Goal: Task Accomplishment & Management: Manage account settings

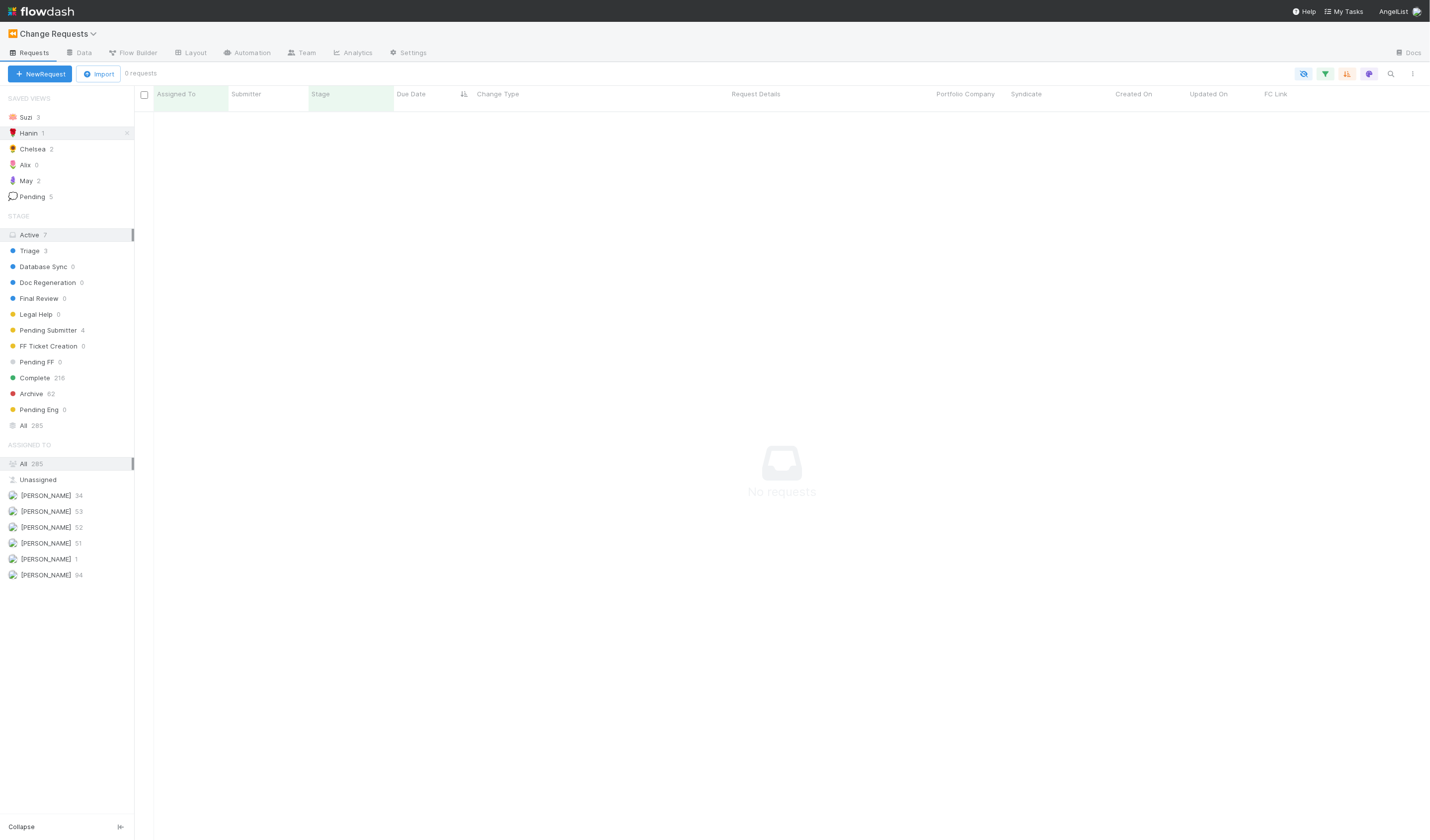
scroll to position [737, 1296]
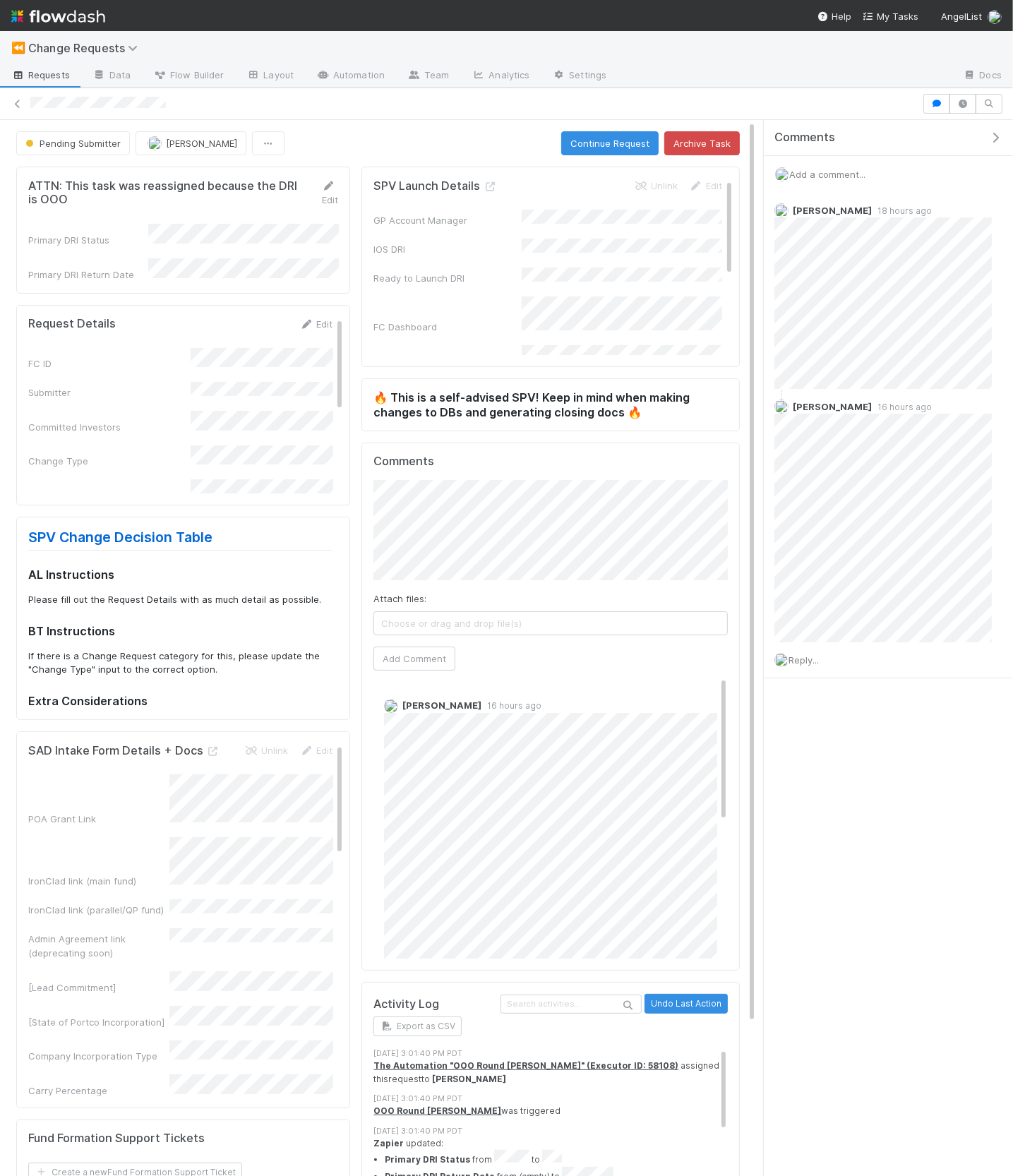
click at [995, 137] on icon "button" at bounding box center [995, 137] width 14 height 11
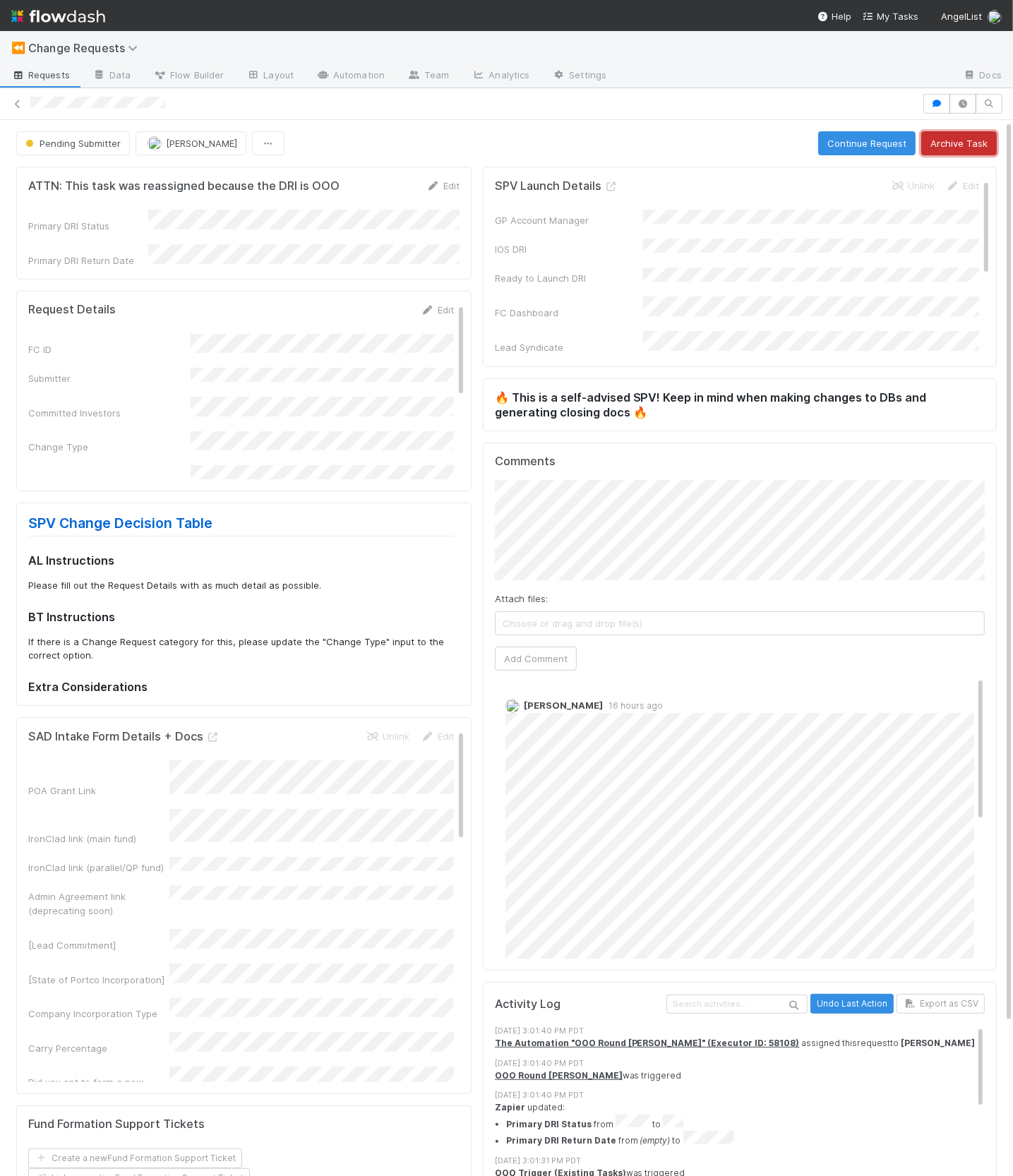
click at [957, 150] on button "Archive Task" at bounding box center [959, 143] width 75 height 24
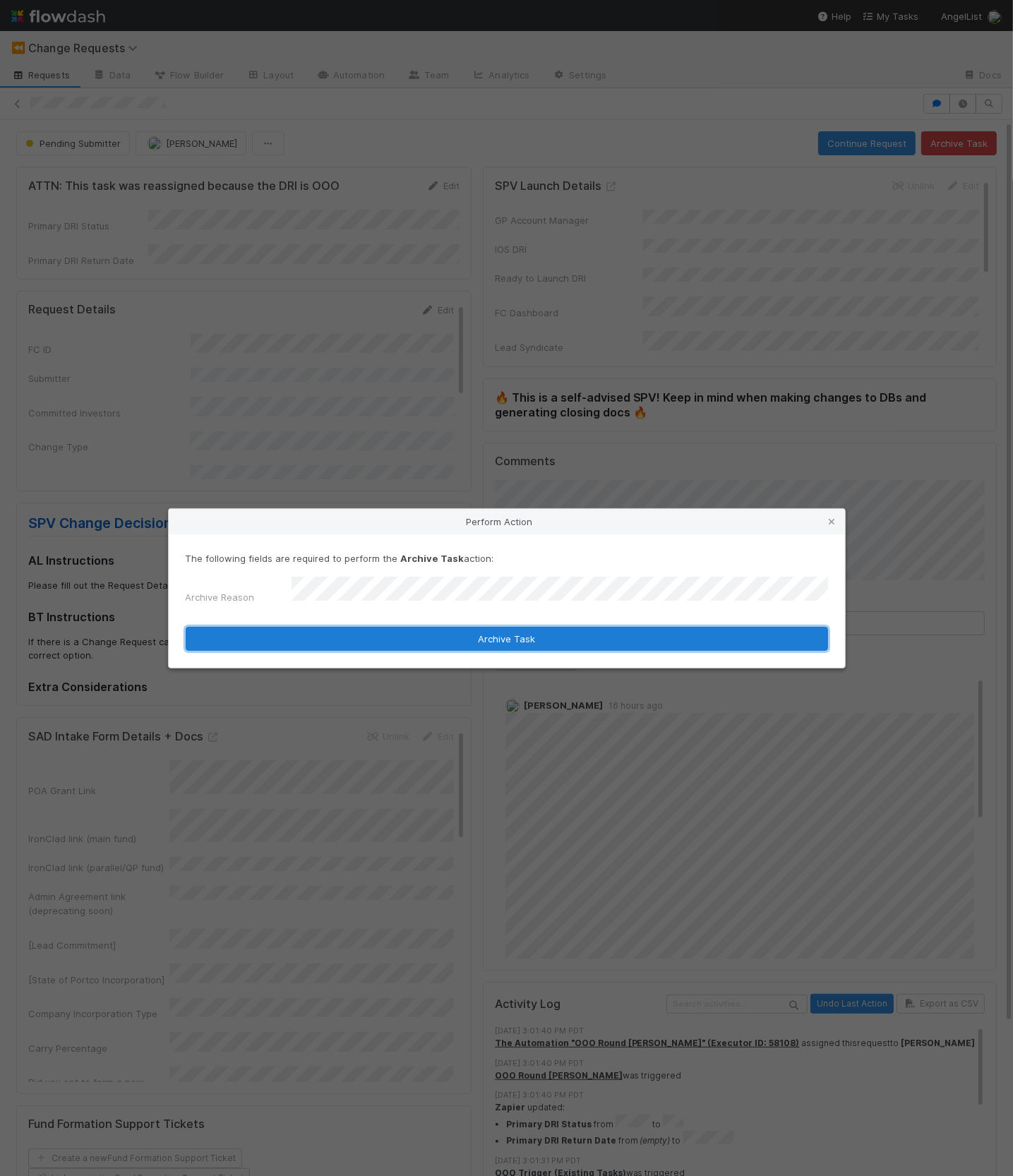
click at [496, 631] on button "Archive Task" at bounding box center [507, 638] width 642 height 24
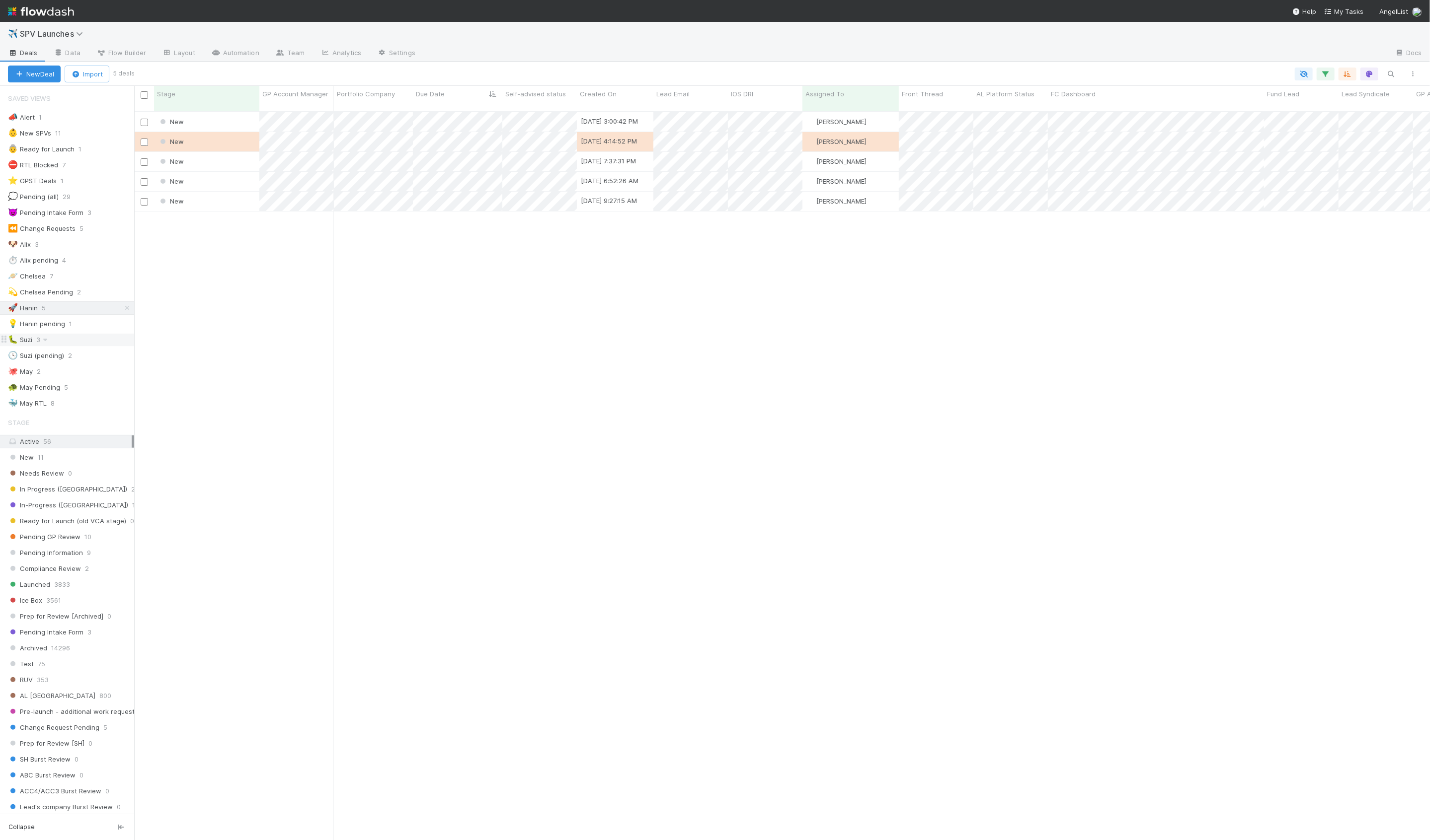
click at [103, 334] on div "🐛 Suzi 3" at bounding box center [71, 340] width 126 height 12
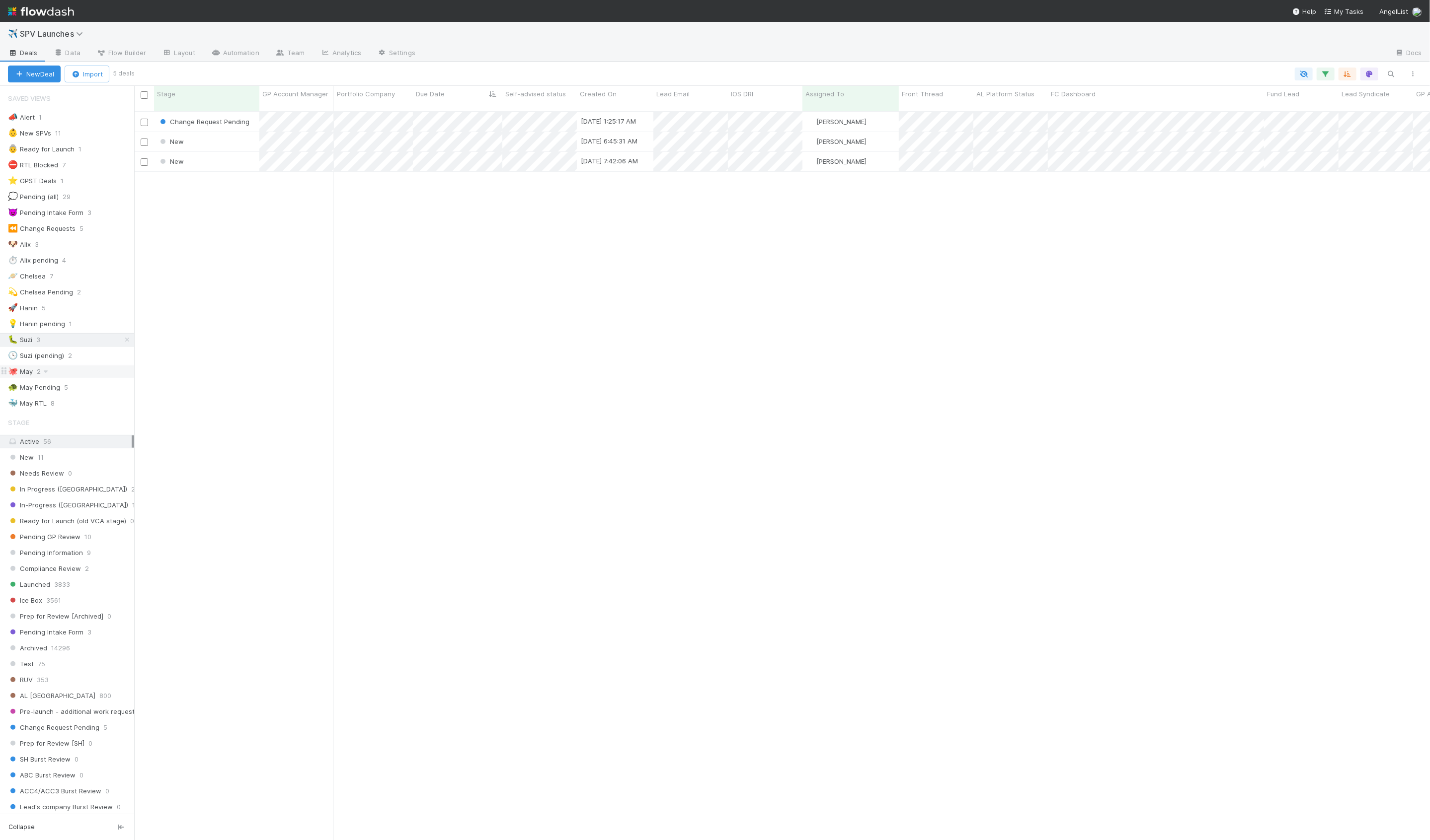
scroll to position [737, 1296]
click at [89, 369] on div "🐙 May 2" at bounding box center [71, 372] width 126 height 12
click at [95, 309] on div "🚀 Hanin 5" at bounding box center [71, 308] width 126 height 12
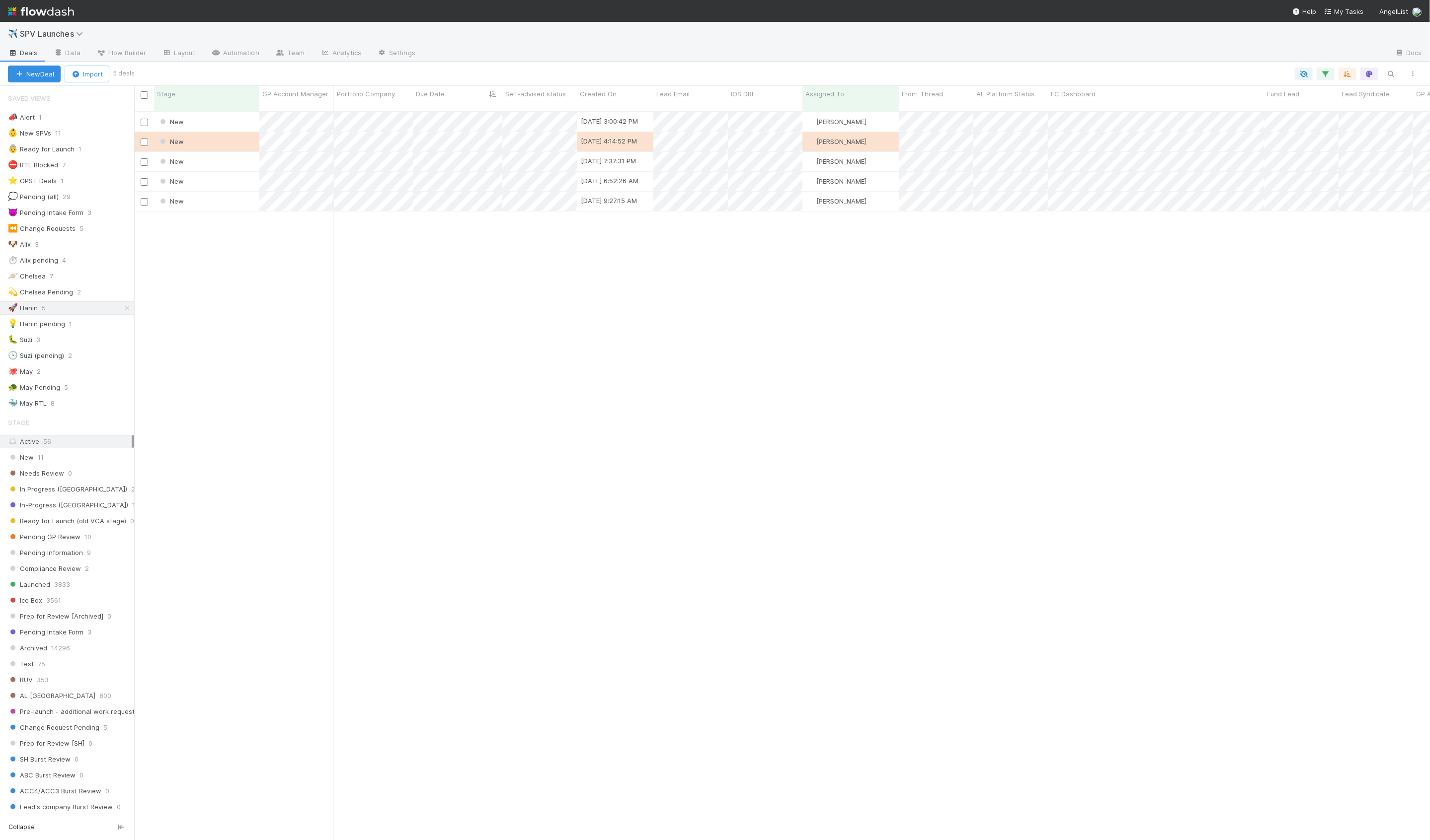
scroll to position [737, 1296]
click at [232, 58] on link "Automation" at bounding box center [235, 54] width 64 height 16
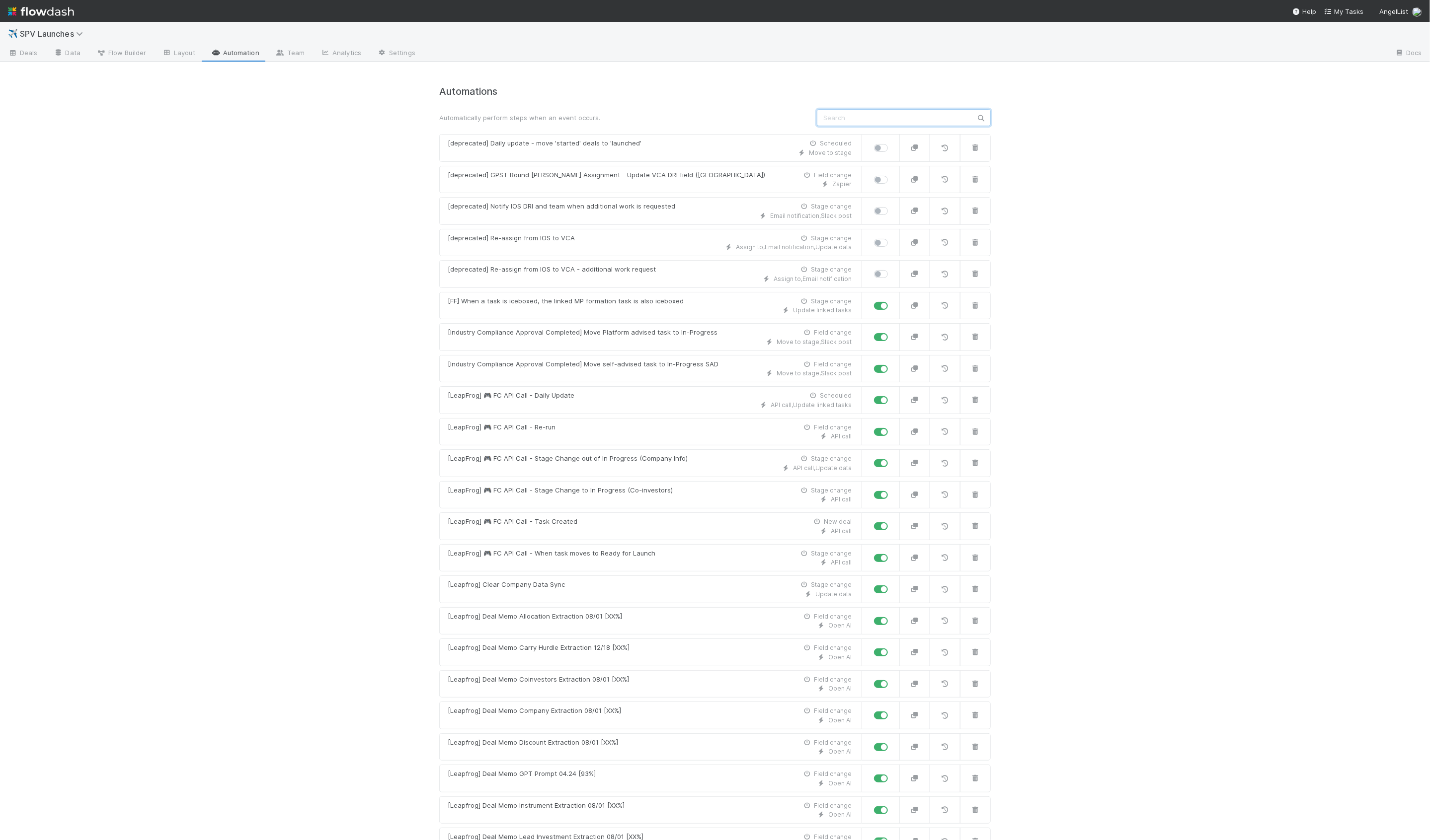
click at [847, 114] on input "text" at bounding box center [904, 117] width 174 height 17
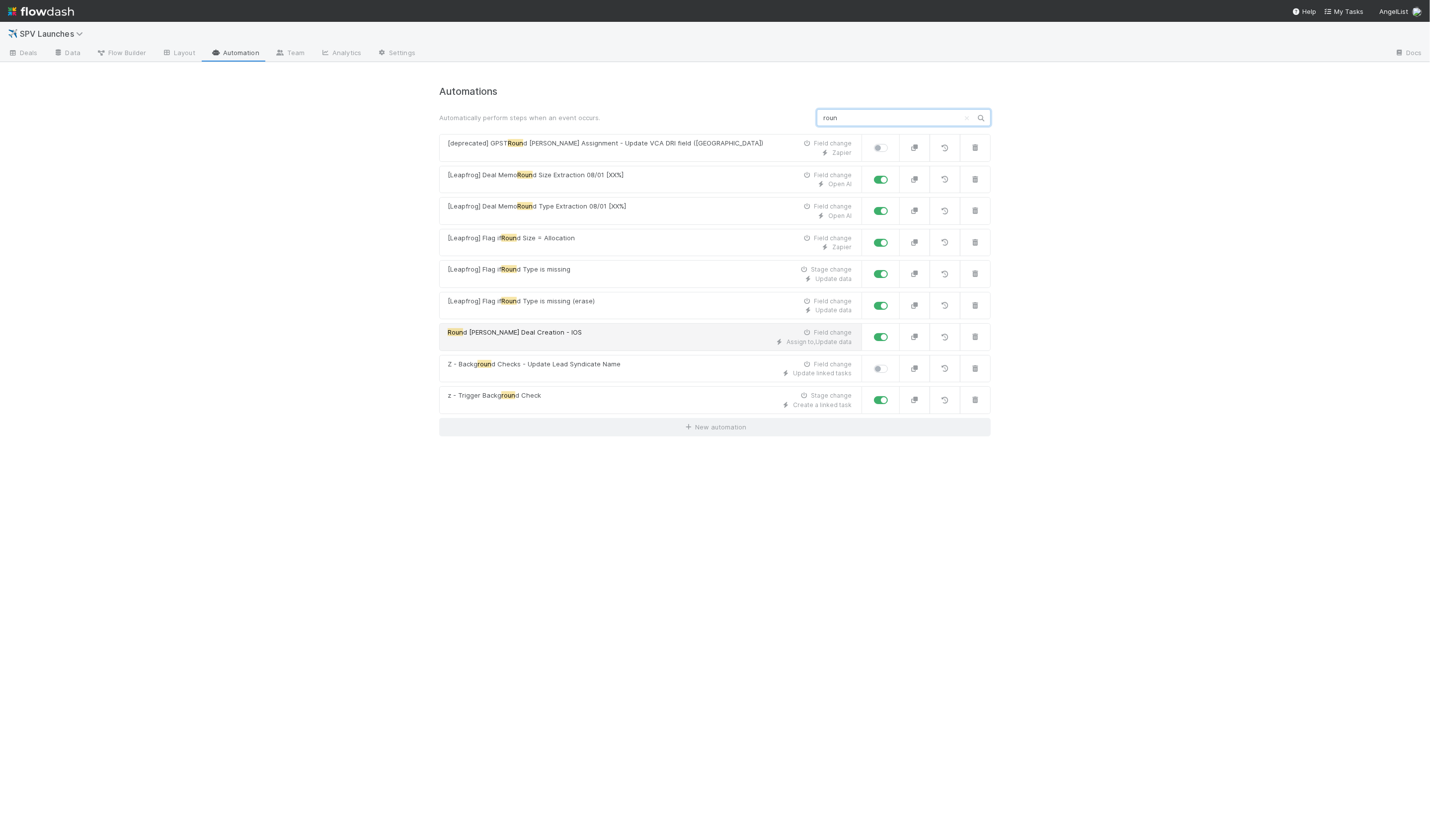
type input "roun"
click at [655, 345] on div "Assign to , Update data" at bounding box center [650, 342] width 404 height 9
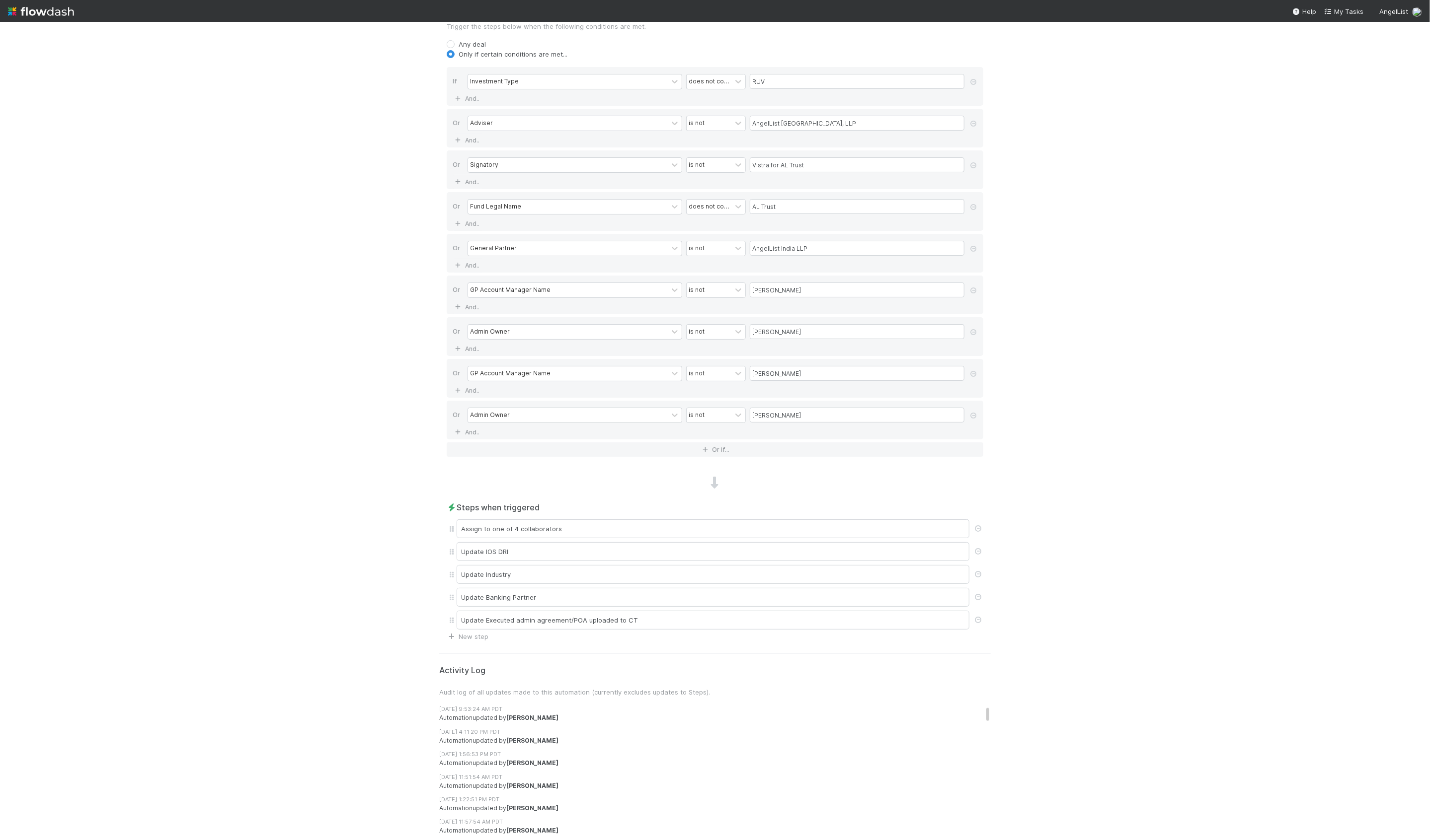
scroll to position [458, 0]
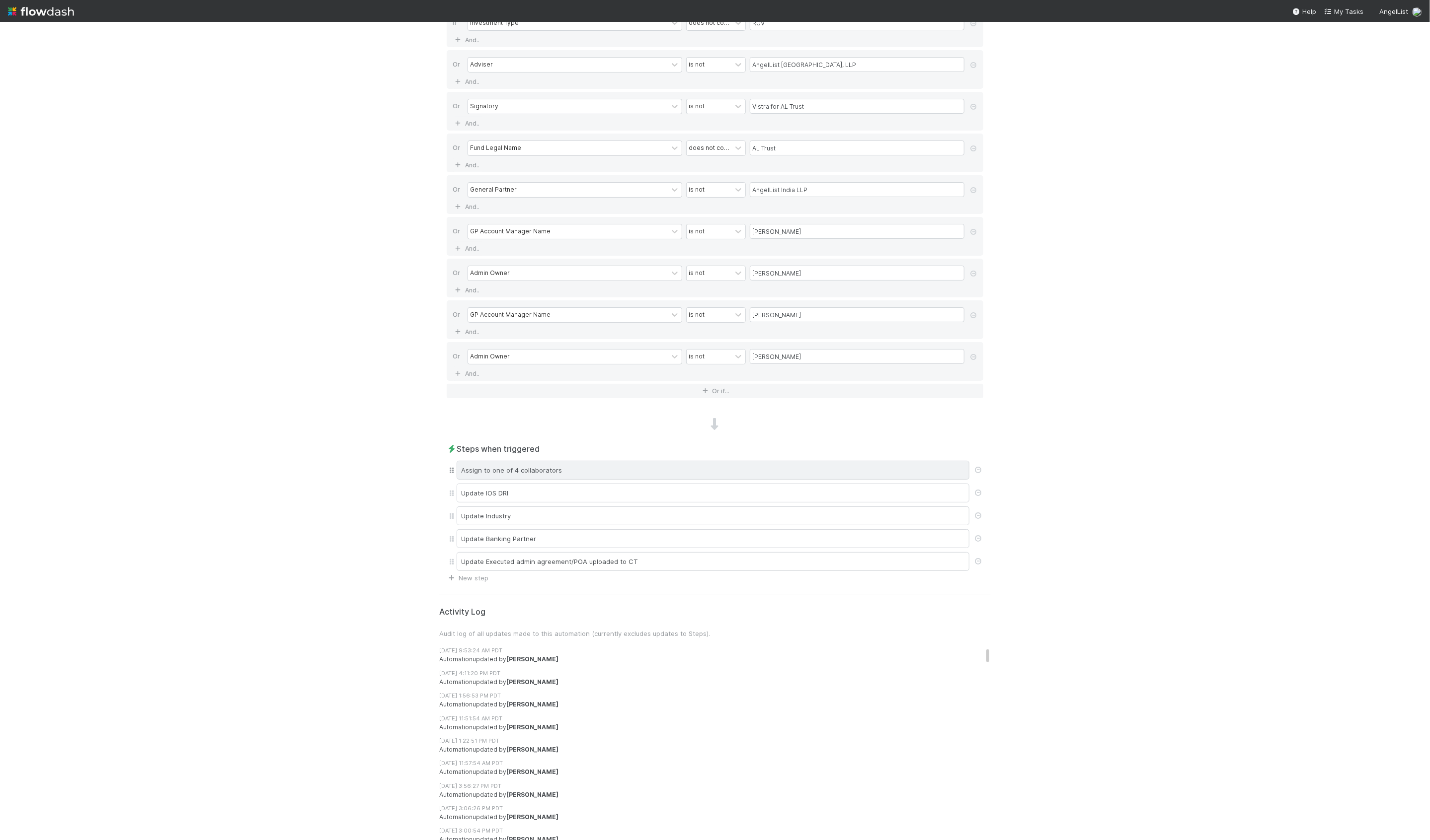
click at [509, 468] on div "Assign to one of 4 collaborators" at bounding box center [713, 470] width 512 height 19
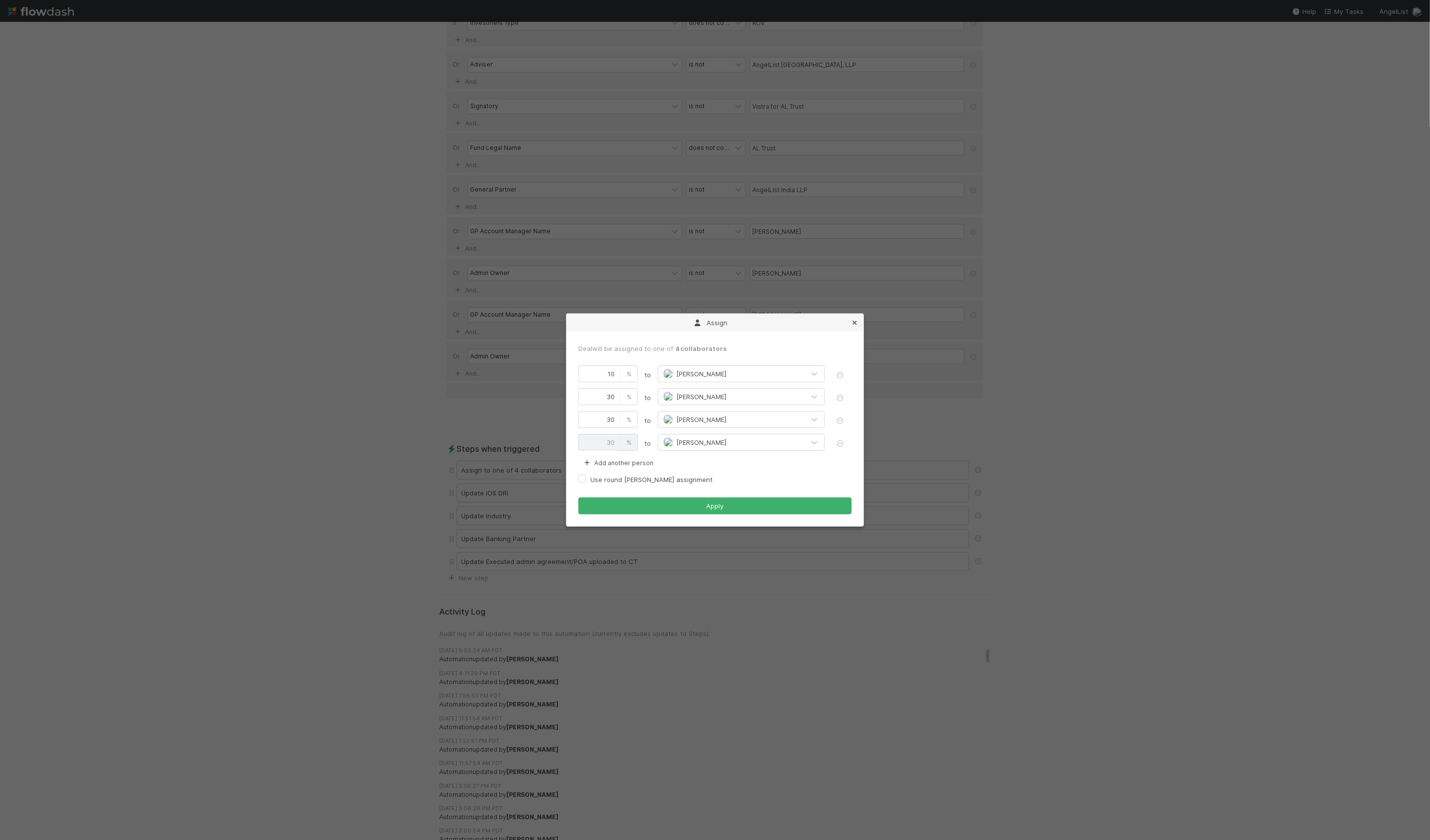
click at [853, 318] on link at bounding box center [855, 323] width 10 height 10
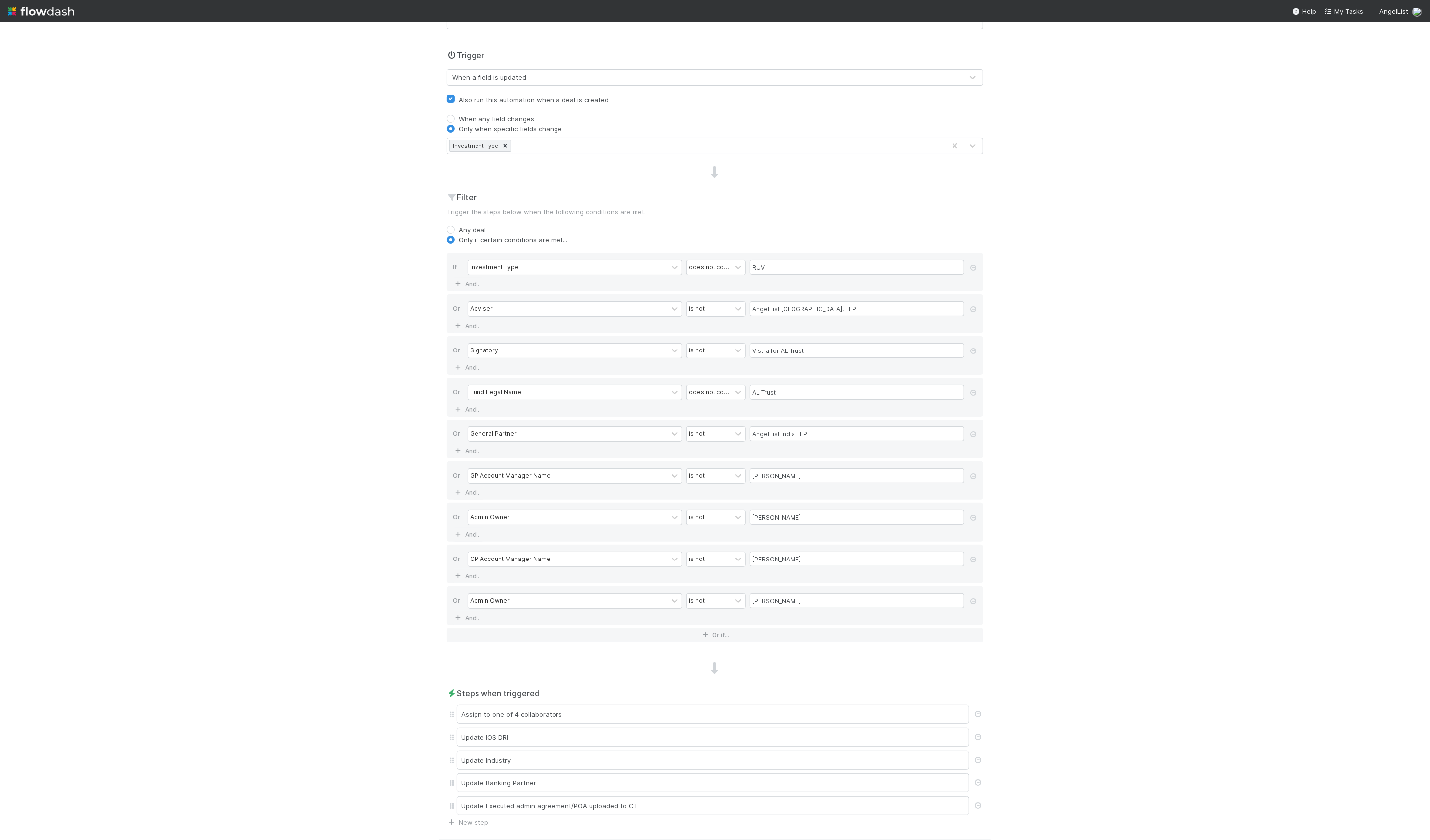
scroll to position [0, 0]
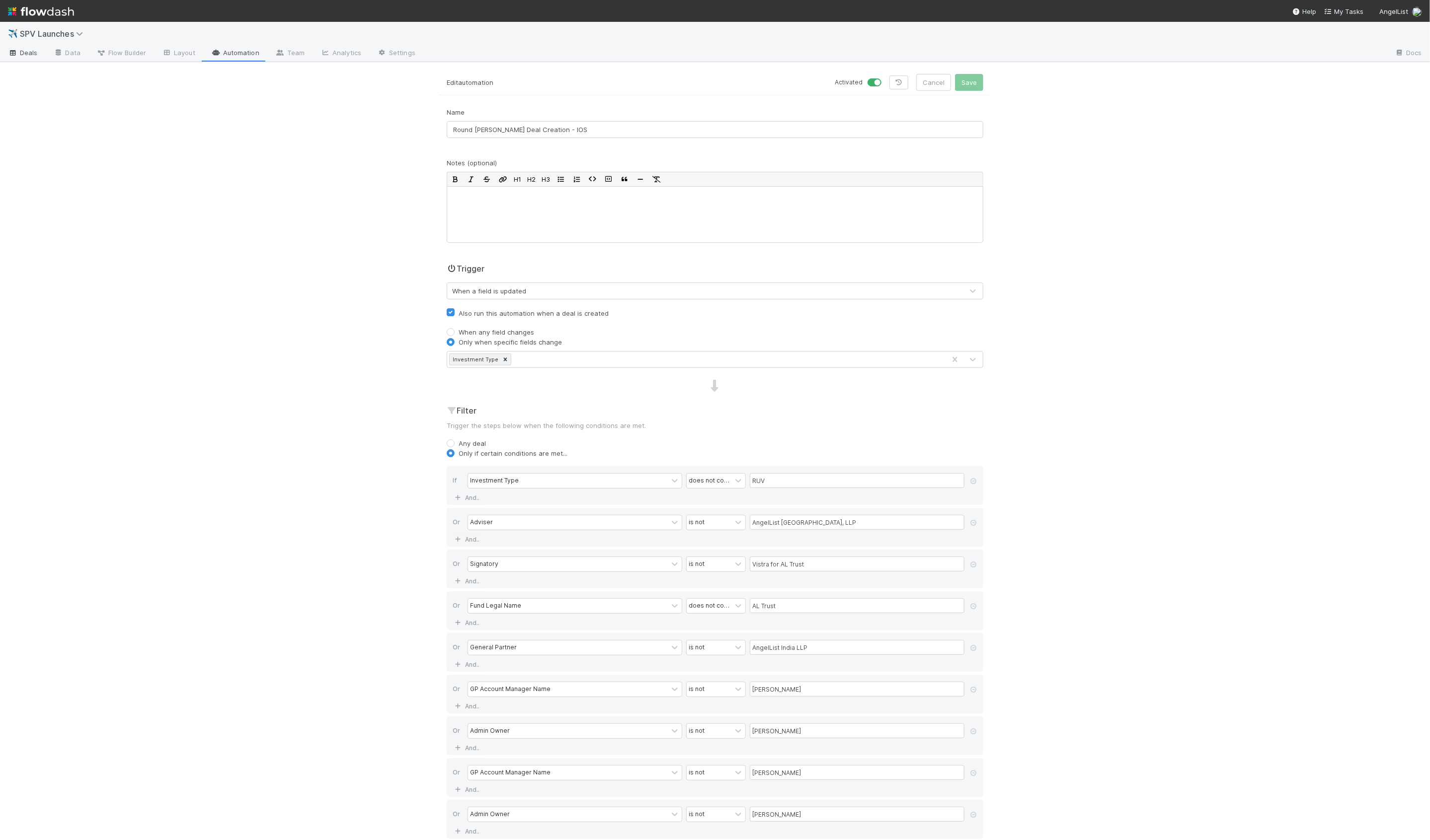
click at [35, 57] on span "Deals" at bounding box center [23, 52] width 30 height 10
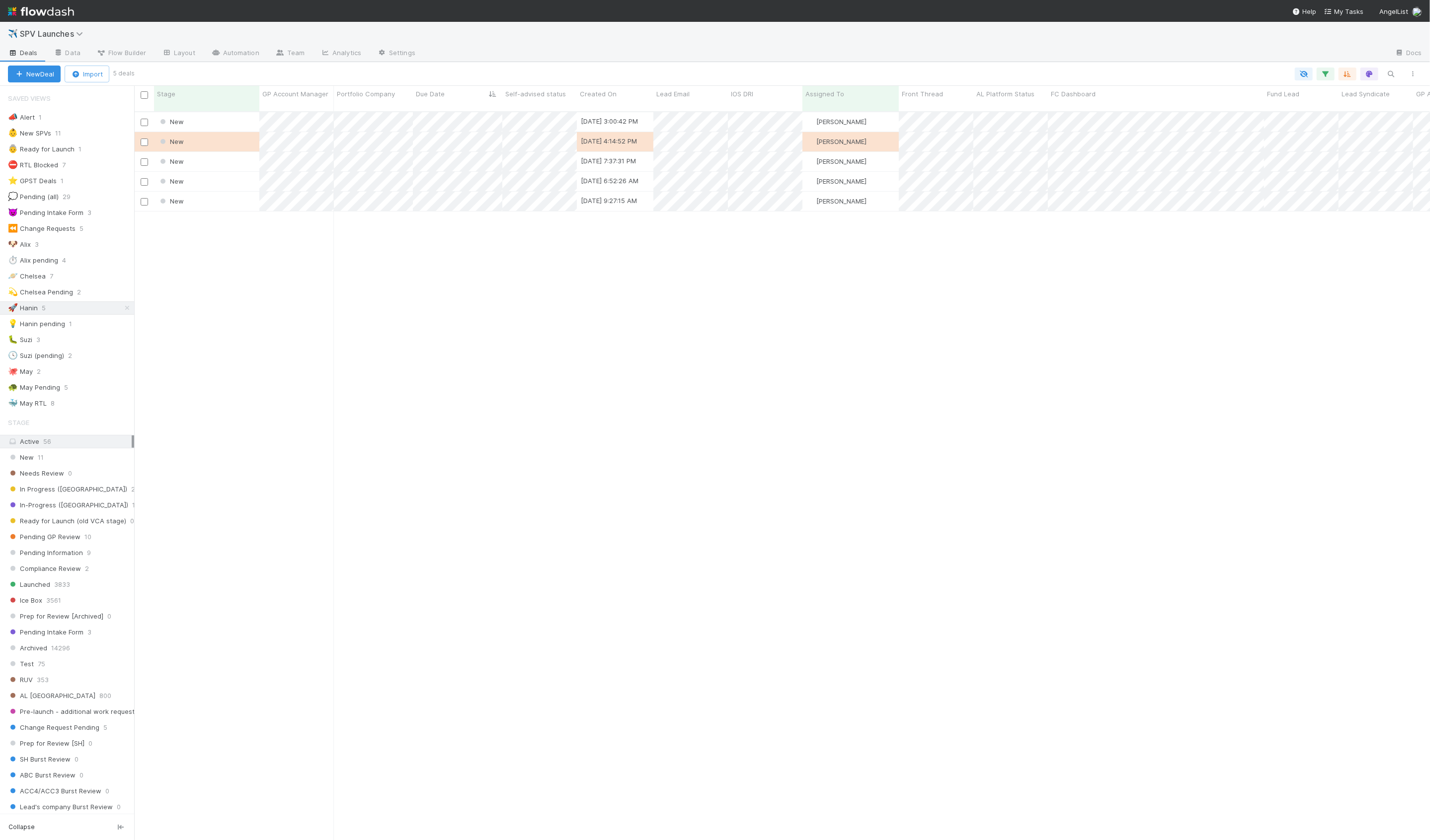
click at [266, 264] on div "New 8/27/25, 3:00:42 PM Hanin Almoallim 0 0 0 0 0 0 0 0 1 0 0 0 New 8/27/25, 4:…" at bounding box center [782, 480] width 1296 height 736
click at [227, 138] on div "New" at bounding box center [206, 141] width 106 height 19
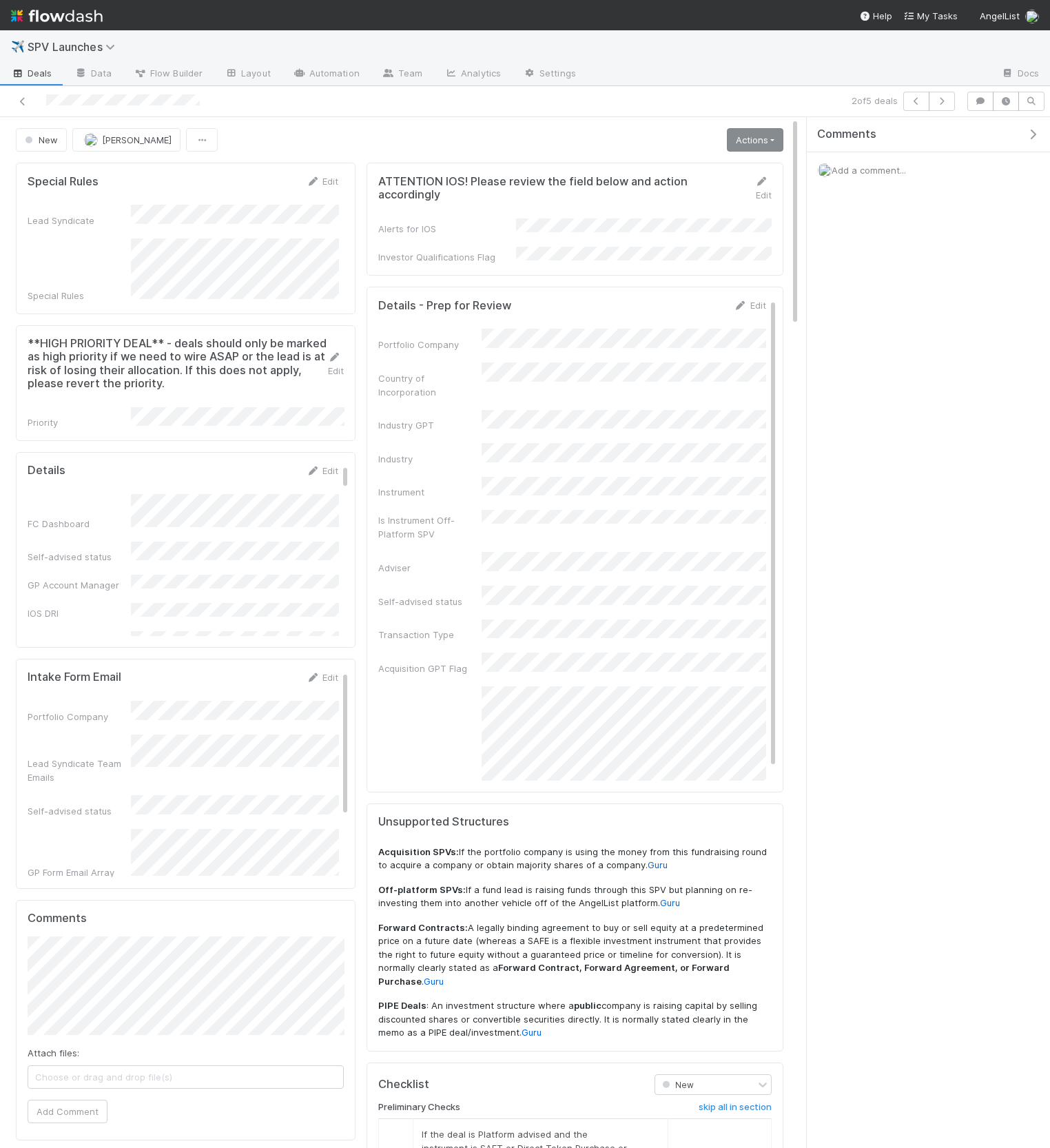
drag, startPoint x: 1032, startPoint y: 130, endPoint x: 1026, endPoint y: 141, distance: 12.5
click at [1032, 131] on icon "button" at bounding box center [1033, 134] width 14 height 11
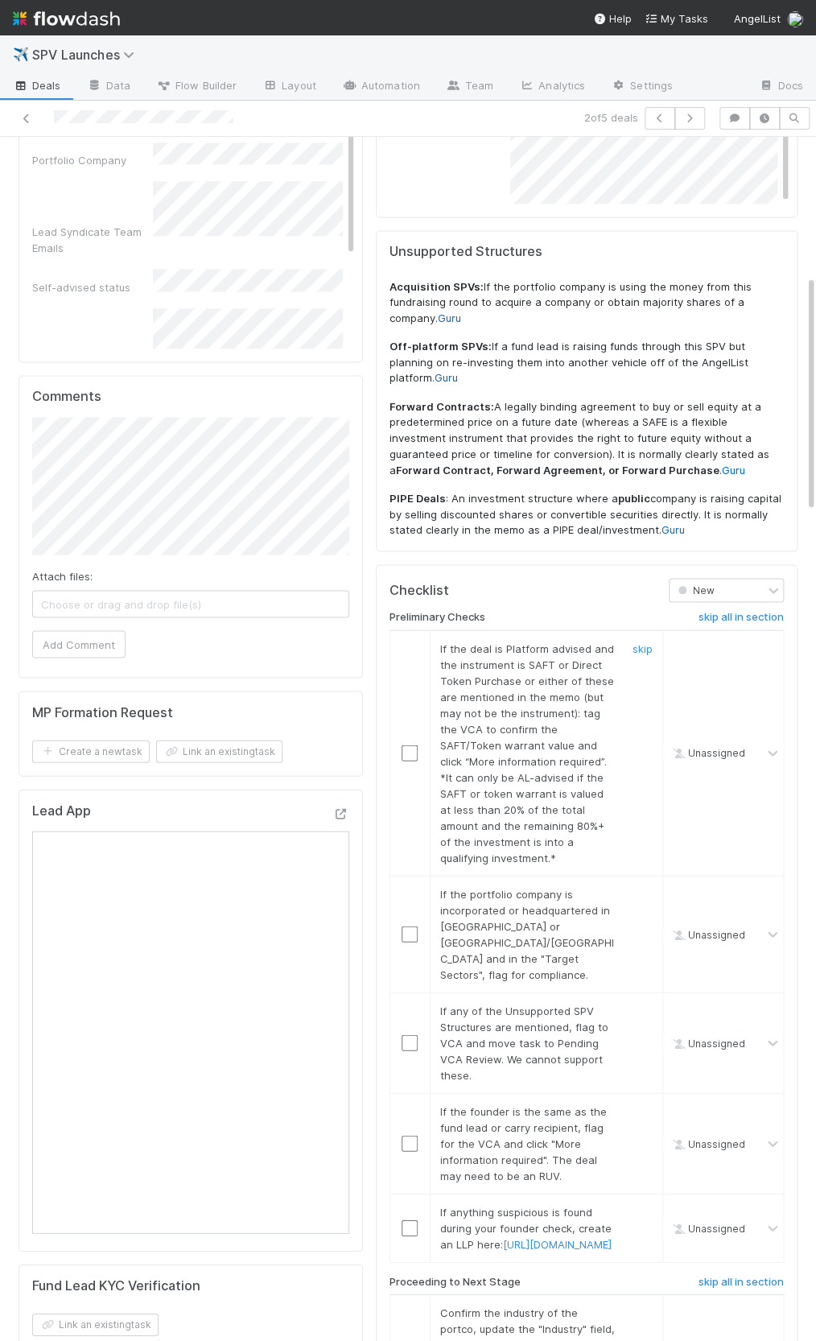
scroll to position [735, 0]
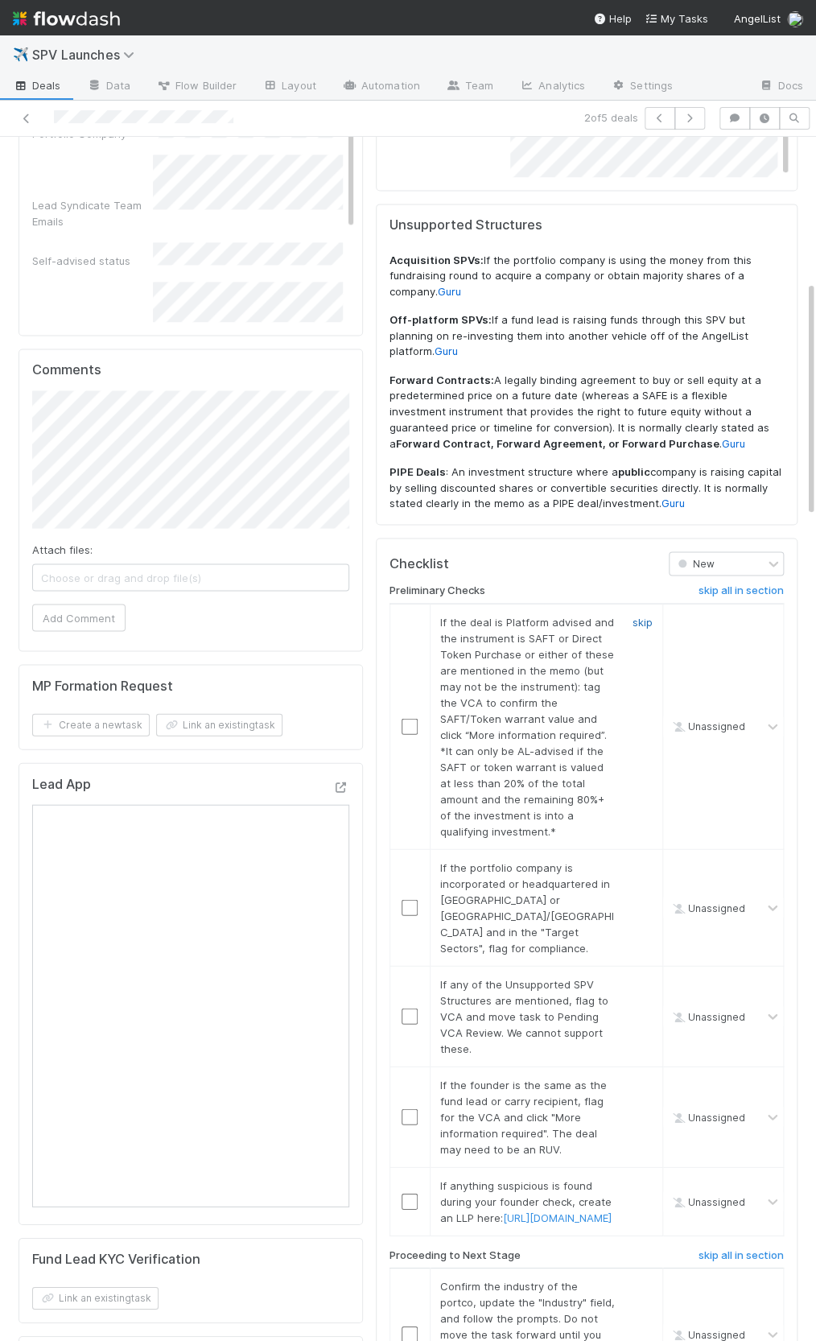
click at [636, 615] on link "skip" at bounding box center [642, 621] width 20 height 13
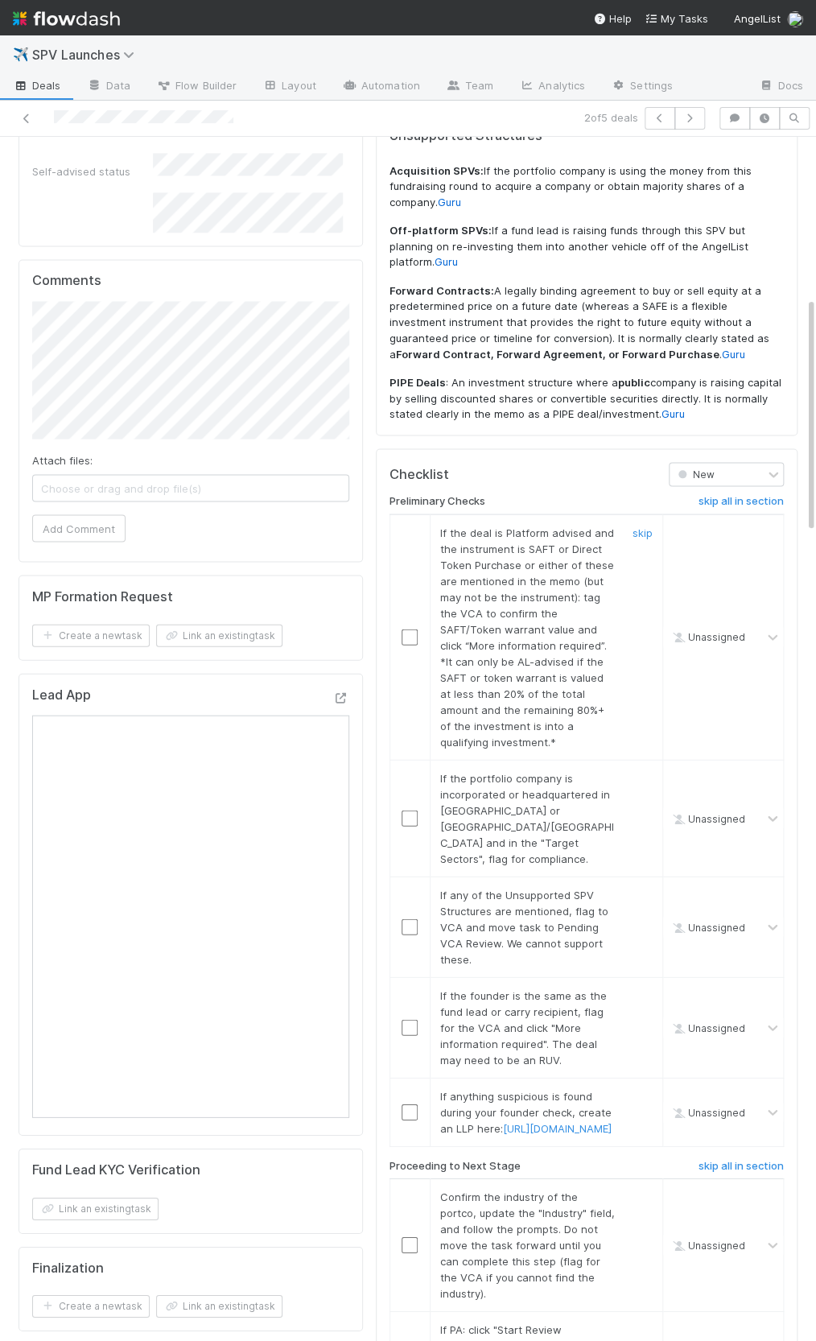
scroll to position [830, 0]
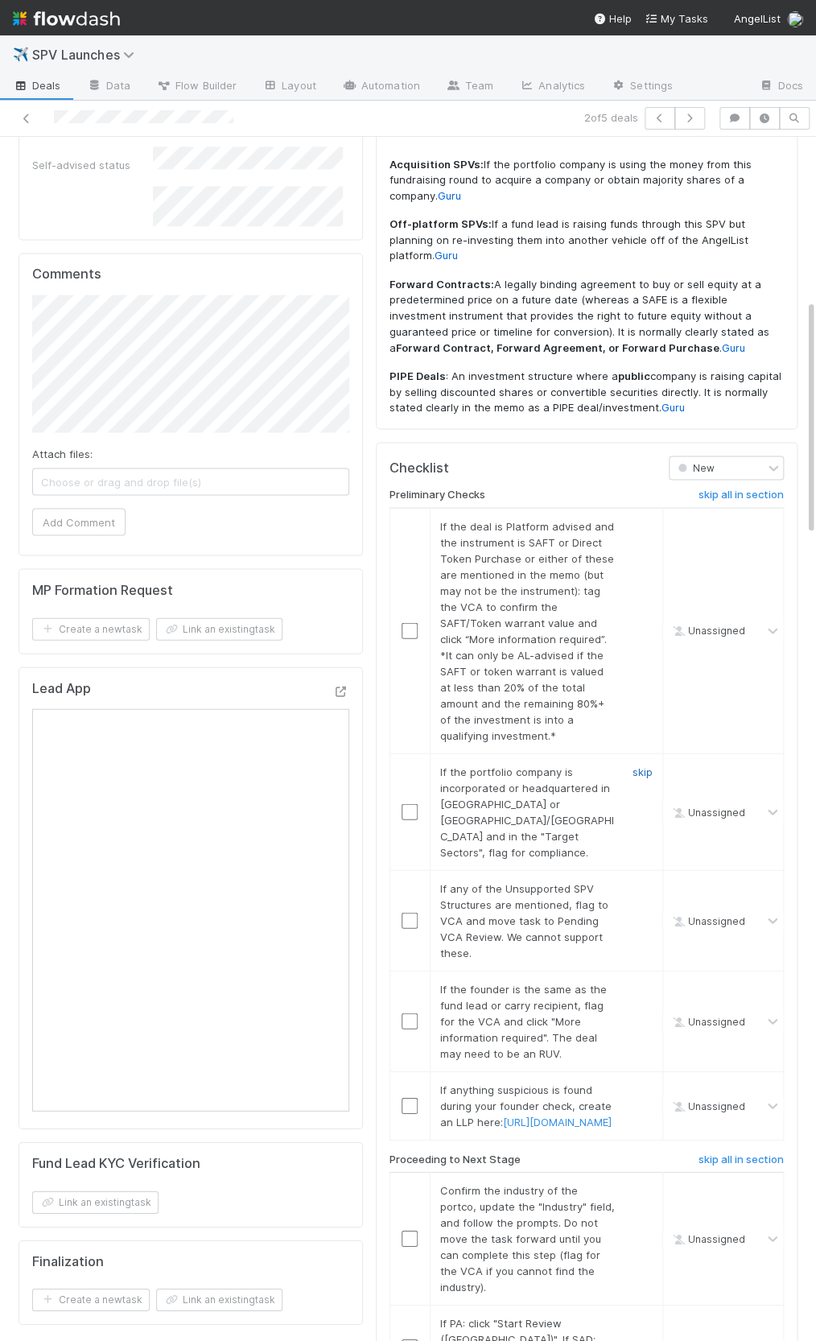
click at [638, 764] on link "skip" at bounding box center [642, 770] width 20 height 13
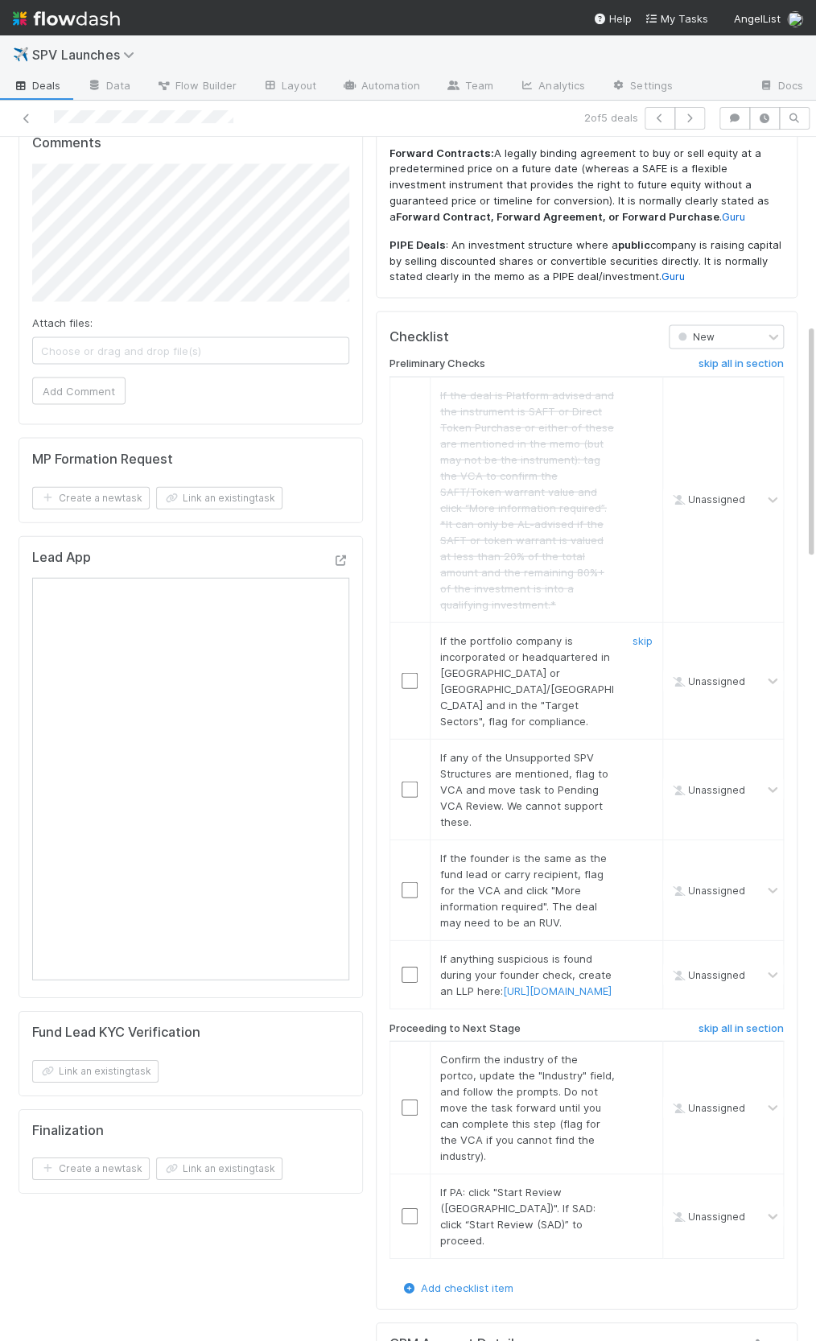
scroll to position [969, 0]
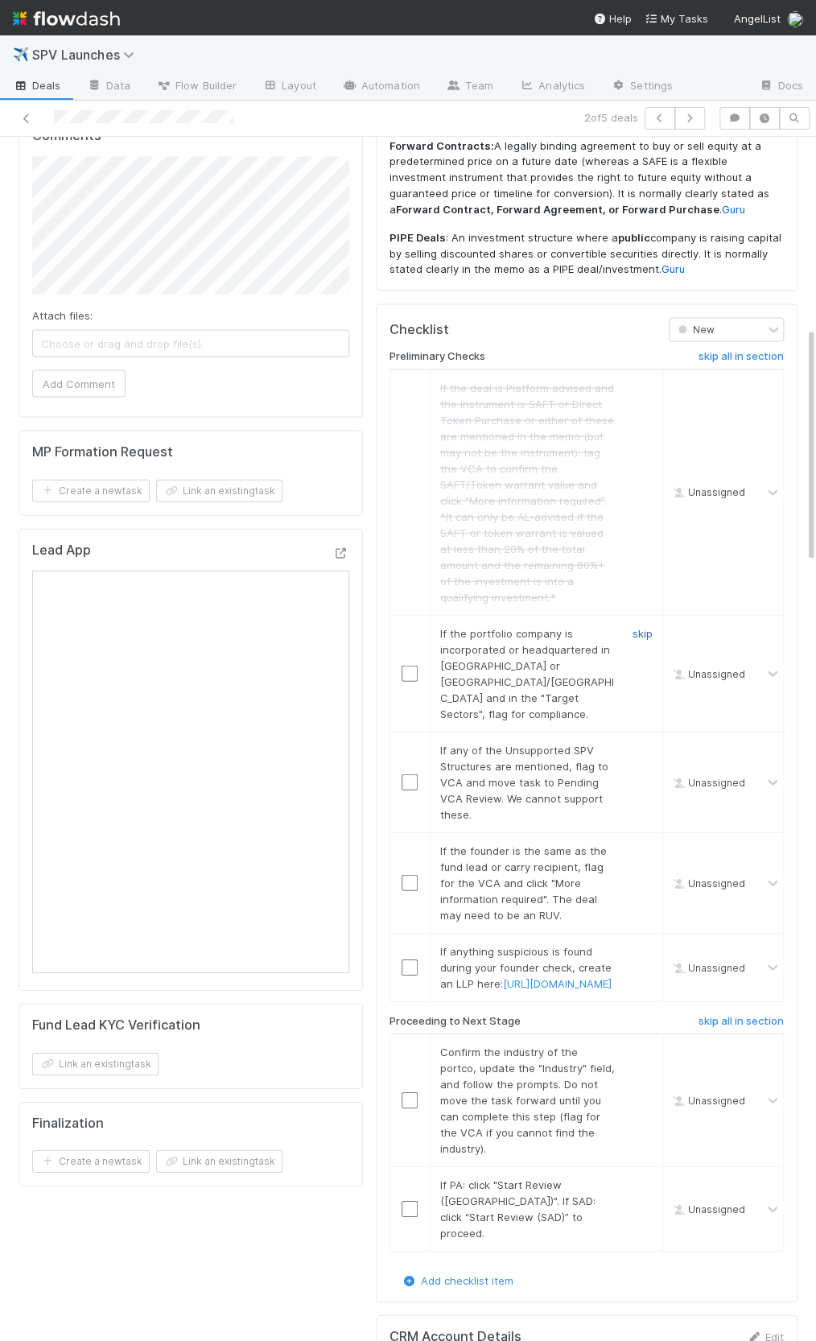
click at [645, 626] on link "skip" at bounding box center [642, 632] width 20 height 13
click at [638, 743] on link "skip" at bounding box center [642, 749] width 20 height 13
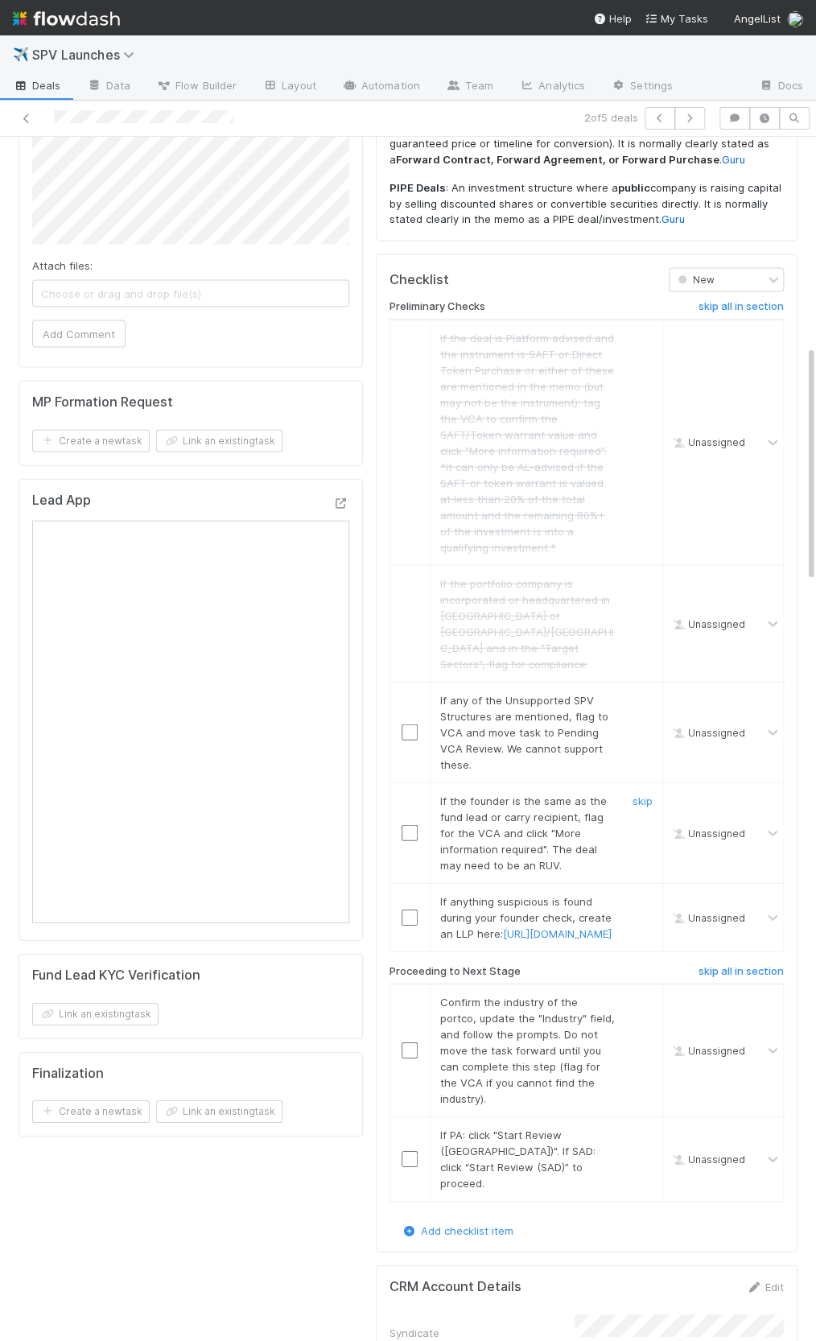
scroll to position [1074, 0]
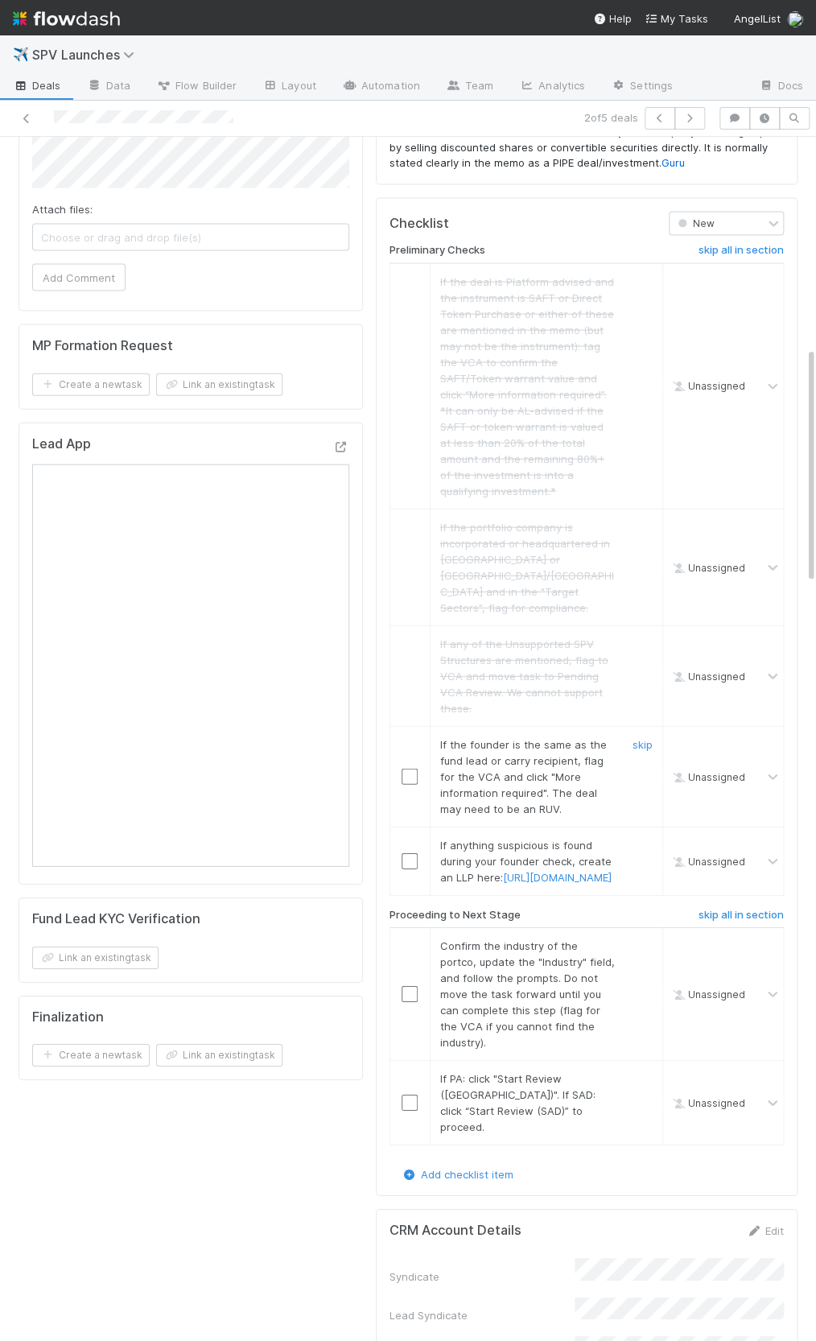
drag, startPoint x: 650, startPoint y: 665, endPoint x: 647, endPoint y: 727, distance: 62.0
click at [650, 738] on link "skip" at bounding box center [642, 744] width 20 height 13
click at [641, 838] on link "skip" at bounding box center [642, 844] width 20 height 13
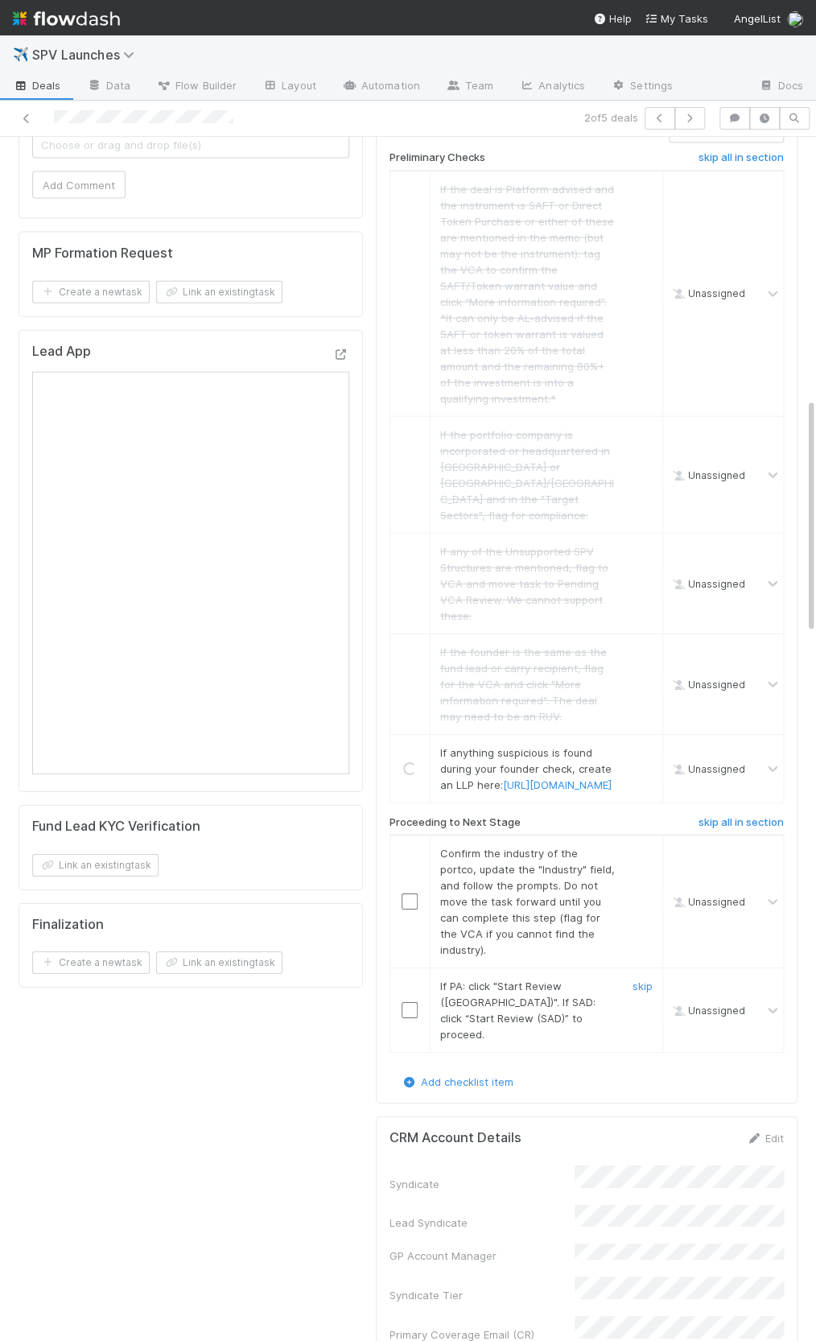
scroll to position [1330, 0]
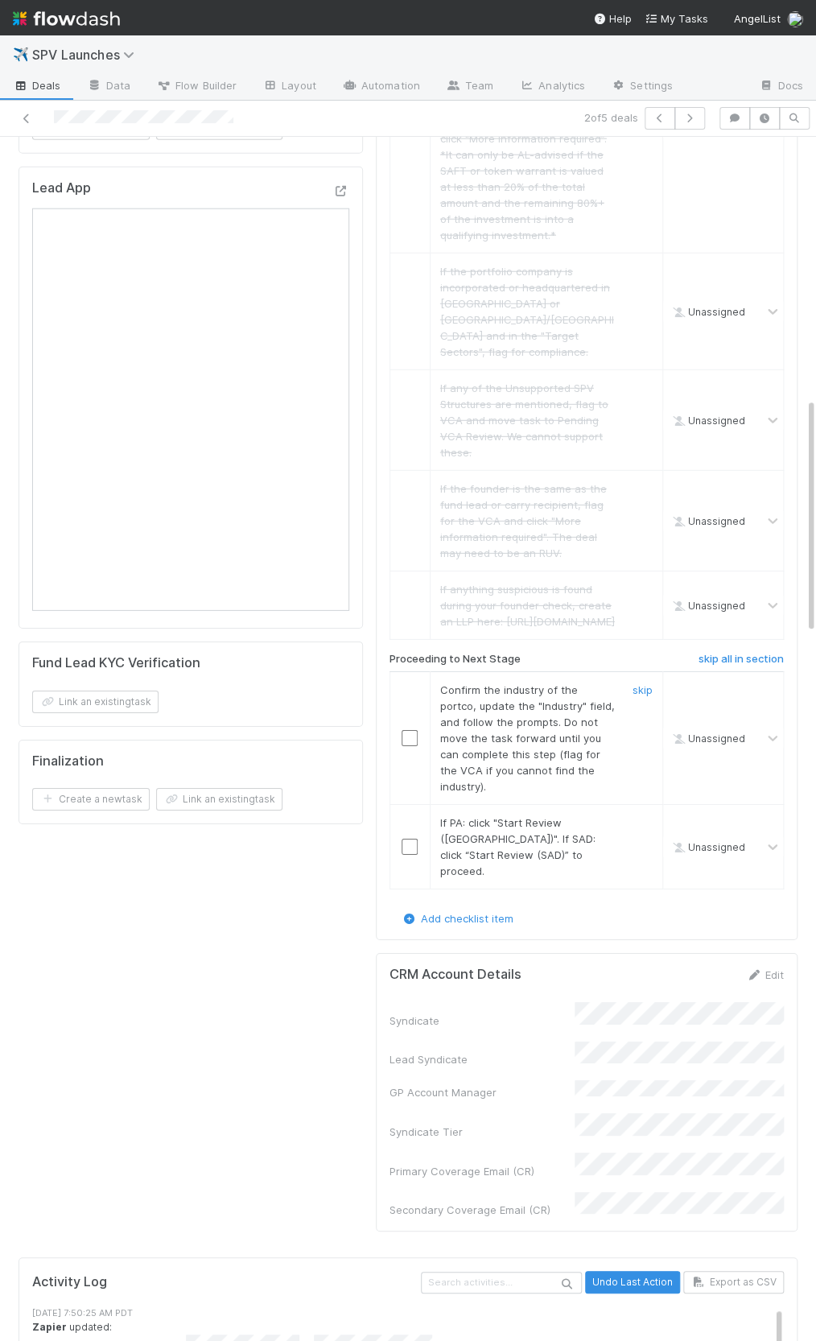
drag, startPoint x: 410, startPoint y: 680, endPoint x: 399, endPoint y: 735, distance: 55.7
click at [410, 730] on input "checkbox" at bounding box center [410, 738] width 16 height 16
click at [406, 838] on input "checkbox" at bounding box center [410, 846] width 16 height 16
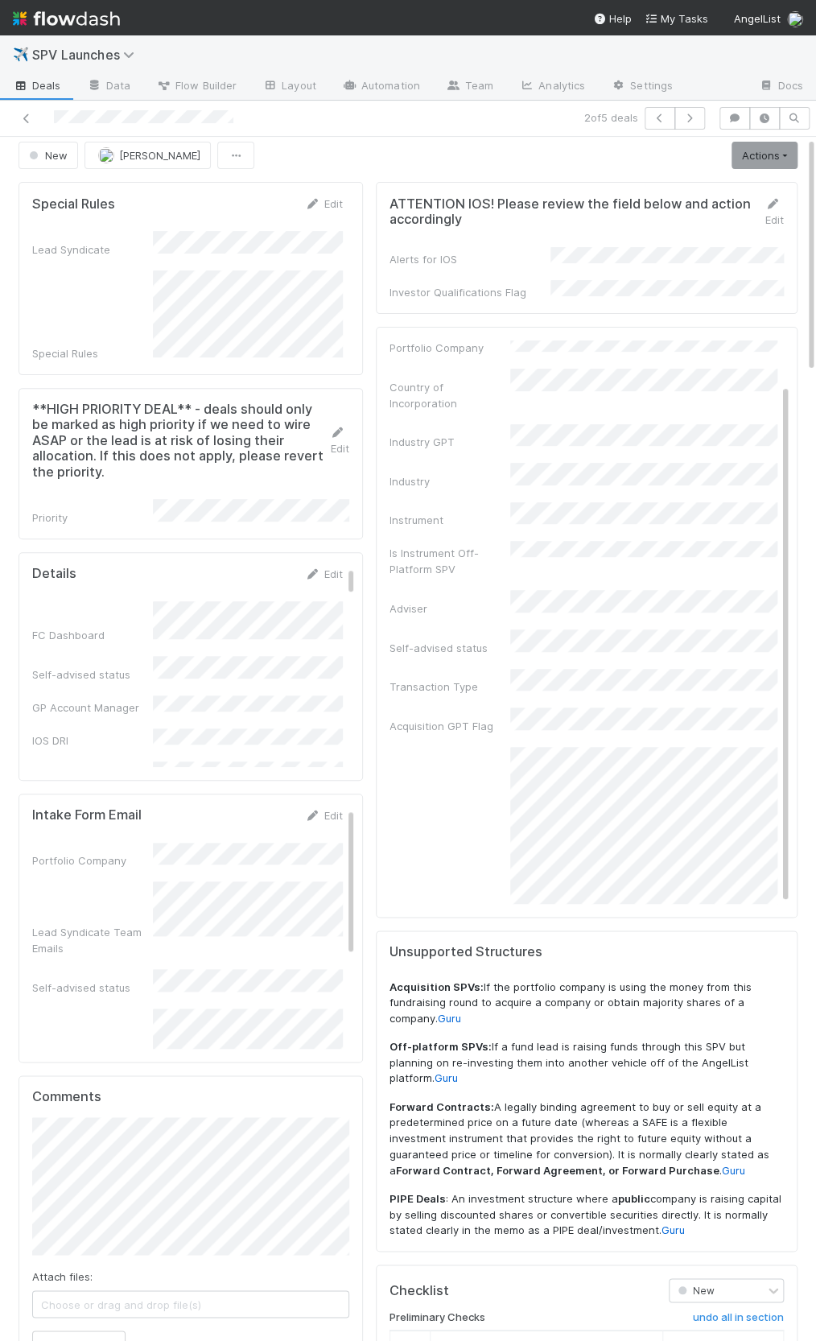
scroll to position [0, 0]
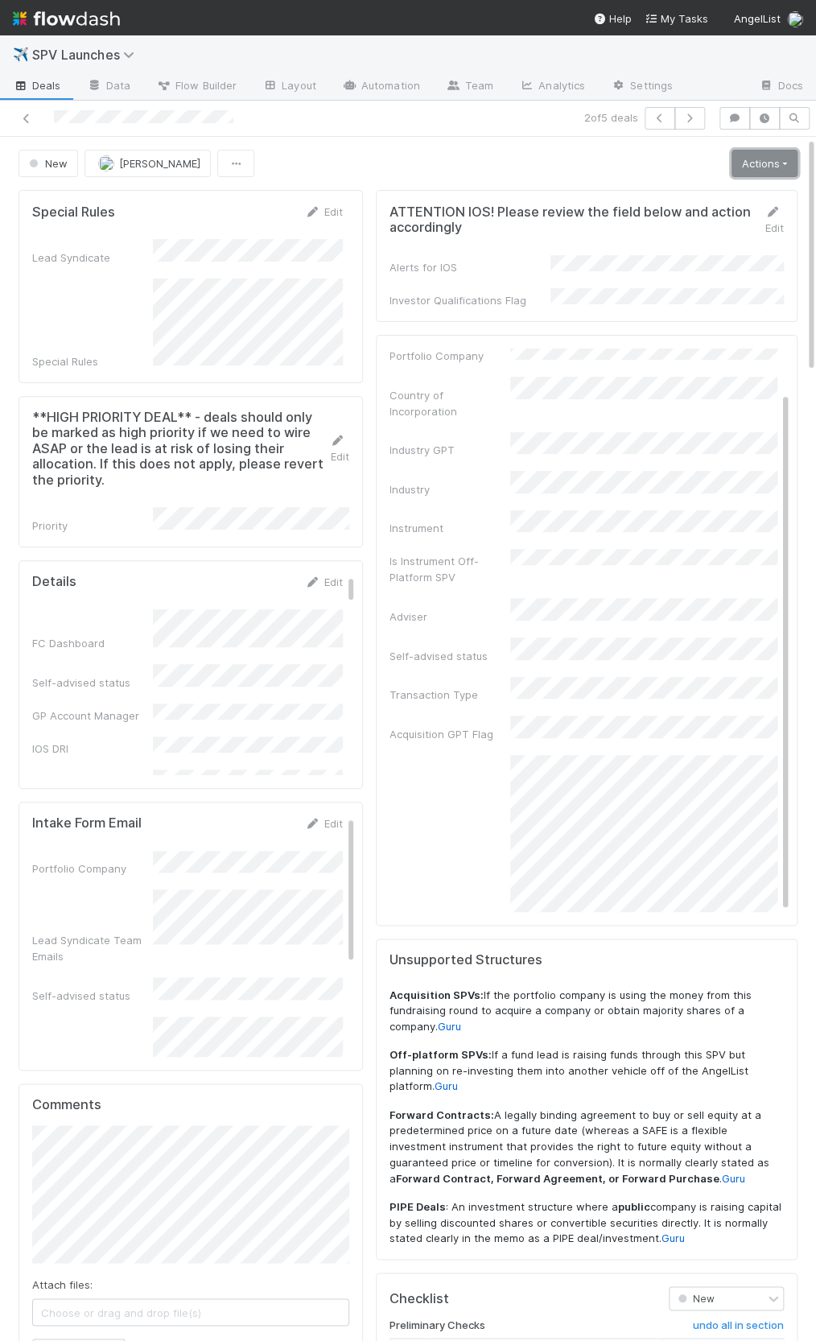
click at [750, 171] on link "Actions" at bounding box center [764, 163] width 66 height 27
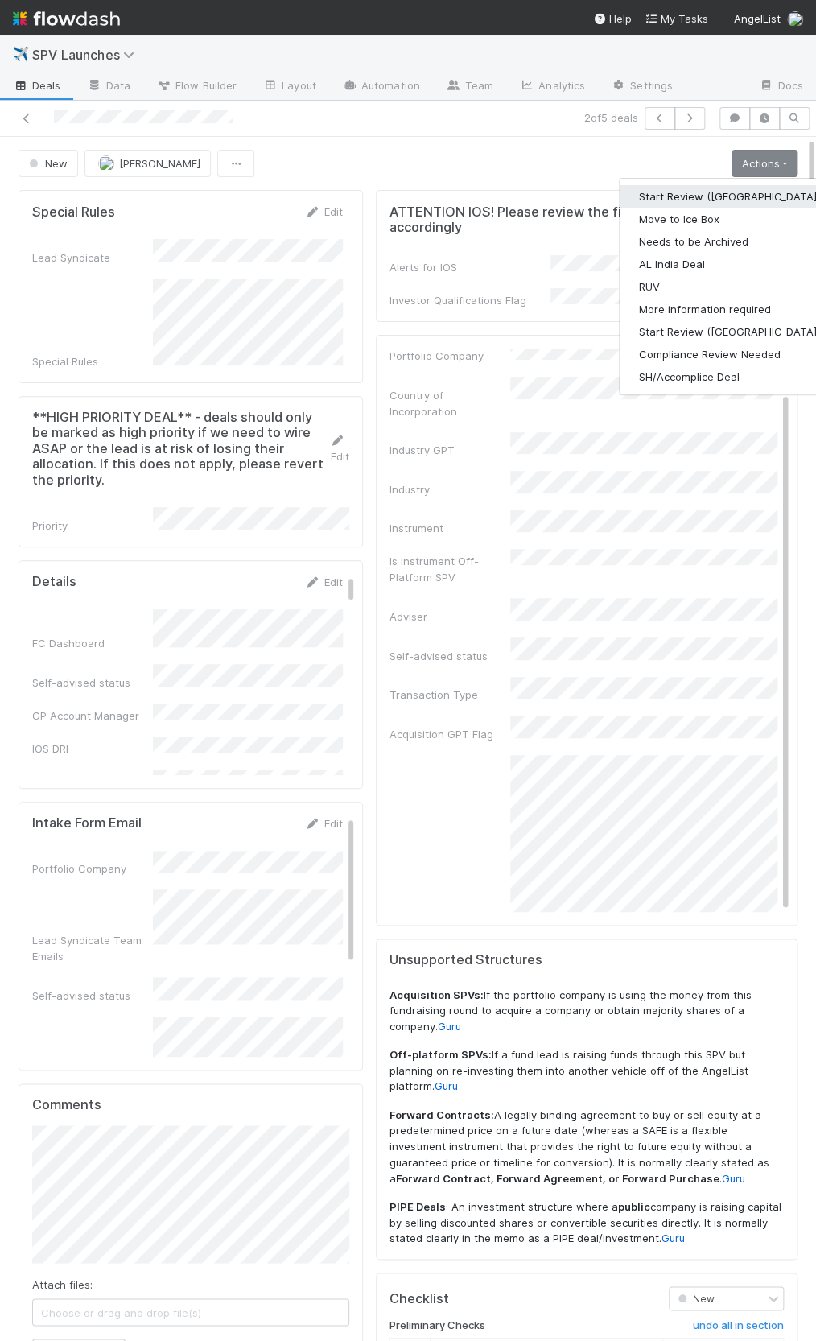
click at [732, 185] on button "Start Review ([GEOGRAPHIC_DATA])" at bounding box center [730, 196] width 220 height 23
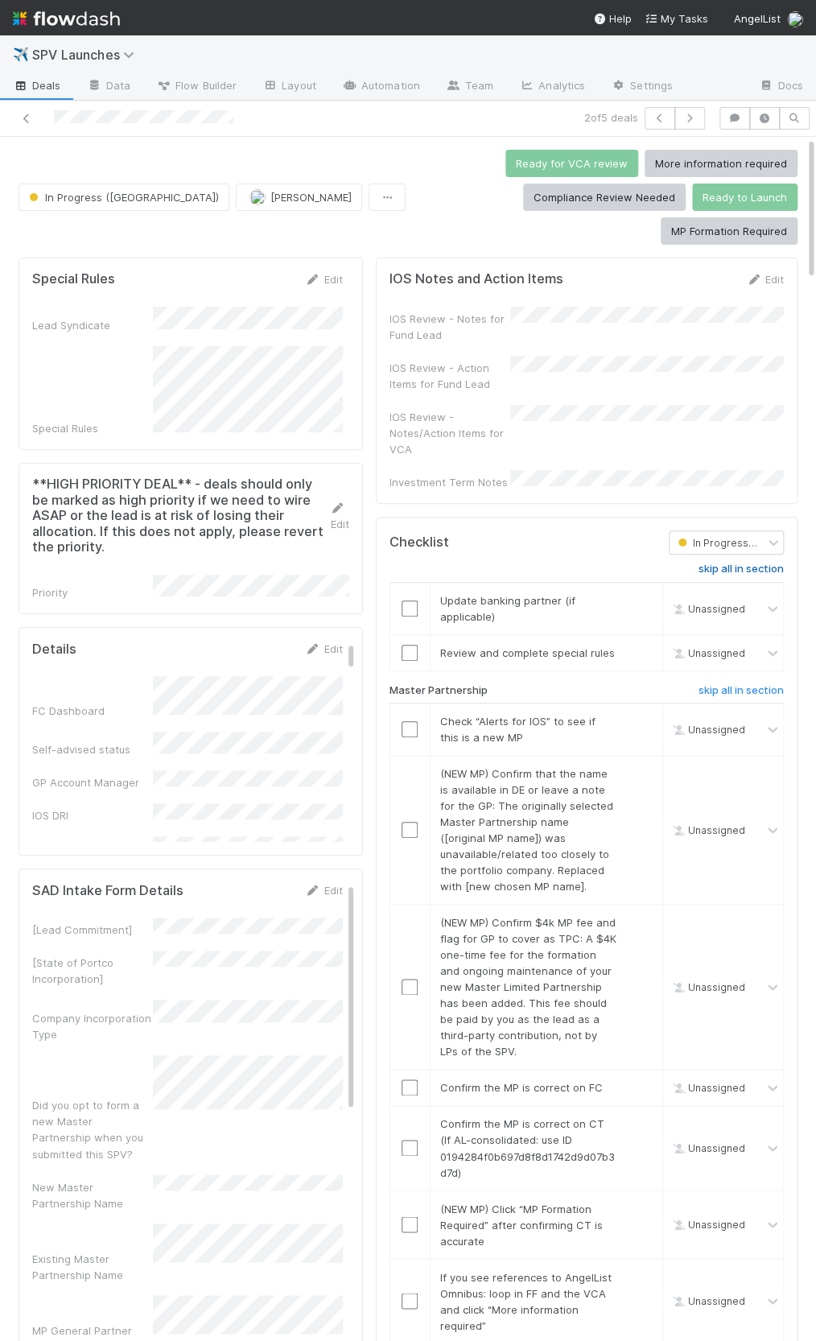
click at [725, 562] on h6 "skip all in section" at bounding box center [740, 568] width 85 height 13
click at [645, 646] on link "undo" at bounding box center [640, 652] width 25 height 13
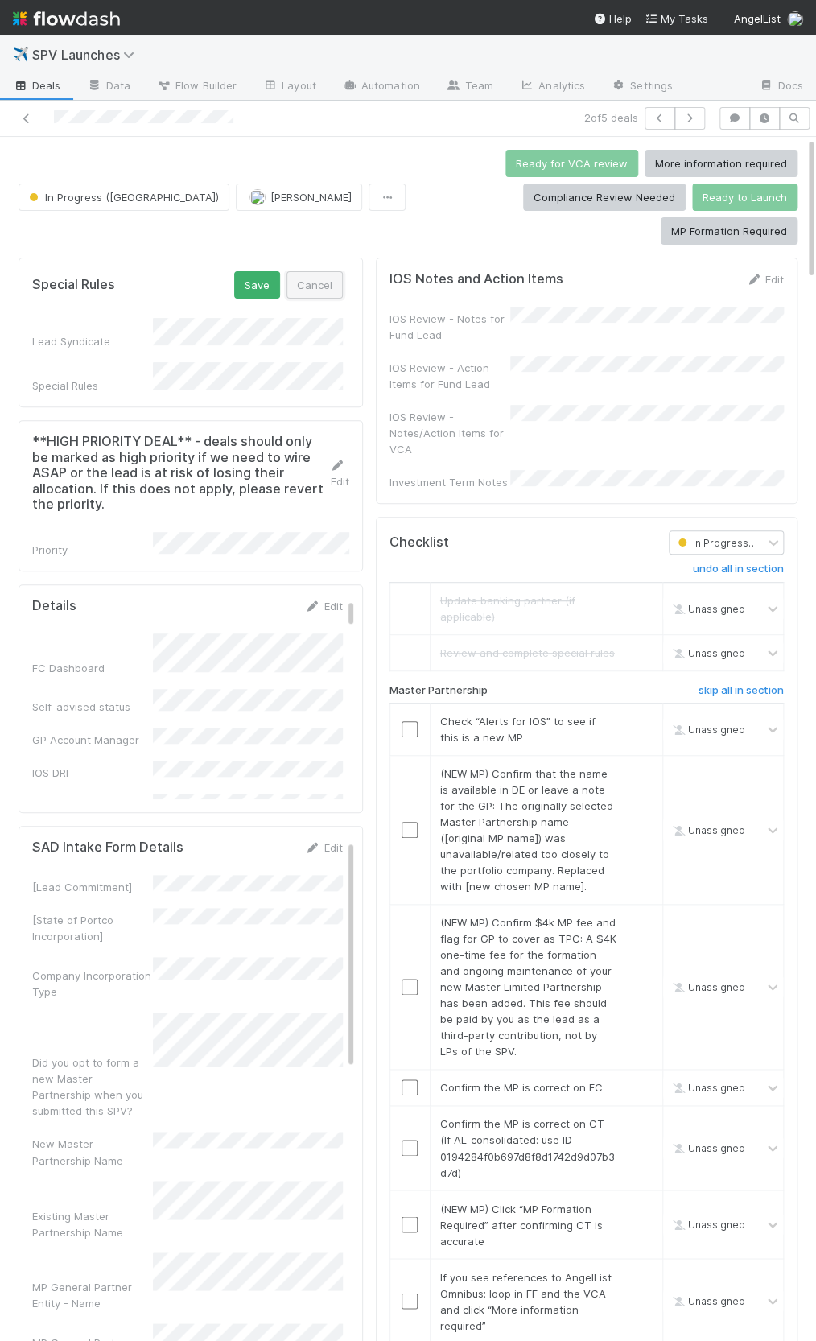
click at [319, 271] on button "Cancel" at bounding box center [314, 284] width 56 height 27
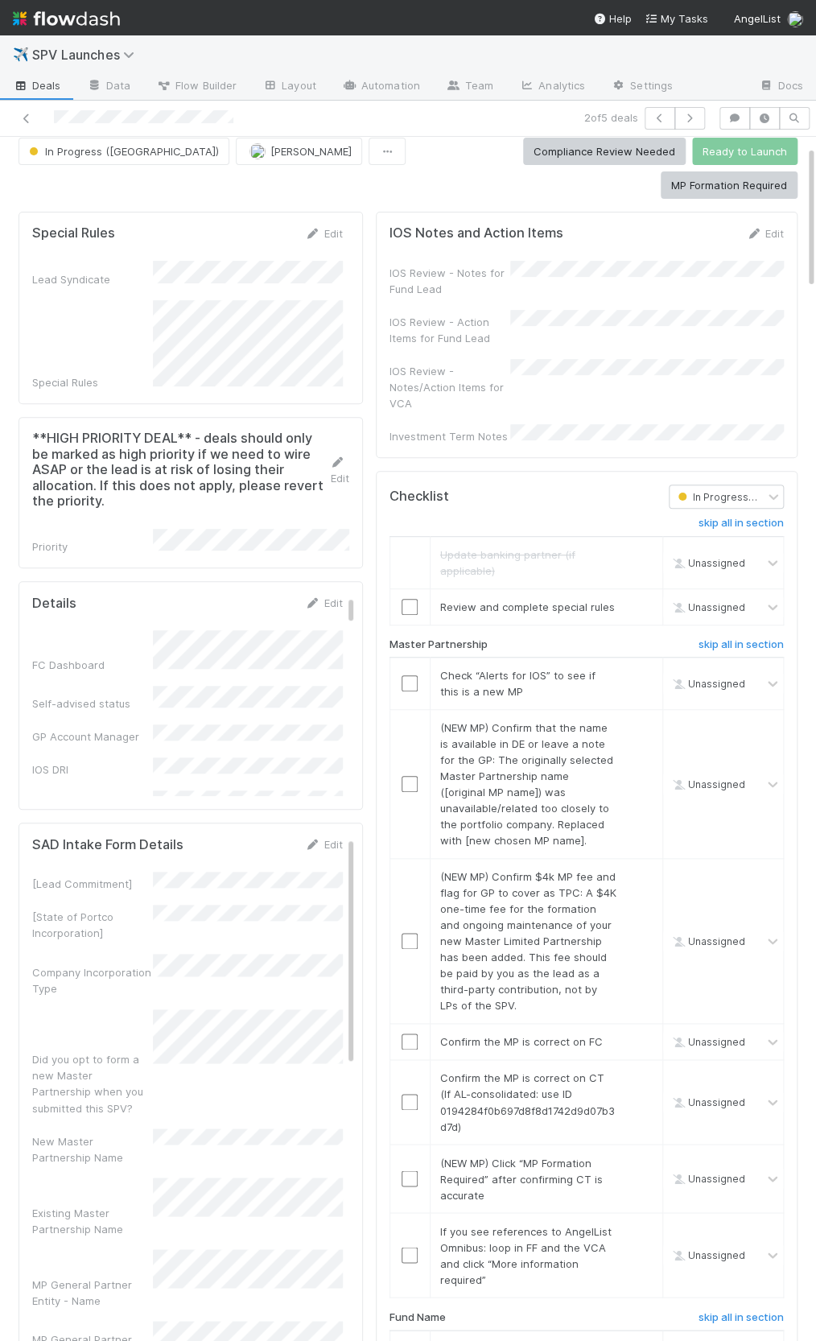
scroll to position [80, 0]
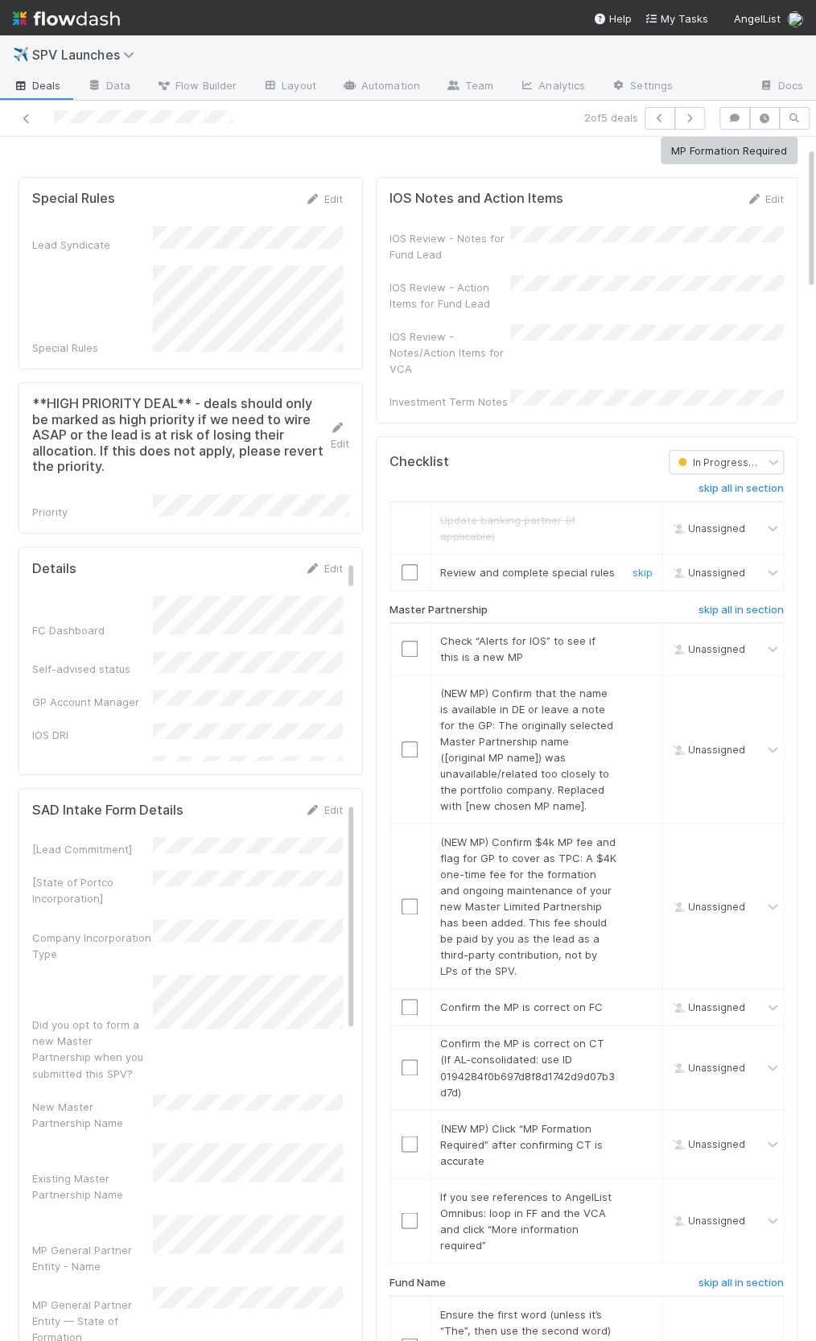
click at [407, 564] on input "checkbox" at bounding box center [410, 572] width 16 height 16
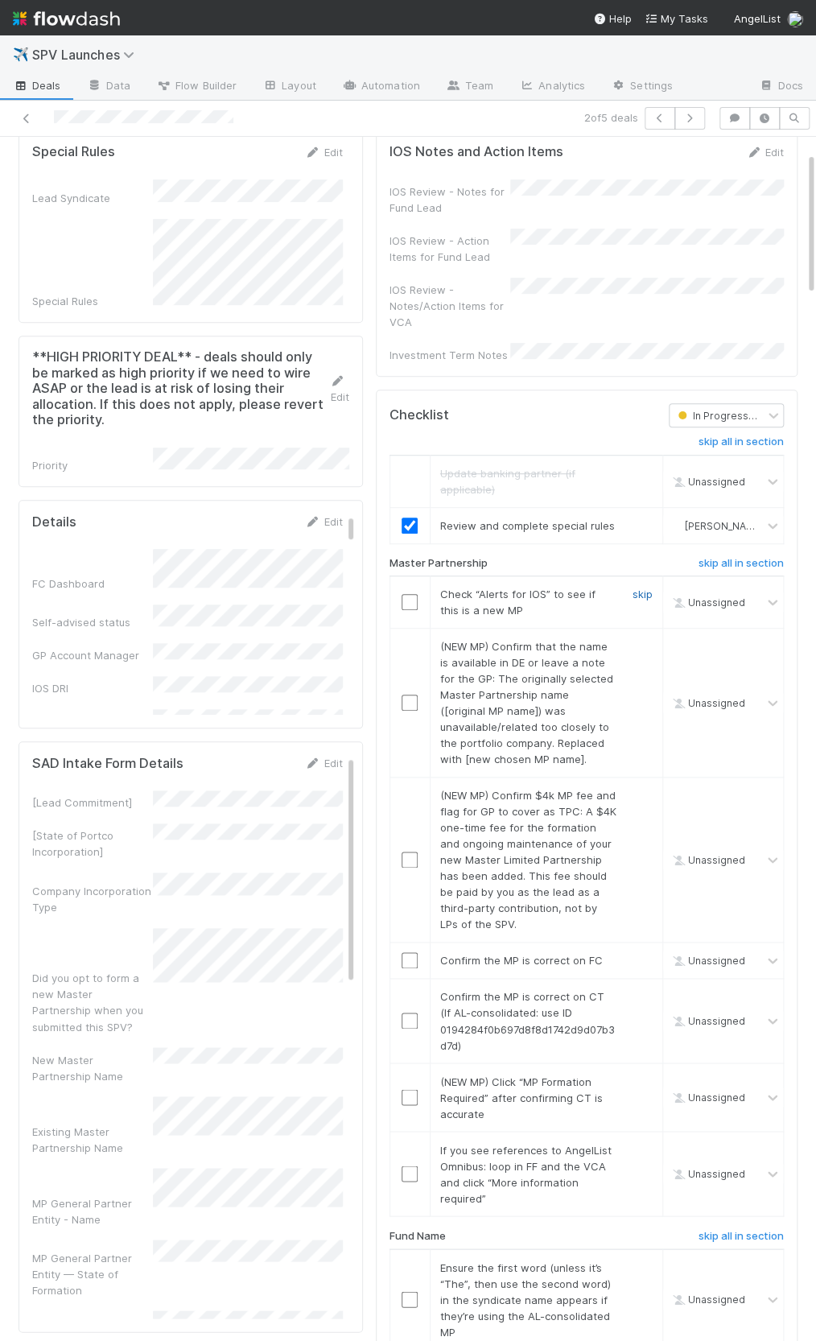
click at [649, 587] on link "skip" at bounding box center [642, 593] width 20 height 13
click at [638, 640] on link "skip" at bounding box center [642, 646] width 20 height 13
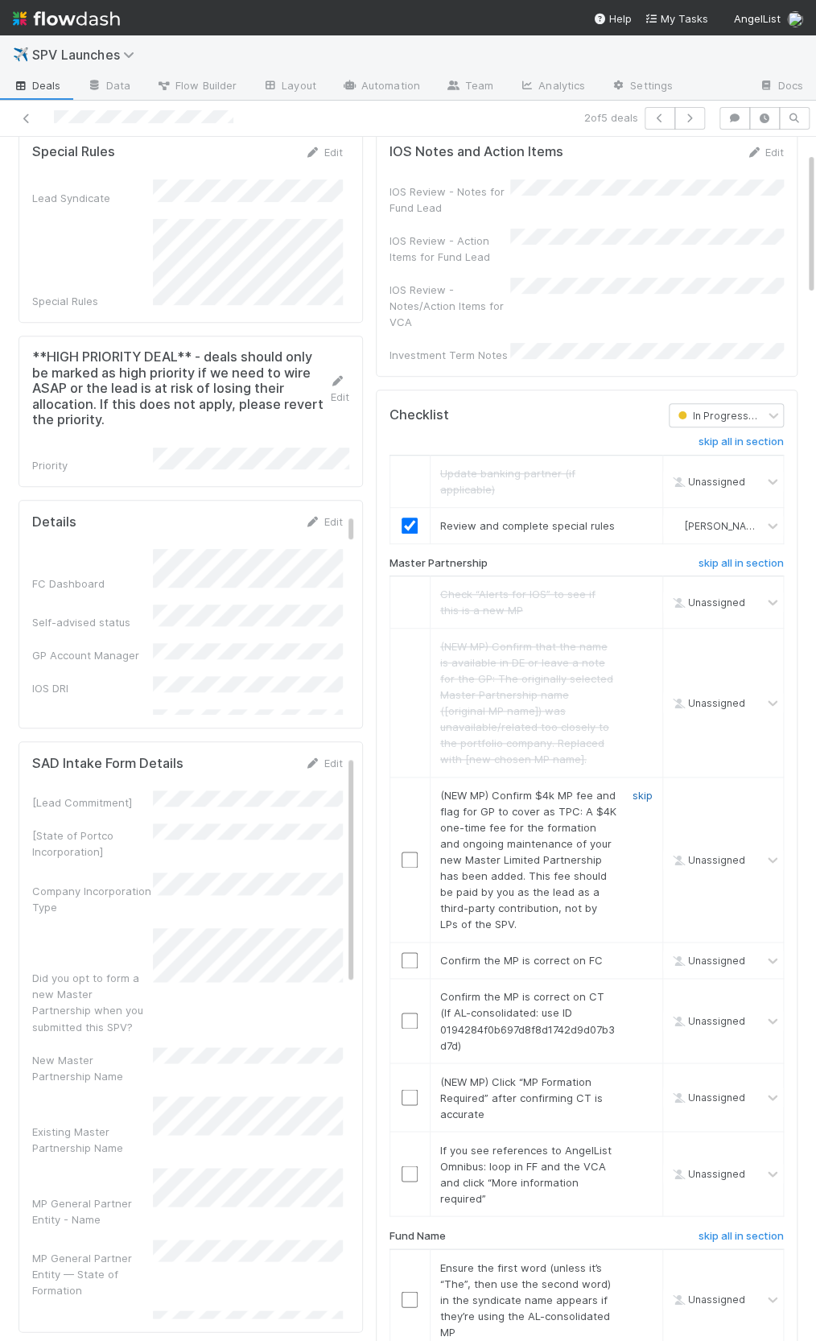
click at [641, 789] on link "skip" at bounding box center [642, 795] width 20 height 13
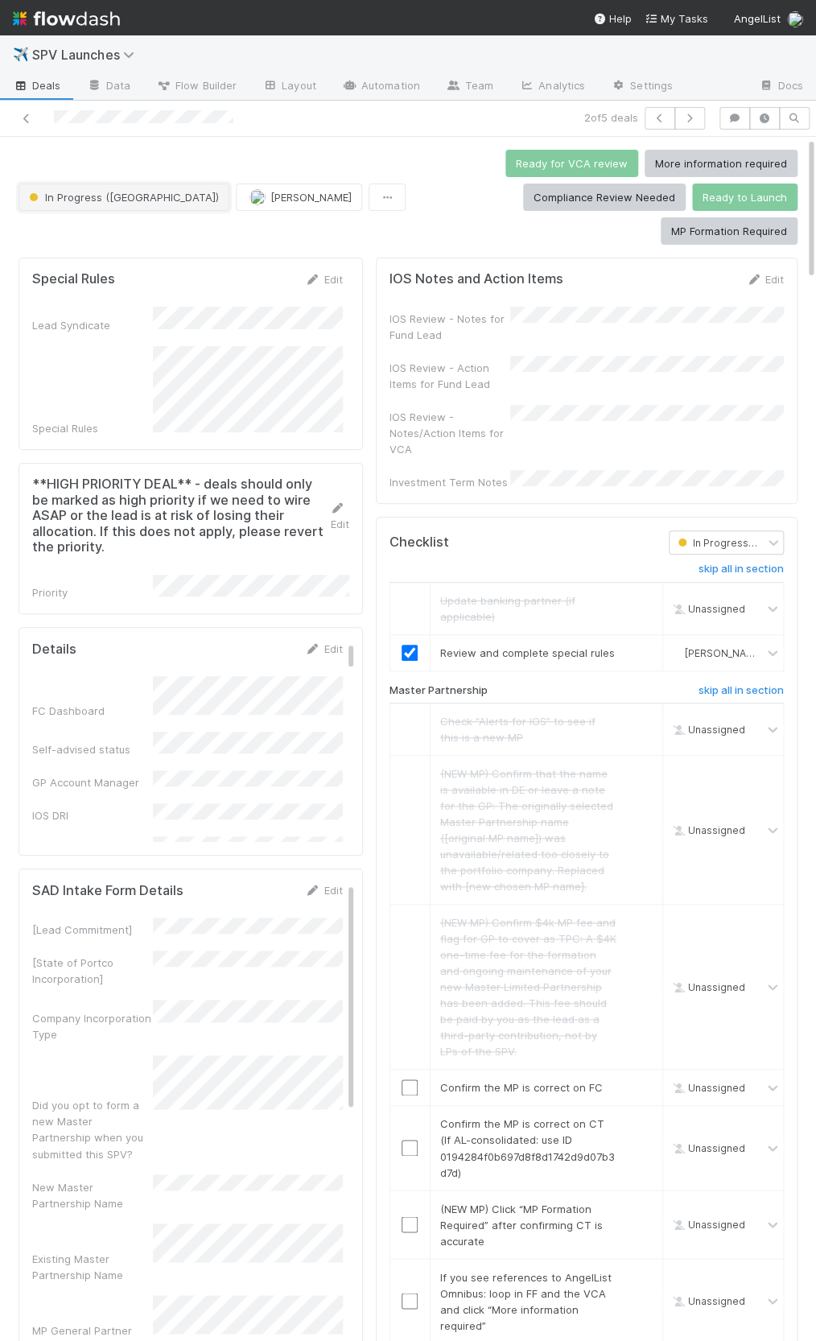
click at [75, 187] on button "In Progress ([GEOGRAPHIC_DATA])" at bounding box center [124, 196] width 211 height 27
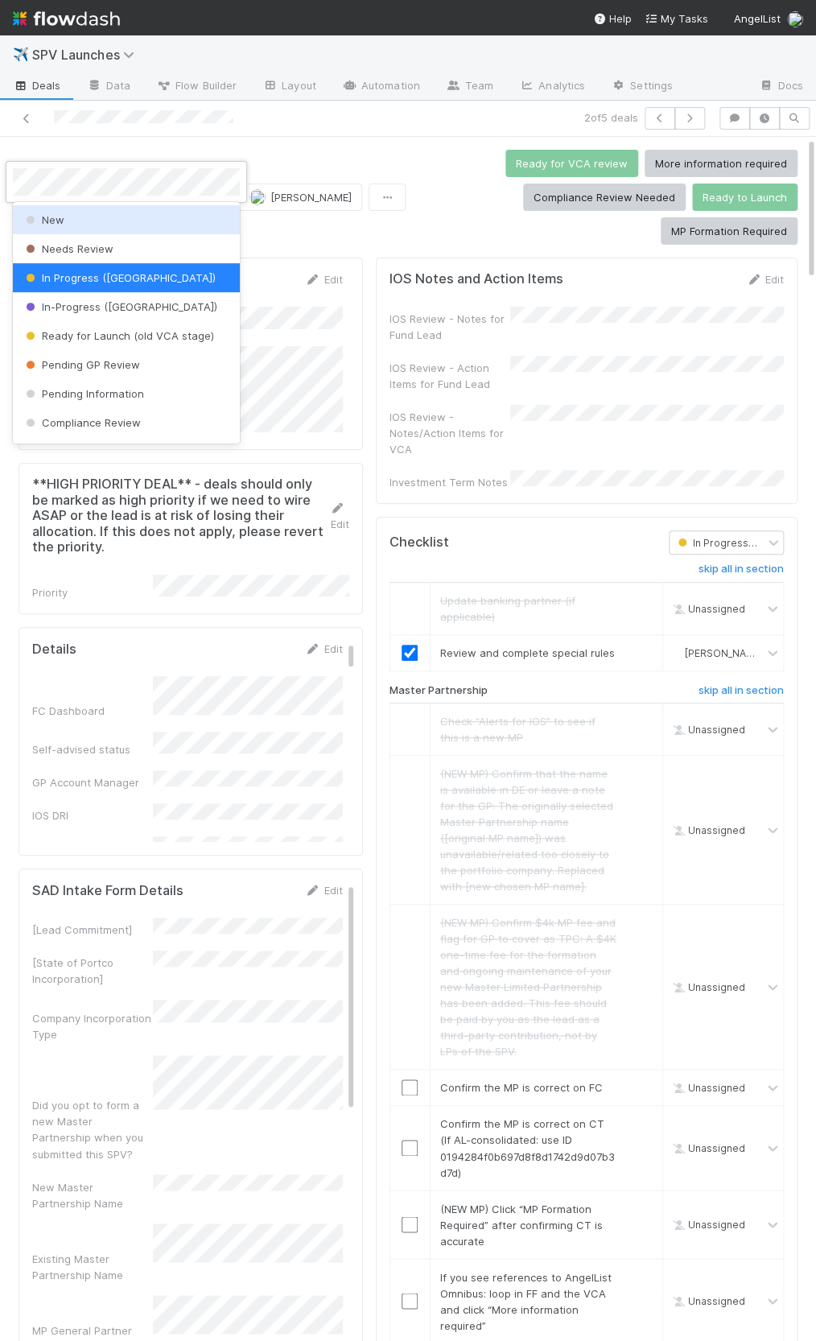
click at [85, 218] on div "New" at bounding box center [126, 219] width 227 height 29
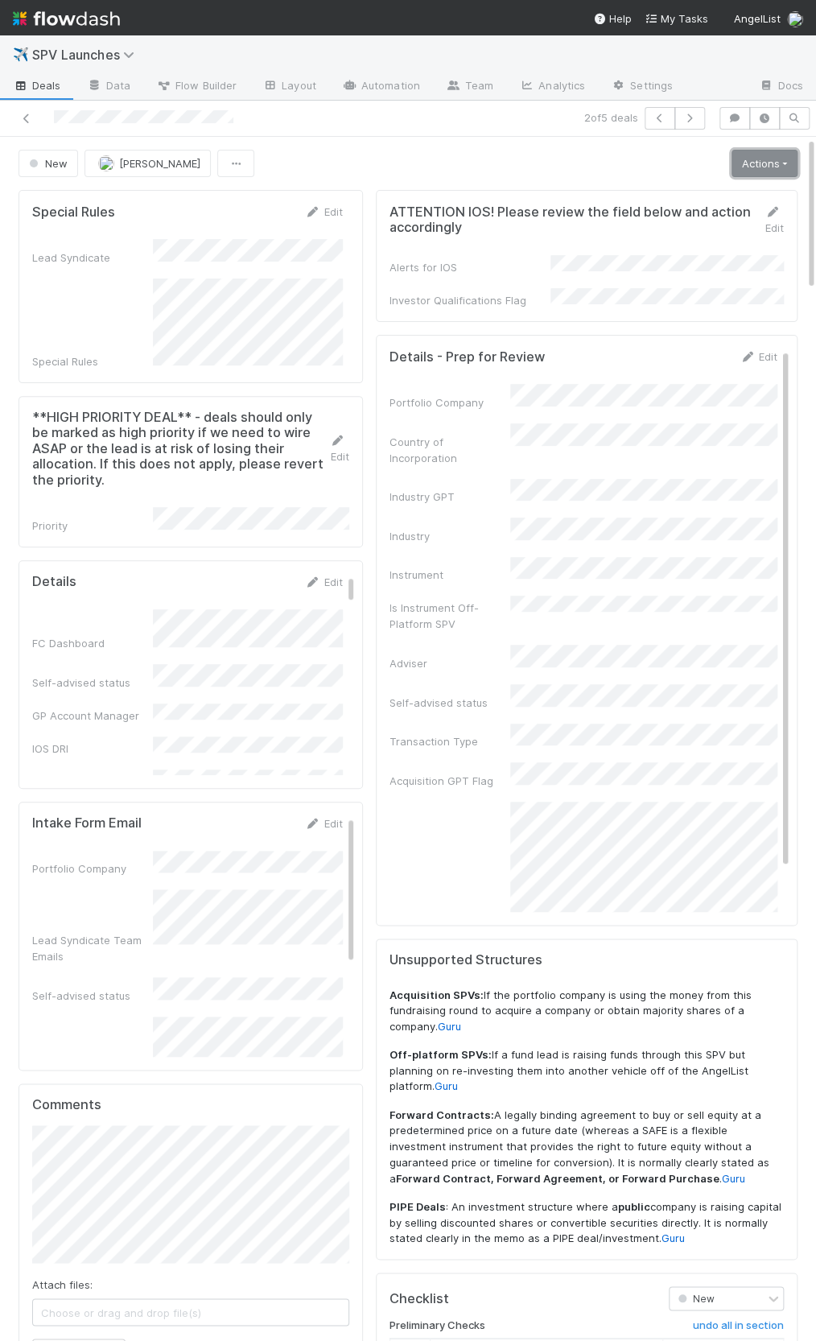
click at [766, 161] on link "Actions" at bounding box center [764, 163] width 66 height 27
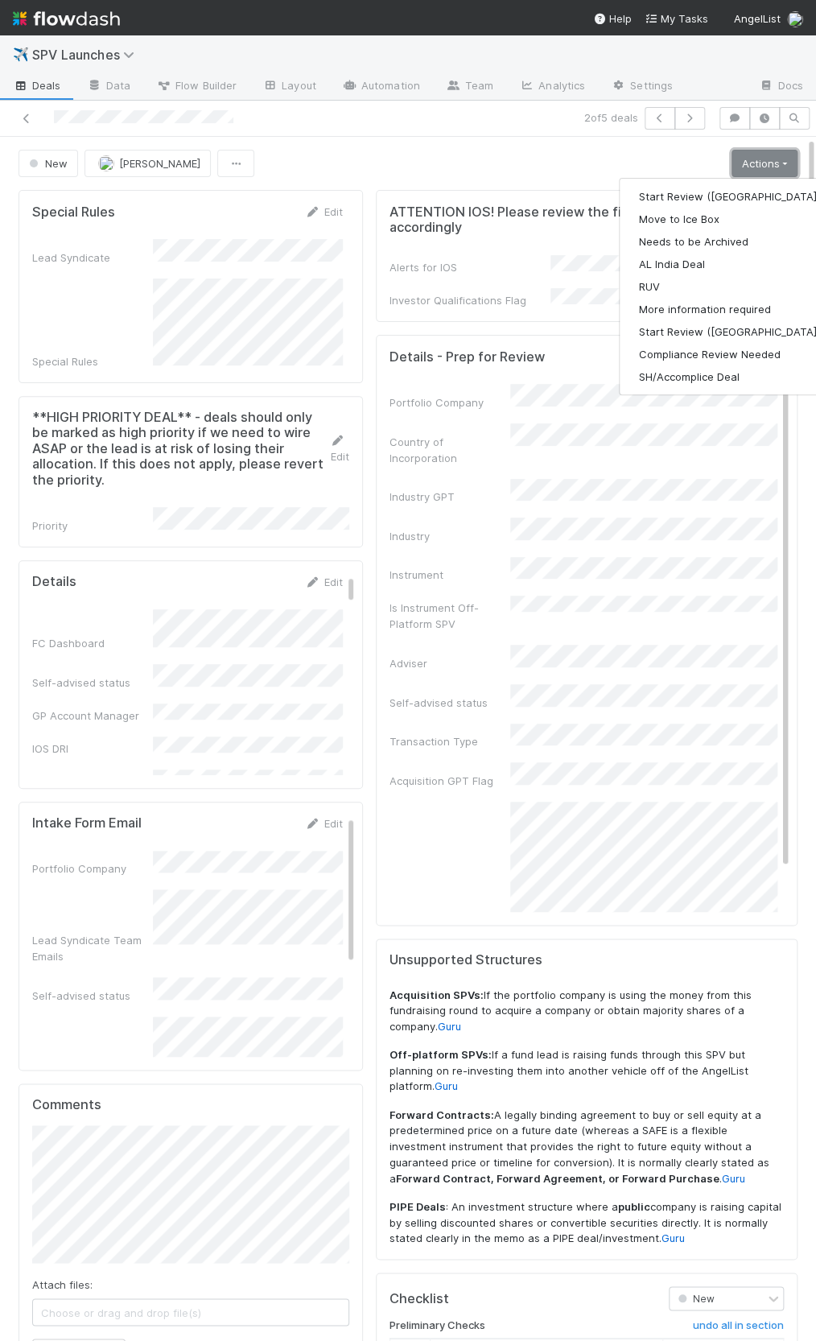
scroll to position [0, 3]
click at [709, 323] on button "Start Review ([GEOGRAPHIC_DATA])" at bounding box center [726, 331] width 220 height 23
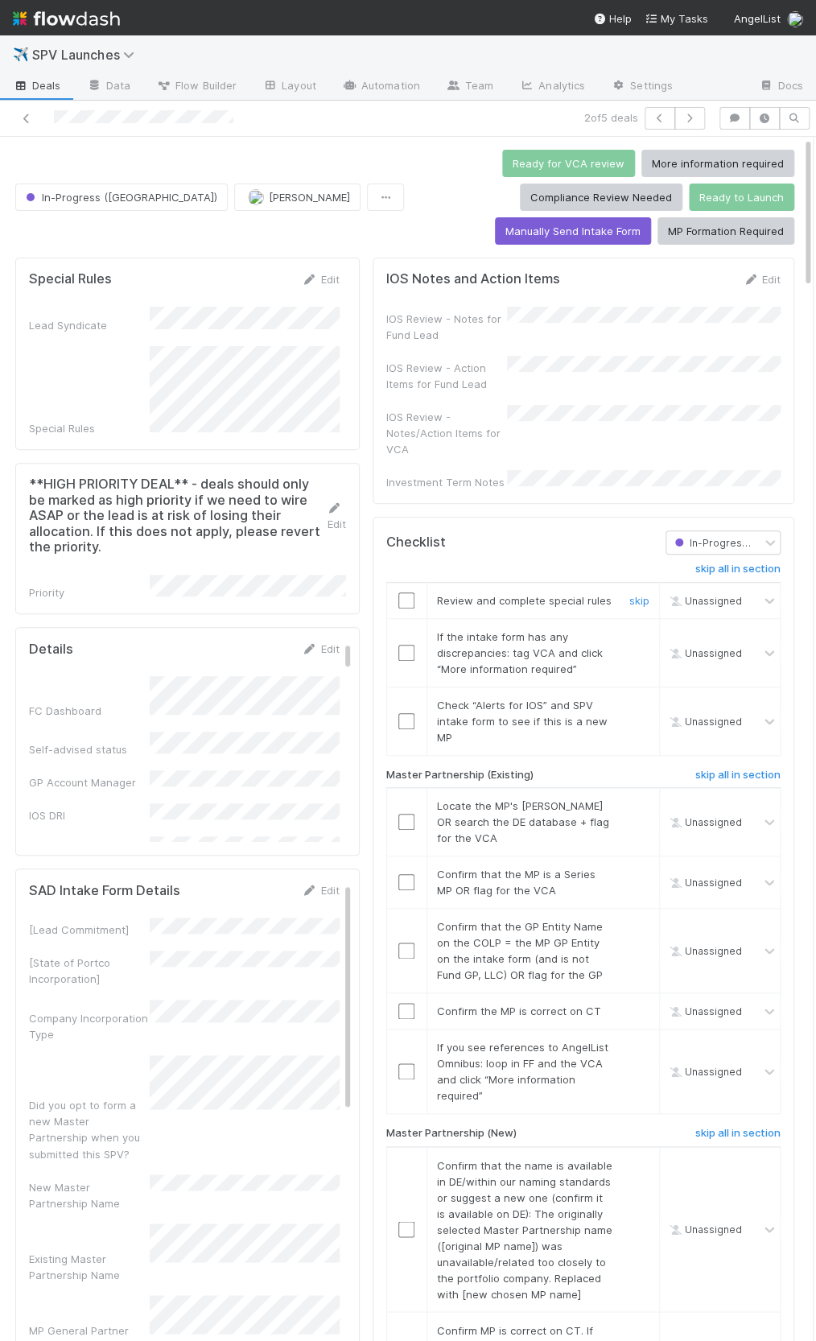
click at [402, 592] on input "checkbox" at bounding box center [406, 600] width 16 height 16
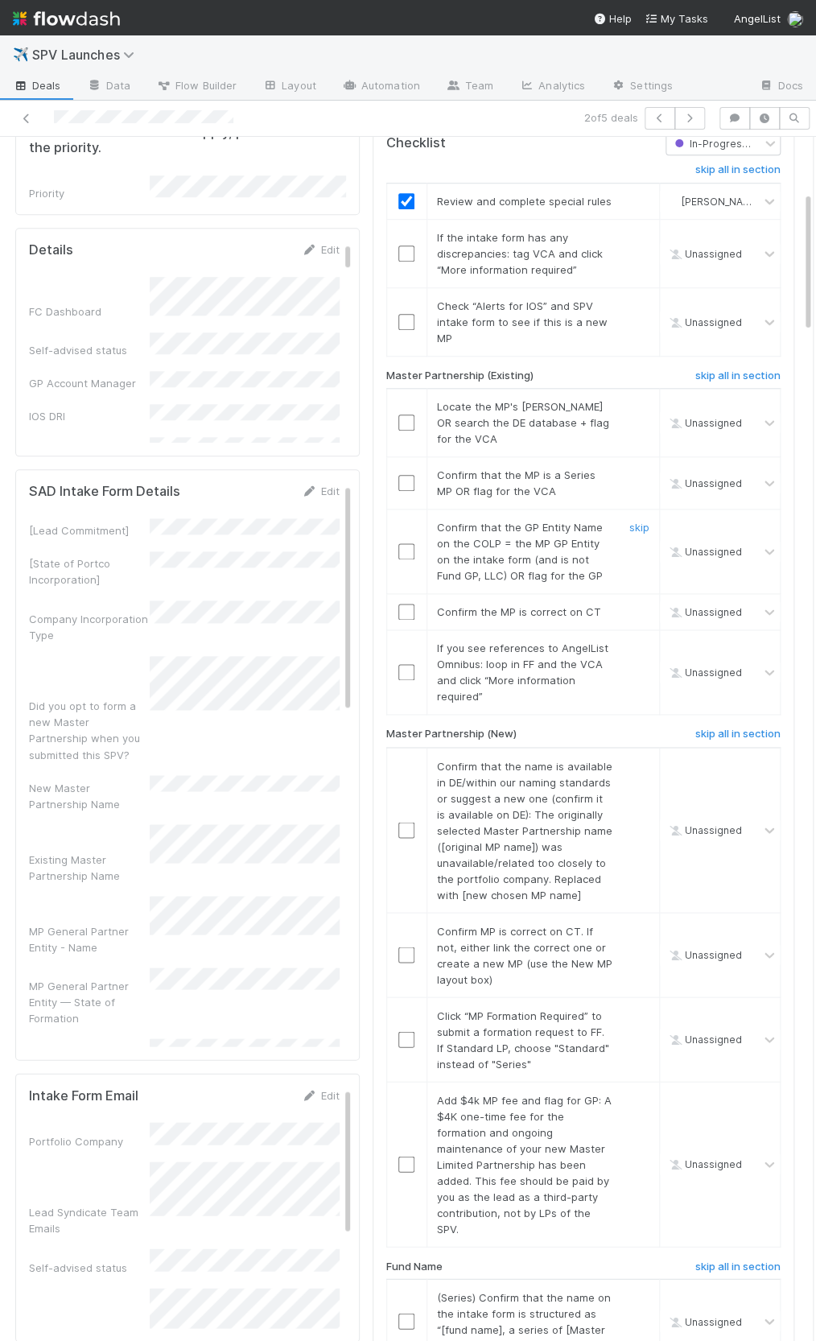
scroll to position [565, 0]
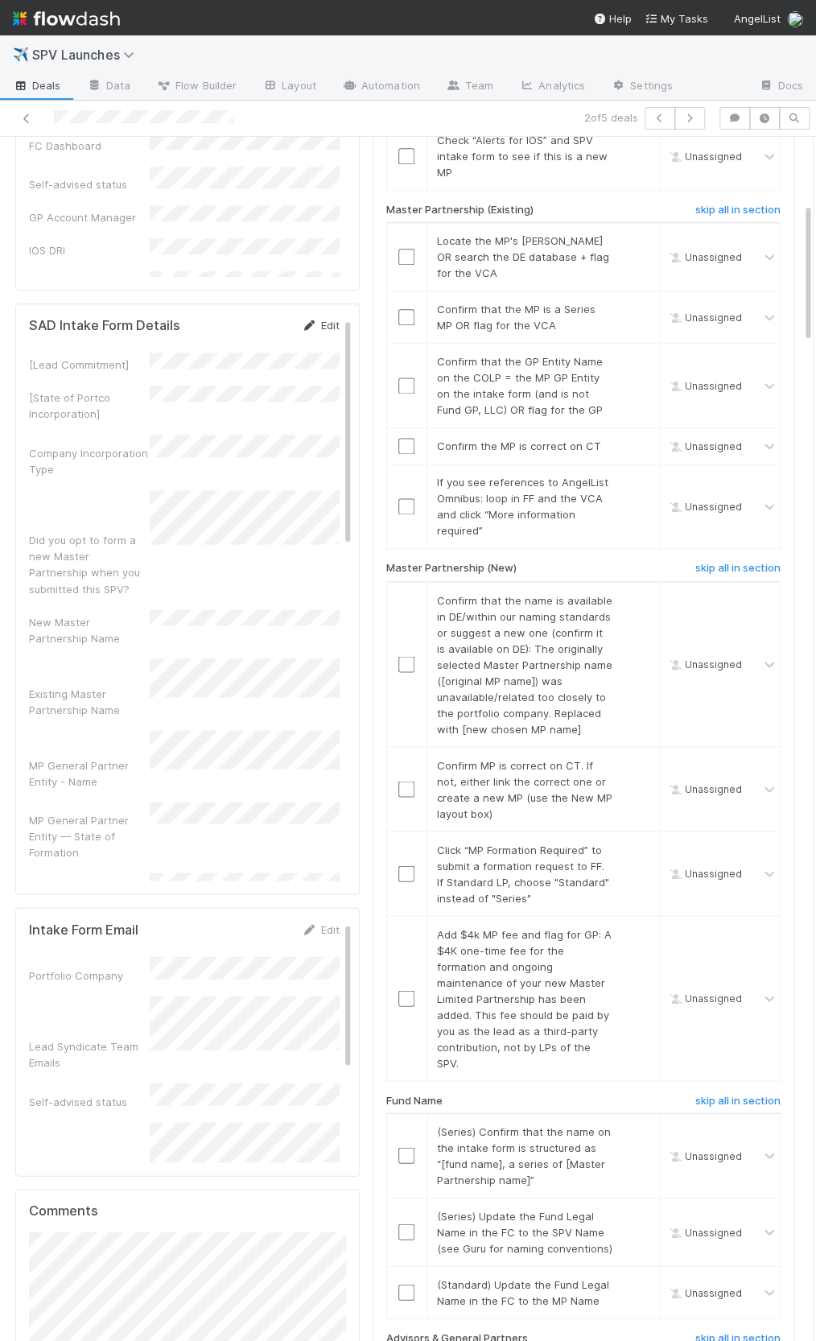
click at [324, 319] on link "Edit" at bounding box center [321, 325] width 38 height 13
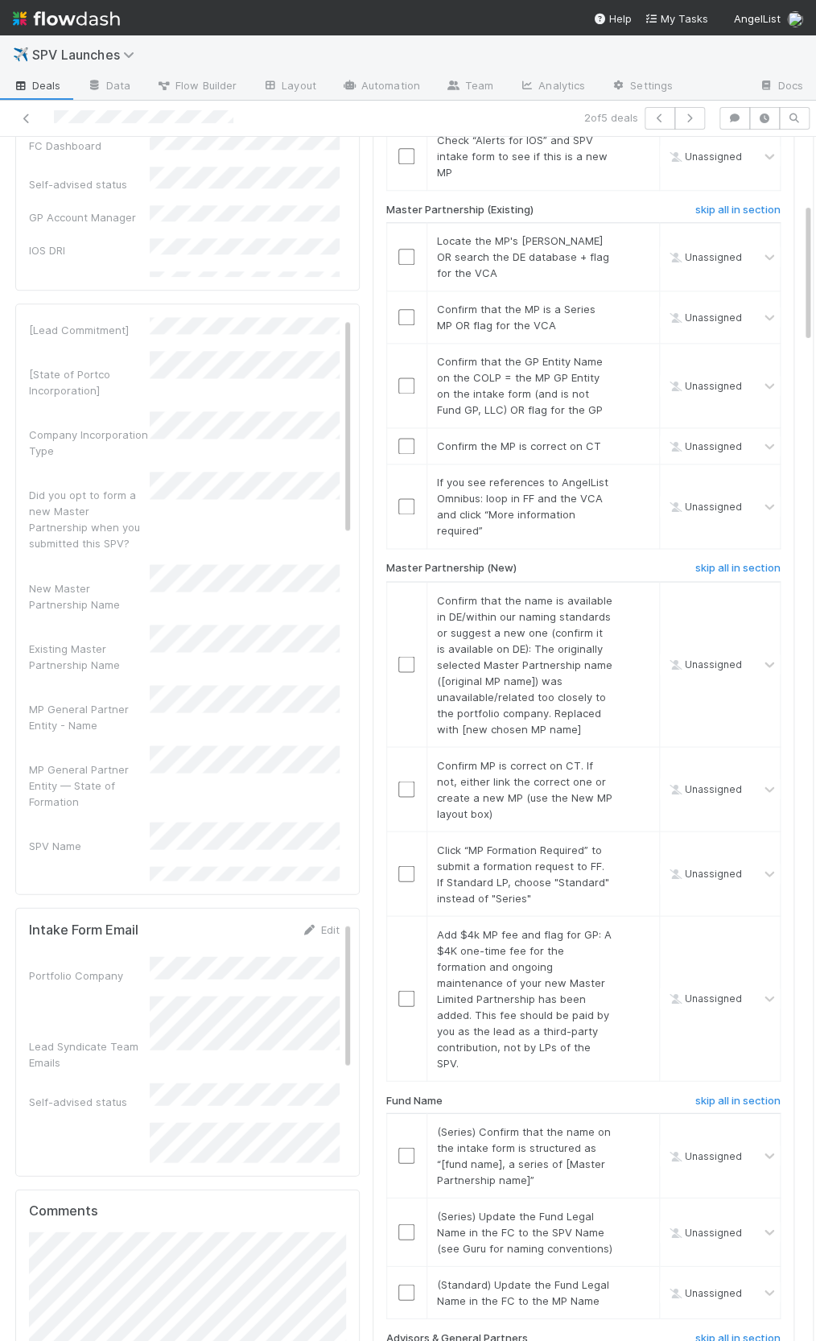
scroll to position [97, 0]
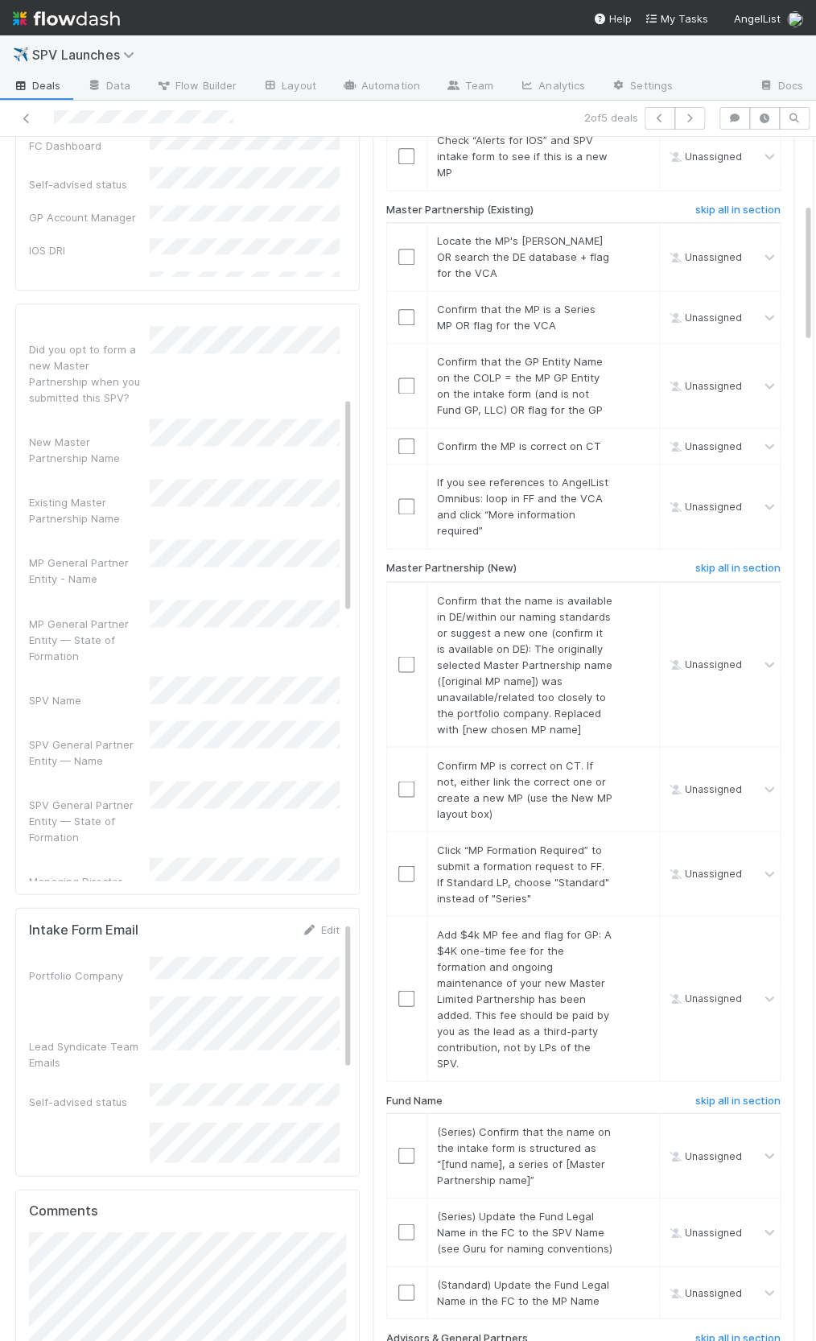
click at [344, 572] on div "SAD Intake Form Details Save Cancel [Lead Commitment] [State of Portco Incorpor…" at bounding box center [190, 946] width 323 height 1665
click at [126, 691] on div "SPV Name" at bounding box center [89, 699] width 121 height 16
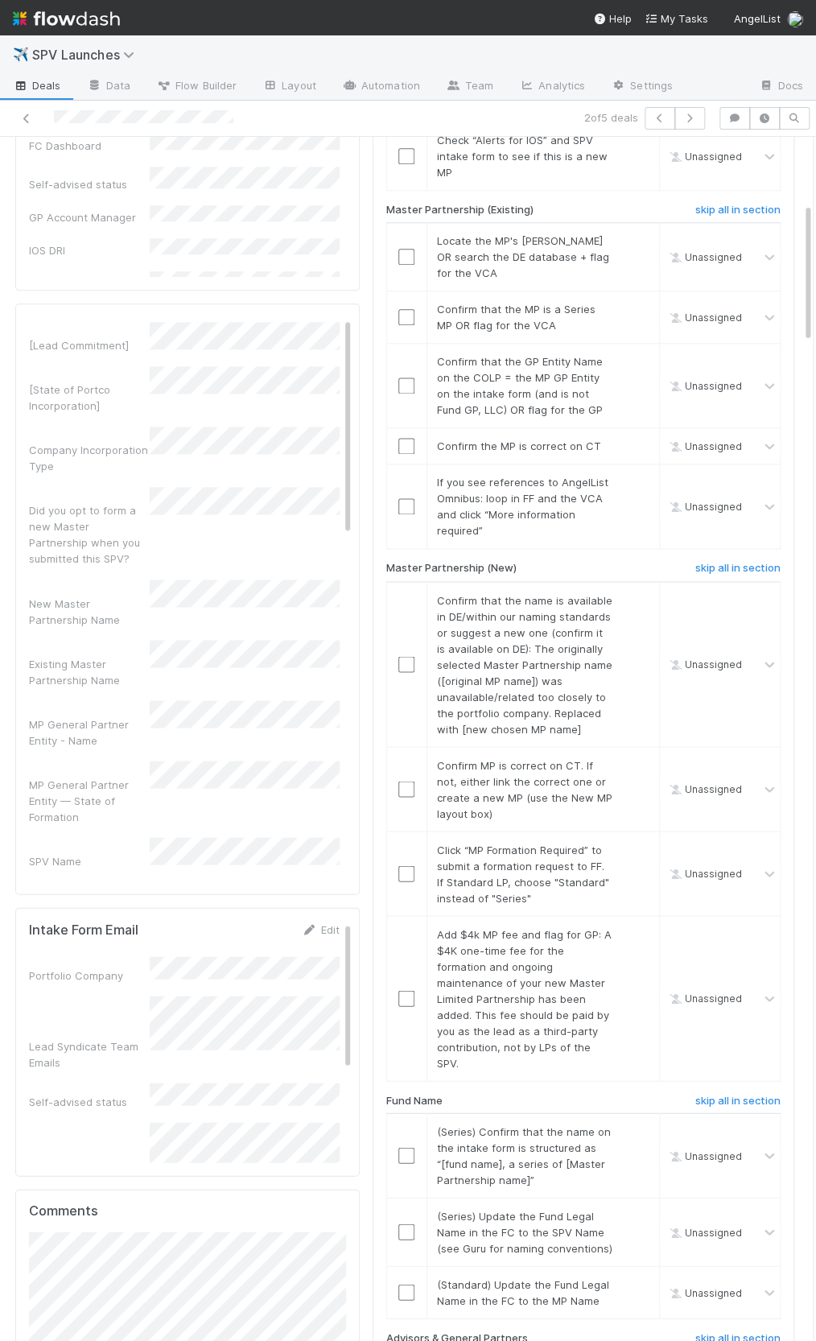
scroll to position [0, 0]
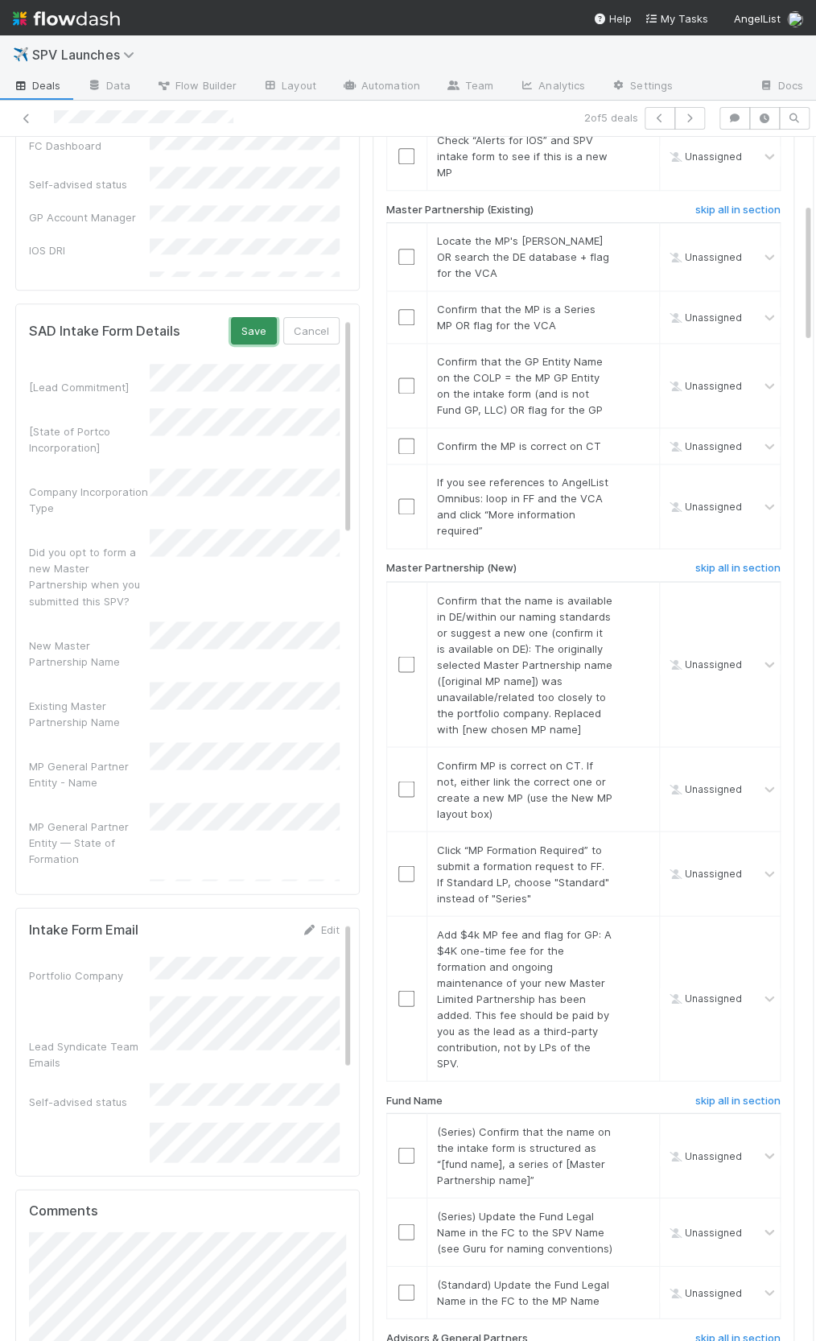
click at [248, 317] on button "Save" at bounding box center [254, 330] width 46 height 27
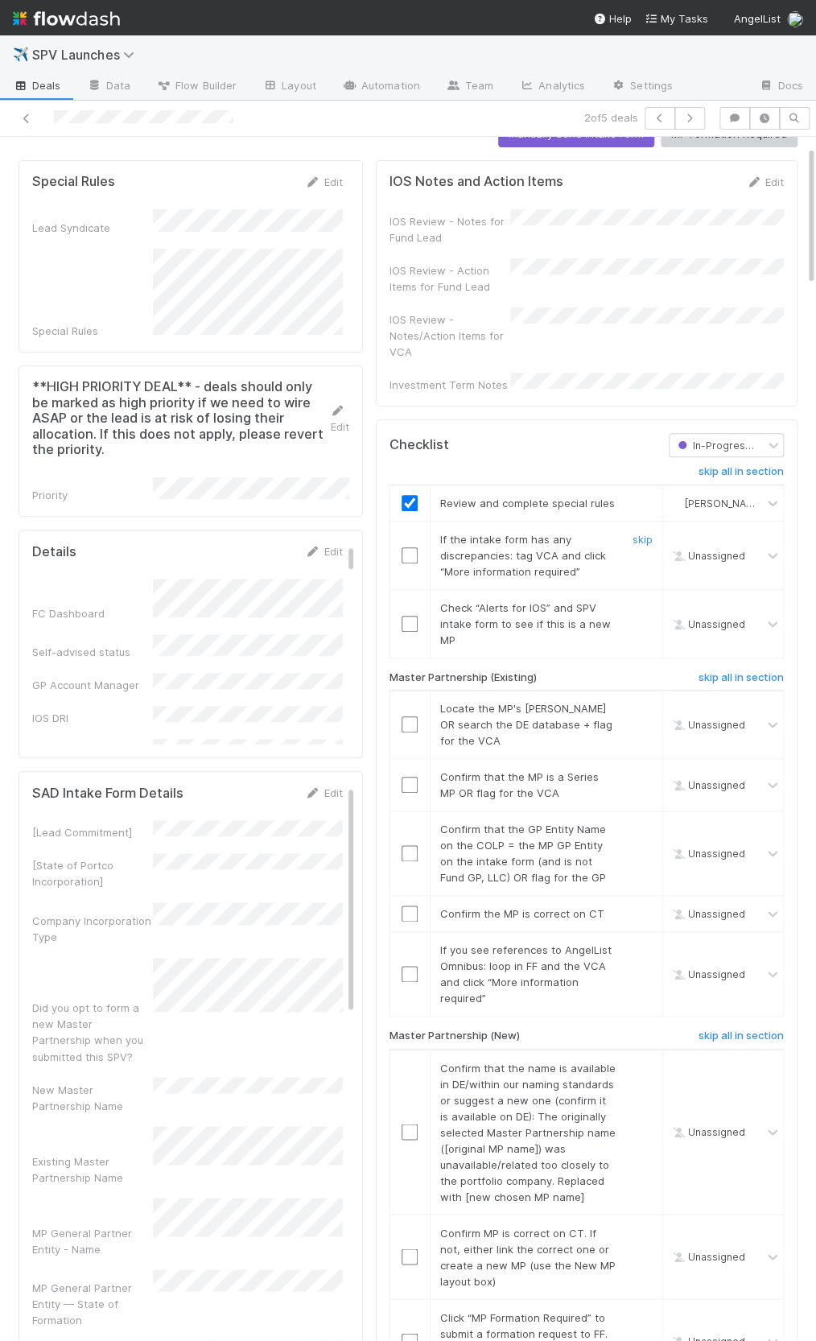
scroll to position [72, 0]
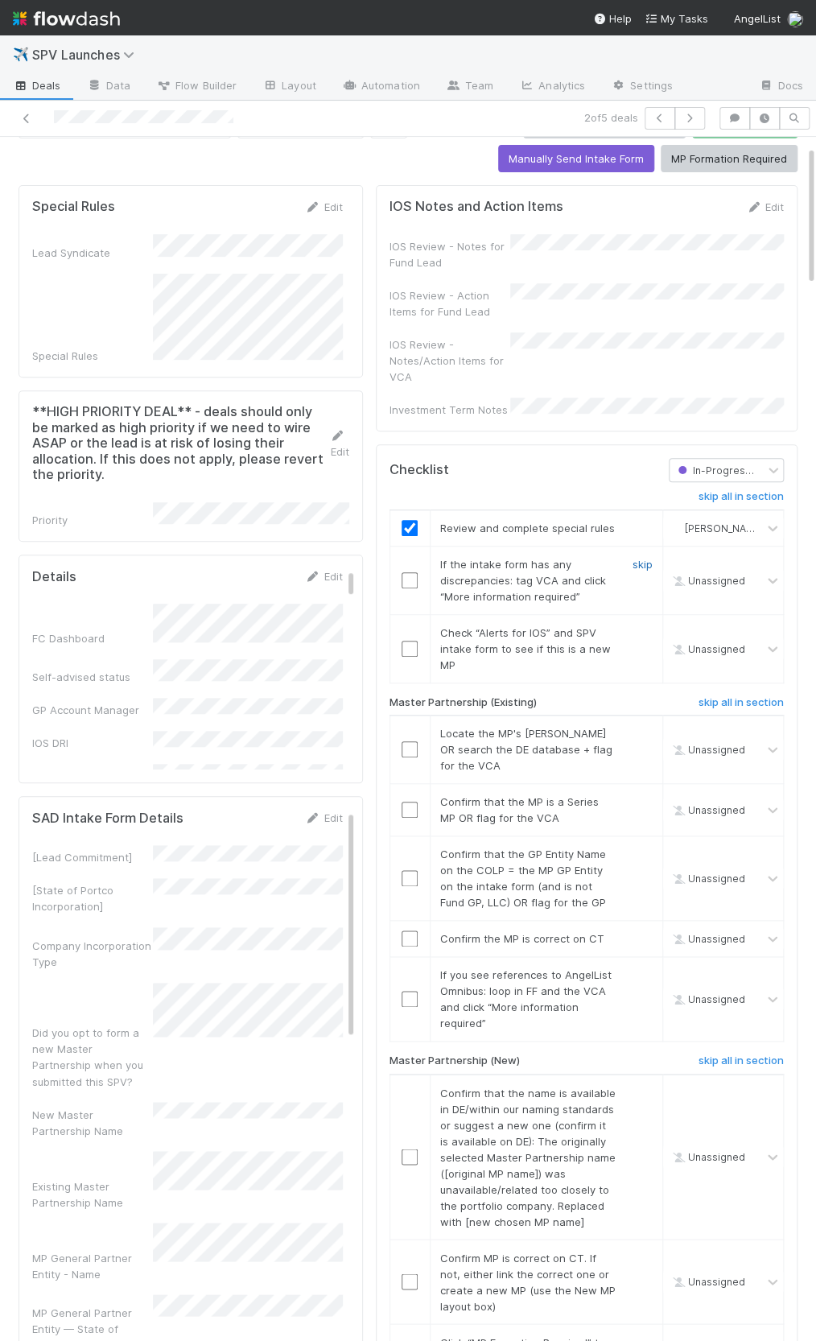
click at [640, 558] on link "skip" at bounding box center [642, 564] width 20 height 13
click at [636, 626] on link "skip" at bounding box center [642, 632] width 20 height 13
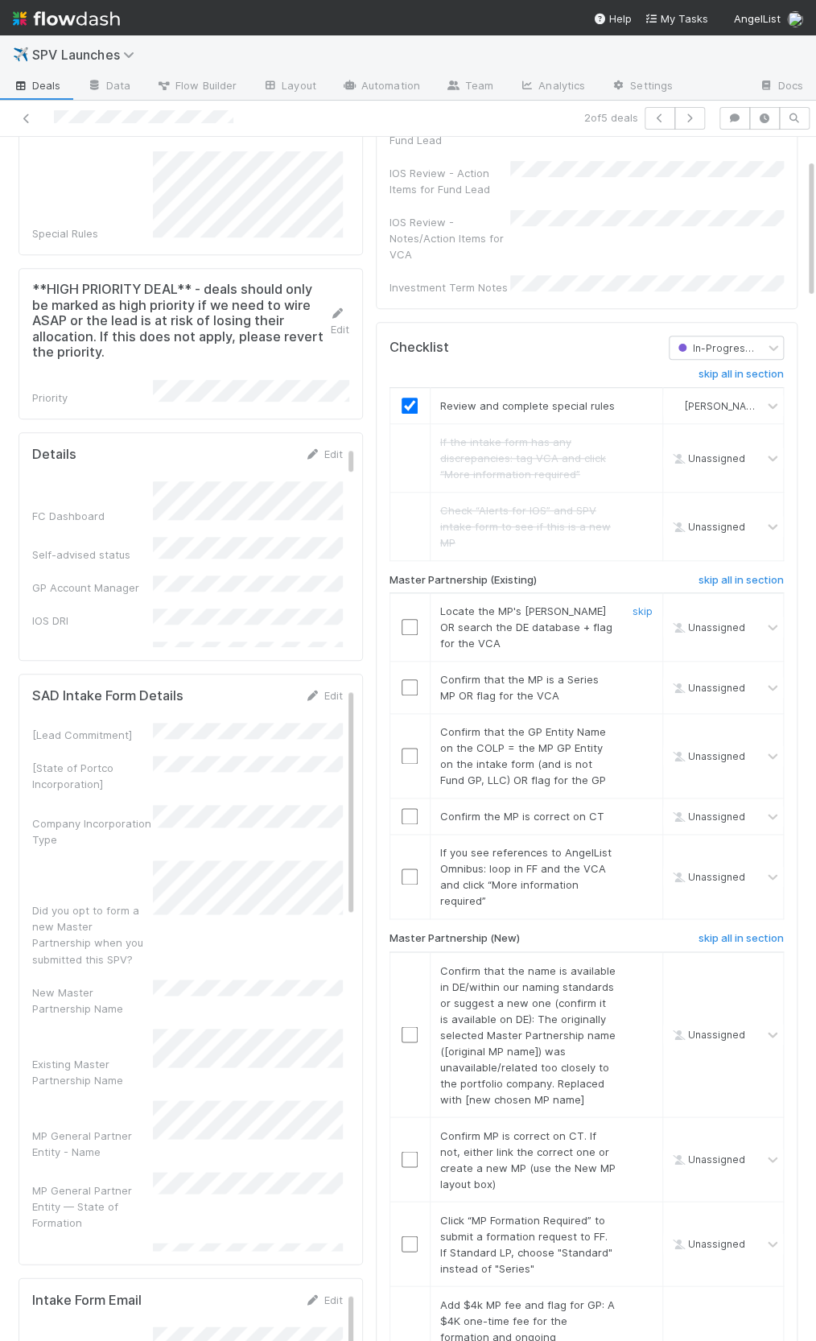
scroll to position [222, 0]
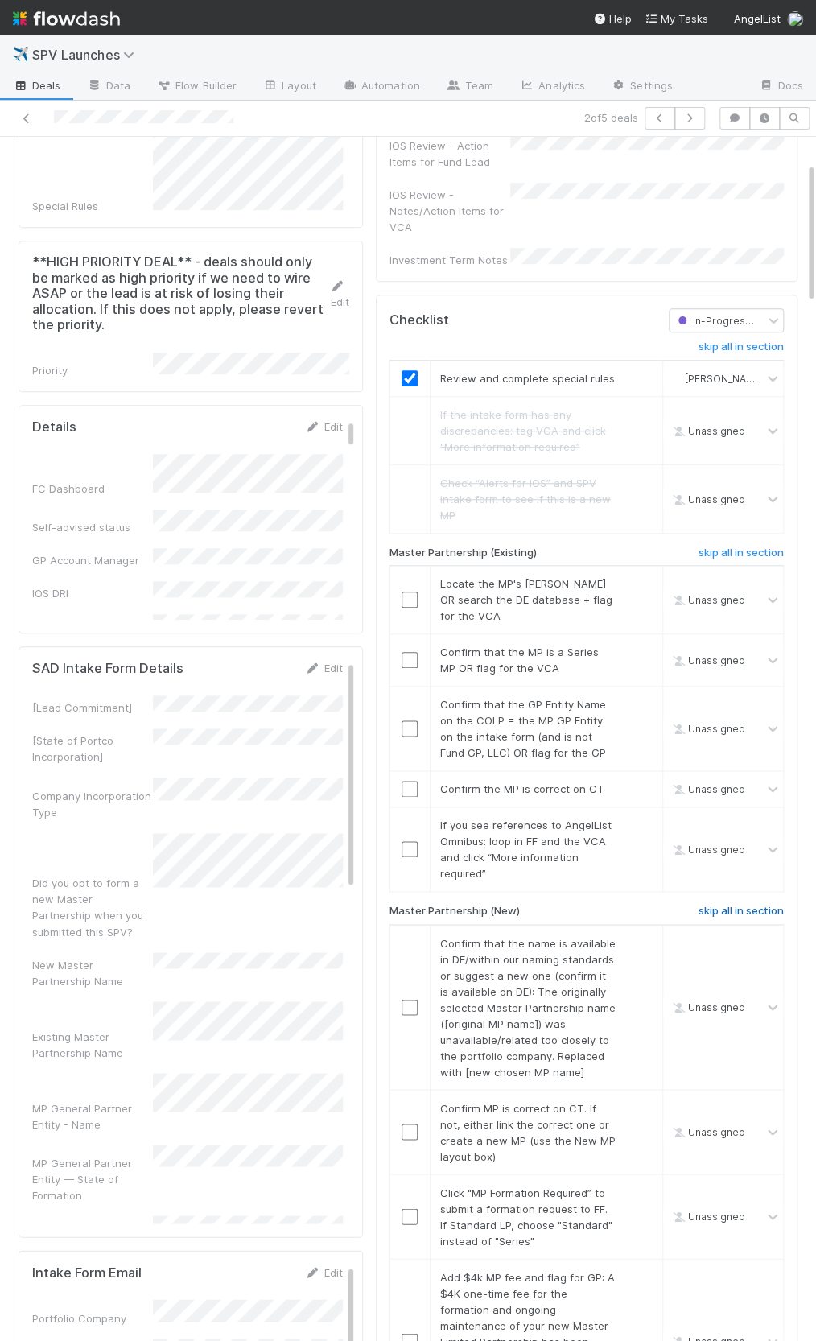
click at [724, 904] on h6 "skip all in section" at bounding box center [740, 910] width 85 height 13
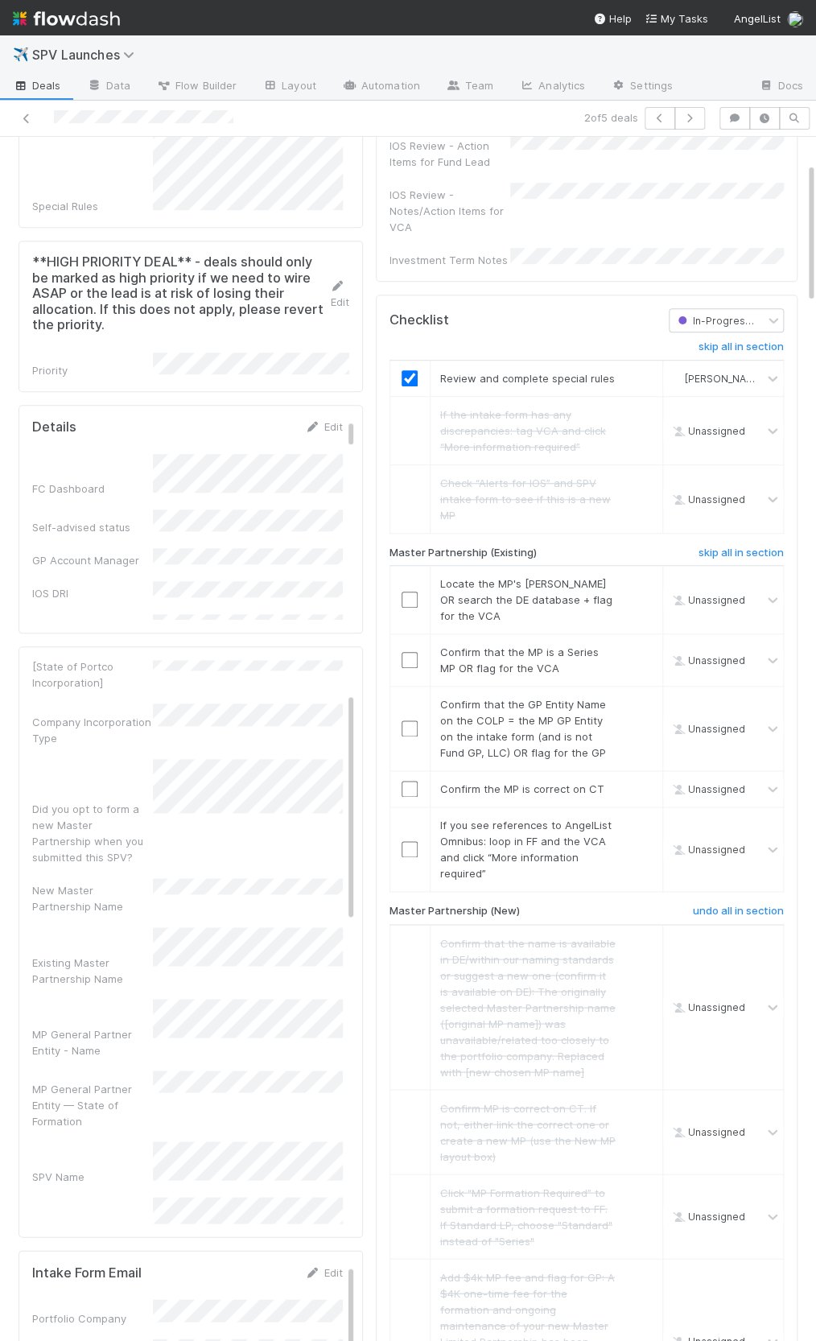
scroll to position [87, 0]
click at [414, 591] on input "checkbox" at bounding box center [410, 599] width 16 height 16
click at [410, 652] on input "checkbox" at bounding box center [410, 660] width 16 height 16
click at [408, 720] on input "checkbox" at bounding box center [410, 728] width 16 height 16
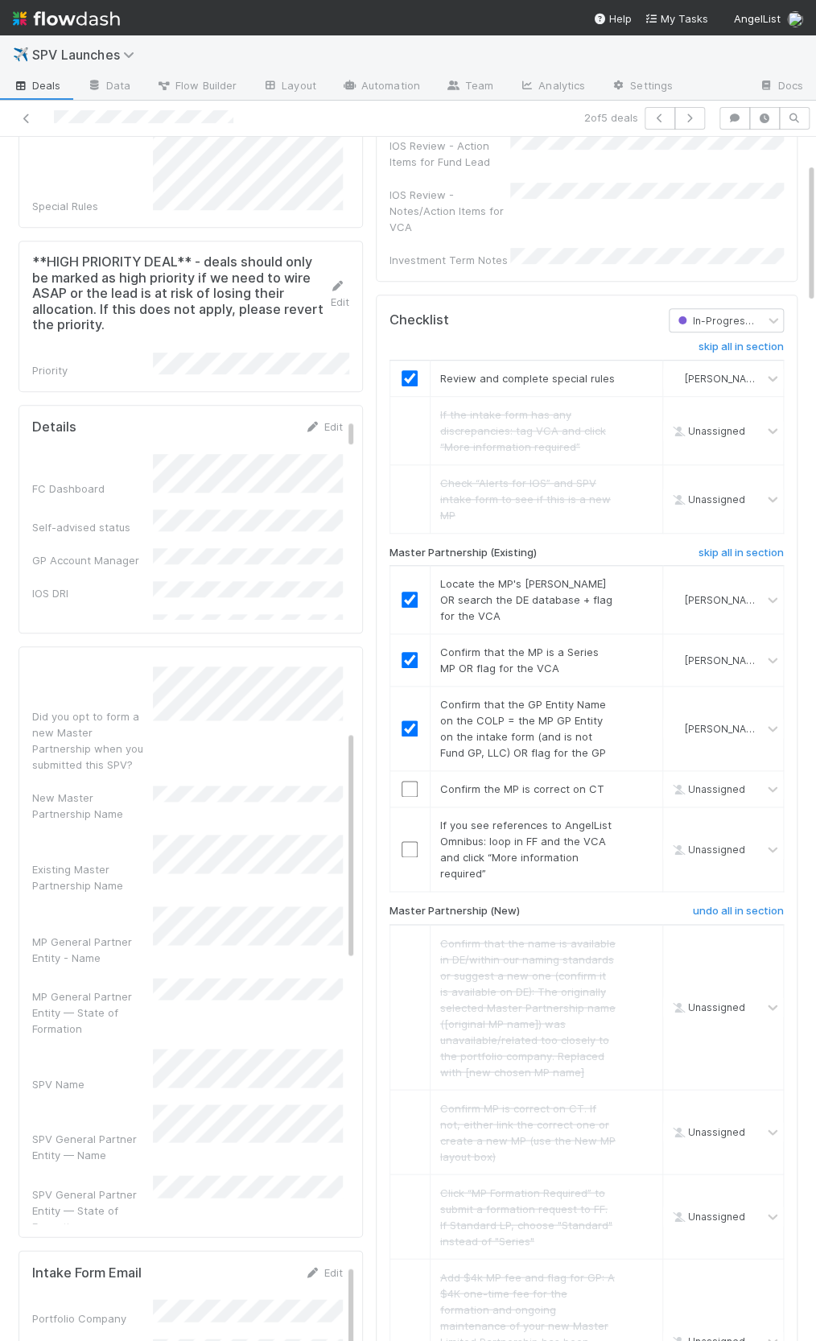
scroll to position [171, 0]
click at [415, 781] on input "checkbox" at bounding box center [410, 789] width 16 height 16
click at [645, 818] on link "skip" at bounding box center [642, 824] width 20 height 13
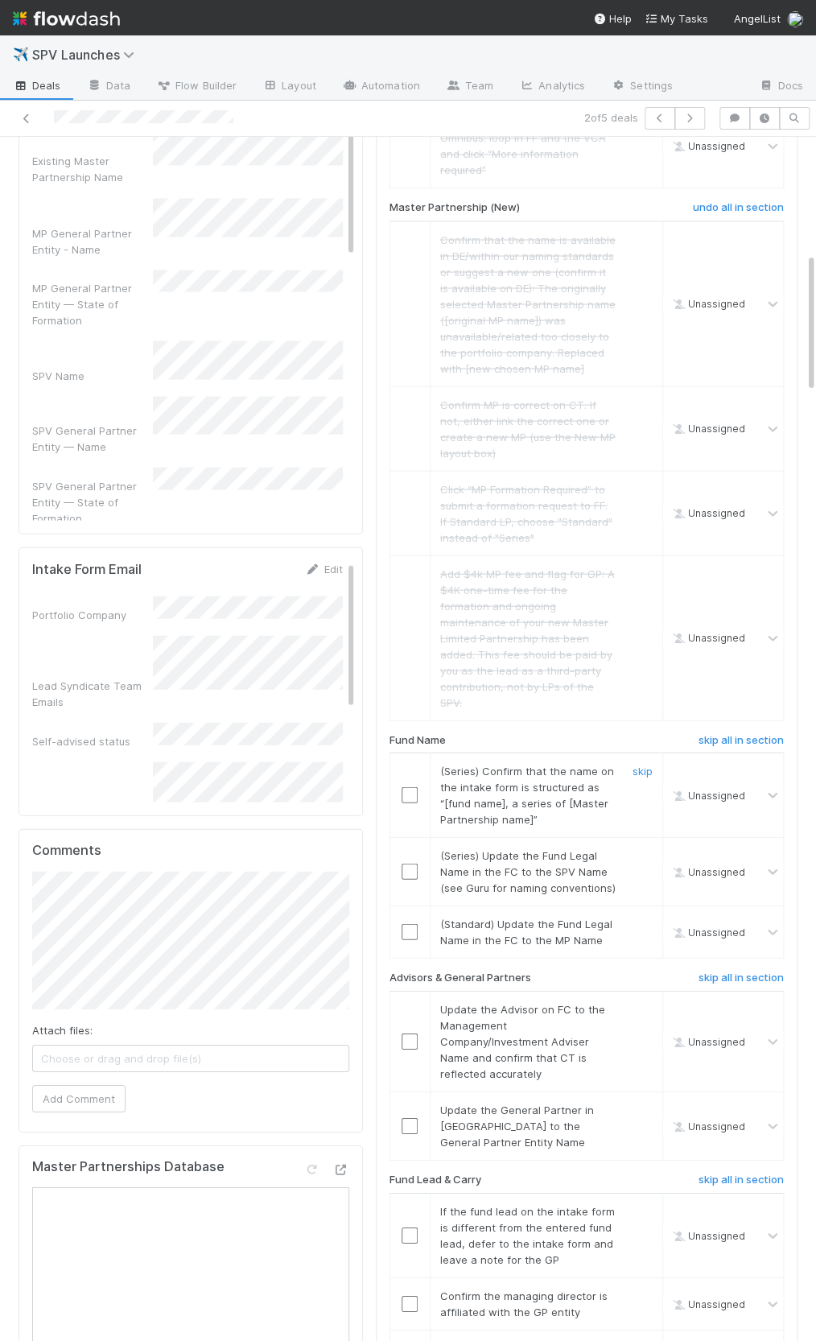
scroll to position [1052, 0]
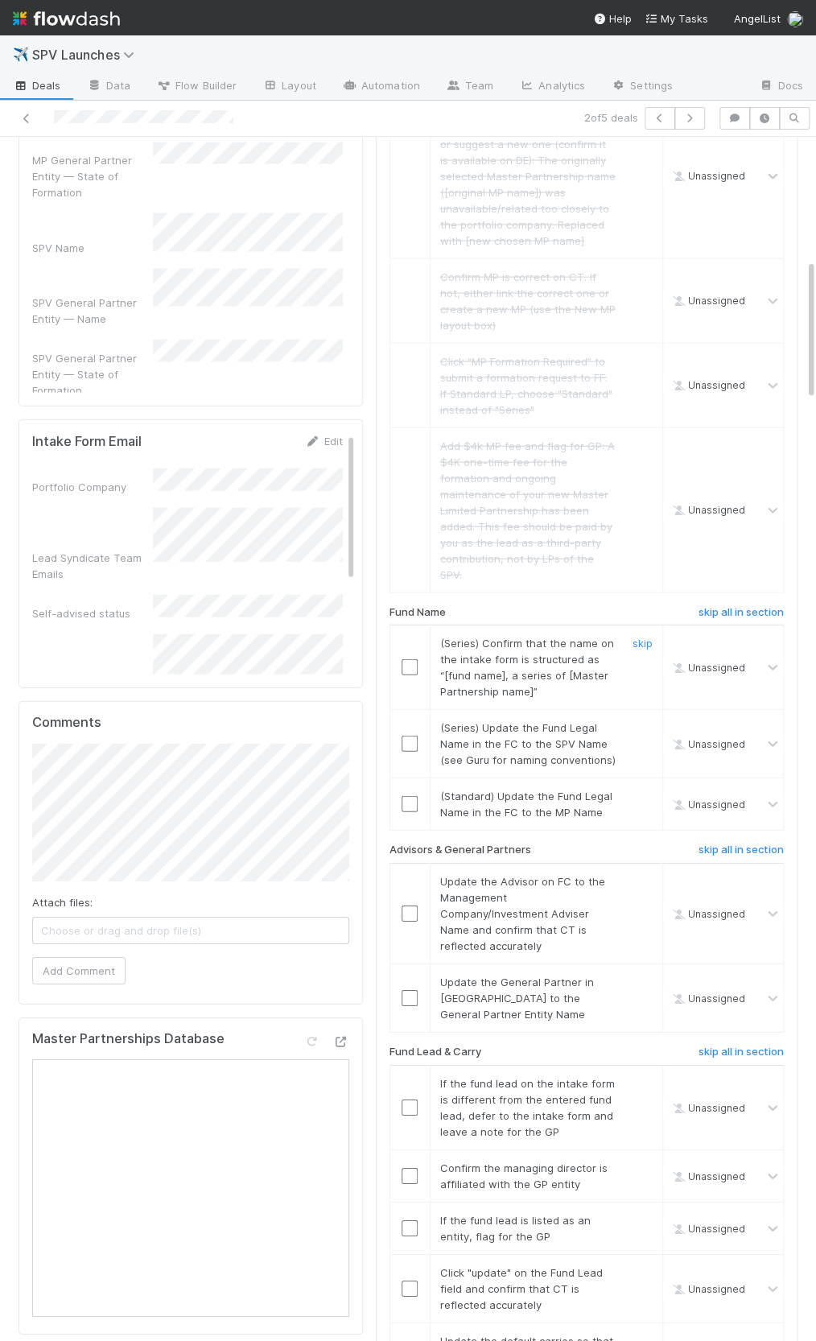
click at [414, 625] on td at bounding box center [409, 667] width 40 height 84
click at [411, 735] on input "checkbox" at bounding box center [410, 743] width 16 height 16
click at [411, 659] on input "checkbox" at bounding box center [410, 667] width 16 height 16
click at [635, 789] on link "skip" at bounding box center [642, 795] width 20 height 13
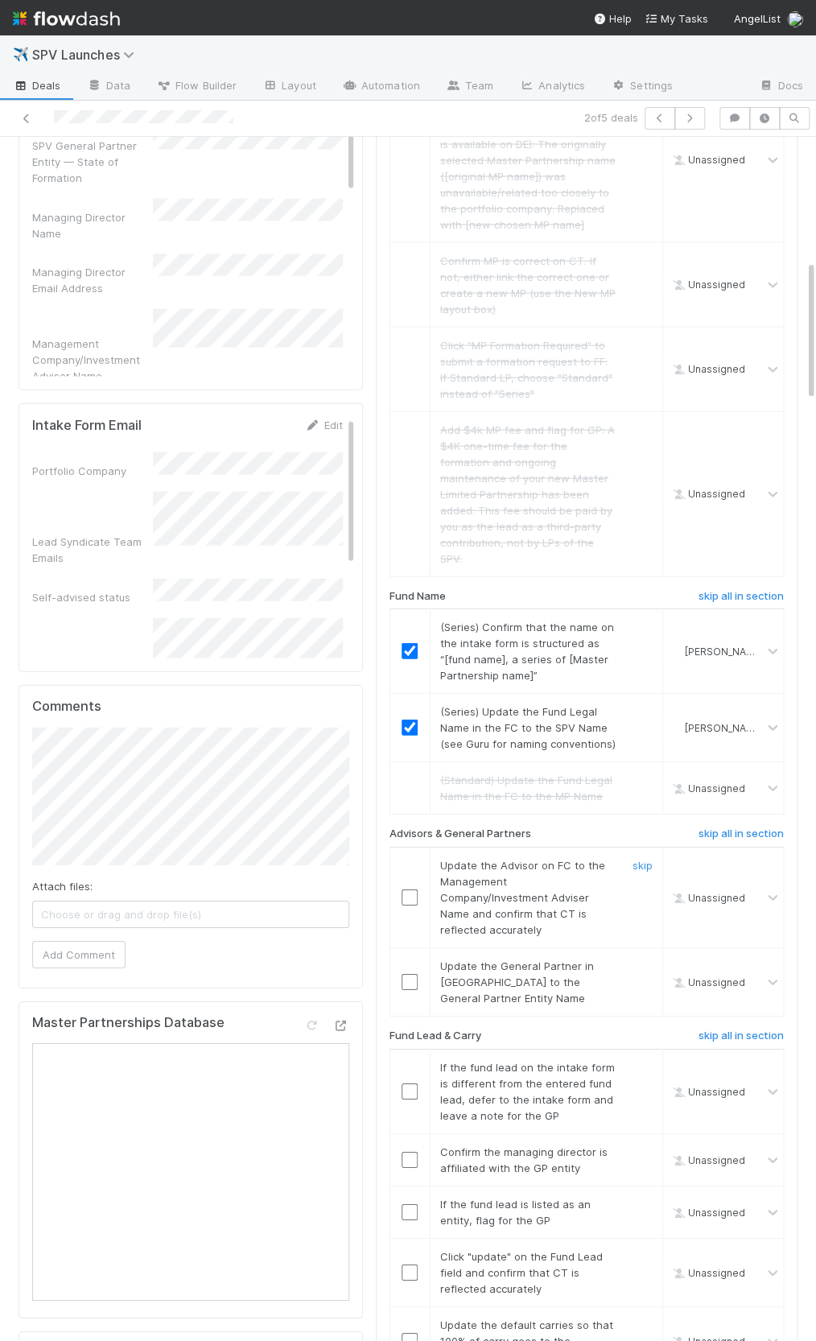
scroll to position [1073, 0]
click at [407, 885] on input "checkbox" at bounding box center [410, 893] width 16 height 16
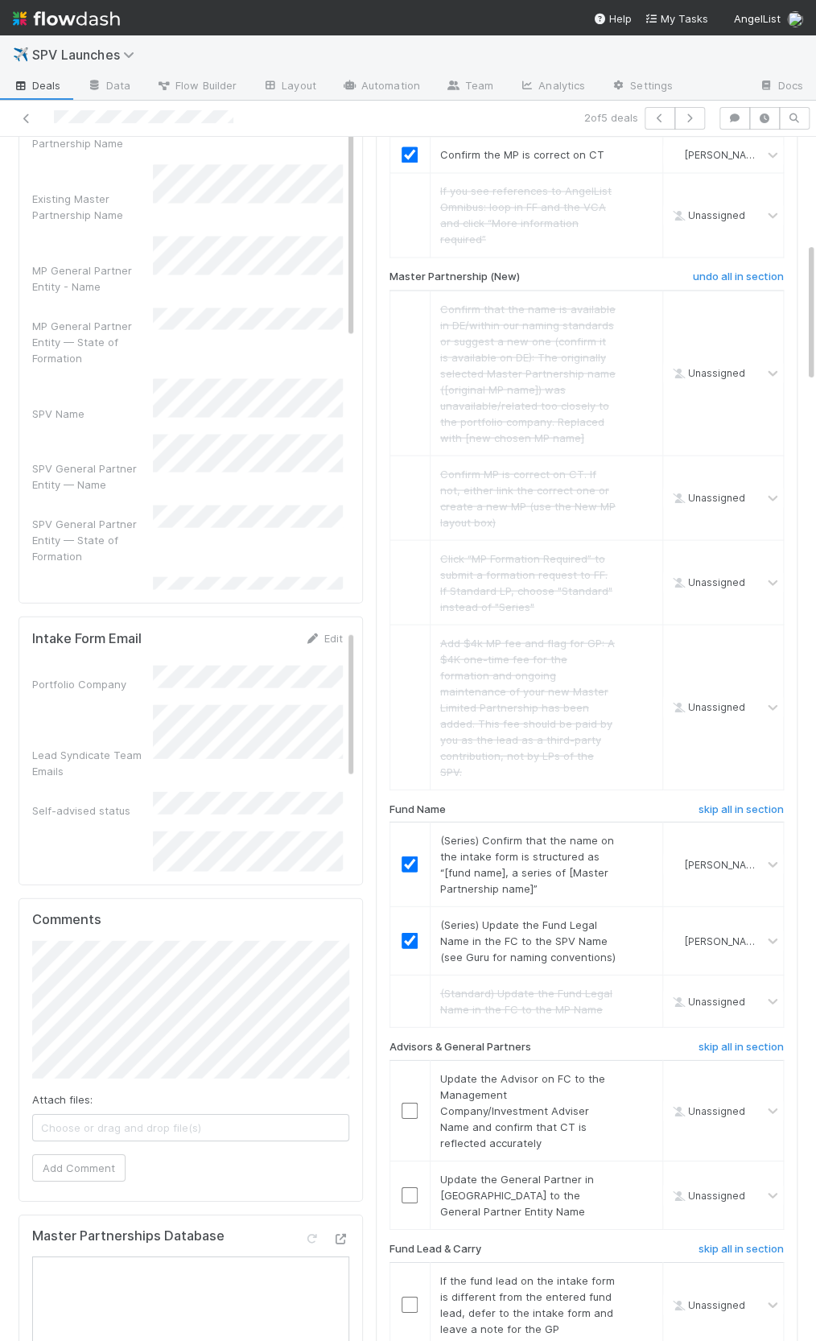
scroll to position [904, 0]
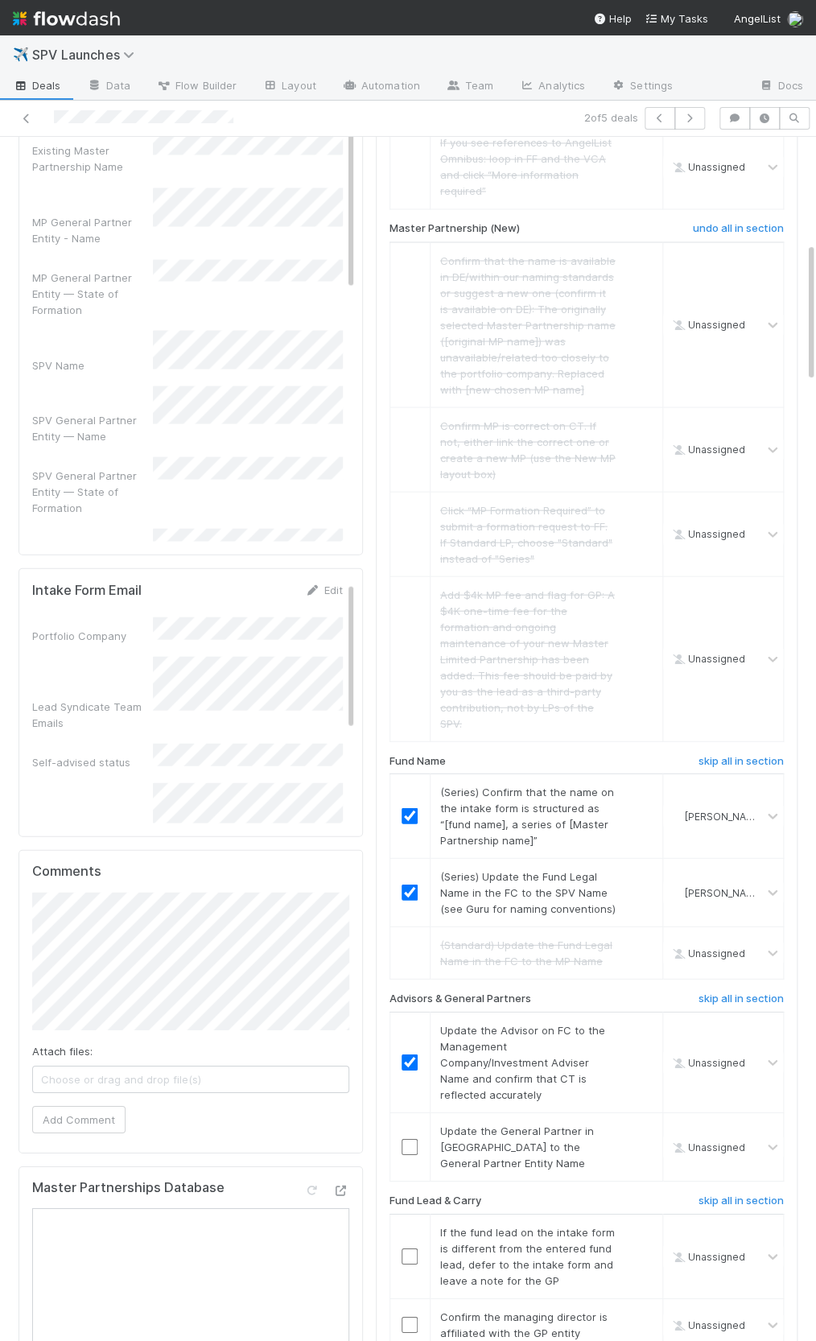
checkbox input "true"
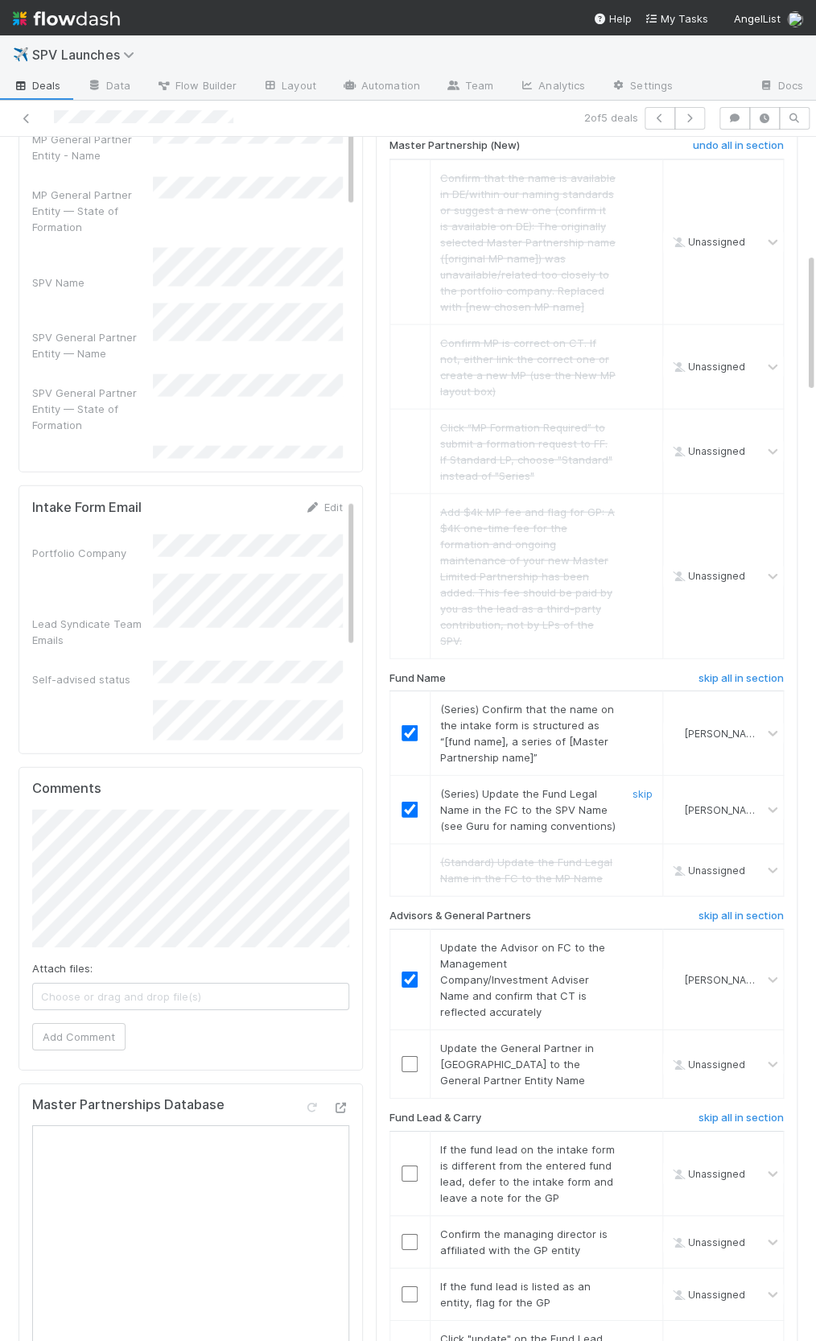
scroll to position [995, 0]
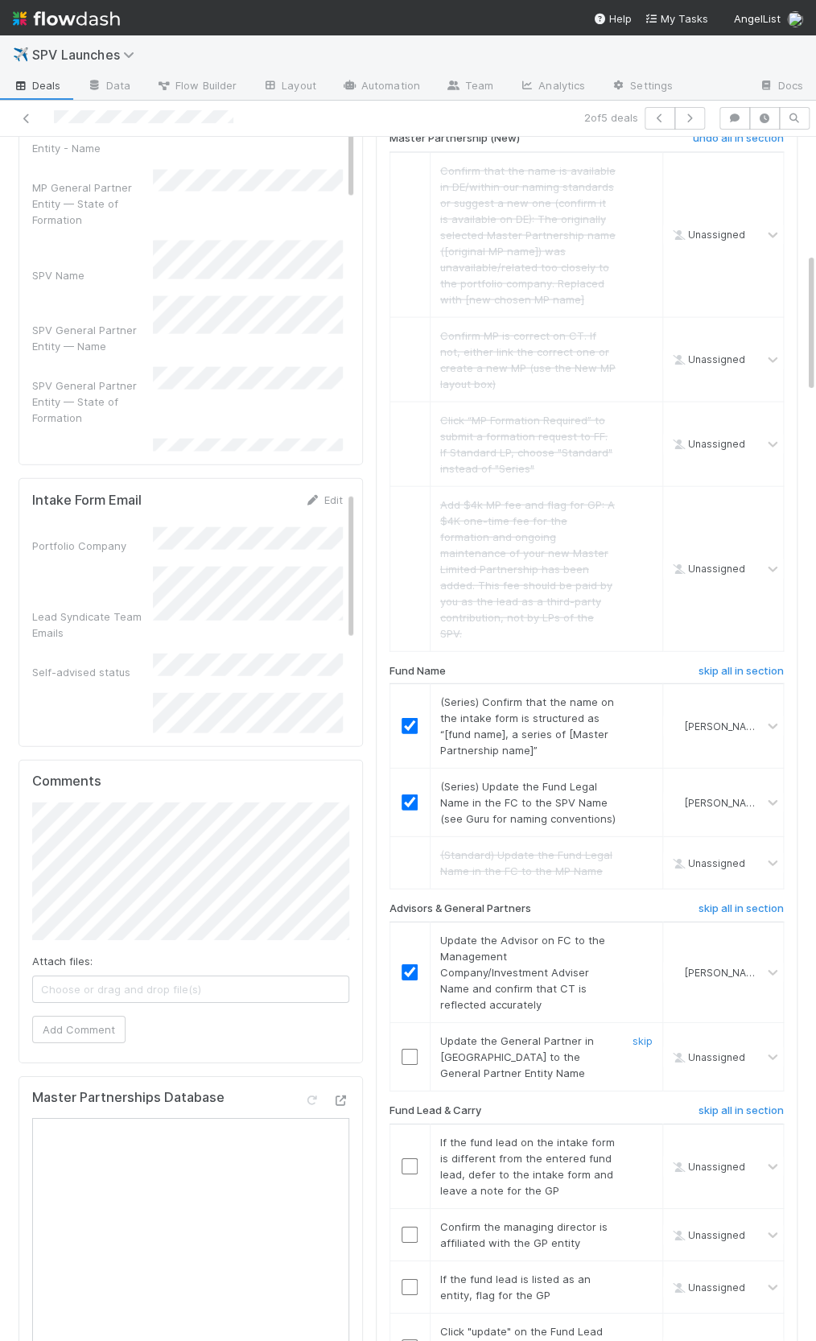
click at [402, 1048] on input "checkbox" at bounding box center [410, 1056] width 16 height 16
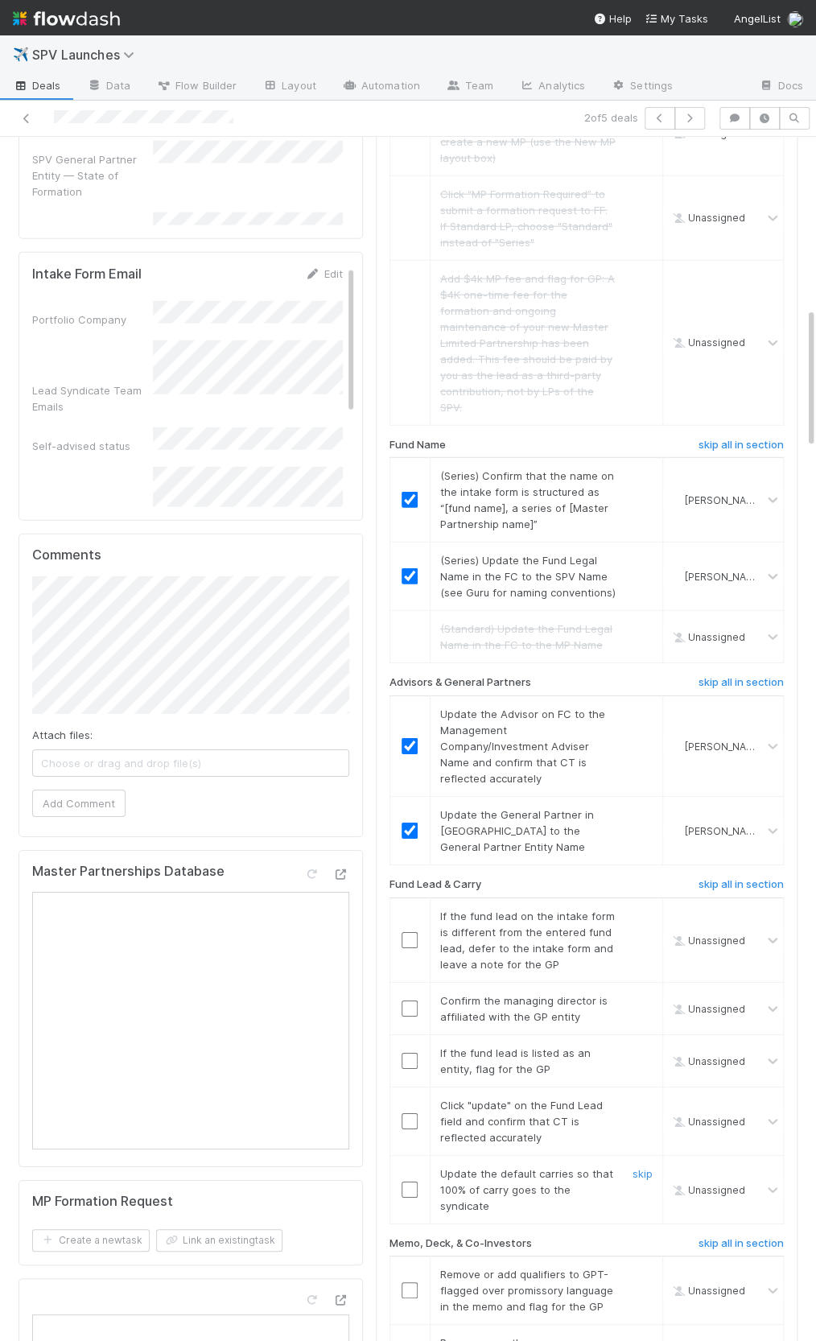
scroll to position [1467, 0]
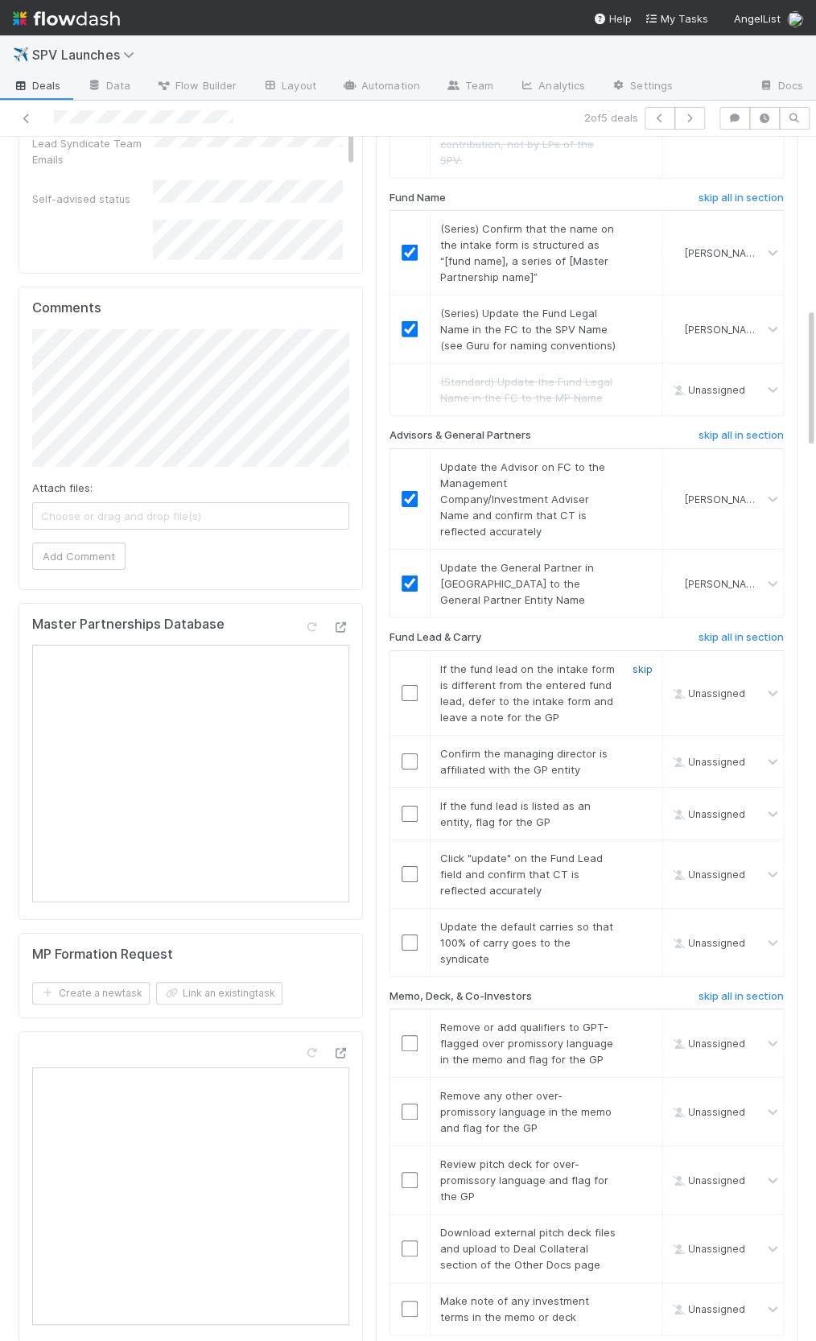
click at [640, 662] on link "skip" at bounding box center [642, 668] width 20 height 13
click at [408, 753] on input "checkbox" at bounding box center [410, 761] width 16 height 16
click at [641, 799] on link "skip" at bounding box center [642, 805] width 20 height 13
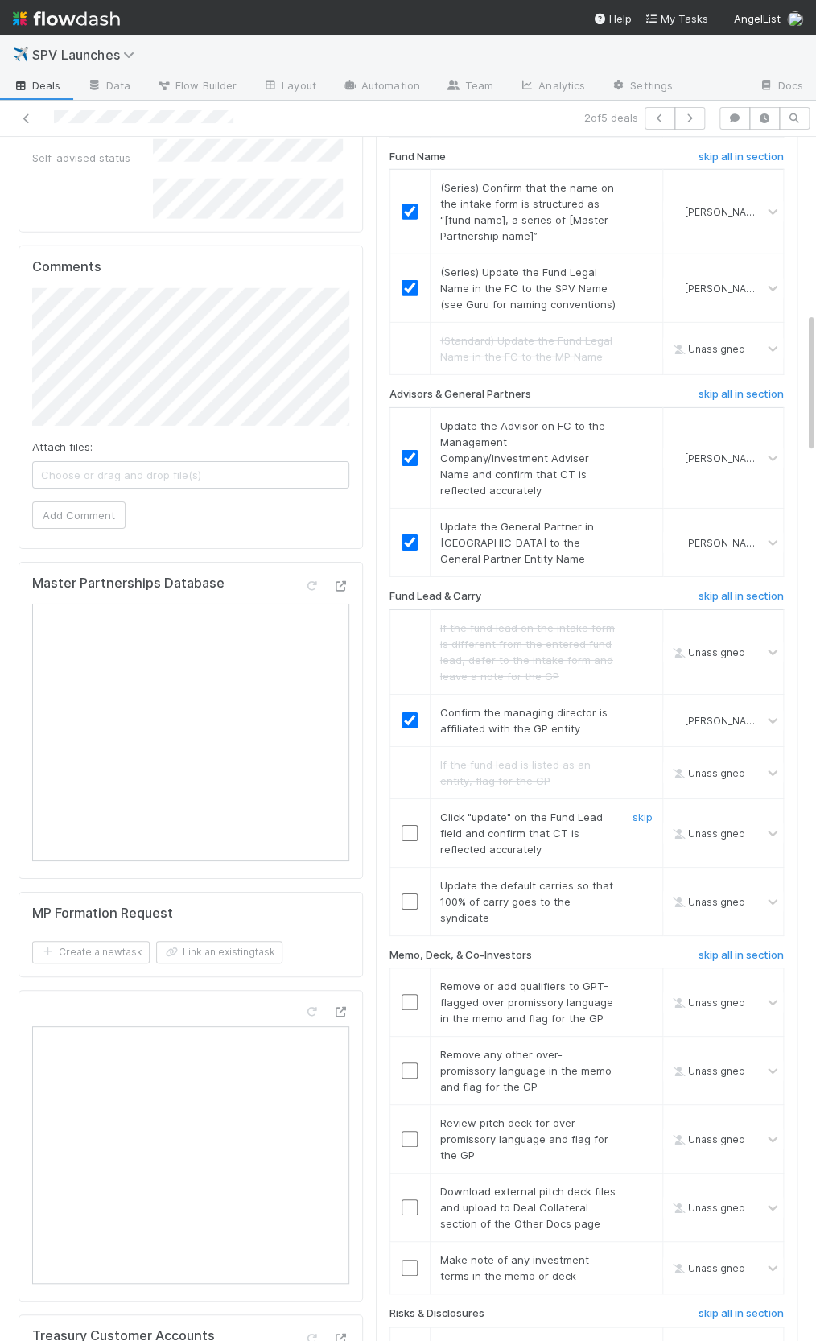
click at [406, 825] on input "checkbox" at bounding box center [410, 833] width 16 height 16
click at [414, 893] on input "checkbox" at bounding box center [410, 901] width 16 height 16
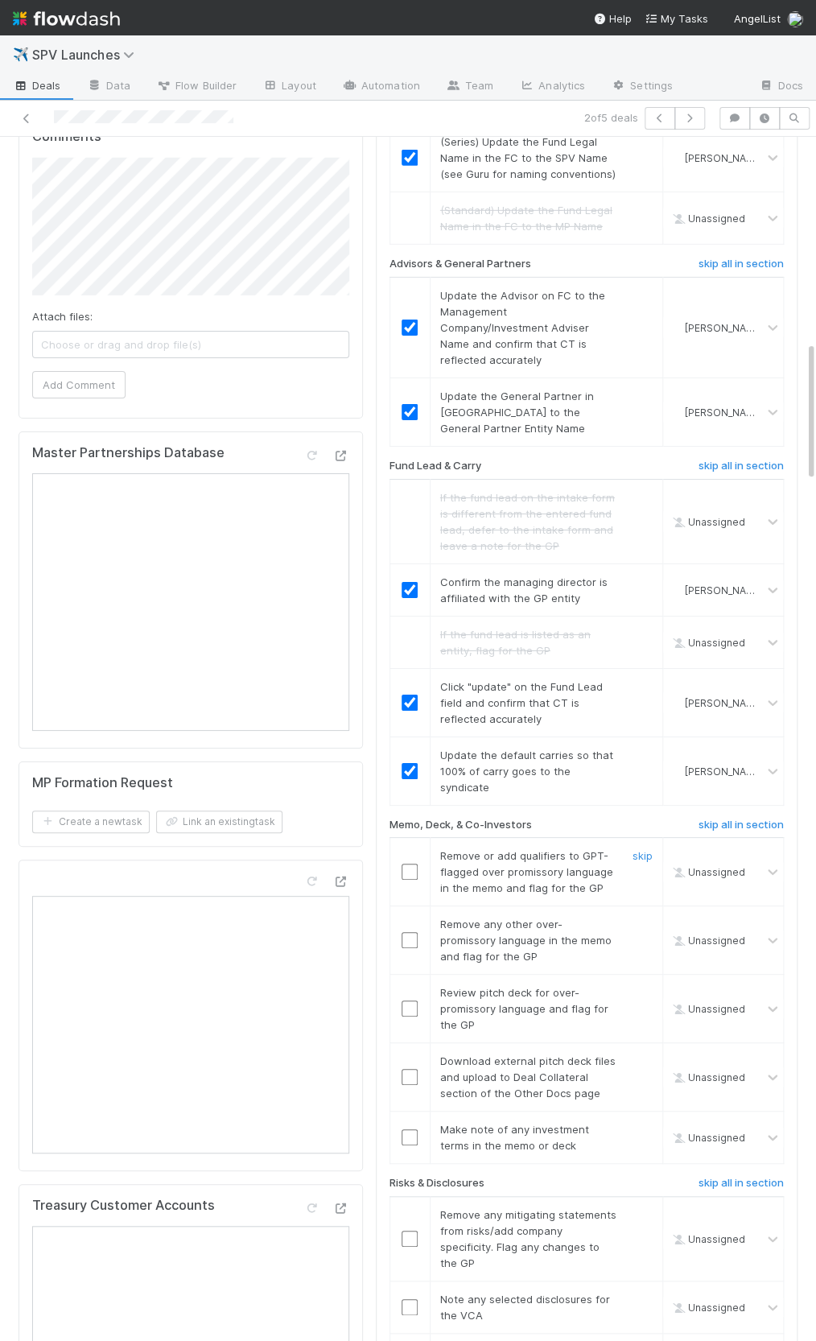
scroll to position [1754, 0]
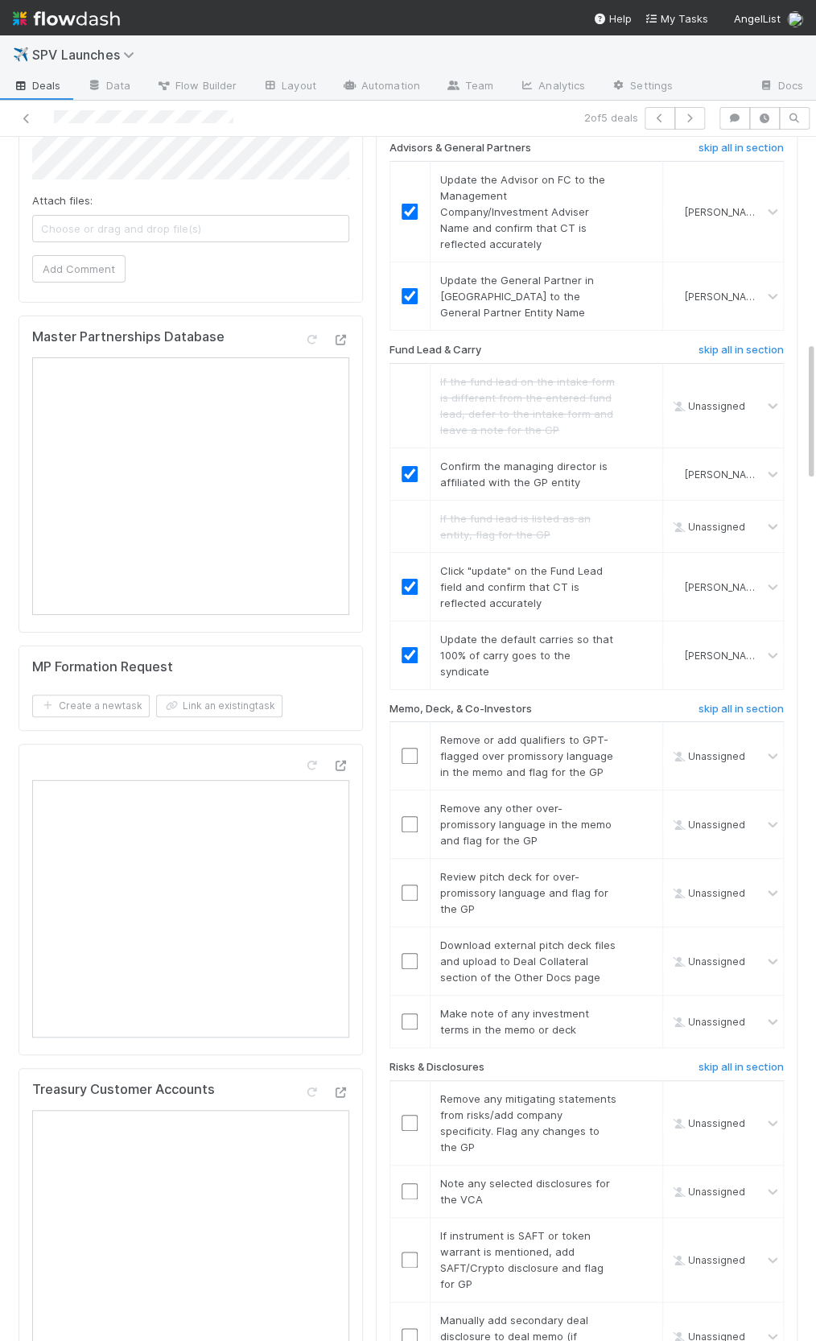
click at [530, 702] on div "Memo, Deck, & Co-Investors" at bounding box center [516, 711] width 279 height 19
drag, startPoint x: 546, startPoint y: 599, endPoint x: 381, endPoint y: 599, distance: 165.0
click at [381, 702] on div "Memo, Deck, & Co-Investors" at bounding box center [516, 711] width 279 height 19
click at [398, 702] on h6 "Memo, Deck, & Co-Investors" at bounding box center [460, 708] width 142 height 13
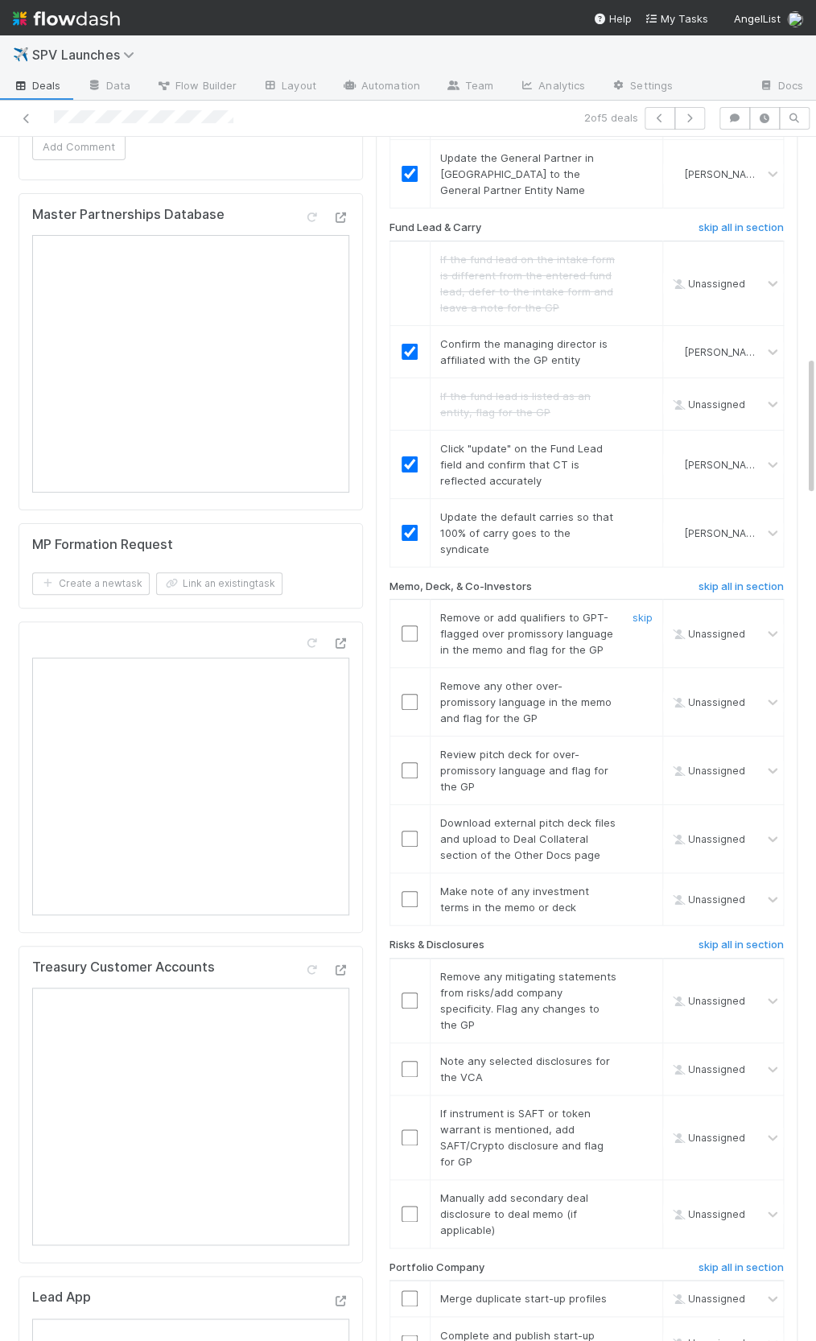
scroll to position [1873, 0]
drag, startPoint x: 515, startPoint y: 517, endPoint x: 610, endPoint y: 541, distance: 98.0
click at [610, 612] on div "Remove or add qualifiers to GPT-flagged over promissory language in the memo an…" at bounding box center [522, 636] width 188 height 48
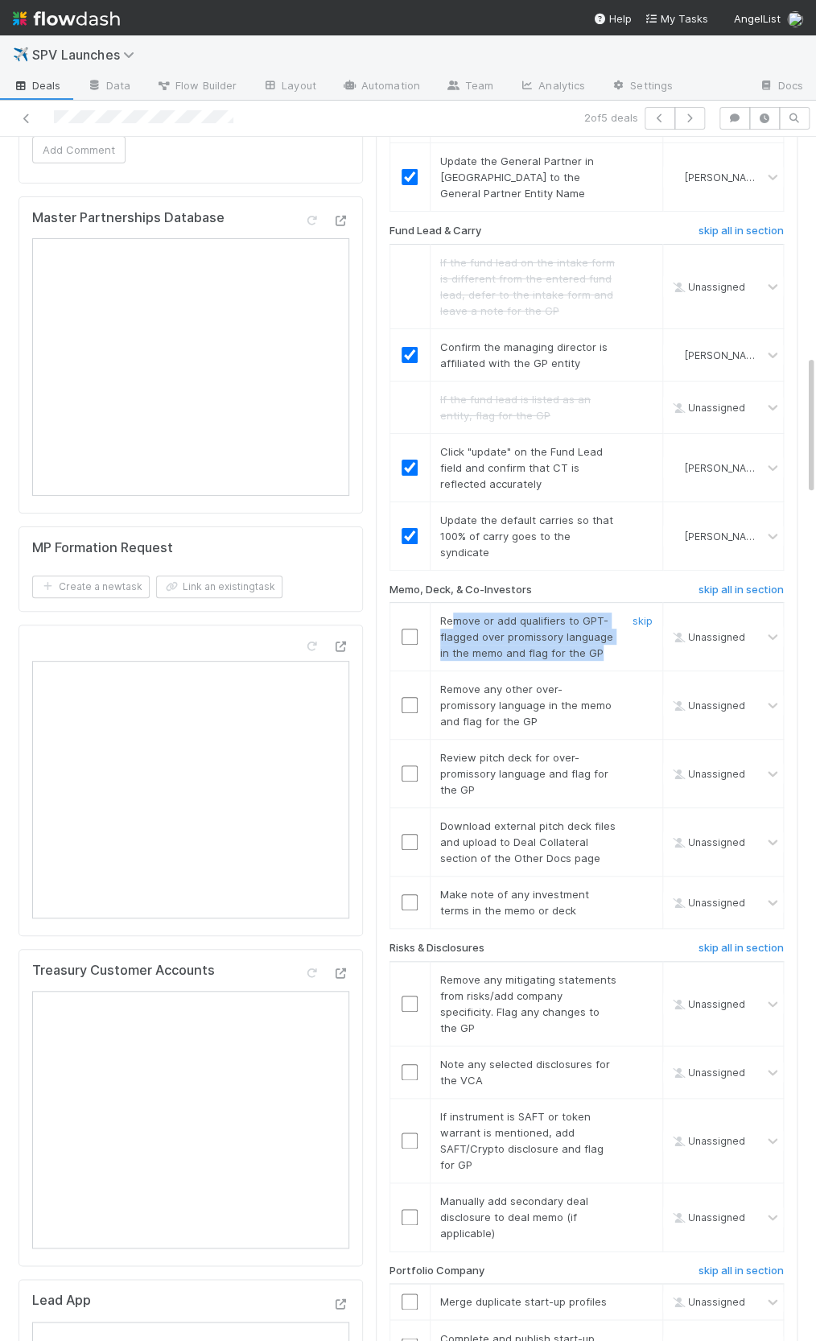
drag, startPoint x: 605, startPoint y: 548, endPoint x: 452, endPoint y: 521, distance: 155.3
click at [452, 612] on div "Remove or add qualifiers to GPT-flagged over promissory language in the memo an…" at bounding box center [522, 636] width 188 height 48
click at [452, 614] on span "Remove or add qualifiers to GPT-flagged over promissory language in the memo an…" at bounding box center [526, 636] width 173 height 45
drag, startPoint x: 404, startPoint y: 482, endPoint x: 565, endPoint y: 485, distance: 161.0
click at [565, 583] on div "Memo, Deck, & Co-Investors" at bounding box center [516, 592] width 279 height 19
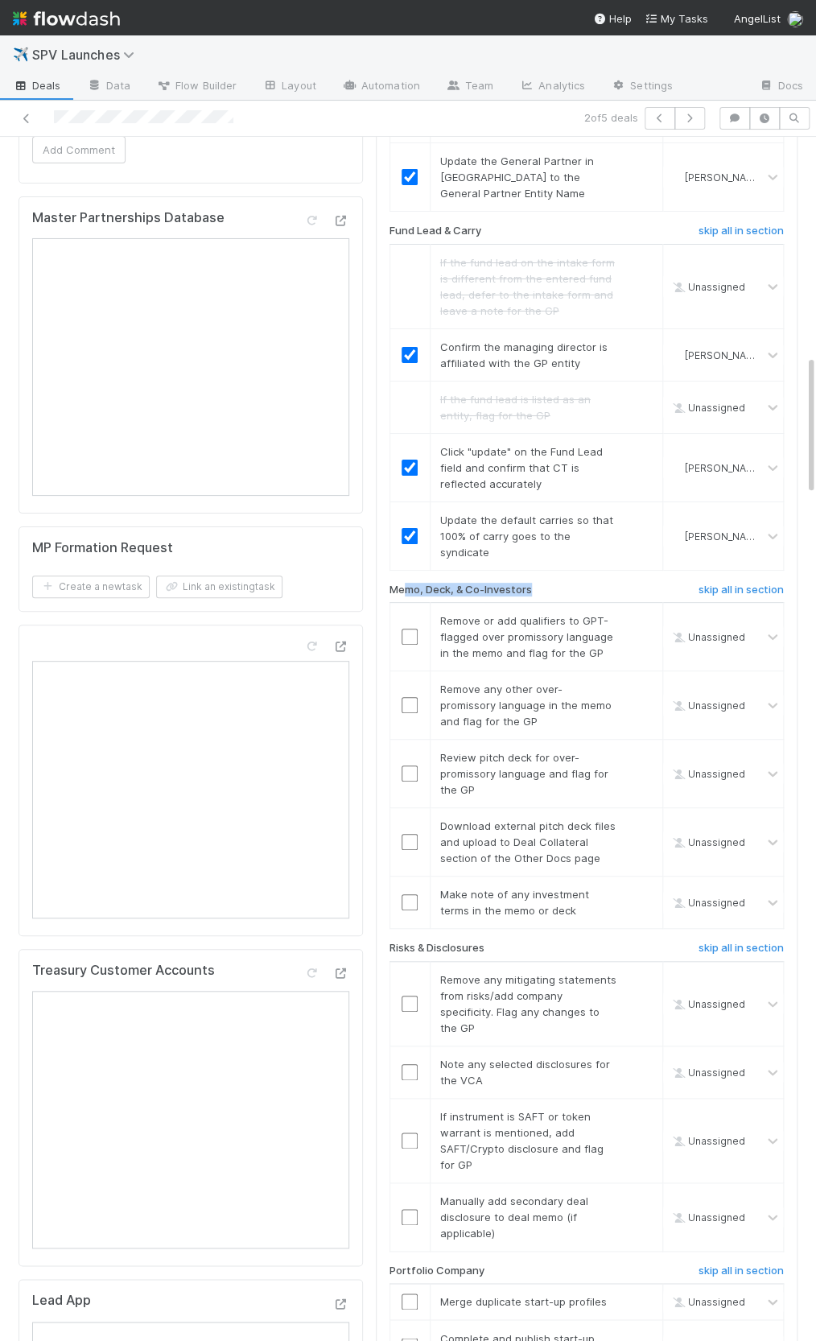
click at [565, 583] on div "Memo, Deck, & Co-Investors" at bounding box center [516, 592] width 279 height 19
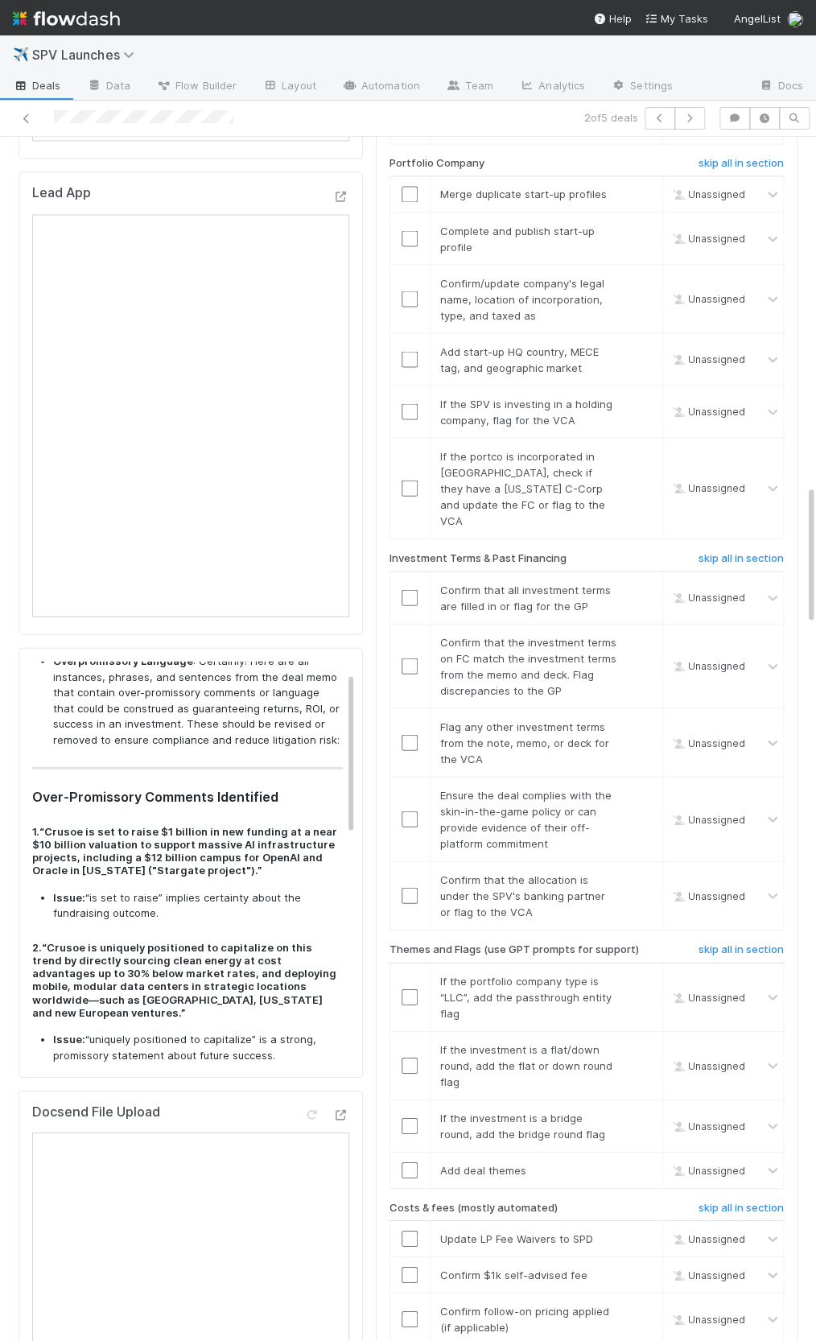
scroll to position [55, 0]
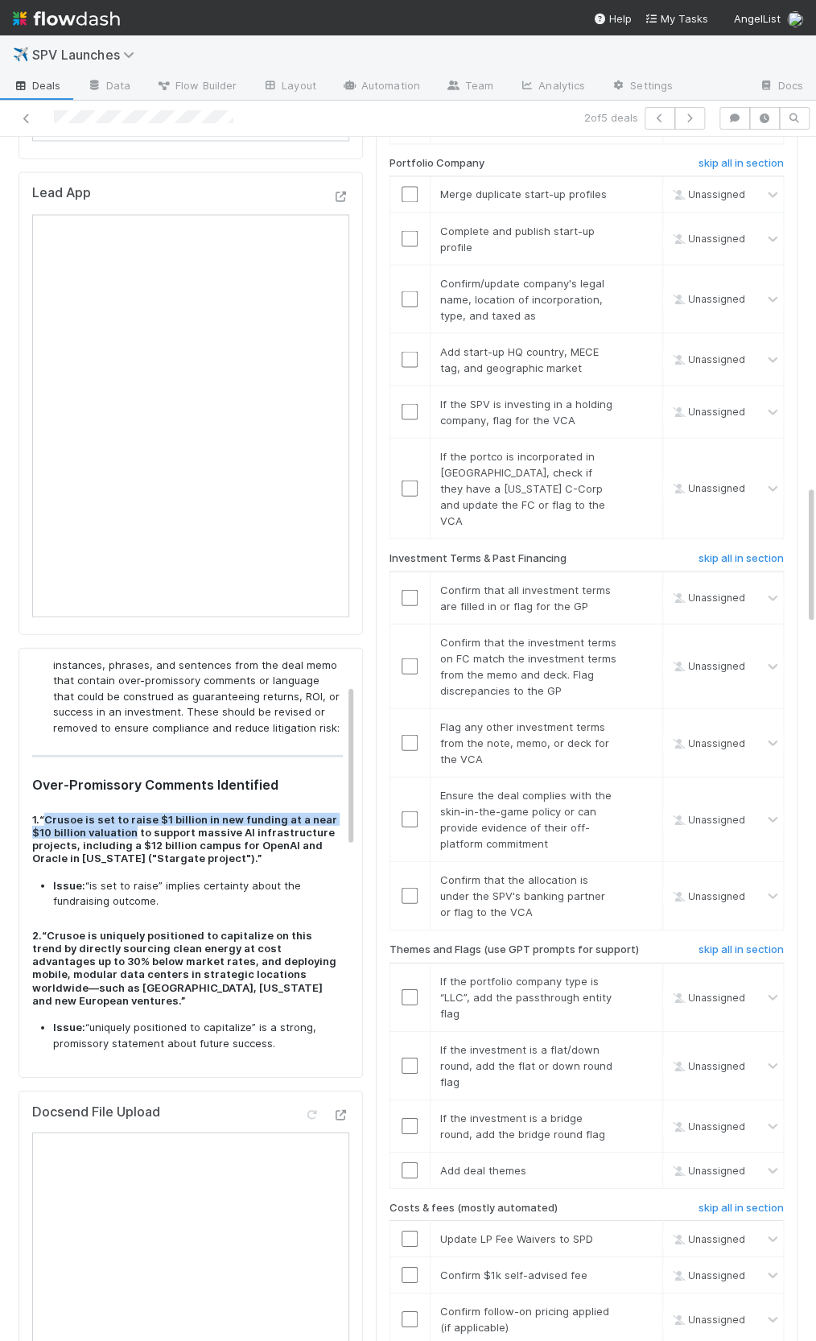
drag, startPoint x: 47, startPoint y: 767, endPoint x: 131, endPoint y: 777, distance: 85.1
click at [131, 812] on strong "“Crusoe is set to raise $1 billion in new funding at a near $10 billion valuati…" at bounding box center [184, 838] width 305 height 52
copy strong "Crusoe is set to raise $1 billion in new funding at a near $10 billion valuation"
drag, startPoint x: 100, startPoint y: 789, endPoint x: 123, endPoint y: 792, distance: 23.5
click at [113, 812] on strong "“Crusoe is set to raise $1 billion in new funding at a near $10 billion valuati…" at bounding box center [184, 838] width 305 height 52
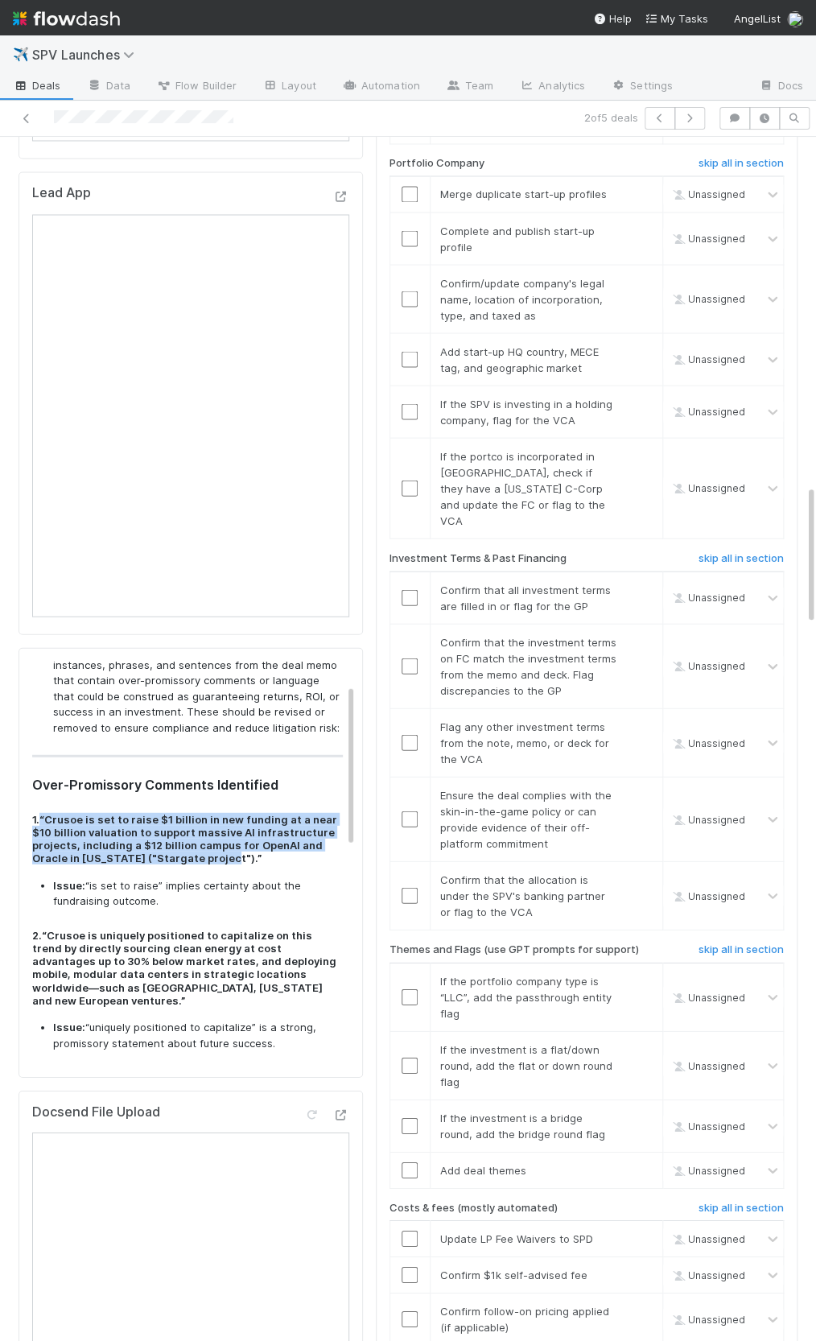
drag, startPoint x: 215, startPoint y: 806, endPoint x: 43, endPoint y: 769, distance: 175.3
click at [43, 812] on h4 "1. “Crusoe is set to raise $1 billion in new funding at a near $10 billion valu…" at bounding box center [187, 838] width 311 height 52
copy strong "“Crusoe is set to raise $1 billion in new funding at a near $10 billion valuati…"
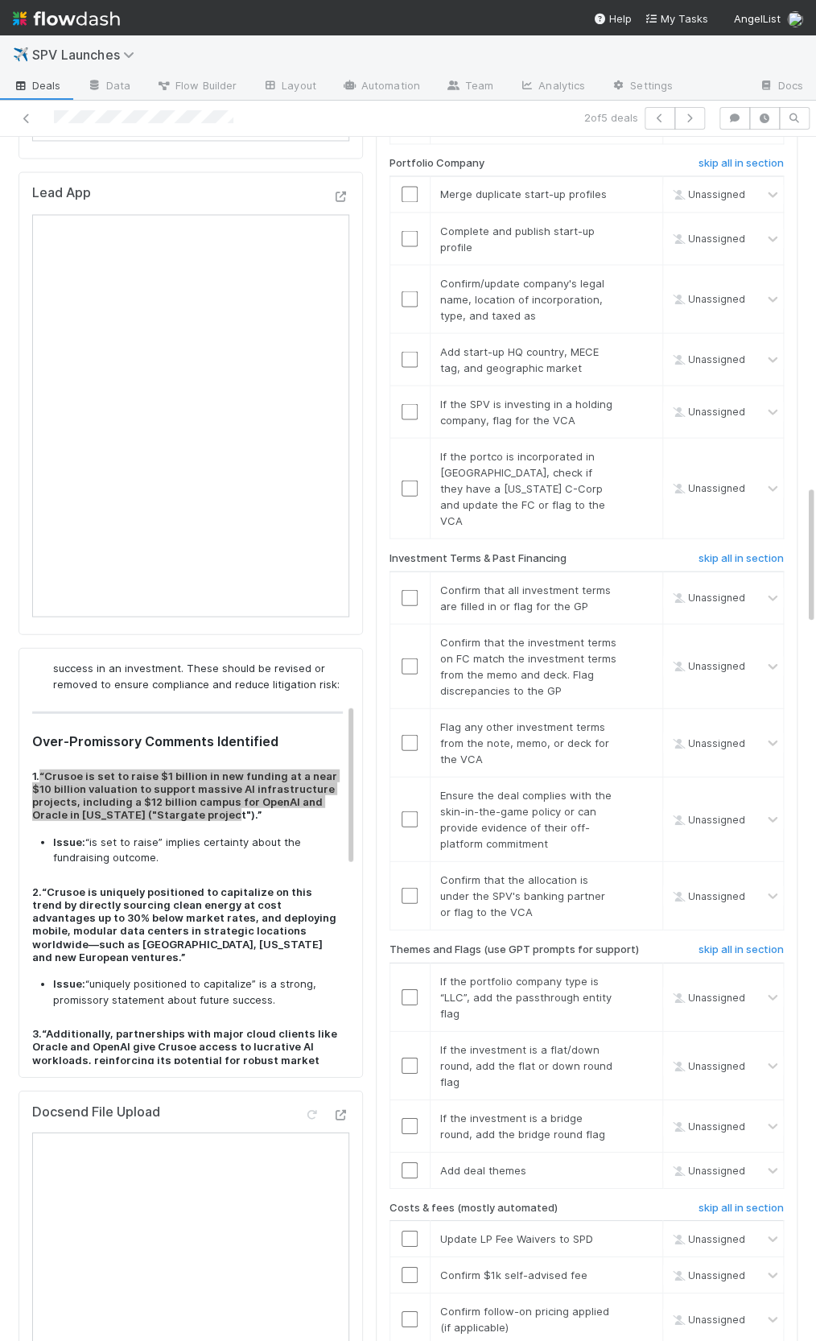
scroll to position [125, 0]
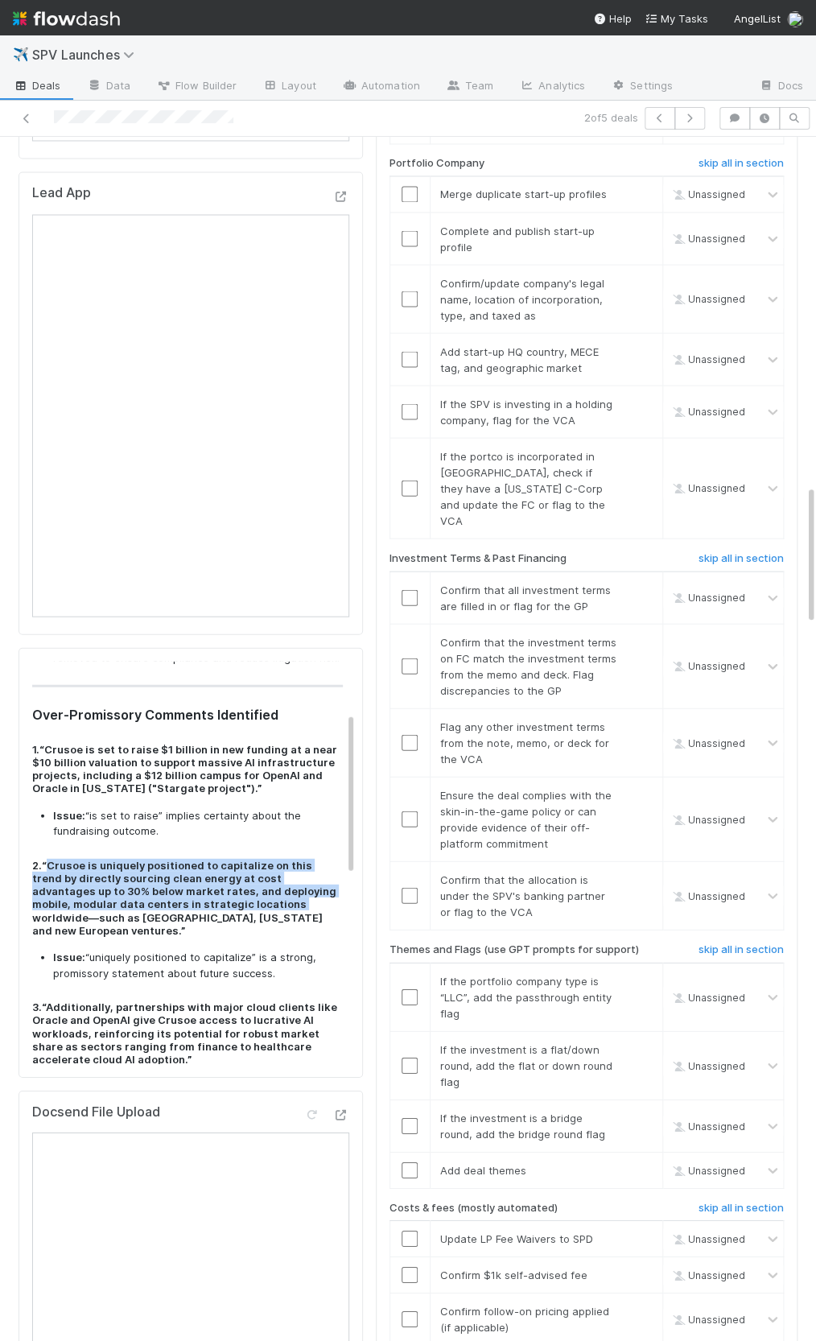
drag, startPoint x: 49, startPoint y: 814, endPoint x: 180, endPoint y: 854, distance: 137.0
click at [180, 858] on strong "“Crusoe is uniquely positioned to capitalize on this trend by directly sourcing…" at bounding box center [184, 897] width 304 height 78
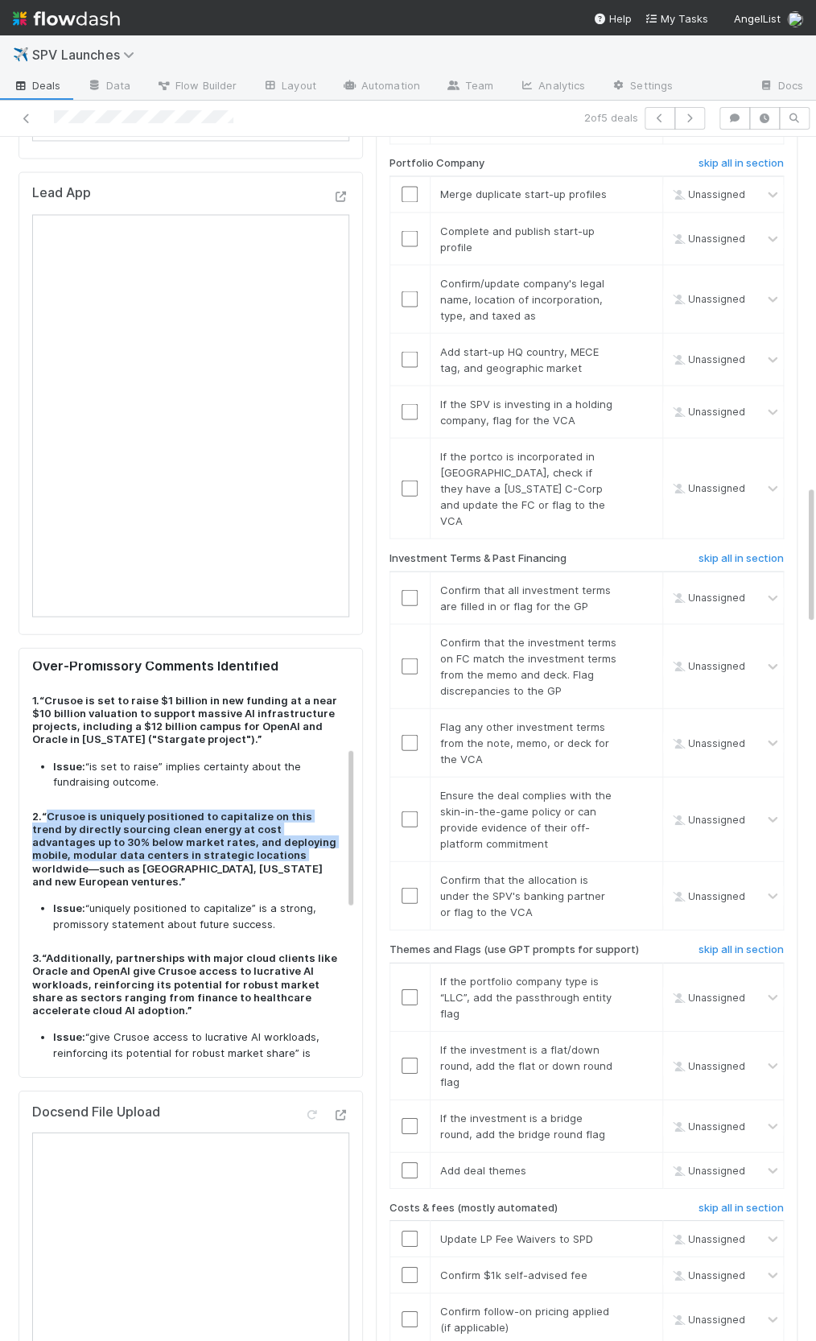
scroll to position [224, 0]
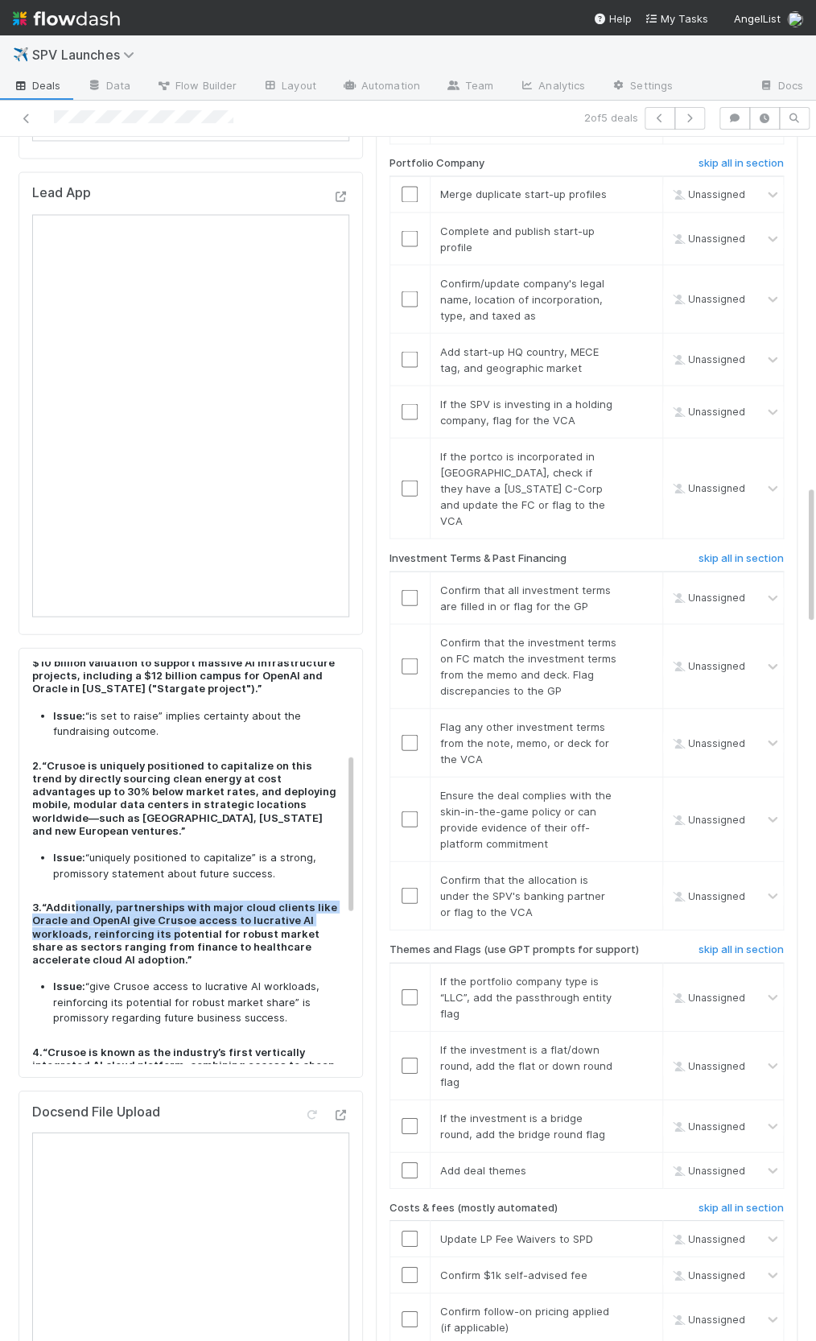
drag, startPoint x: 168, startPoint y: 846, endPoint x: 171, endPoint y: 865, distance: 19.5
click at [171, 900] on strong "“Additionally, partnerships with major cloud clients like Oracle and OpenAI giv…" at bounding box center [184, 932] width 305 height 65
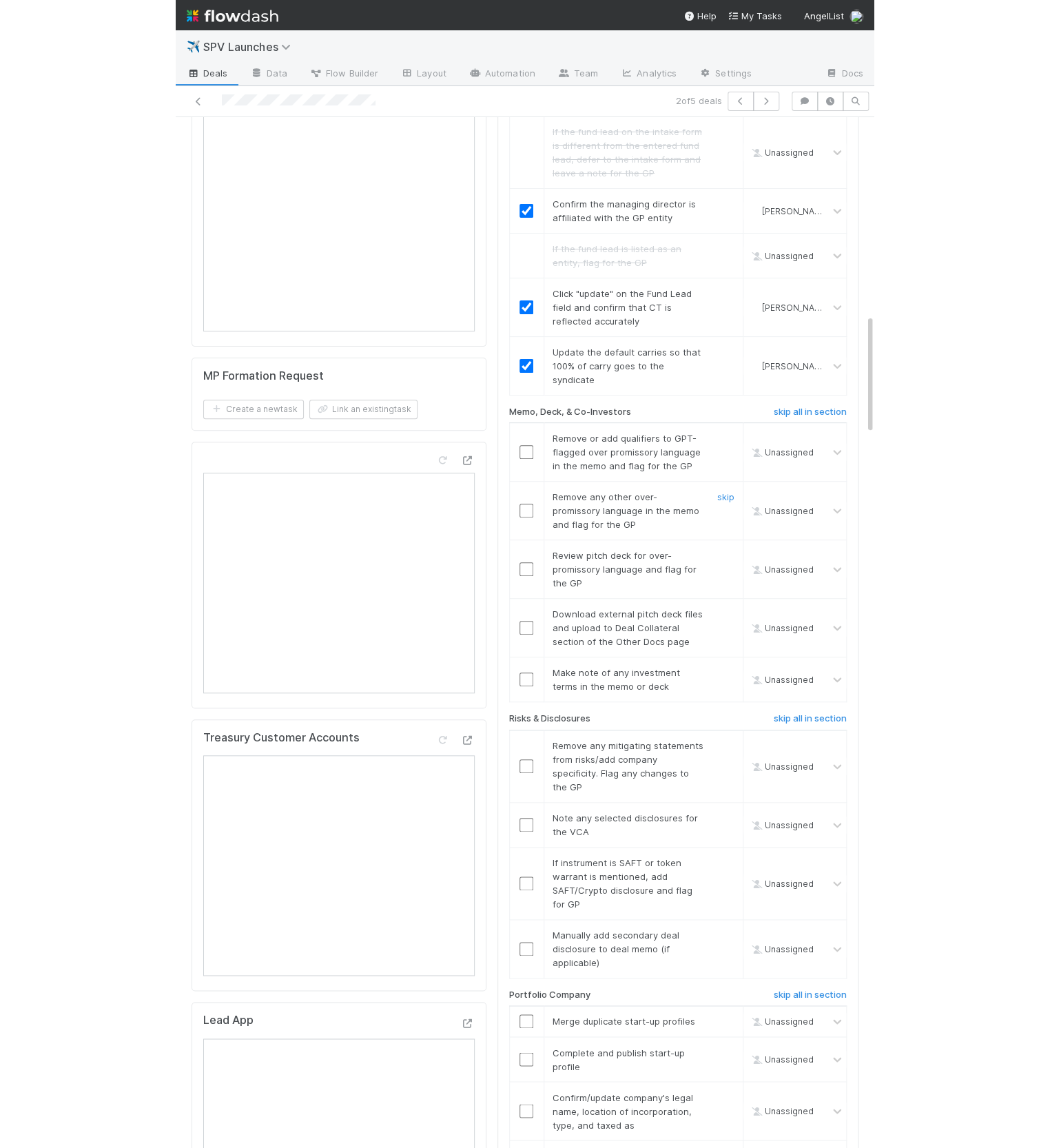
scroll to position [1663, 0]
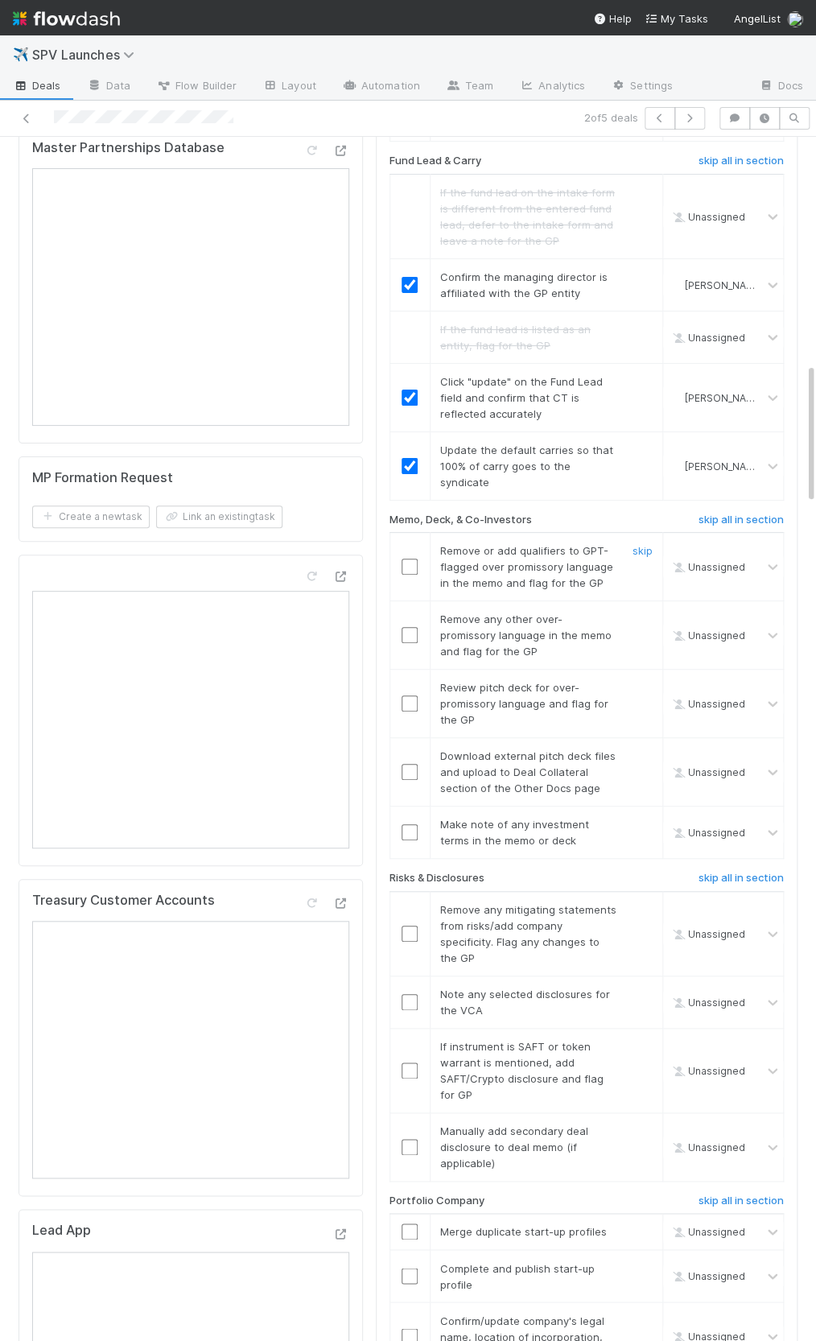
click at [407, 558] on input "checkbox" at bounding box center [410, 566] width 16 height 16
click at [646, 612] on link "skip" at bounding box center [642, 618] width 20 height 13
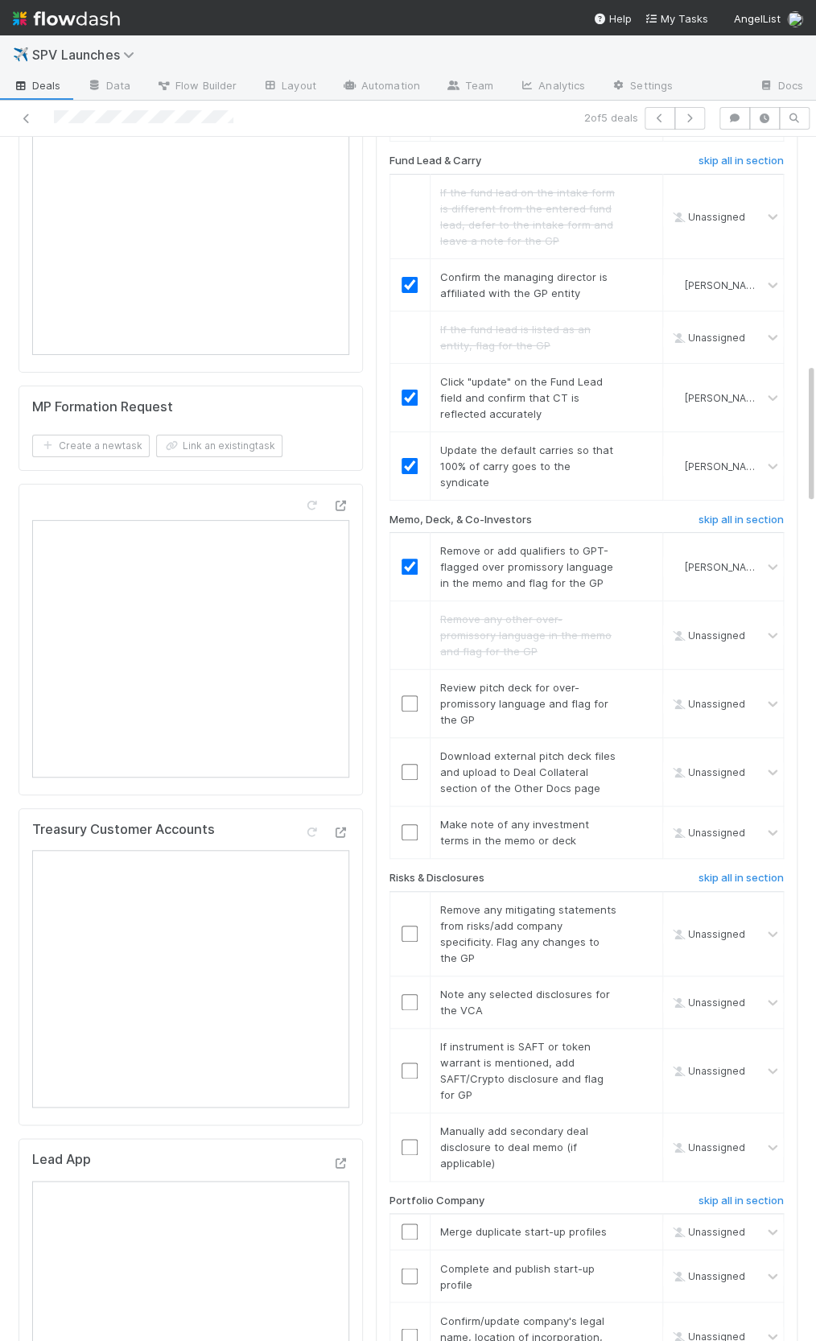
scroll to position [464, 0]
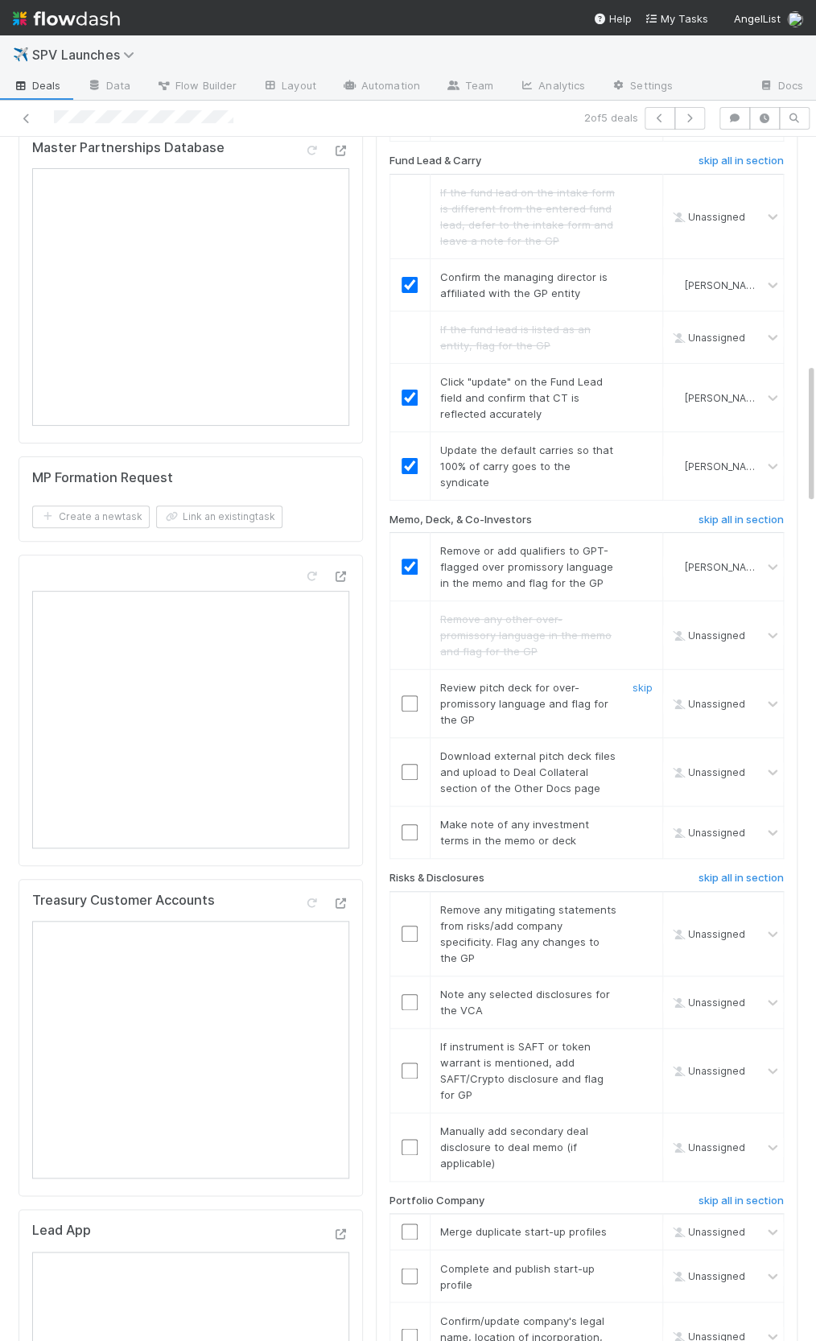
click at [500, 681] on span "Review pitch deck for over-promissory language and flag for the GP" at bounding box center [524, 703] width 168 height 45
click at [411, 695] on input "checkbox" at bounding box center [410, 703] width 16 height 16
click at [639, 749] on link "skip" at bounding box center [642, 755] width 20 height 13
click at [405, 824] on input "checkbox" at bounding box center [410, 832] width 16 height 16
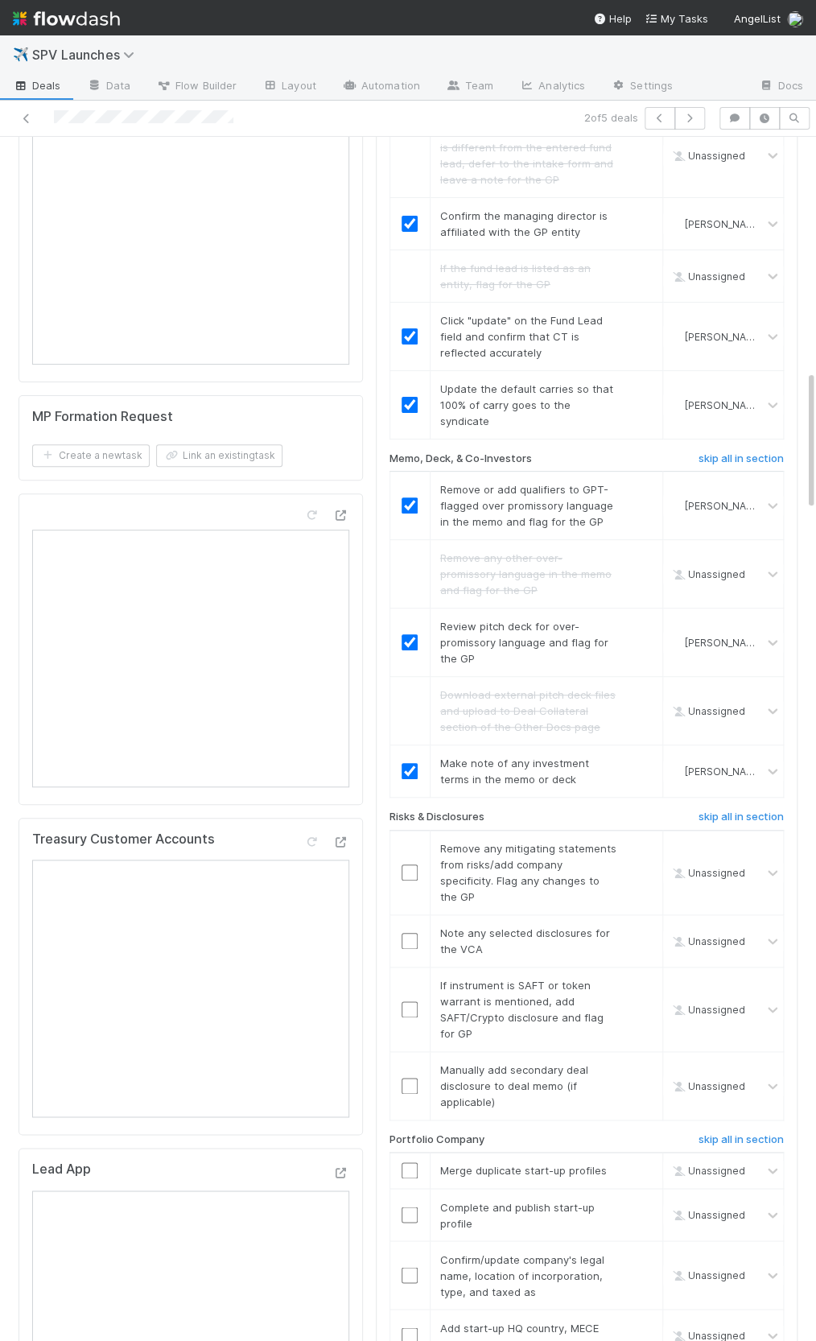
scroll to position [2061, 0]
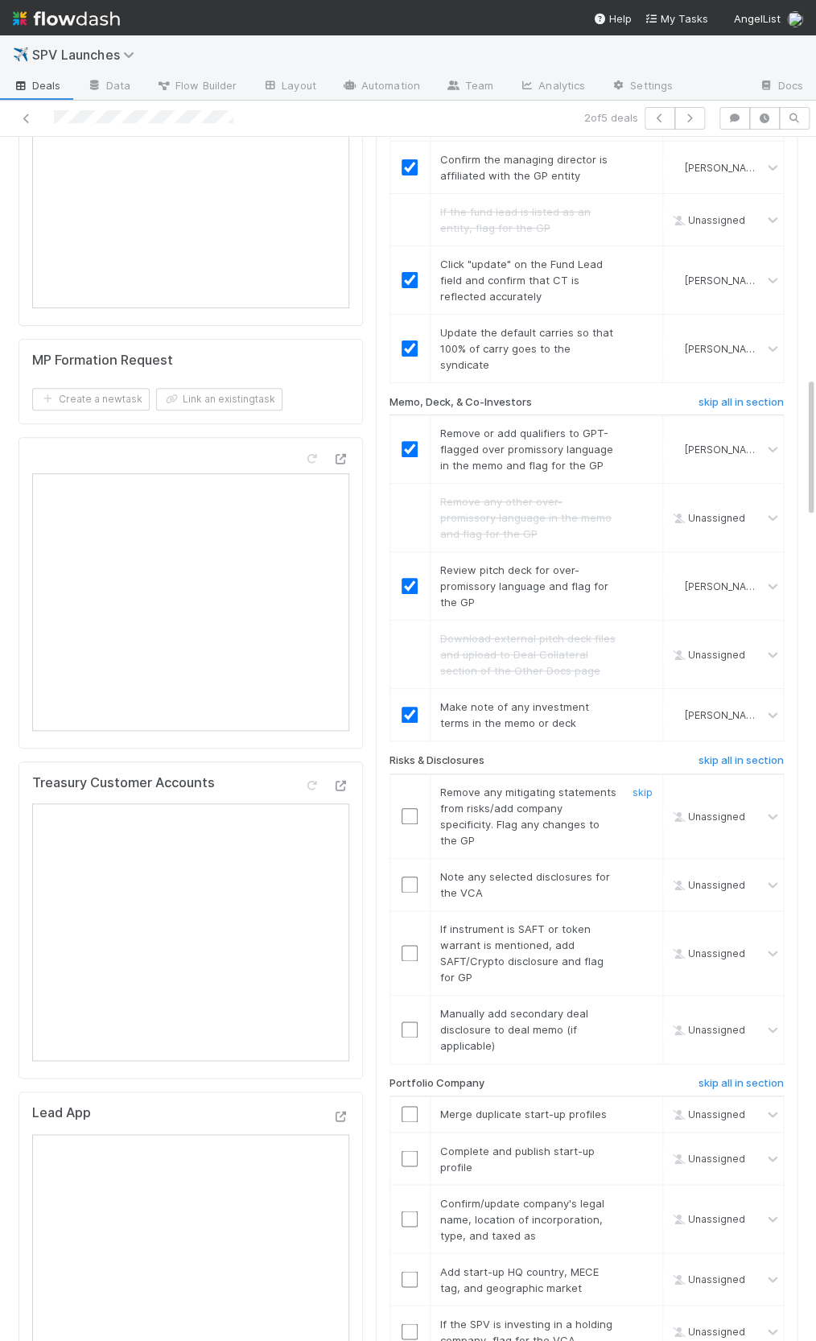
click at [630, 784] on div "skip" at bounding box center [640, 816] width 48 height 64
click at [639, 785] on link "skip" at bounding box center [642, 791] width 20 height 13
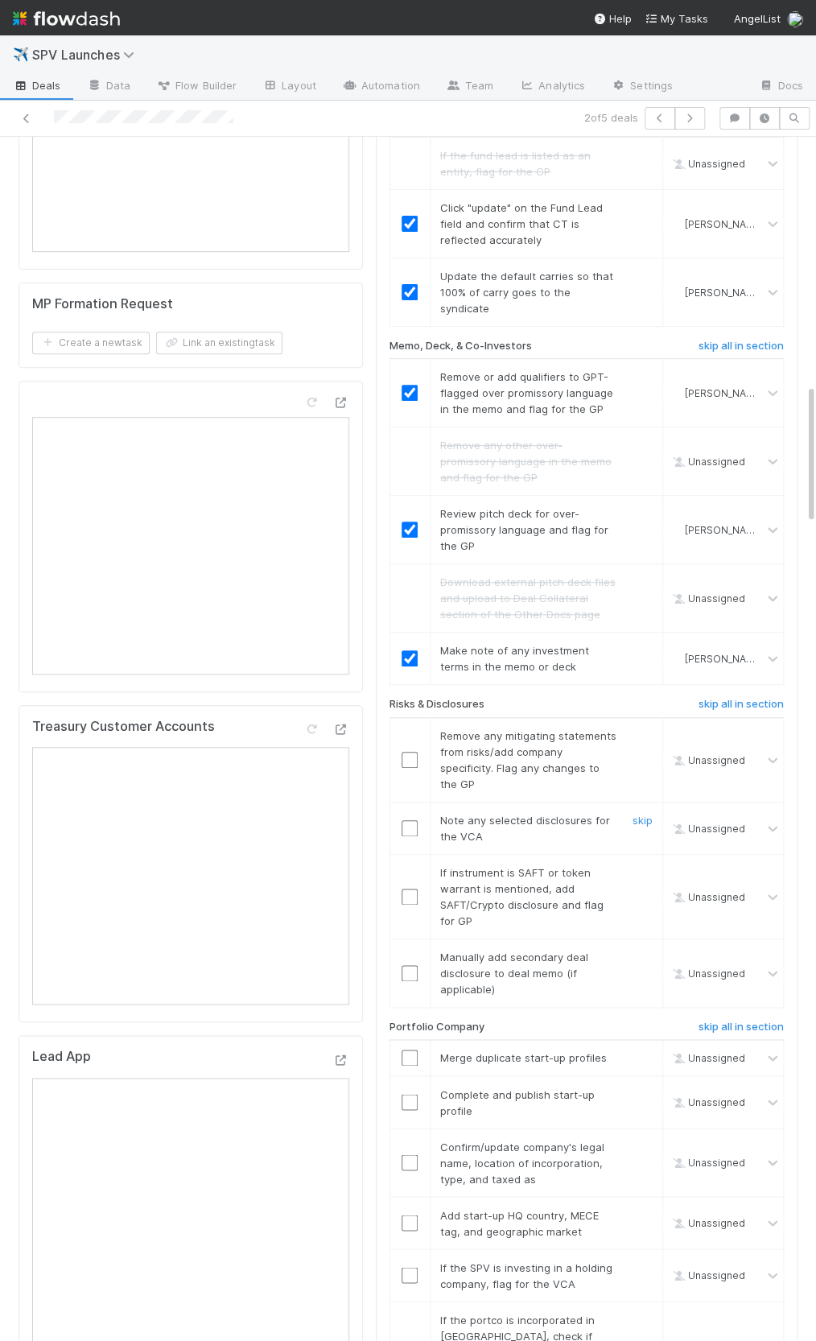
scroll to position [2120, 0]
click at [645, 726] on link "skip" at bounding box center [642, 732] width 20 height 13
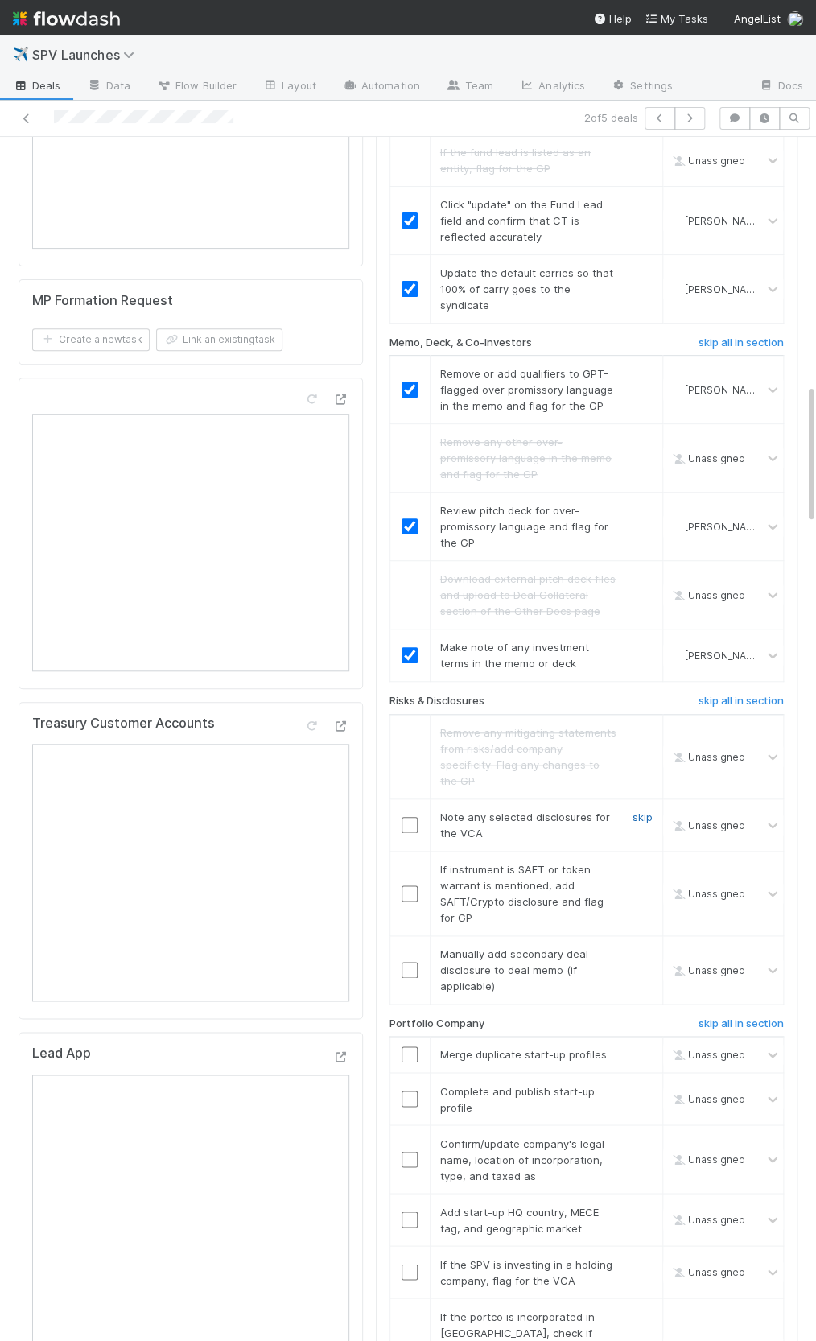
click at [641, 810] on link "skip" at bounding box center [642, 816] width 20 height 13
click at [640, 863] on link "skip" at bounding box center [642, 869] width 20 height 13
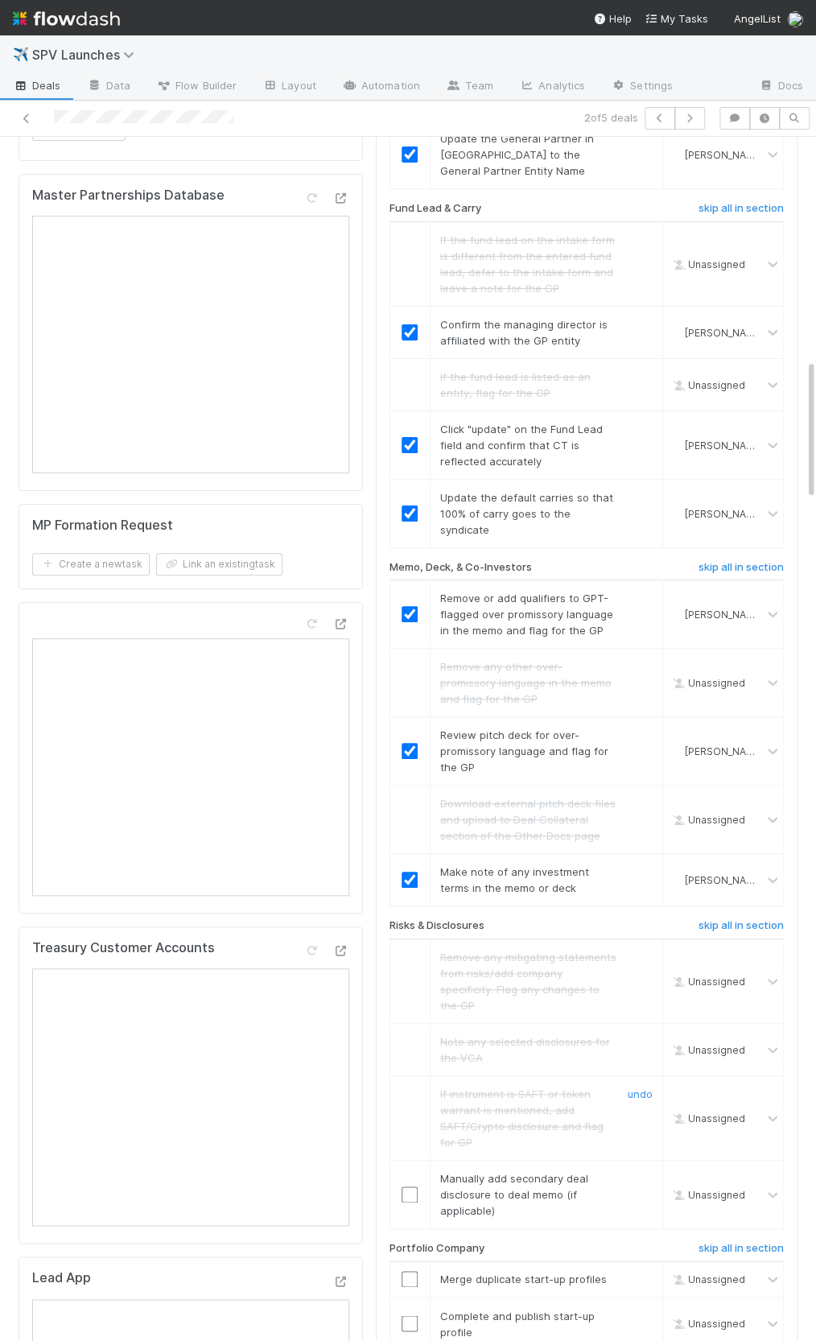
scroll to position [1909, 0]
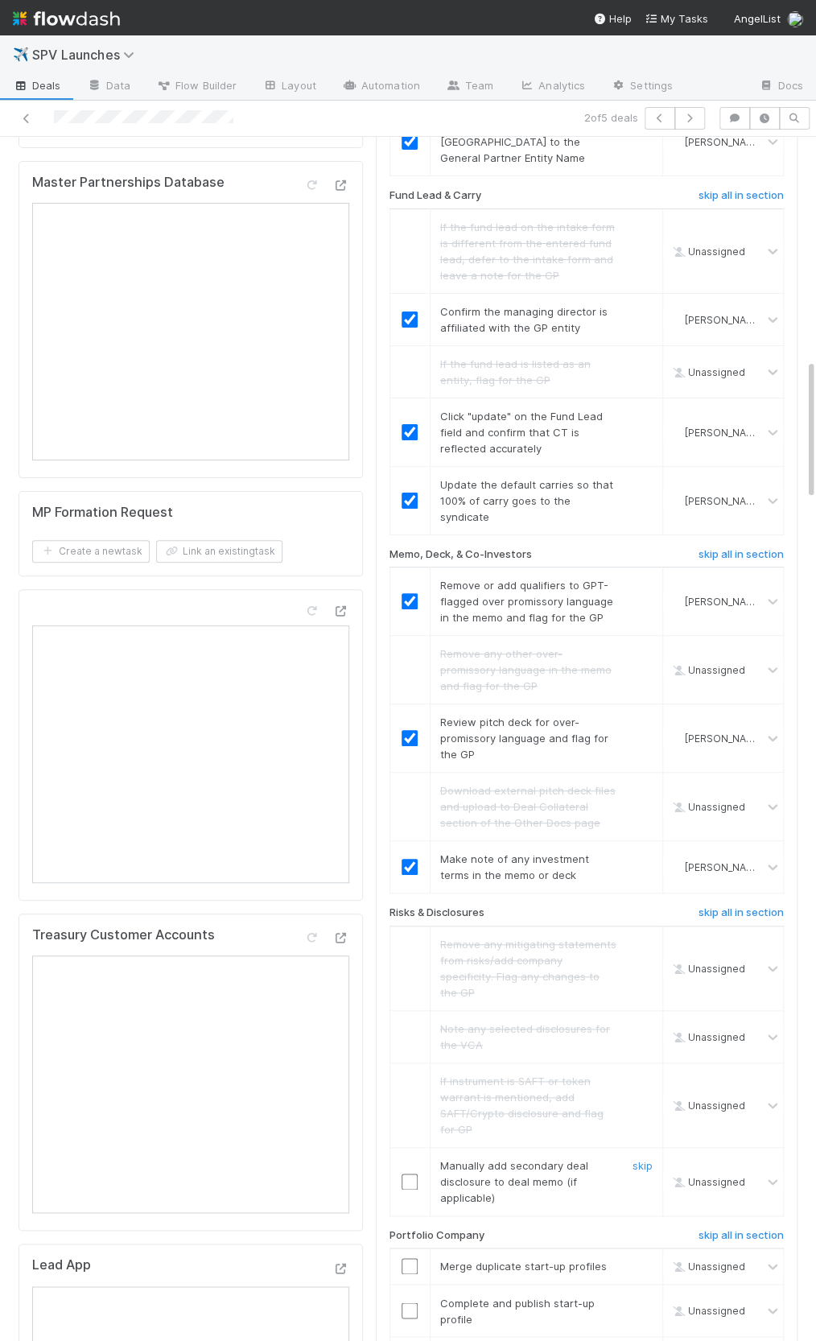
click at [406, 1173] on input "checkbox" at bounding box center [410, 1181] width 16 height 16
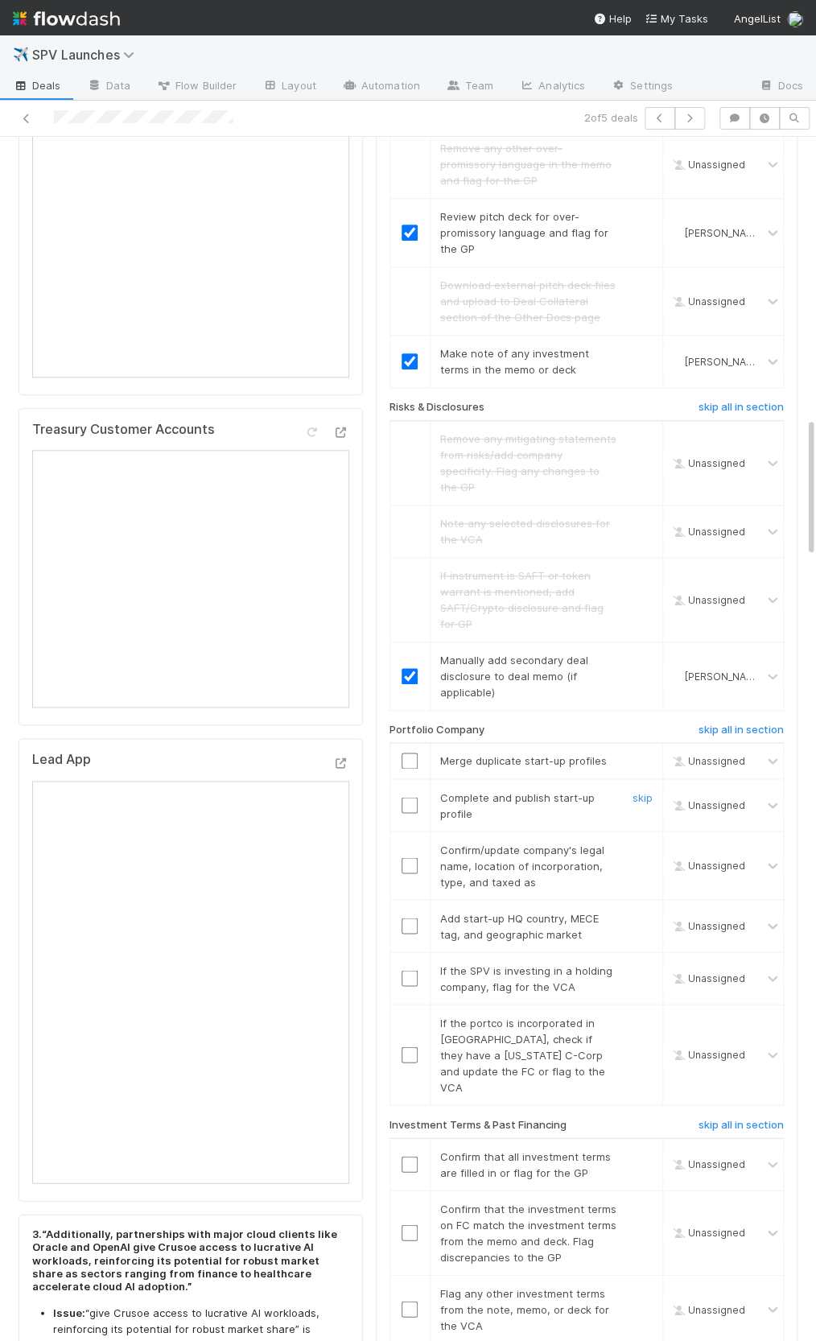
scroll to position [2429, 0]
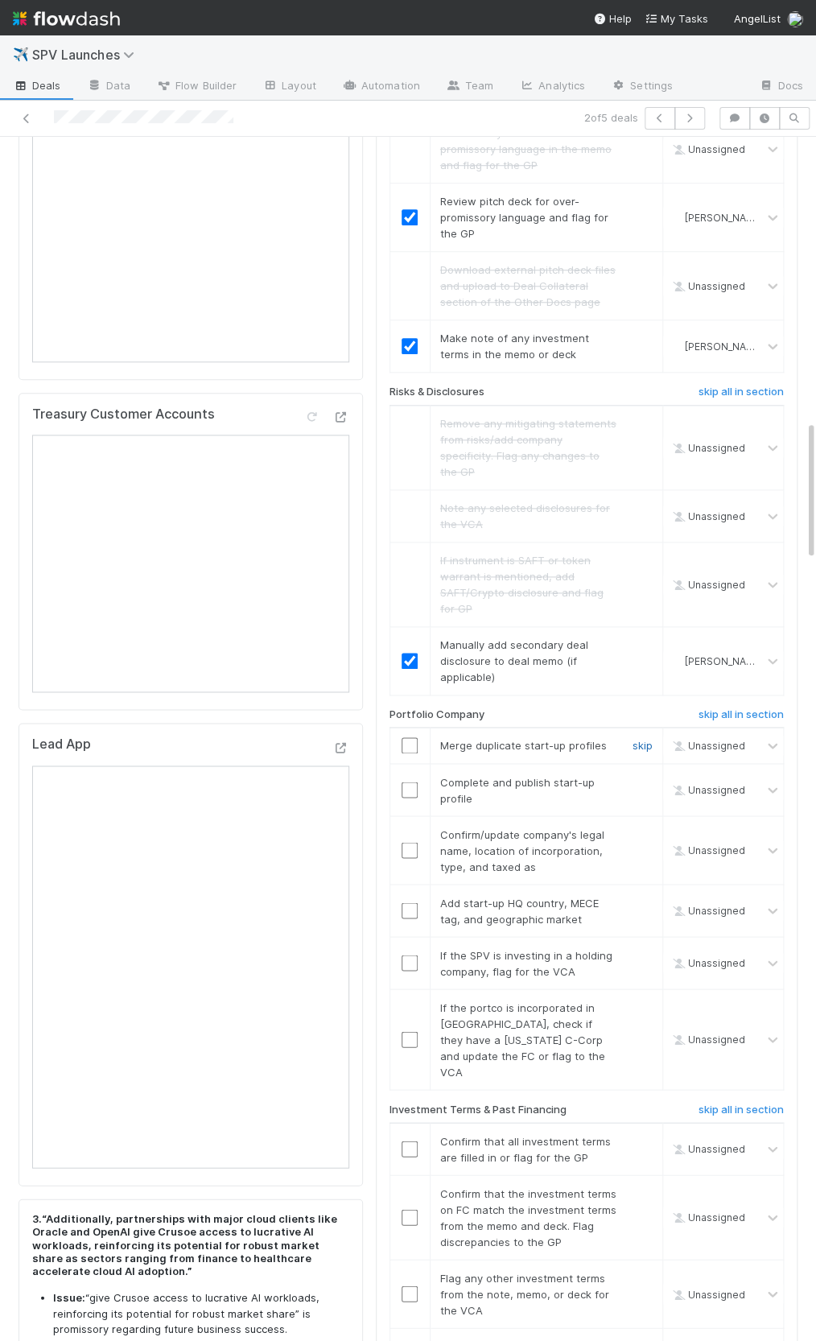
click at [645, 739] on link "skip" at bounding box center [642, 745] width 20 height 13
click at [644, 775] on link "skip" at bounding box center [642, 781] width 20 height 13
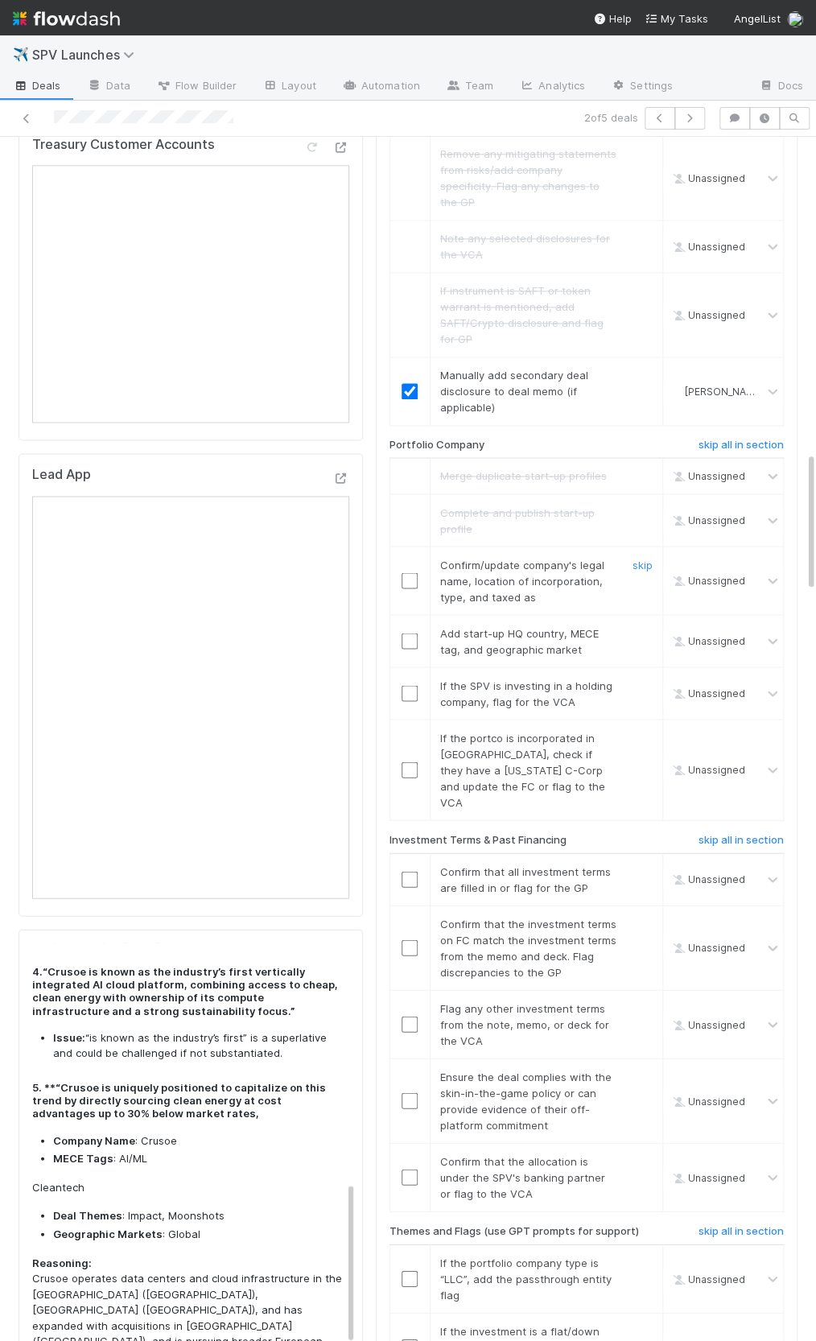
scroll to position [2619, 0]
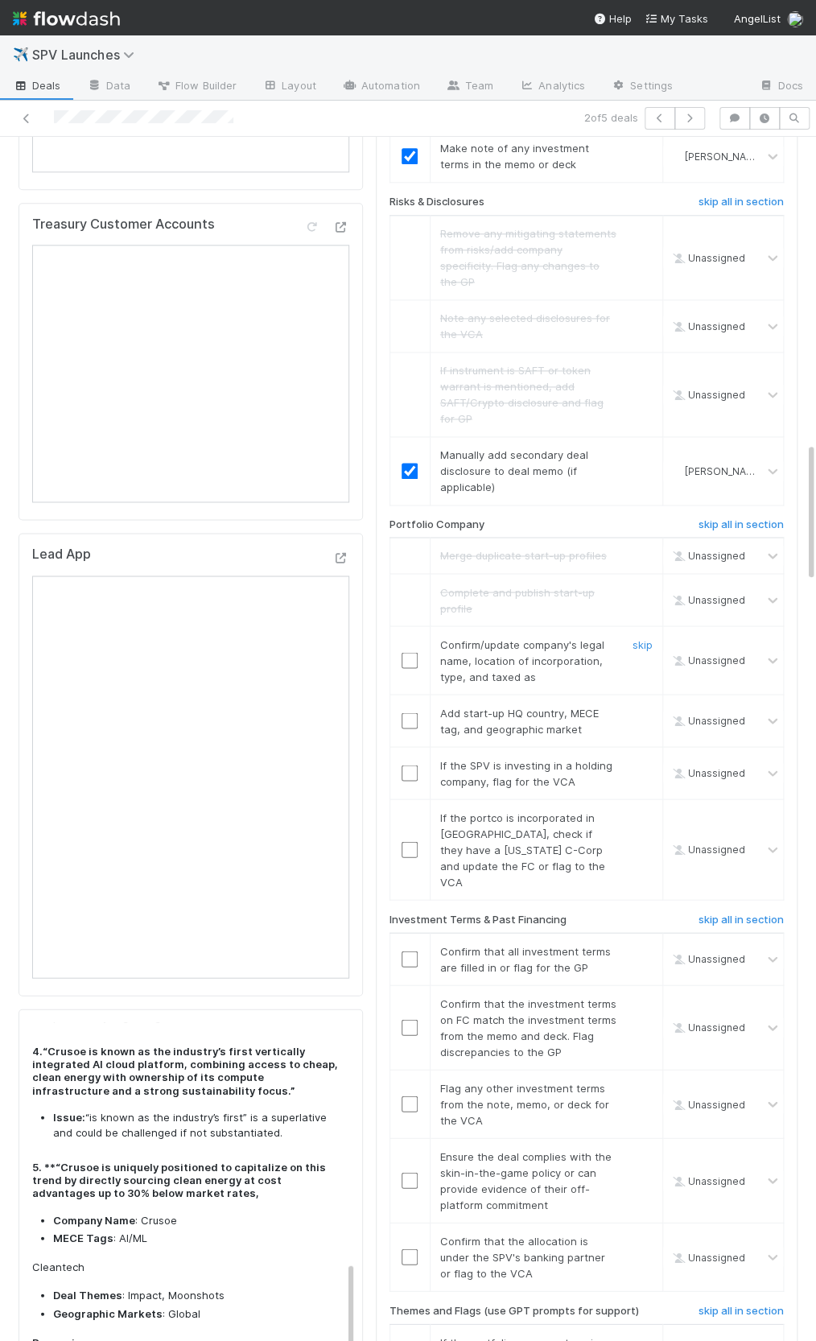
click at [406, 652] on input "checkbox" at bounding box center [410, 660] width 16 height 16
click at [416, 712] on input "checkbox" at bounding box center [410, 720] width 16 height 16
click at [410, 764] on input "checkbox" at bounding box center [410, 772] width 16 height 16
click at [640, 810] on link "skip" at bounding box center [642, 816] width 20 height 13
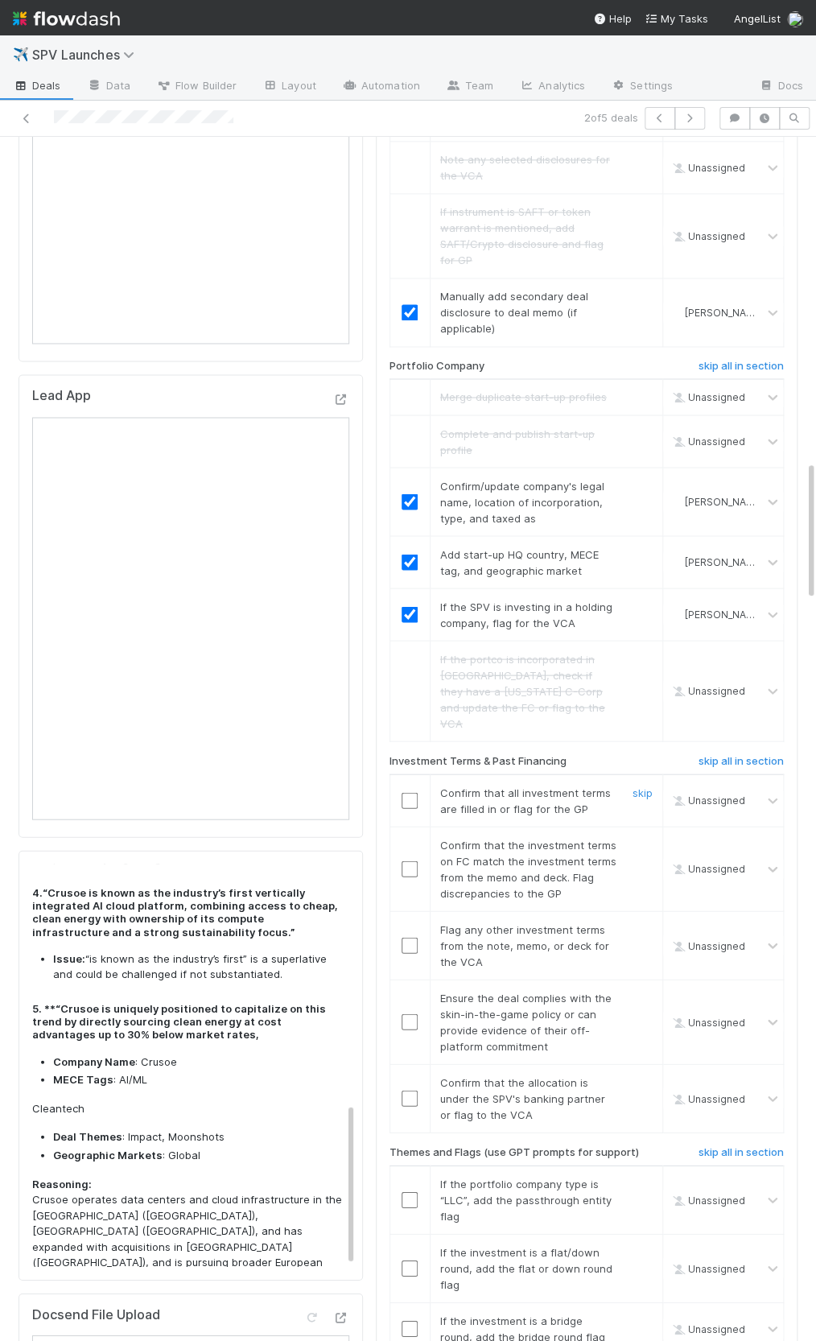
click at [429, 784] on div "Confirm that all investment terms are filled in or flag for the GP" at bounding box center [522, 800] width 188 height 32
click at [413, 792] on input "checkbox" at bounding box center [410, 800] width 16 height 16
click at [638, 838] on link "skip" at bounding box center [642, 844] width 20 height 13
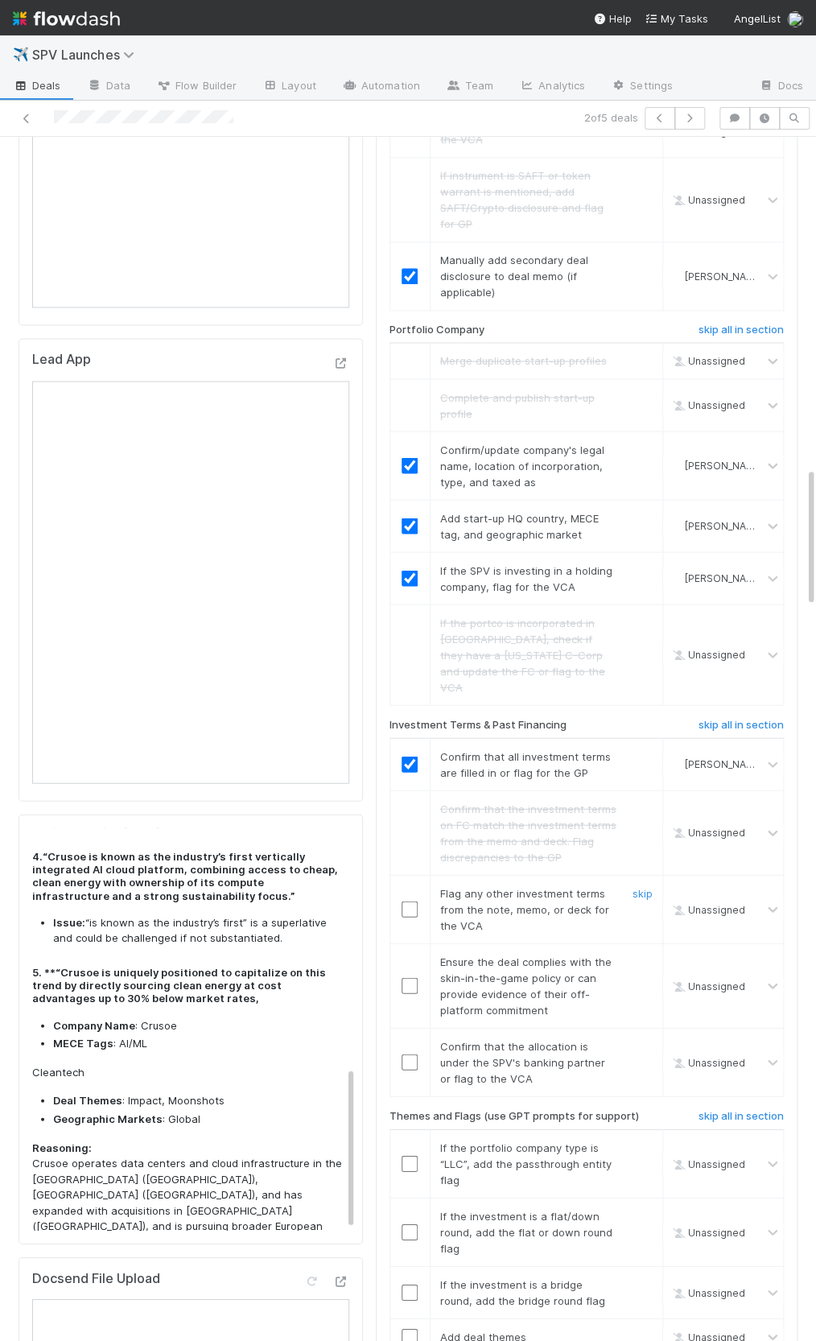
scroll to position [2846, 0]
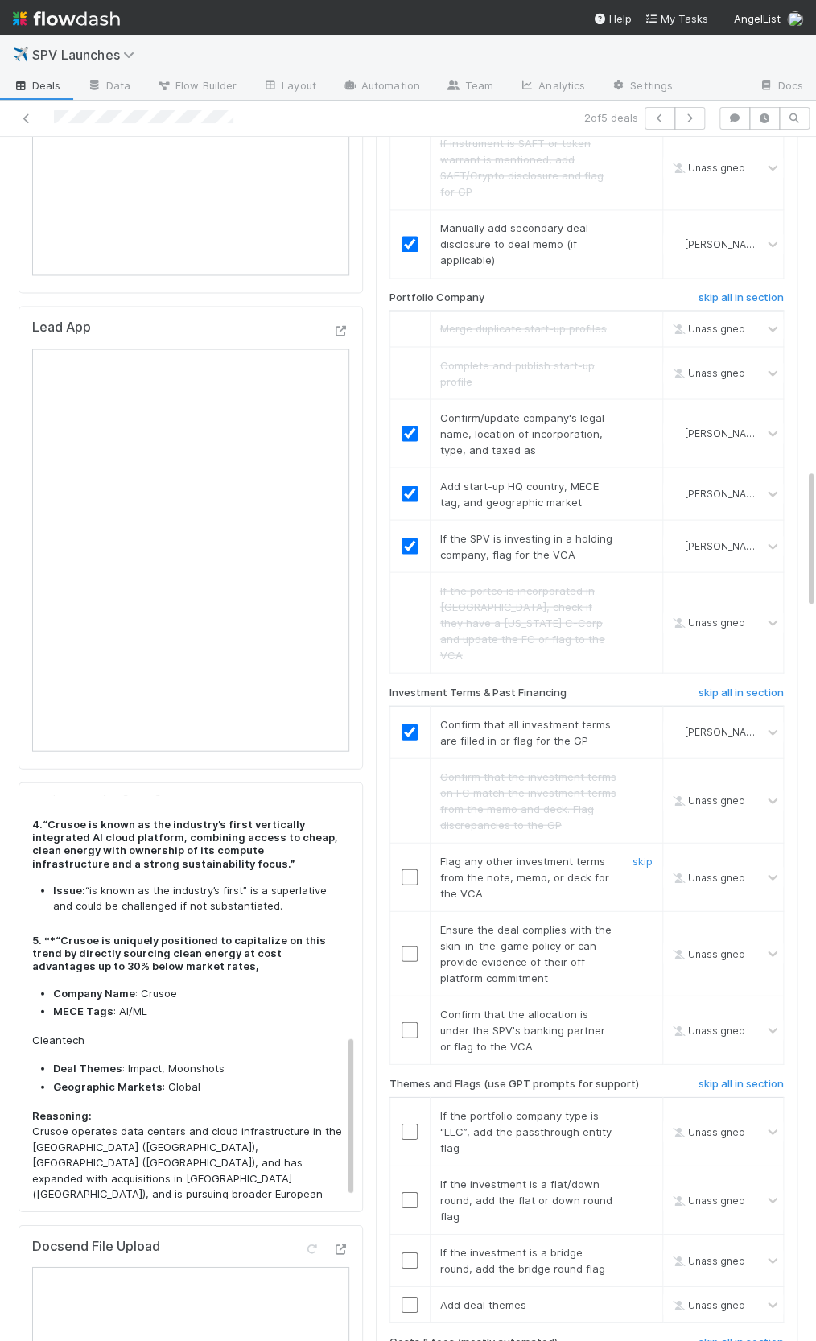
click at [629, 852] on div "skip" at bounding box center [640, 876] width 48 height 48
click at [649, 854] on link "skip" at bounding box center [642, 860] width 20 height 13
click at [402, 945] on input "checkbox" at bounding box center [410, 953] width 16 height 16
drag, startPoint x: 414, startPoint y: 881, endPoint x: 420, endPoint y: 864, distance: 18.1
click at [414, 1021] on input "checkbox" at bounding box center [410, 1029] width 16 height 16
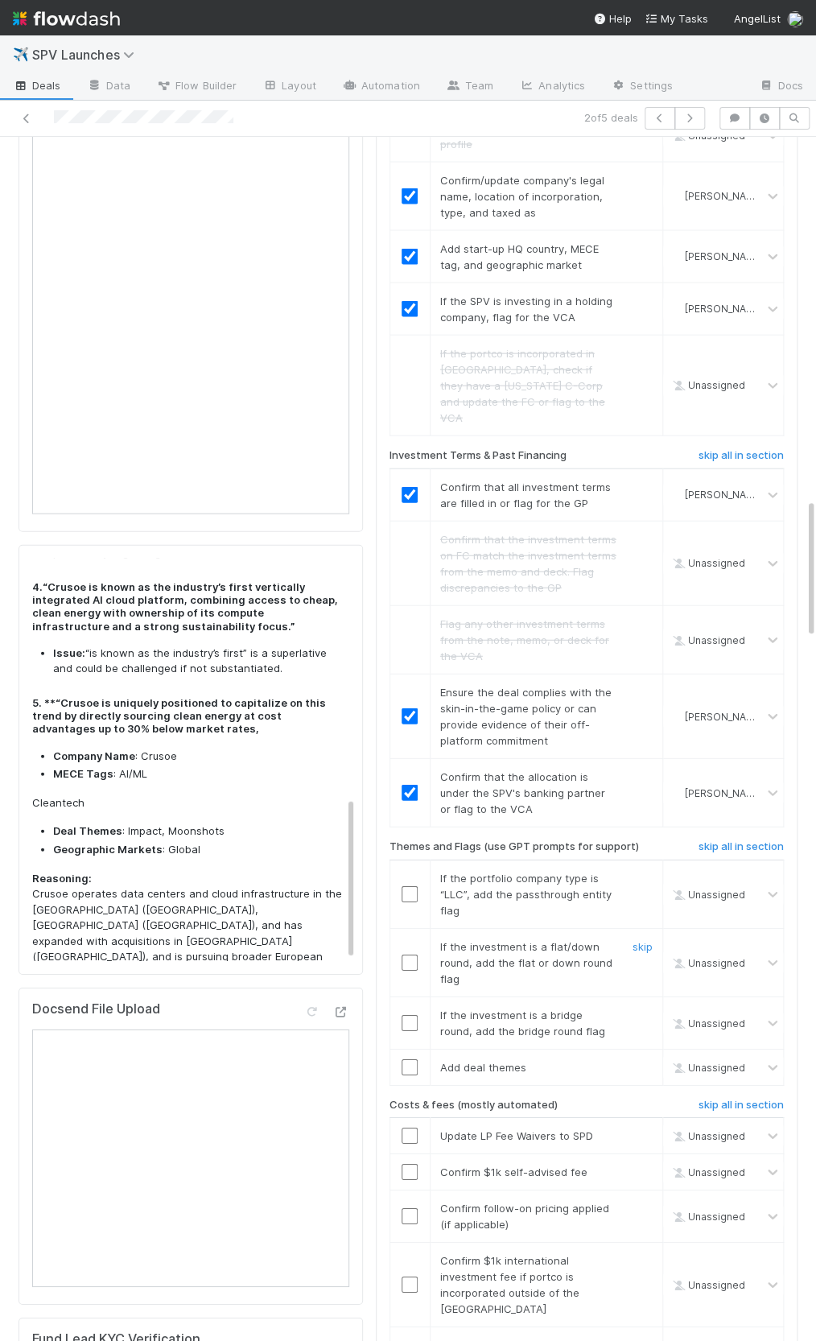
scroll to position [3112, 0]
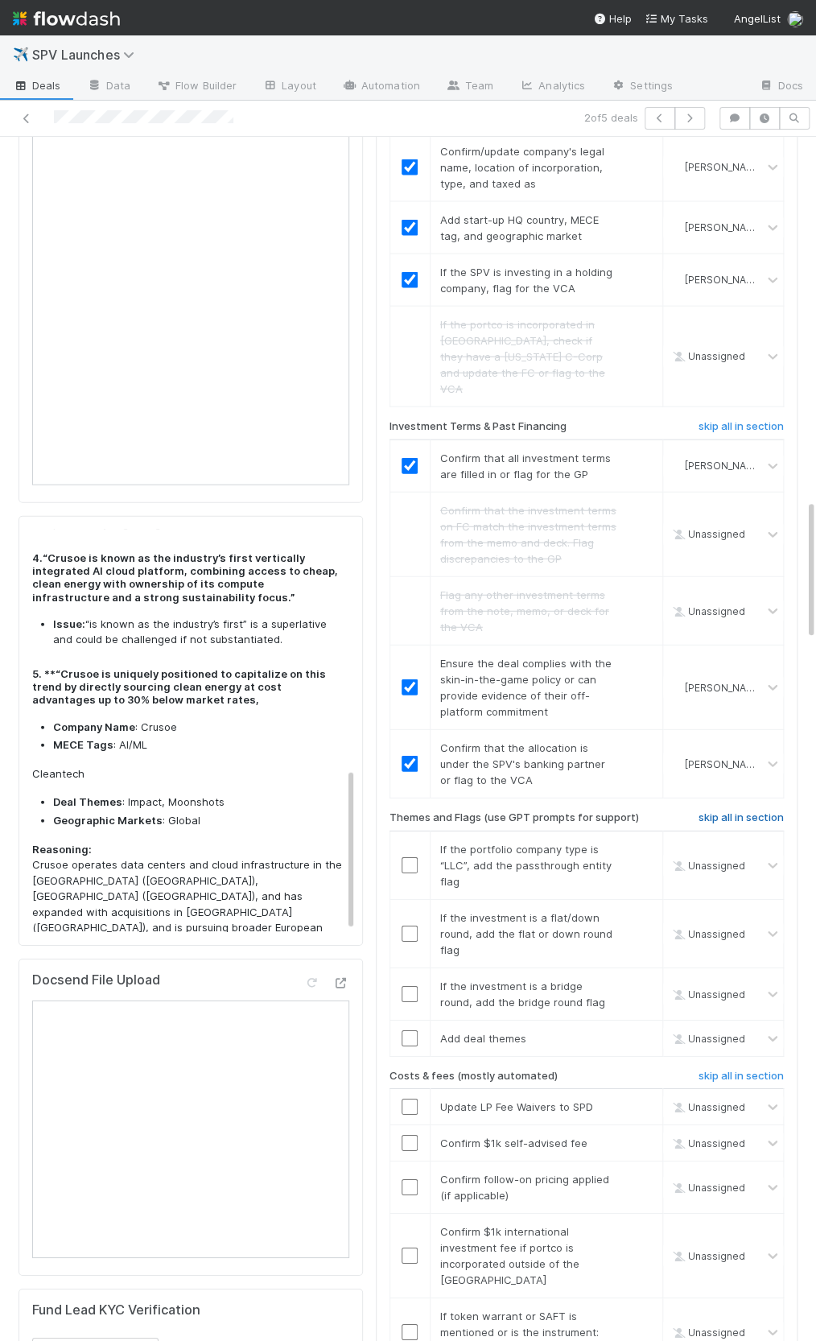
click at [704, 811] on h6 "skip all in section" at bounding box center [740, 817] width 85 height 13
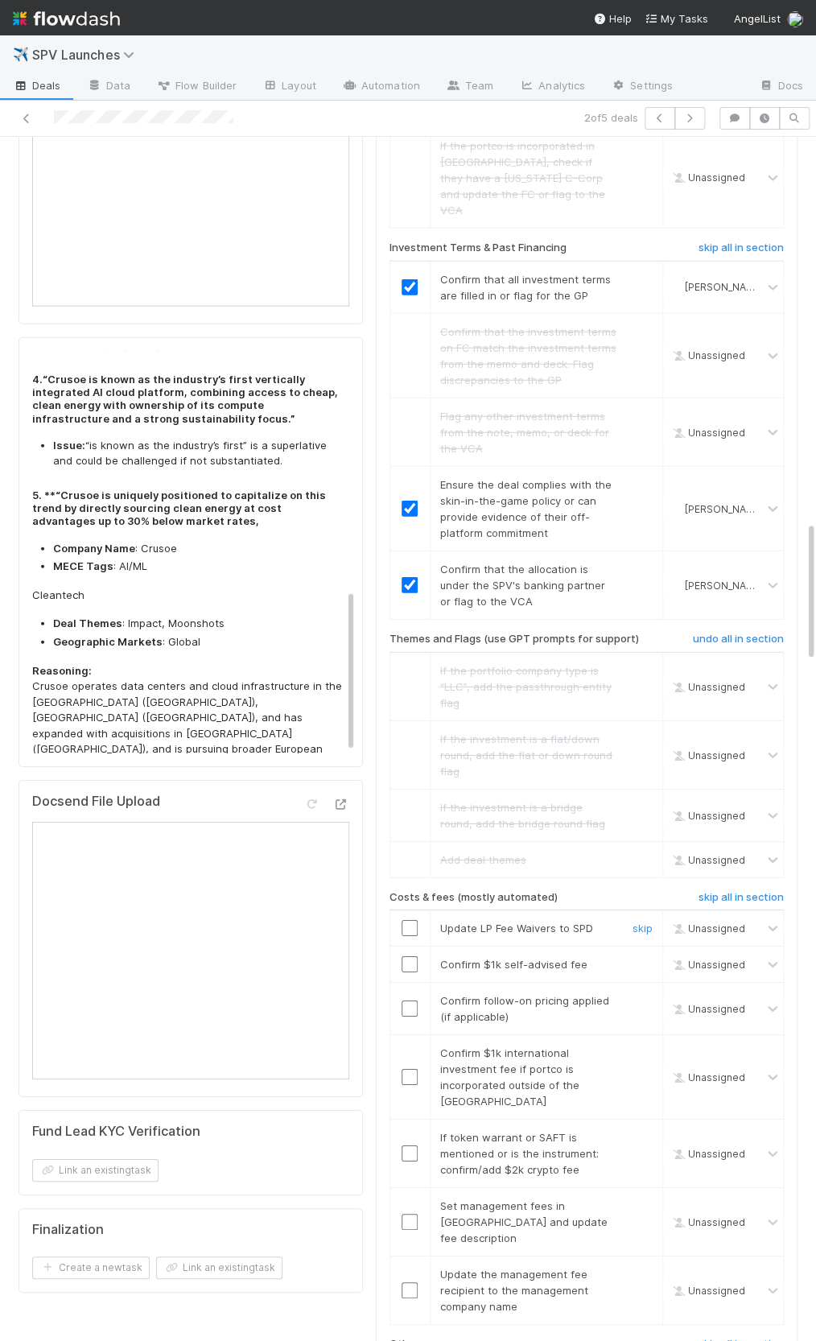
scroll to position [3301, 0]
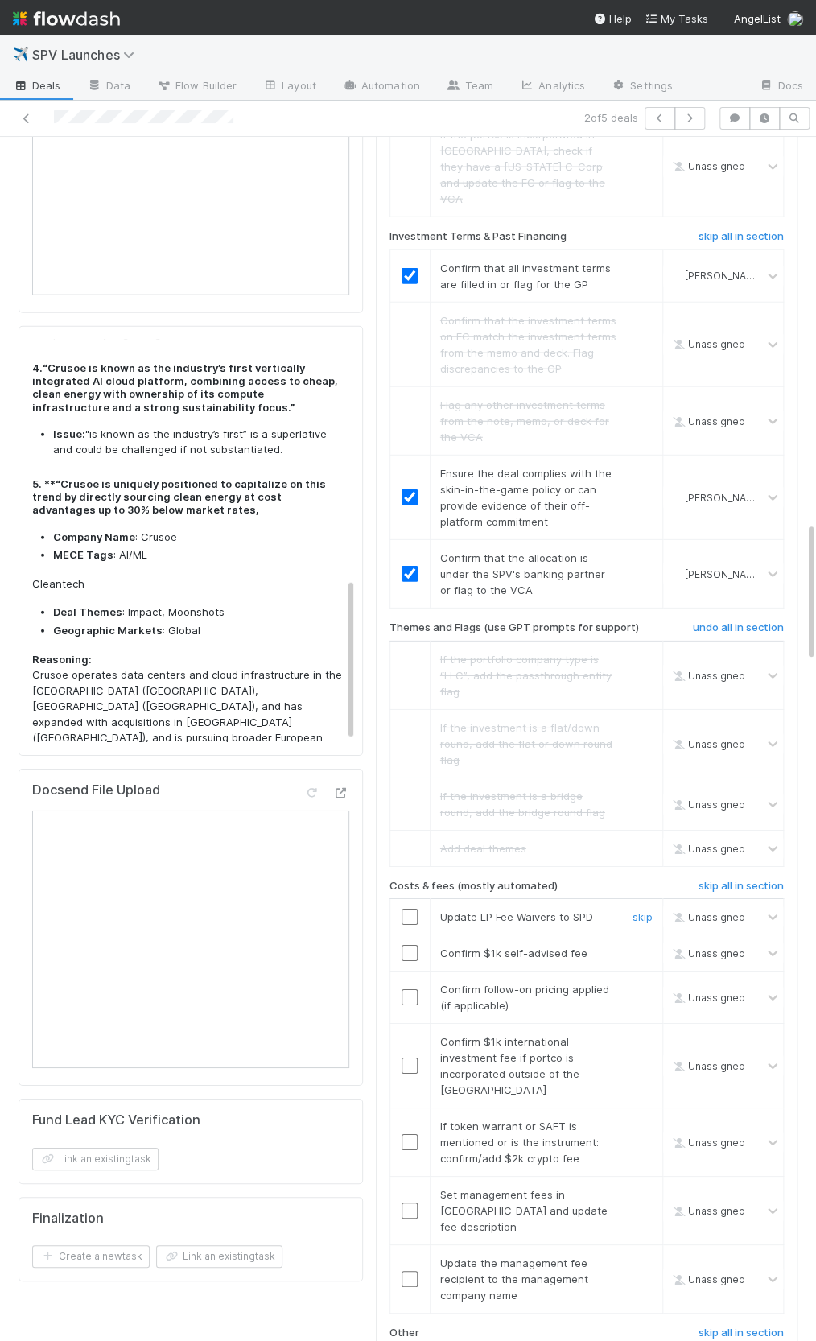
click at [405, 908] on input "checkbox" at bounding box center [410, 916] width 16 height 16
click at [406, 945] on input "checkbox" at bounding box center [410, 953] width 16 height 16
click at [638, 982] on link "skip" at bounding box center [642, 988] width 20 height 13
click at [640, 1035] on link "skip" at bounding box center [642, 1041] width 20 height 13
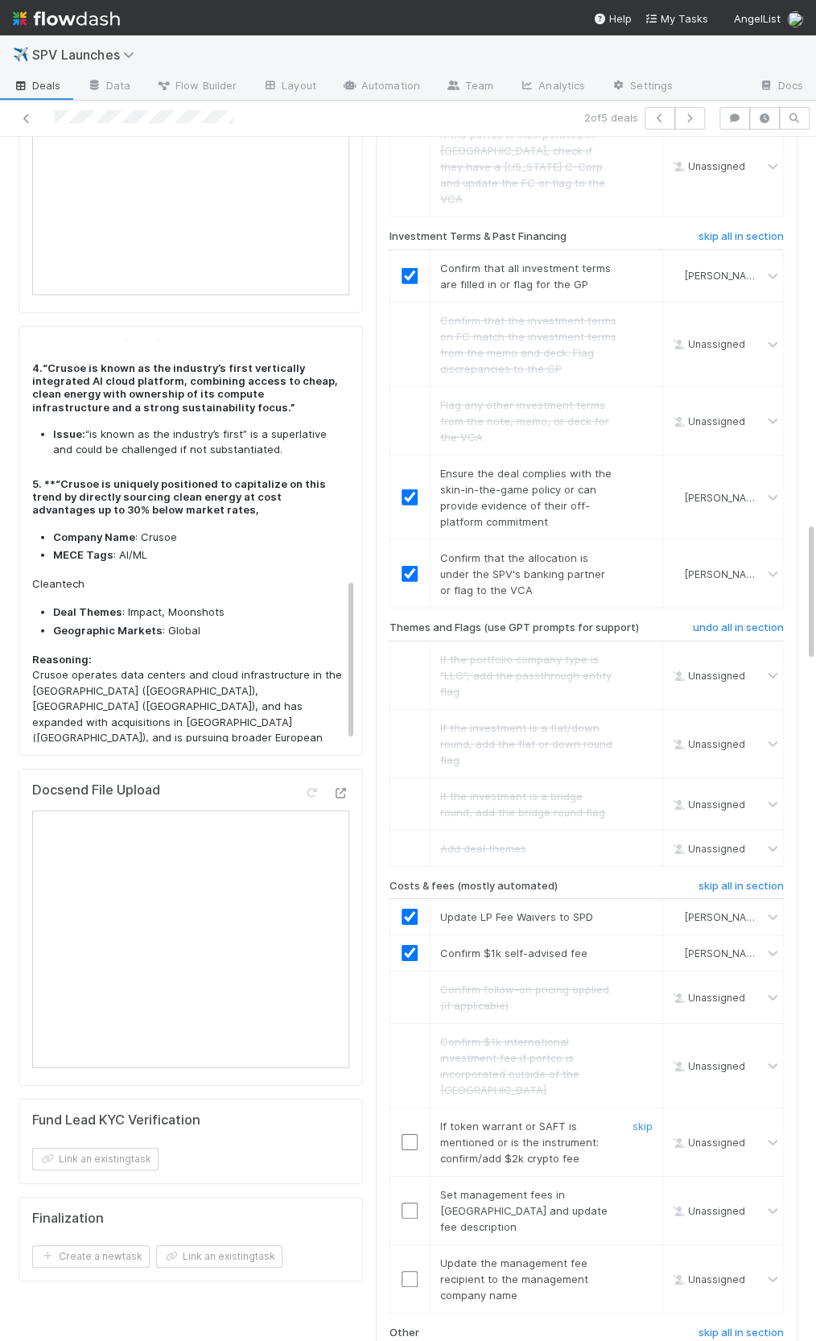
click at [639, 1118] on div "skip" at bounding box center [640, 1142] width 48 height 48
click at [639, 1119] on link "skip" at bounding box center [642, 1125] width 20 height 13
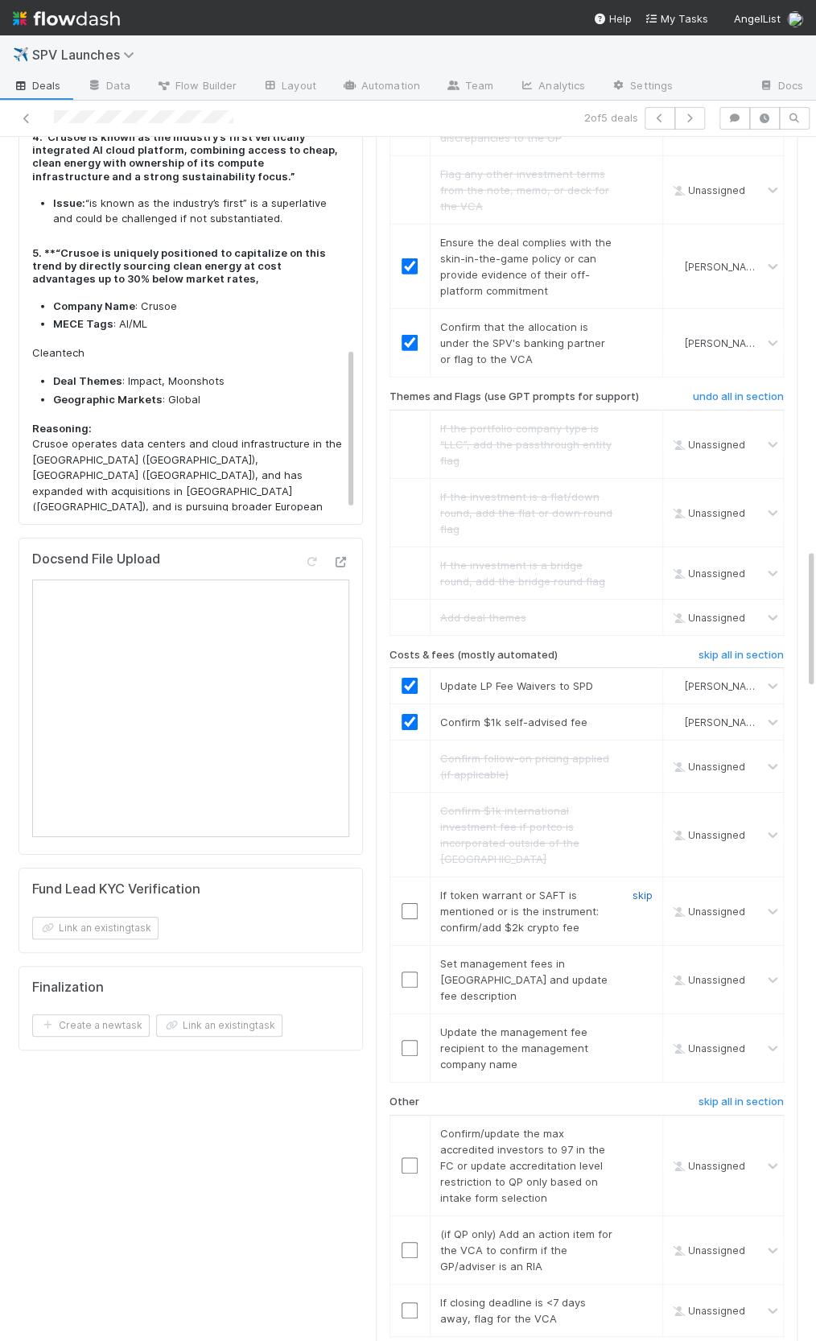
click at [643, 888] on link "skip" at bounding box center [642, 894] width 20 height 13
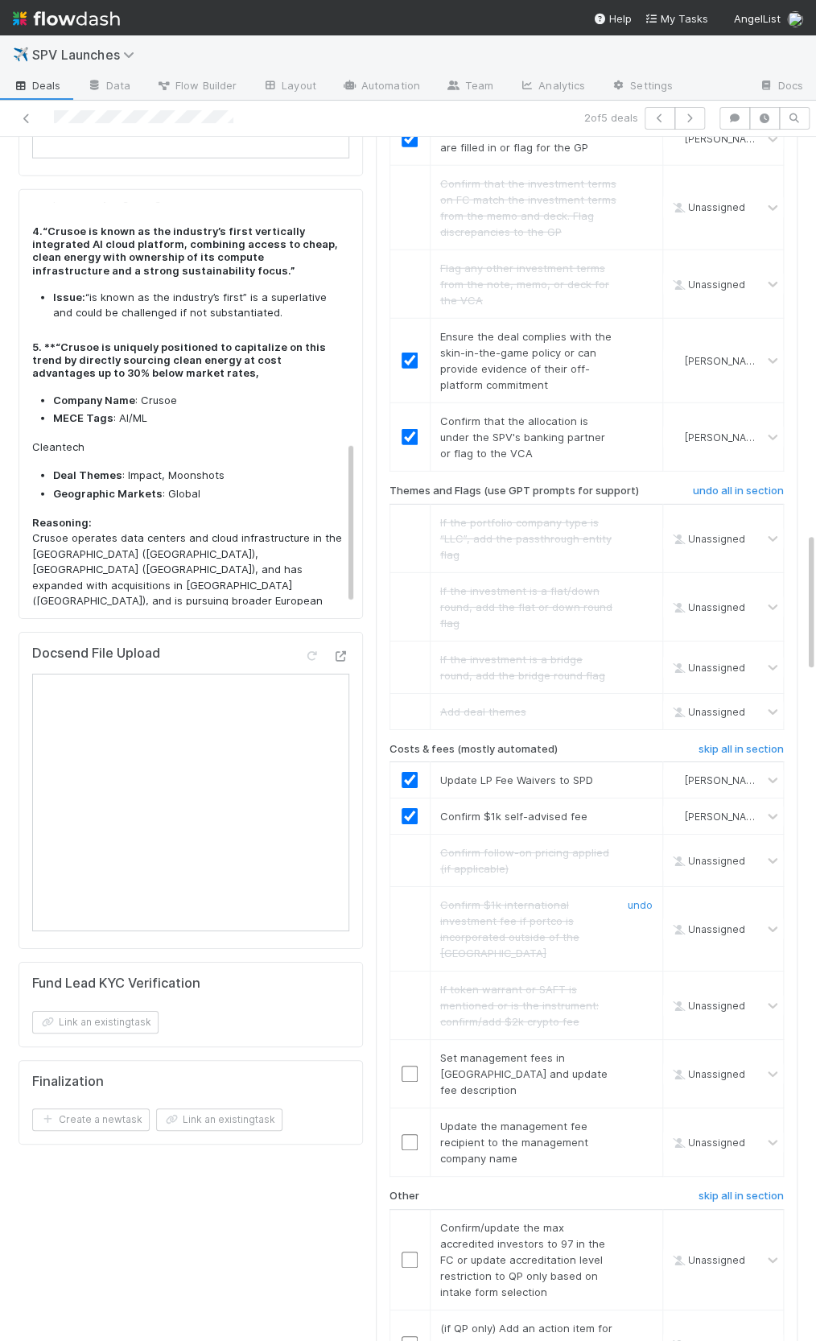
scroll to position [3565, 0]
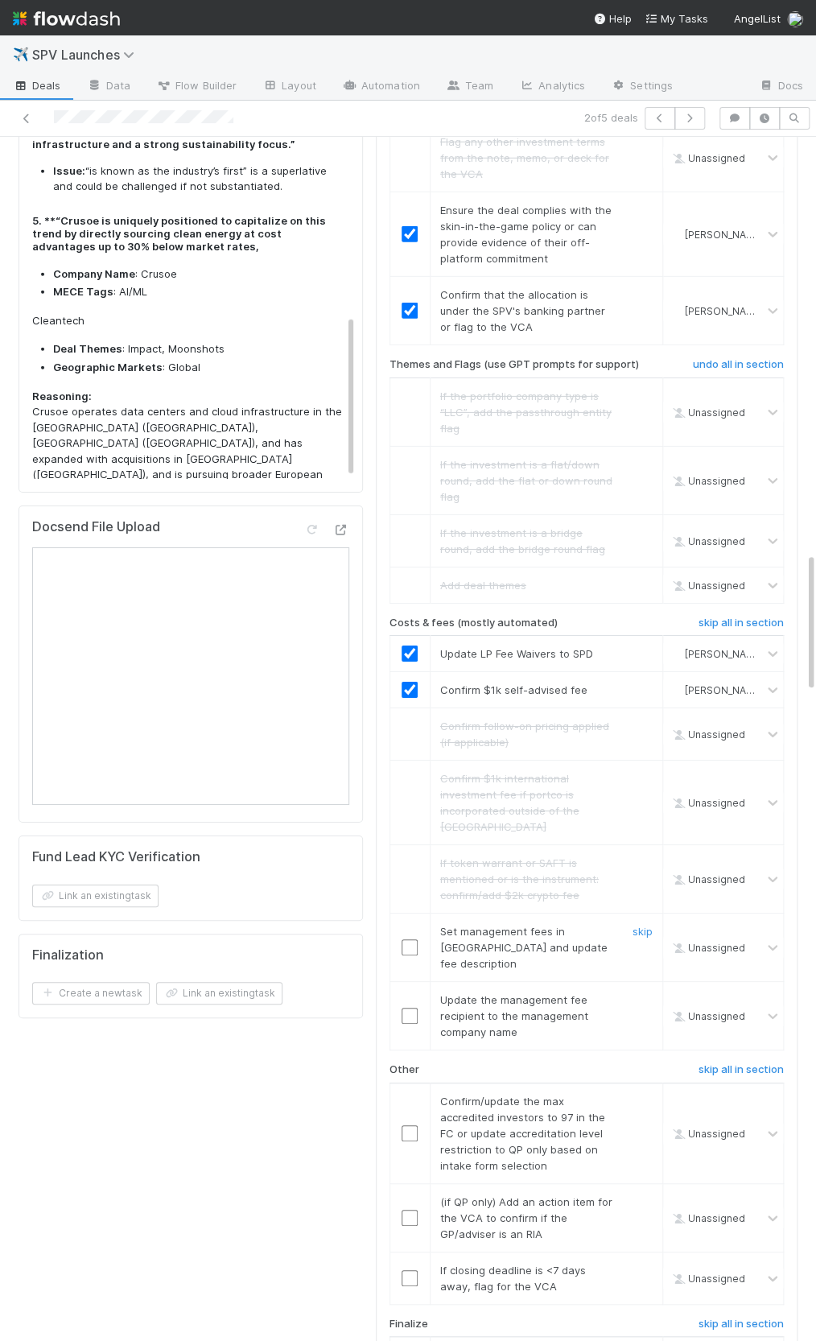
click at [406, 939] on input "checkbox" at bounding box center [410, 947] width 16 height 16
click at [403, 1007] on input "checkbox" at bounding box center [410, 1015] width 16 height 16
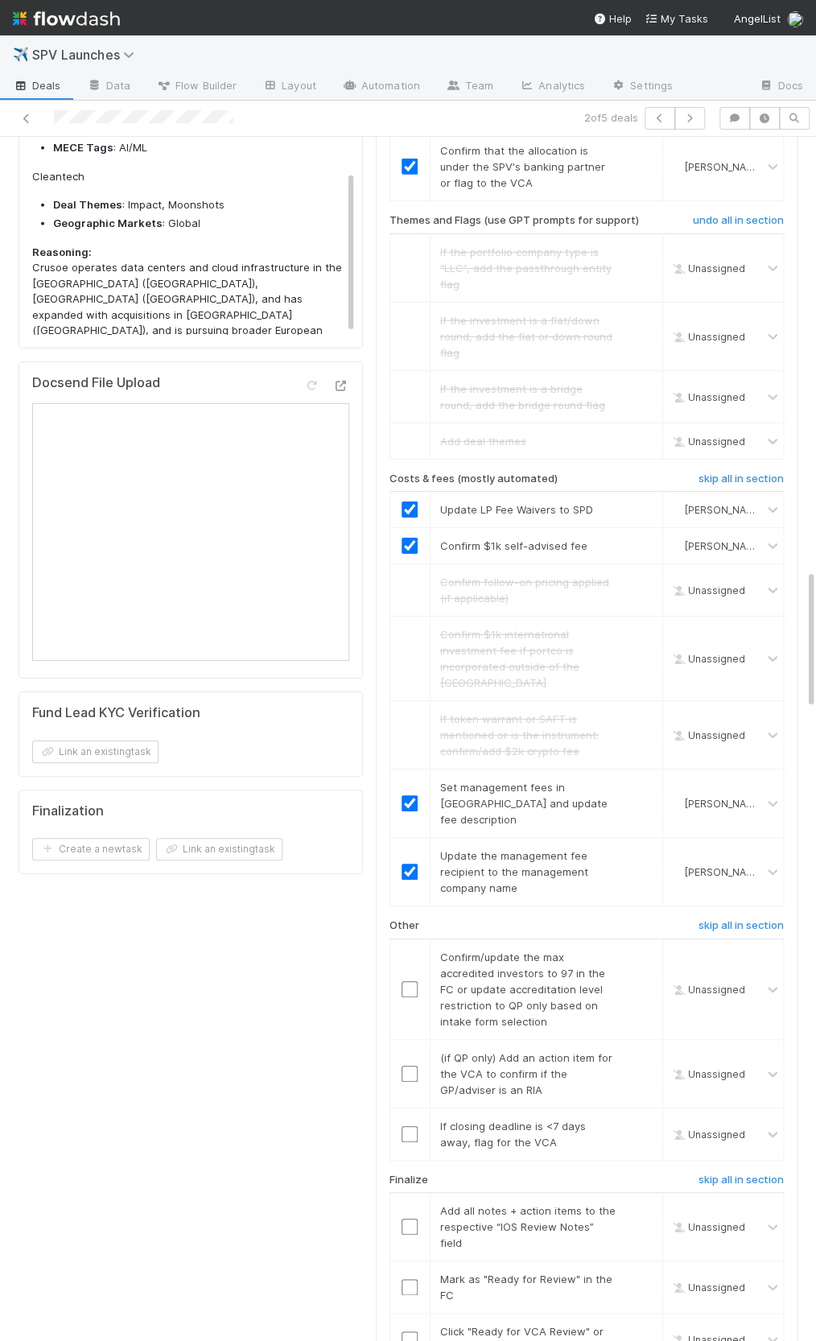
scroll to position [3814, 0]
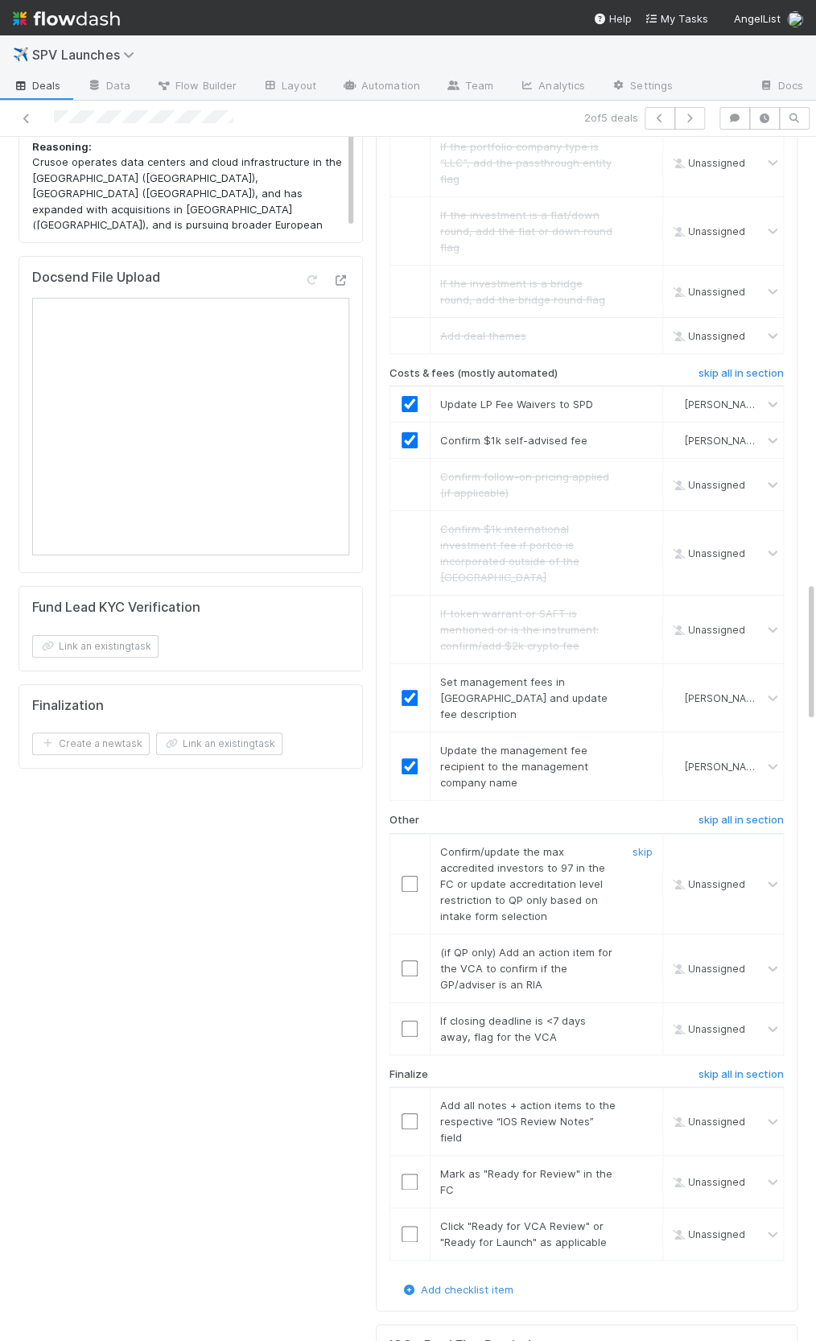
click at [407, 875] on input "checkbox" at bounding box center [410, 883] width 16 height 16
click at [636, 945] on link "skip" at bounding box center [642, 951] width 20 height 13
click at [411, 1020] on input "checkbox" at bounding box center [410, 1028] width 16 height 16
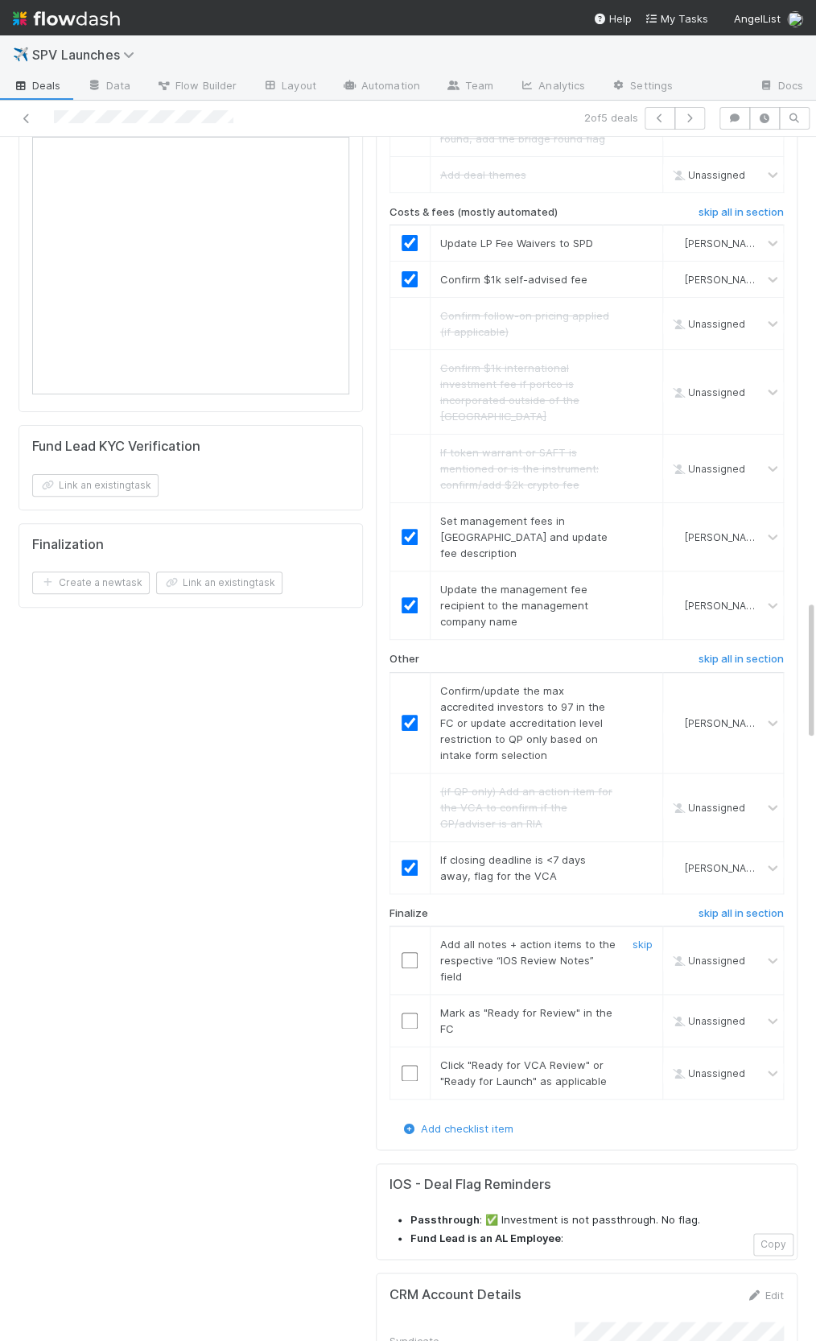
click at [408, 952] on input "checkbox" at bounding box center [410, 960] width 16 height 16
click at [406, 1012] on input "checkbox" at bounding box center [410, 1020] width 16 height 16
click at [406, 1065] on input "checkbox" at bounding box center [410, 1073] width 16 height 16
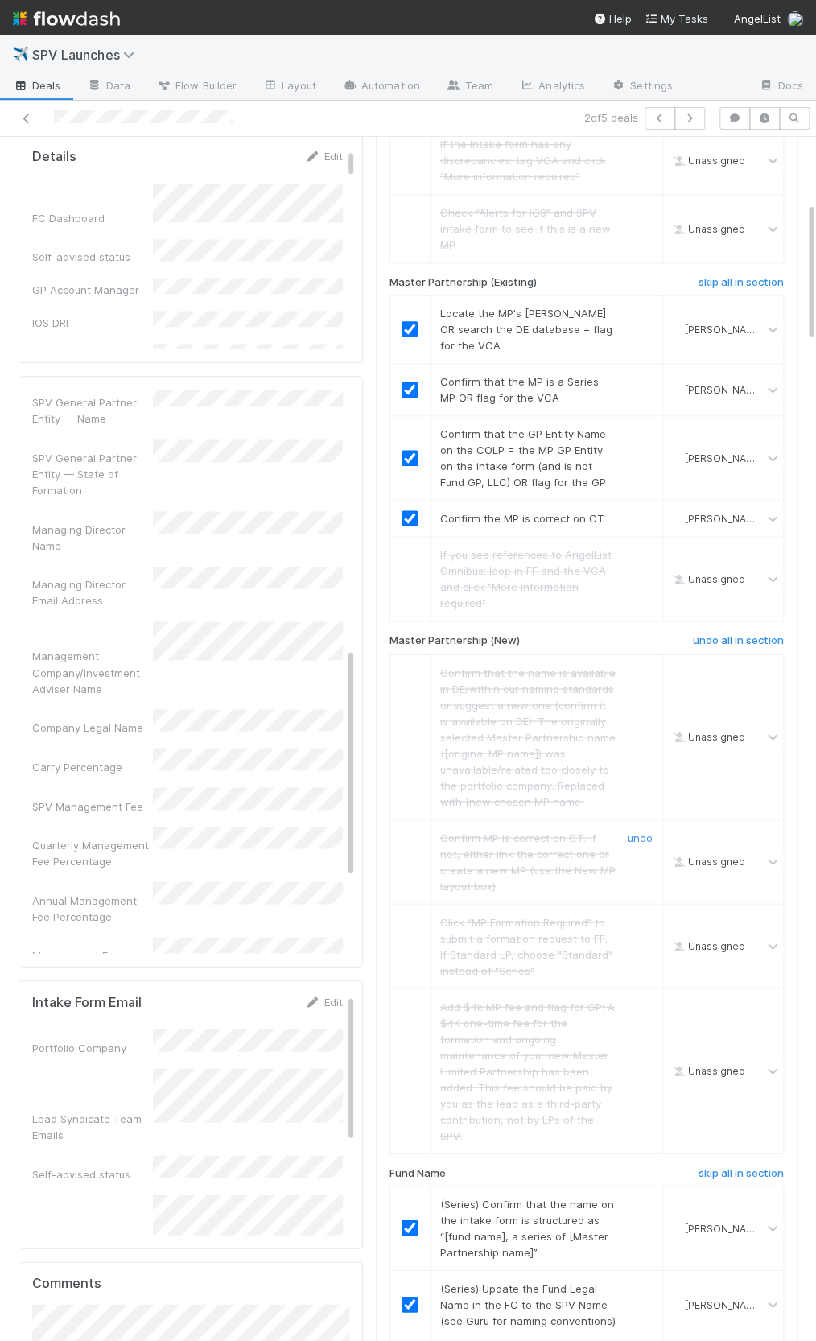
scroll to position [0, 0]
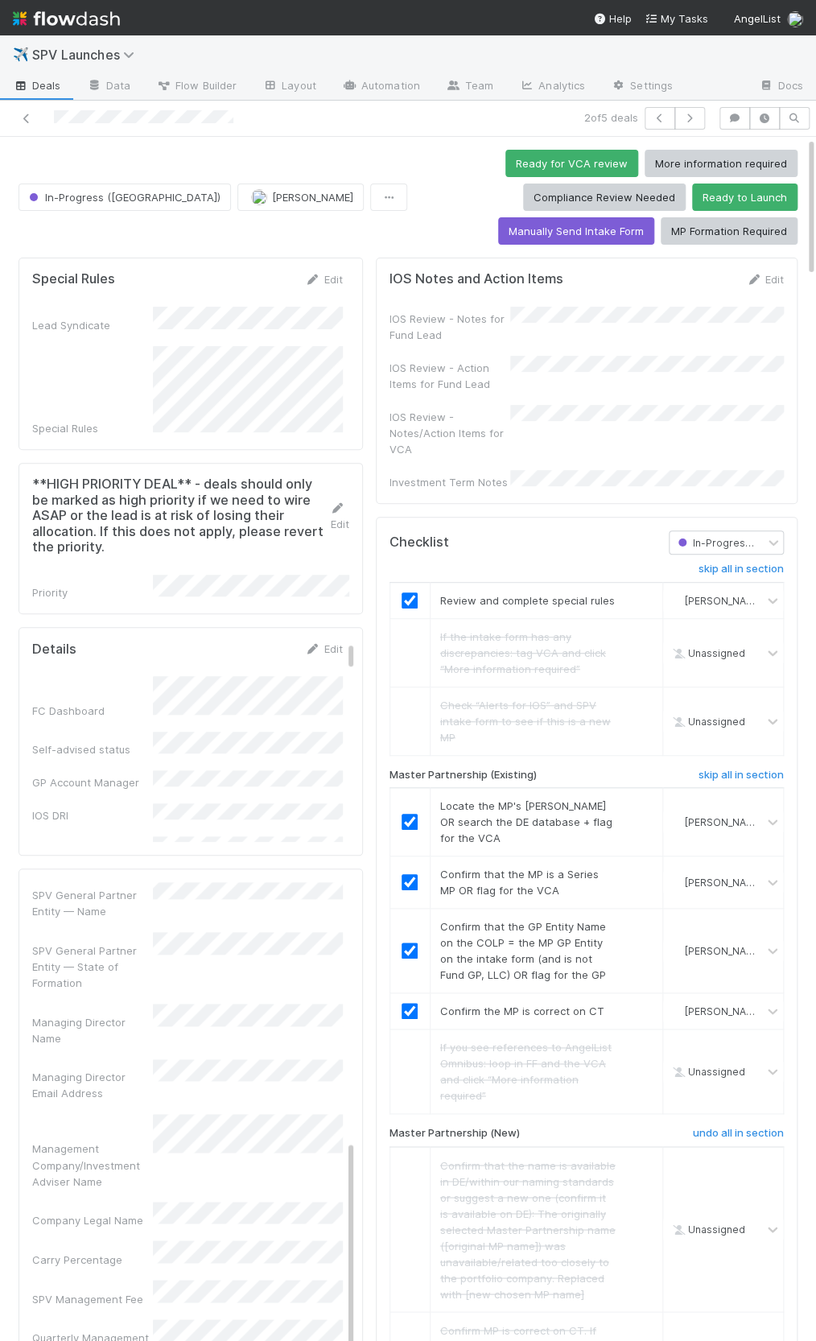
click at [787, 271] on div "IOS Notes and Action Items Edit" at bounding box center [586, 279] width 418 height 16
click at [774, 273] on link "Edit" at bounding box center [765, 279] width 38 height 13
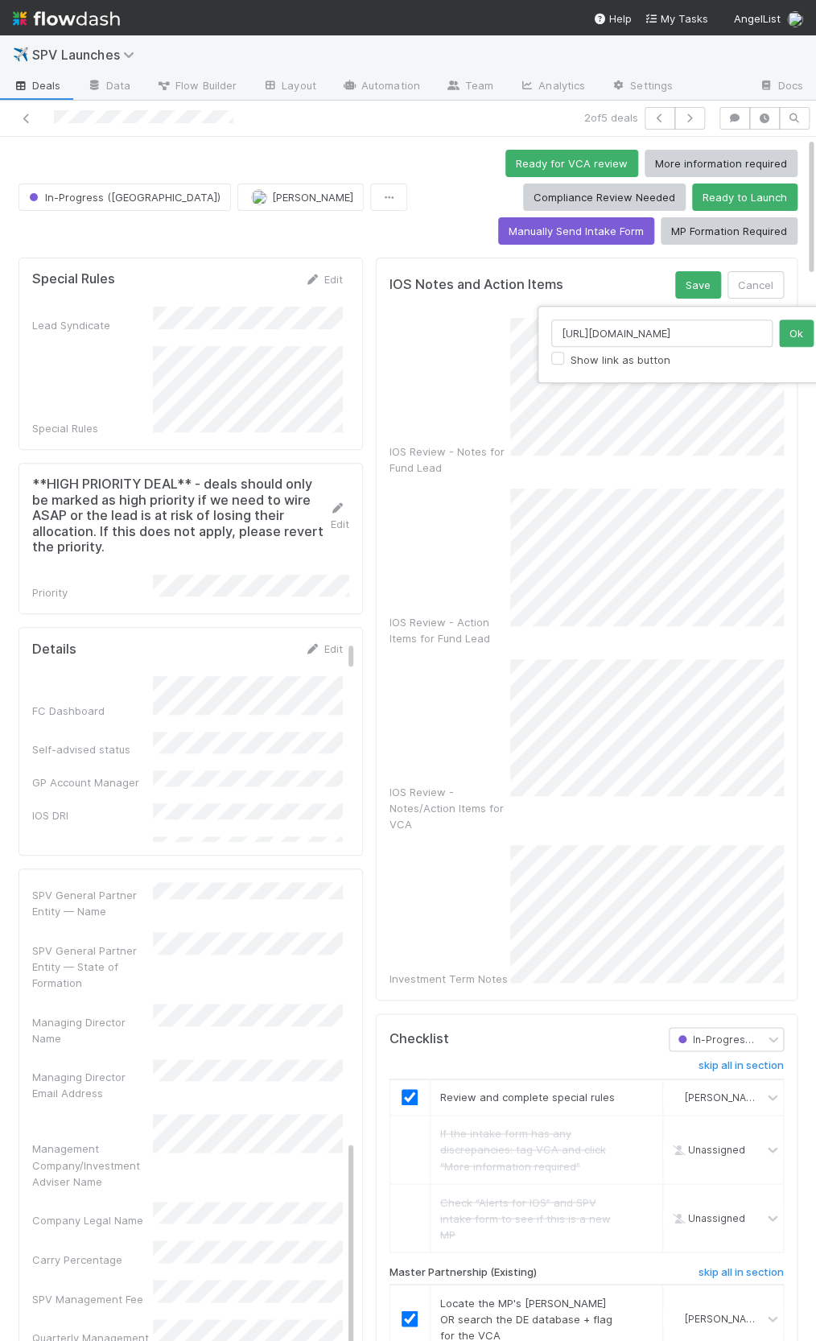
scroll to position [0, 380]
click at [606, 332] on input "https://www.theinformation.com/briefings/crusoe-aims-10-billion-valuation-new-r…" at bounding box center [661, 332] width 221 height 27
click at [809, 336] on button "Ok" at bounding box center [796, 332] width 35 height 27
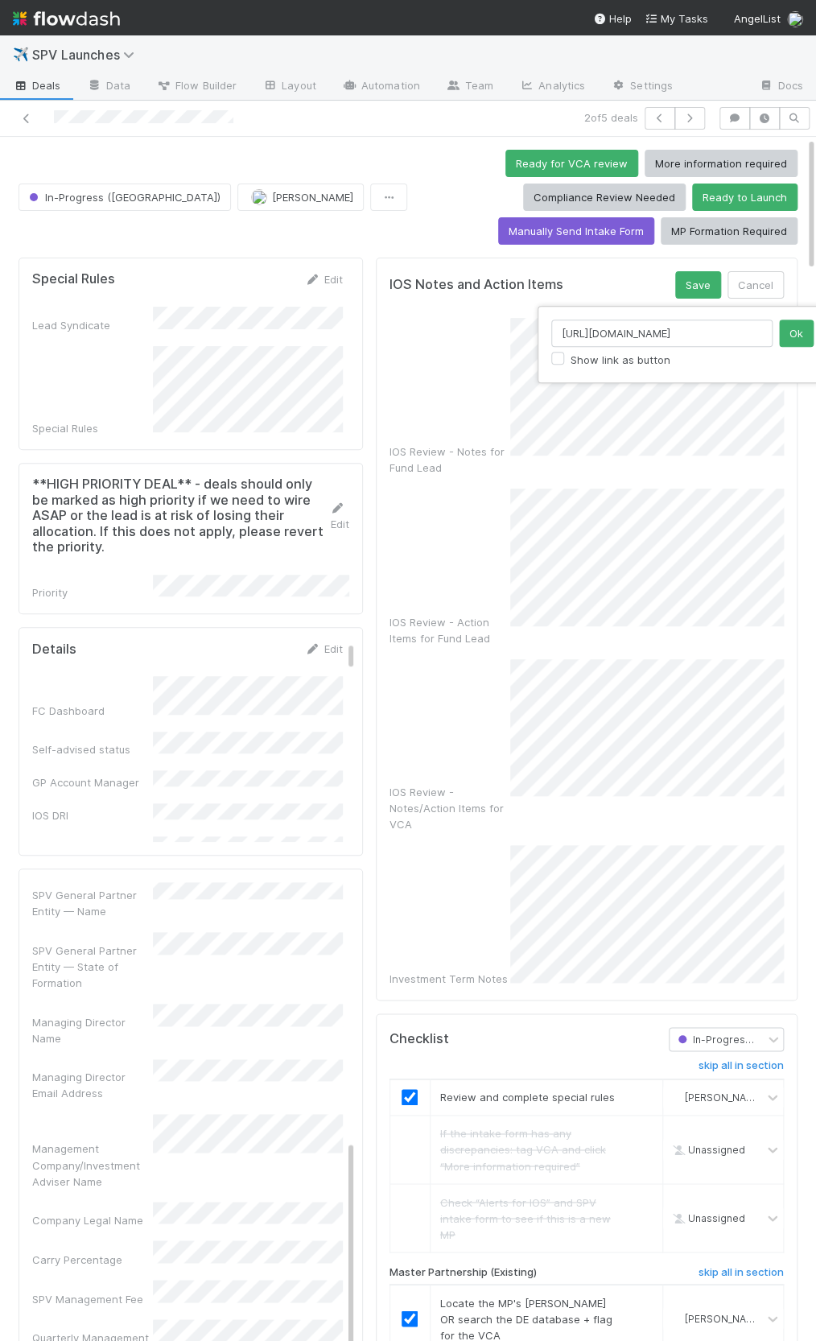
click at [611, 324] on input "https://www.theinformation.com/briefings/crusoe-aims-10-billion-valuation-new-r…" at bounding box center [661, 332] width 221 height 27
click at [788, 337] on button "Ok" at bounding box center [796, 332] width 35 height 27
click at [423, 845] on div "Investment Term Notes" at bounding box center [586, 916] width 394 height 142
click at [708, 271] on button "Save" at bounding box center [698, 284] width 46 height 27
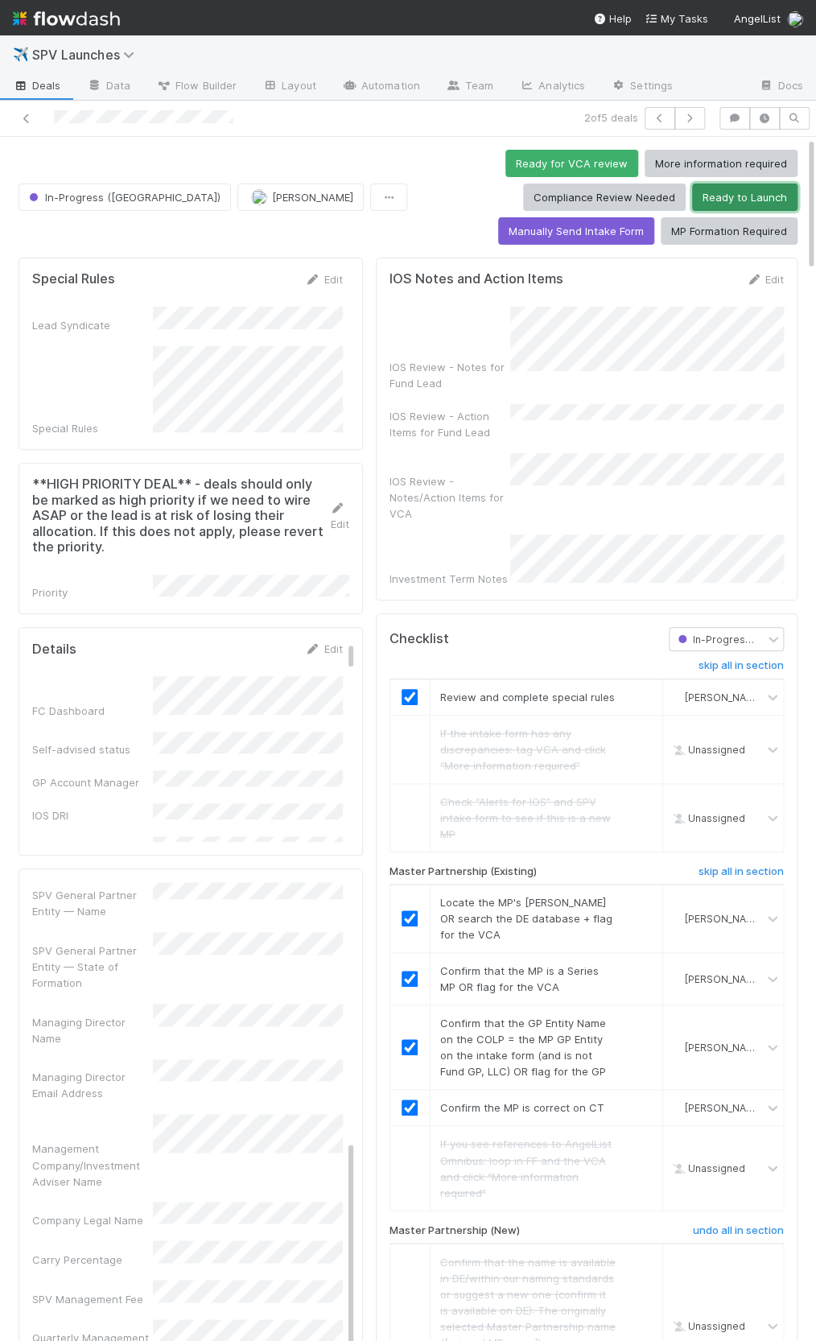
click at [692, 203] on button "Ready to Launch" at bounding box center [744, 196] width 105 height 27
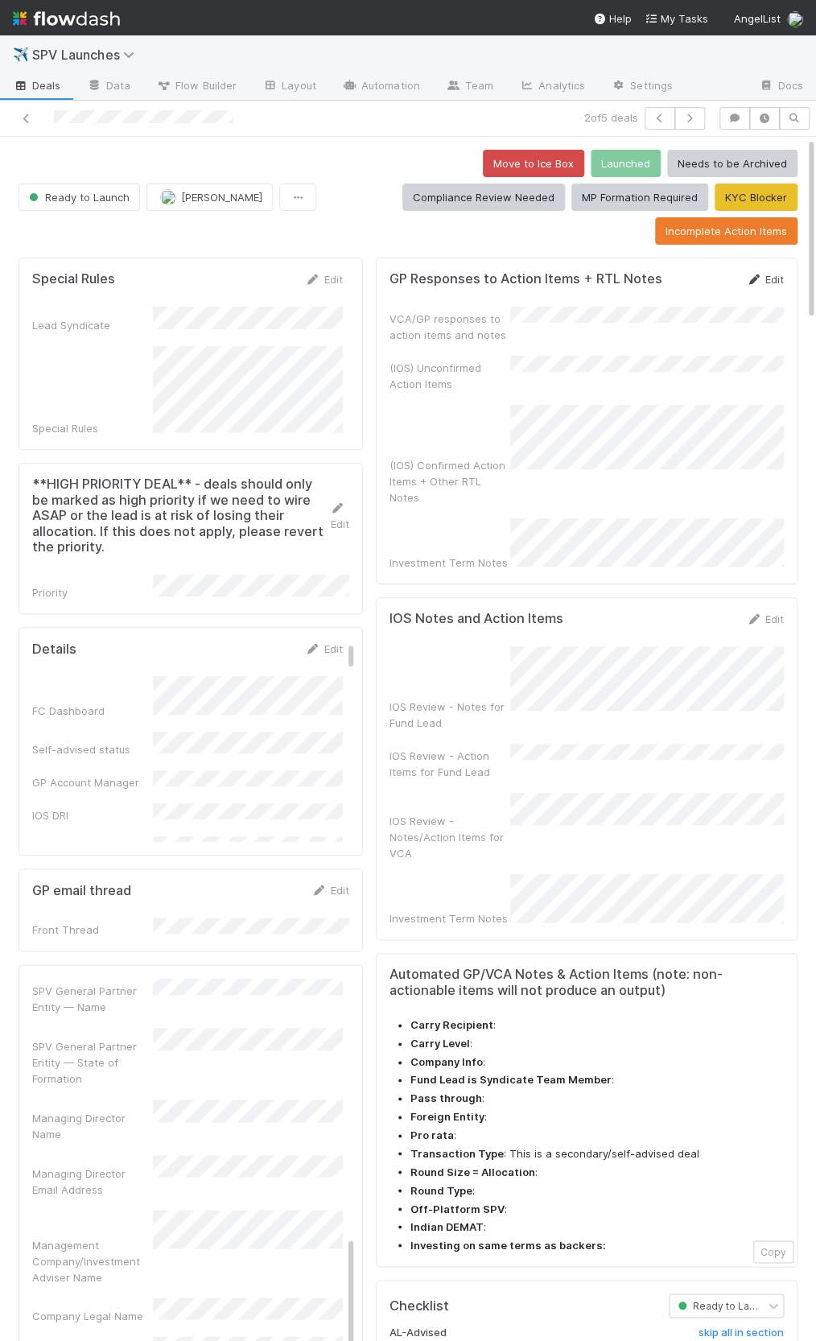
click at [764, 273] on link "Edit" at bounding box center [765, 279] width 38 height 13
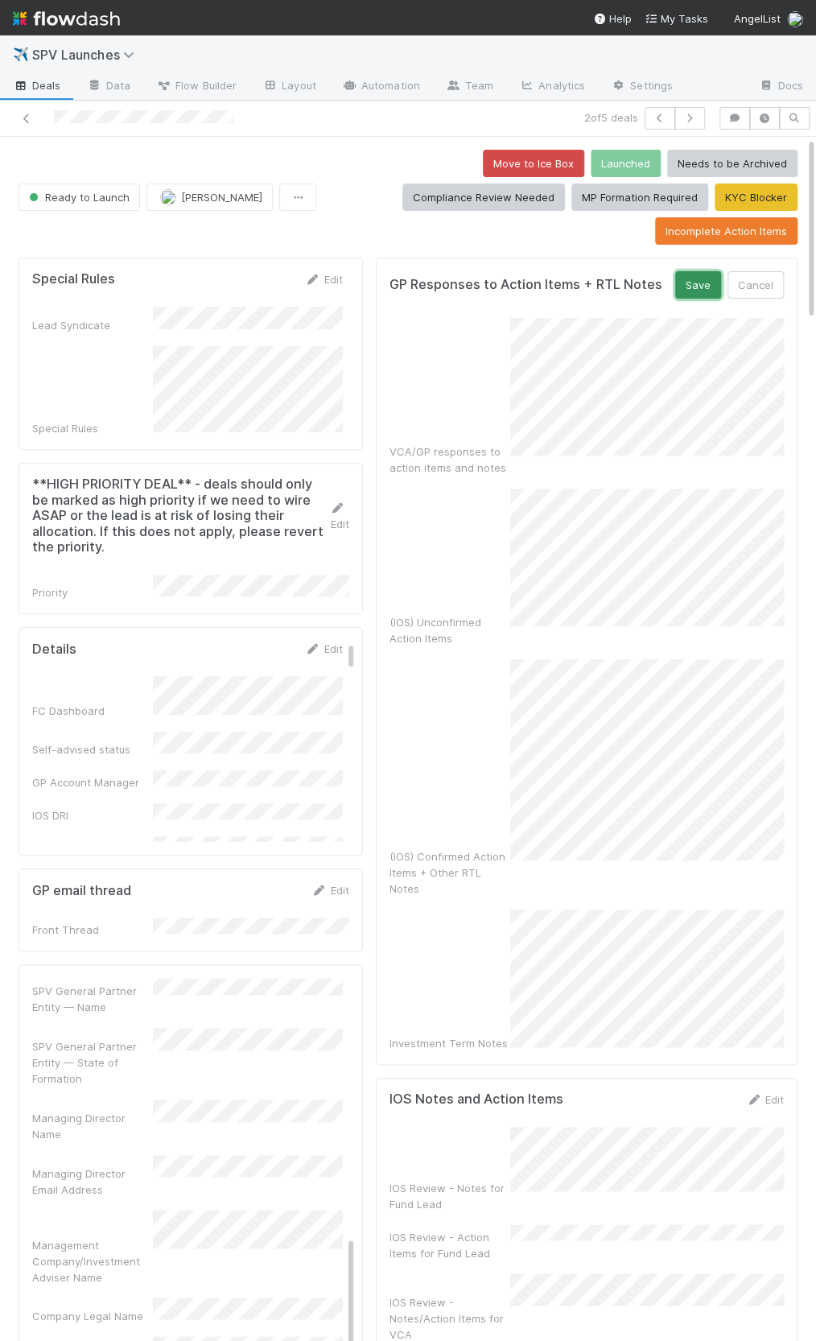
click at [699, 271] on button "Save" at bounding box center [698, 284] width 46 height 27
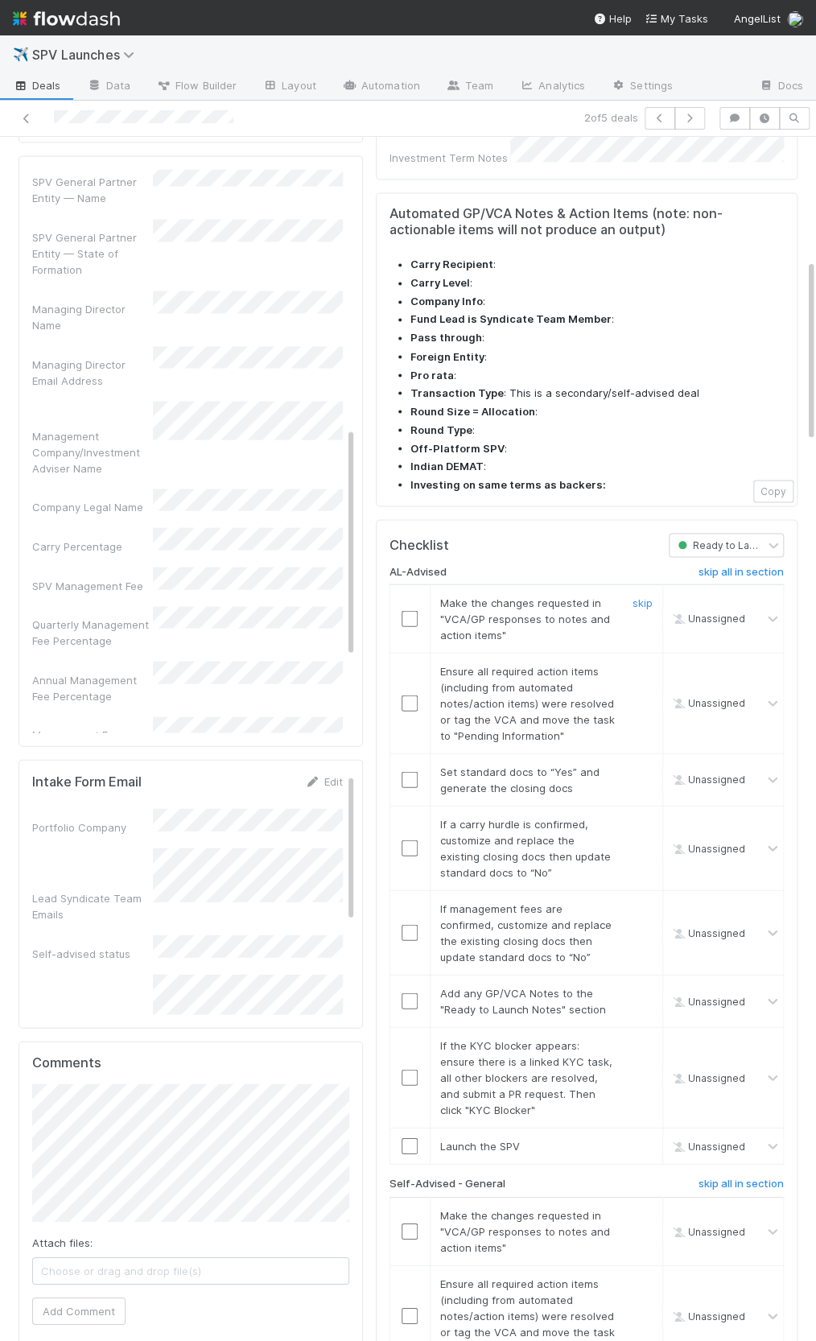
scroll to position [813, 0]
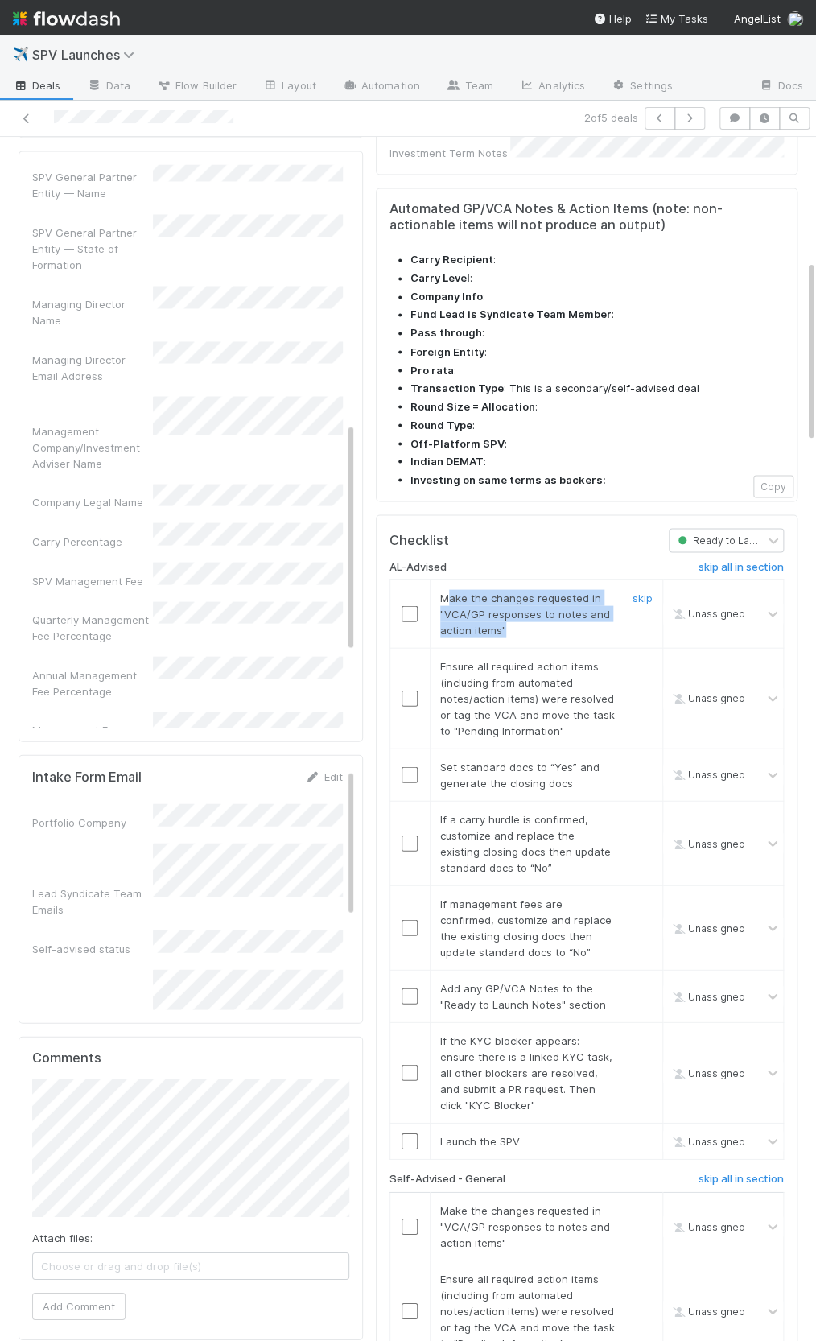
drag, startPoint x: 498, startPoint y: 485, endPoint x: 520, endPoint y: 496, distance: 24.5
click at [520, 589] on div "Make the changes requested in "VCA/GP responses to notes and action items"" at bounding box center [522, 613] width 188 height 48
click at [737, 560] on h6 "skip all in section" at bounding box center [740, 566] width 85 height 13
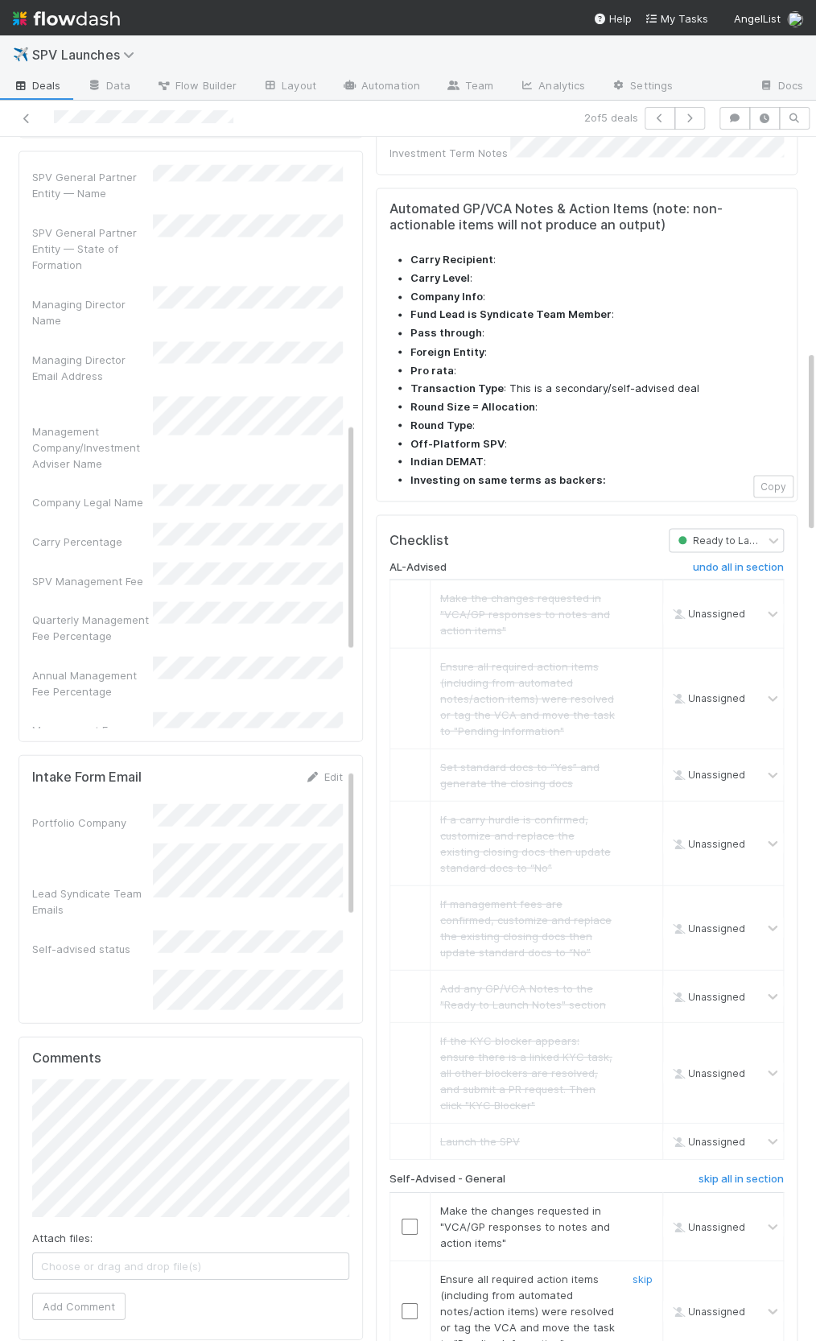
scroll to position [1409, 0]
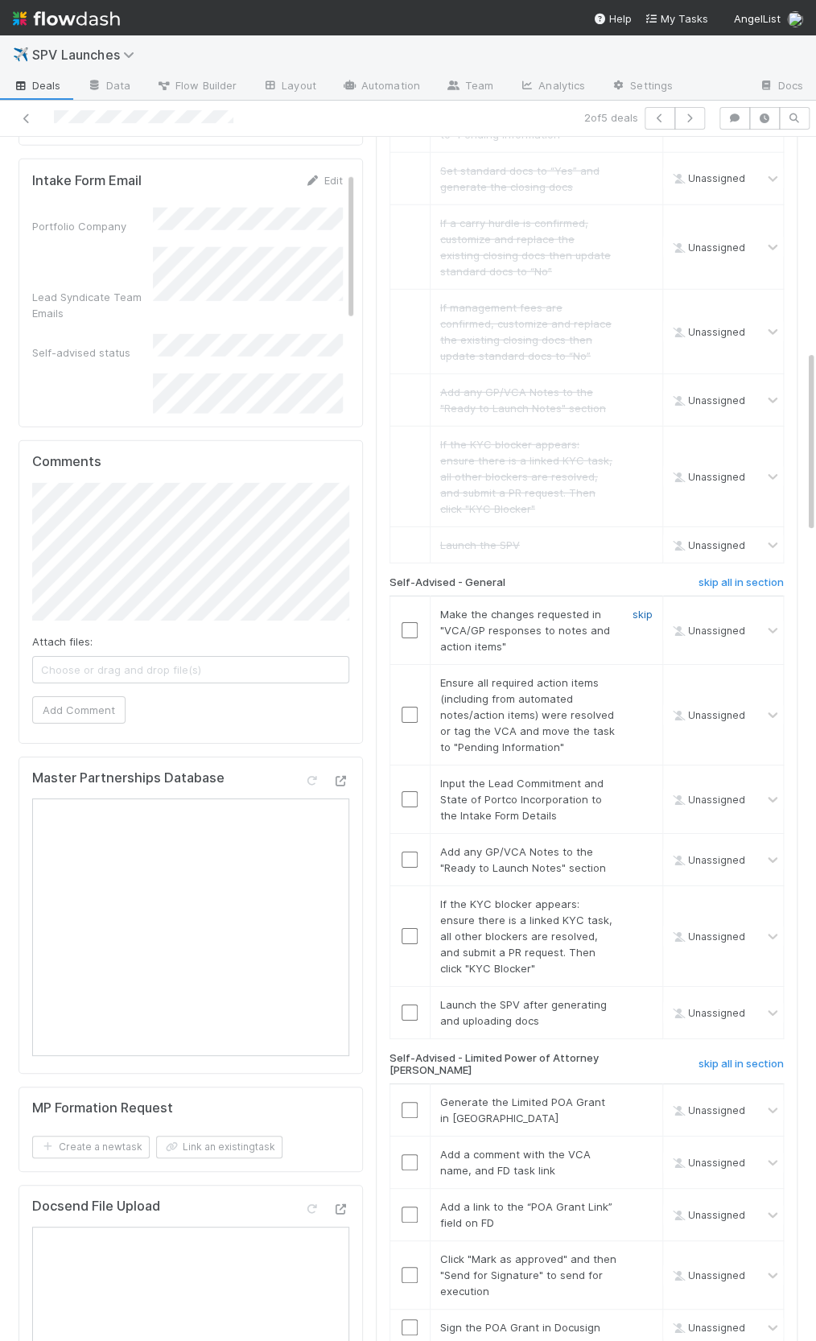
click at [639, 608] on link "skip" at bounding box center [642, 614] width 20 height 13
click at [635, 676] on link "skip" at bounding box center [642, 682] width 20 height 13
click at [627, 606] on div "skip" at bounding box center [640, 630] width 48 height 48
click at [636, 608] on link "skip" at bounding box center [642, 614] width 20 height 13
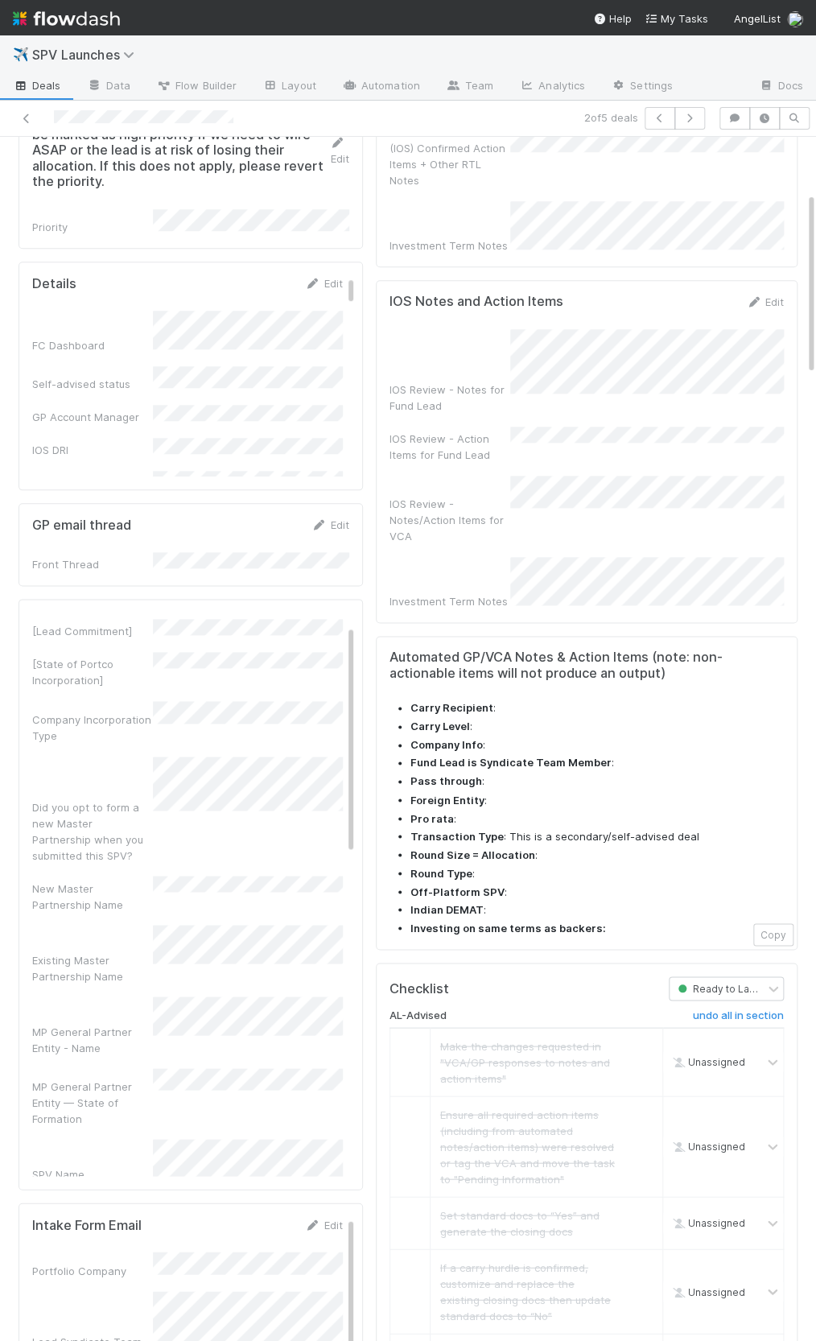
scroll to position [0, 0]
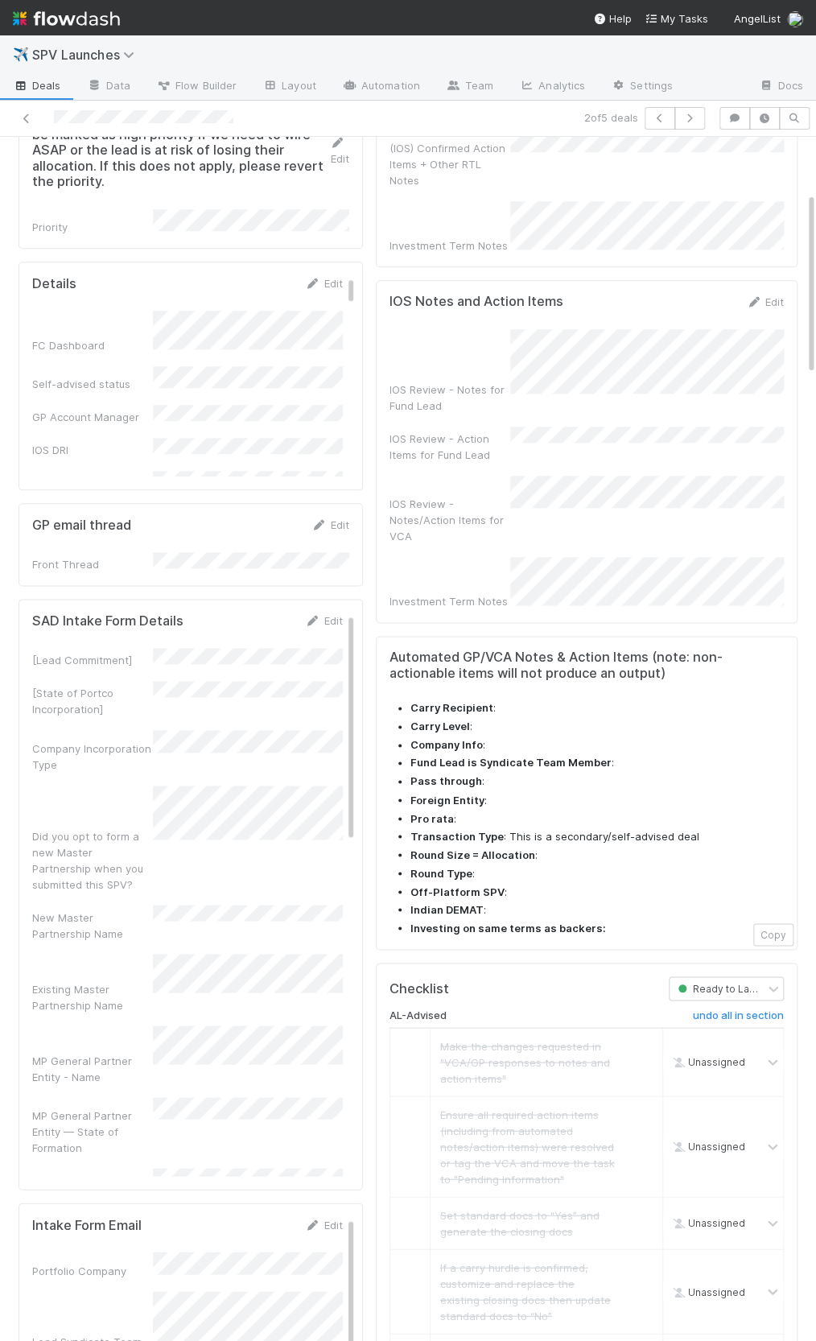
drag, startPoint x: 333, startPoint y: 563, endPoint x: 291, endPoint y: 587, distance: 47.9
click at [333, 614] on link "Edit" at bounding box center [324, 620] width 38 height 13
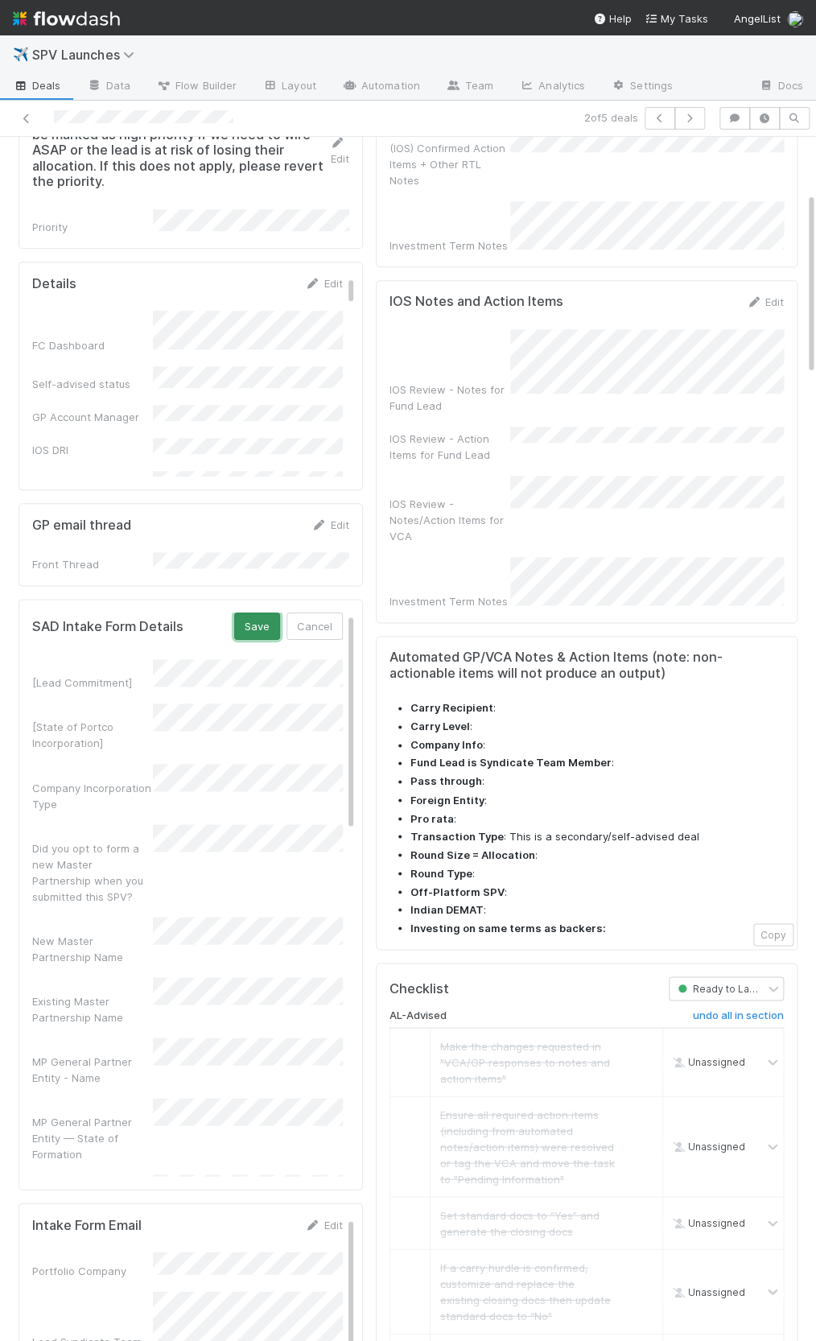
click at [260, 612] on button "Save" at bounding box center [257, 625] width 46 height 27
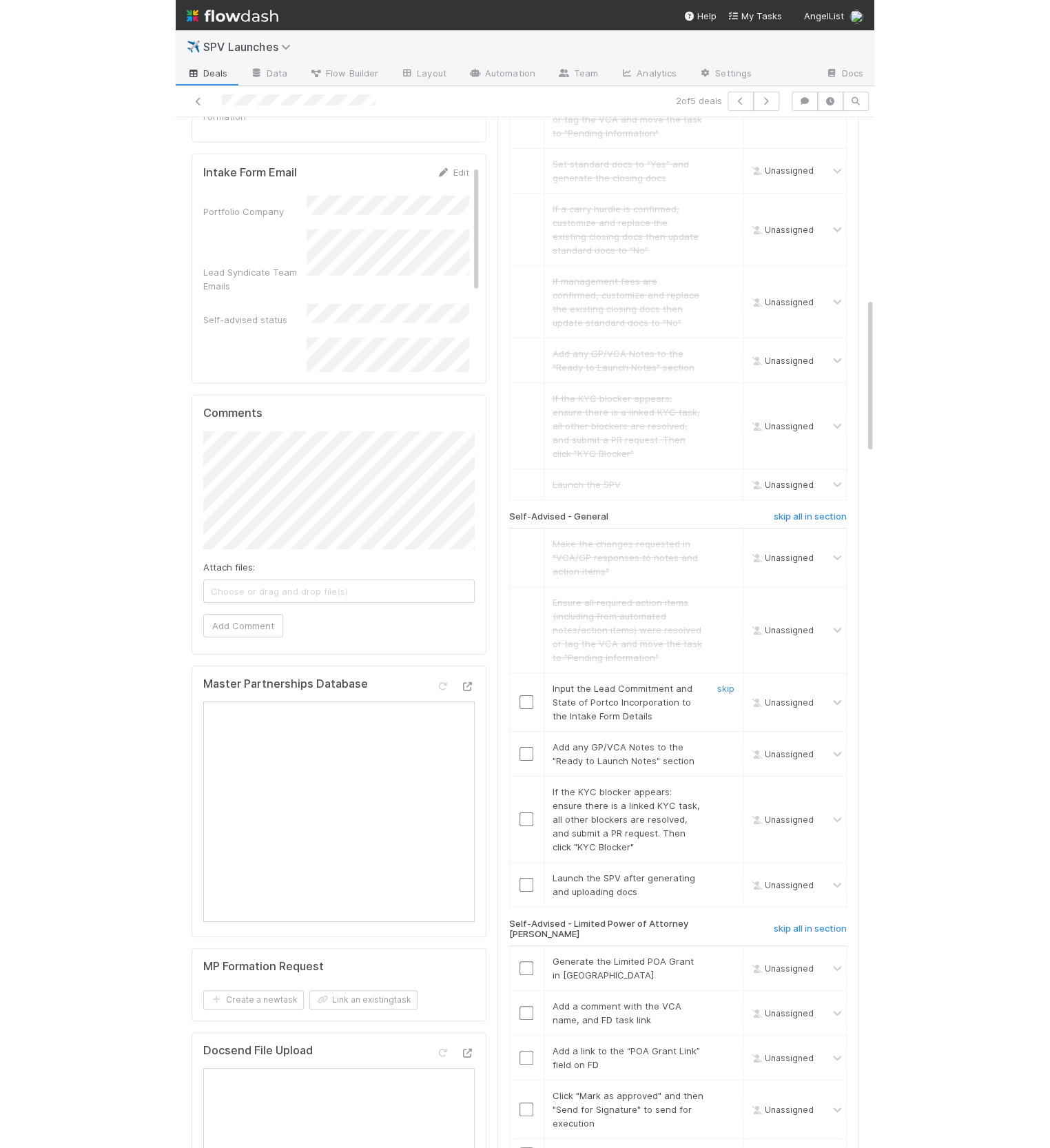
scroll to position [1216, 0]
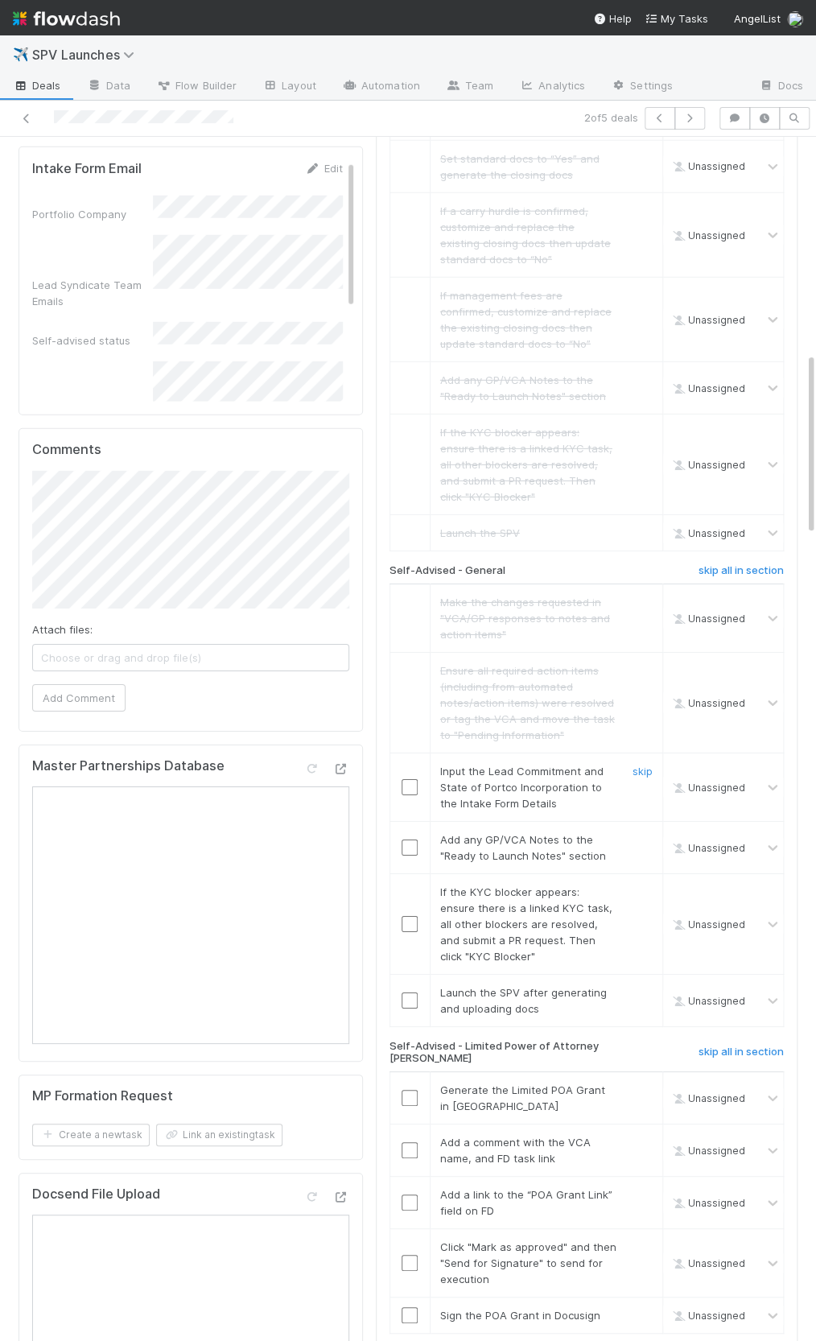
click at [405, 779] on input "checkbox" at bounding box center [410, 787] width 16 height 16
click at [410, 839] on input "checkbox" at bounding box center [410, 847] width 16 height 16
click at [643, 885] on link "skip" at bounding box center [642, 891] width 20 height 13
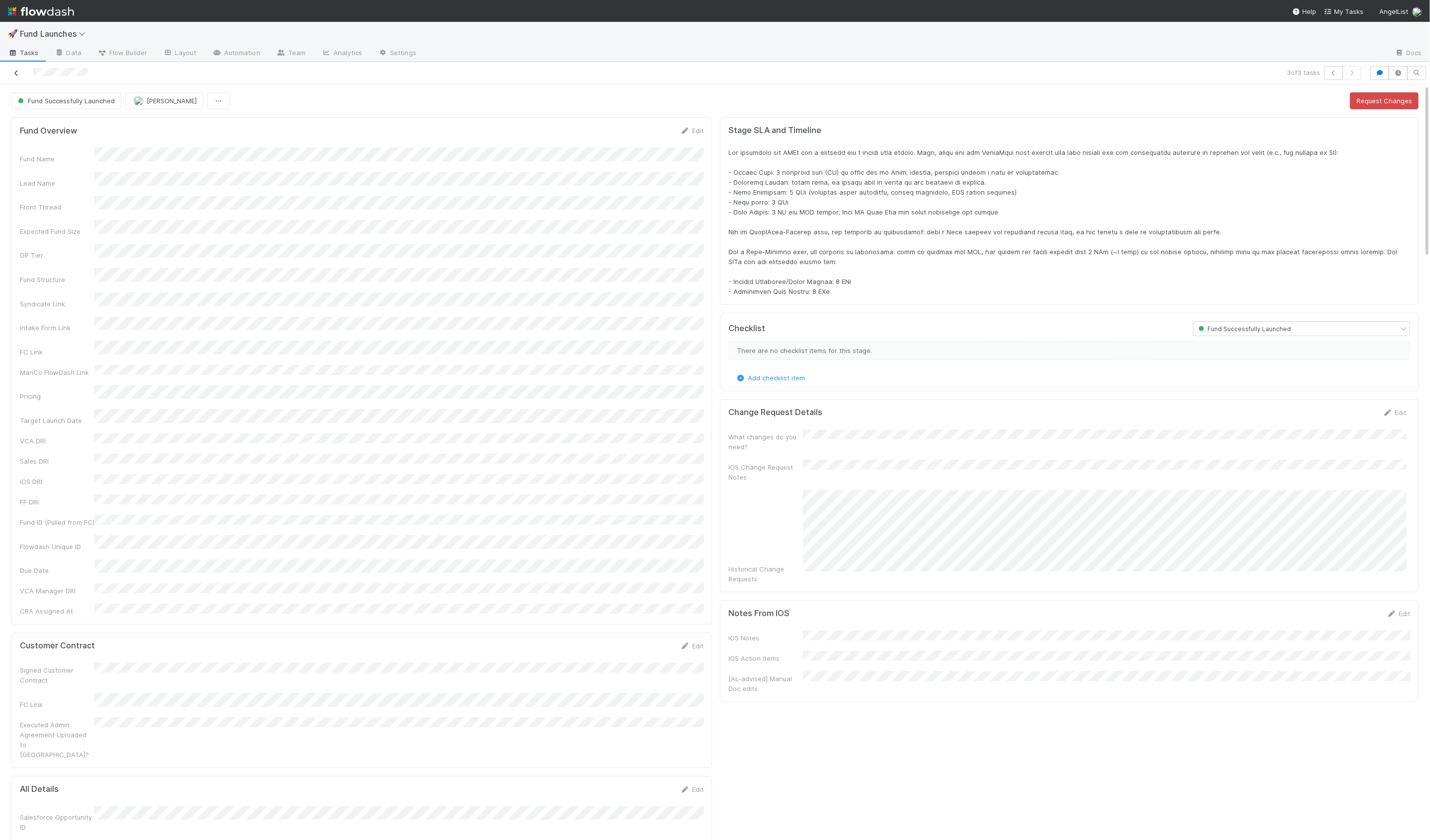
click at [16, 77] on link at bounding box center [17, 73] width 10 height 10
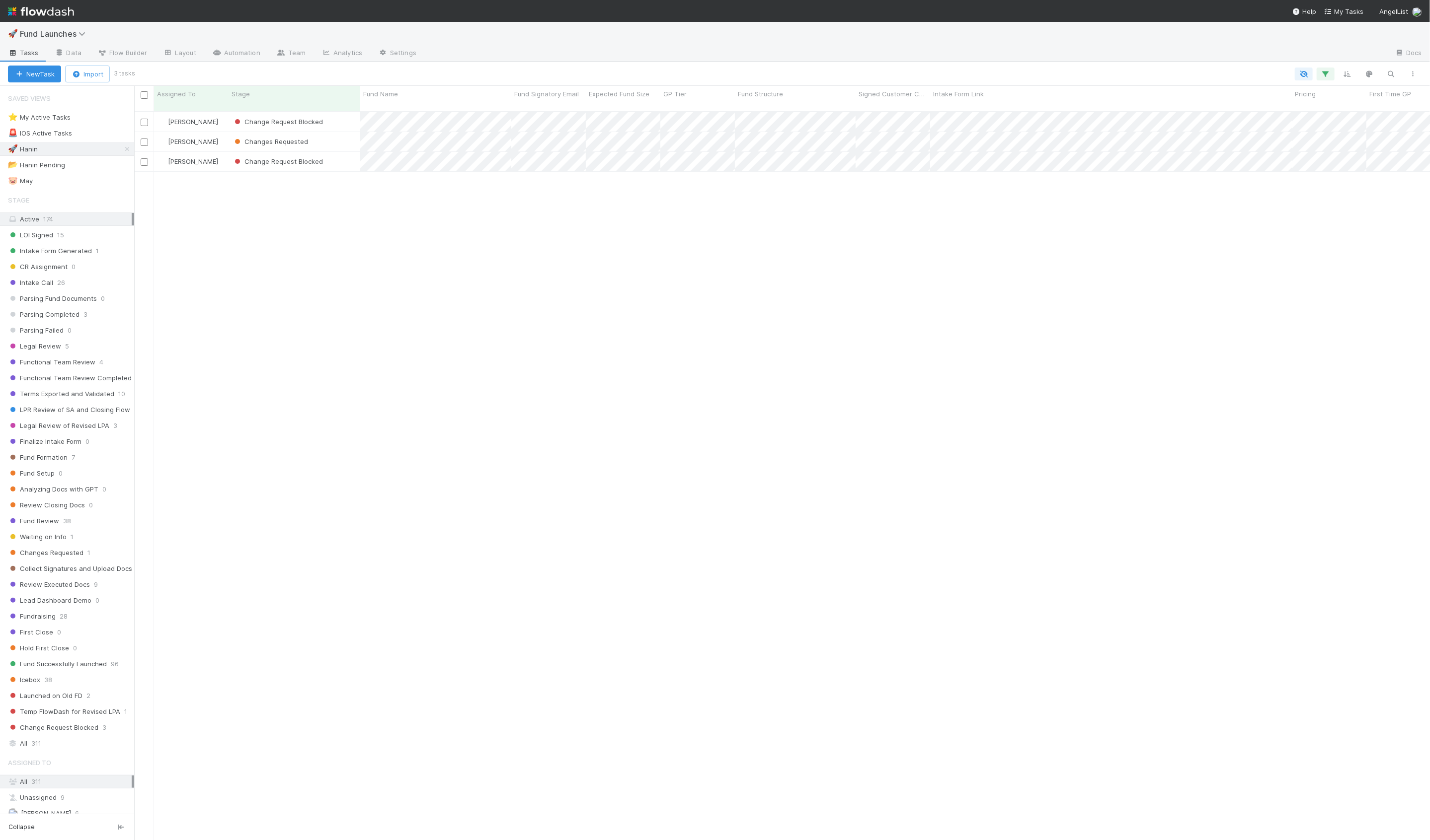
scroll to position [737, 1296]
click at [94, 181] on div "🐷 May 1" at bounding box center [71, 181] width 126 height 12
click at [126, 180] on icon at bounding box center [127, 181] width 10 height 6
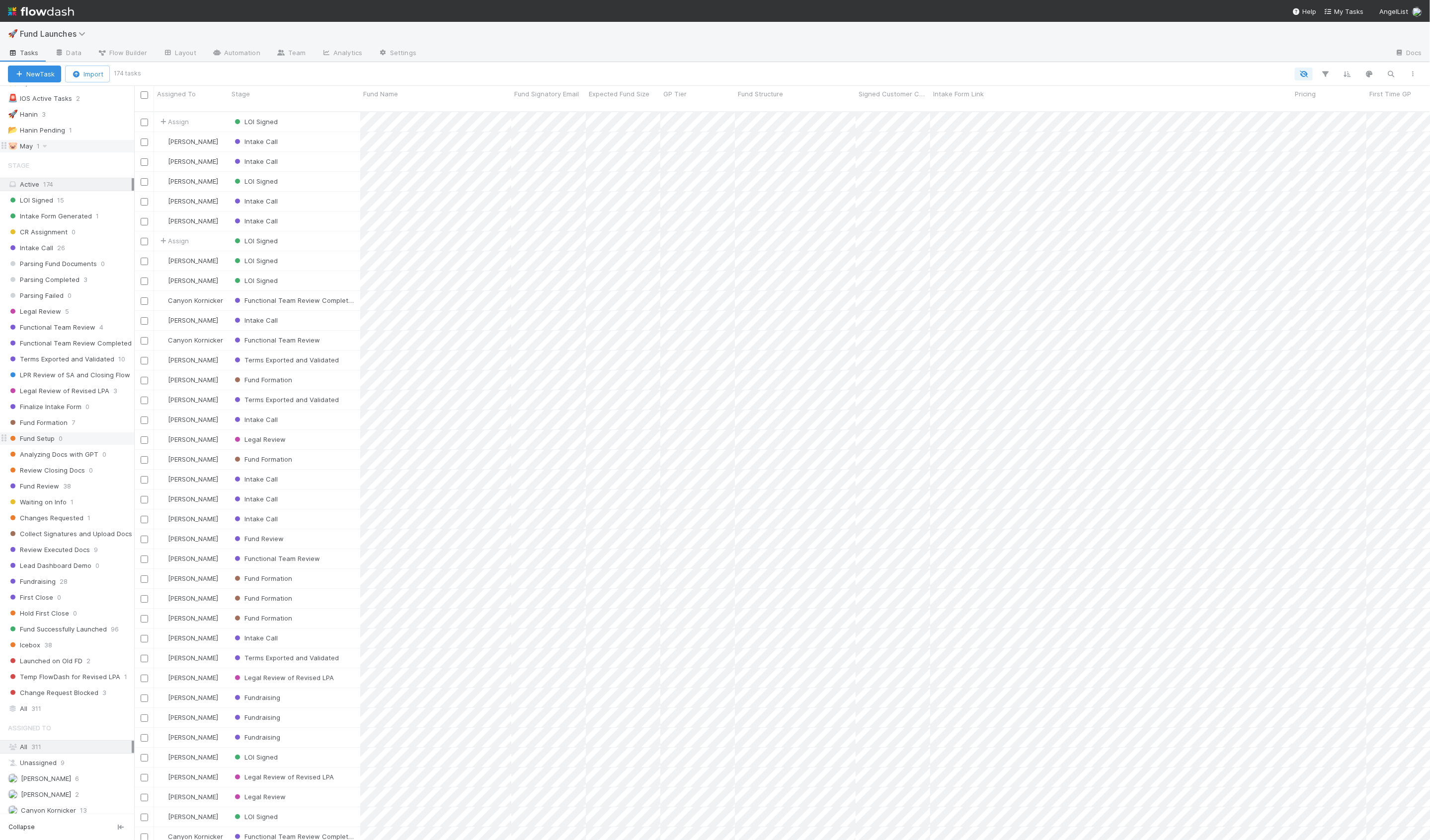
scroll to position [737, 1296]
click at [92, 417] on div "Fund Formation 7" at bounding box center [71, 423] width 126 height 12
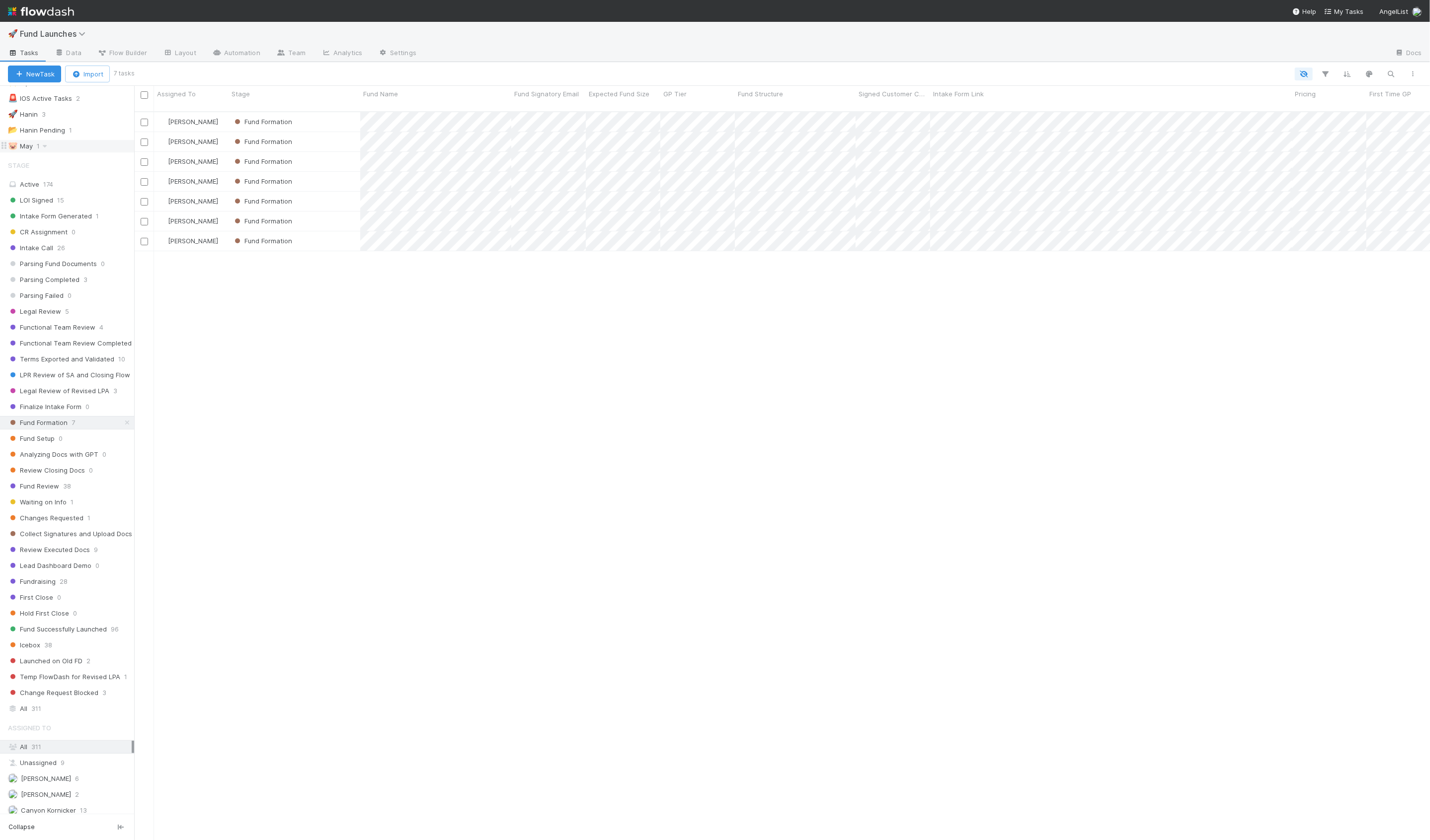
scroll to position [737, 1296]
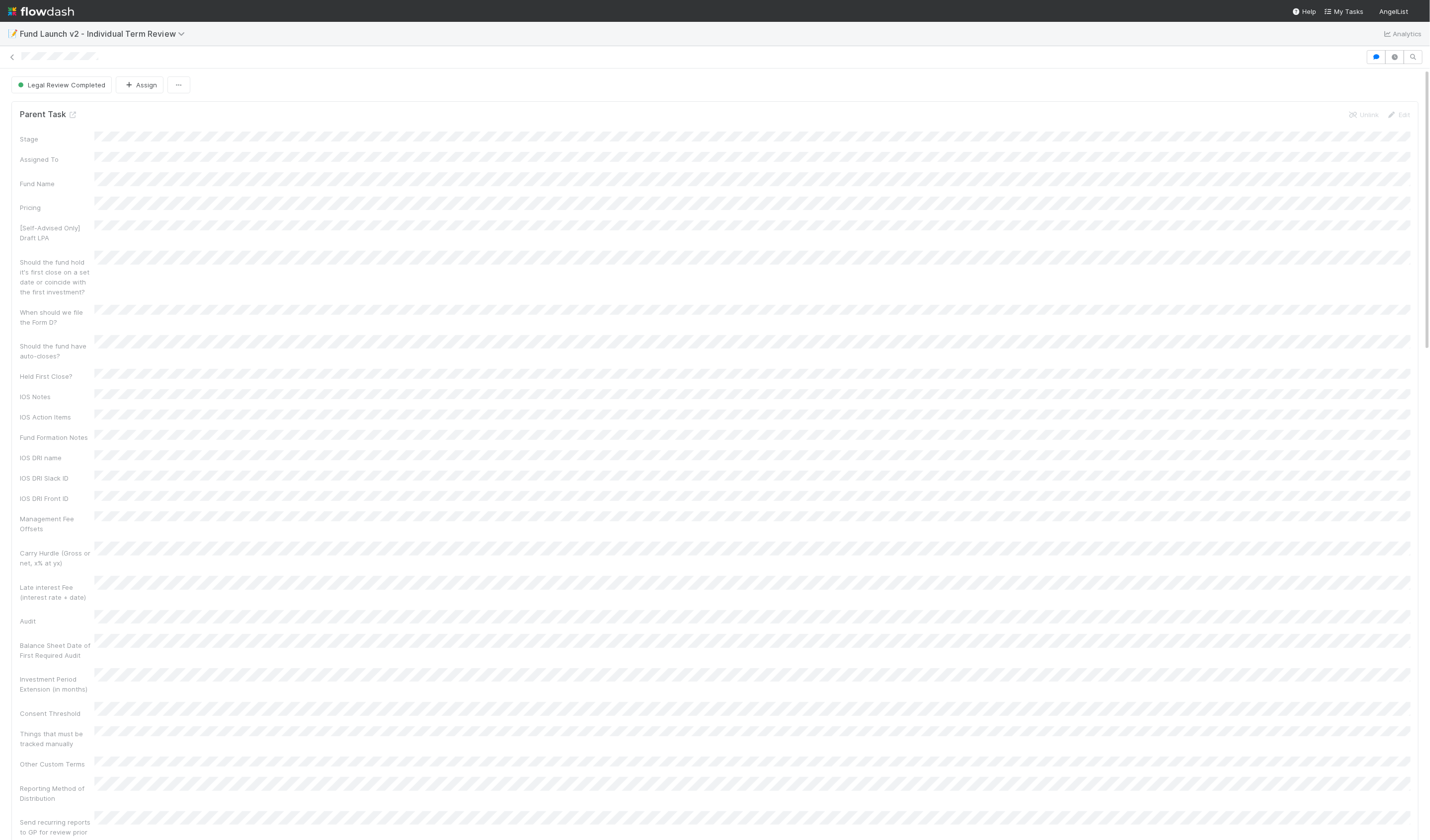
scroll to position [1, 0]
click at [73, 113] on icon at bounding box center [73, 114] width 10 height 6
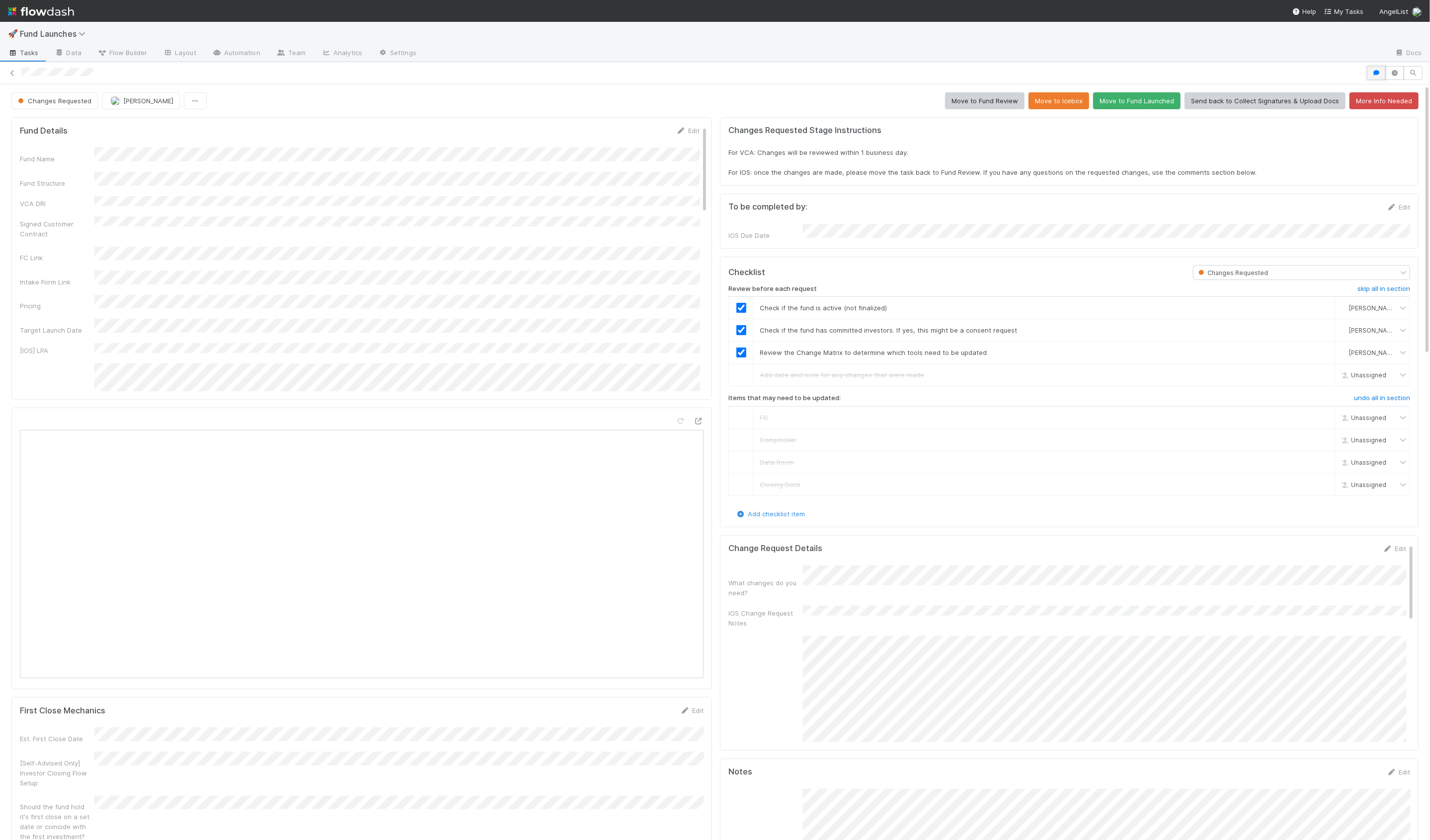
click at [1374, 72] on icon "button" at bounding box center [1376, 73] width 10 height 6
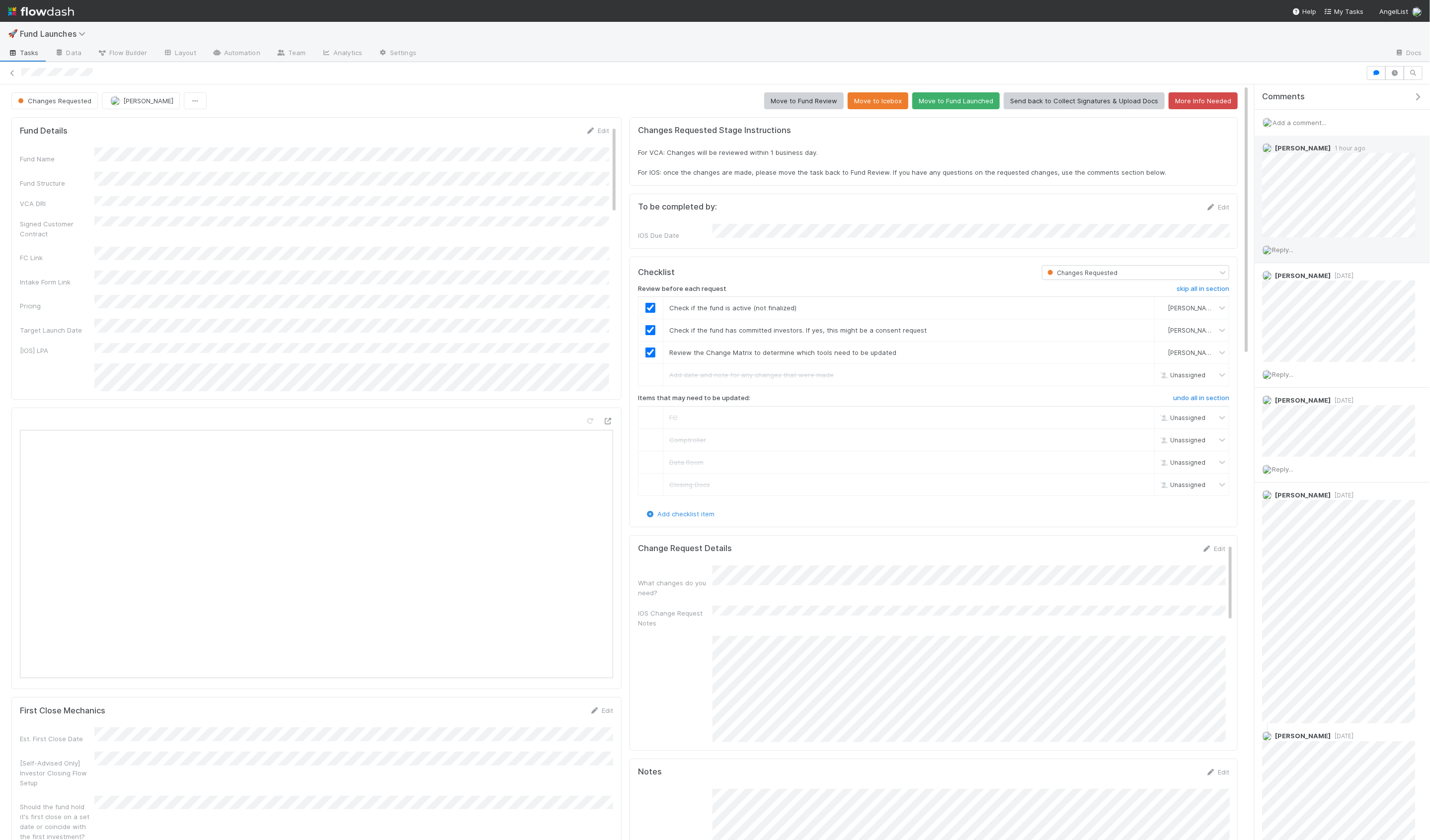
click at [1282, 249] on span "Reply..." at bounding box center [1282, 249] width 22 height 8
click at [1292, 404] on button "Add Reply" at bounding box center [1296, 400] width 44 height 17
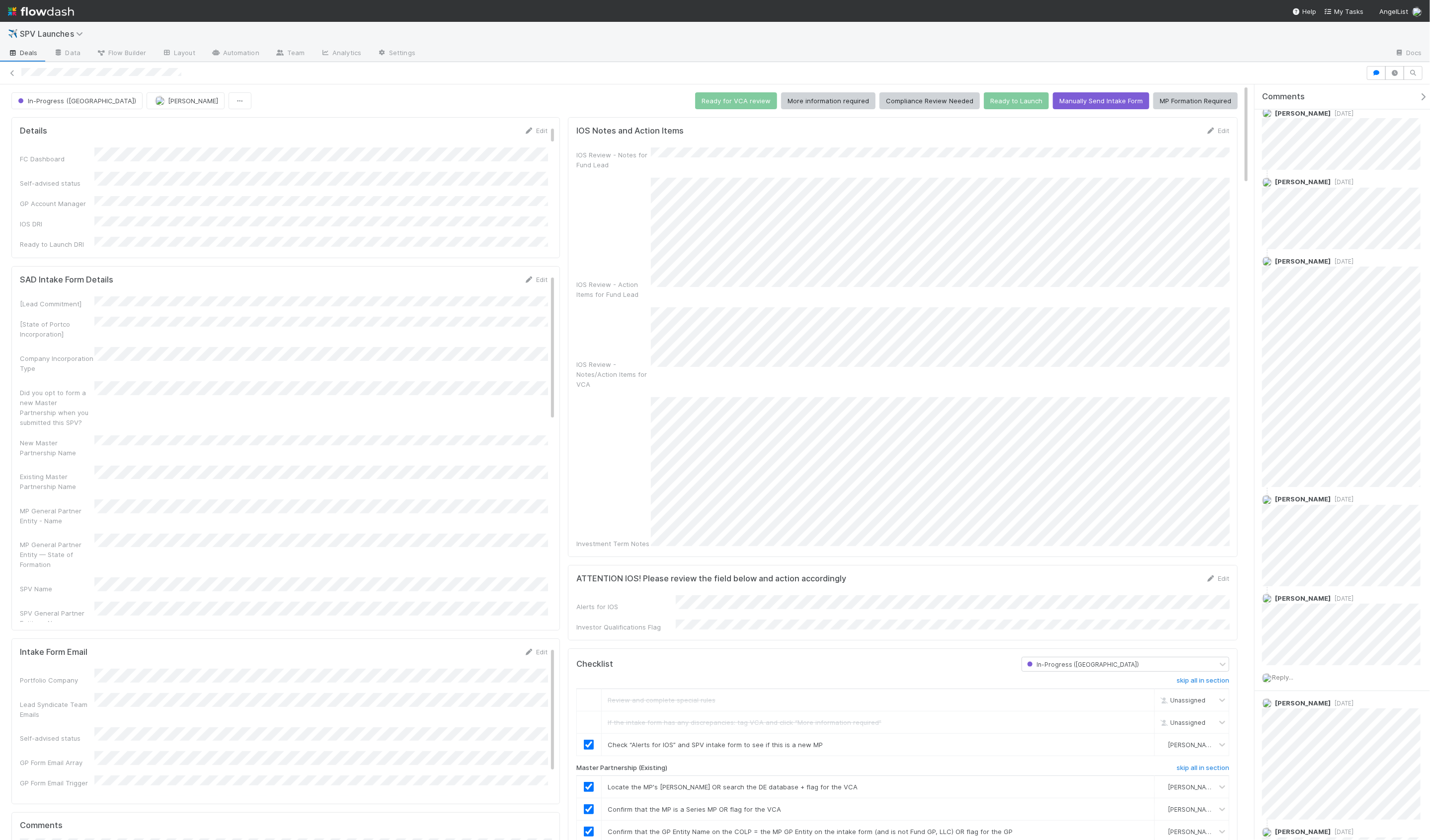
scroll to position [1736, 0]
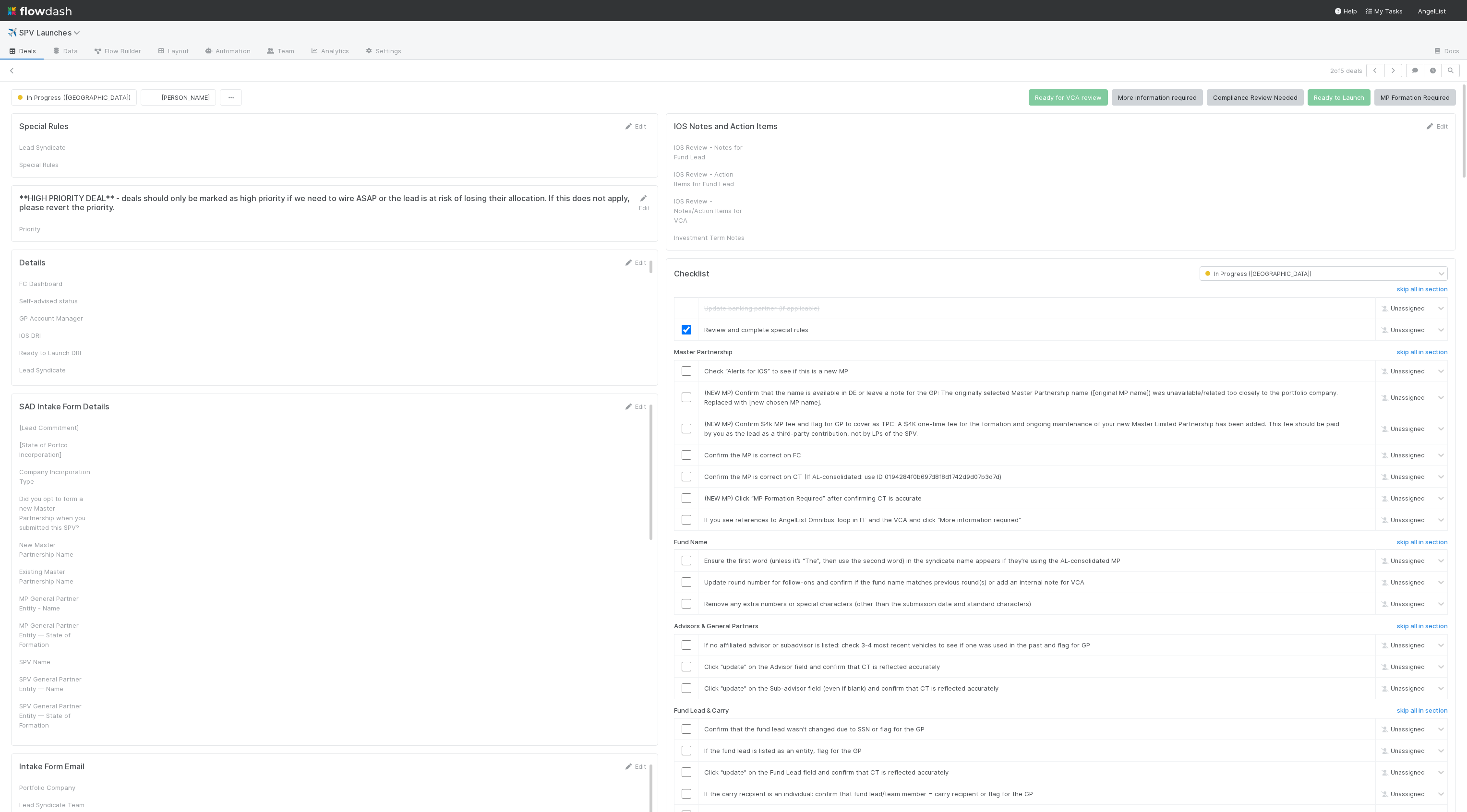
checkbox input "true"
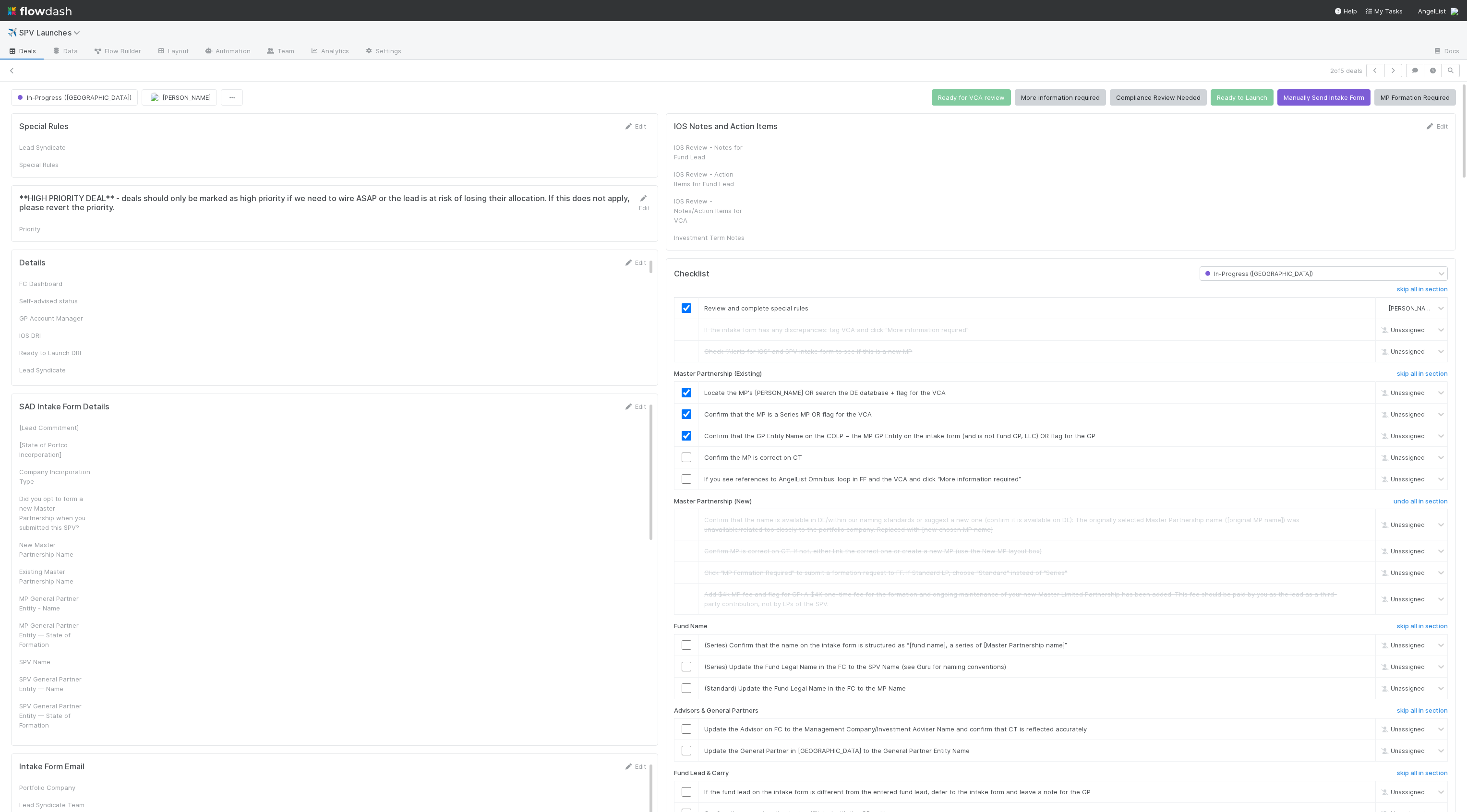
checkbox input "true"
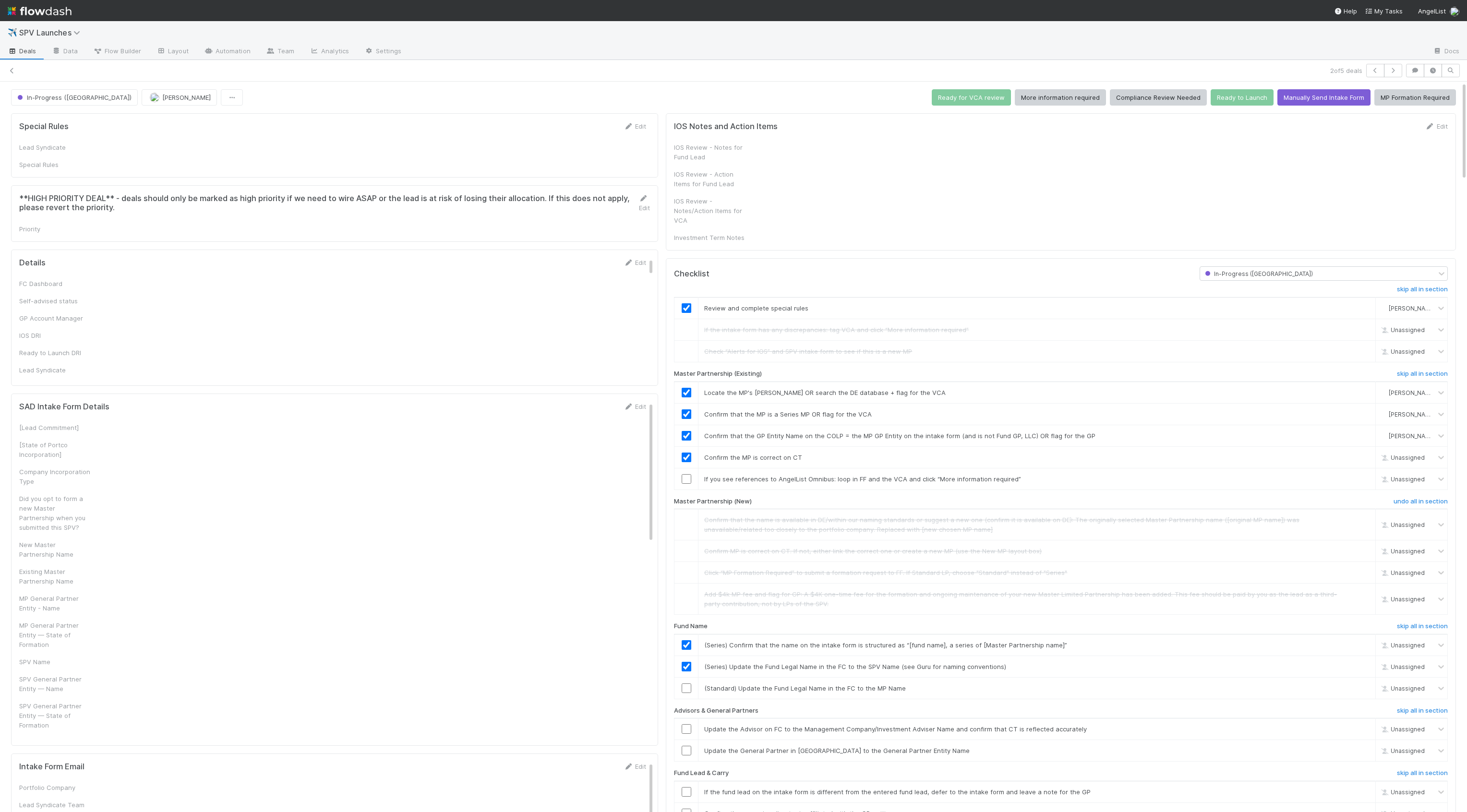
checkbox input "true"
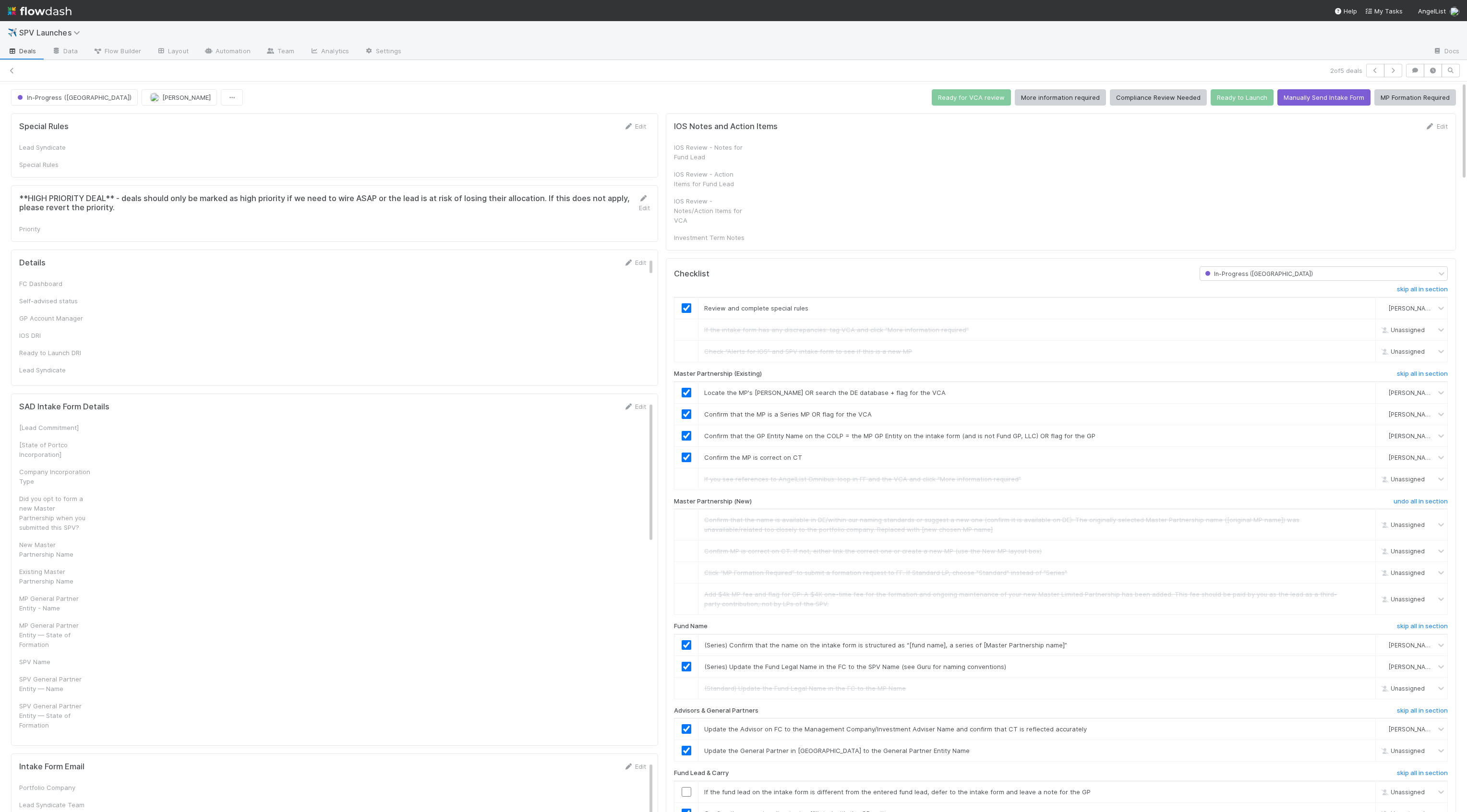
checkbox input "true"
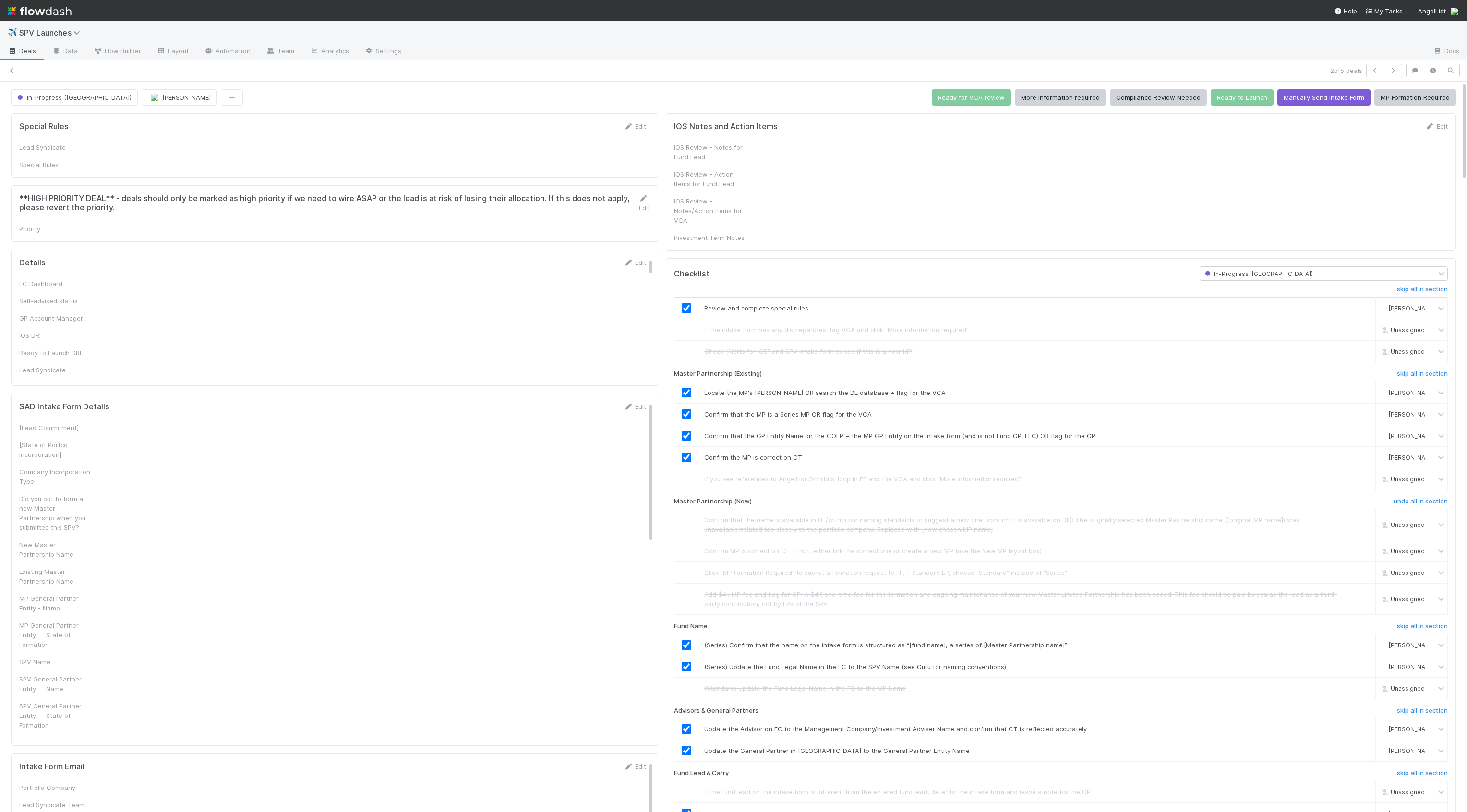
checkbox input "true"
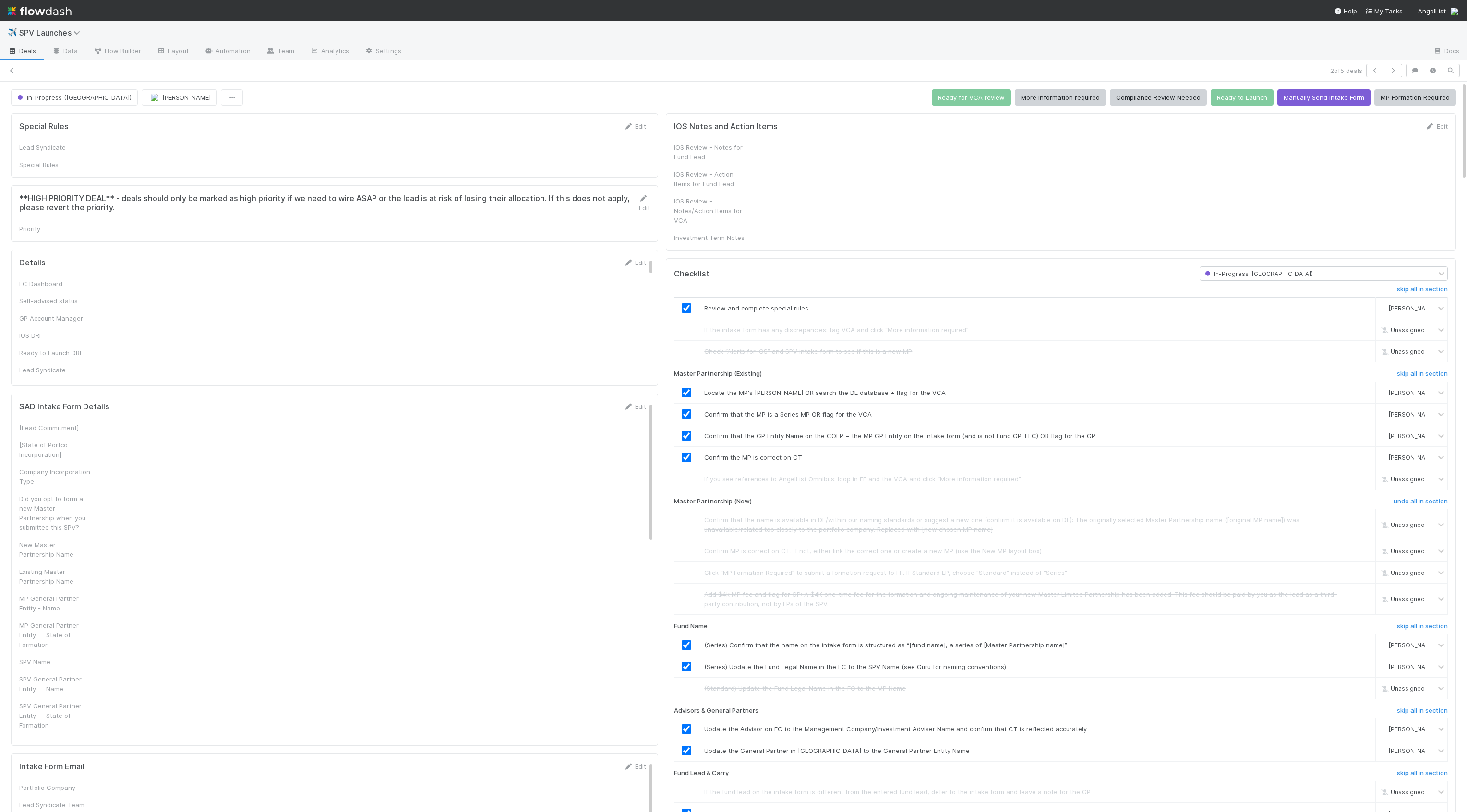
checkbox input "true"
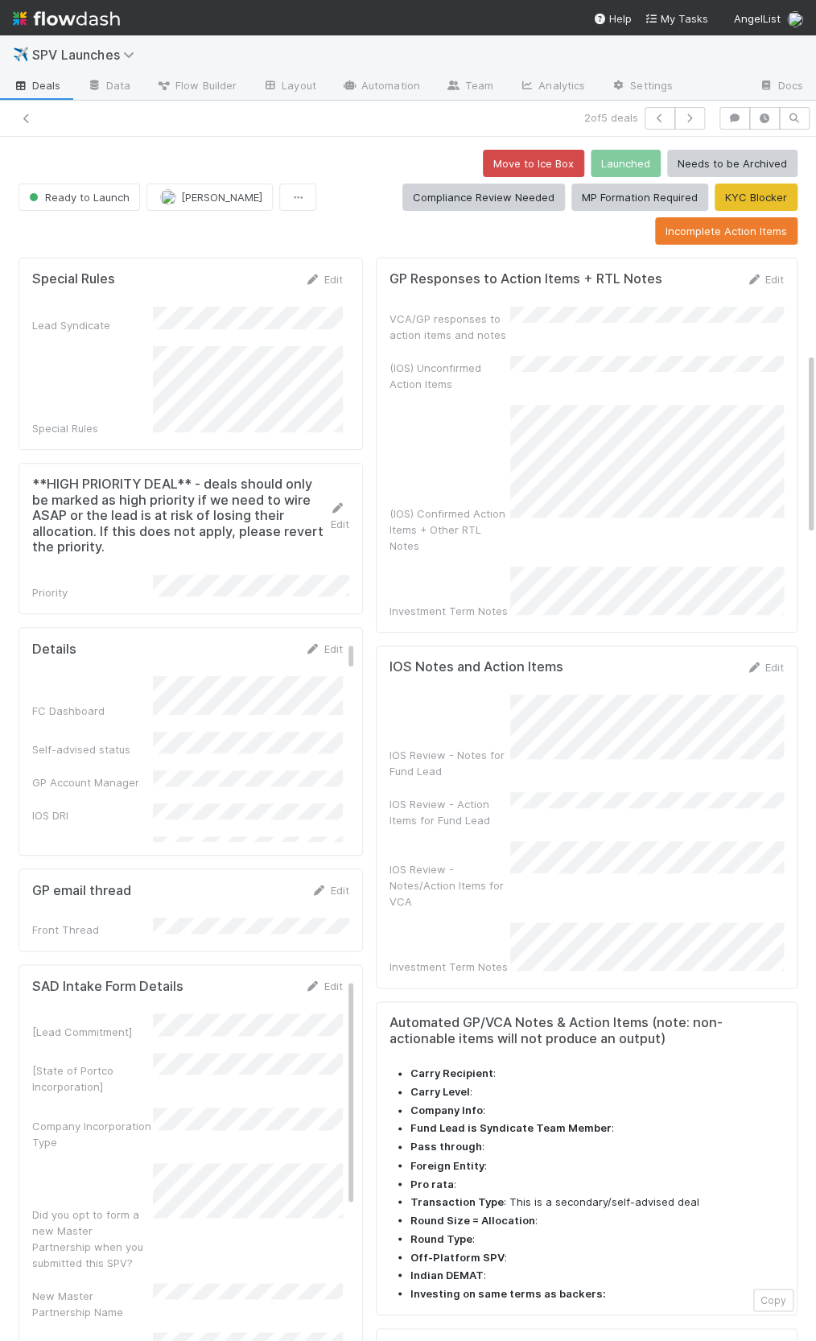
scroll to position [1421, 0]
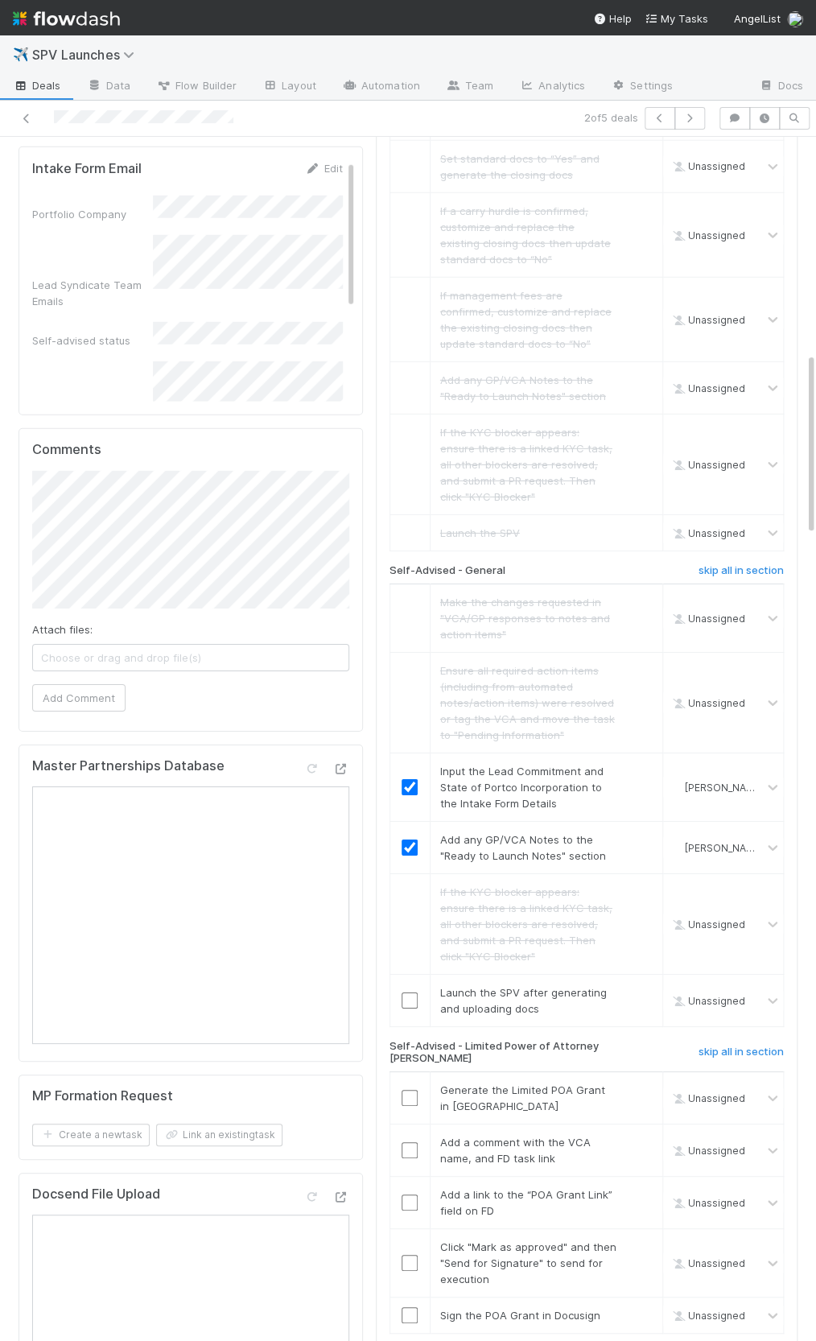
click at [496, 427] on div "AL-Advised undo all in section Make the changes requested in "VCA/GP responses …" at bounding box center [586, 925] width 394 height 1962
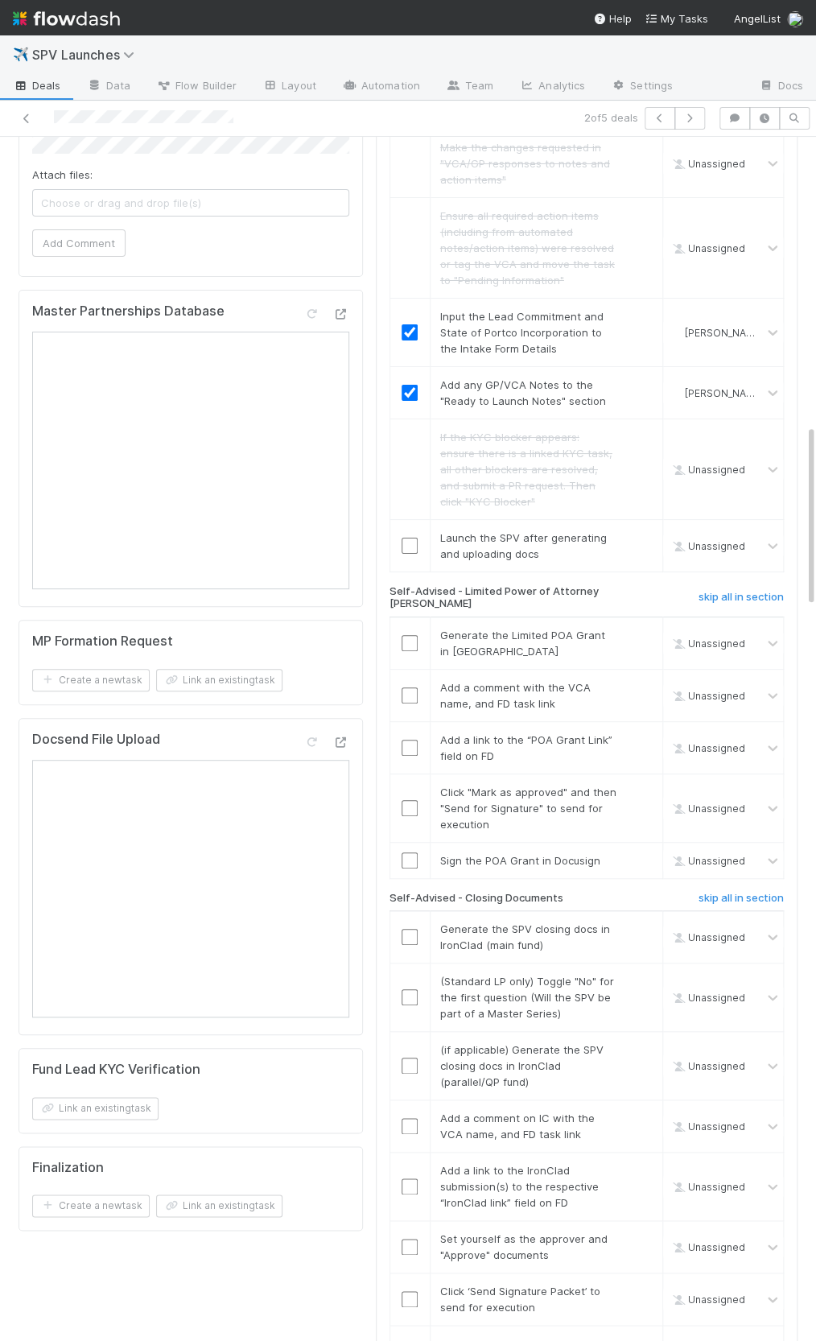
scroll to position [1963, 0]
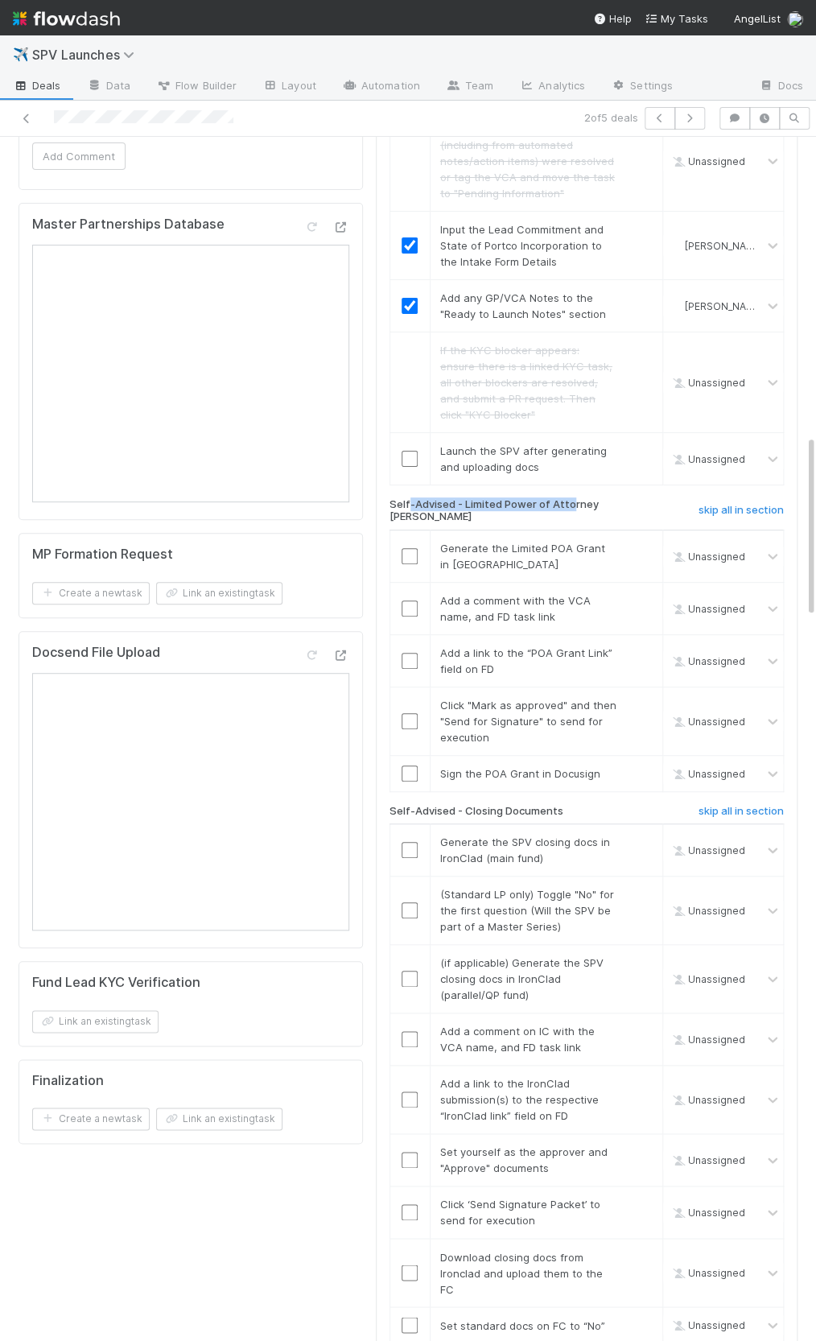
drag, startPoint x: 406, startPoint y: 371, endPoint x: 572, endPoint y: 362, distance: 166.0
click at [572, 498] on h6 "Self-Advised - Limited Power of Attorney Grant" at bounding box center [516, 510] width 255 height 25
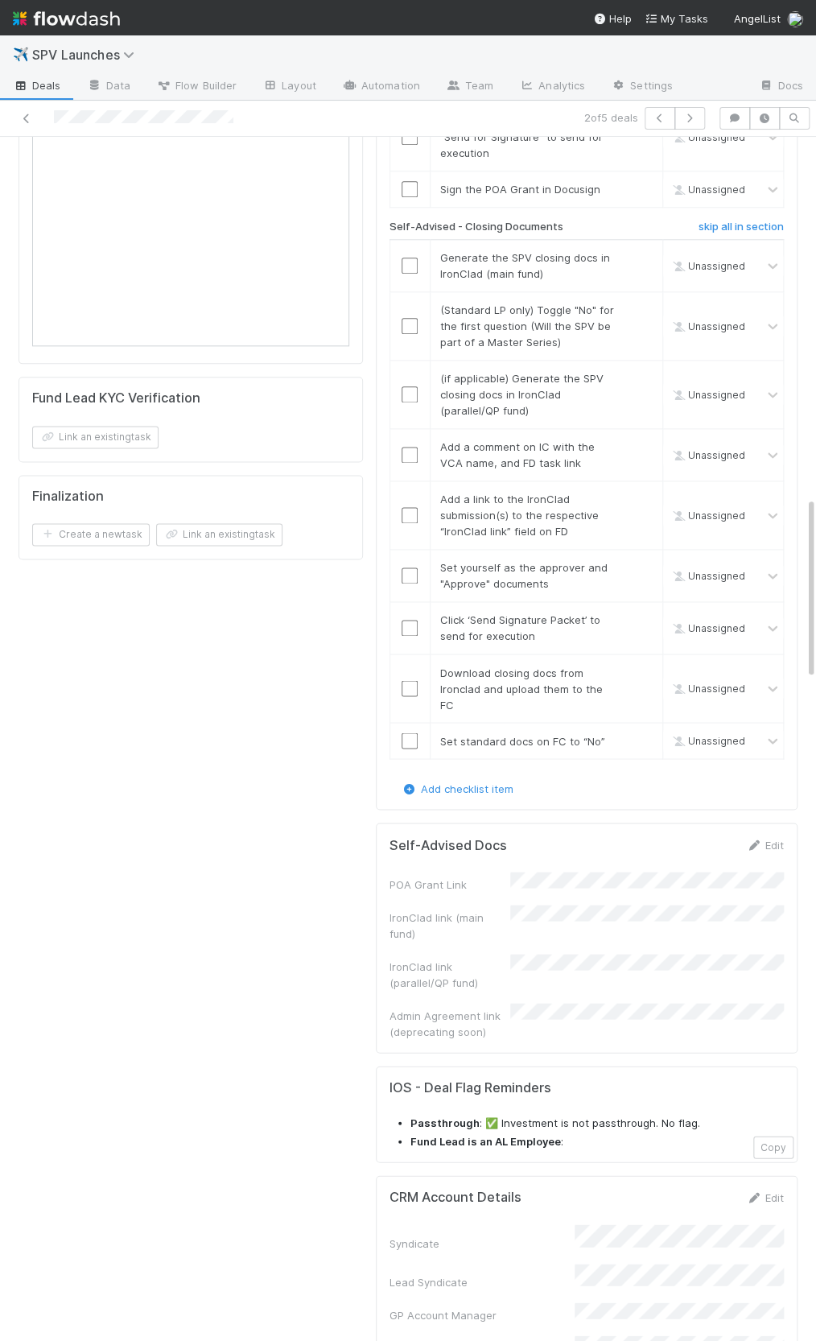
scroll to position [1836, 0]
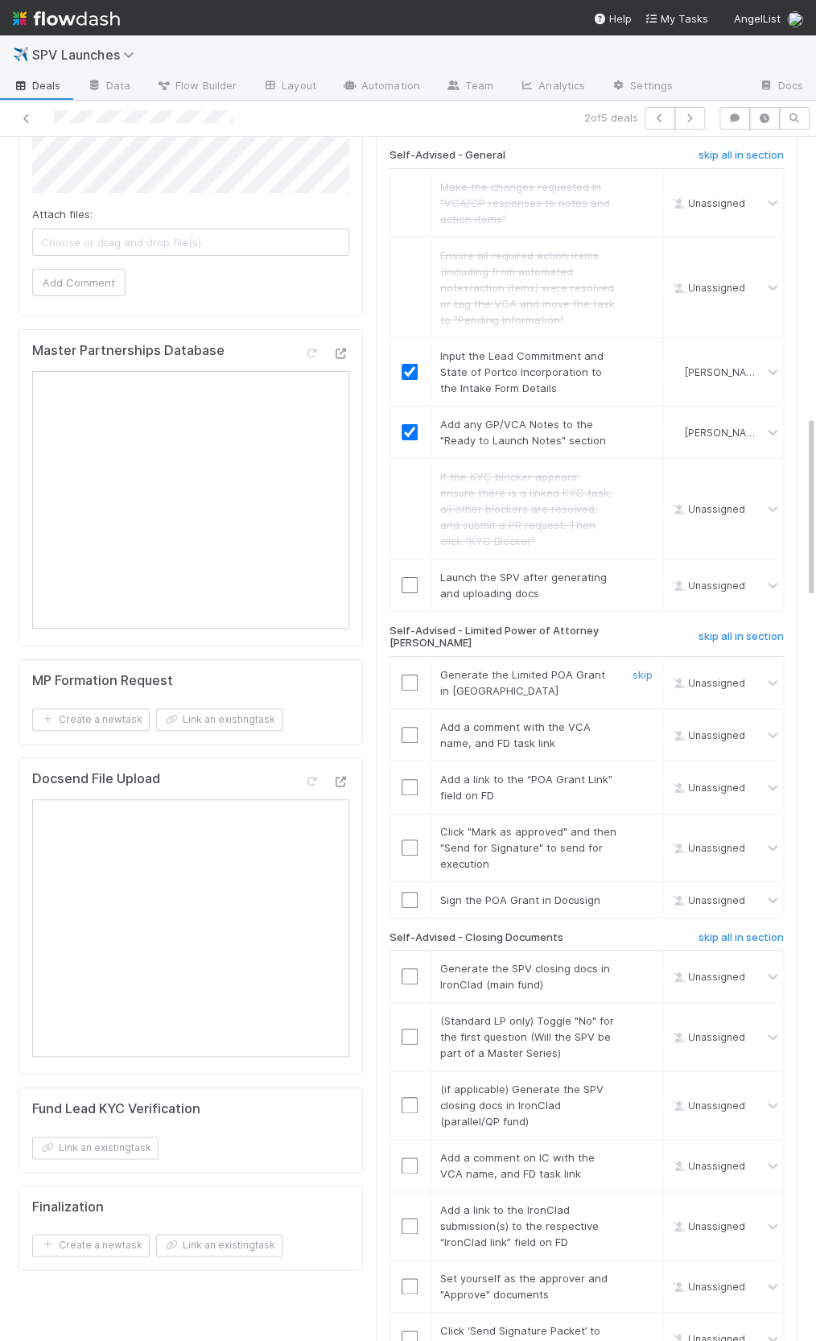
click at [410, 674] on input "checkbox" at bounding box center [410, 682] width 16 height 16
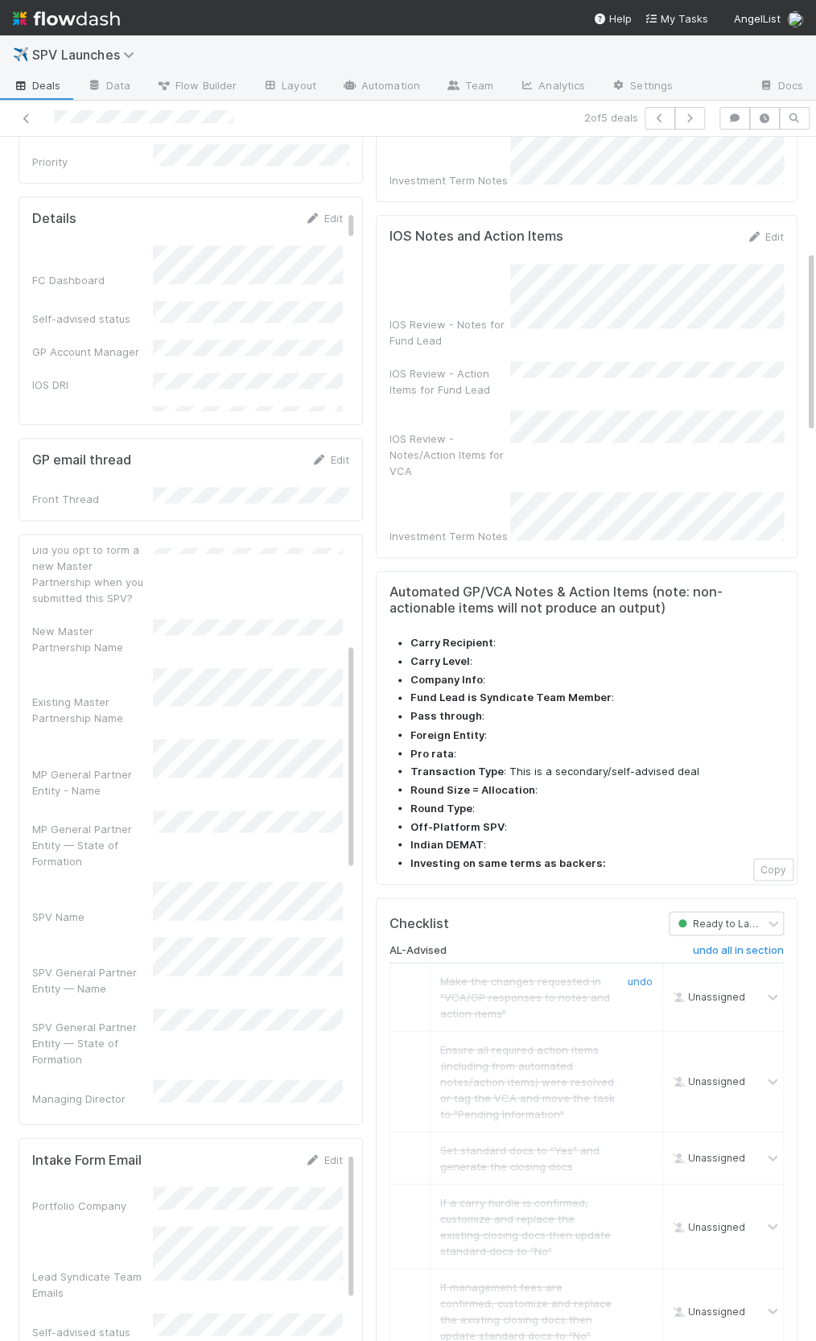
scroll to position [0, 0]
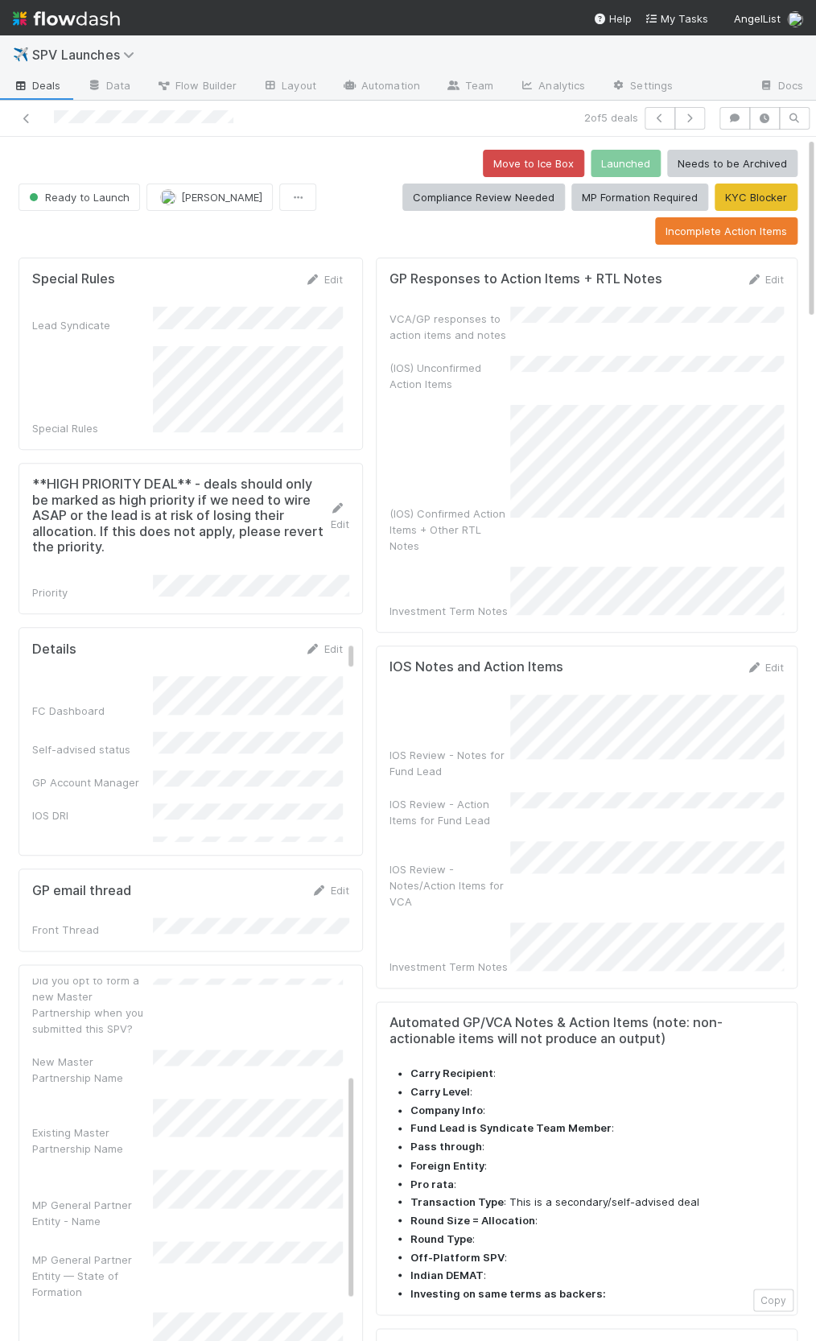
click at [574, 311] on div "VCA/GP responses to action items and notes (IOS) Unconfirmed Action Items (IOS)…" at bounding box center [586, 463] width 394 height 312
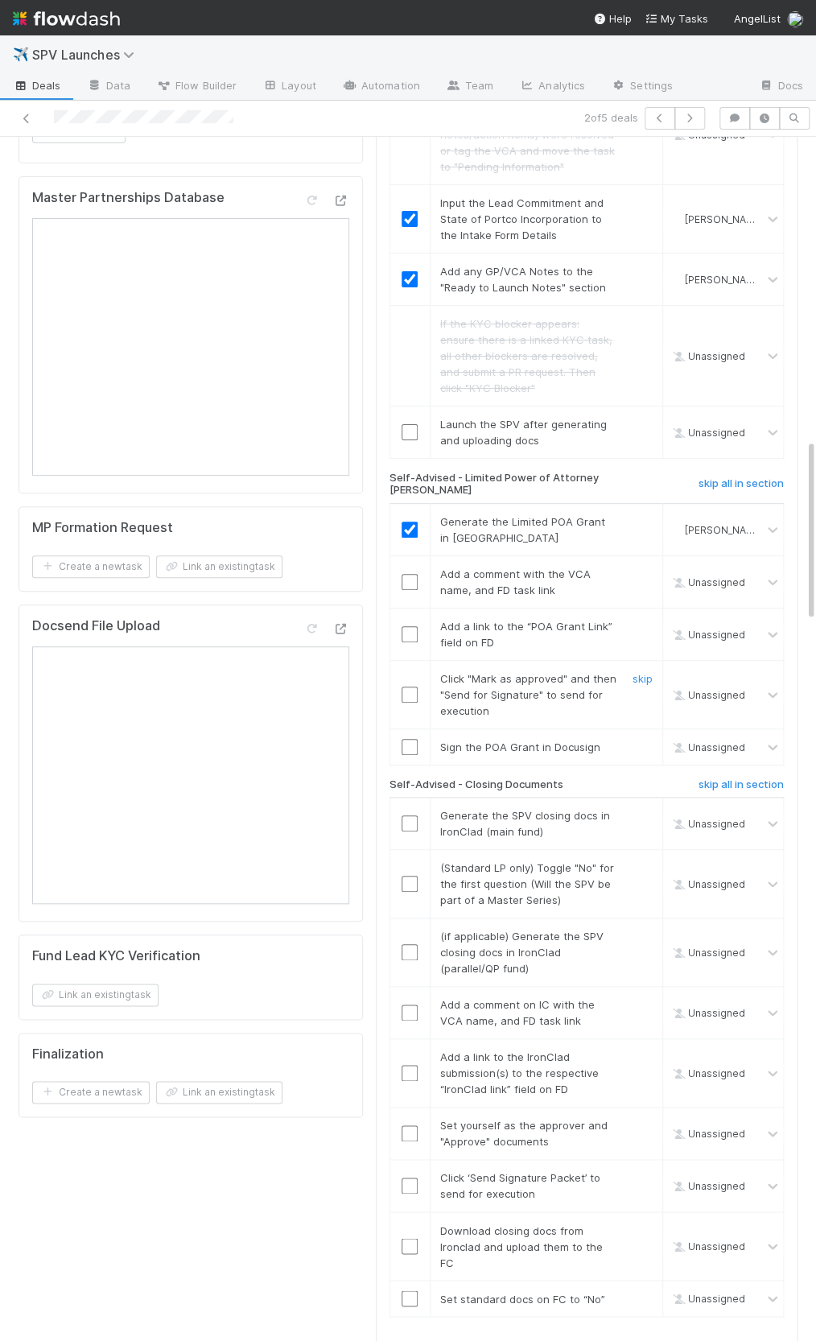
scroll to position [1988, 0]
click at [404, 575] on input "checkbox" at bounding box center [410, 583] width 16 height 16
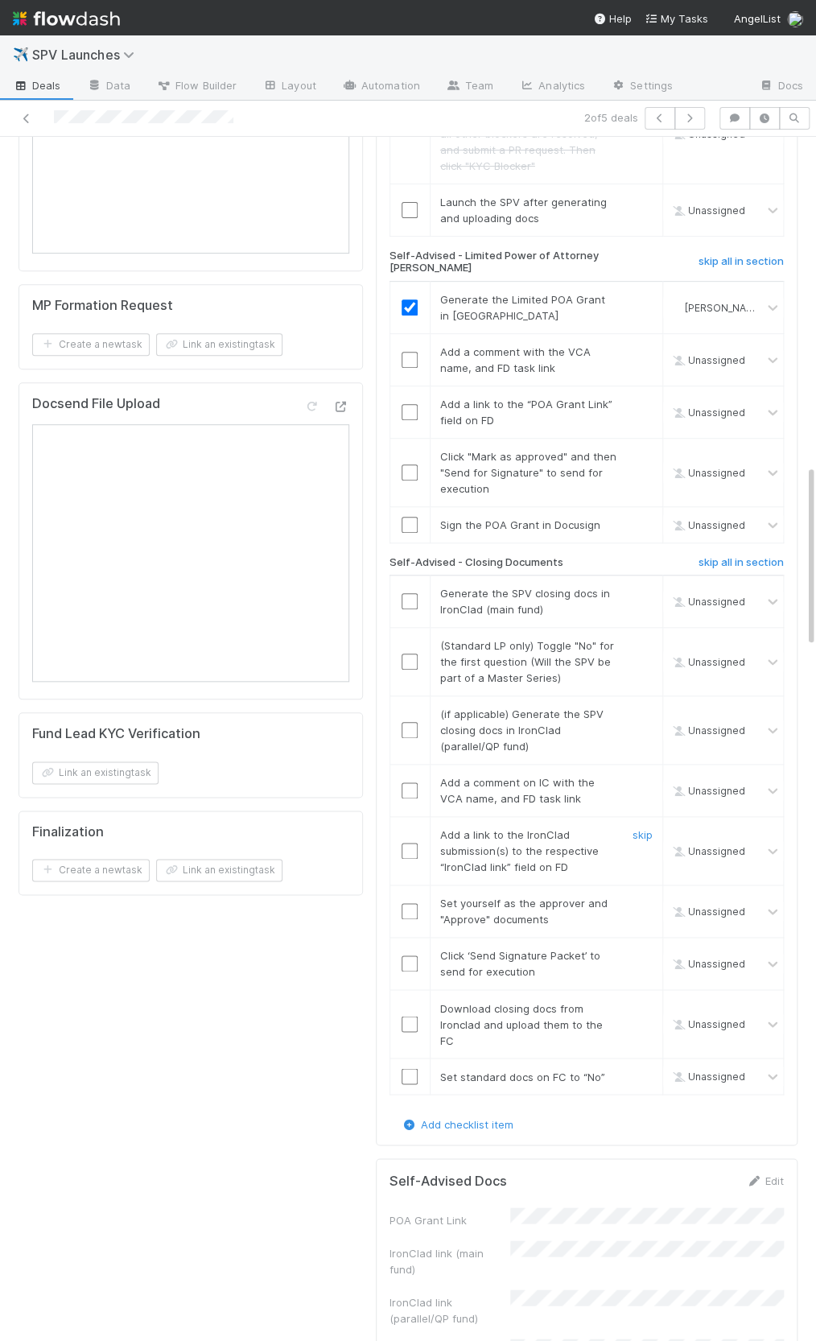
scroll to position [2288, 0]
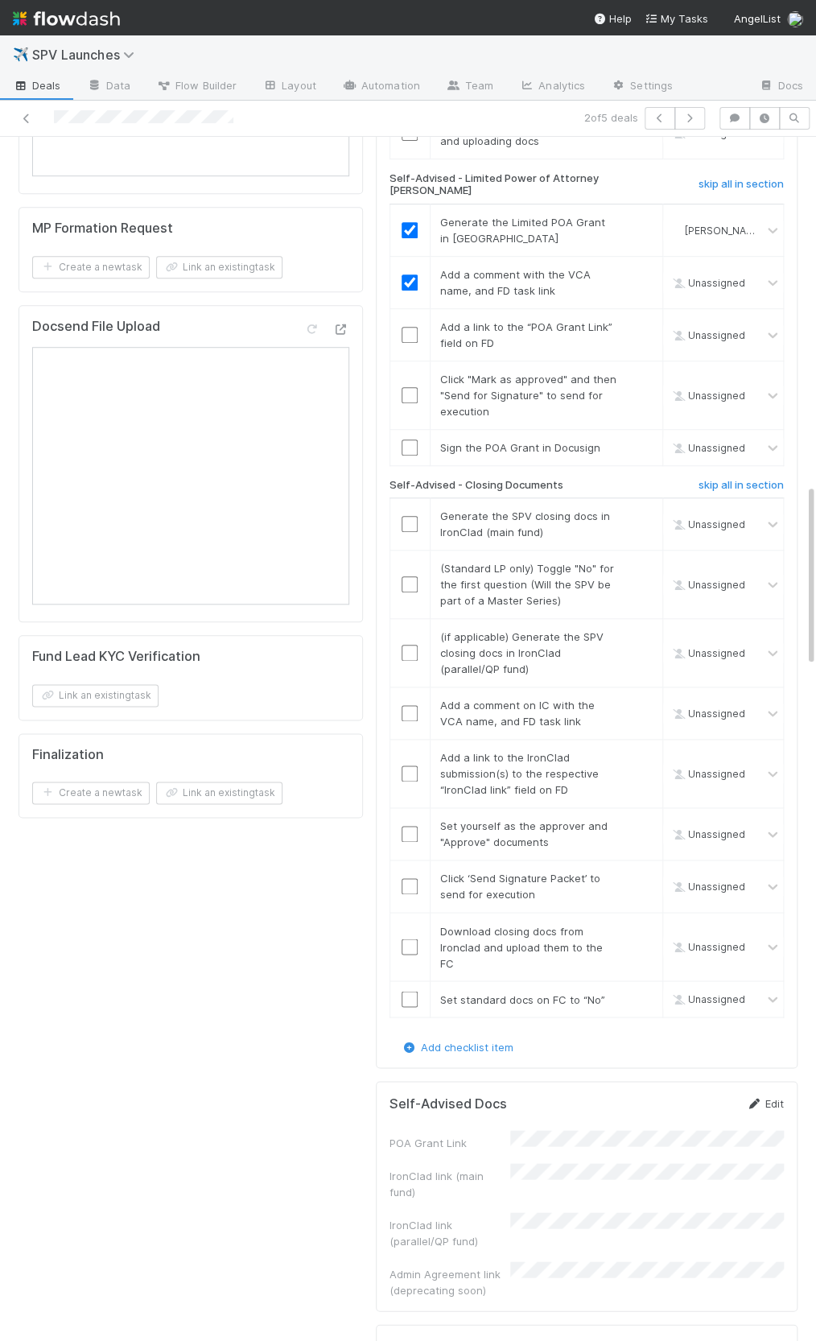
click at [765, 1096] on link "Edit" at bounding box center [765, 1102] width 38 height 13
checkbox input "true"
click at [694, 1094] on button "Save" at bounding box center [698, 1107] width 46 height 27
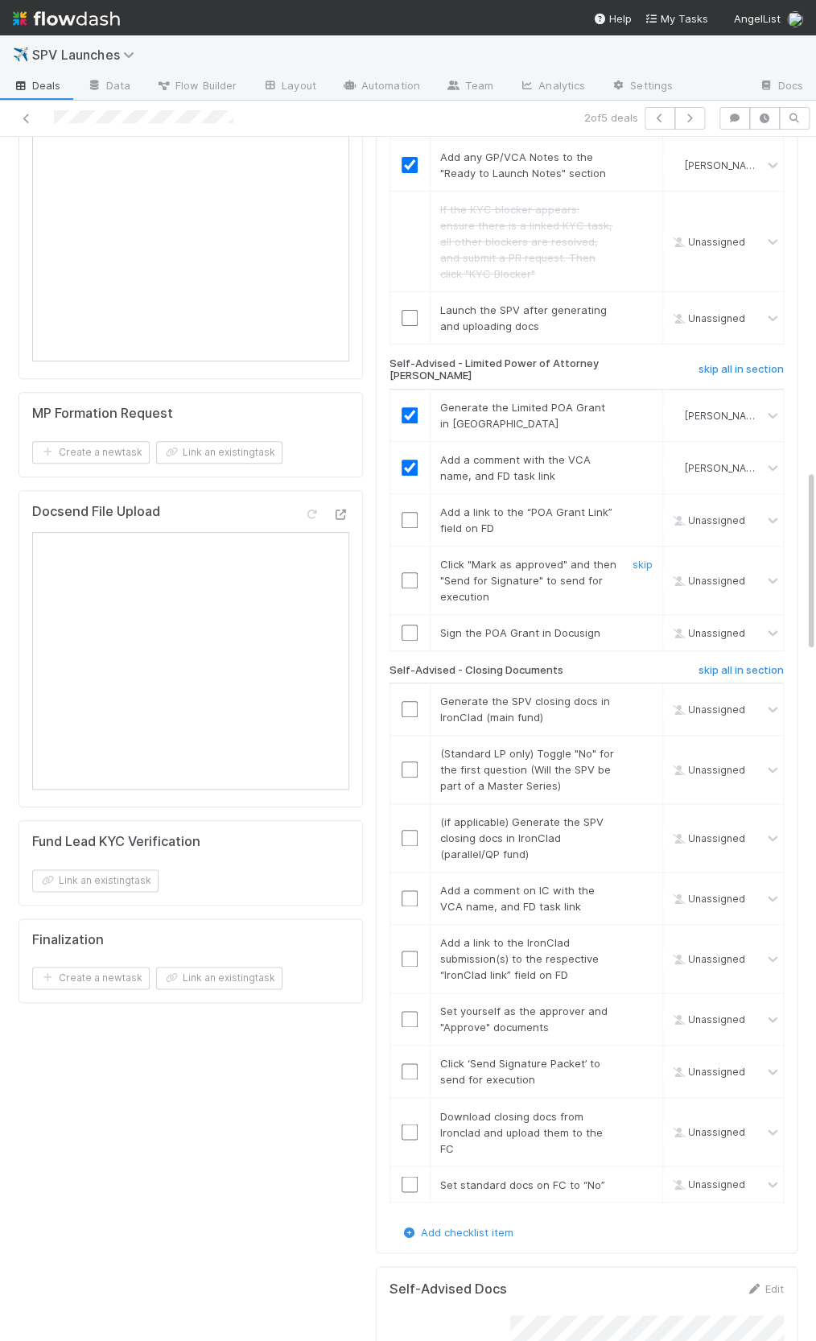
scroll to position [2079, 0]
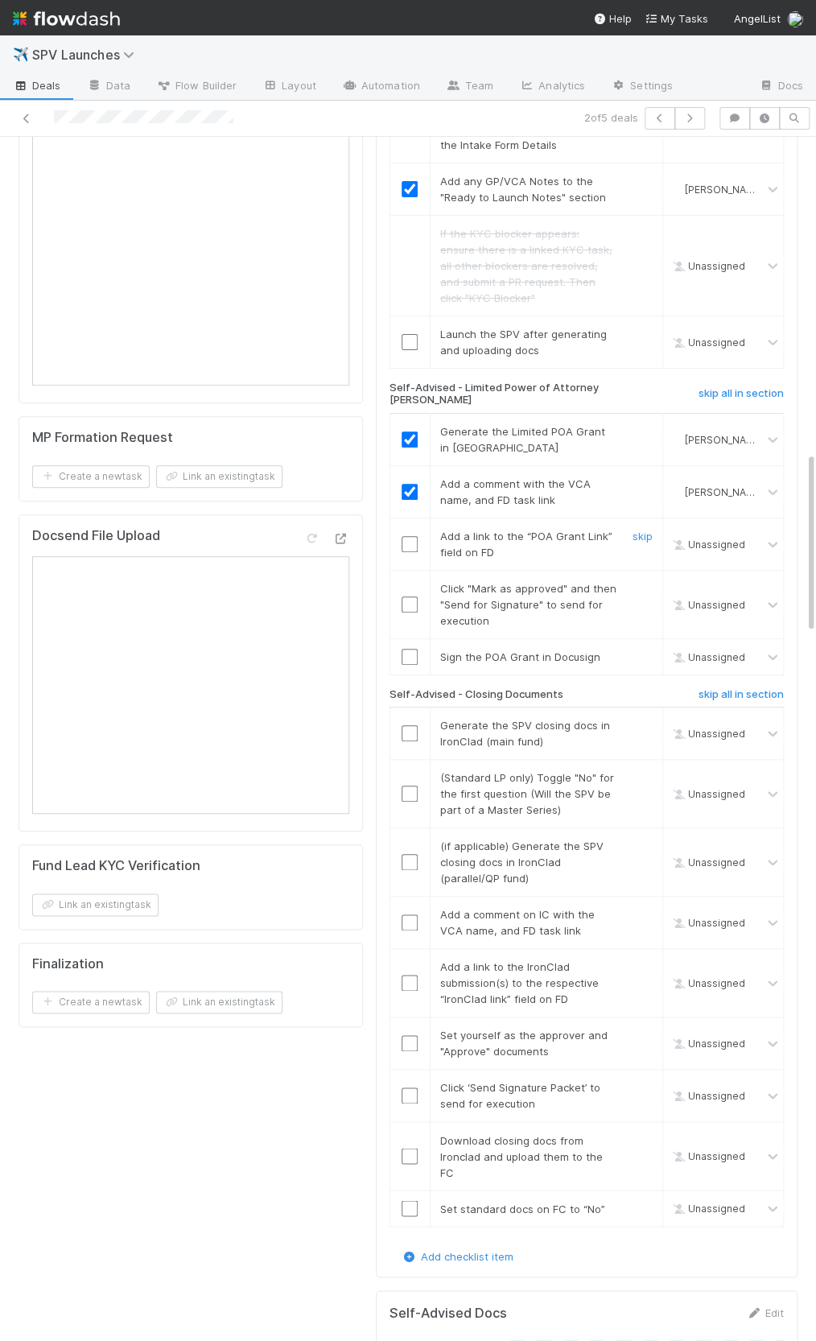
click at [403, 536] on input "checkbox" at bounding box center [410, 544] width 16 height 16
click at [408, 596] on input "checkbox" at bounding box center [410, 604] width 16 height 16
checkbox input "true"
click at [418, 649] on div at bounding box center [409, 657] width 39 height 16
click at [414, 649] on input "checkbox" at bounding box center [410, 657] width 16 height 16
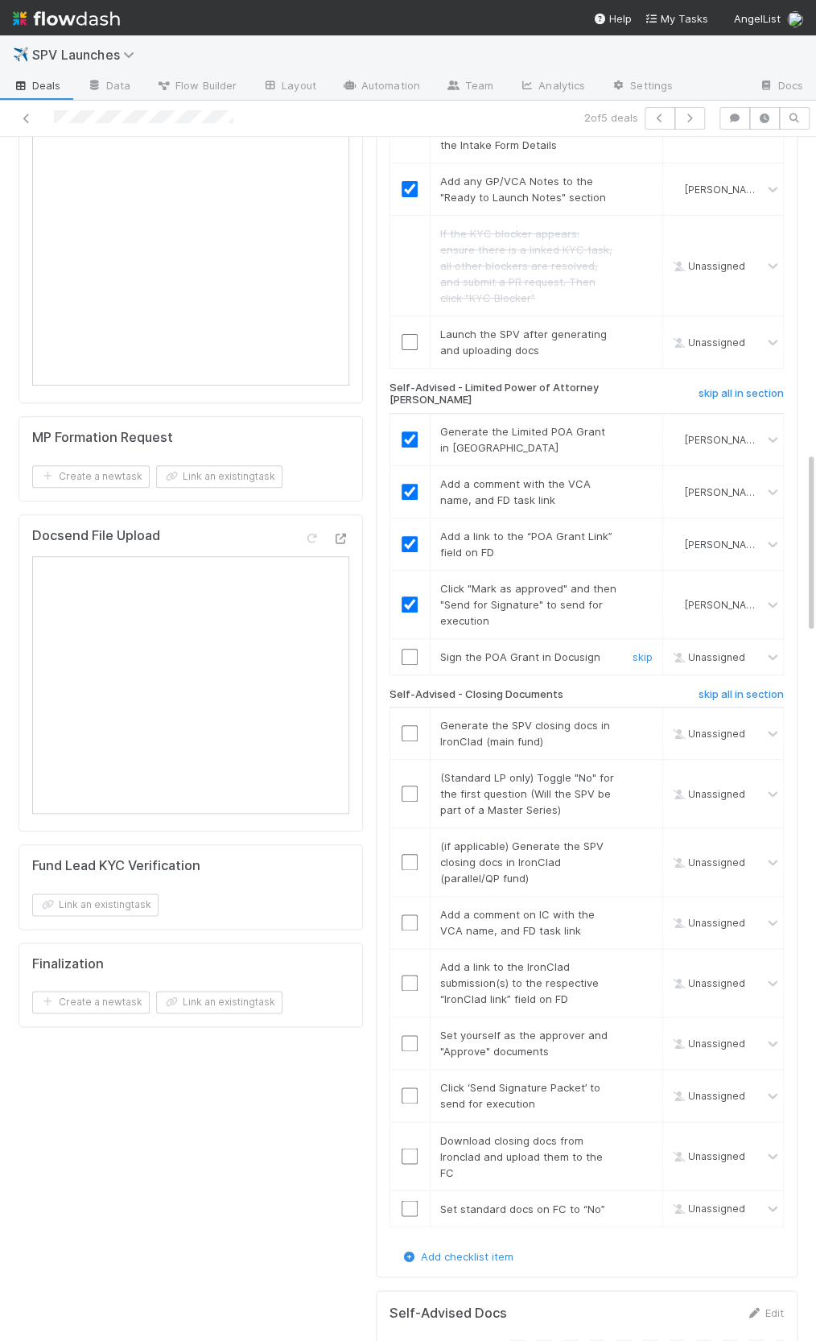
click at [413, 649] on input "checkbox" at bounding box center [410, 657] width 16 height 16
drag, startPoint x: 421, startPoint y: 548, endPoint x: 564, endPoint y: 542, distance: 143.4
click at [564, 688] on div "Self-Advised - Closing Documents" at bounding box center [516, 697] width 279 height 19
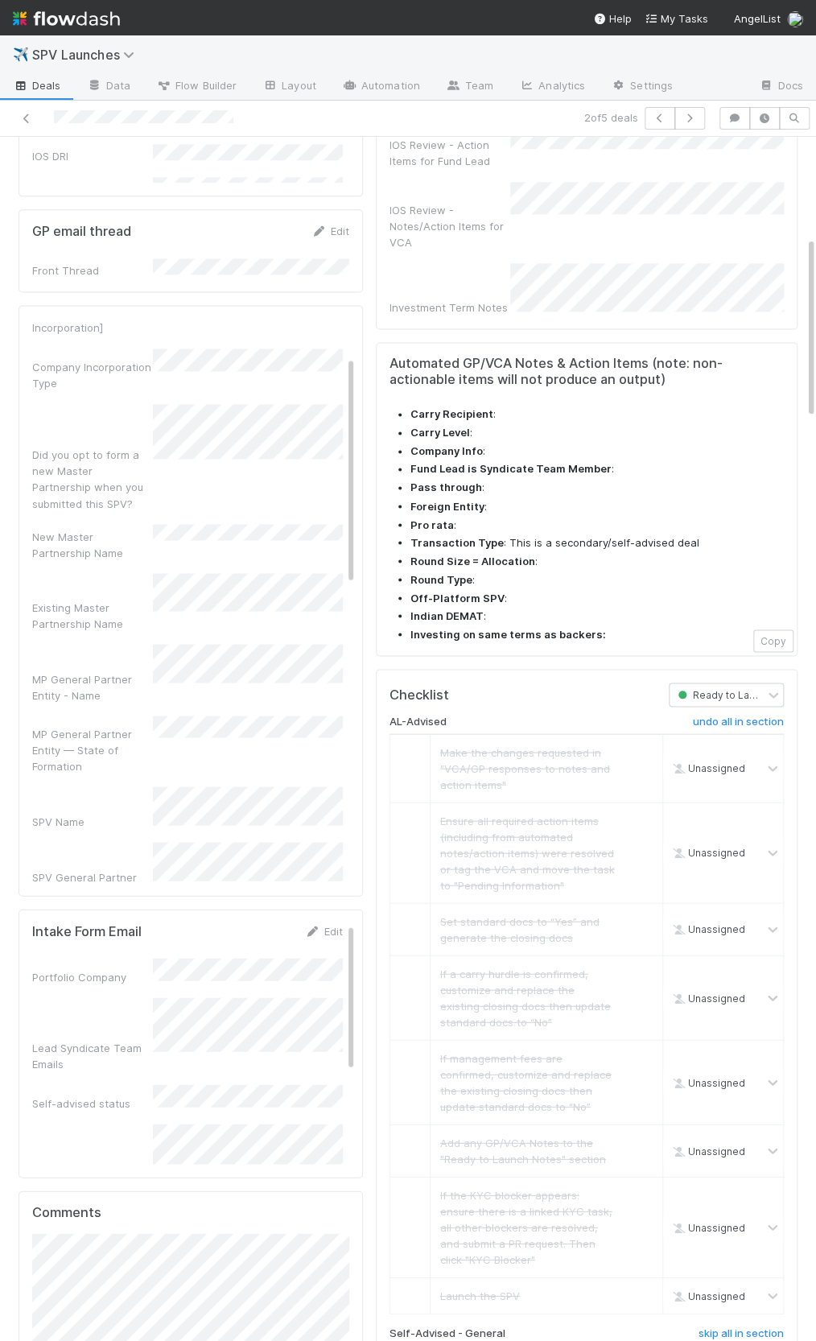
scroll to position [125, 0]
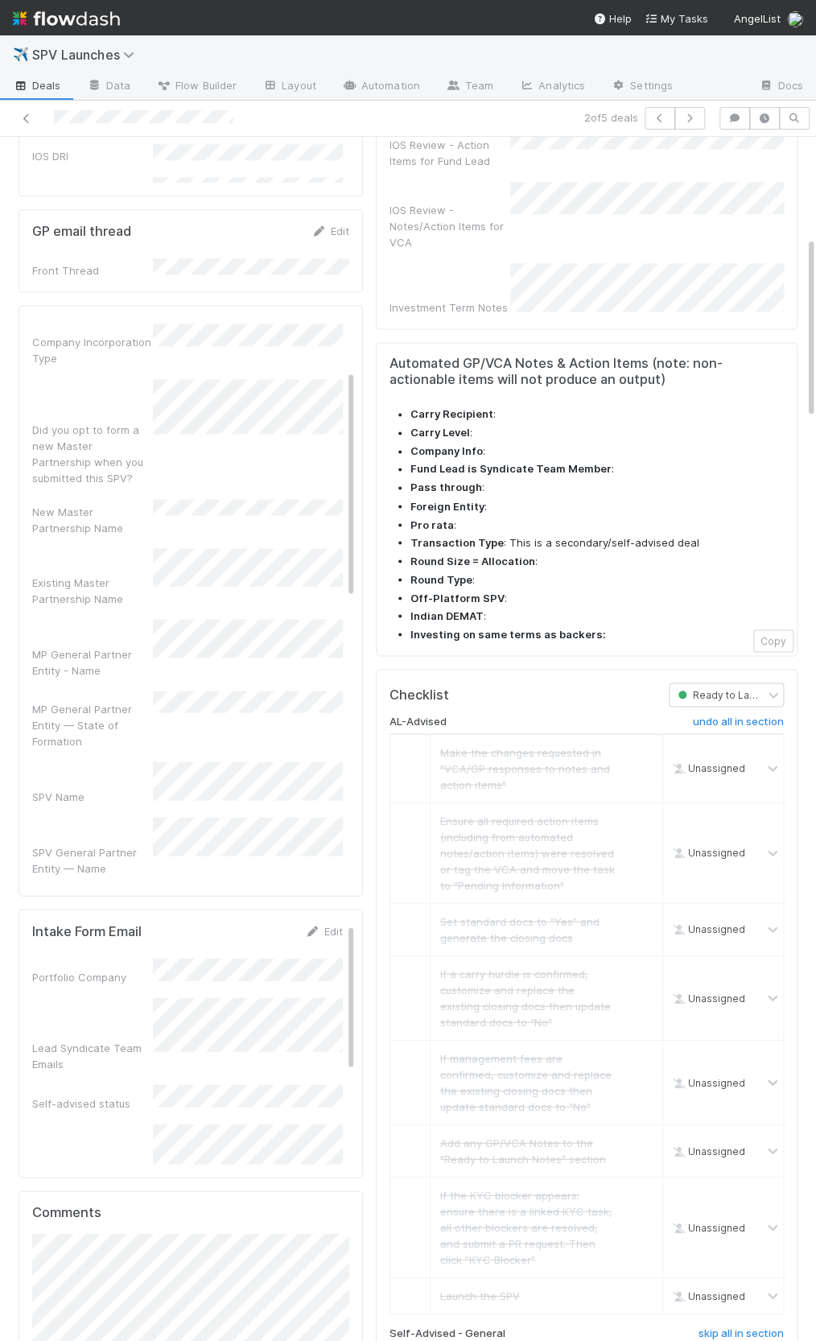
click at [138, 761] on div "SPV Name" at bounding box center [187, 782] width 311 height 43
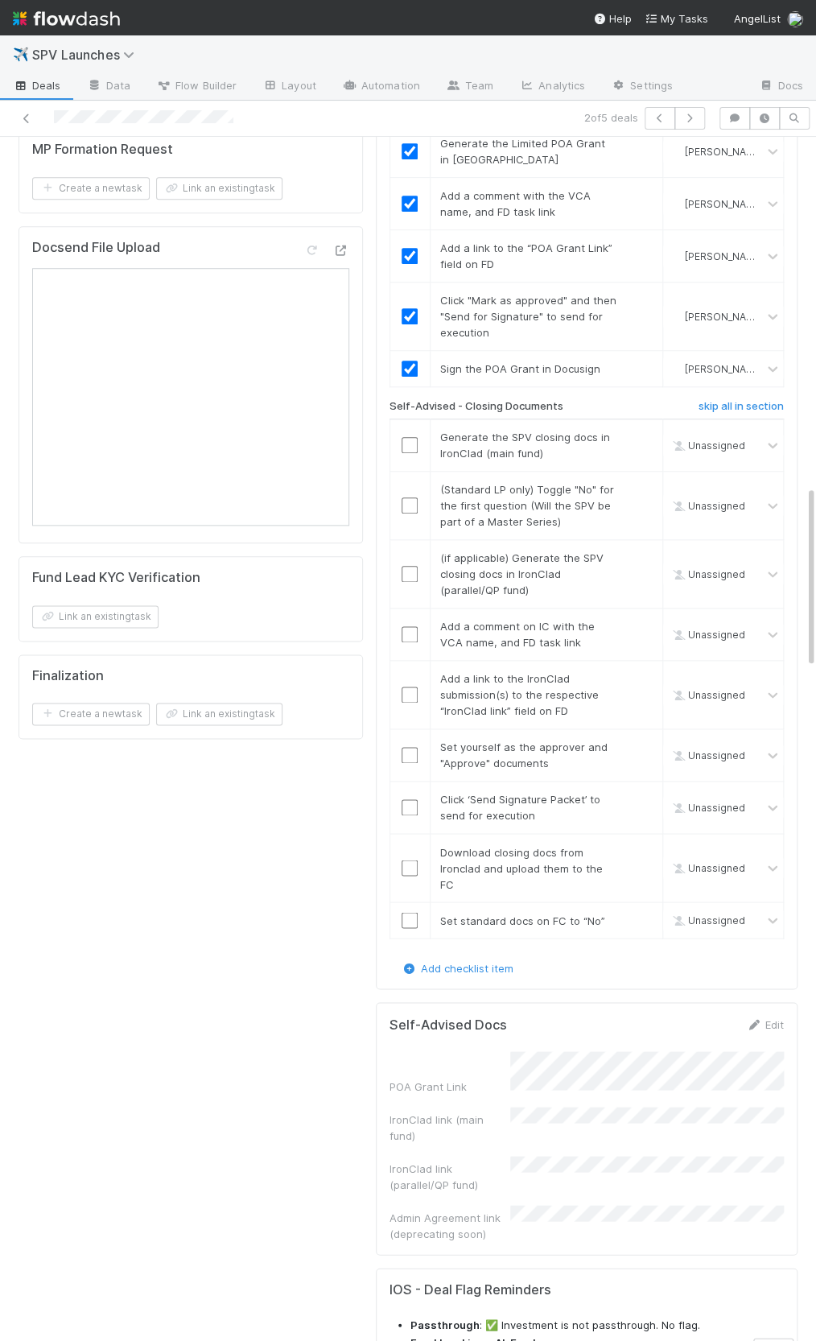
scroll to position [2150, 0]
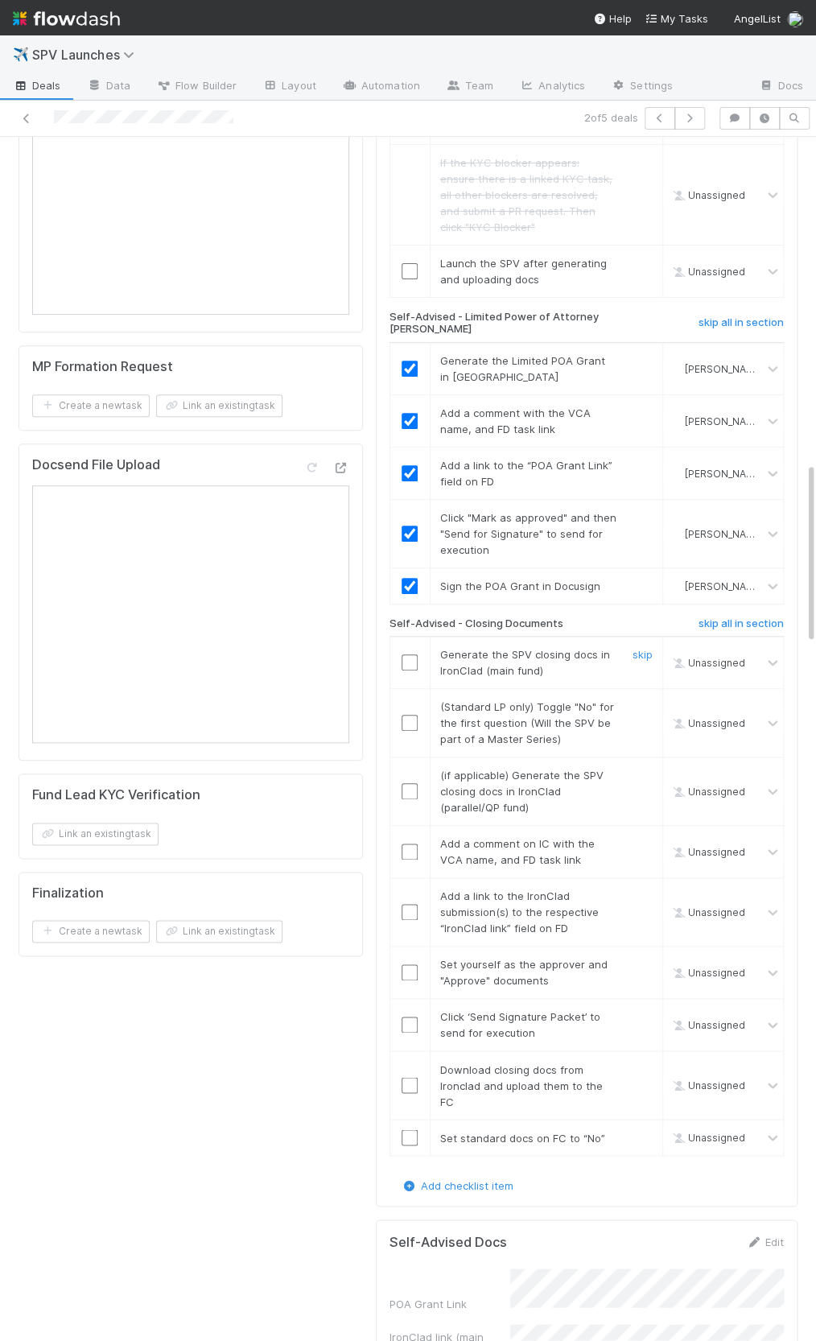
click at [414, 654] on input "checkbox" at bounding box center [410, 662] width 16 height 16
click at [638, 700] on link "skip" at bounding box center [642, 706] width 20 height 13
click at [636, 768] on link "skip" at bounding box center [642, 774] width 20 height 13
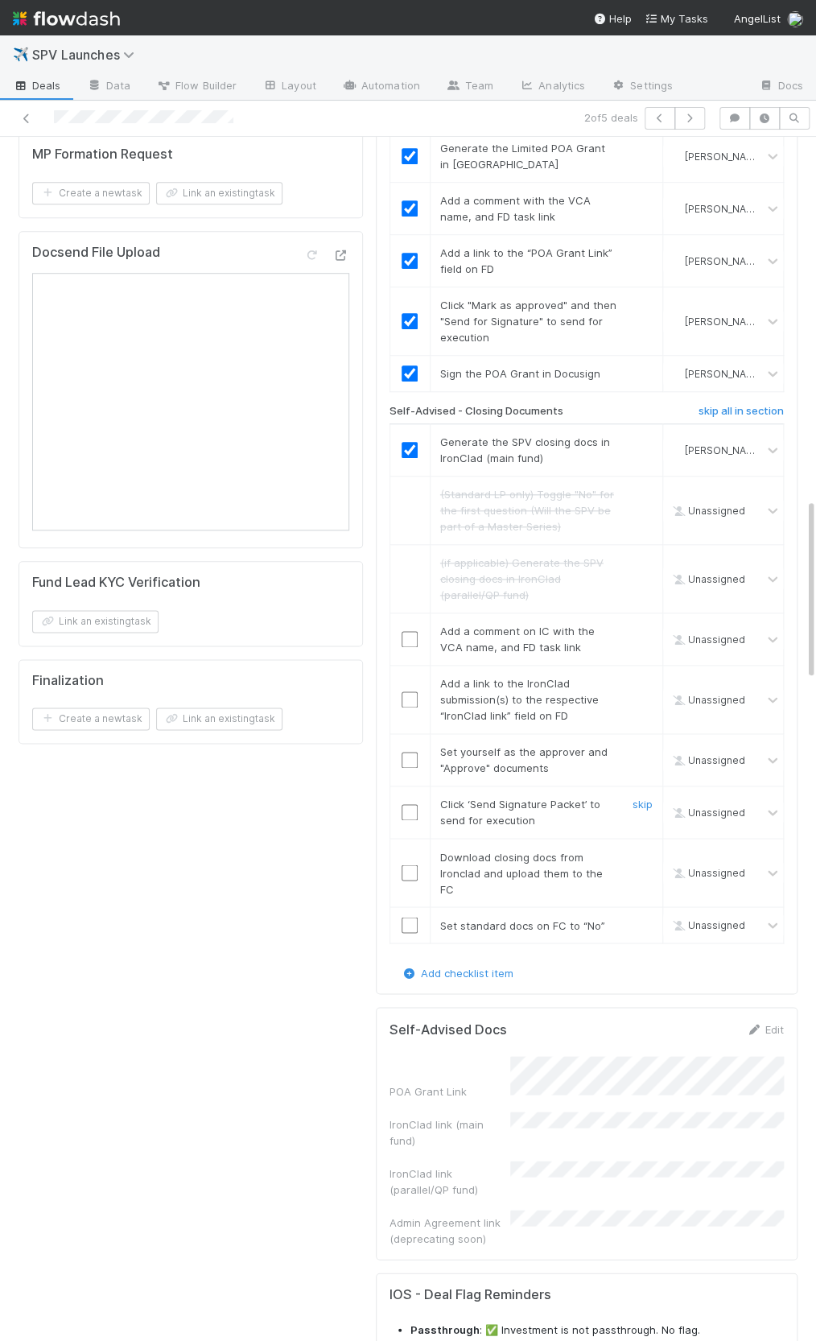
scroll to position [2422, 0]
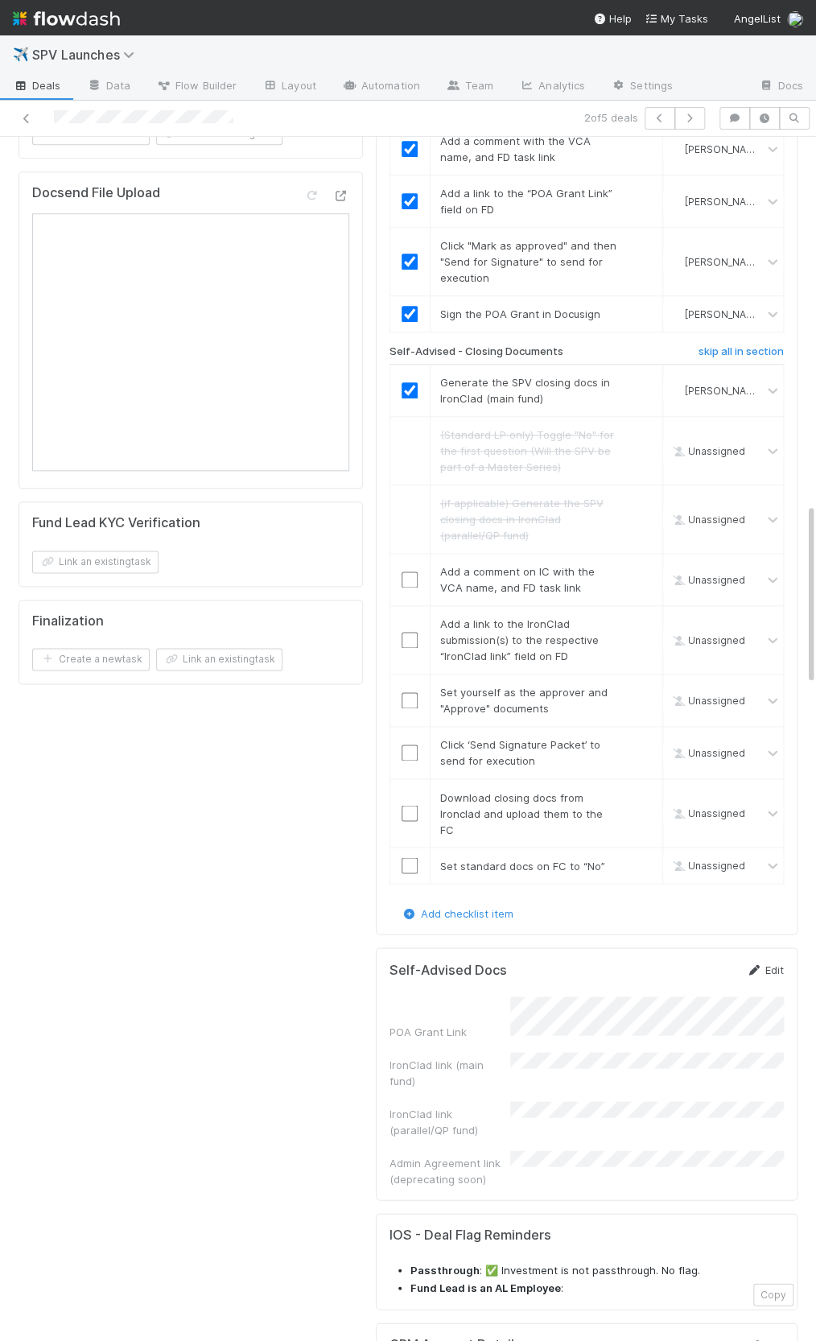
click at [772, 962] on link "Edit" at bounding box center [765, 968] width 38 height 13
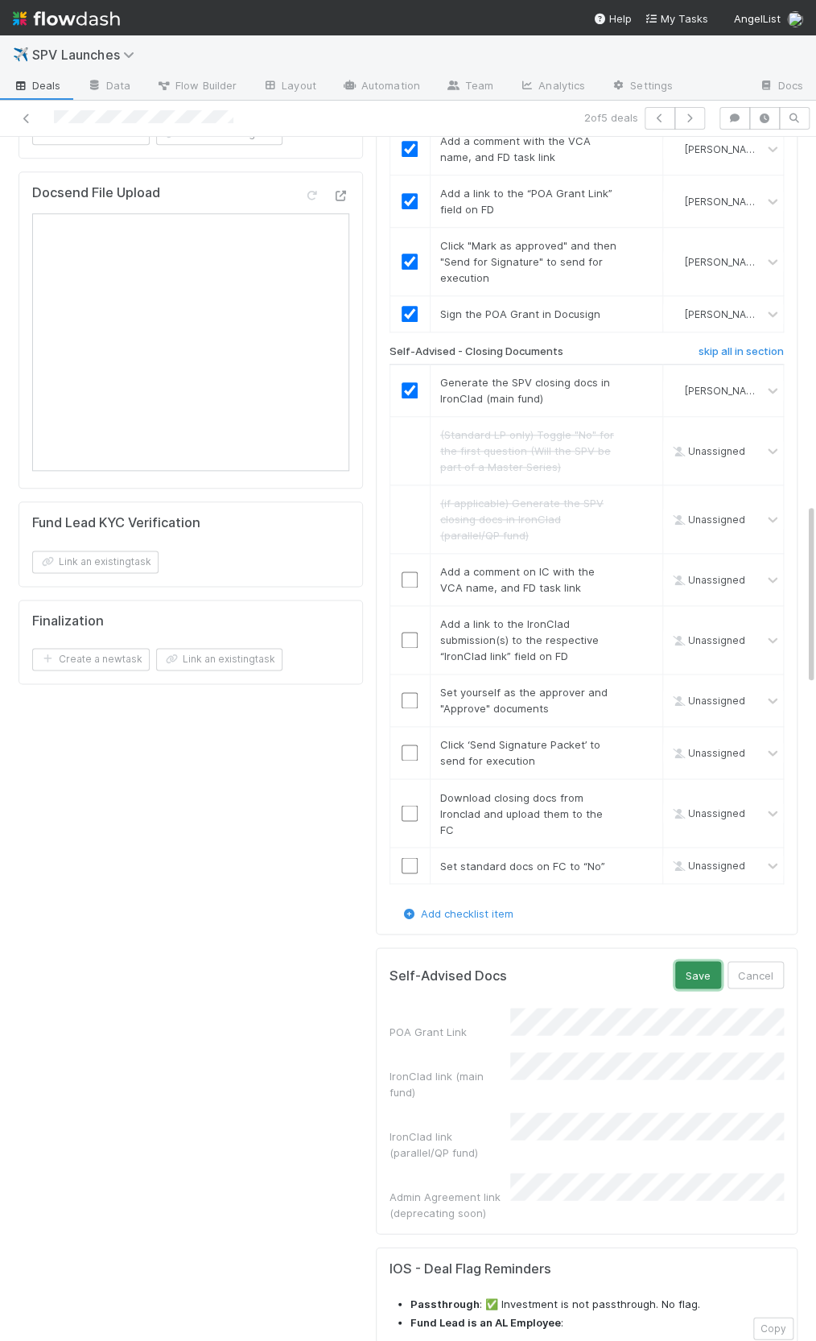
click at [700, 961] on button "Save" at bounding box center [698, 974] width 46 height 27
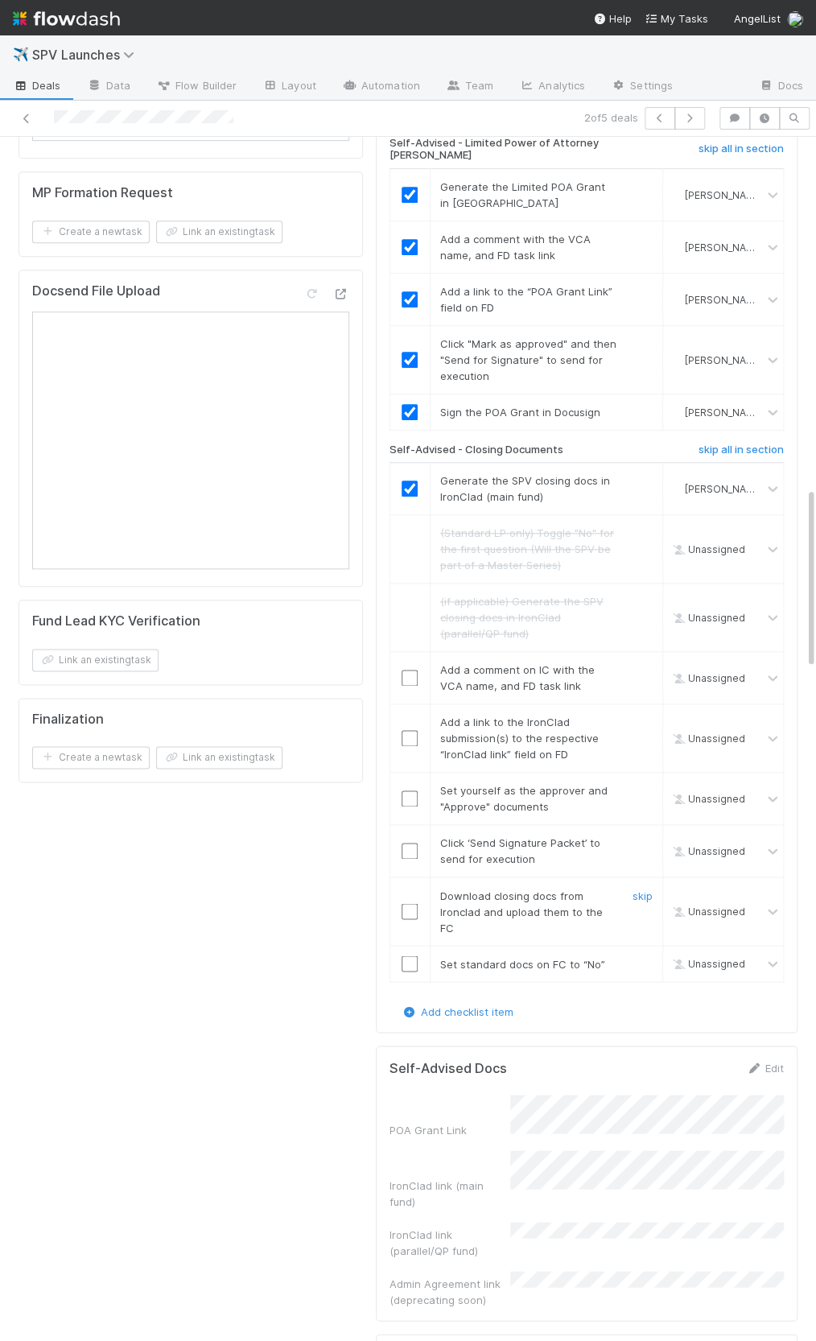
scroll to position [2321, 0]
click at [410, 673] on input "checkbox" at bounding box center [410, 681] width 16 height 16
click at [406, 707] on td at bounding box center [409, 741] width 40 height 68
click at [409, 733] on input "checkbox" at bounding box center [410, 741] width 16 height 16
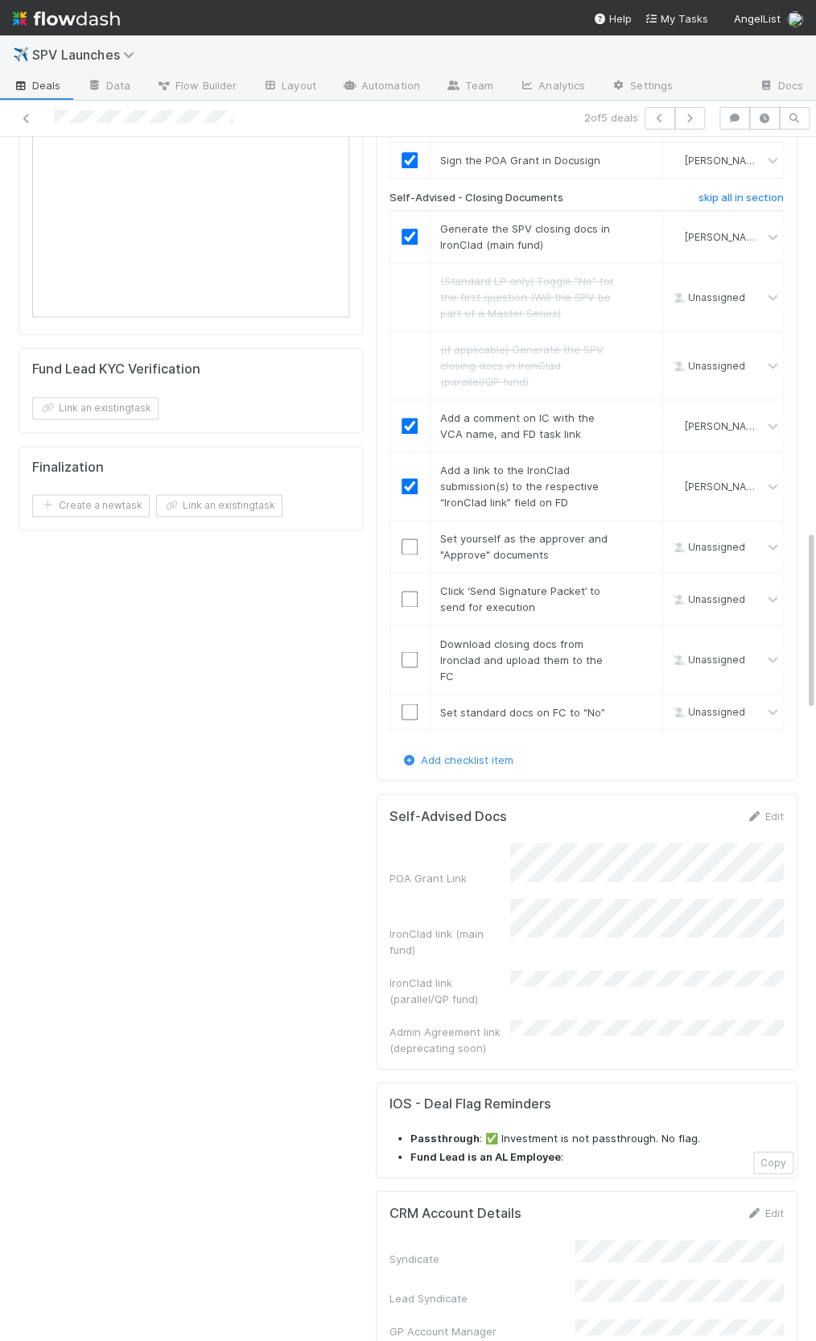
scroll to position [2535, 0]
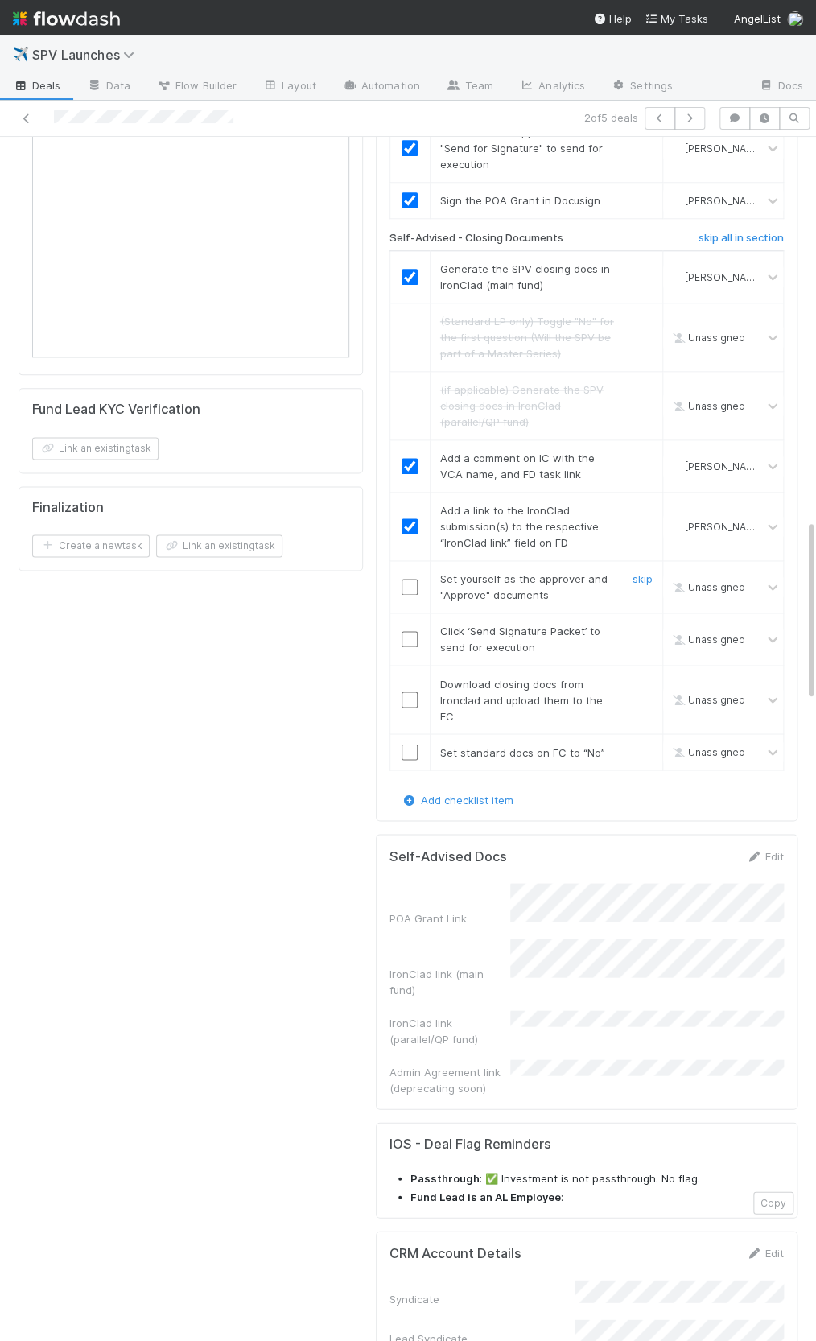
click at [411, 579] on input "checkbox" at bounding box center [410, 587] width 16 height 16
click at [435, 623] on div "Click ‘Send Signature Packet’ to send for execution" at bounding box center [522, 639] width 188 height 32
click at [428, 623] on div "Click ‘Send Signature Packet’ to send for execution" at bounding box center [522, 639] width 188 height 32
click at [408, 631] on input "checkbox" at bounding box center [410, 639] width 16 height 16
click at [409, 743] on input "checkbox" at bounding box center [410, 751] width 16 height 16
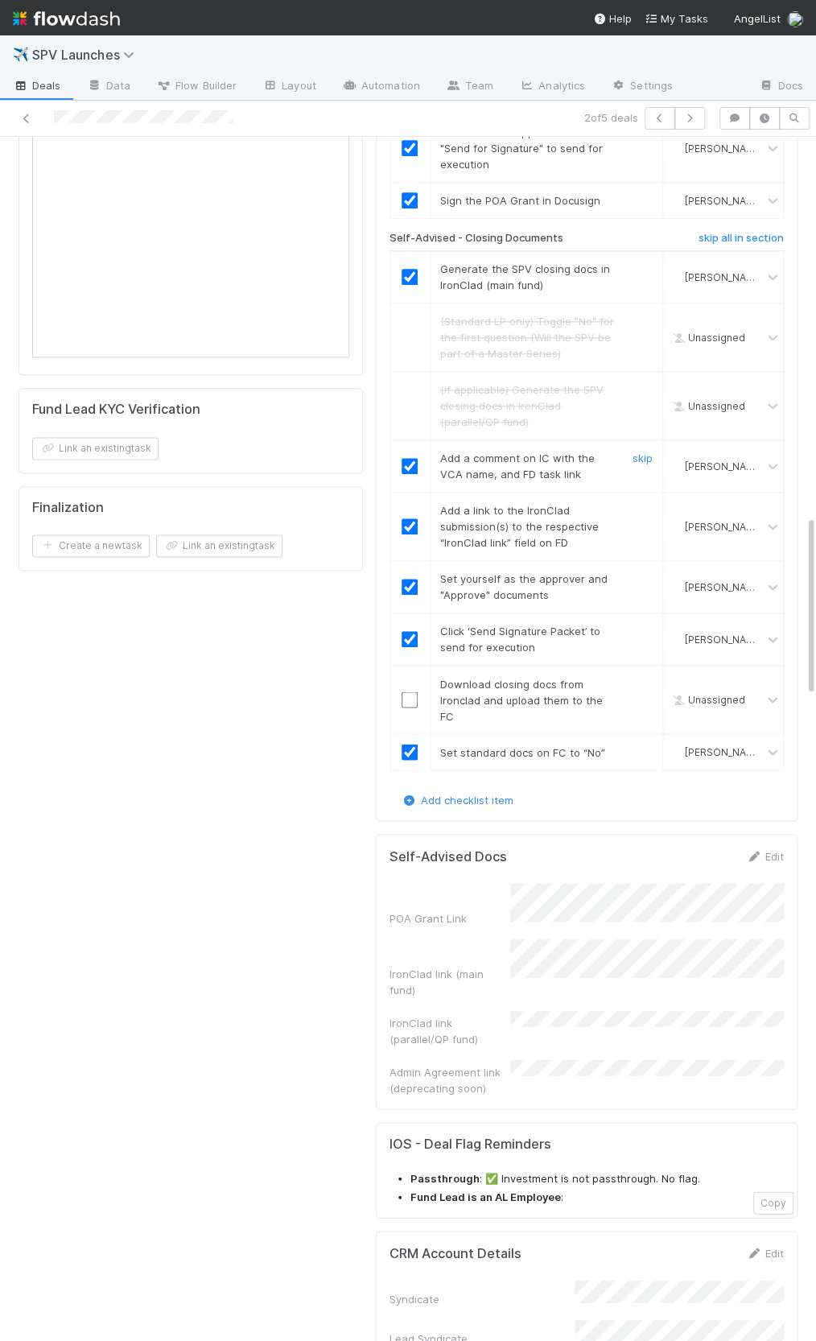
scroll to position [2469, 0]
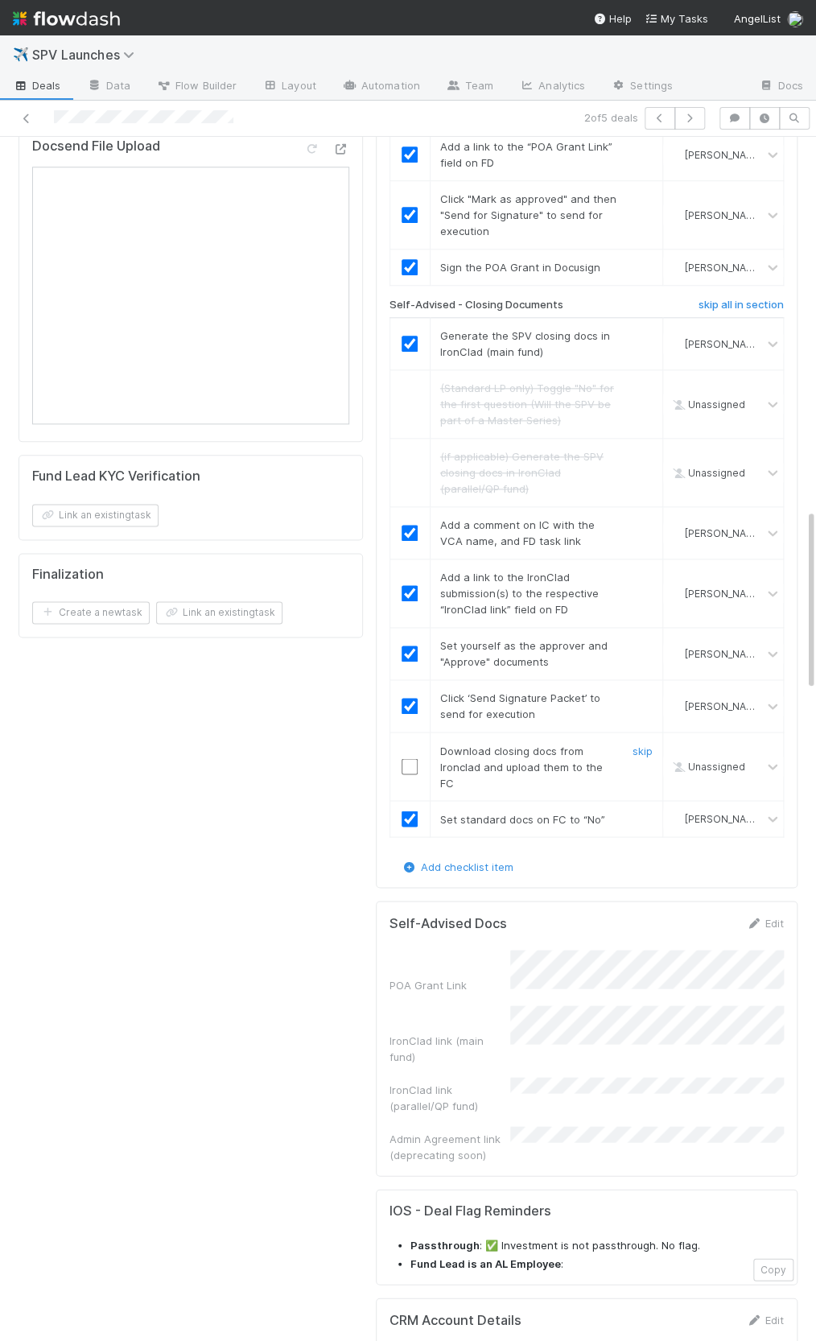
click at [406, 758] on input "checkbox" at bounding box center [410, 766] width 16 height 16
drag, startPoint x: 554, startPoint y: 653, endPoint x: 588, endPoint y: 654, distance: 34.6
click at [588, 812] on span "Set standard docs on FC to “No”" at bounding box center [522, 818] width 165 height 13
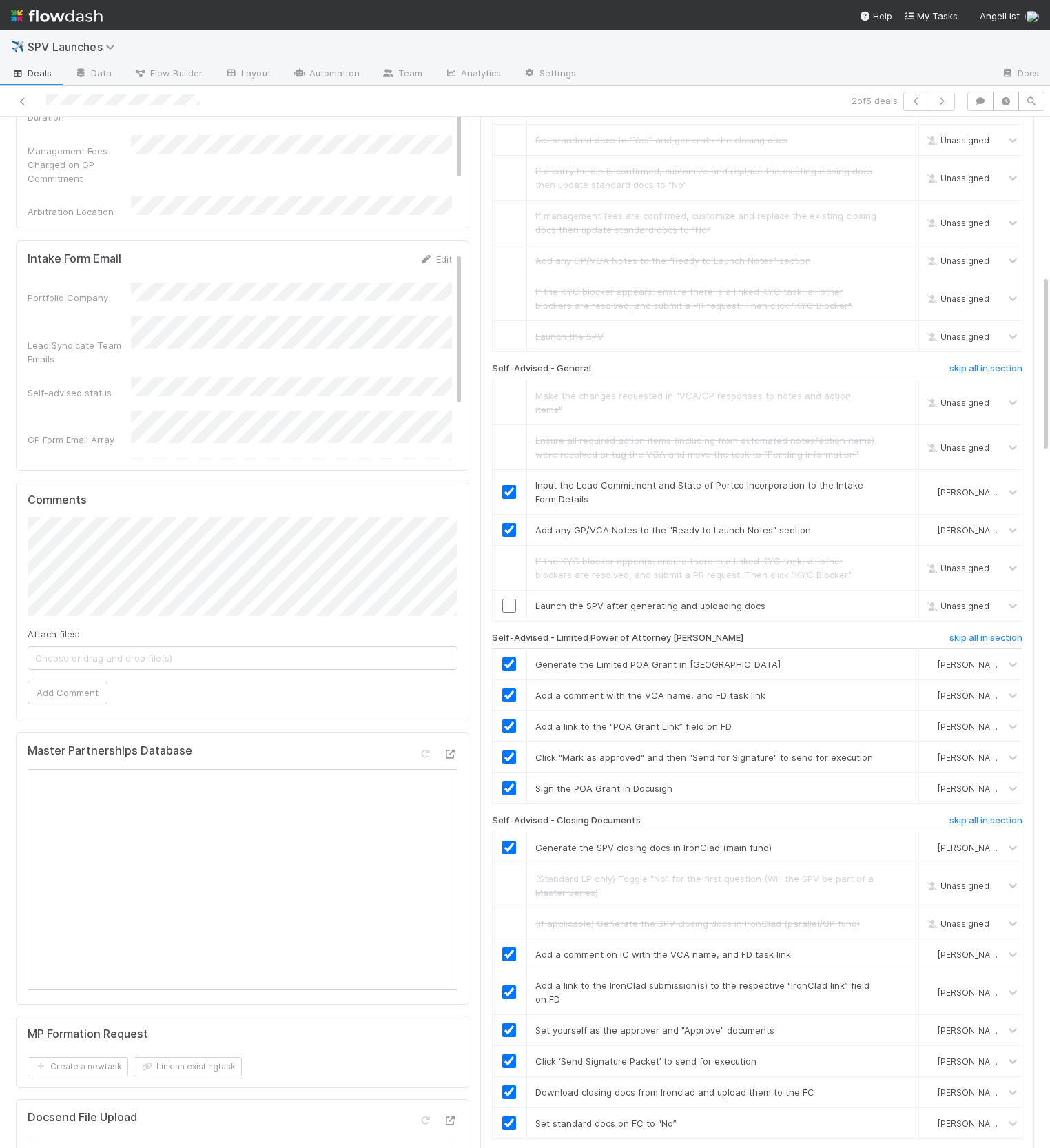
scroll to position [841, 0]
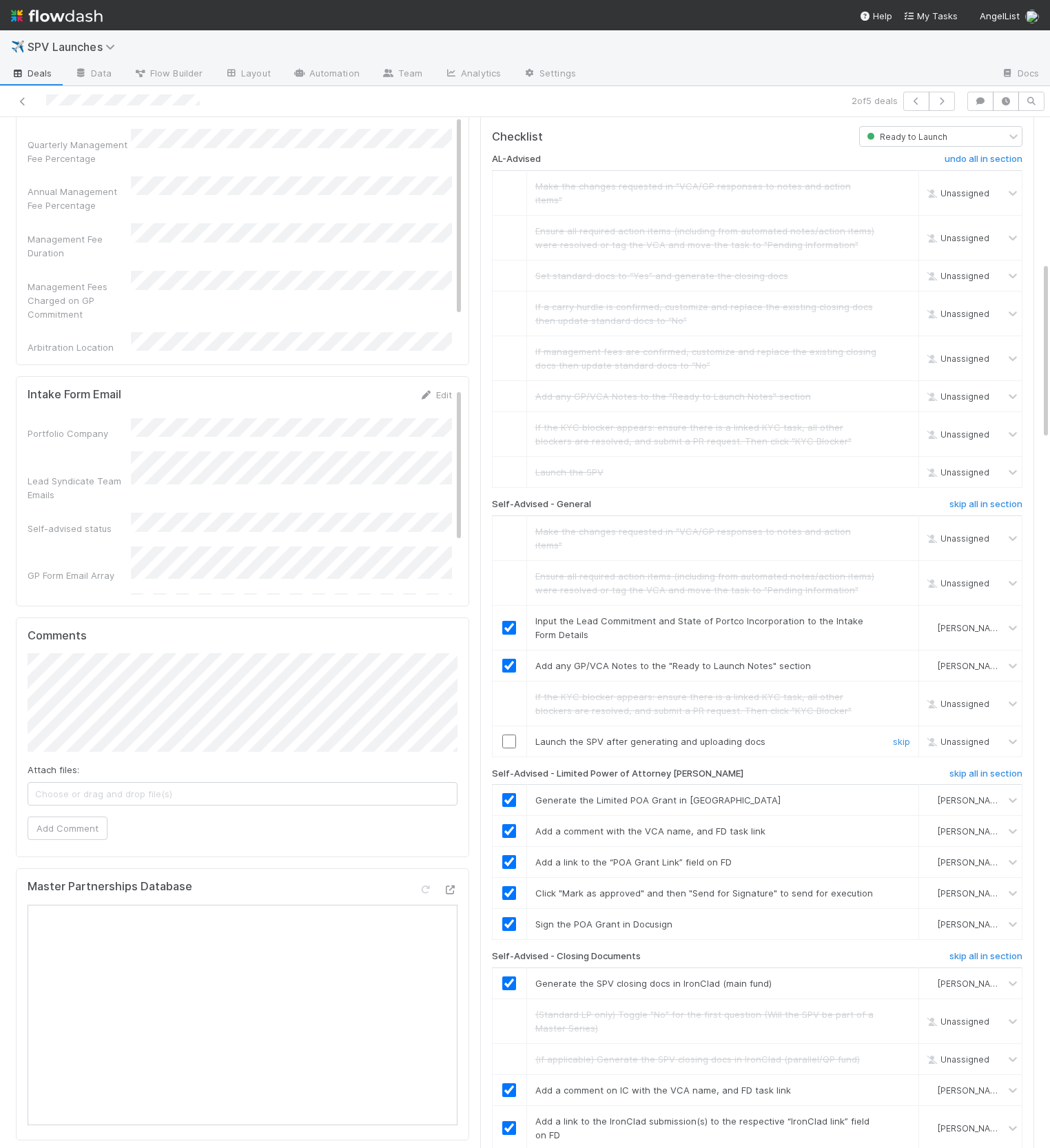
click at [505, 735] on input "checkbox" at bounding box center [510, 741] width 14 height 14
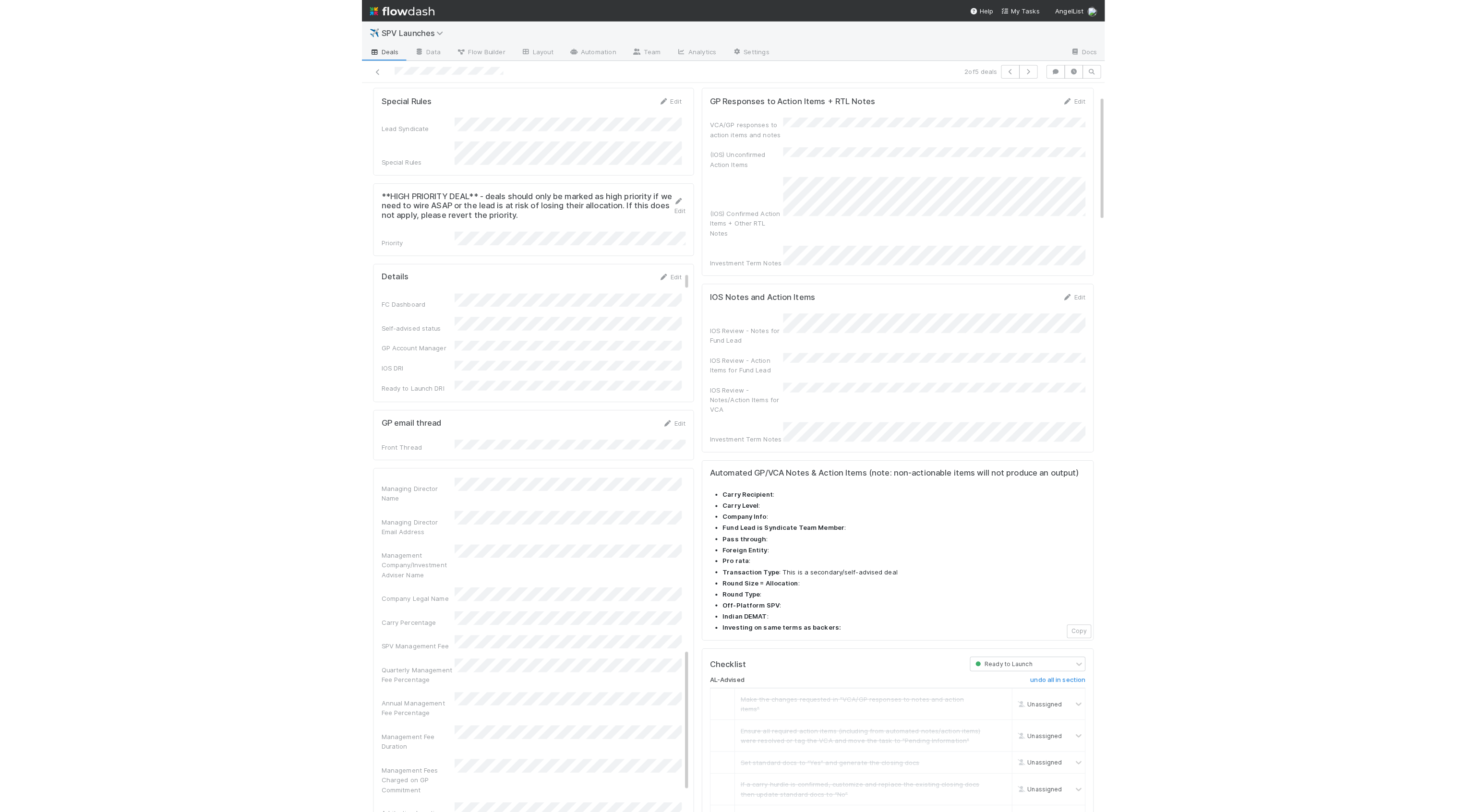
scroll to position [0, 0]
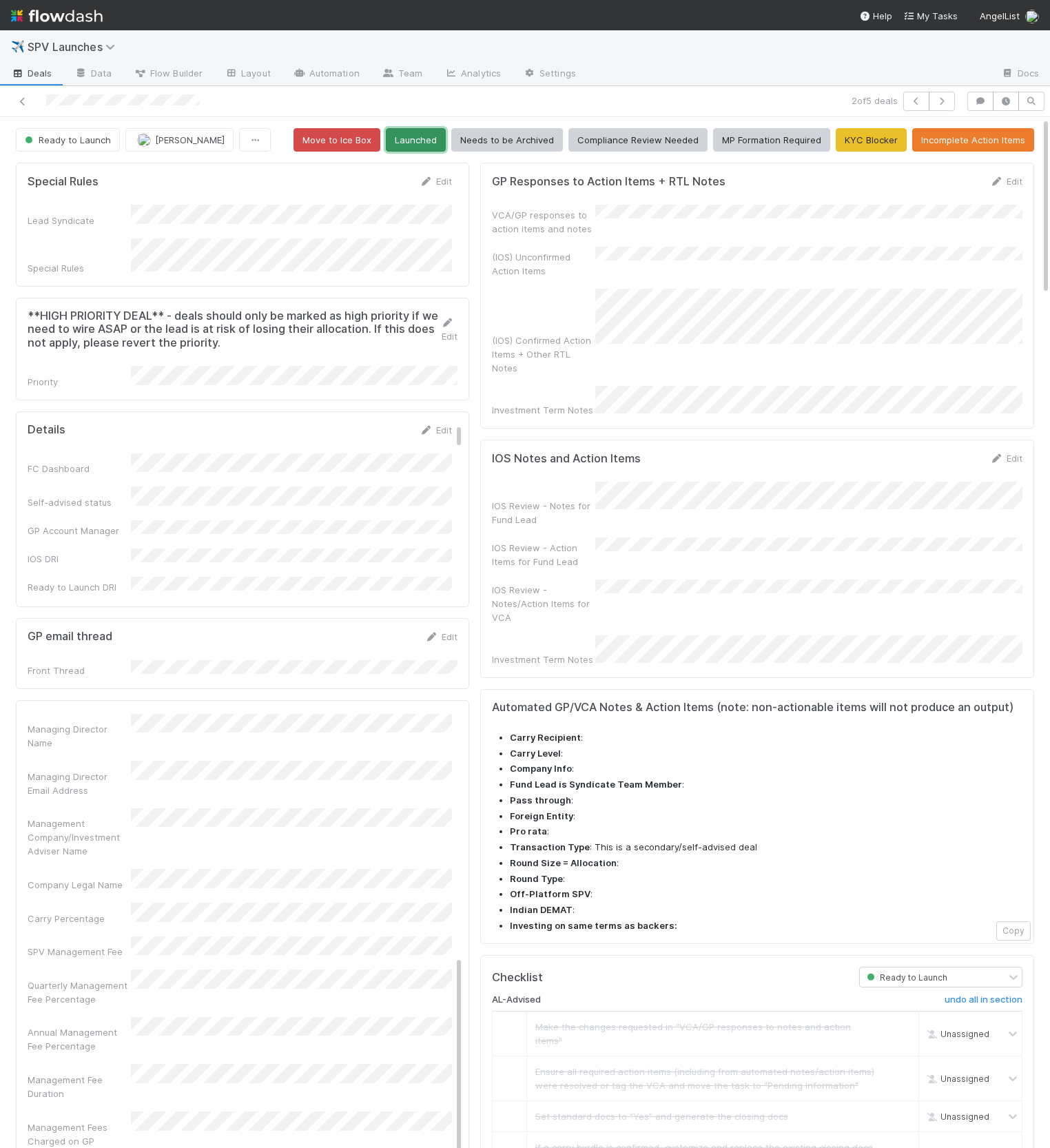
click at [421, 146] on button "Launched" at bounding box center [416, 140] width 60 height 23
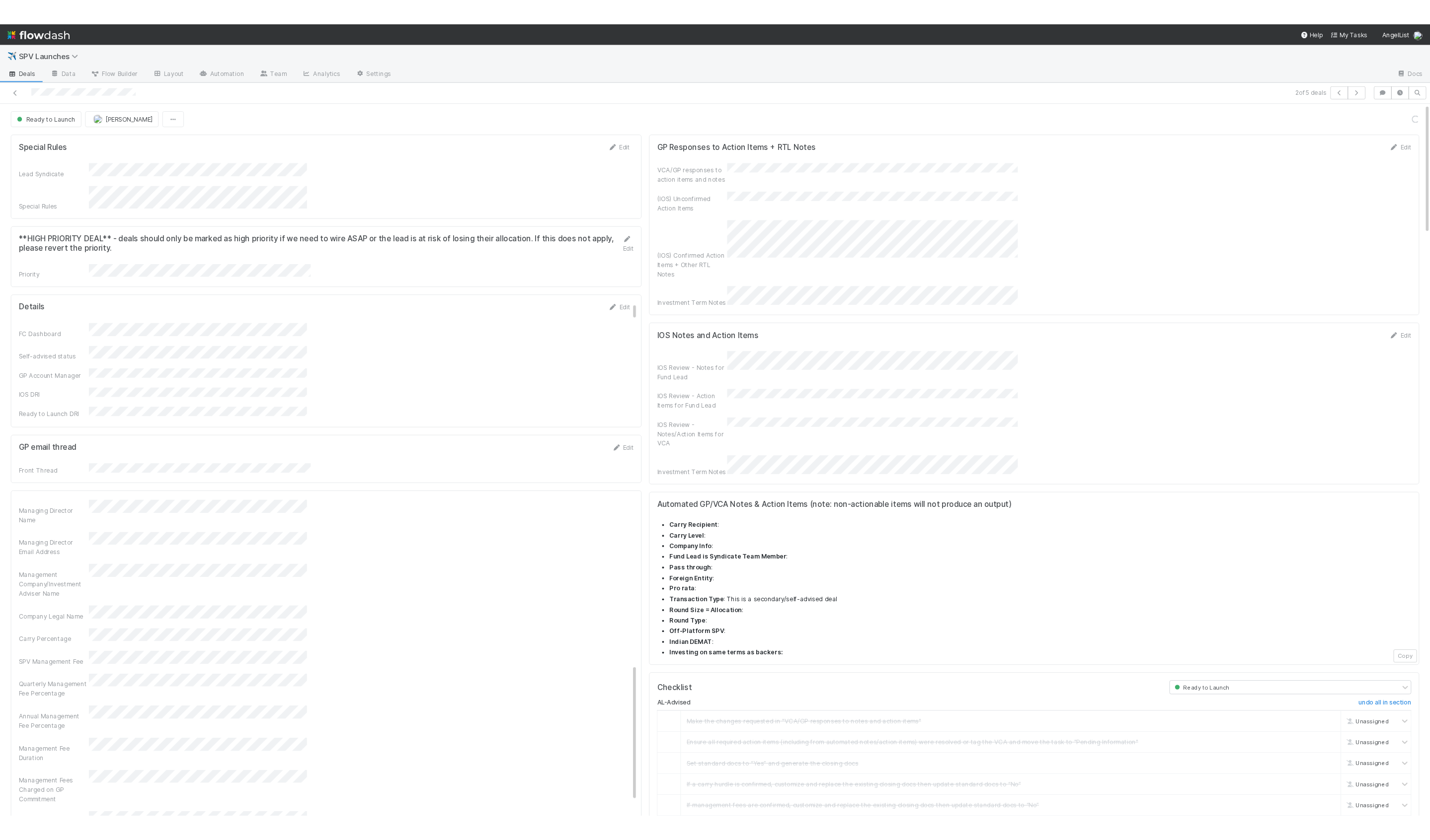
scroll to position [423, 0]
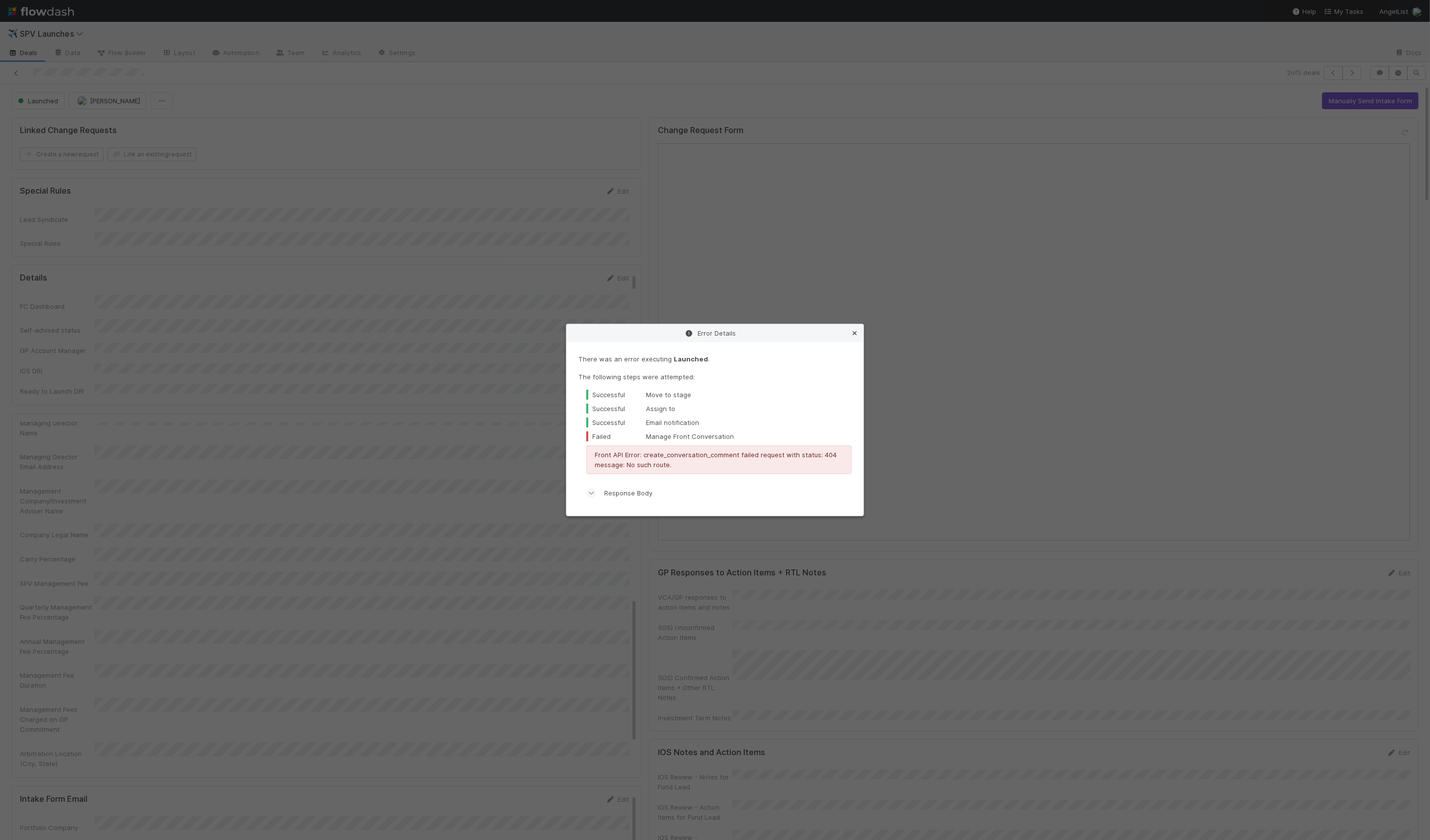
click at [503, 331] on icon at bounding box center [855, 333] width 10 height 6
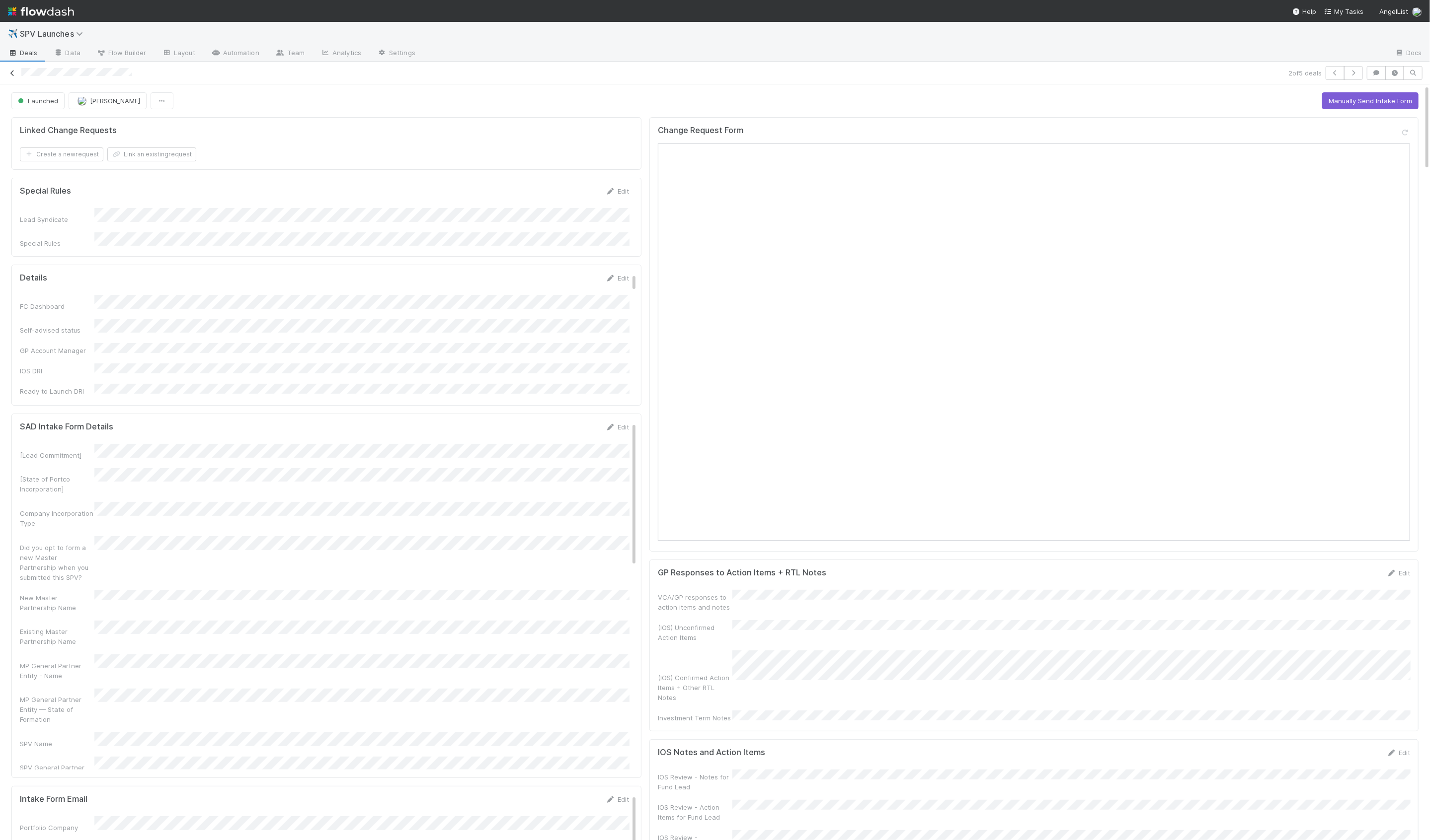
click at [13, 70] on icon at bounding box center [12, 73] width 10 height 6
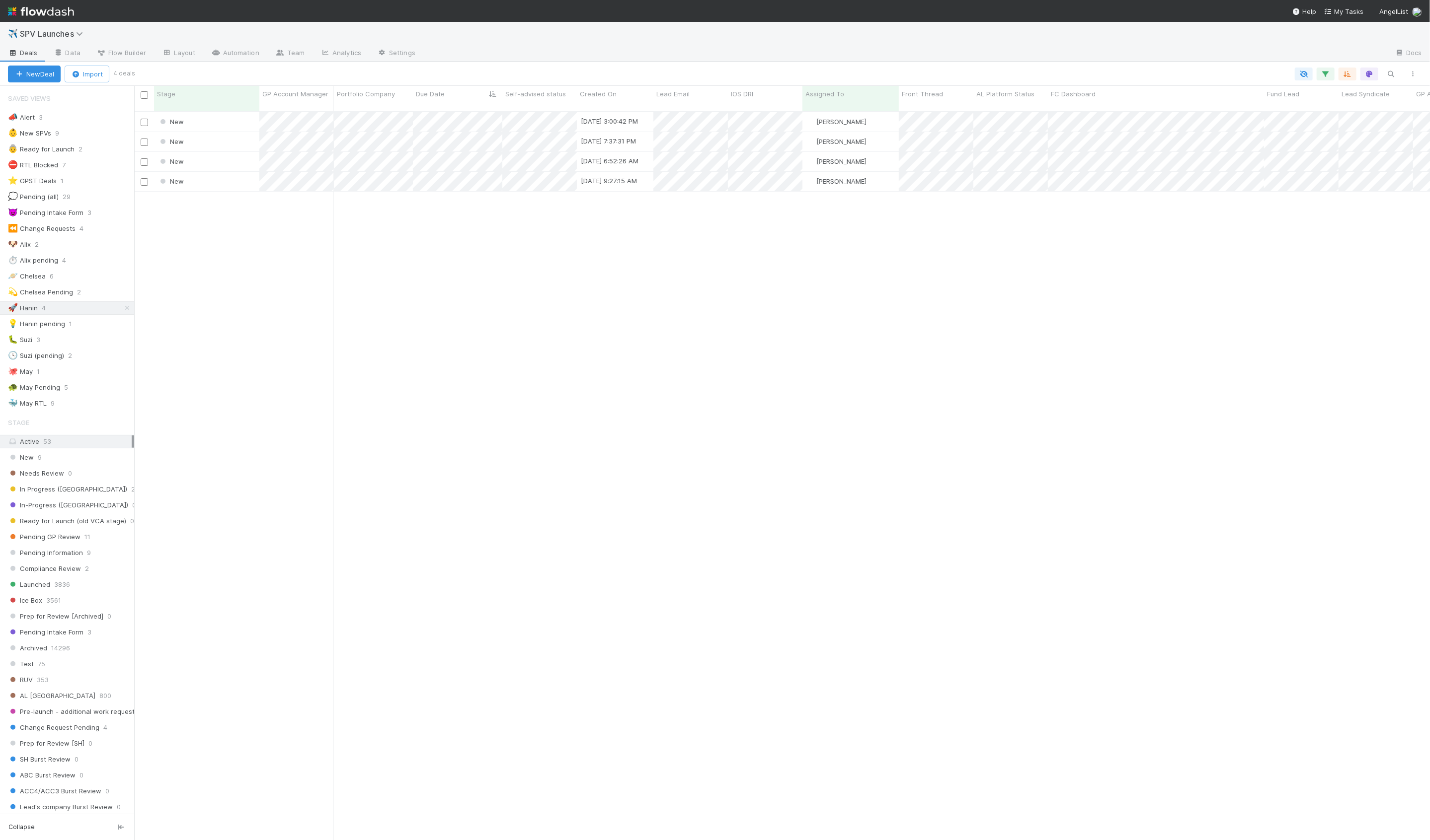
click at [261, 207] on div "New [DATE] 3:00:42 PM [PERSON_NAME] 0 0 0 0 0 0 0 0 1 0 0 0 New [DATE] 7:37:31 …" at bounding box center [782, 480] width 1296 height 736
click at [233, 112] on div "New" at bounding box center [206, 122] width 106 height 19
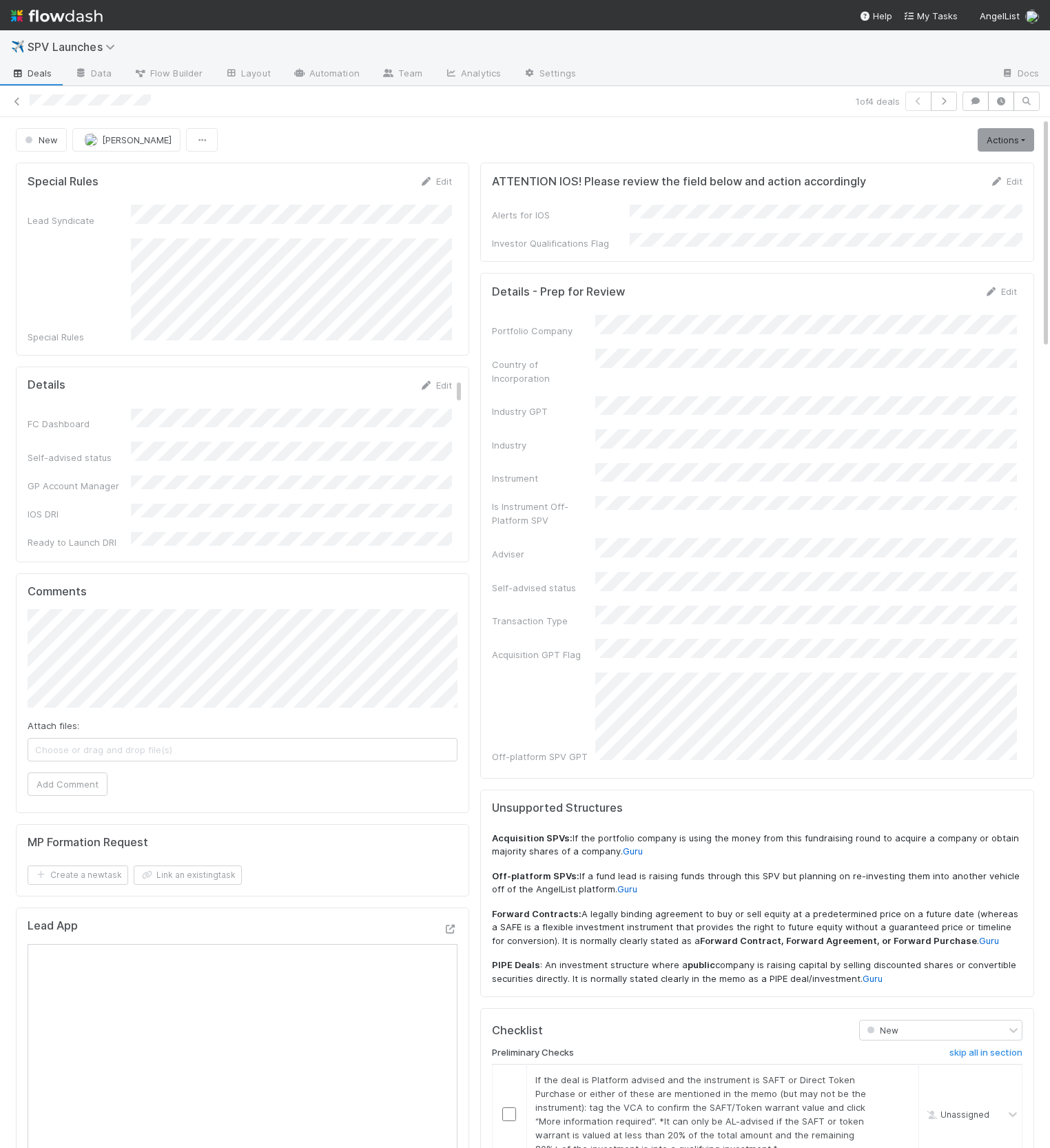
click at [552, 325] on div "Portfolio Company Country of Incorporation Industry GPT Industry Instrument Is …" at bounding box center [755, 562] width 525 height 496
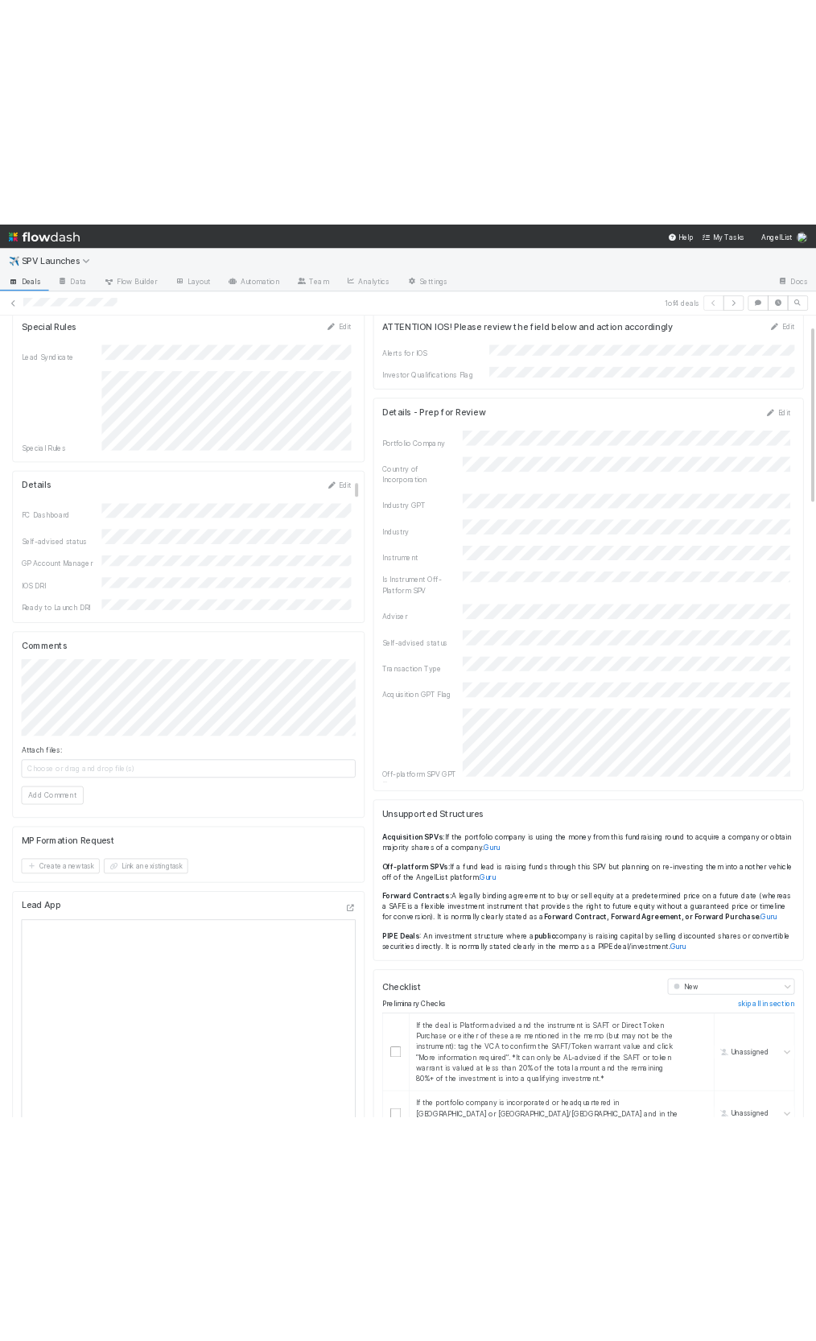
scroll to position [64, 0]
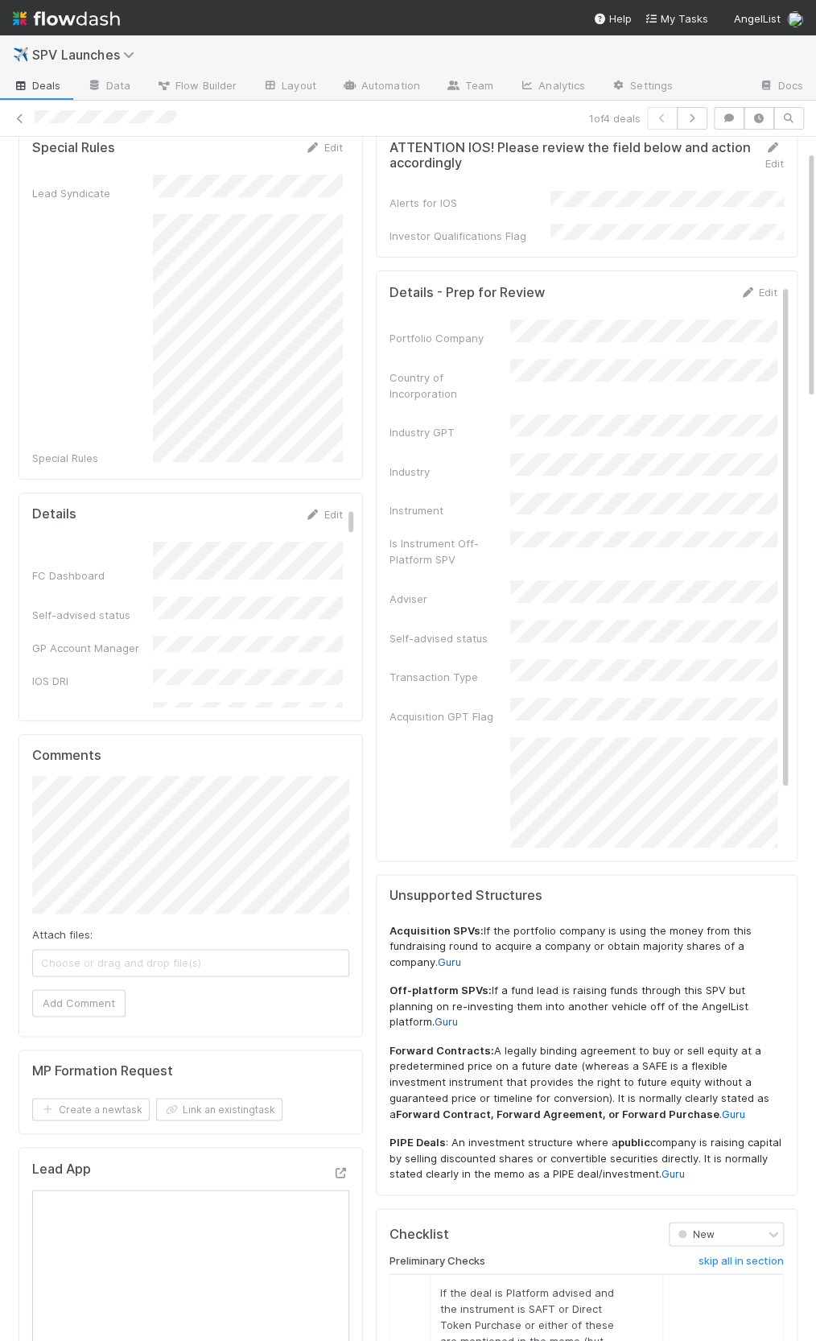
click at [507, 369] on div "Country of Incorporation" at bounding box center [449, 385] width 121 height 32
click at [647, 531] on div "Is Instrument Off-Platform SPV" at bounding box center [583, 549] width 388 height 36
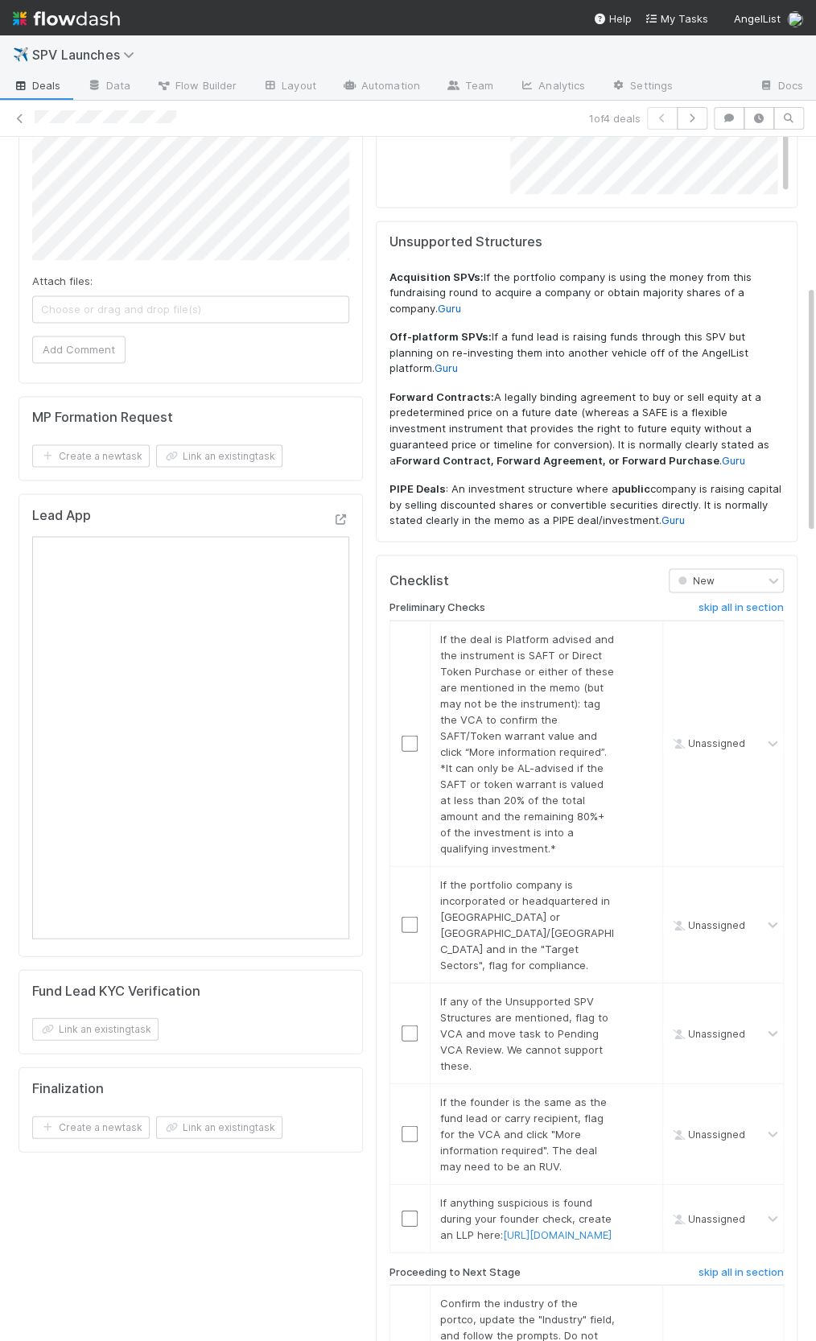
scroll to position [719, 0]
click at [642, 631] on link "skip" at bounding box center [642, 637] width 20 height 13
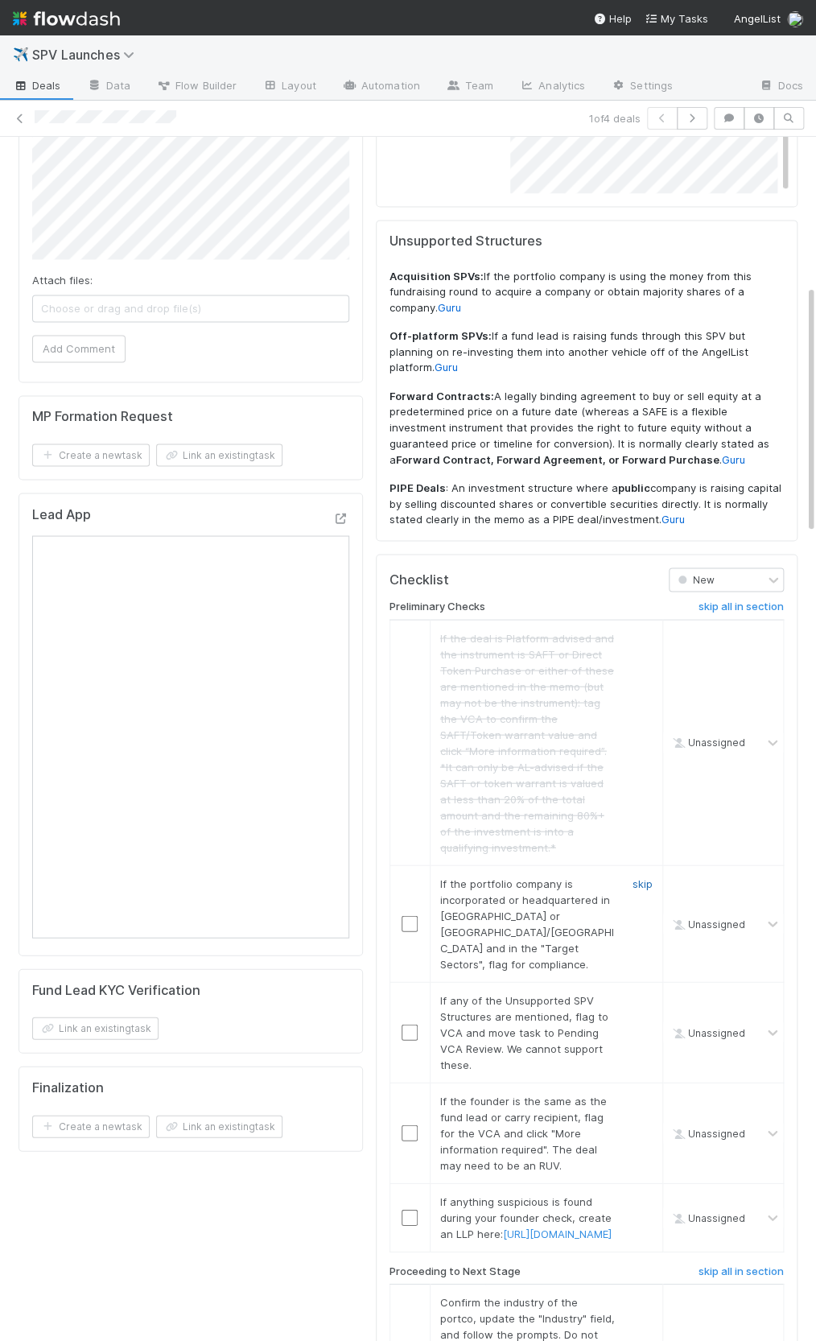
click at [635, 876] on link "skip" at bounding box center [642, 882] width 20 height 13
click at [635, 993] on link "skip" at bounding box center [642, 999] width 20 height 13
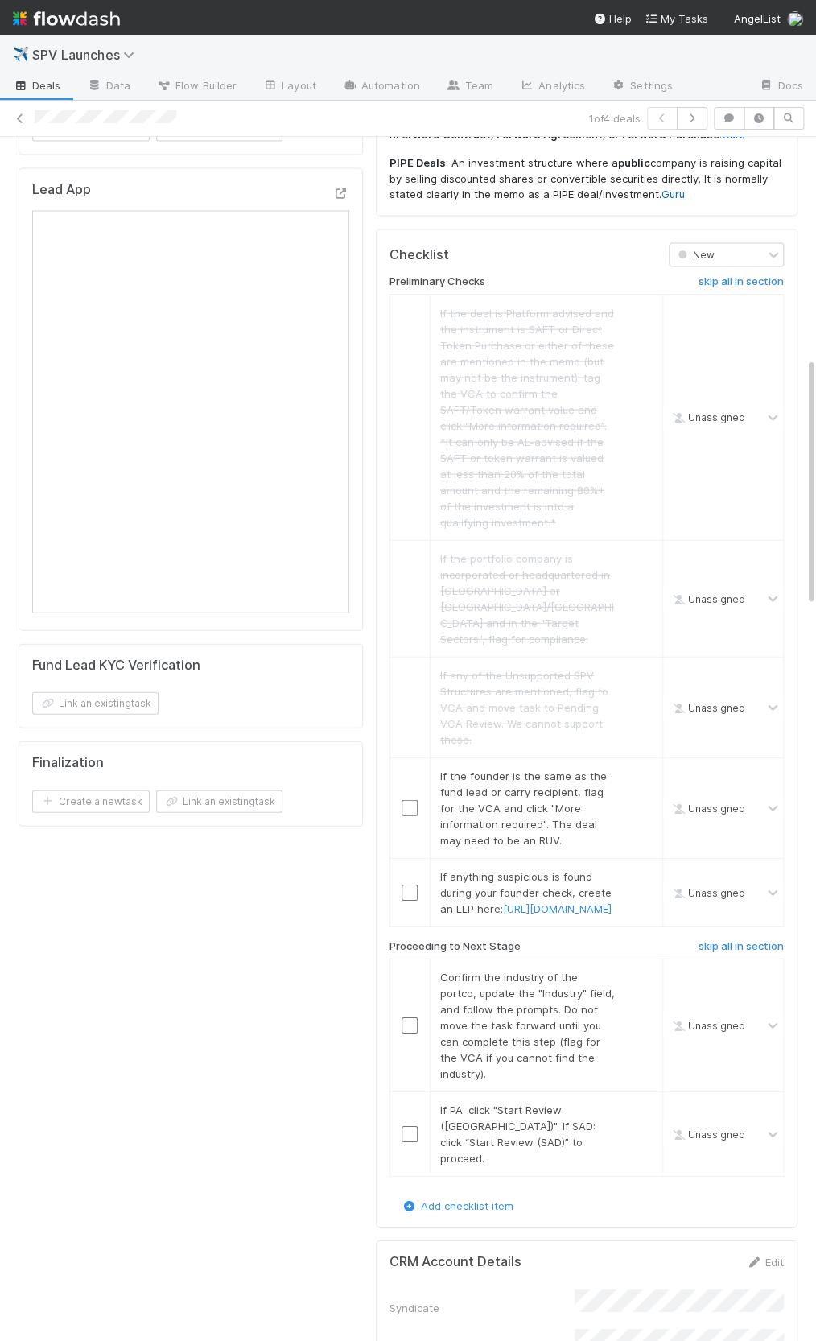
scroll to position [1081, 0]
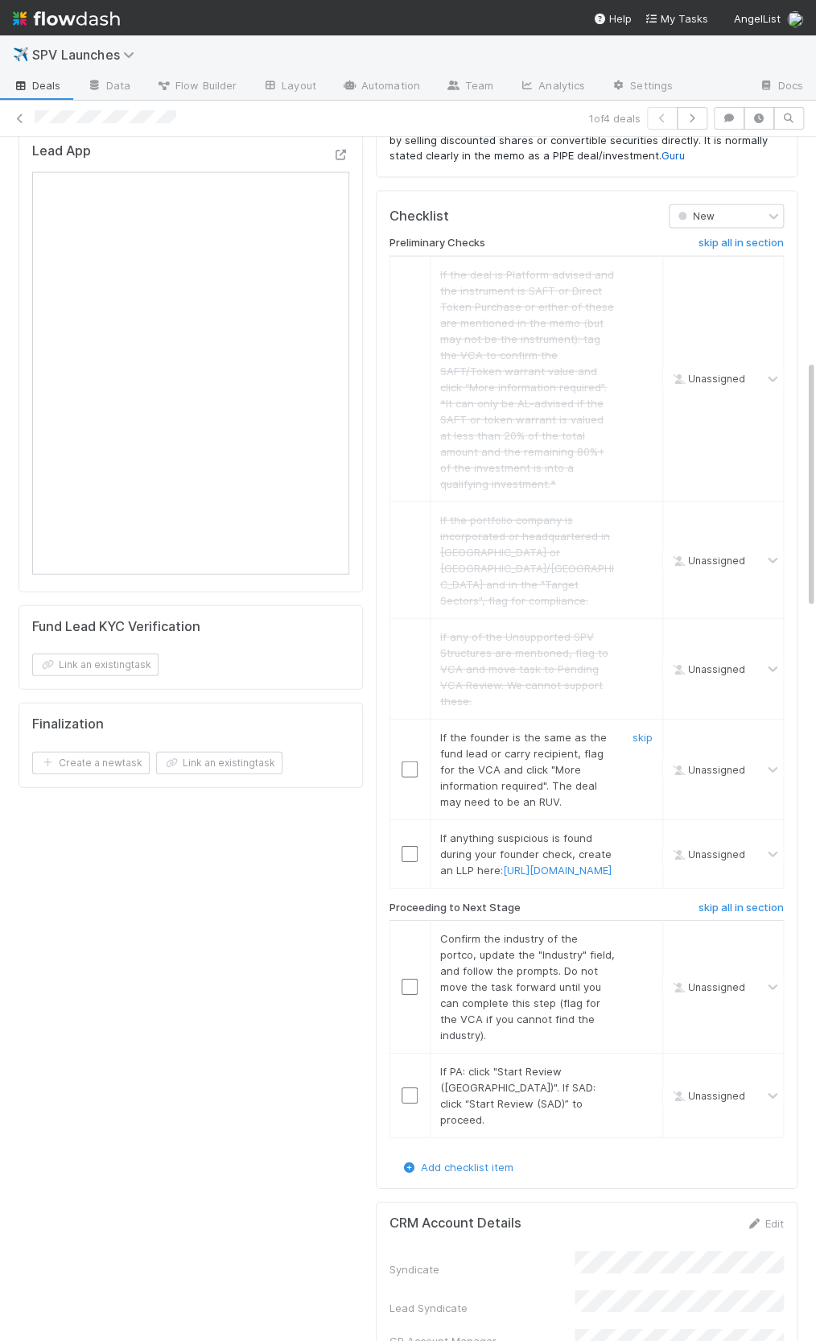
click at [647, 729] on div "skip" at bounding box center [640, 769] width 48 height 80
click at [647, 731] on link "skip" at bounding box center [642, 737] width 20 height 13
click at [642, 831] on link "skip" at bounding box center [642, 837] width 20 height 13
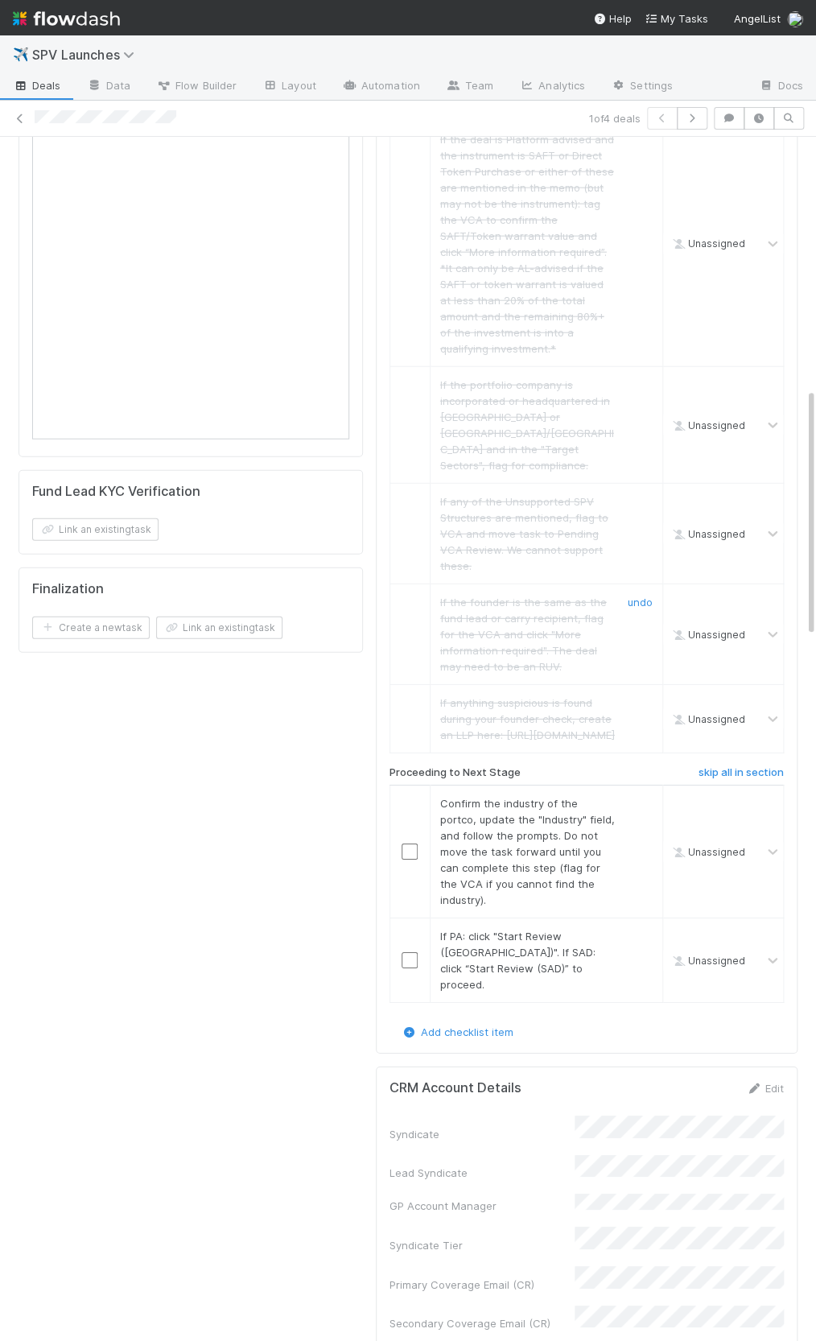
scroll to position [1235, 0]
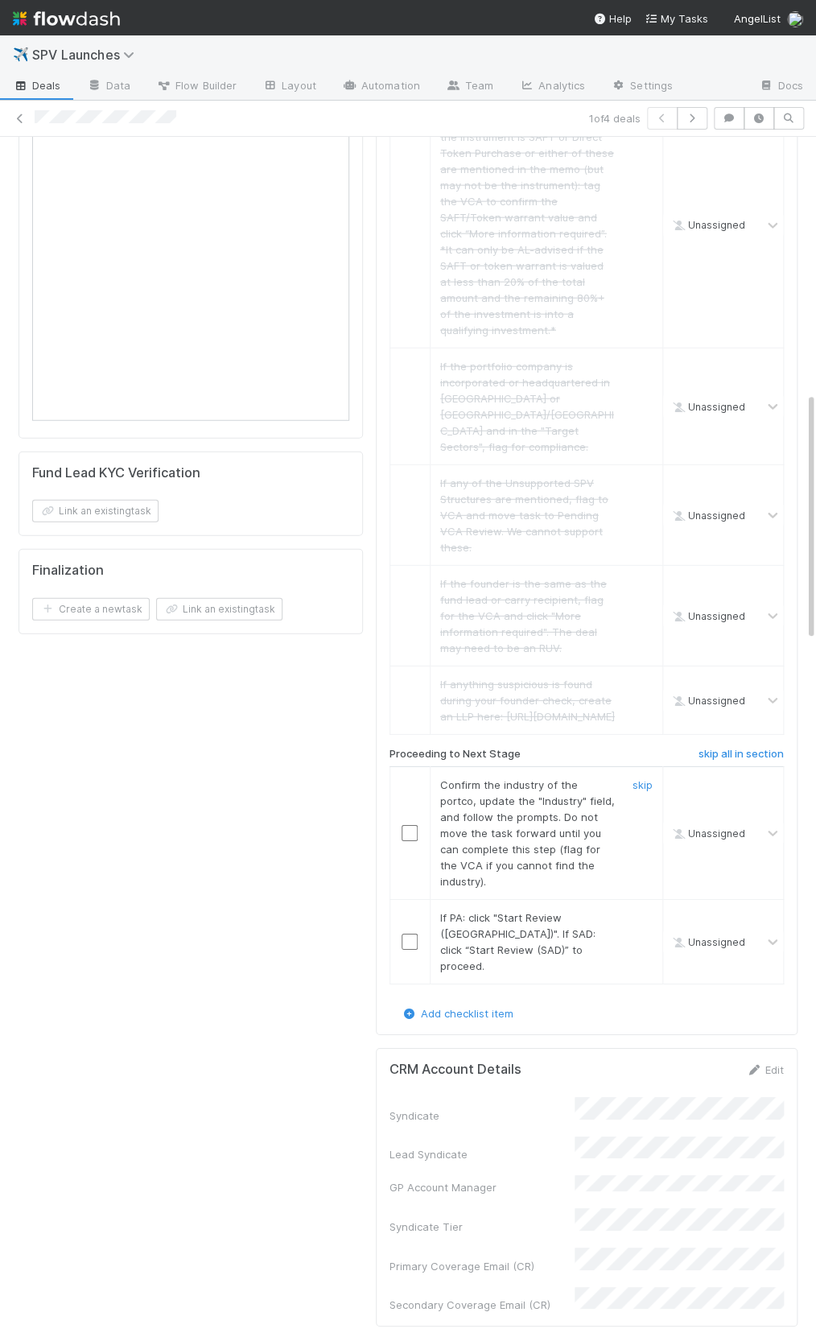
drag, startPoint x: 408, startPoint y: 776, endPoint x: 409, endPoint y: 859, distance: 82.1
click at [408, 825] on input "checkbox" at bounding box center [410, 833] width 16 height 16
click at [406, 933] on input "checkbox" at bounding box center [410, 941] width 16 height 16
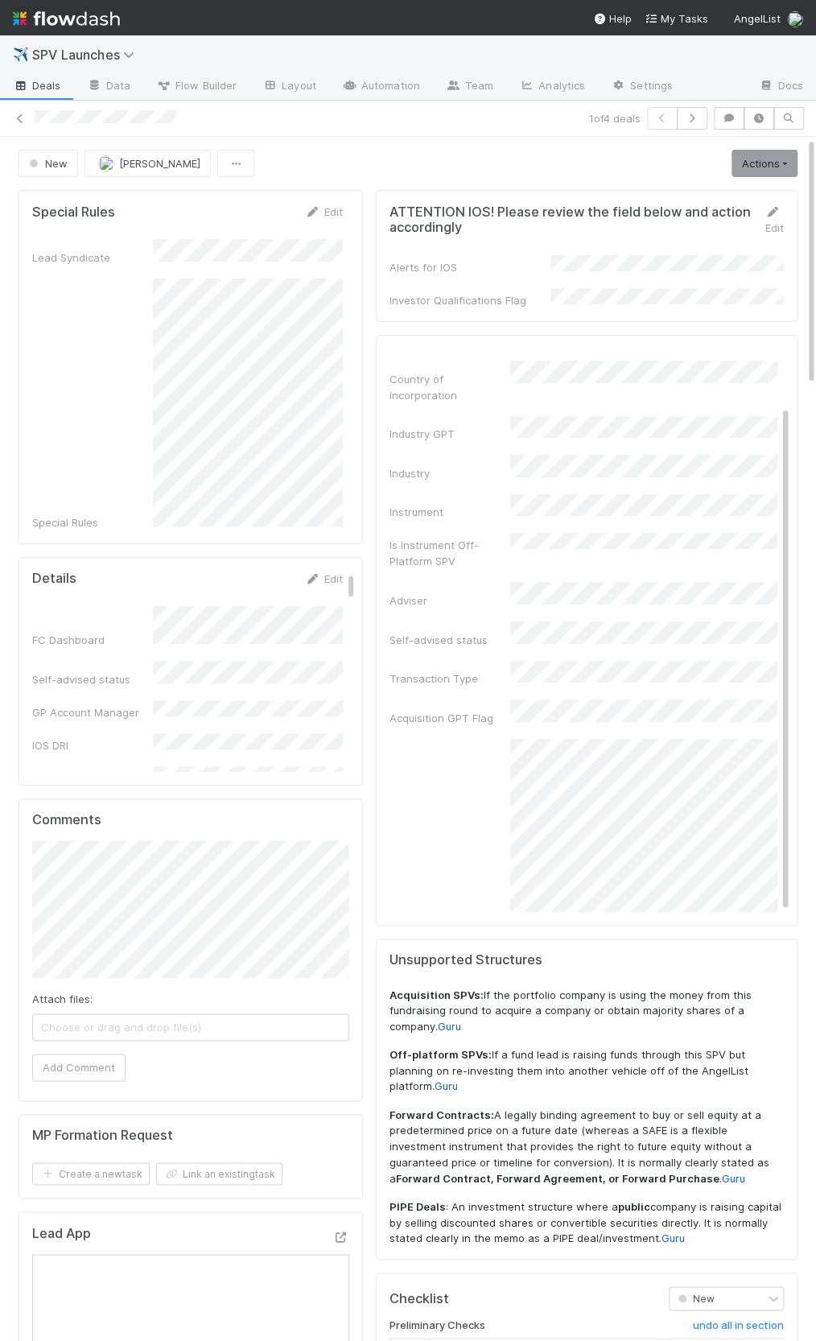
scroll to position [0, 0]
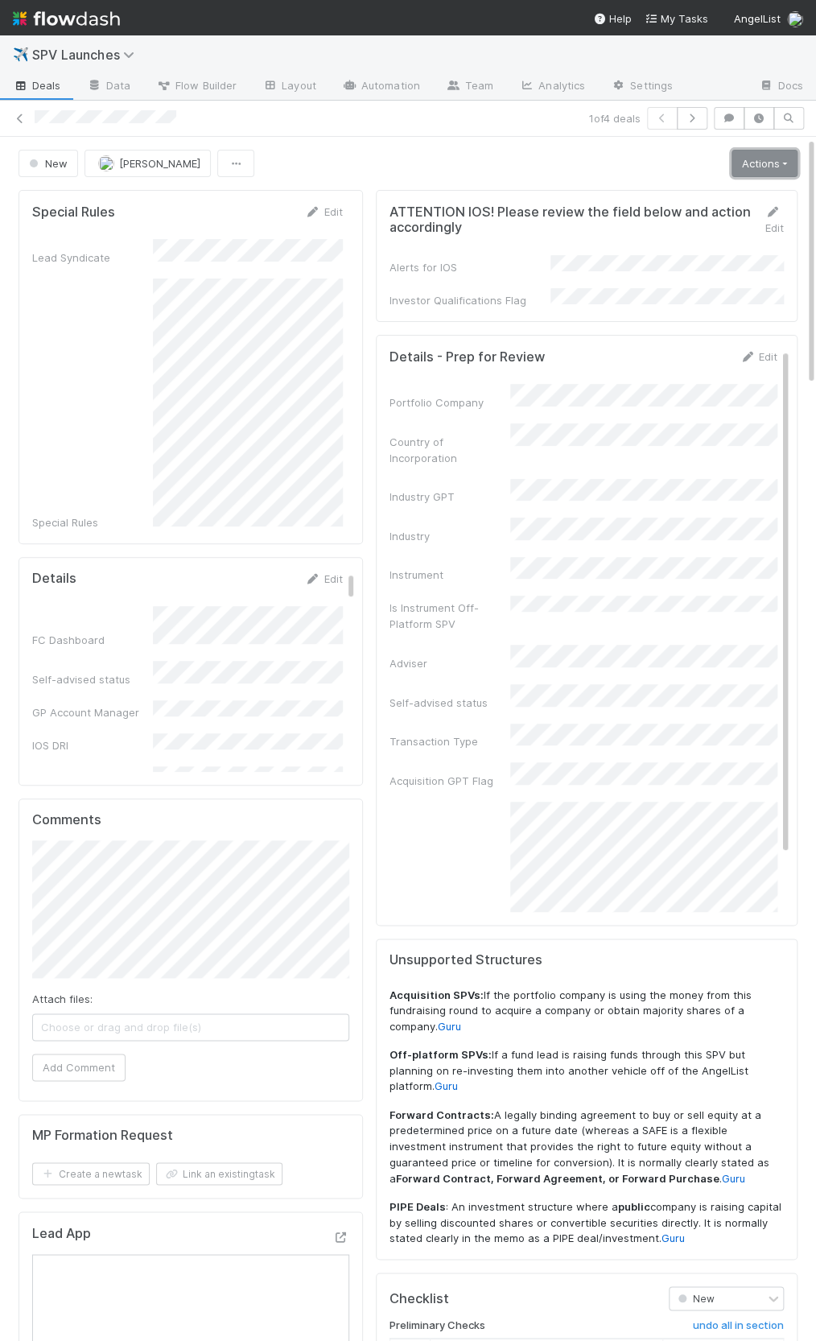
click at [754, 171] on link "Actions" at bounding box center [764, 163] width 66 height 27
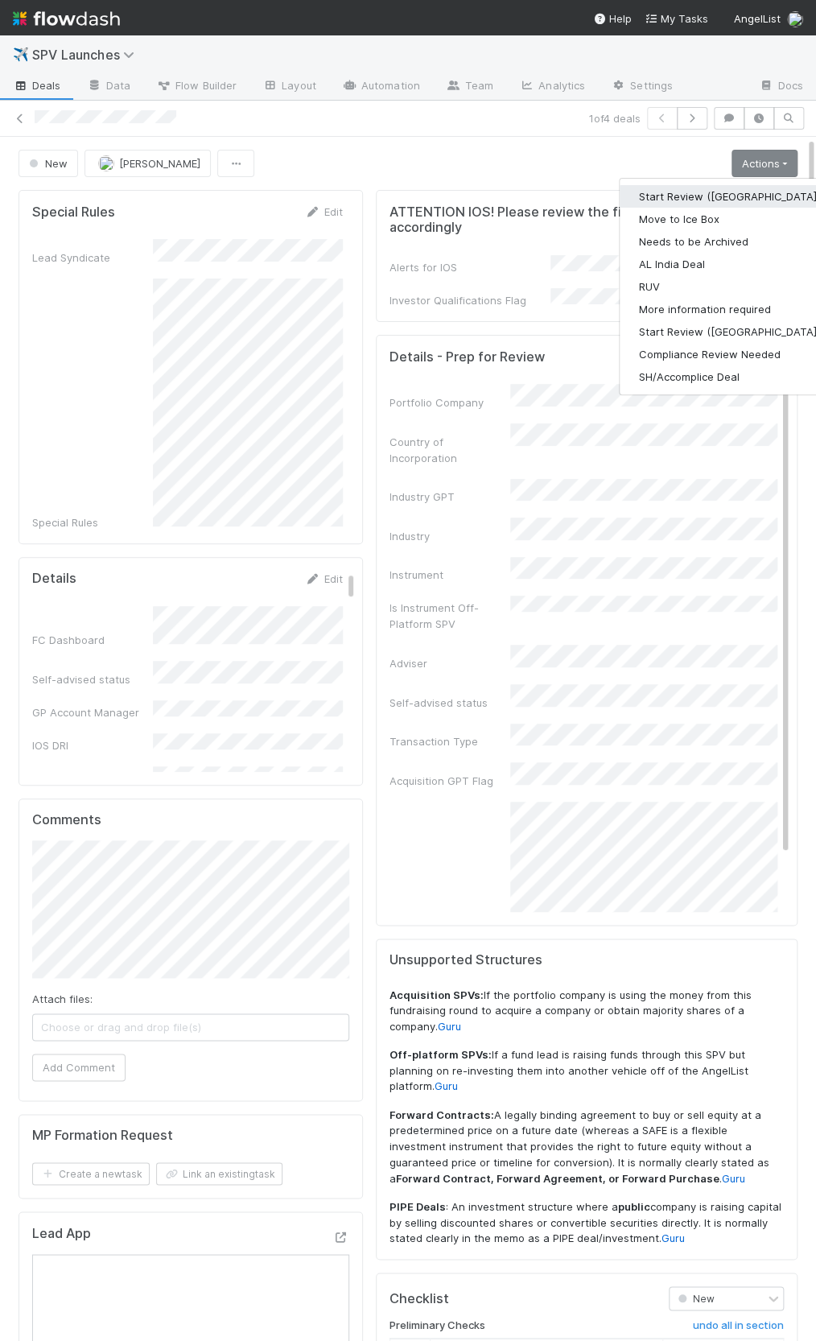
click at [733, 187] on button "Start Review ([GEOGRAPHIC_DATA])" at bounding box center [730, 196] width 220 height 23
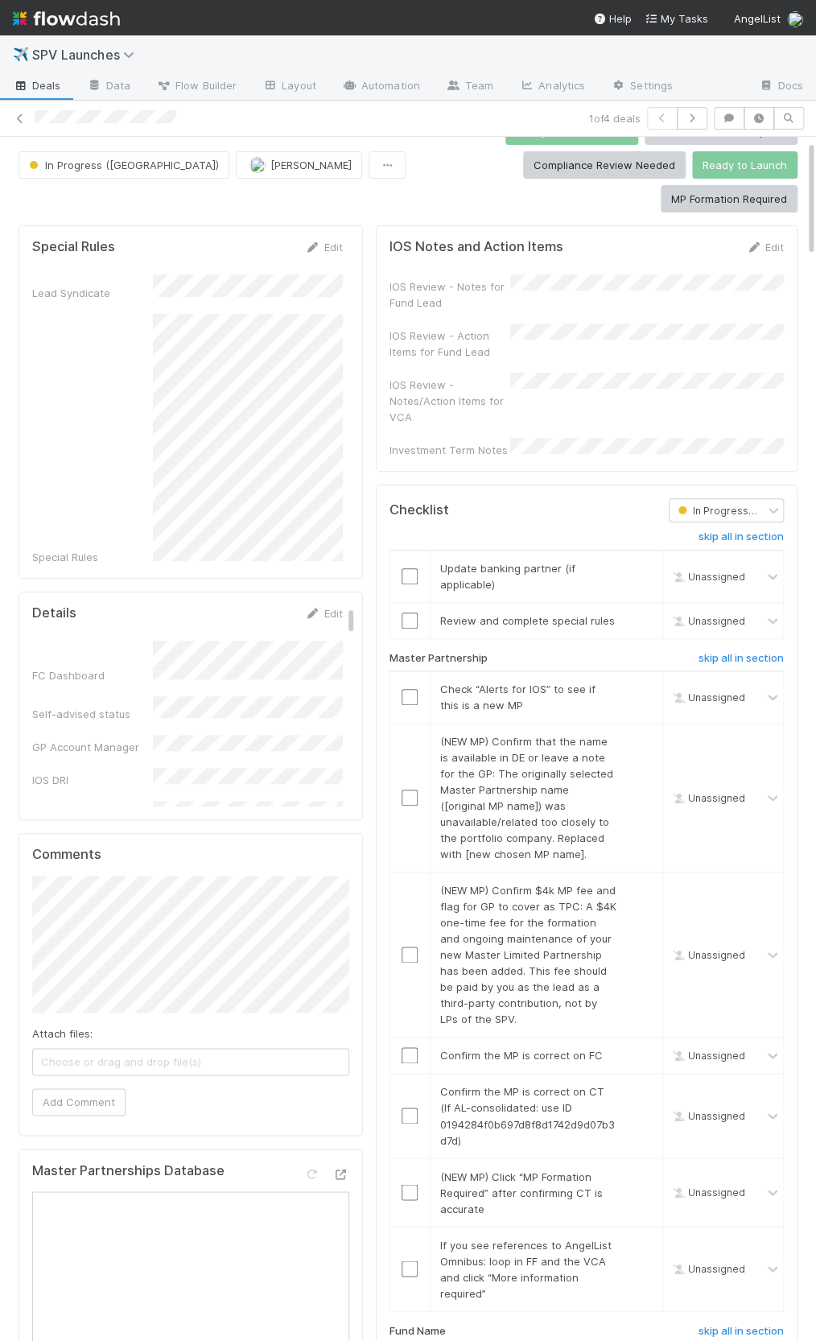
scroll to position [39, 0]
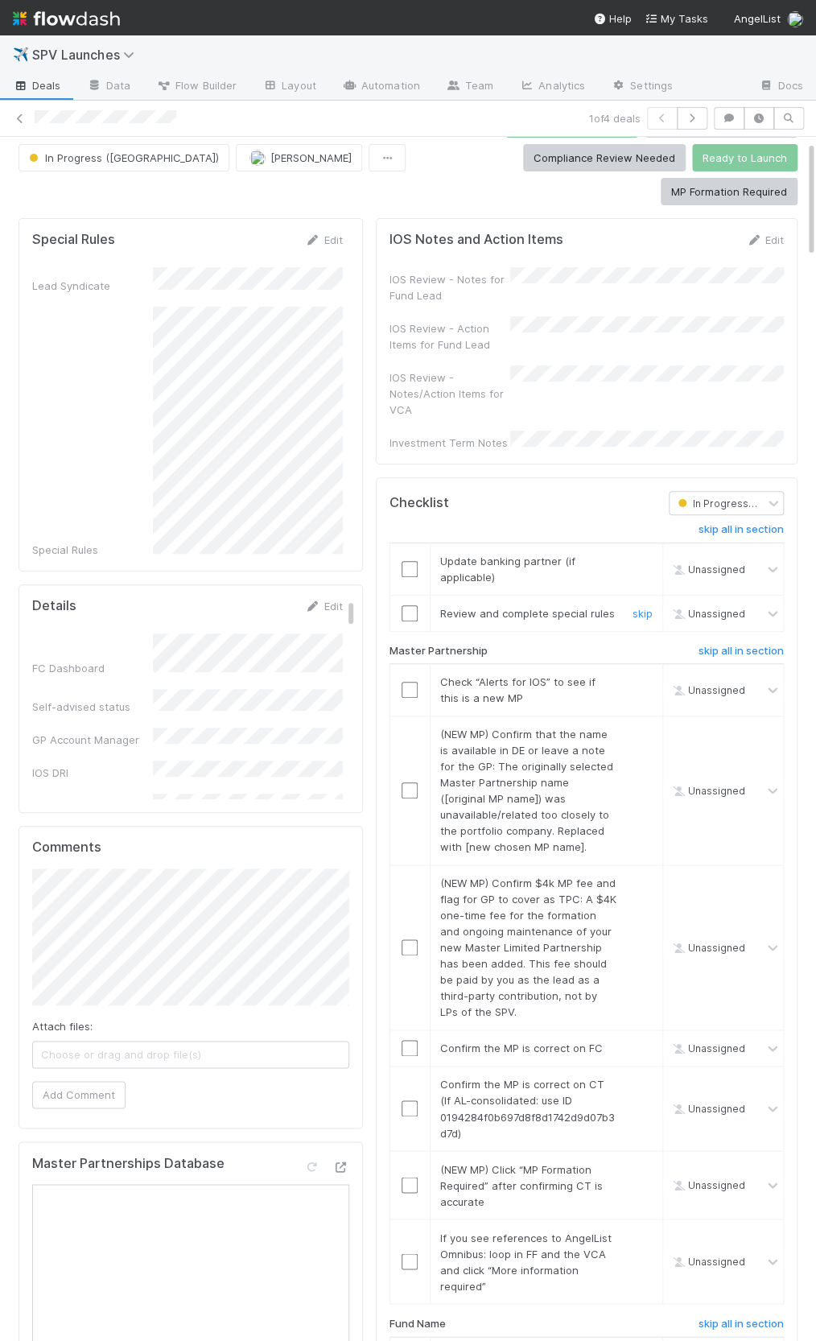
click at [410, 605] on input "checkbox" at bounding box center [410, 613] width 16 height 16
click at [648, 554] on link "skip" at bounding box center [642, 560] width 20 height 13
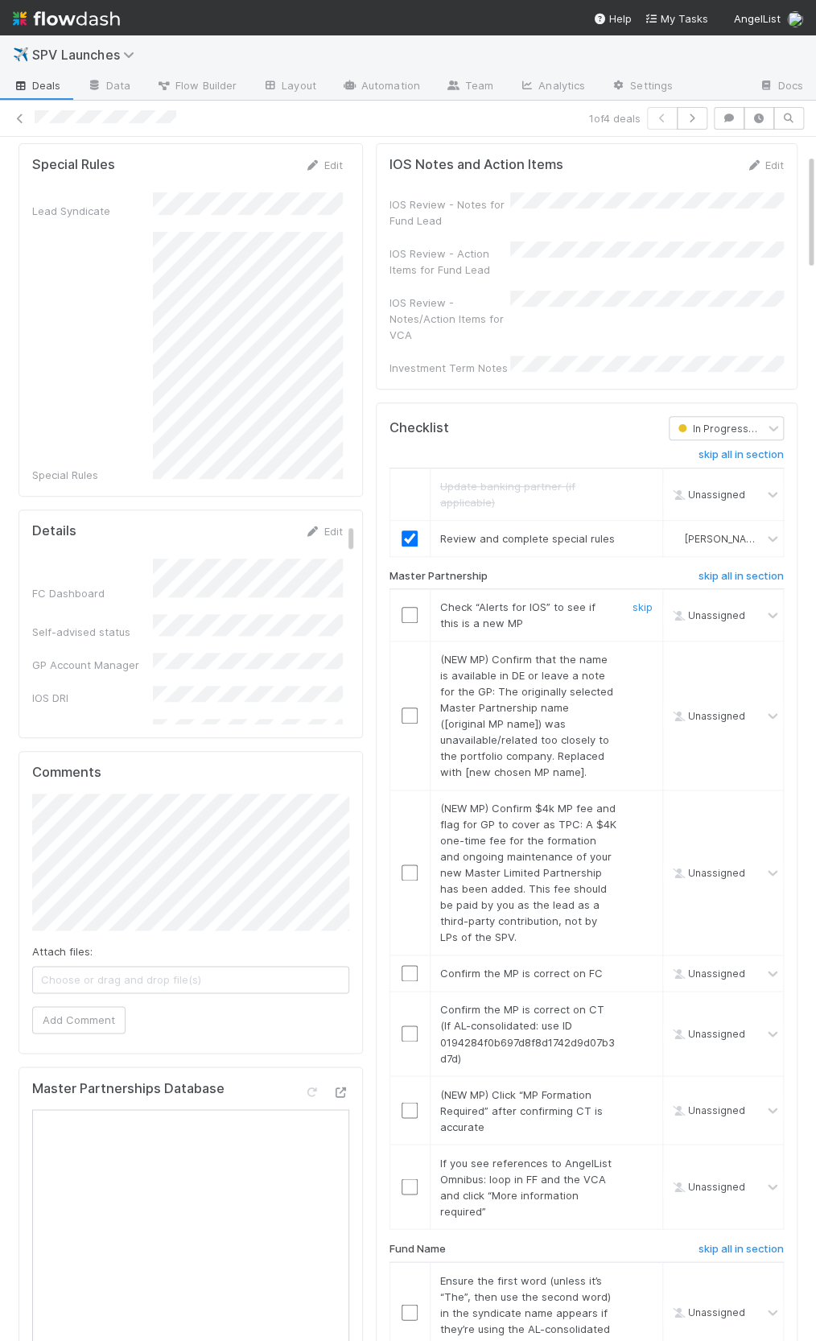
scroll to position [177, 0]
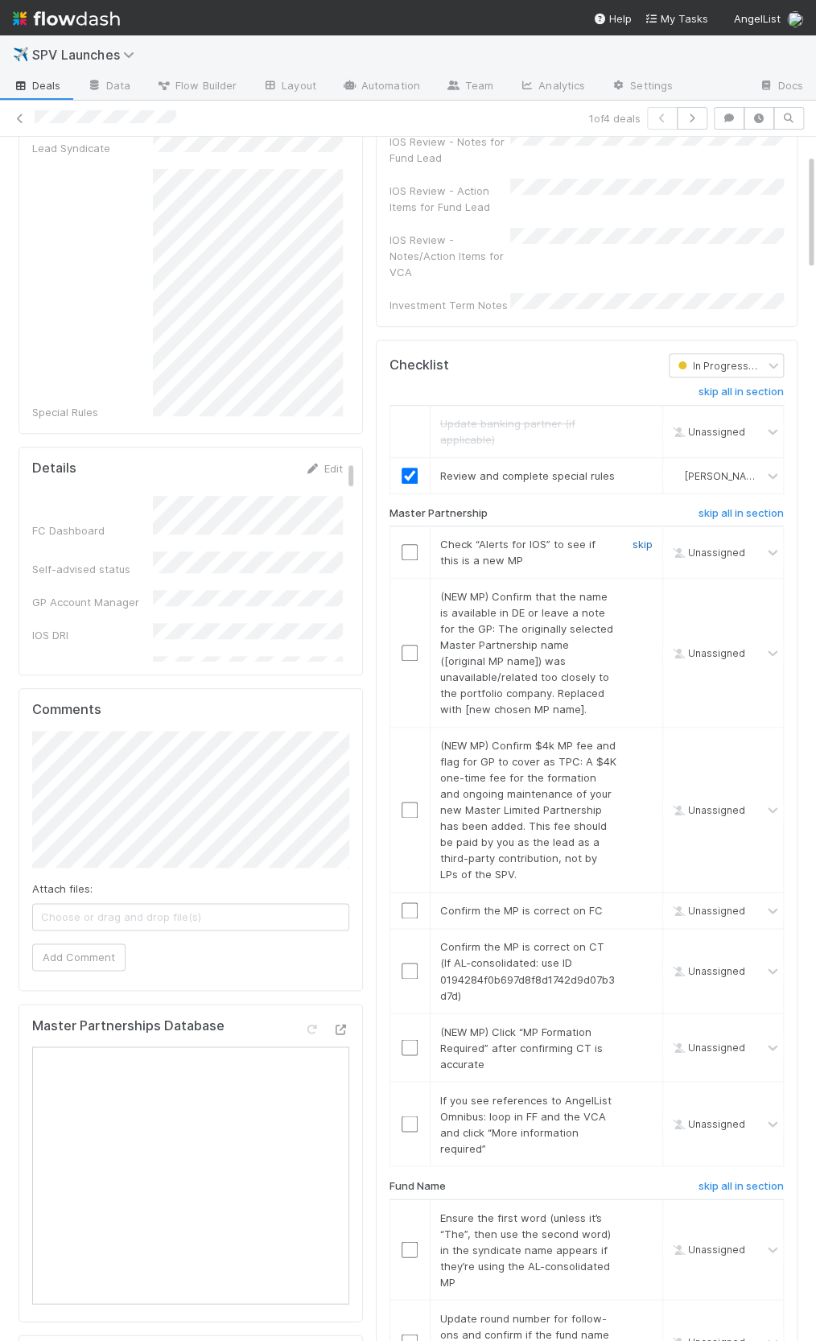
click at [643, 538] on link "skip" at bounding box center [642, 544] width 20 height 13
click at [637, 590] on link "skip" at bounding box center [642, 596] width 20 height 13
click at [640, 739] on link "skip" at bounding box center [642, 745] width 20 height 13
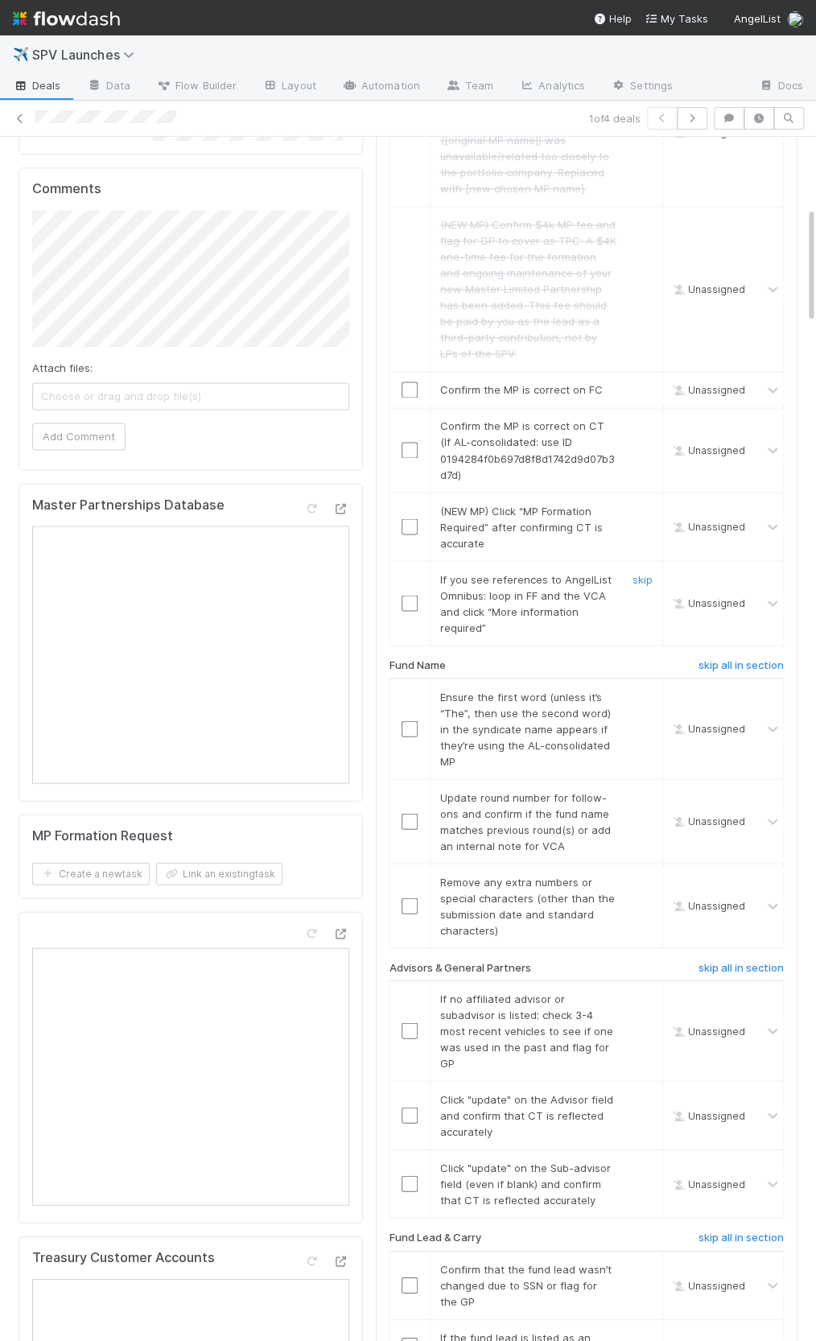
scroll to position [724, 0]
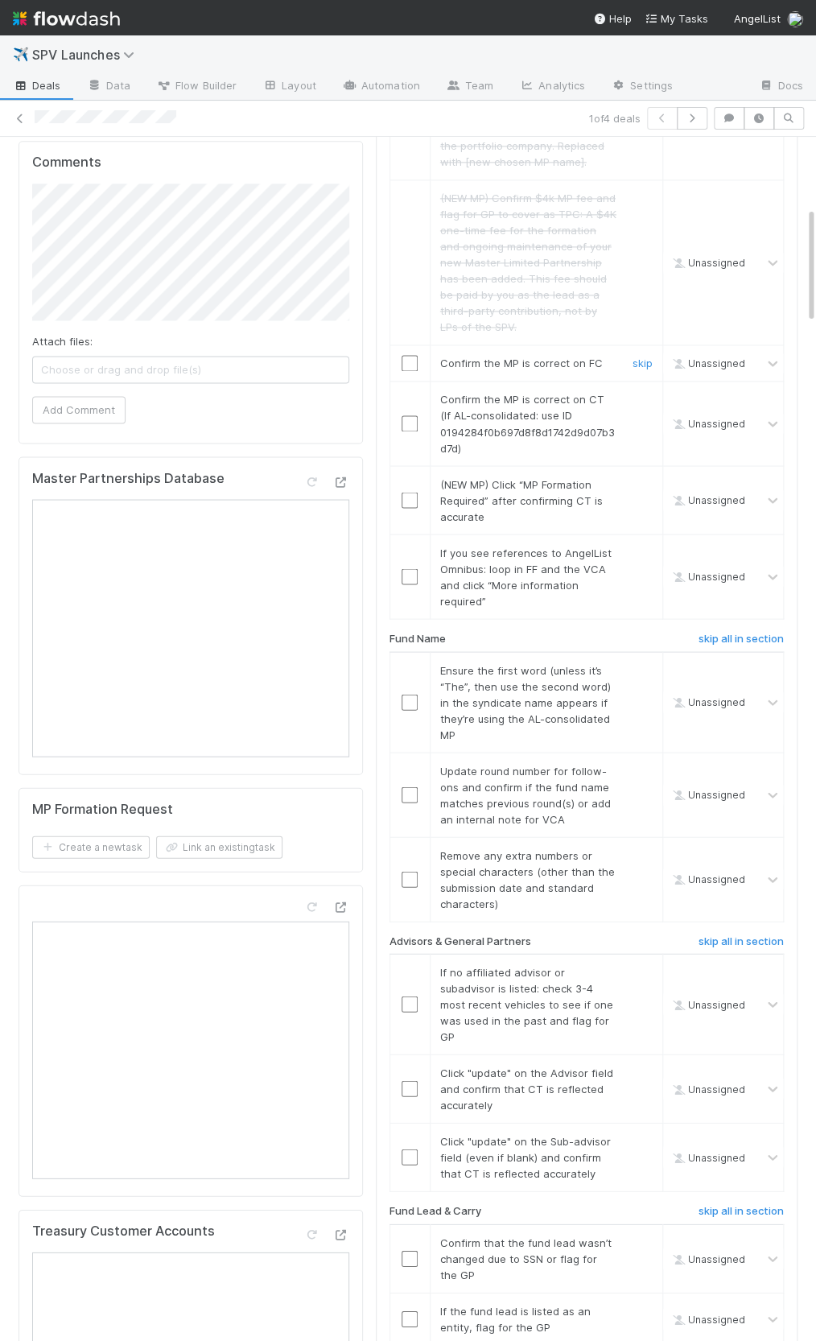
click at [405, 355] on input "checkbox" at bounding box center [410, 363] width 16 height 16
click at [406, 415] on input "checkbox" at bounding box center [410, 423] width 16 height 16
click at [639, 477] on link "skip" at bounding box center [642, 483] width 20 height 13
click at [644, 546] on link "skip" at bounding box center [642, 552] width 20 height 13
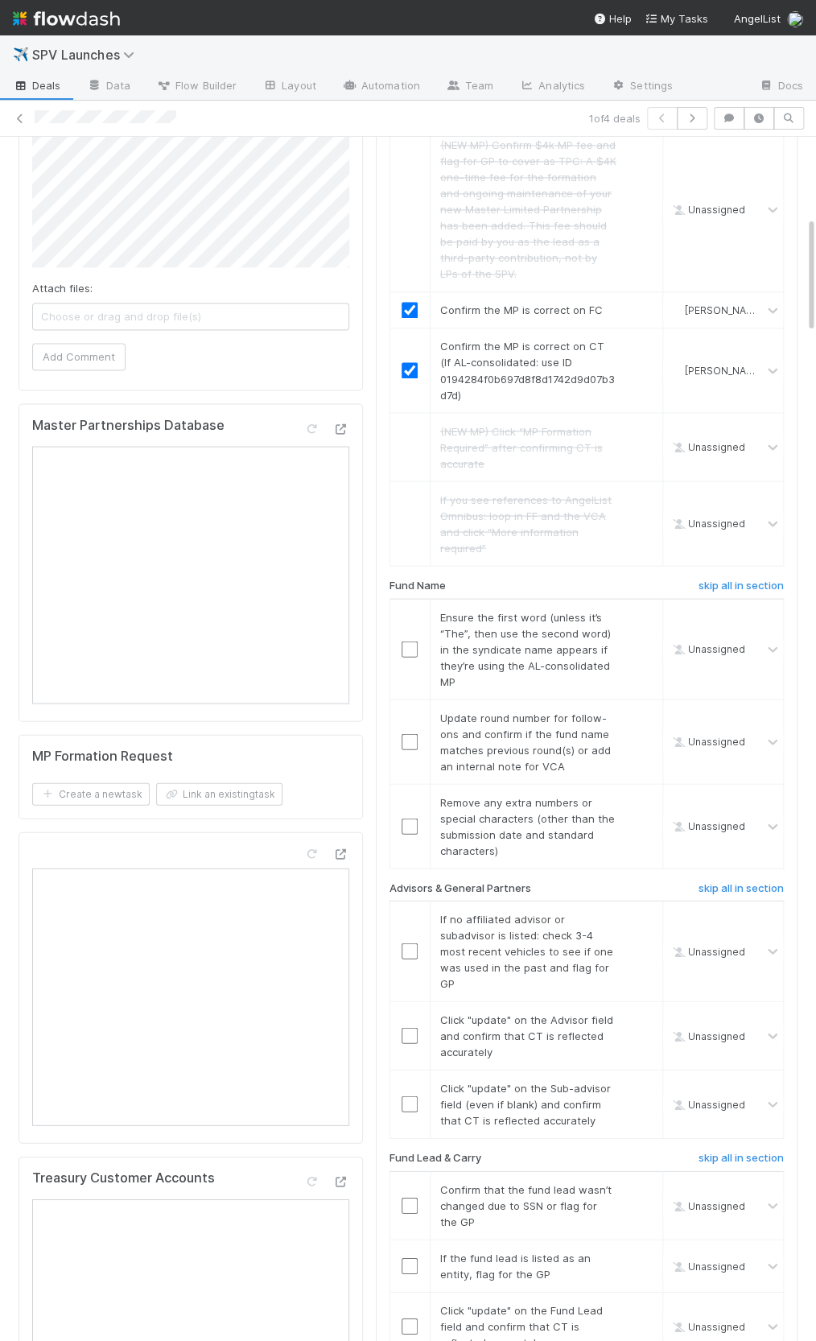
scroll to position [822, 0]
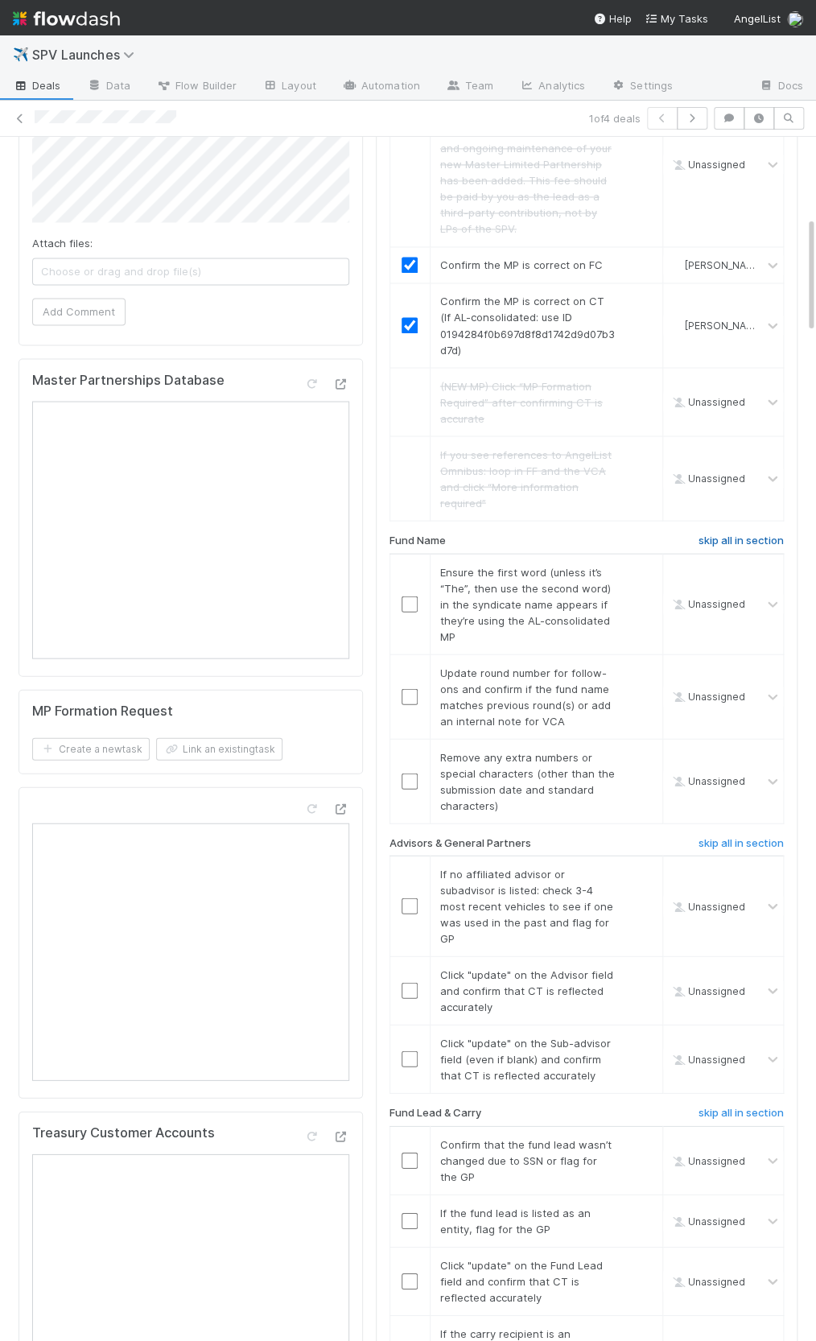
click at [714, 533] on h6 "skip all in section" at bounding box center [740, 539] width 85 height 13
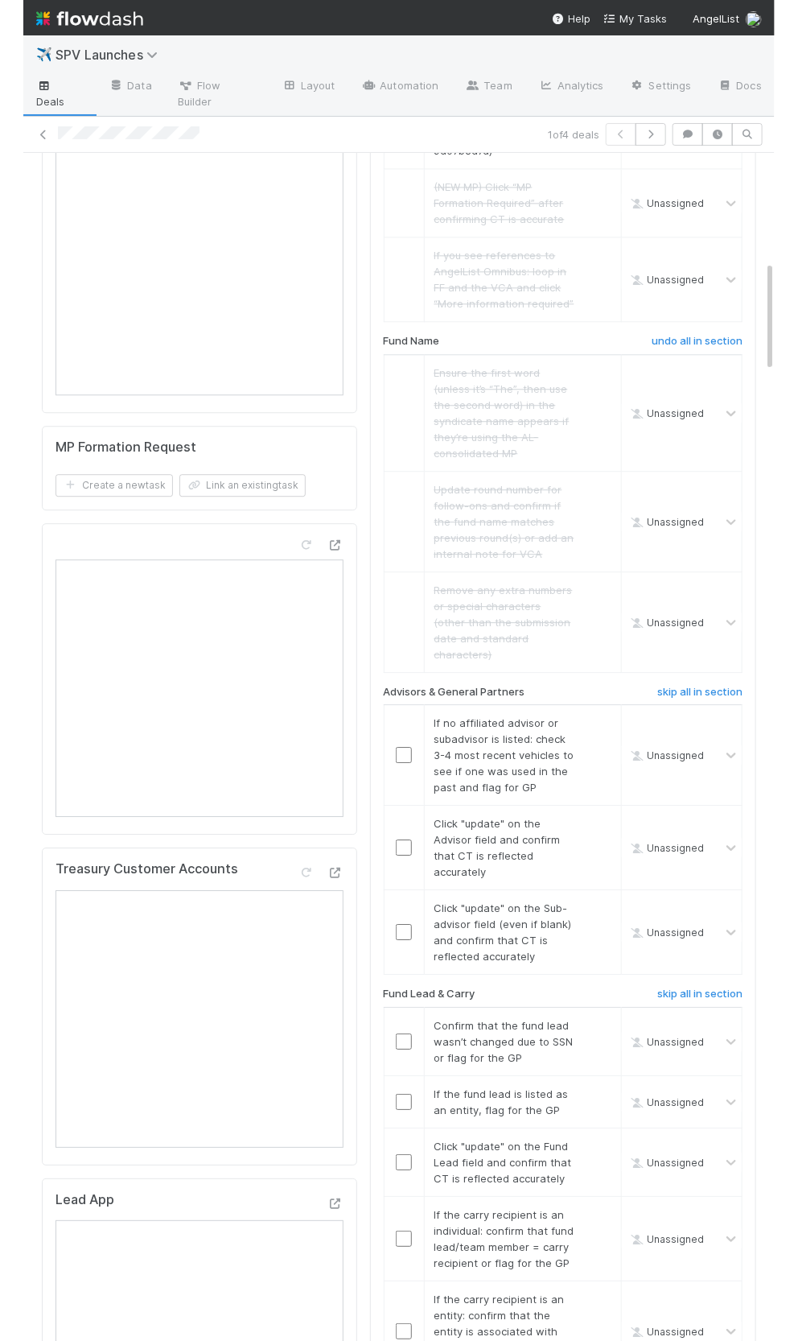
scroll to position [1166, 0]
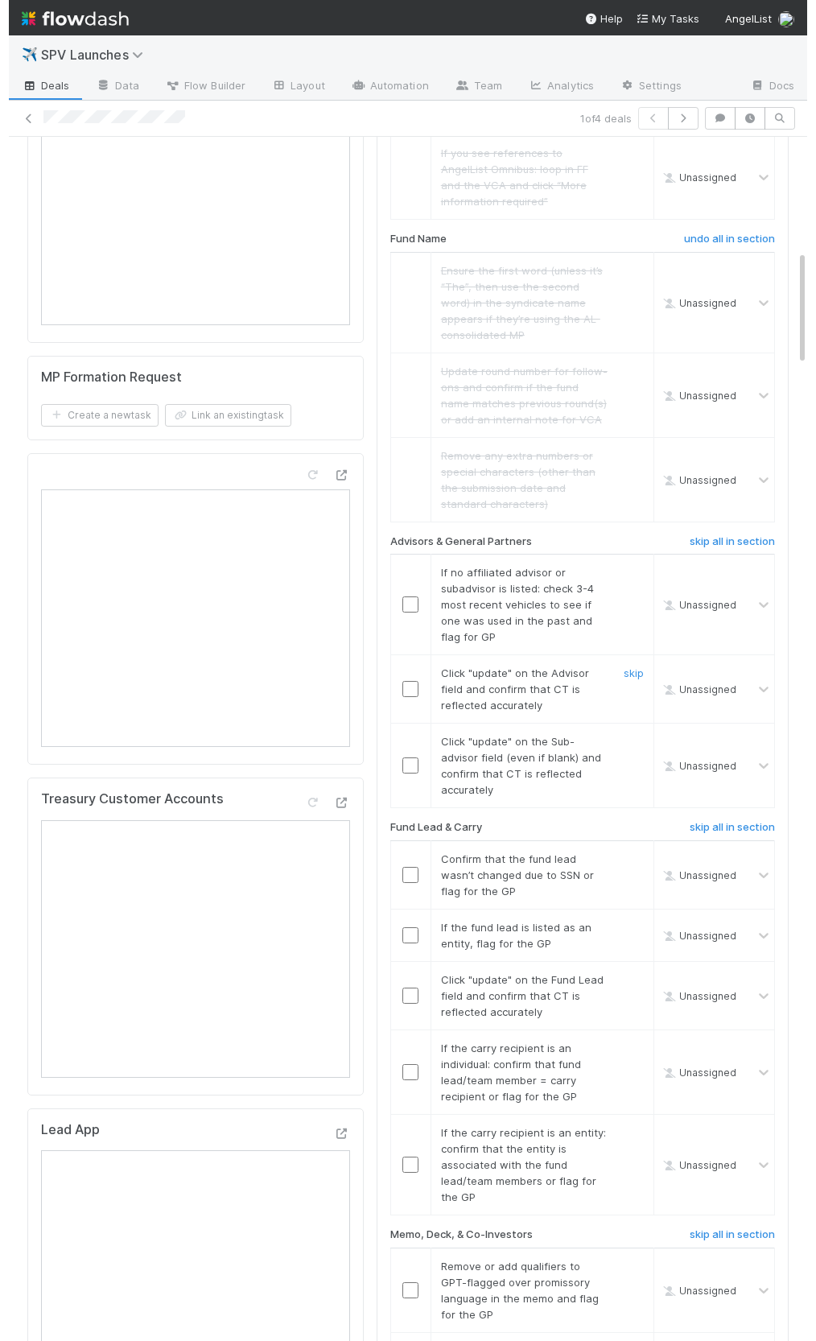
scroll to position [1190, 0]
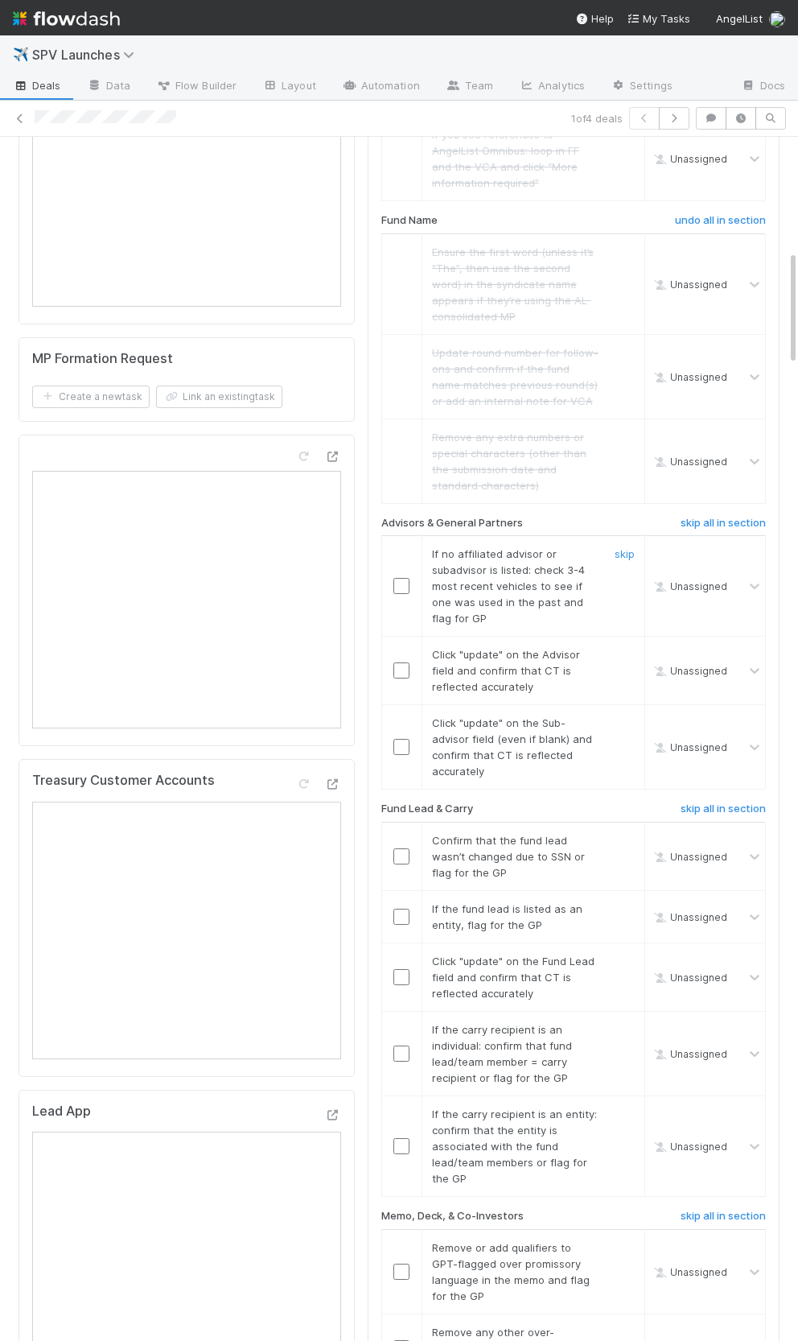
click at [402, 578] on input "checkbox" at bounding box center [401, 586] width 16 height 16
click at [409, 662] on input "checkbox" at bounding box center [401, 670] width 16 height 16
click at [406, 705] on td at bounding box center [401, 747] width 40 height 84
click at [404, 739] on input "checkbox" at bounding box center [401, 747] width 16 height 16
click at [406, 969] on input "checkbox" at bounding box center [401, 977] width 16 height 16
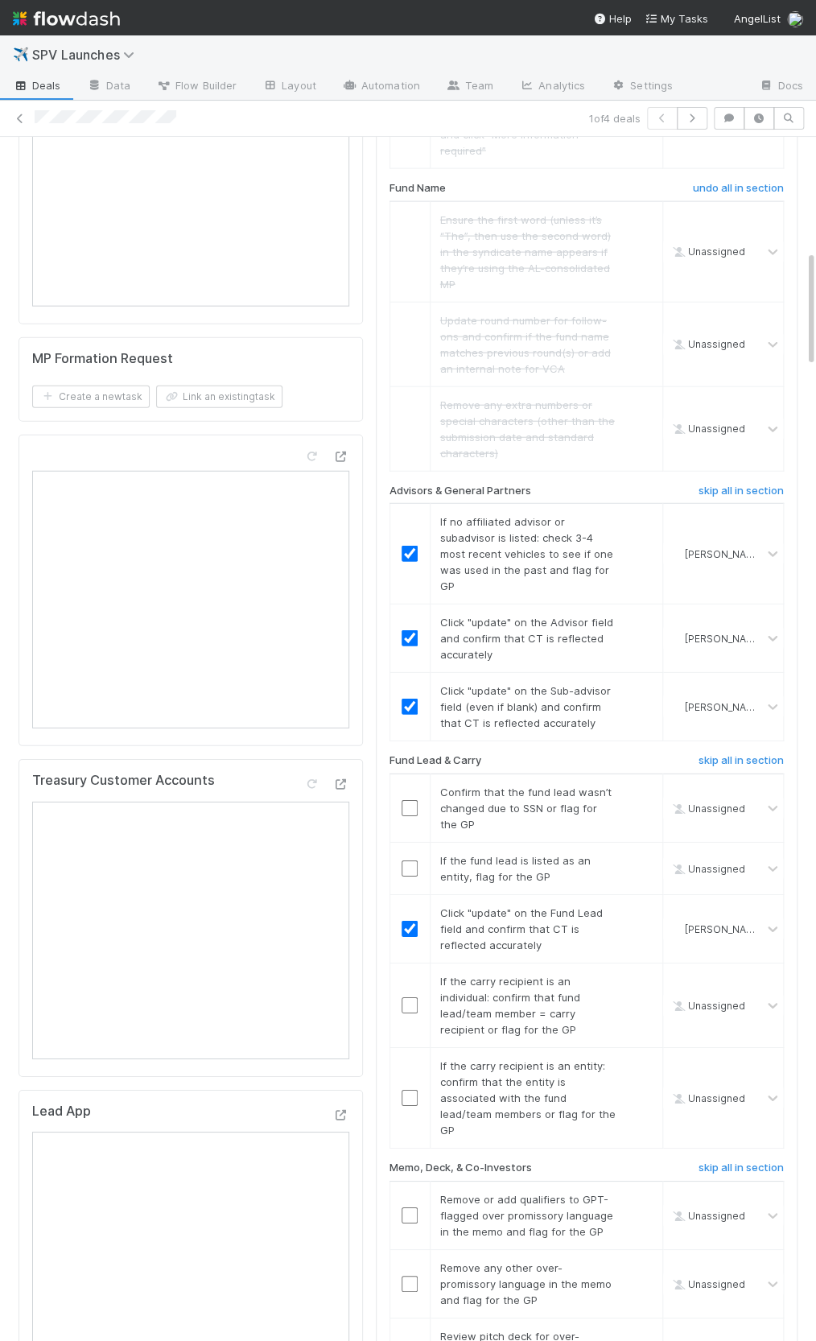
scroll to position [1286, 0]
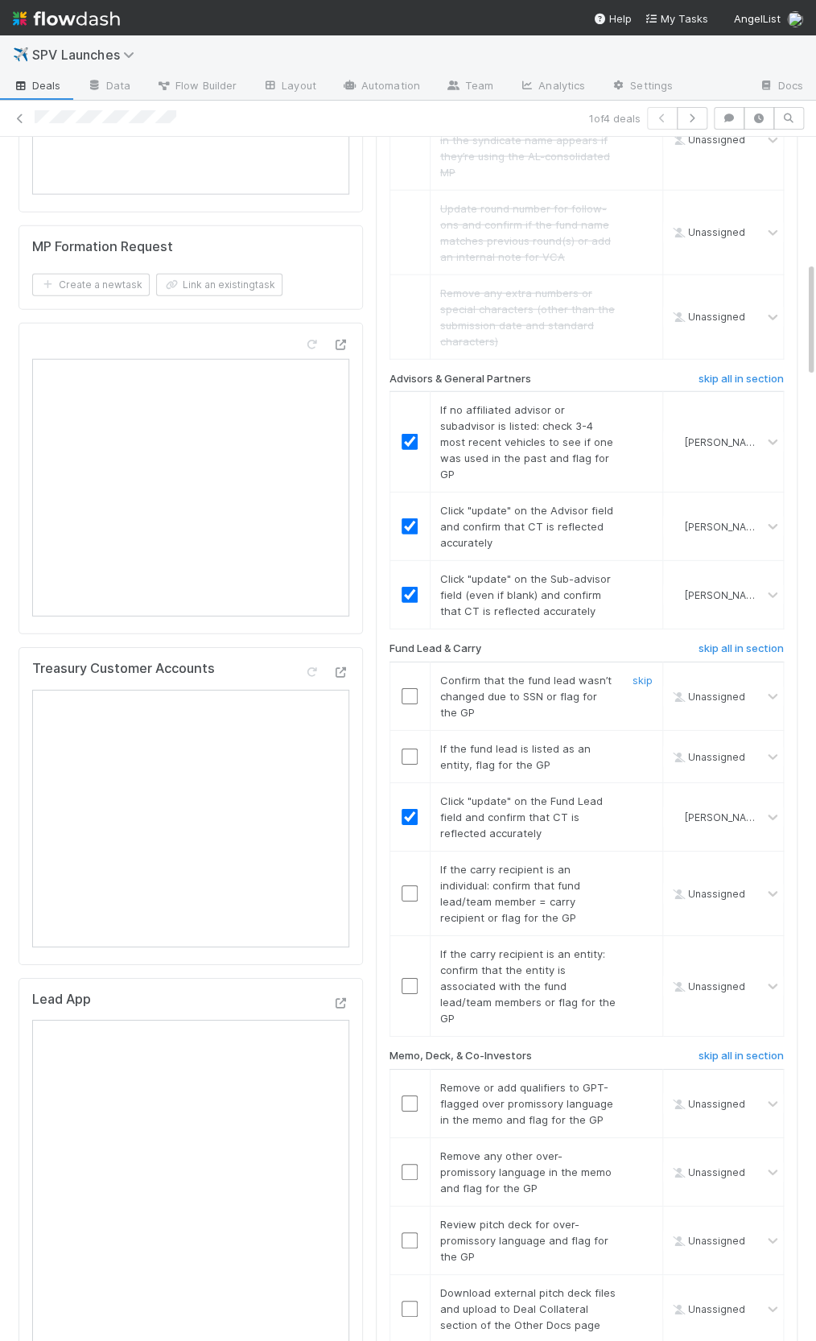
click at [410, 688] on input "checkbox" at bounding box center [410, 696] width 16 height 16
click at [641, 742] on link "skip" at bounding box center [642, 748] width 20 height 13
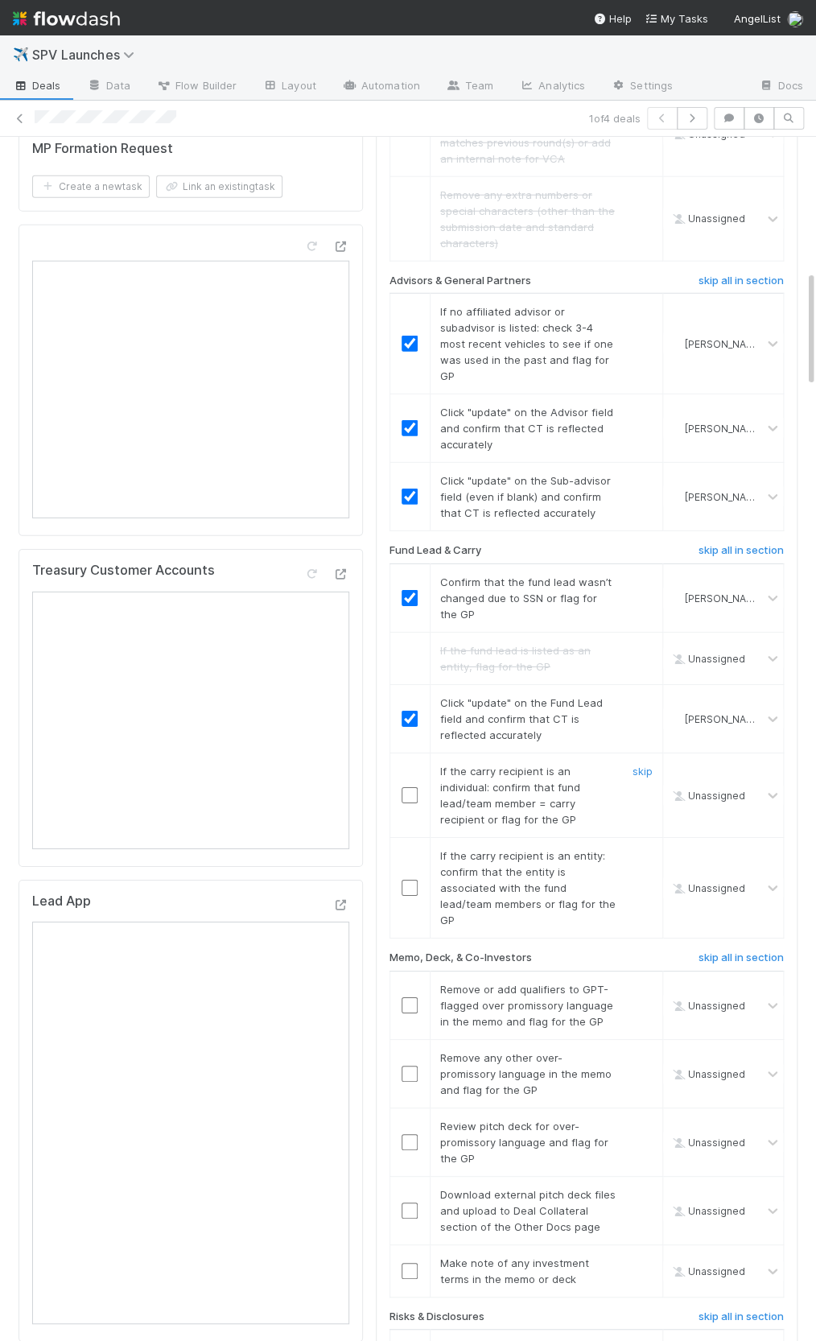
click at [403, 787] on input "checkbox" at bounding box center [410, 795] width 16 height 16
click at [645, 849] on link "skip" at bounding box center [642, 855] width 20 height 13
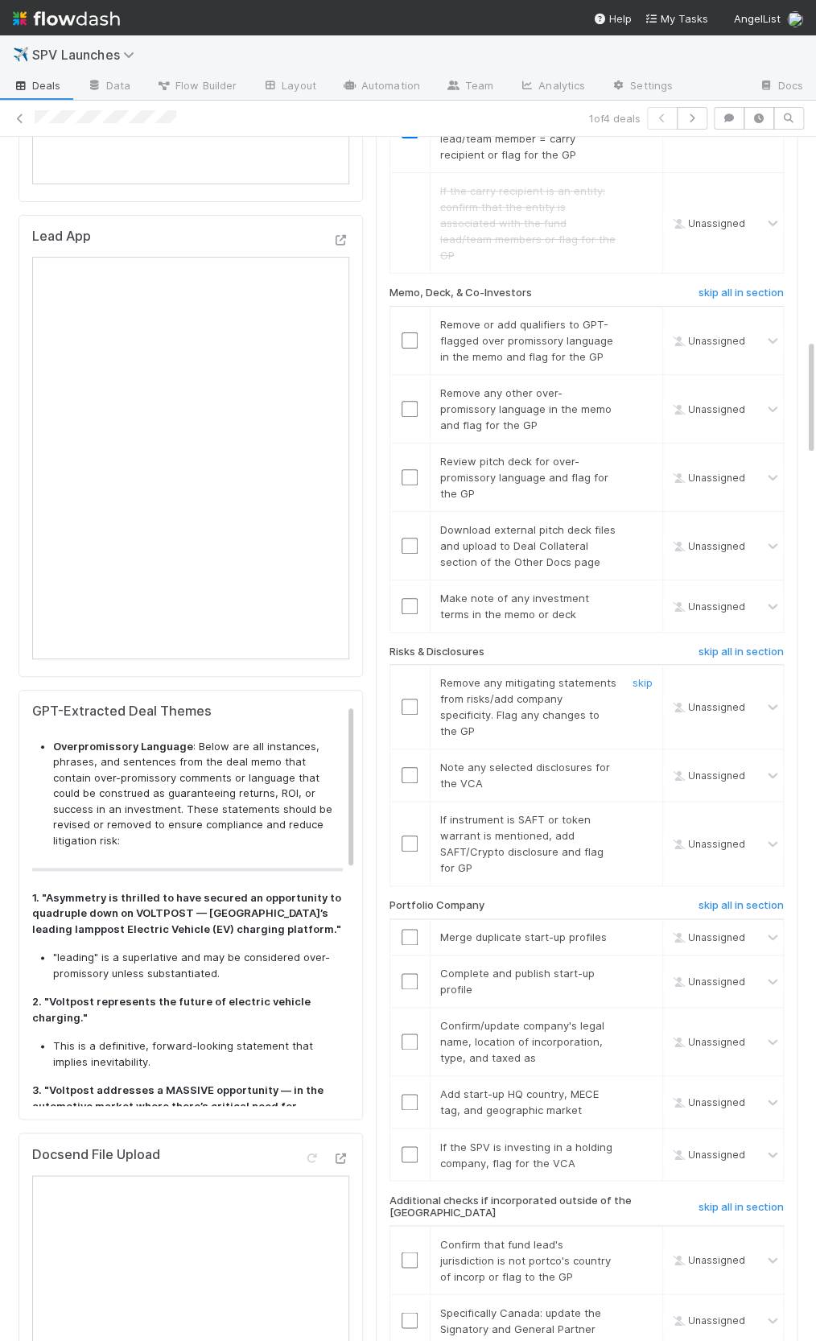
scroll to position [2095, 0]
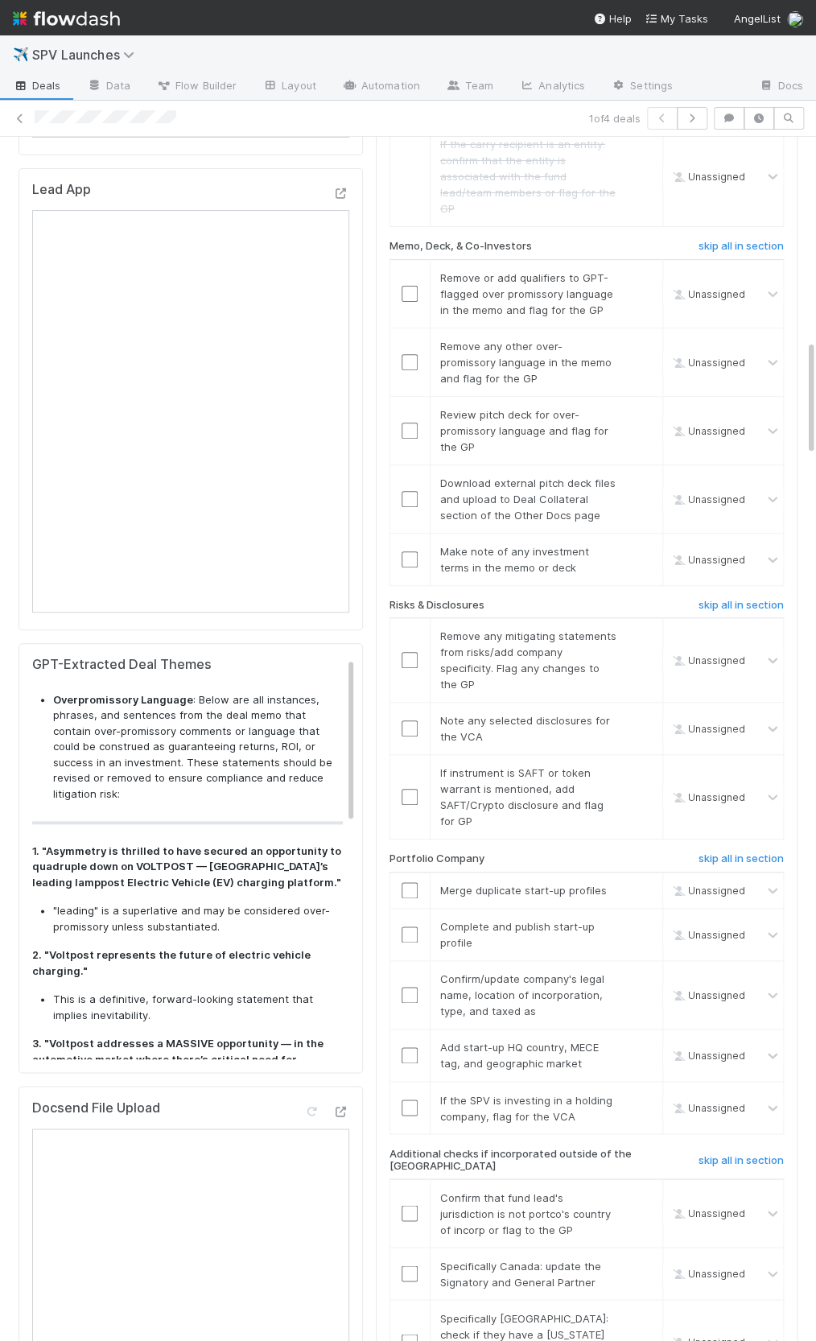
click at [200, 703] on li "Overpromissory Language : Below are all instances, phrases, and sentences from …" at bounding box center [198, 747] width 290 height 110
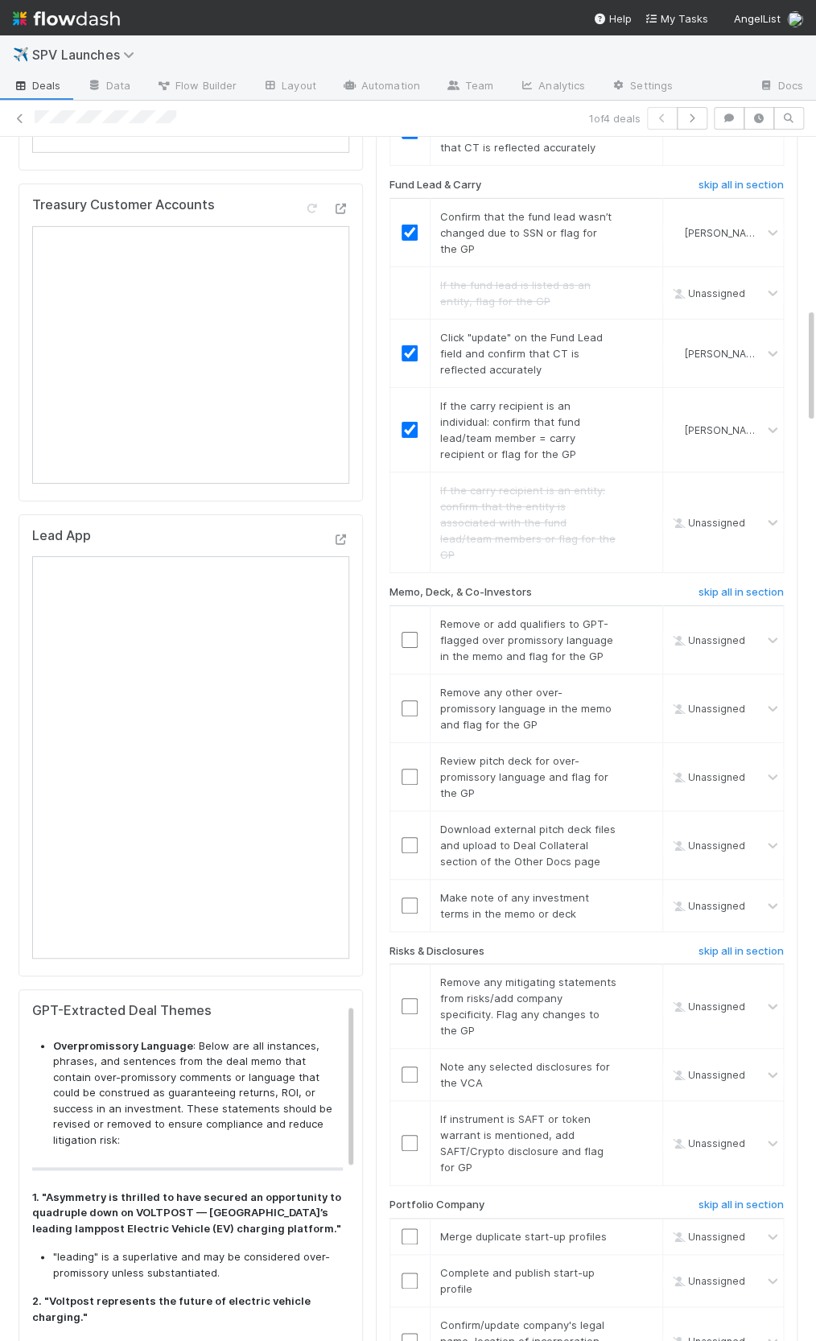
scroll to position [1814, 0]
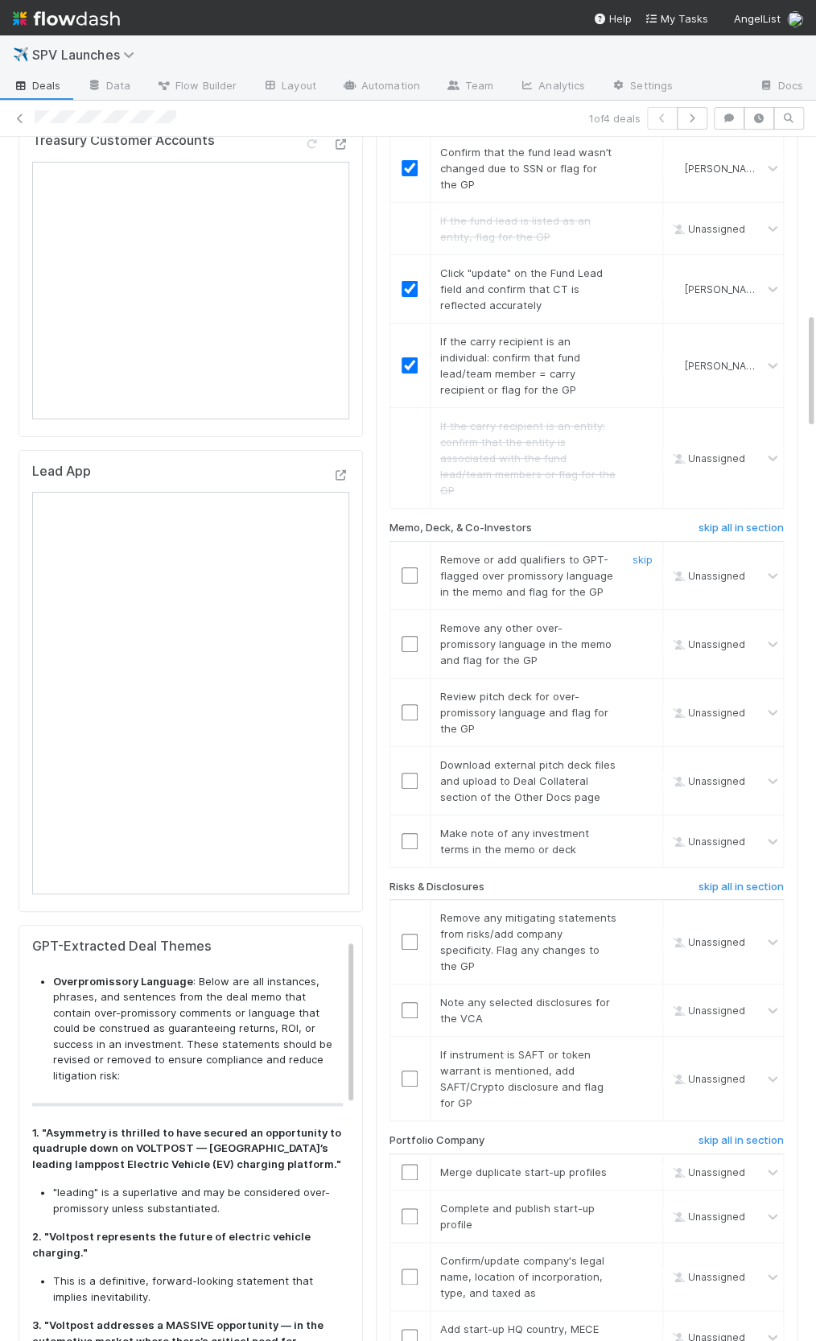
click at [408, 567] on input "checkbox" at bounding box center [410, 575] width 16 height 16
click at [643, 621] on link "skip" at bounding box center [642, 627] width 20 height 13
click at [409, 704] on input "checkbox" at bounding box center [410, 712] width 16 height 16
click at [641, 758] on link "skip" at bounding box center [642, 764] width 20 height 13
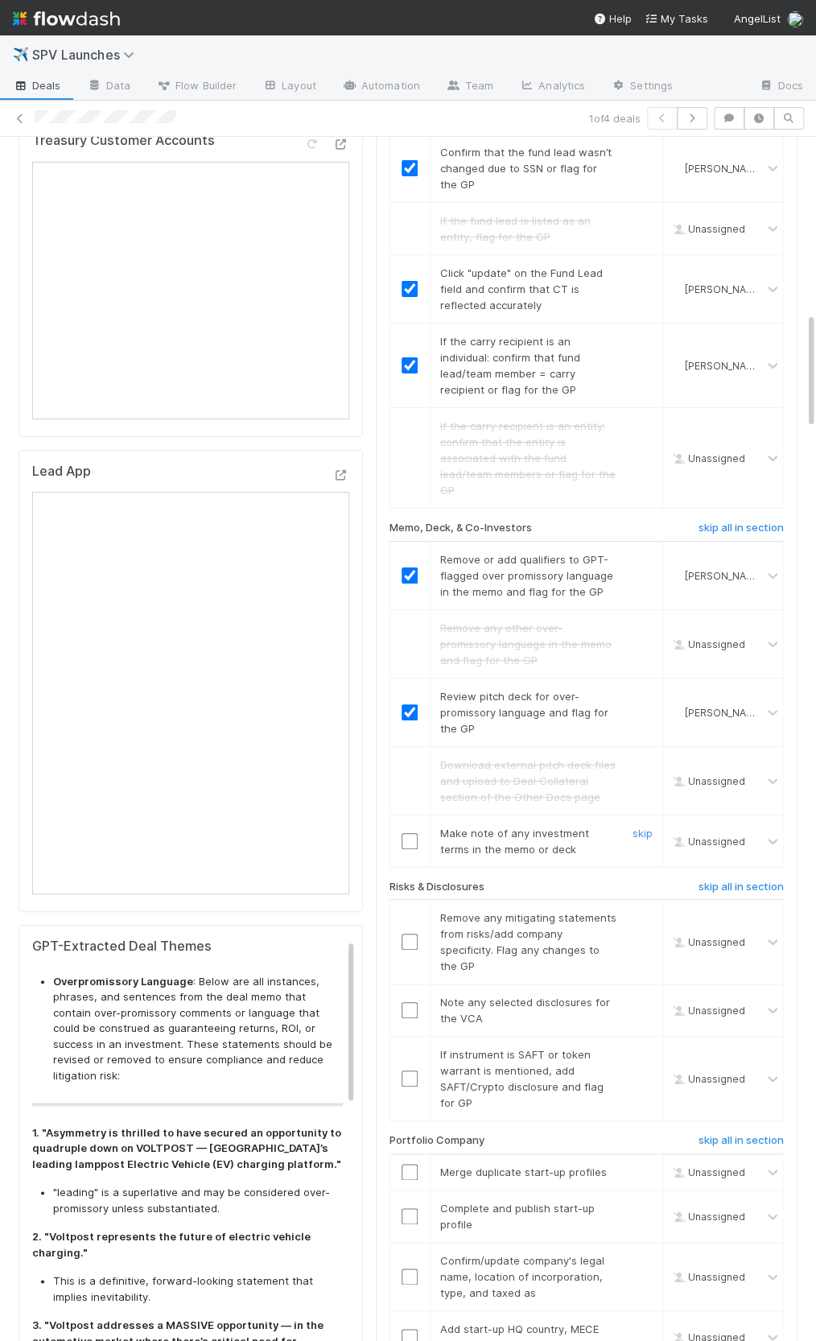
click at [410, 833] on input "checkbox" at bounding box center [410, 841] width 16 height 16
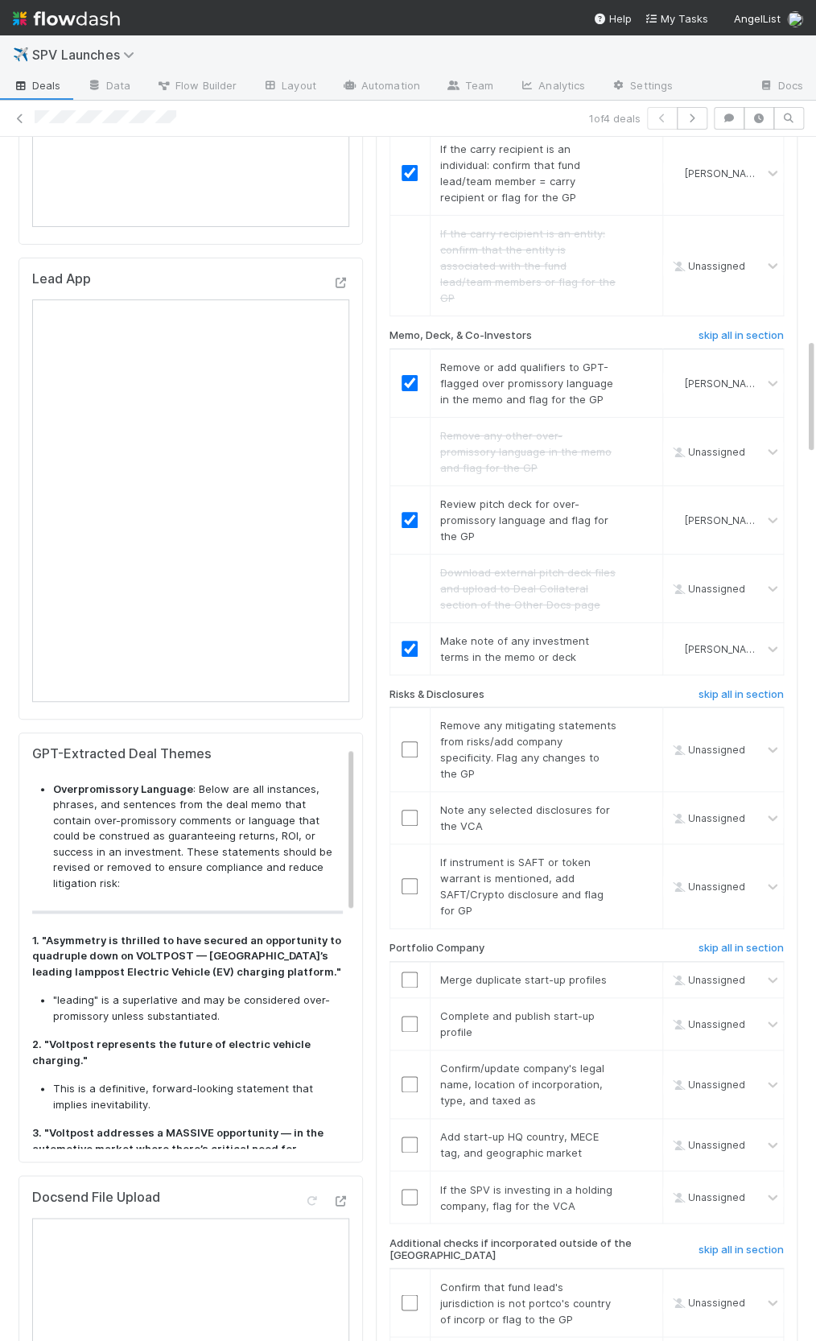
scroll to position [2082, 0]
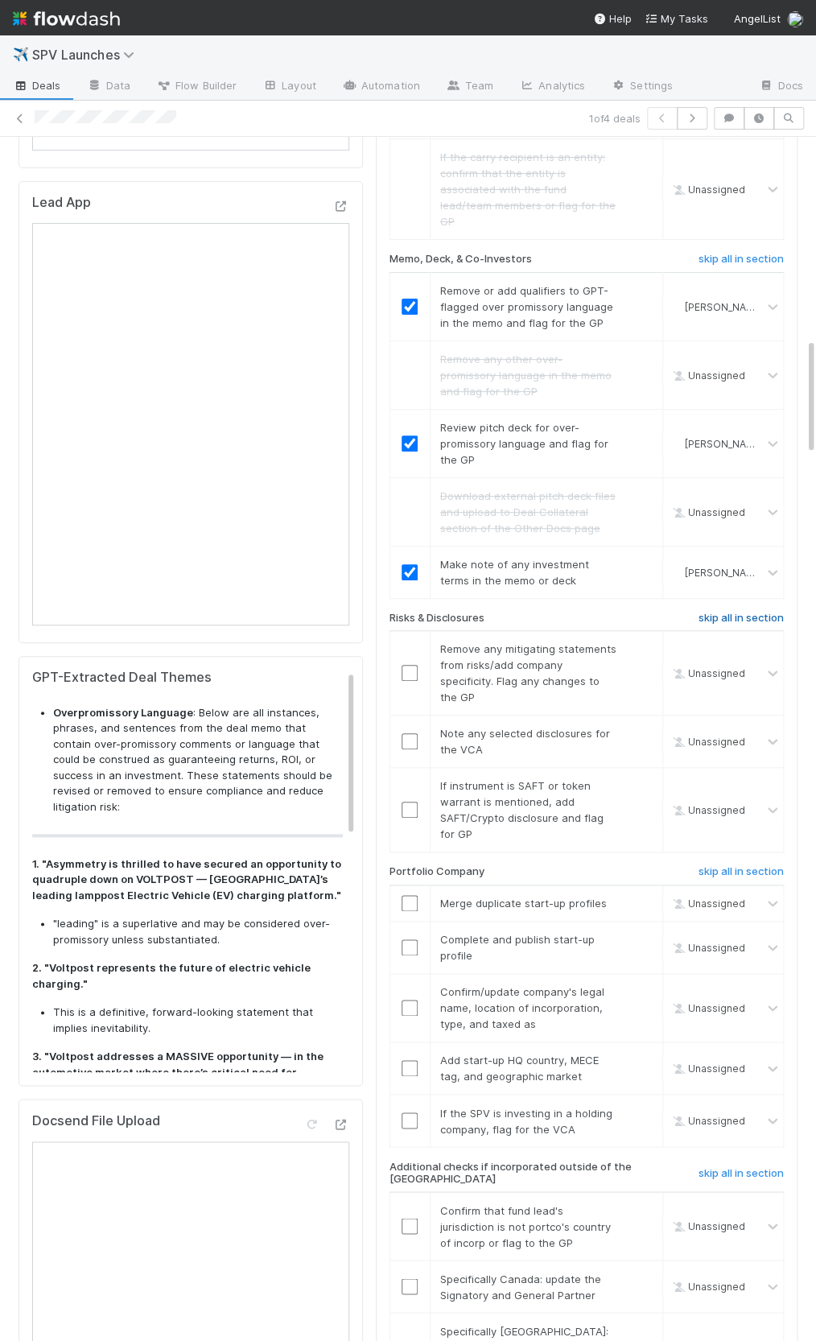
click at [730, 612] on h6 "skip all in section" at bounding box center [740, 618] width 85 height 13
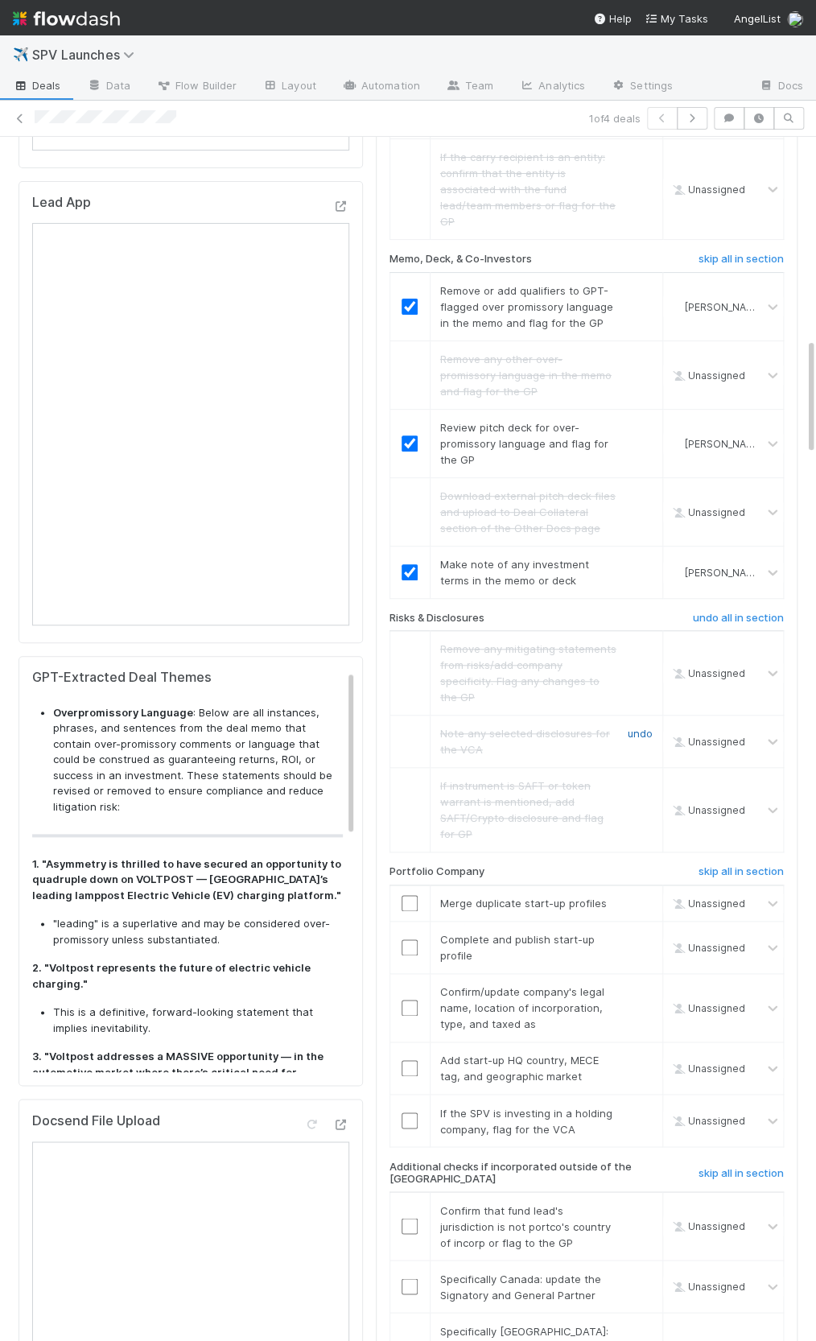
click at [637, 727] on link "undo" at bounding box center [640, 733] width 25 height 13
click at [406, 733] on input "checkbox" at bounding box center [410, 741] width 16 height 16
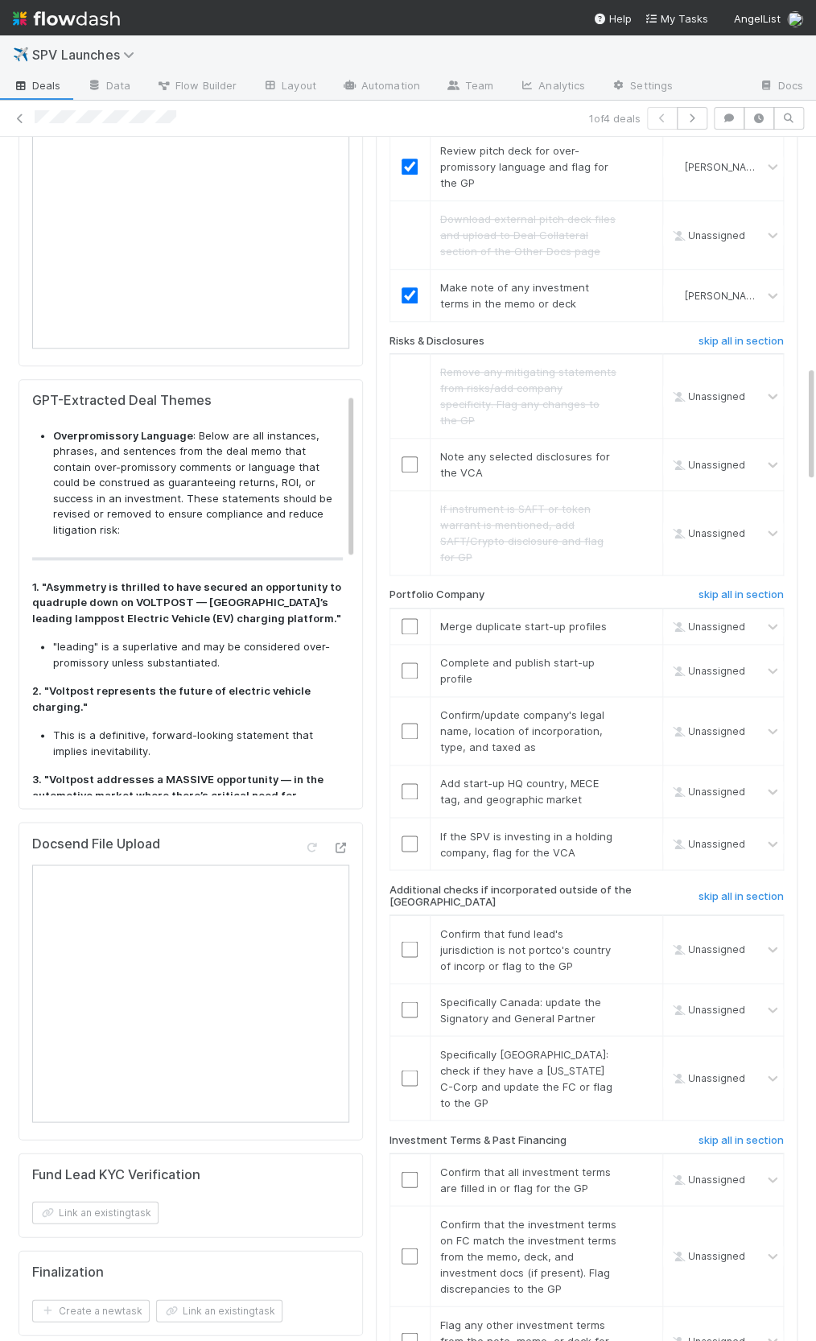
scroll to position [2366, 0]
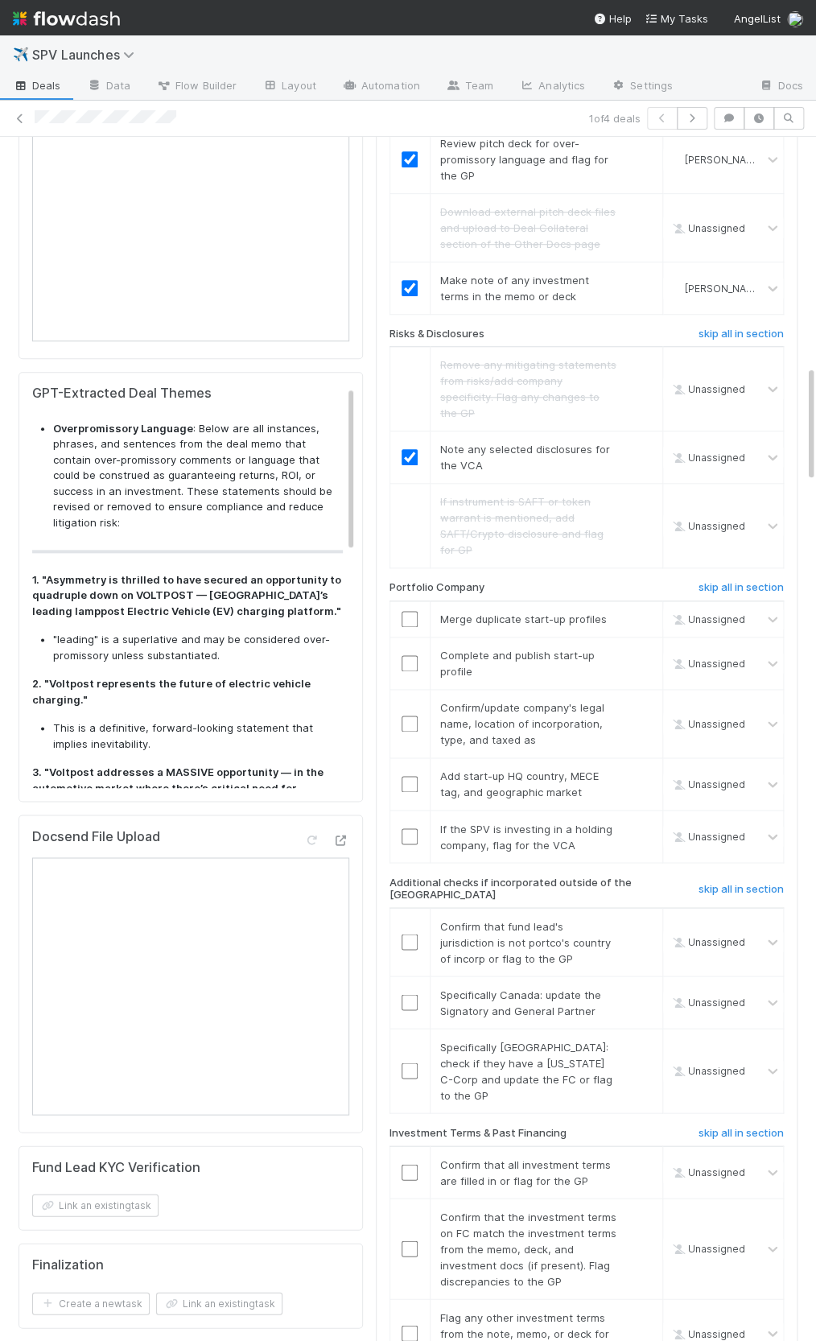
checkbox input "true"
drag, startPoint x: 645, startPoint y: 529, endPoint x: 643, endPoint y: 553, distance: 23.5
click at [645, 612] on link "skip" at bounding box center [642, 618] width 20 height 13
click at [641, 649] on link "skip" at bounding box center [642, 655] width 20 height 13
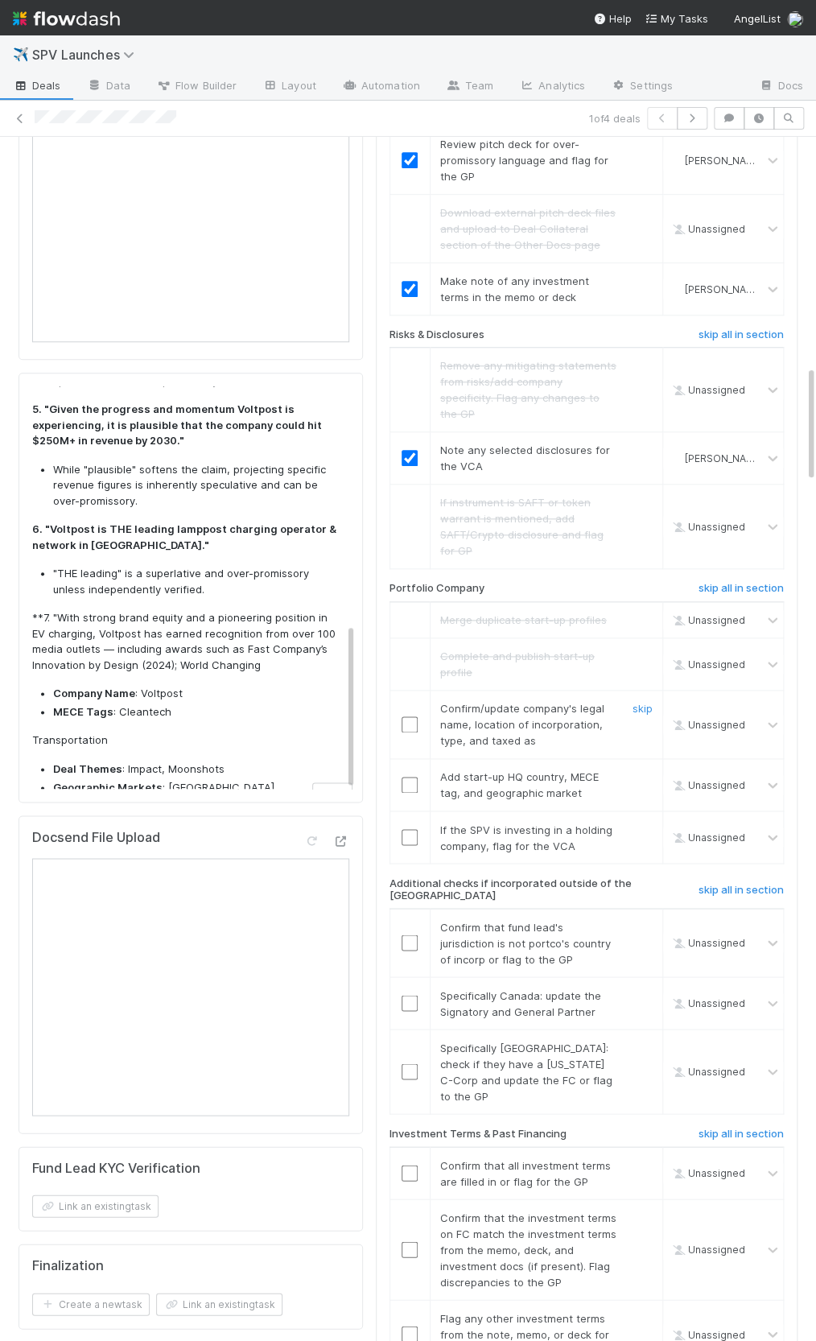
click at [410, 716] on input "checkbox" at bounding box center [410, 724] width 16 height 16
click at [415, 776] on input "checkbox" at bounding box center [410, 784] width 16 height 16
click at [649, 822] on link "skip" at bounding box center [642, 828] width 20 height 13
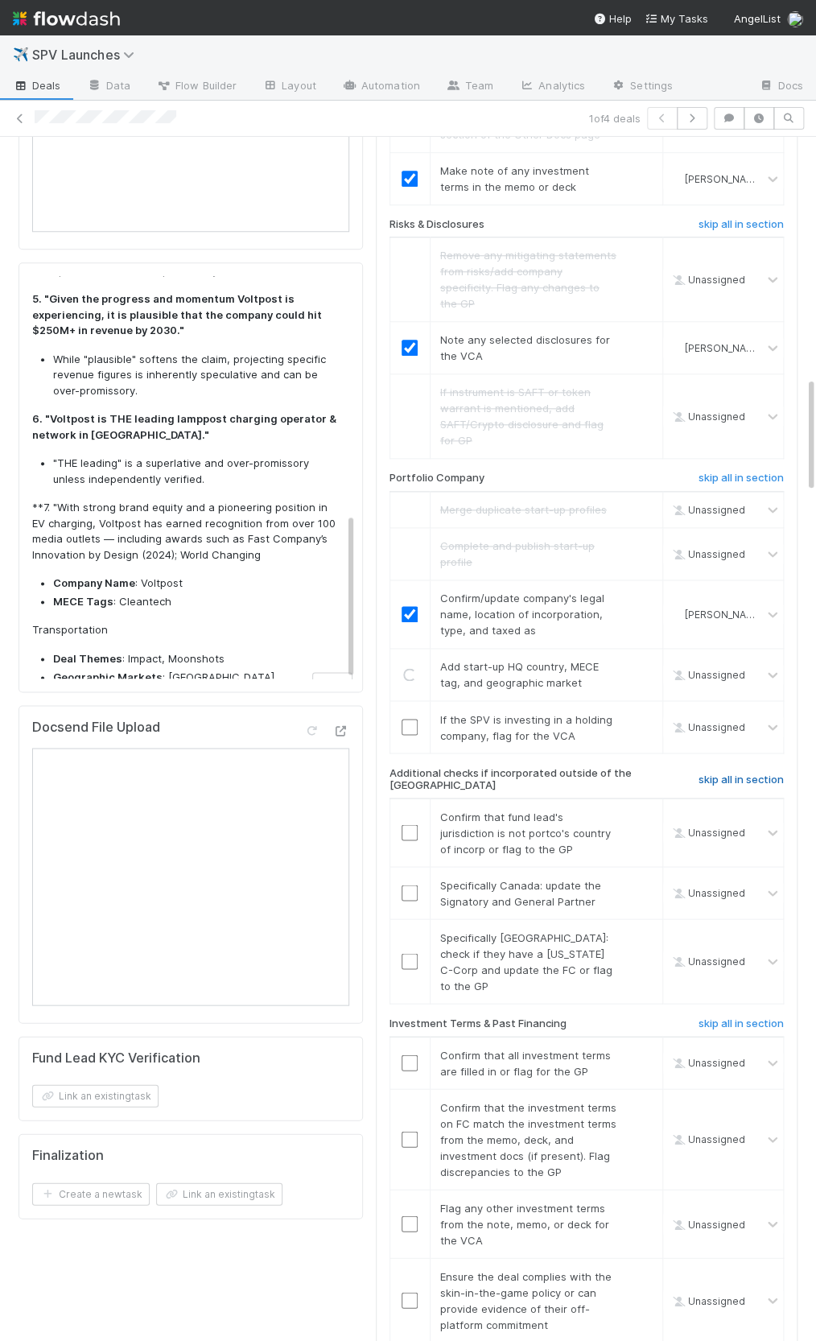
click at [711, 772] on h6 "skip all in section" at bounding box center [740, 778] width 85 height 13
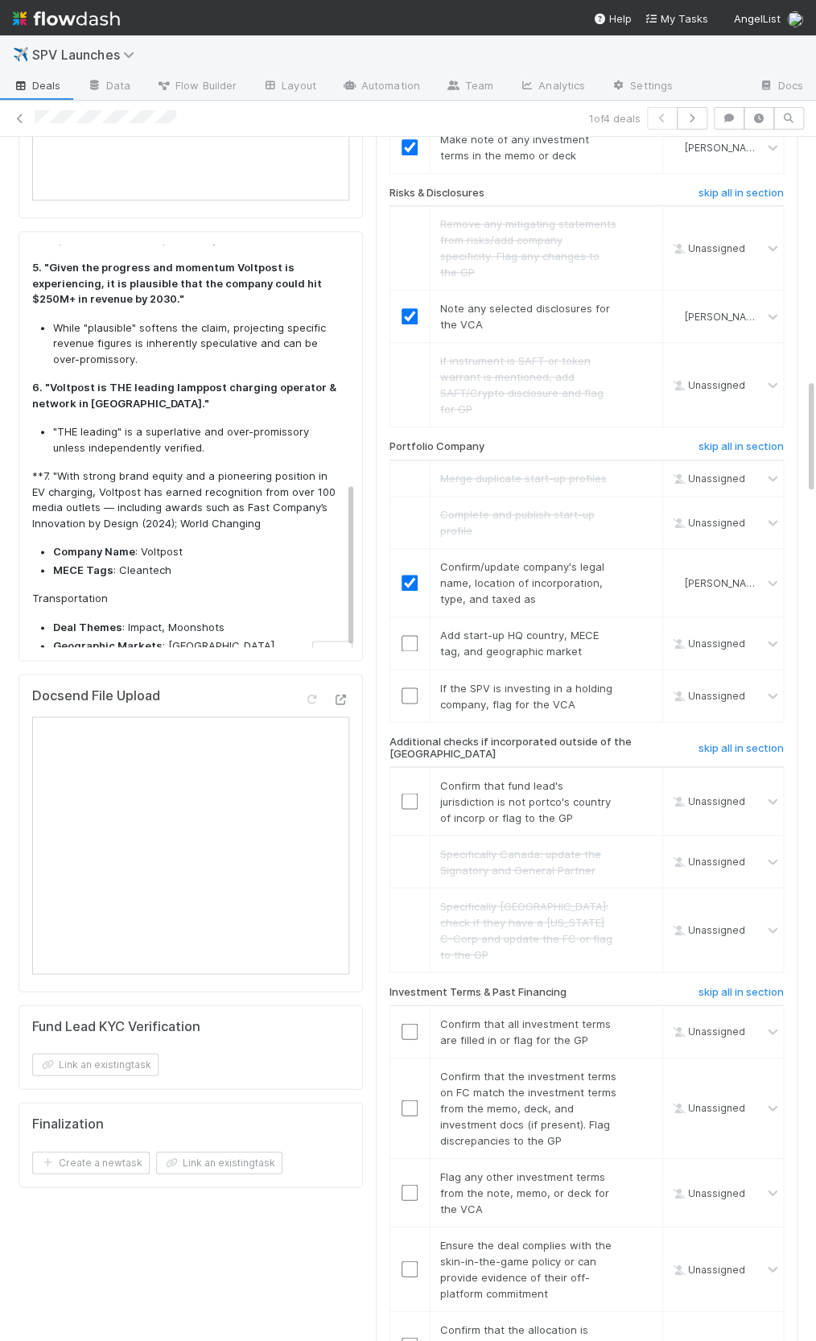
scroll to position [2515, 0]
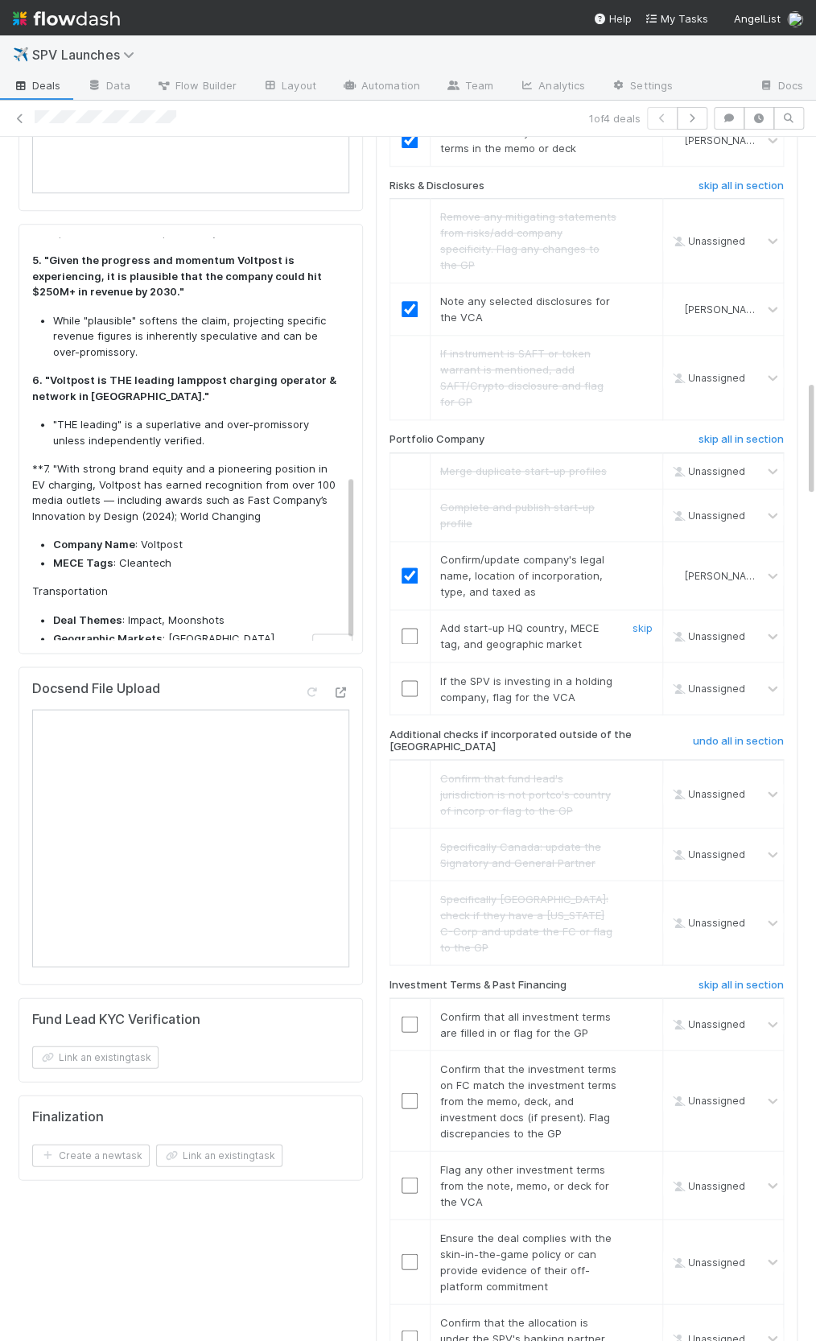
click at [414, 628] on input "checkbox" at bounding box center [410, 636] width 16 height 16
click at [645, 673] on link "skip" at bounding box center [642, 679] width 20 height 13
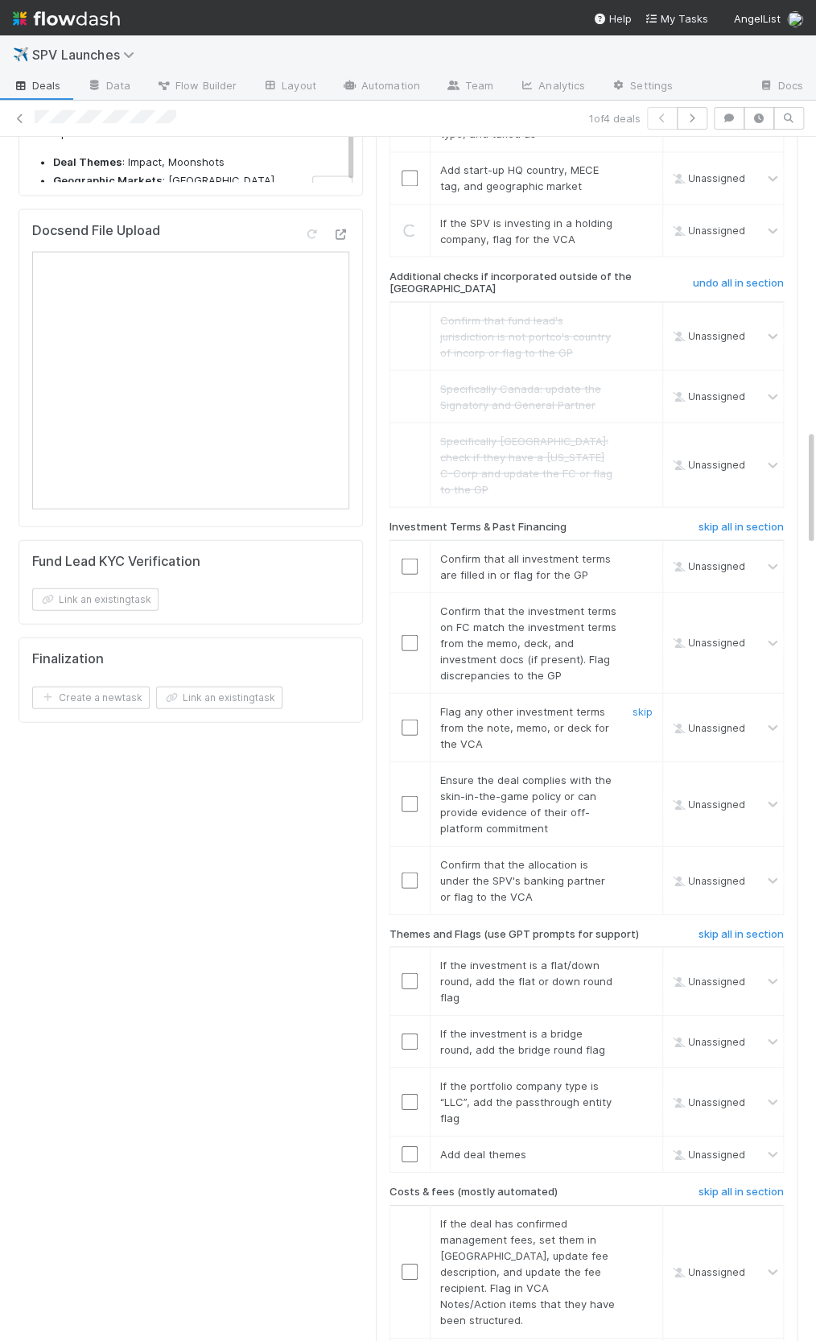
scroll to position [3029, 0]
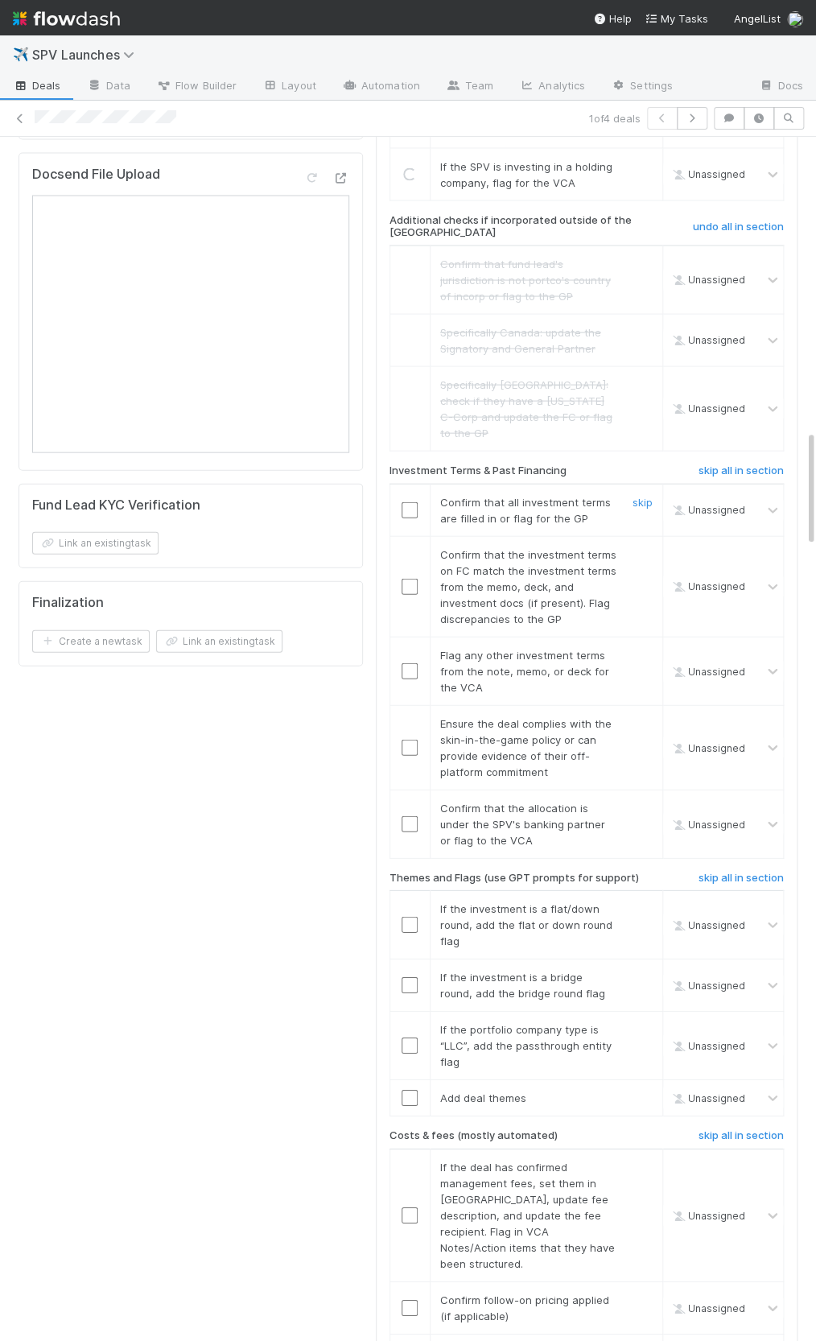
click at [405, 501] on input "checkbox" at bounding box center [410, 509] width 16 height 16
click at [636, 547] on link "skip" at bounding box center [642, 553] width 20 height 13
click at [638, 648] on link "skip" at bounding box center [642, 654] width 20 height 13
checkbox input "true"
click at [417, 739] on input "checkbox" at bounding box center [410, 747] width 16 height 16
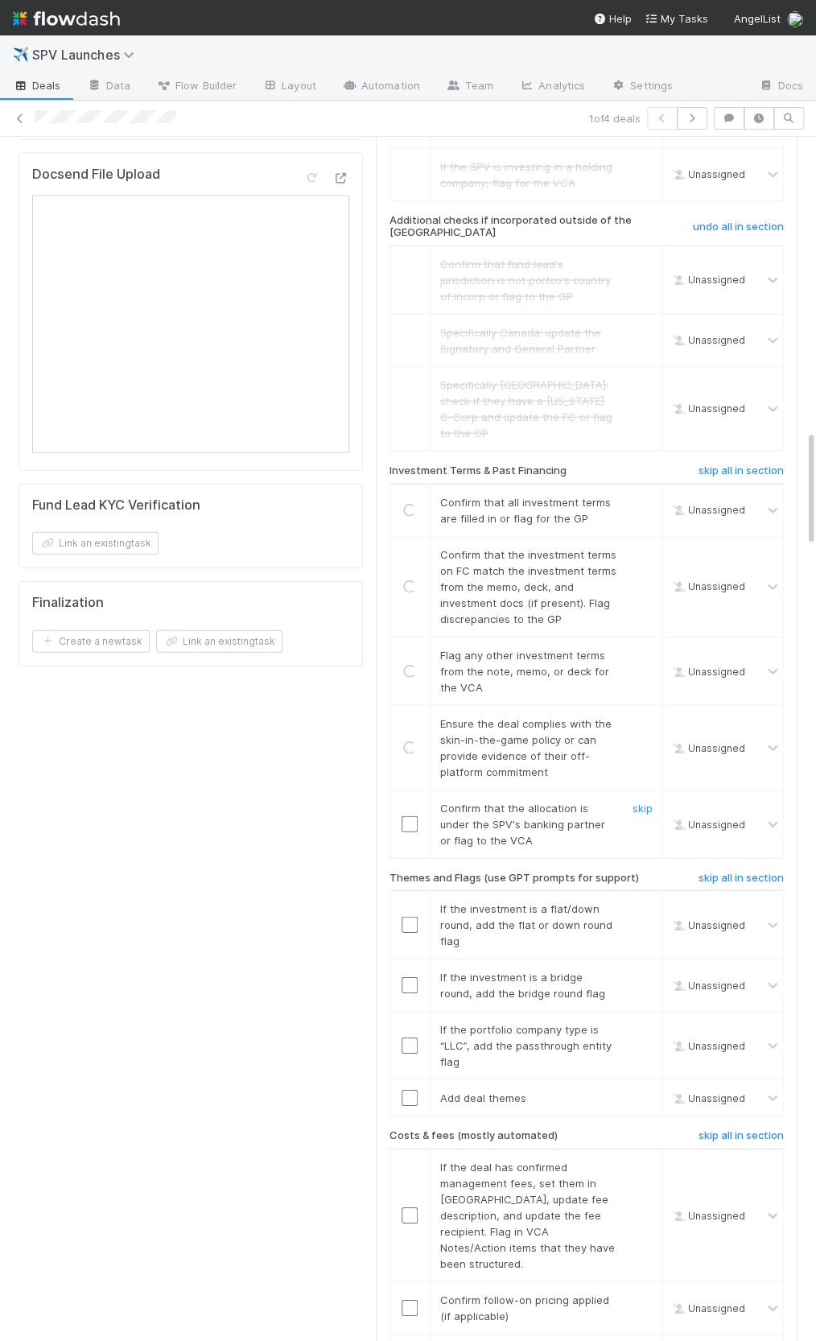
click at [409, 815] on input "checkbox" at bounding box center [410, 823] width 16 height 16
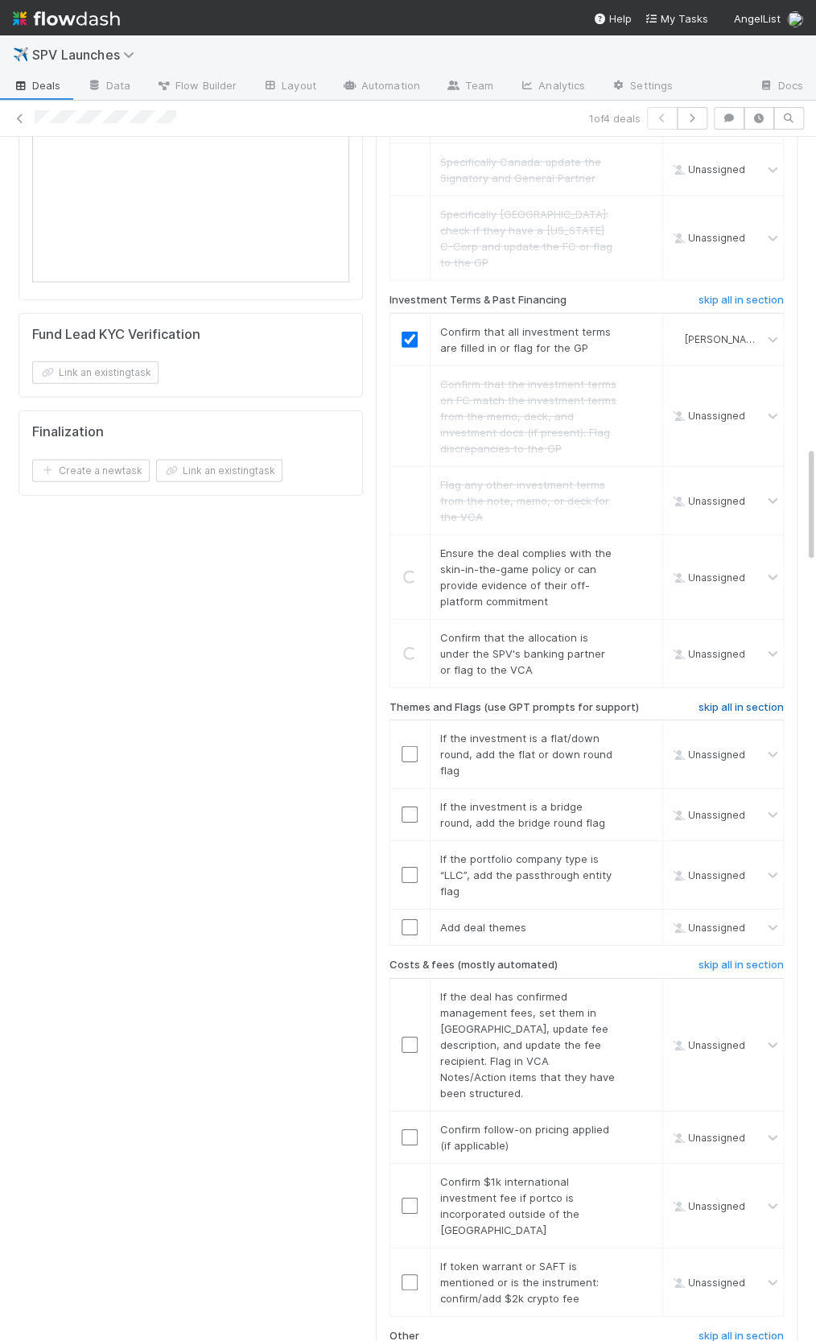
click at [724, 701] on h6 "skip all in section" at bounding box center [740, 707] width 85 height 13
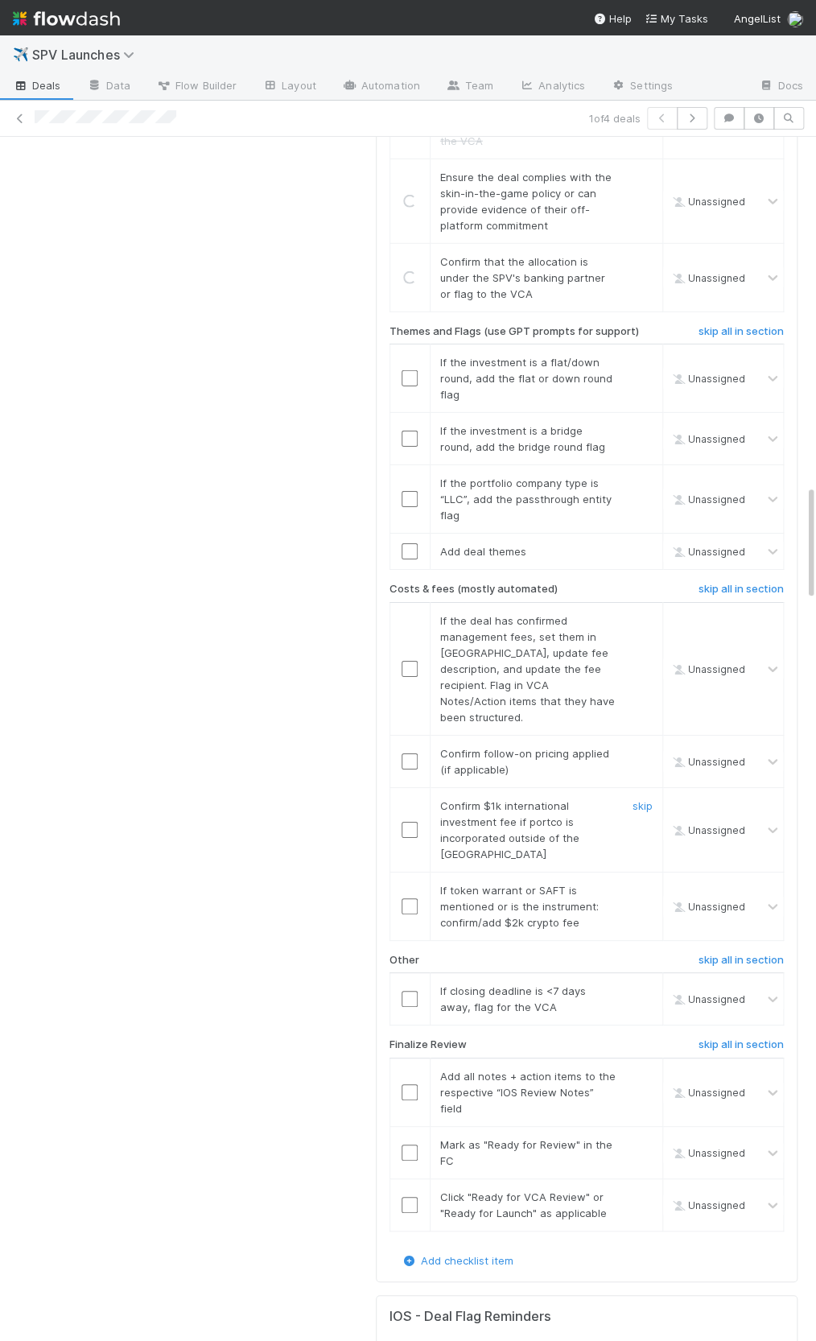
scroll to position [3592, 0]
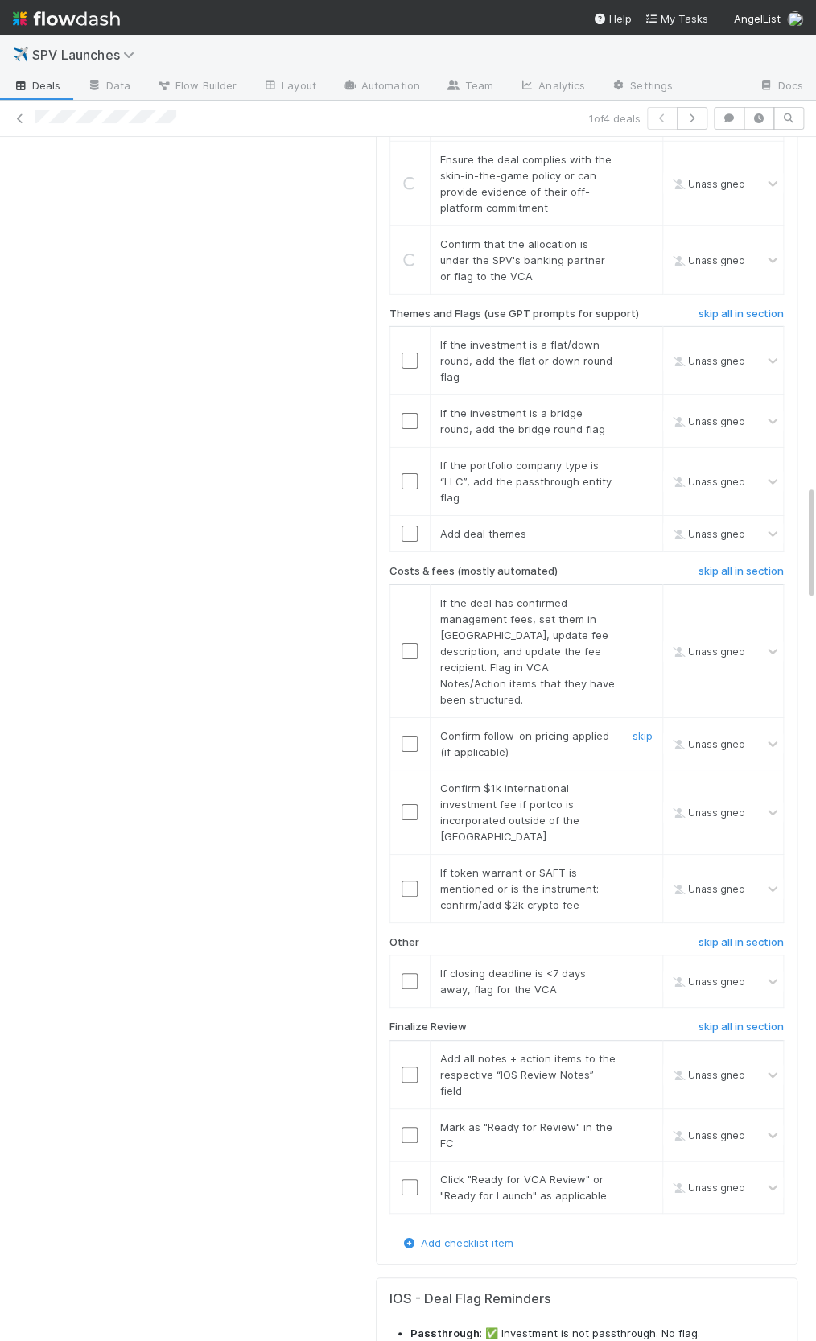
click at [405, 735] on input "checkbox" at bounding box center [410, 743] width 16 height 16
click at [646, 781] on link "skip" at bounding box center [642, 787] width 20 height 13
click at [644, 866] on link "skip" at bounding box center [642, 872] width 20 height 13
click at [639, 596] on link "skip" at bounding box center [642, 602] width 20 height 13
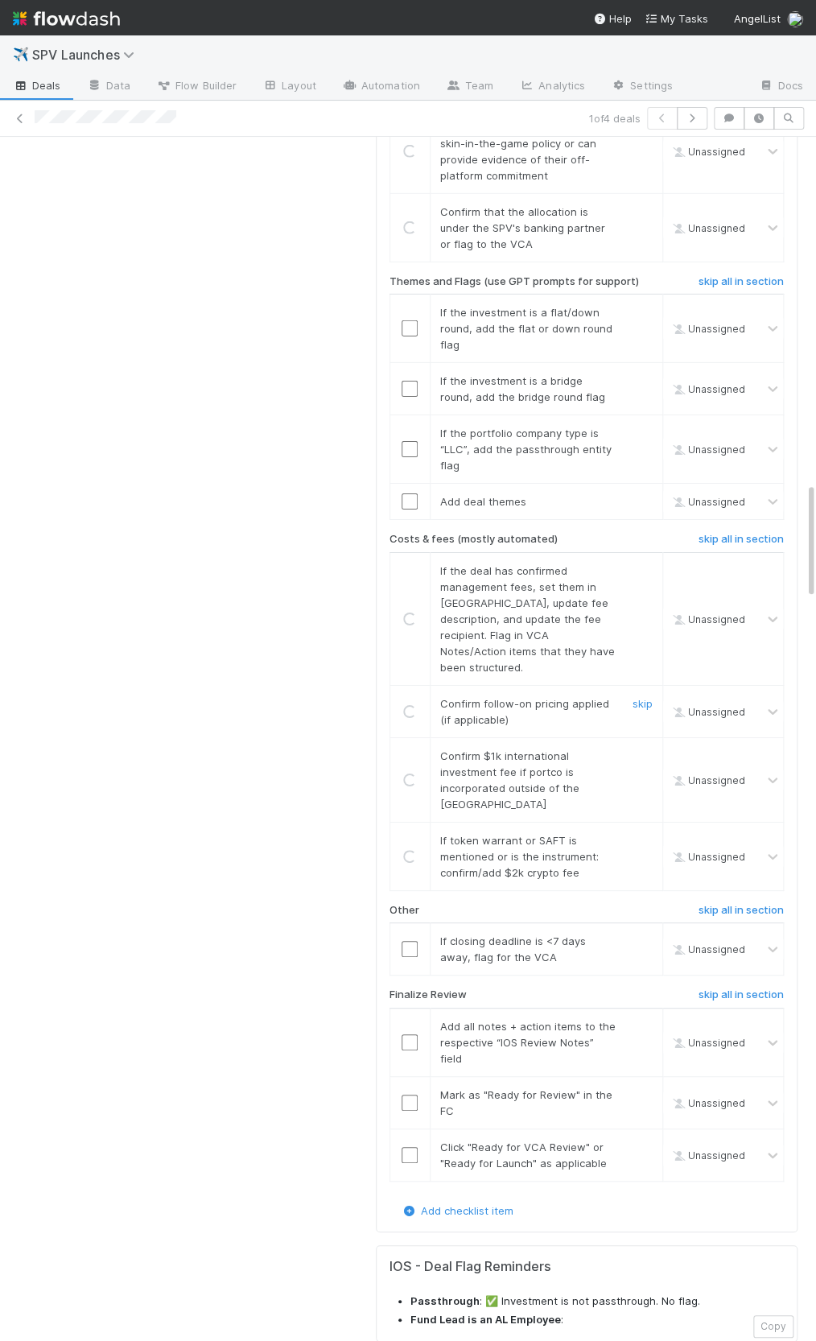
scroll to position [3639, 0]
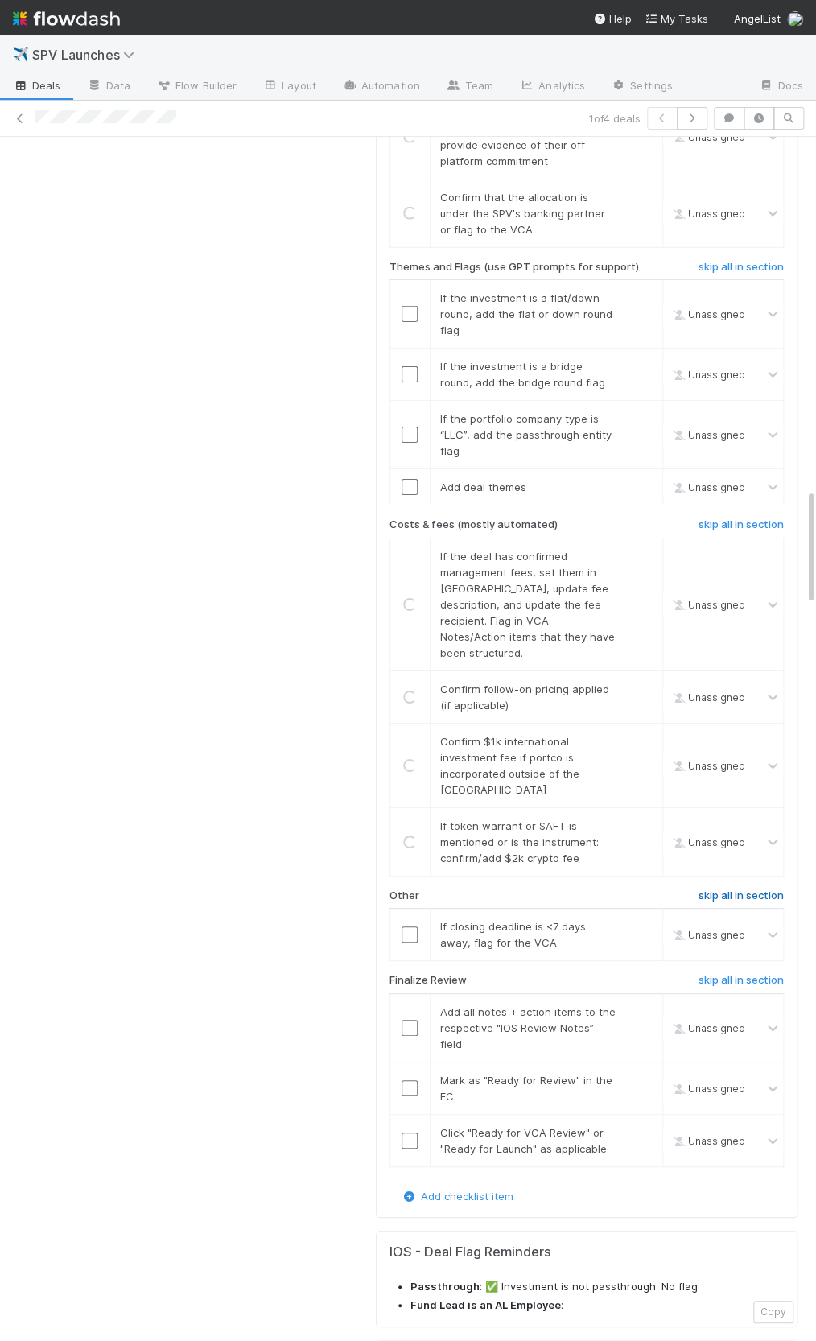
click at [717, 889] on h6 "skip all in section" at bounding box center [740, 895] width 85 height 13
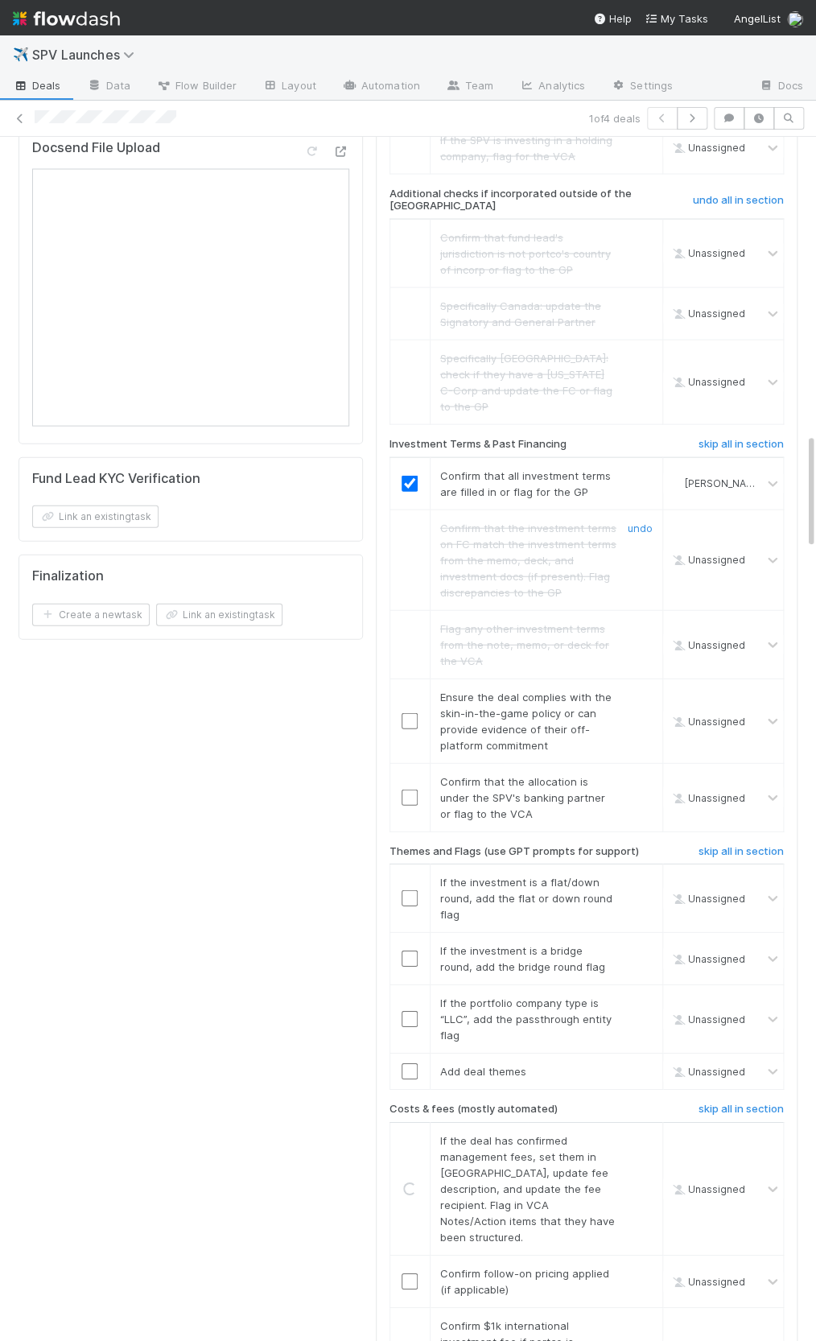
scroll to position [3061, 0]
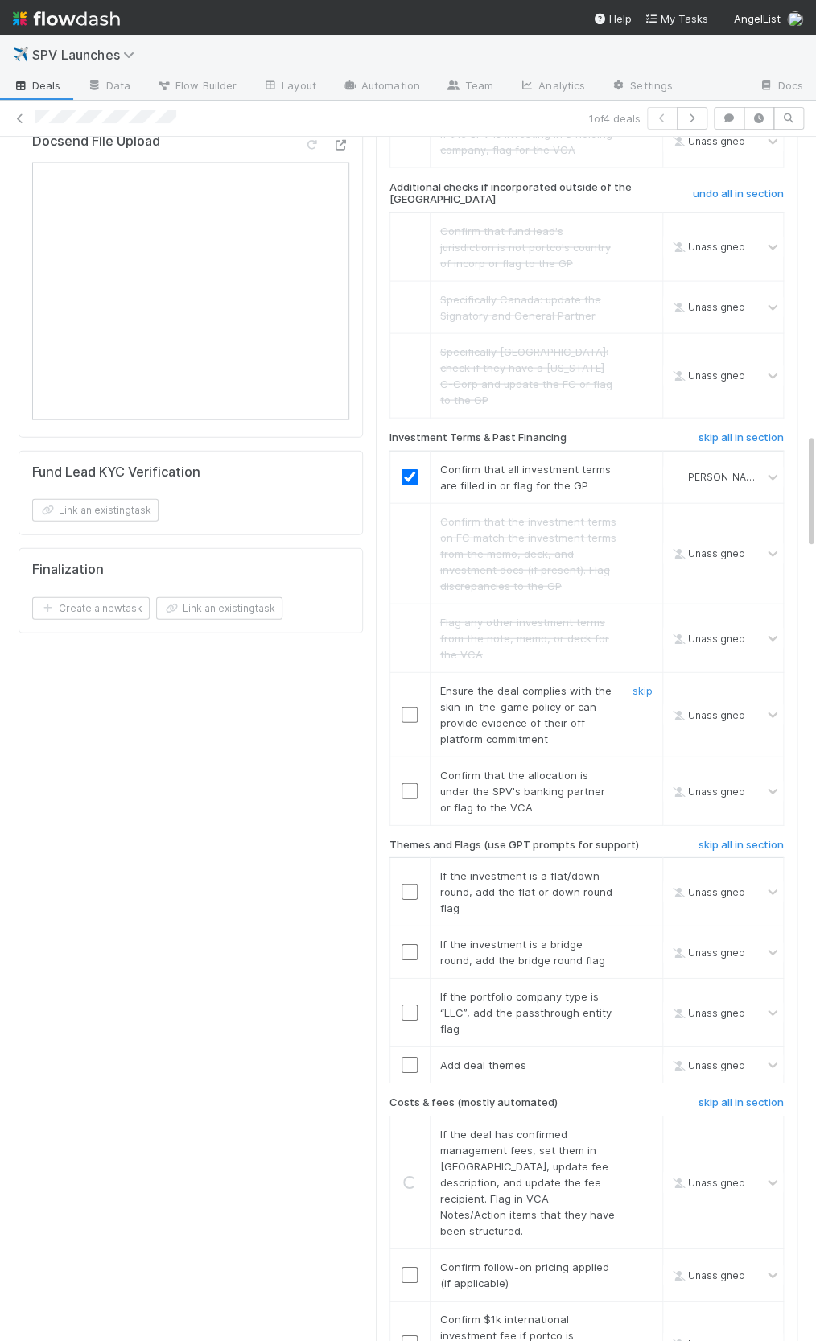
click at [412, 706] on input "checkbox" at bounding box center [410, 714] width 16 height 16
click at [406, 783] on input "checkbox" at bounding box center [410, 791] width 16 height 16
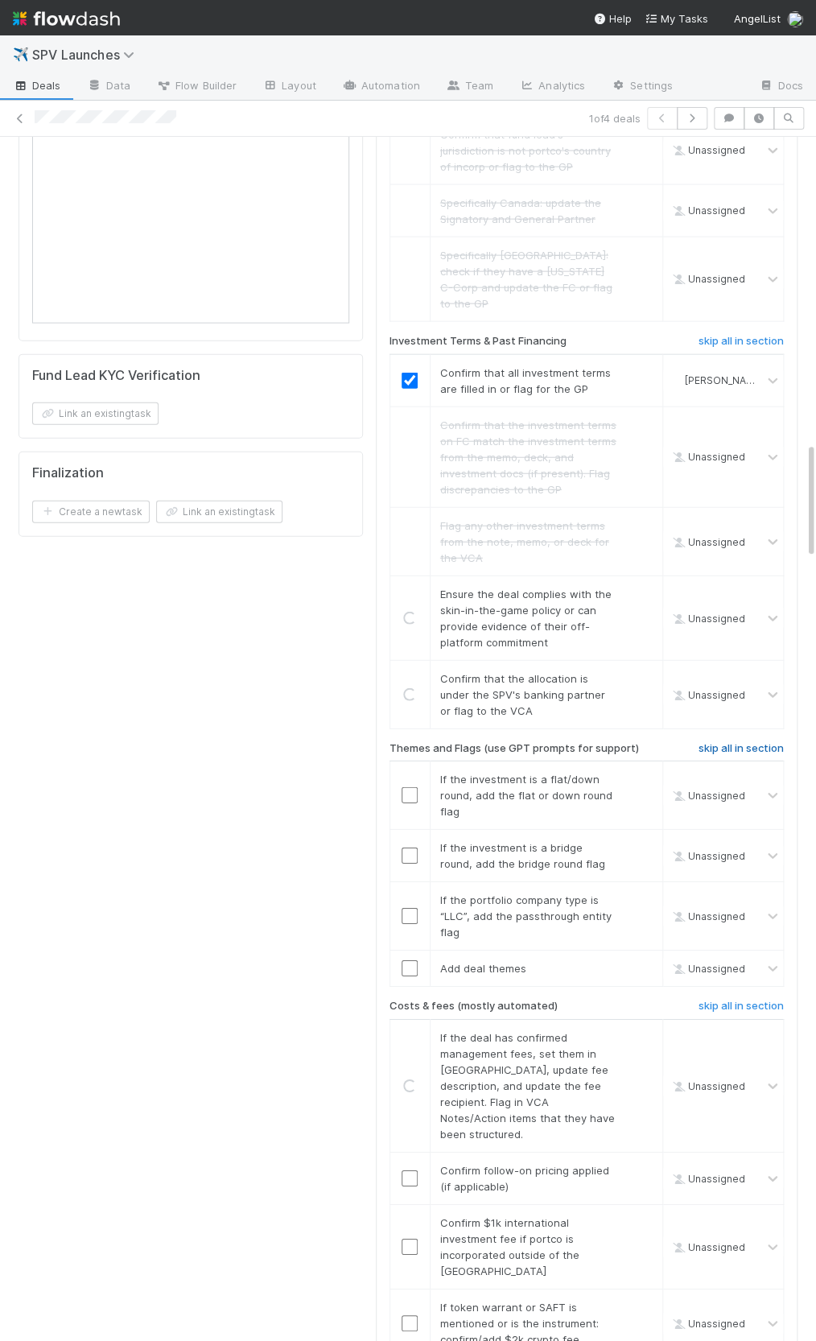
click at [711, 742] on h6 "skip all in section" at bounding box center [740, 748] width 85 height 13
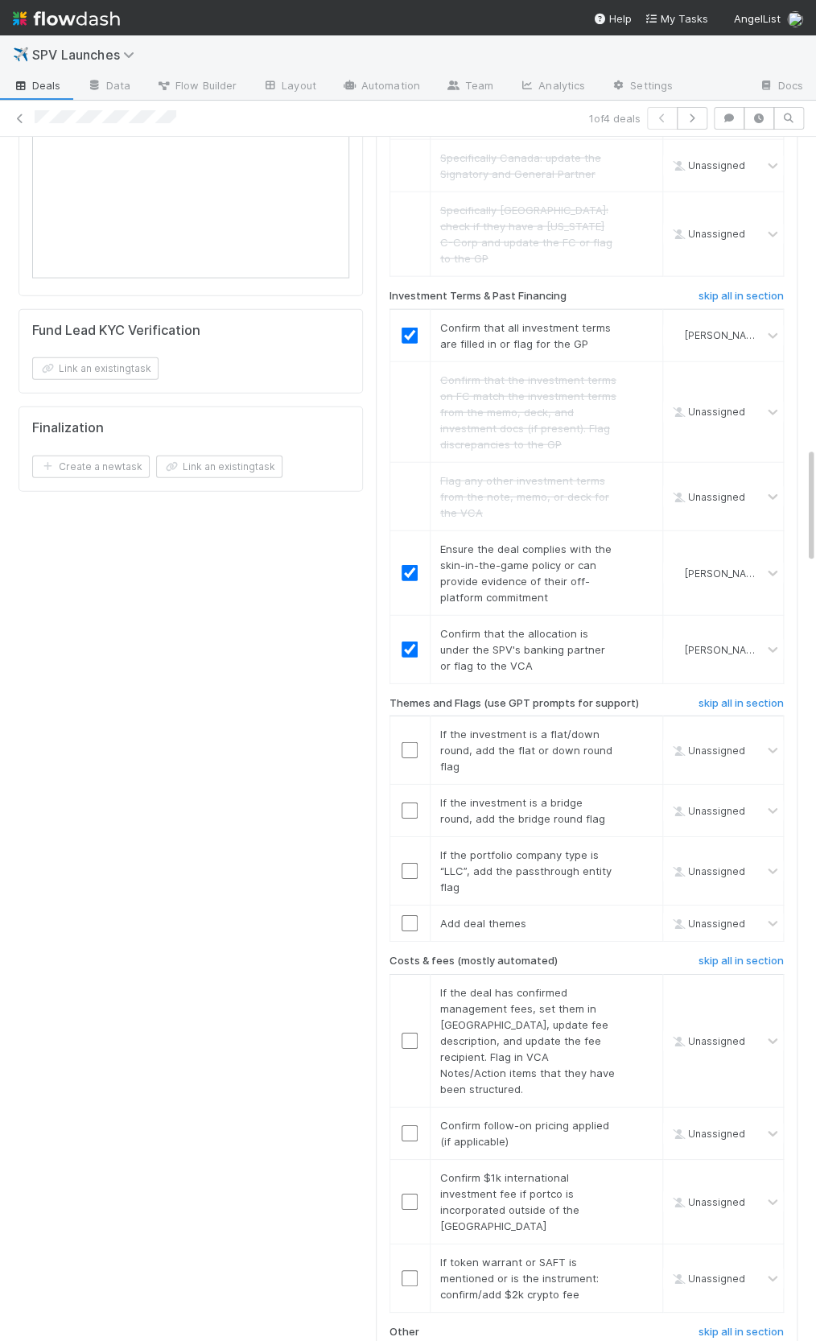
drag, startPoint x: 332, startPoint y: 665, endPoint x: 321, endPoint y: 667, distance: 10.6
click at [712, 697] on h6 "skip all in section" at bounding box center [740, 703] width 85 height 13
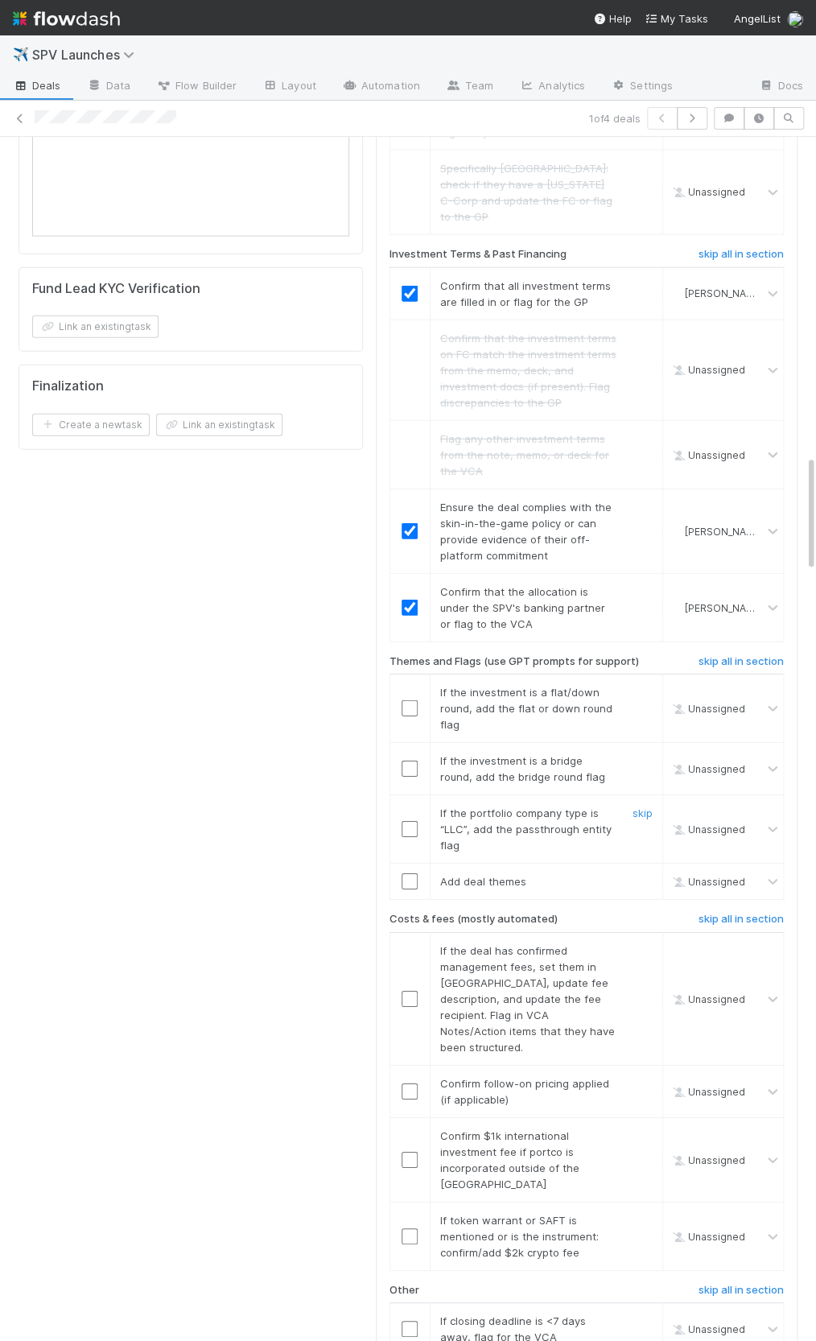
scroll to position [3294, 0]
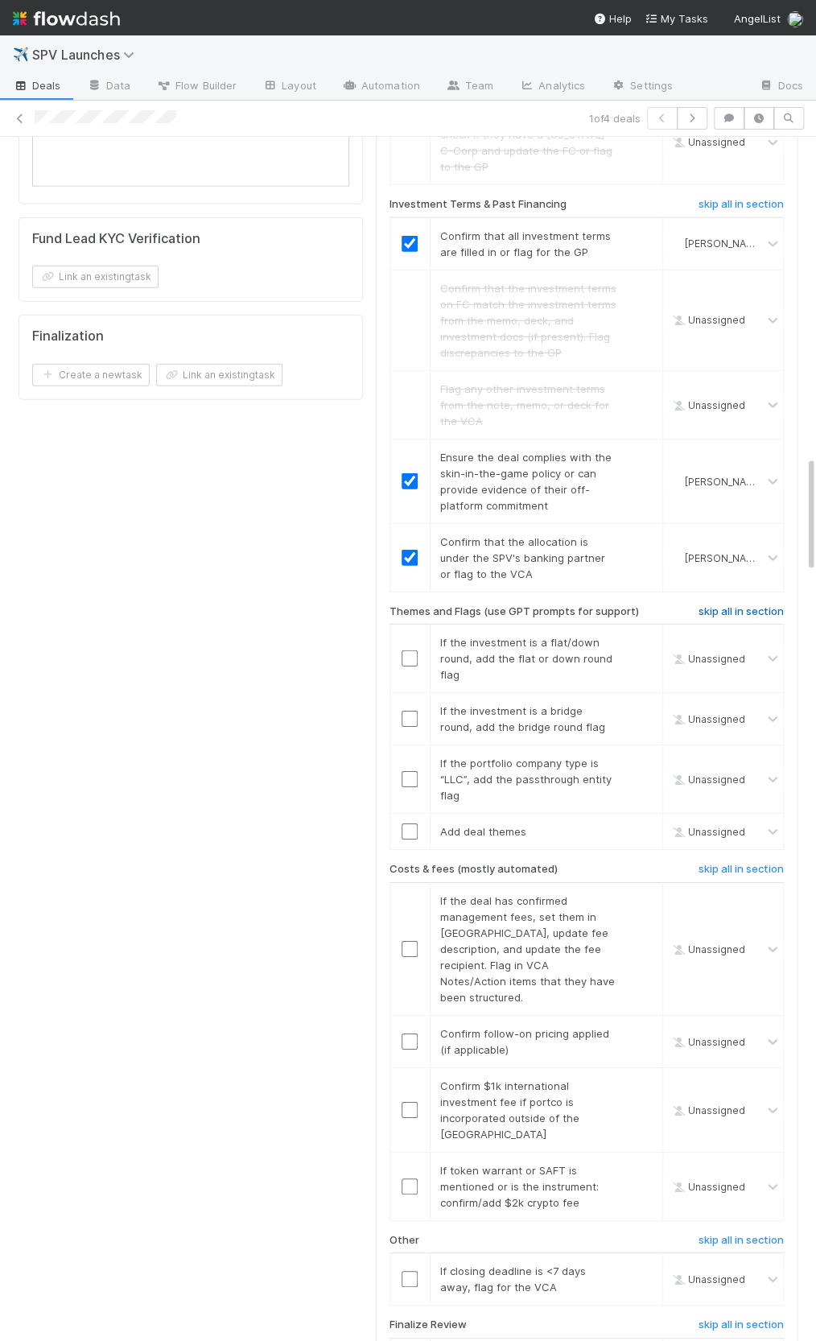
click at [712, 605] on h6 "skip all in section" at bounding box center [740, 611] width 85 height 13
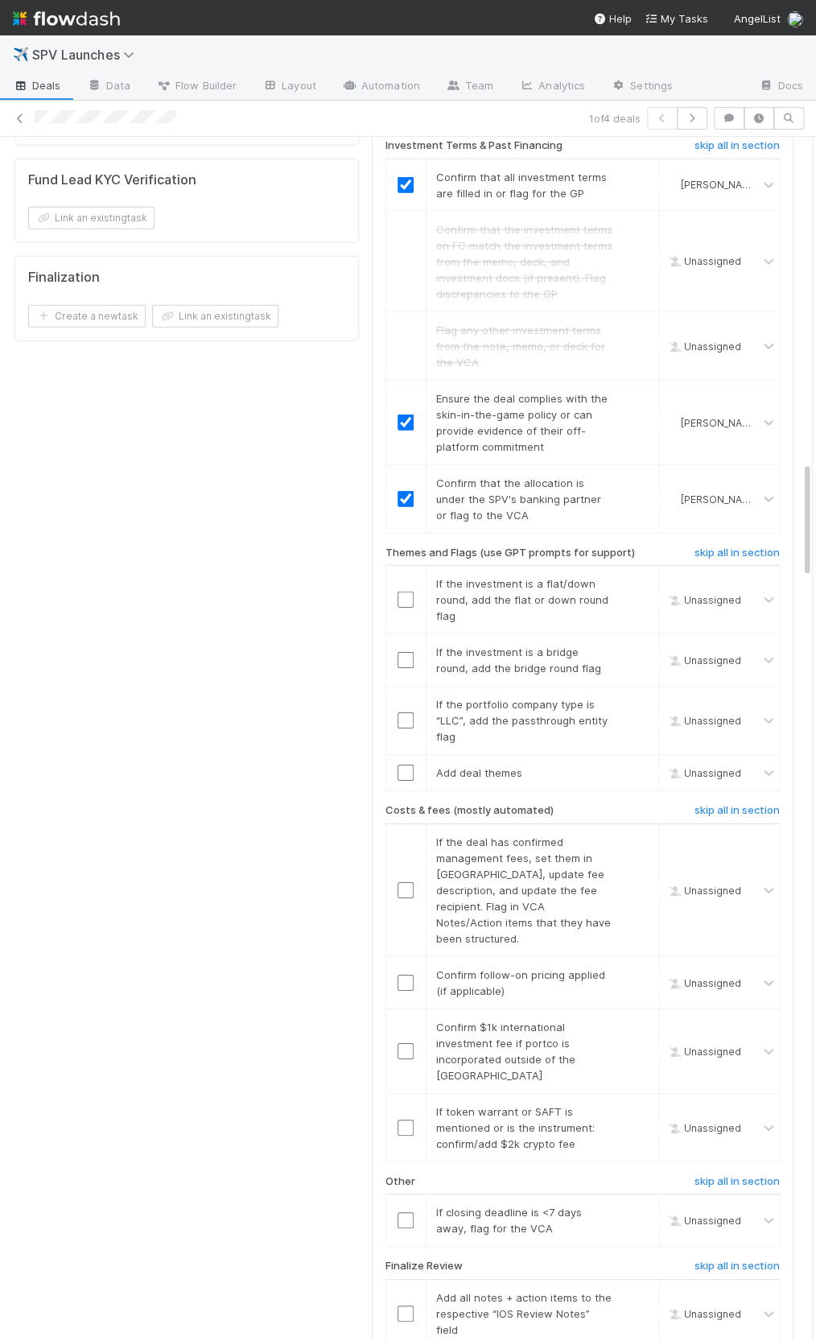
scroll to position [0, 0]
checkbox input "true"
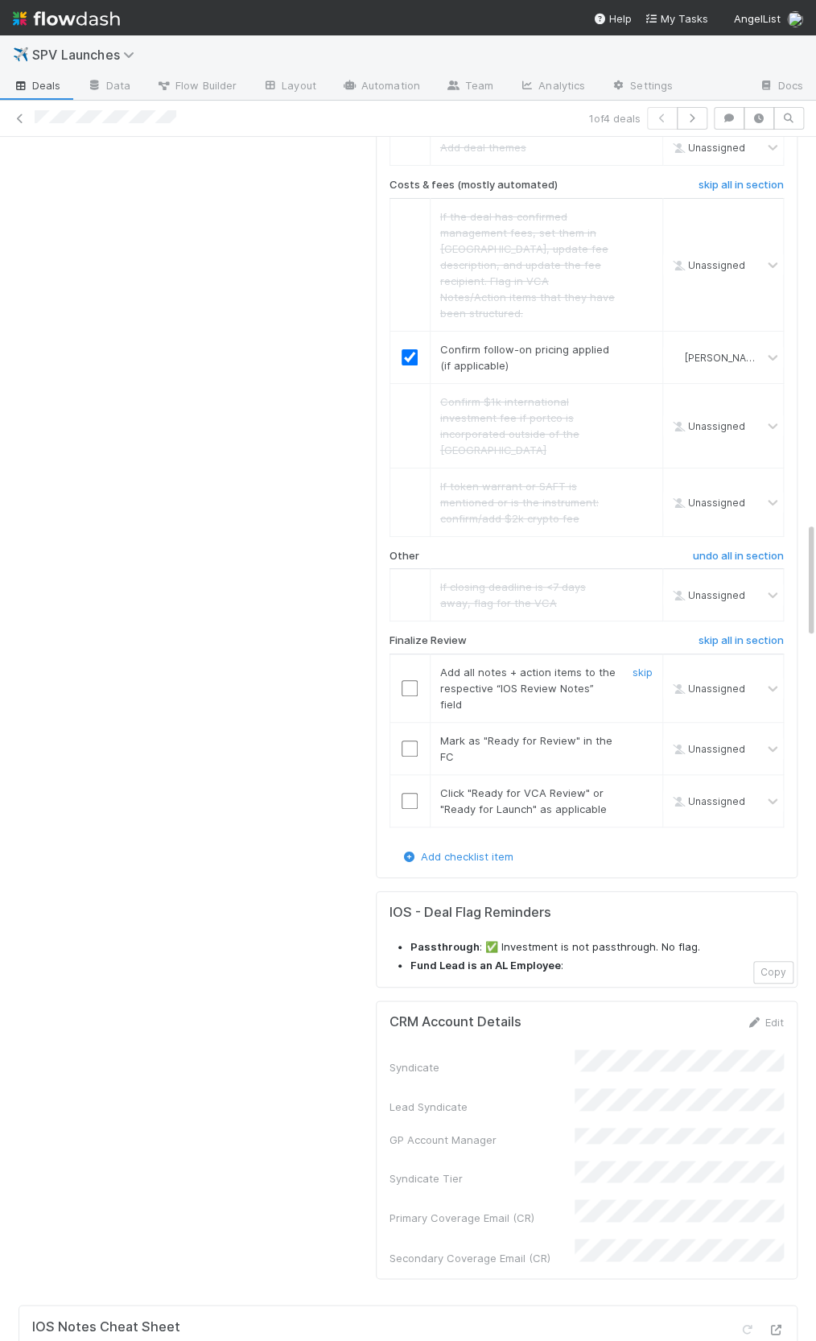
scroll to position [4047, 0]
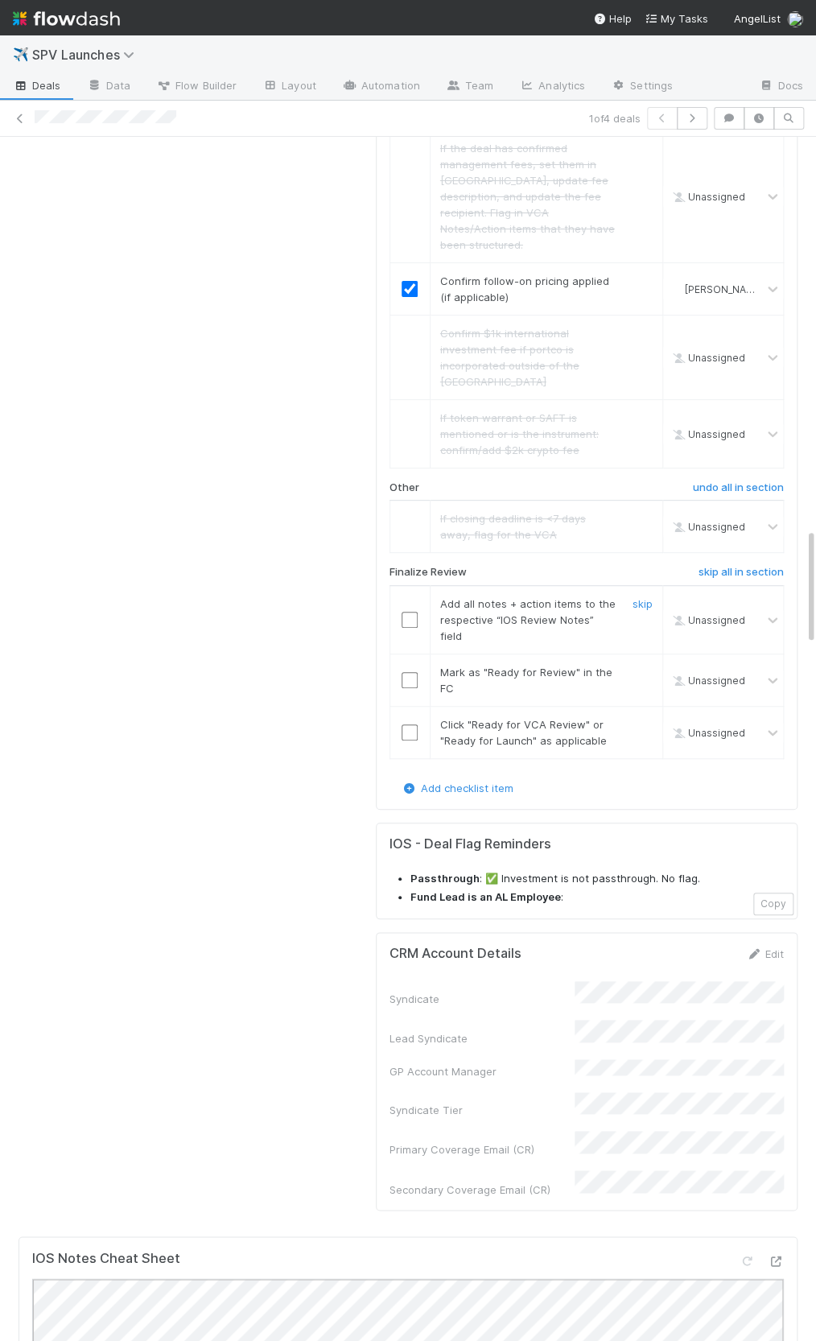
click at [408, 612] on input "checkbox" at bounding box center [410, 620] width 16 height 16
drag, startPoint x: 410, startPoint y: 524, endPoint x: 404, endPoint y: 562, distance: 39.0
click at [410, 672] on input "checkbox" at bounding box center [410, 680] width 16 height 16
click at [404, 724] on input "checkbox" at bounding box center [410, 732] width 16 height 16
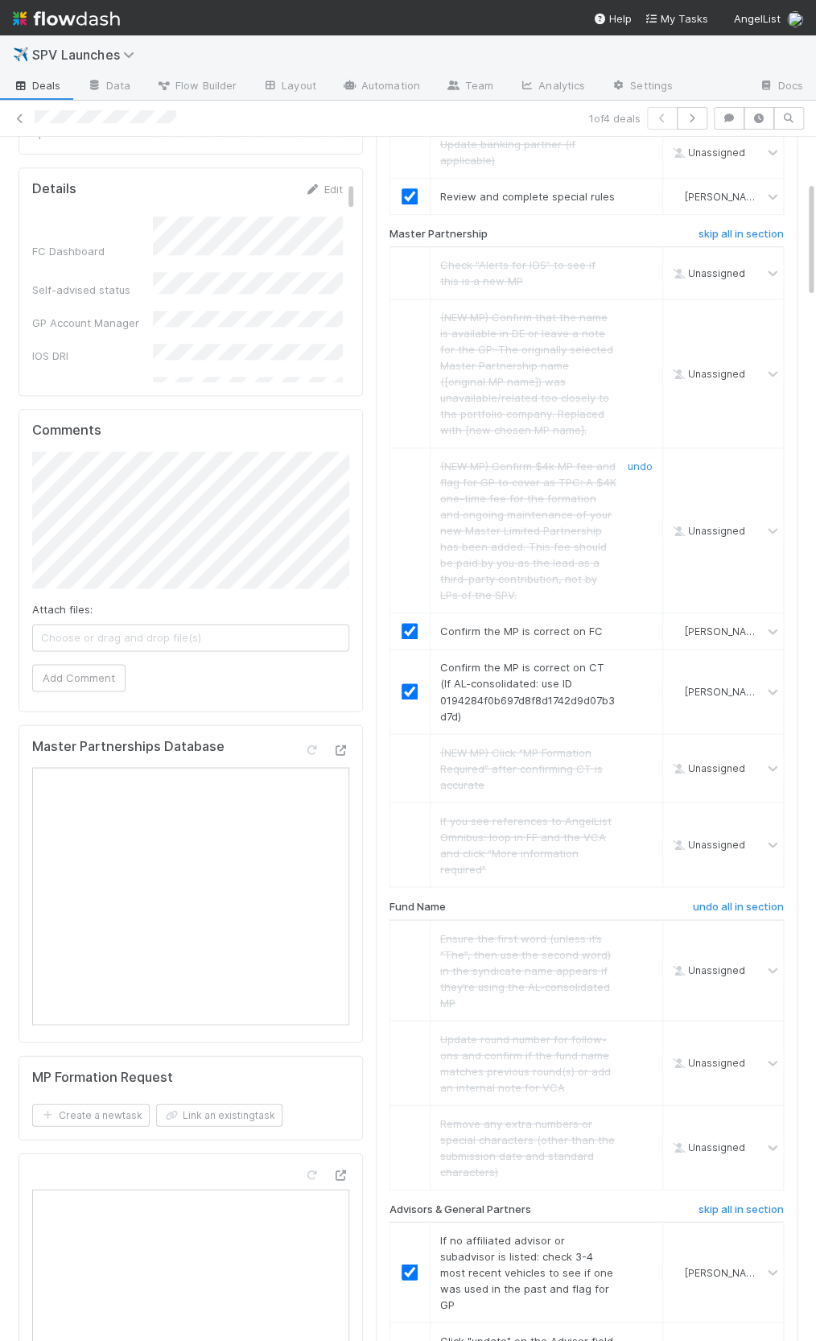
scroll to position [0, 0]
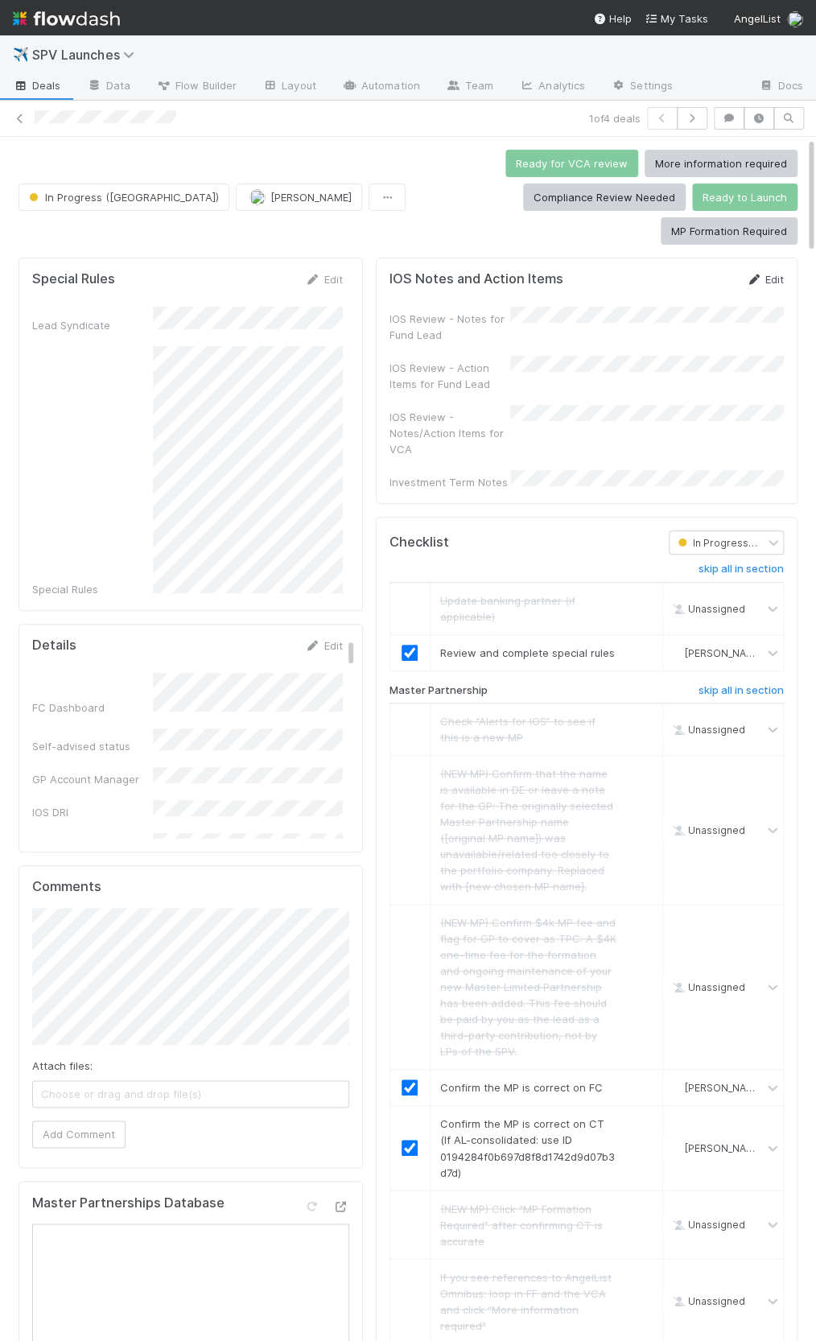
click at [763, 273] on link "Edit" at bounding box center [765, 279] width 38 height 13
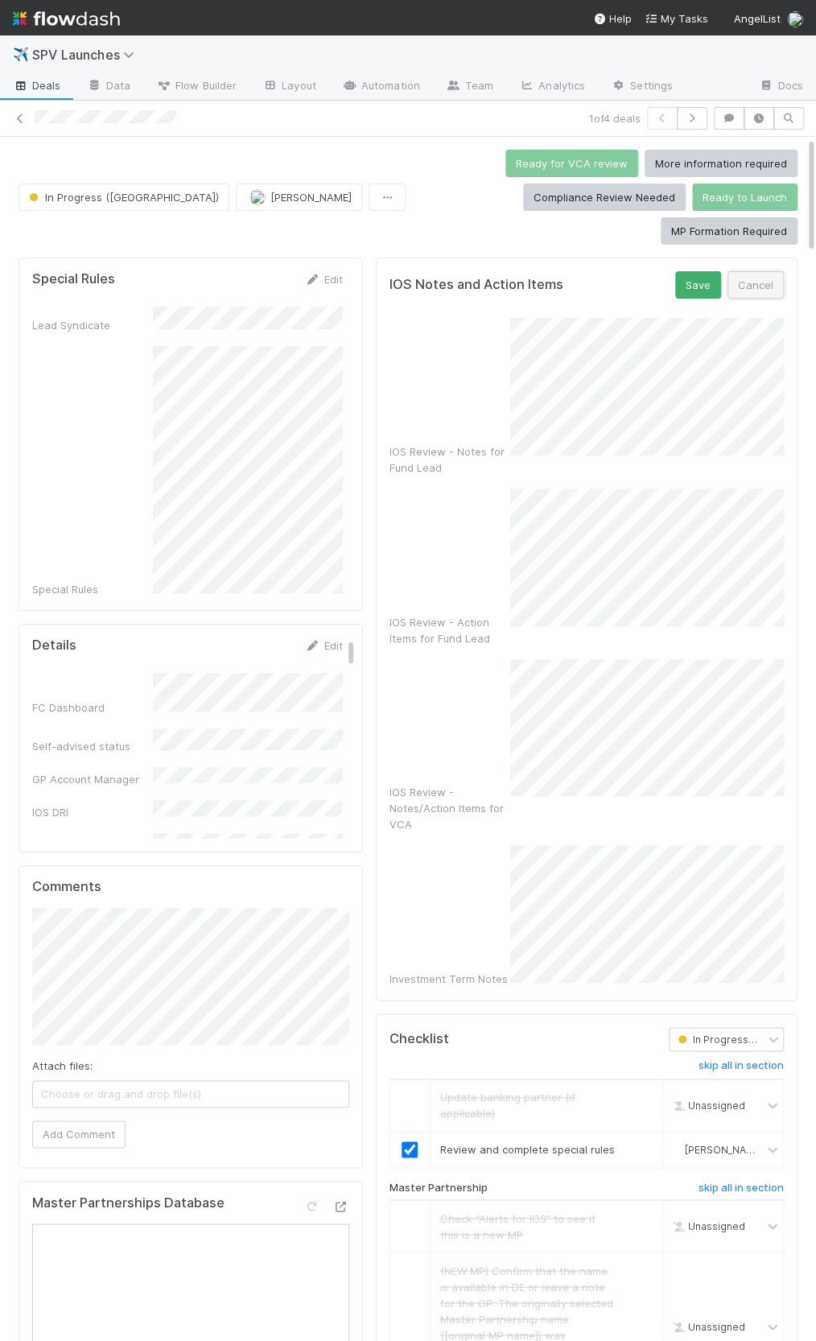
click at [763, 271] on button "Cancel" at bounding box center [755, 284] width 56 height 27
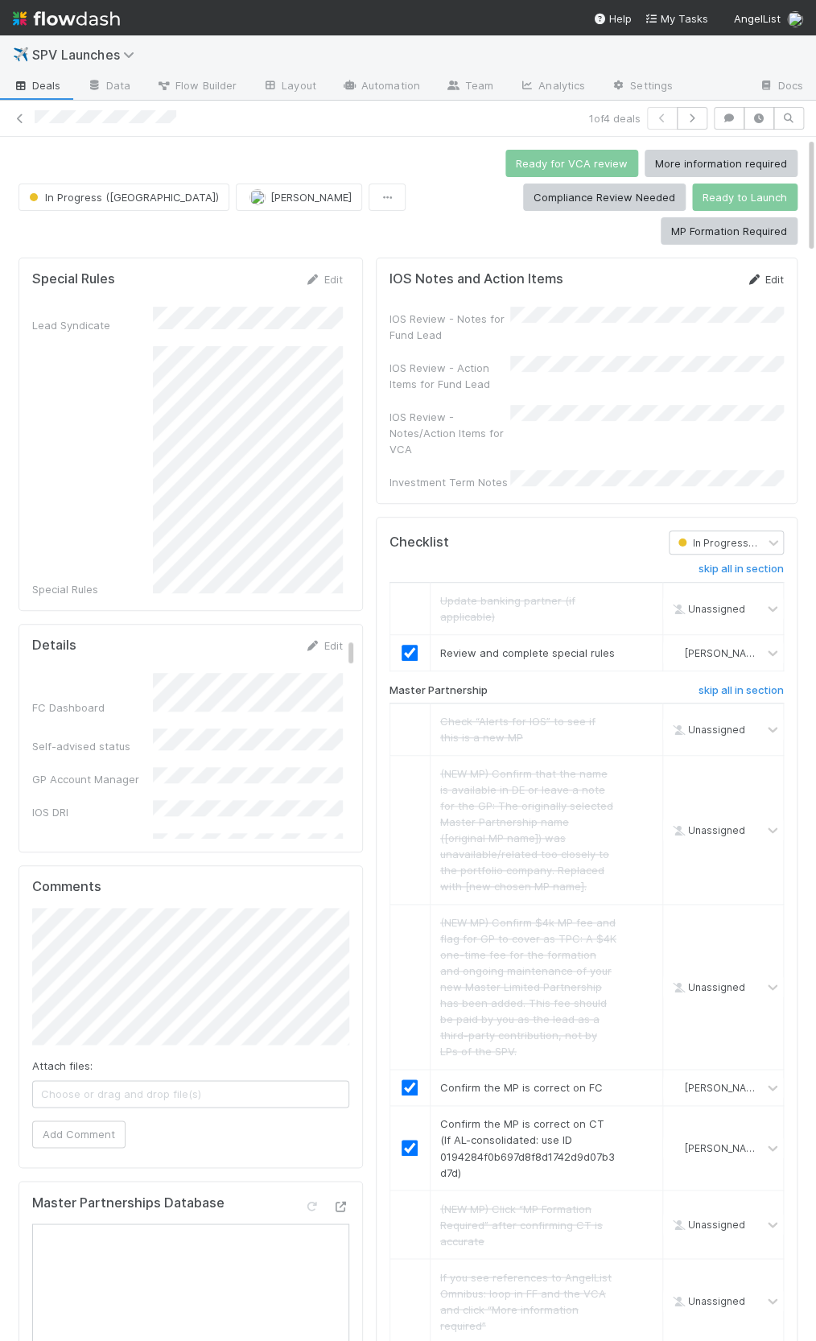
click at [752, 273] on link "Edit" at bounding box center [765, 279] width 38 height 13
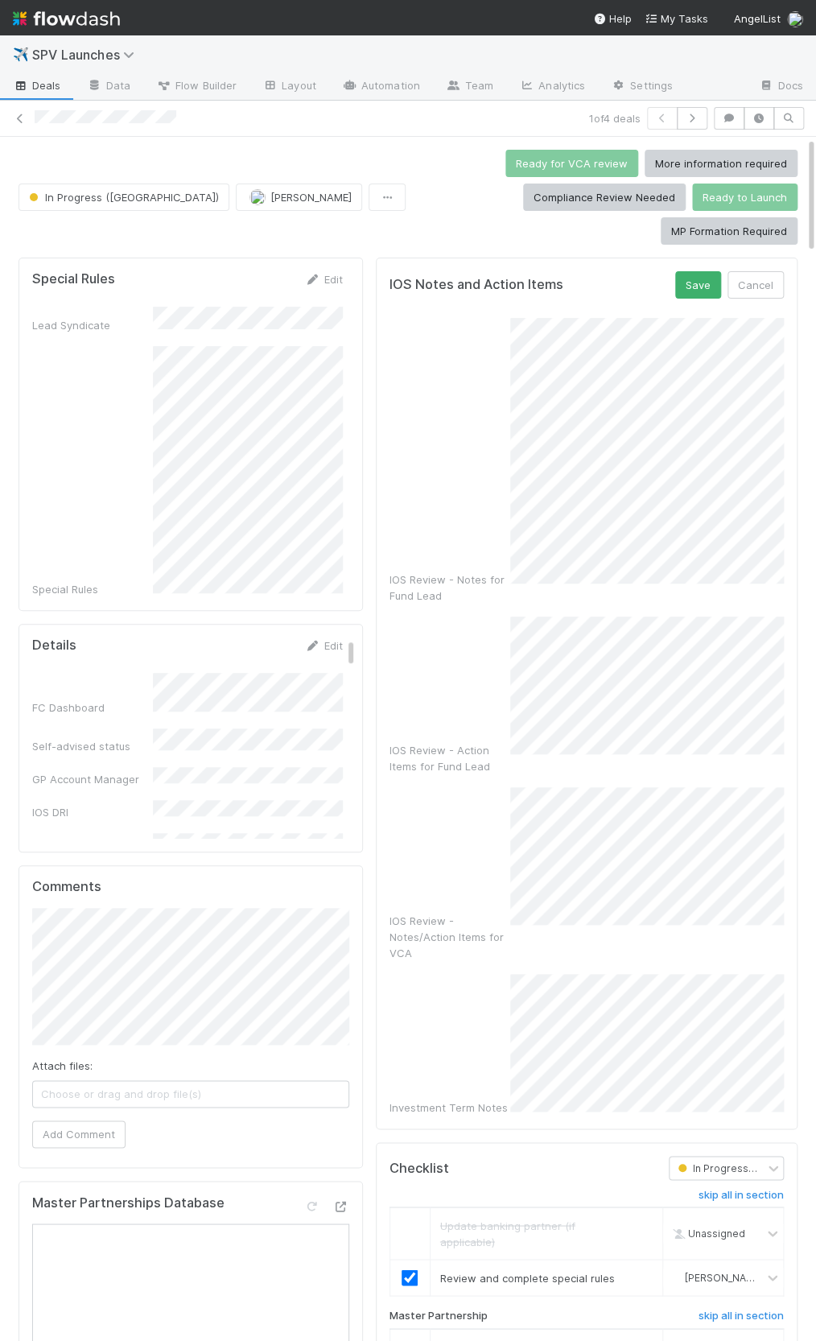
click at [500, 423] on div "IOS Review - Notes for Fund Lead" at bounding box center [586, 461] width 394 height 286
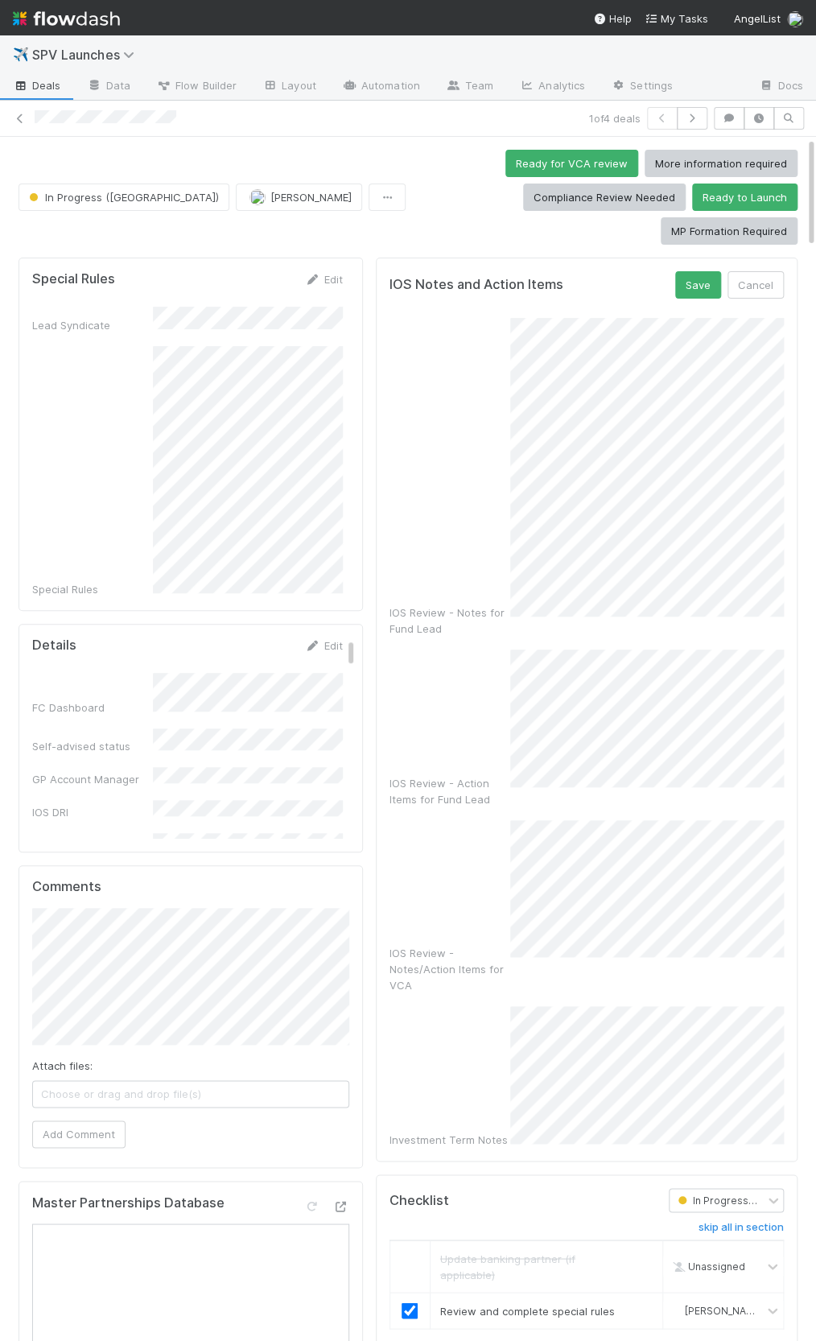
scroll to position [15, 0]
click at [493, 653] on div "IOS Review - Action Items for Fund Lead" at bounding box center [586, 728] width 394 height 158
click at [700, 271] on button "Save" at bounding box center [698, 284] width 46 height 27
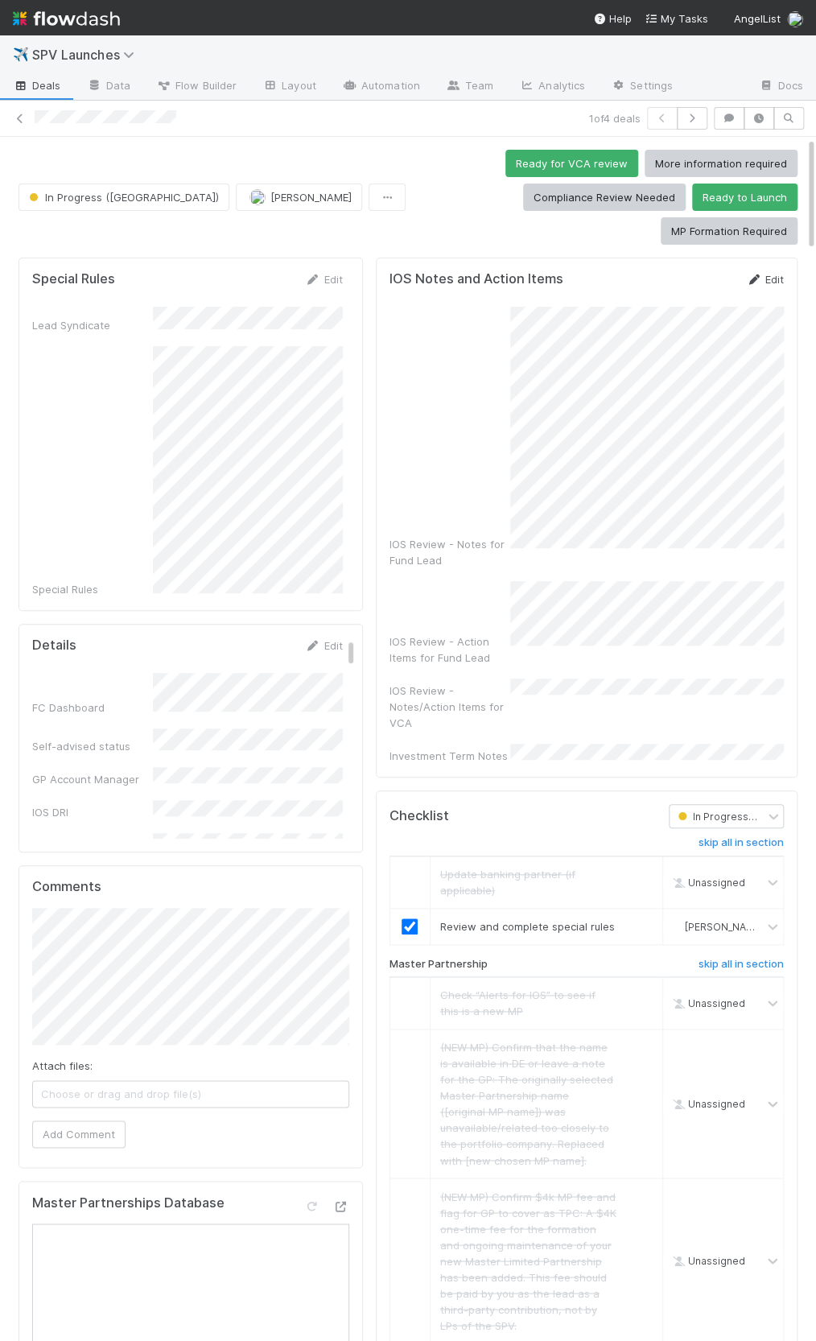
click at [770, 273] on link "Edit" at bounding box center [765, 279] width 38 height 13
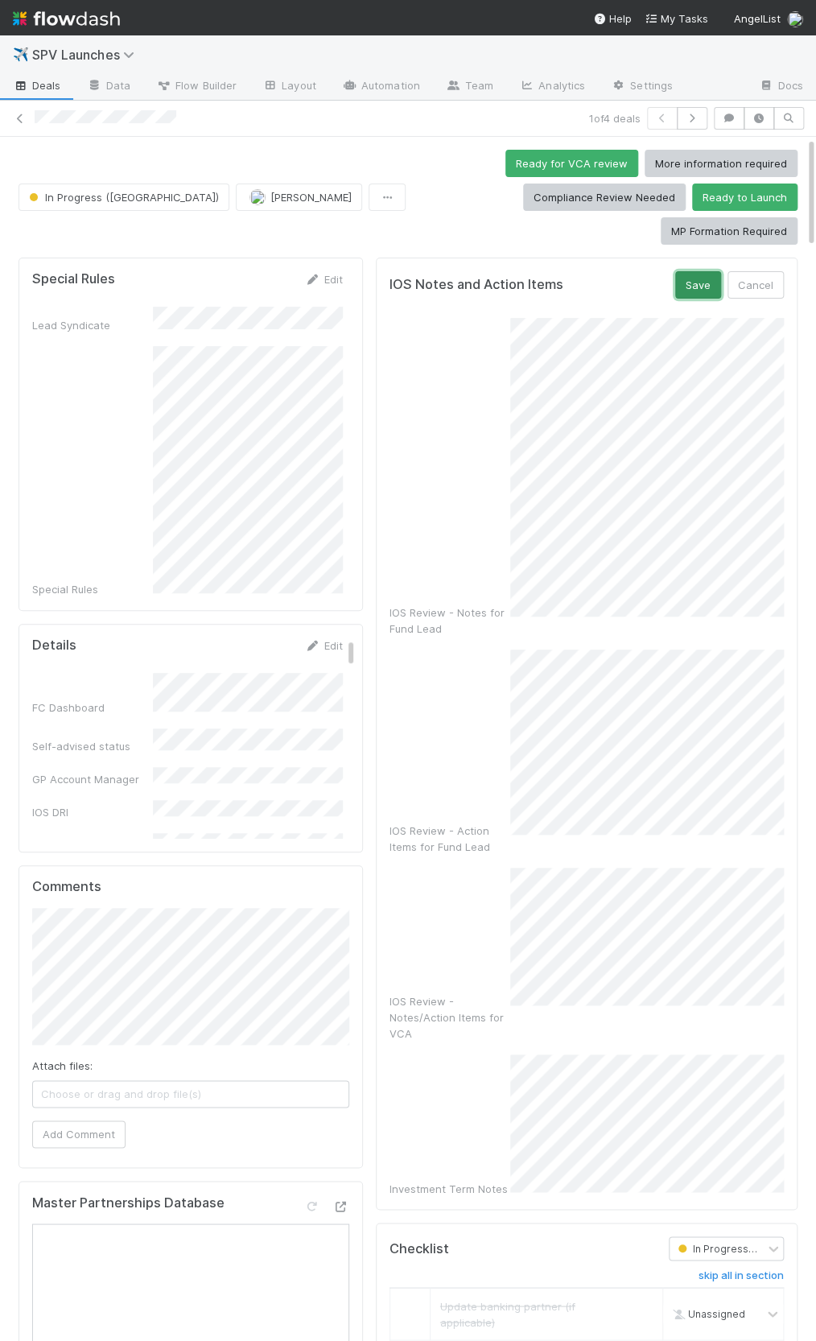
click at [710, 271] on button "Save" at bounding box center [698, 284] width 46 height 27
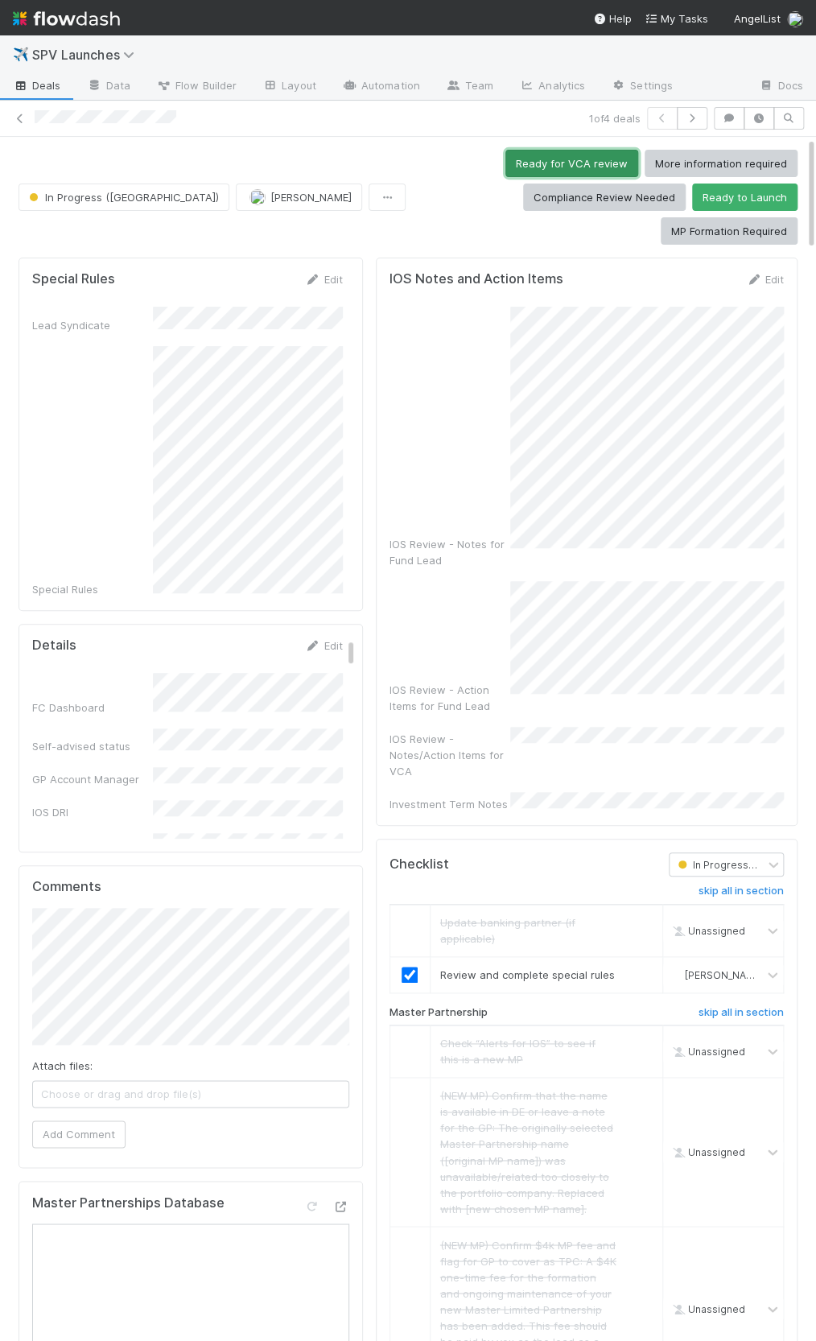
click at [505, 155] on button "Ready for VCA review" at bounding box center [571, 163] width 133 height 27
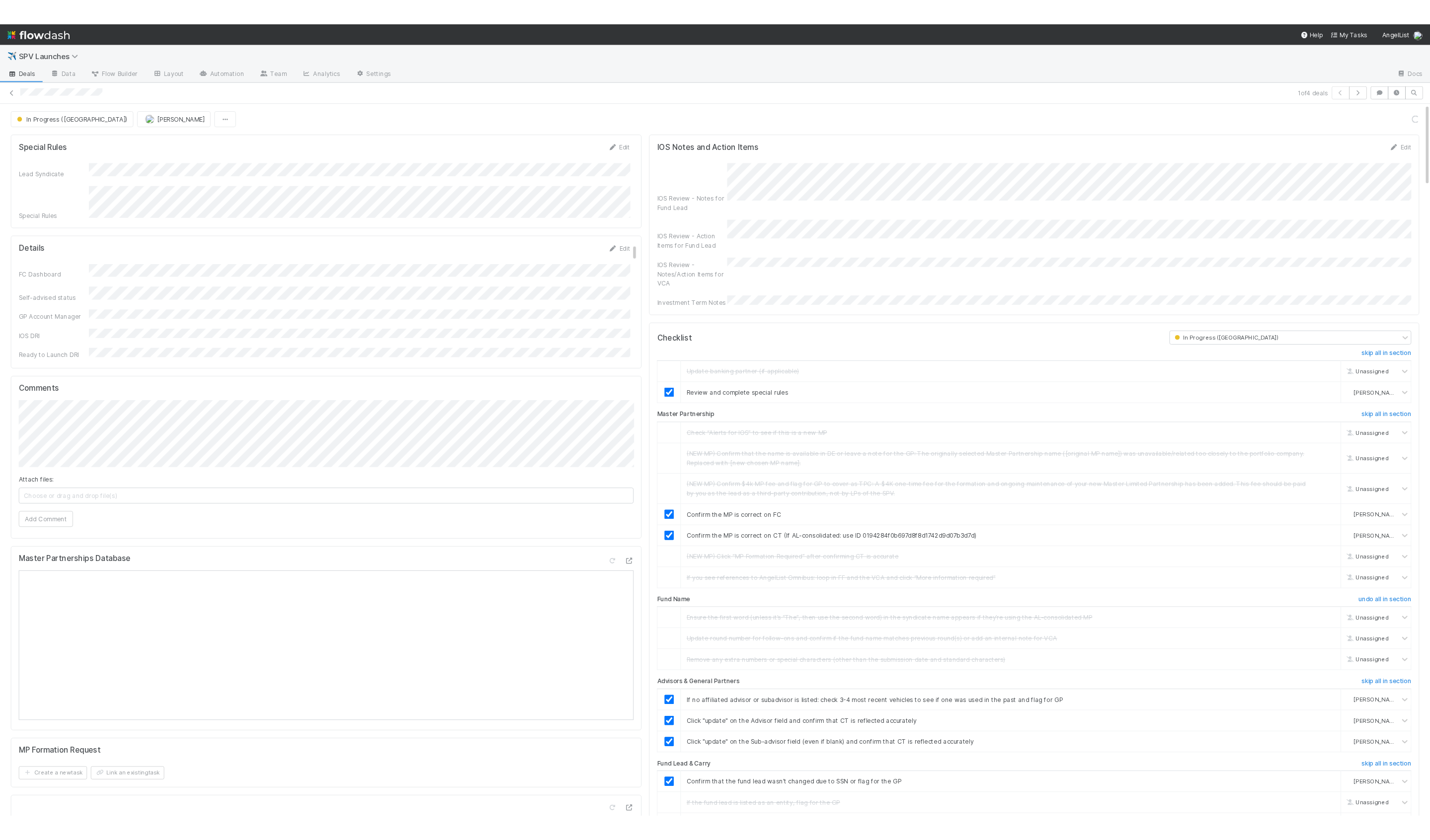
scroll to position [140, 0]
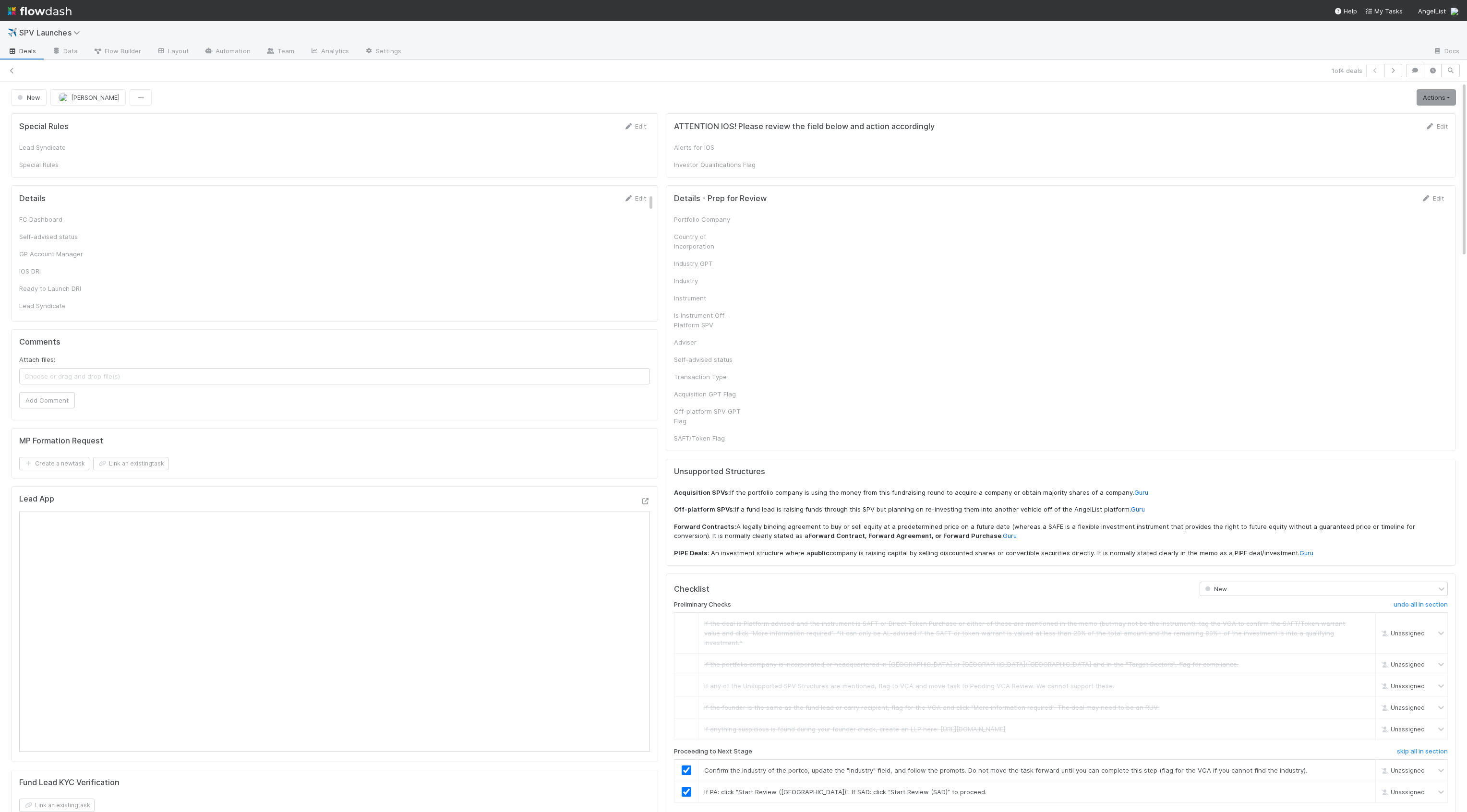
checkbox input "true"
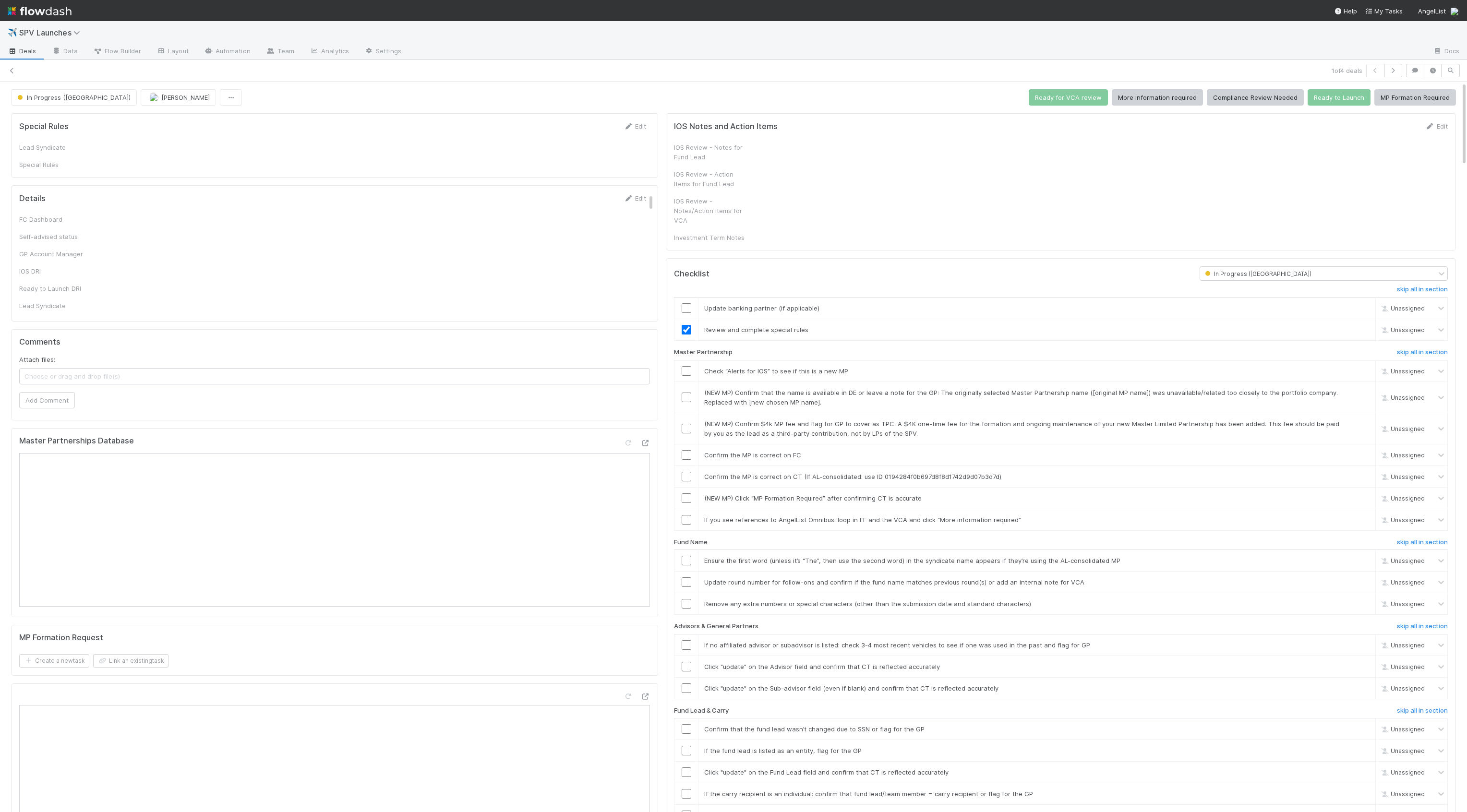
checkbox input "true"
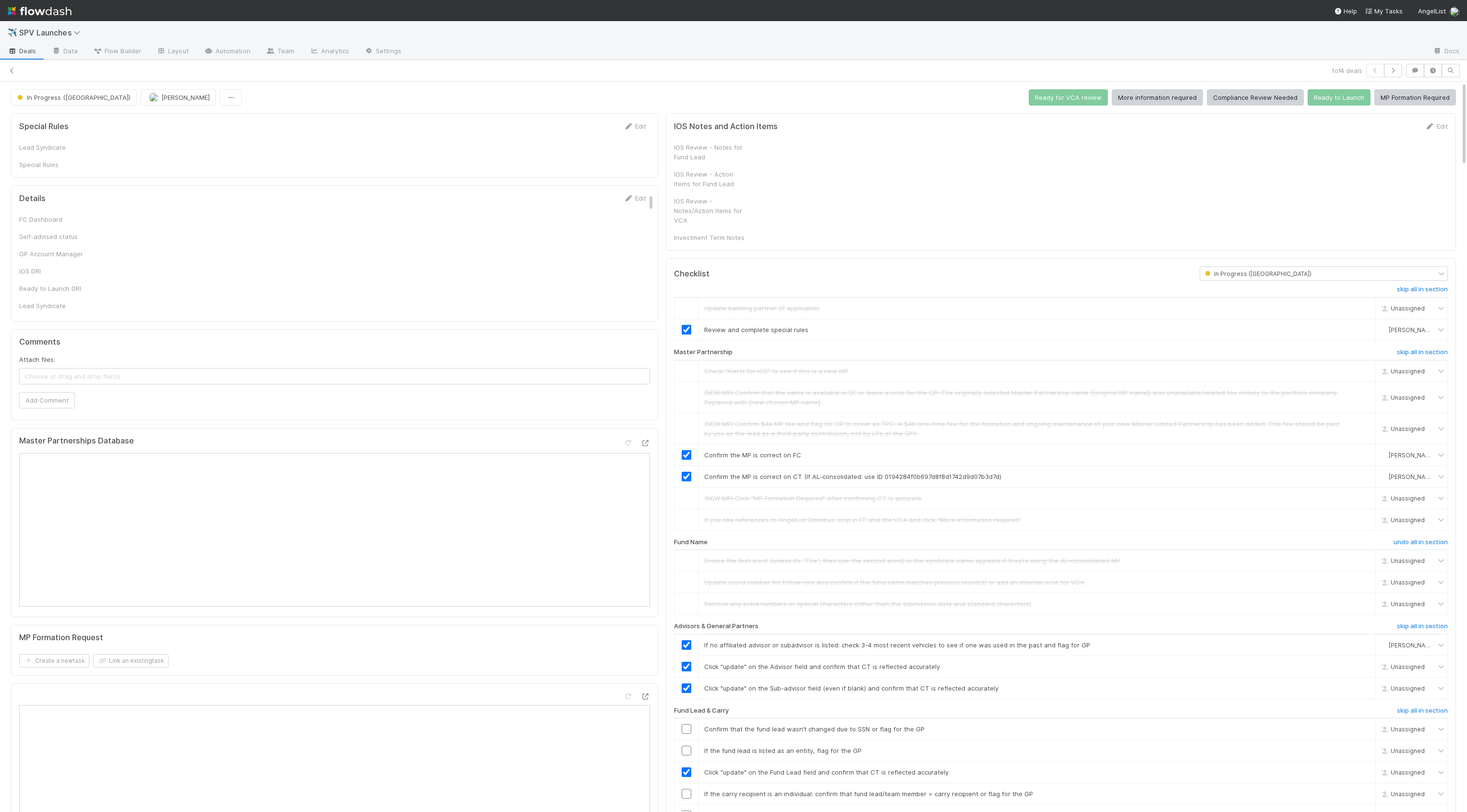
checkbox input "true"
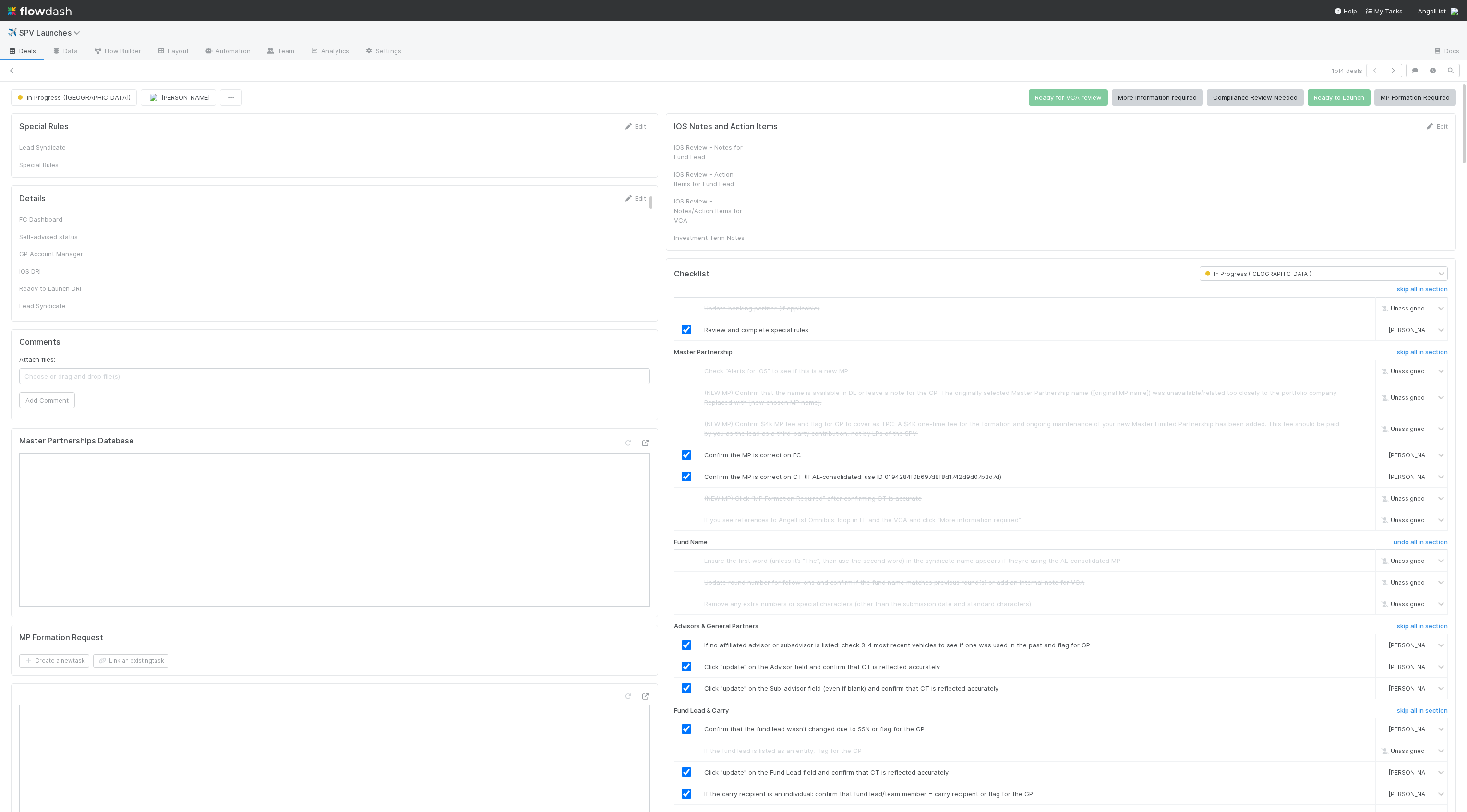
checkbox input "true"
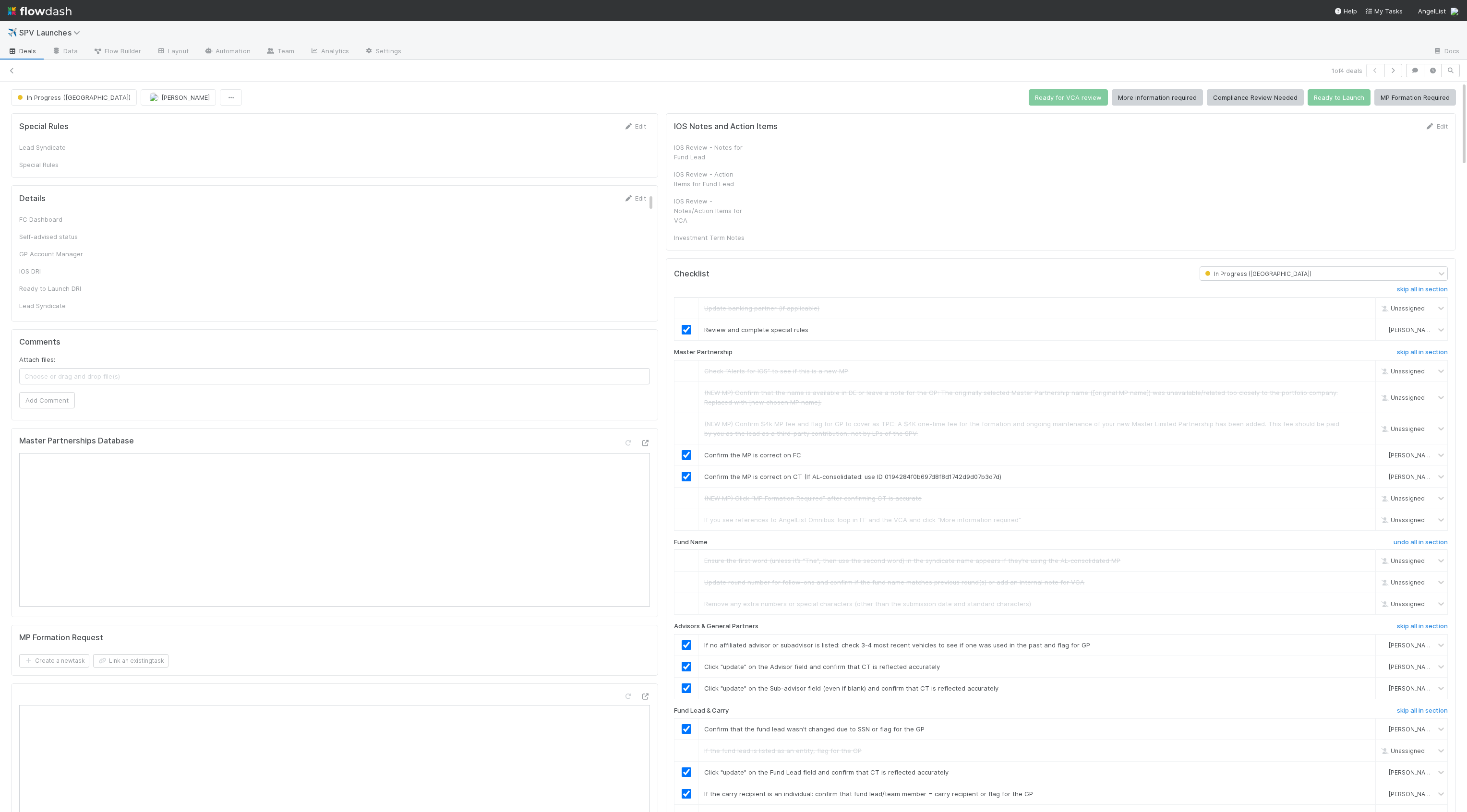
checkbox input "true"
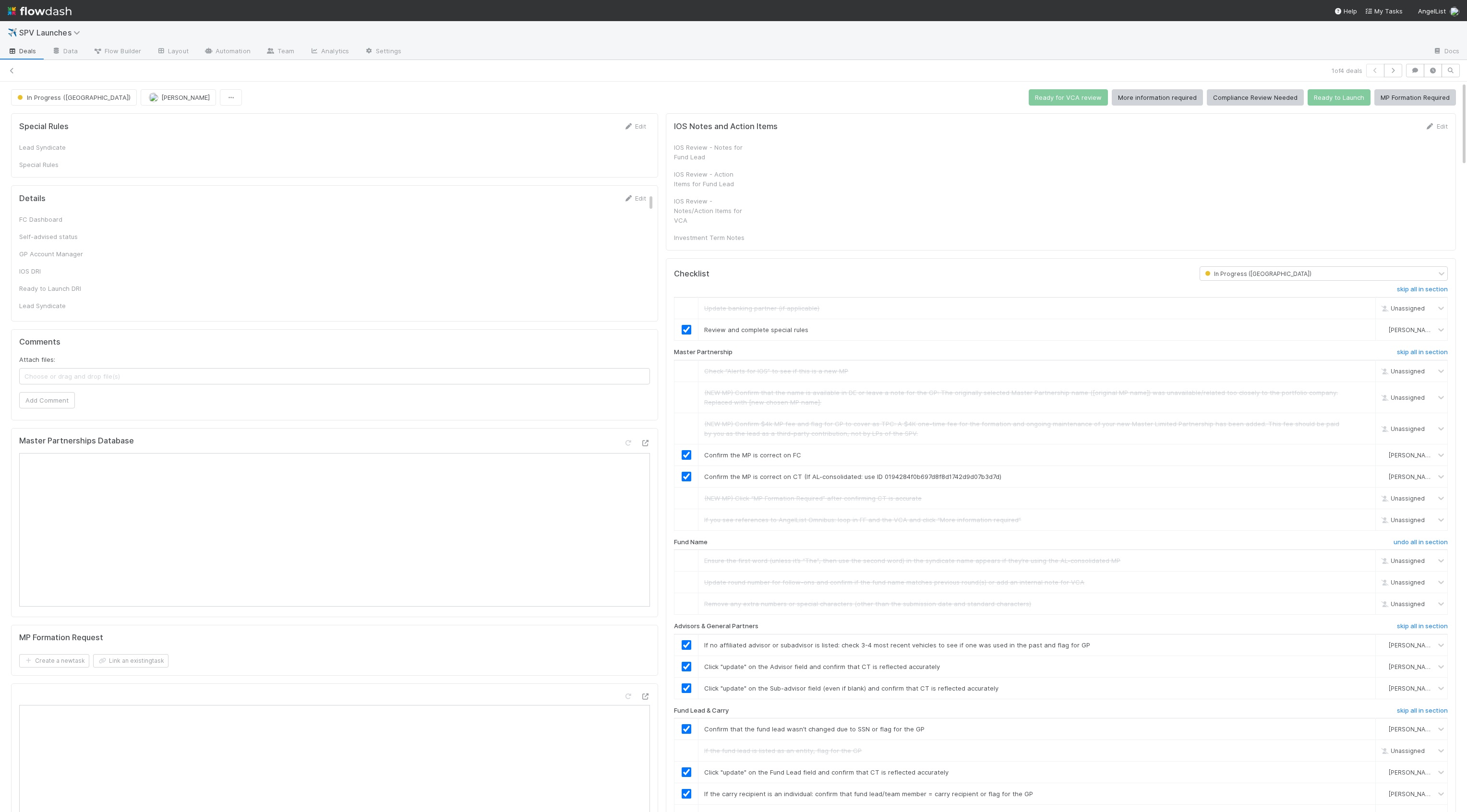
checkbox input "true"
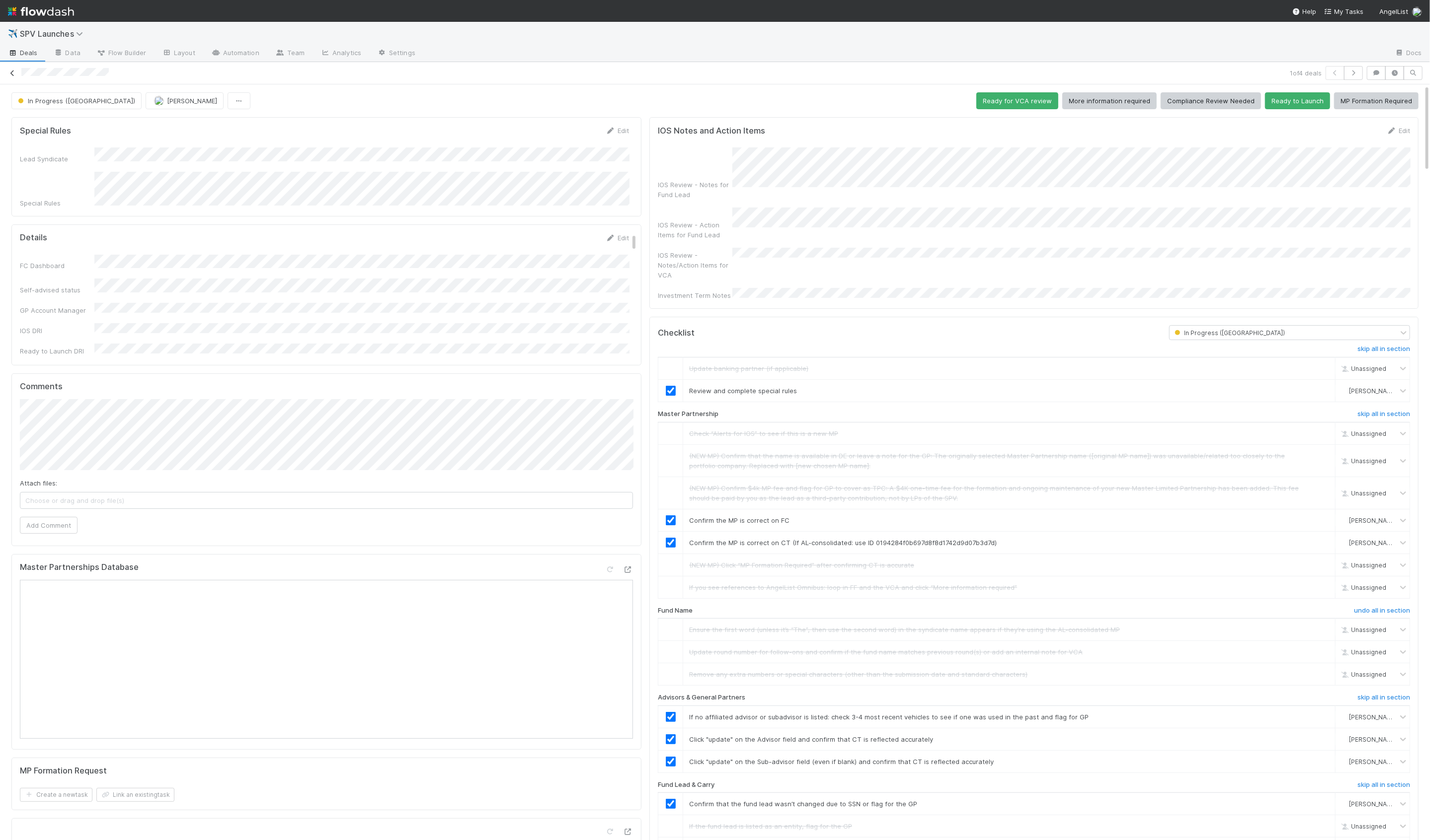
click at [14, 72] on icon at bounding box center [12, 73] width 10 height 6
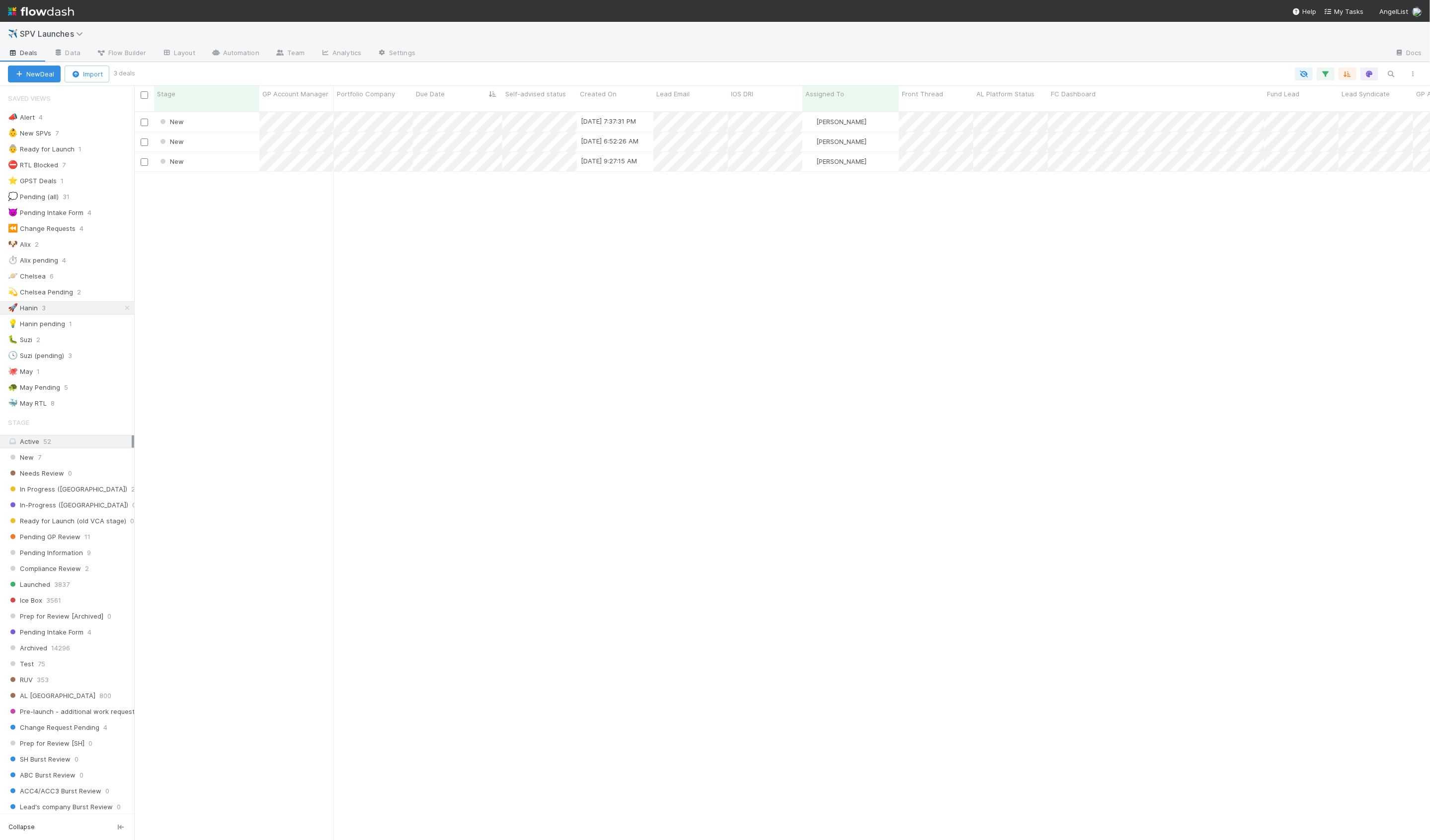
click at [293, 249] on div "New [DATE] 7:37:31 PM [PERSON_NAME] 0 0 0 0 0 0 0 0 1 0 0 0 New [DATE] 6:52:26 …" at bounding box center [782, 480] width 1296 height 736
click at [280, 215] on div "New [DATE] 7:37:31 PM [PERSON_NAME] 0 0 0 0 0 0 0 0 1 0 0 0 New [DATE] 6:52:26 …" at bounding box center [782, 480] width 1296 height 736
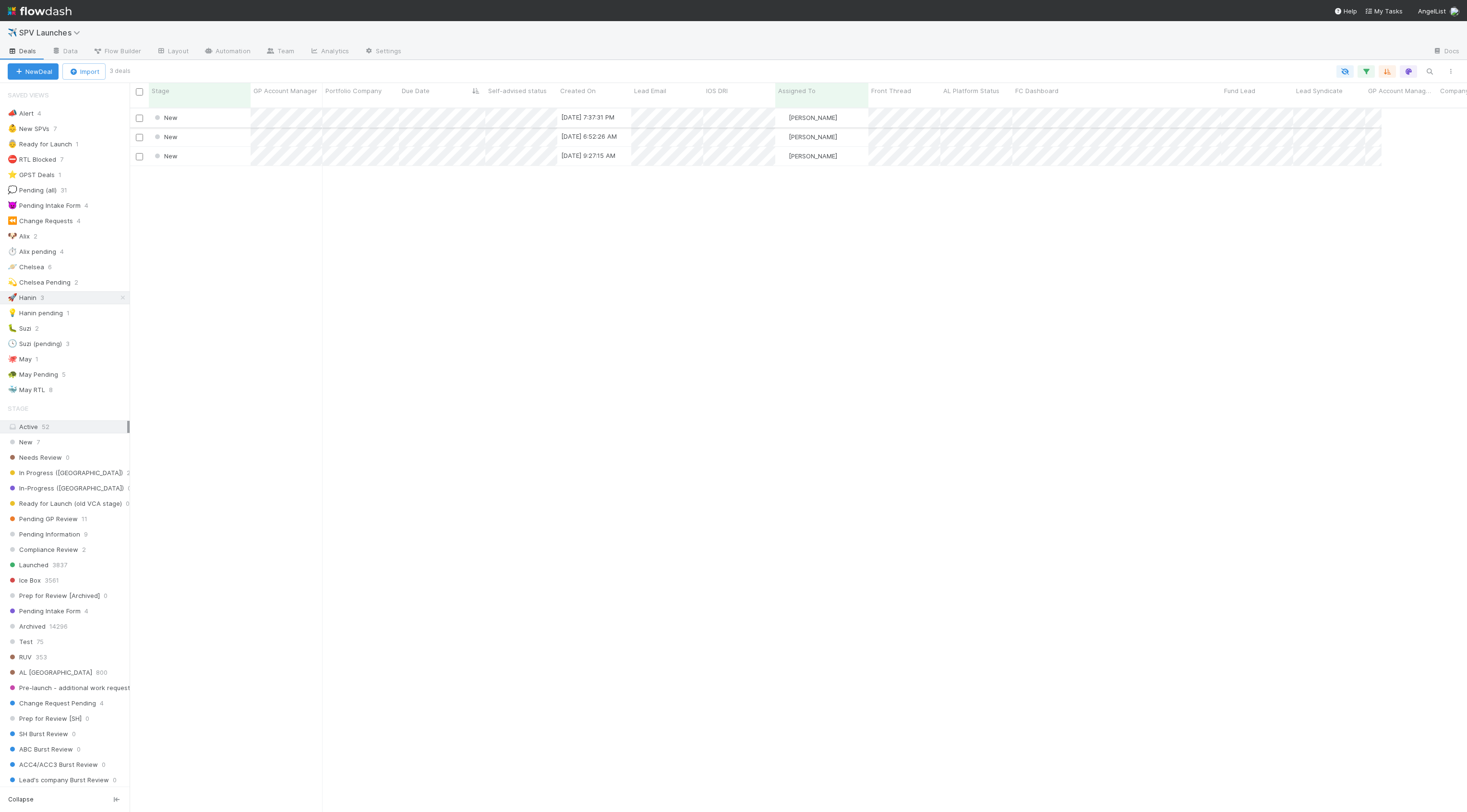
click at [227, 115] on div "New" at bounding box center [199, 118] width 102 height 18
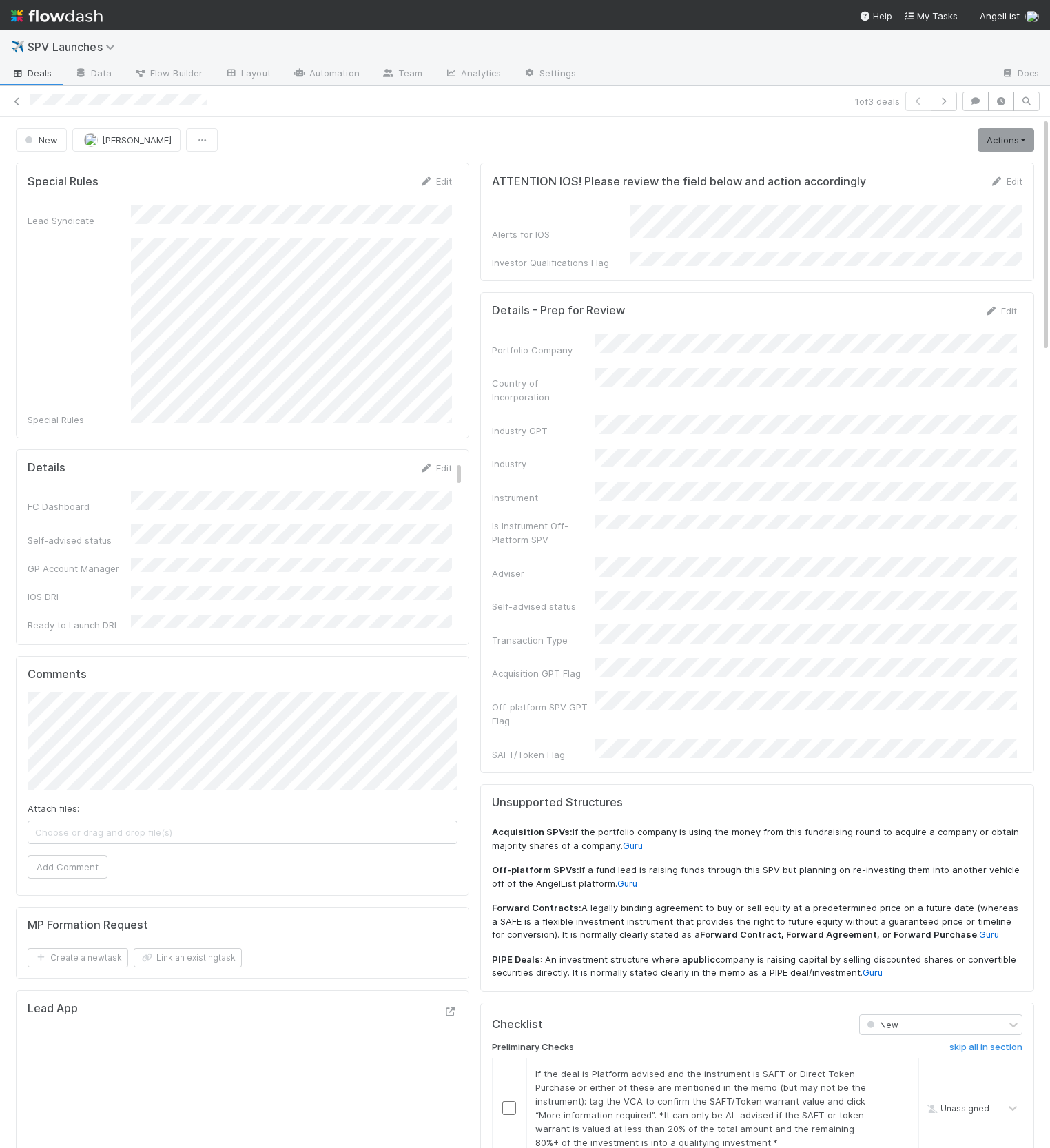
click at [594, 279] on div "ATTENTION IOS! Please review the field below and action accordingly Edit Alerts…" at bounding box center [757, 973] width 565 height 1634
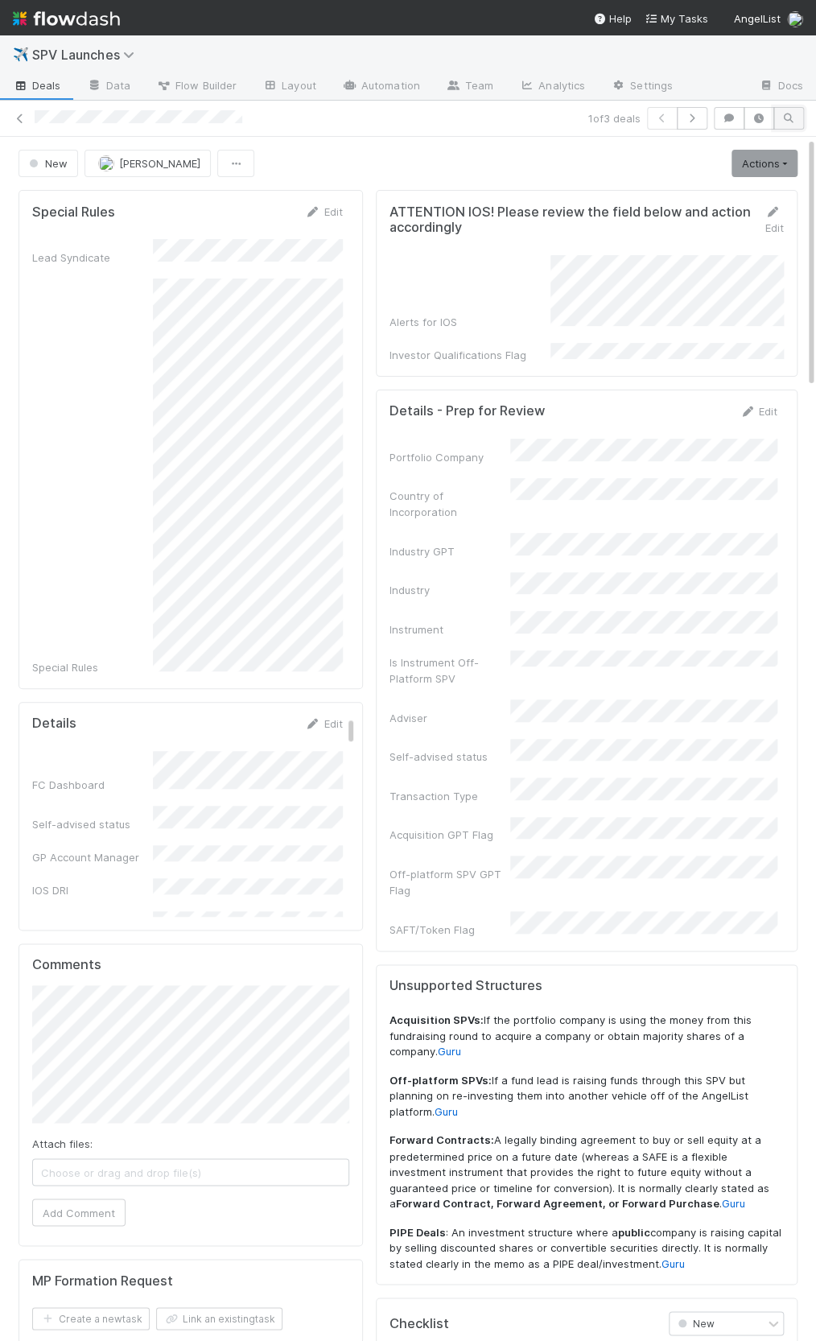
click at [801, 117] on button "button" at bounding box center [788, 118] width 31 height 23
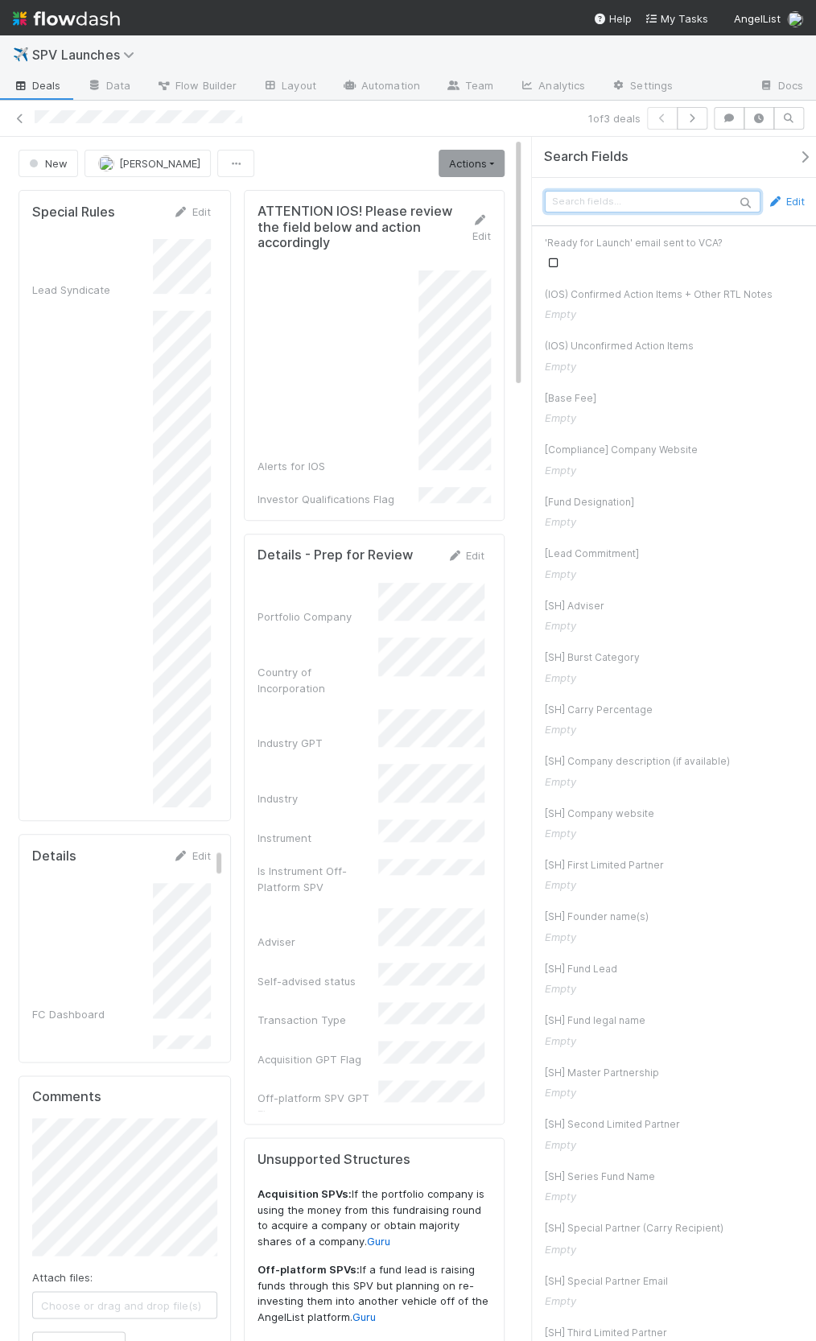
click at [654, 203] on input "text" at bounding box center [653, 202] width 216 height 22
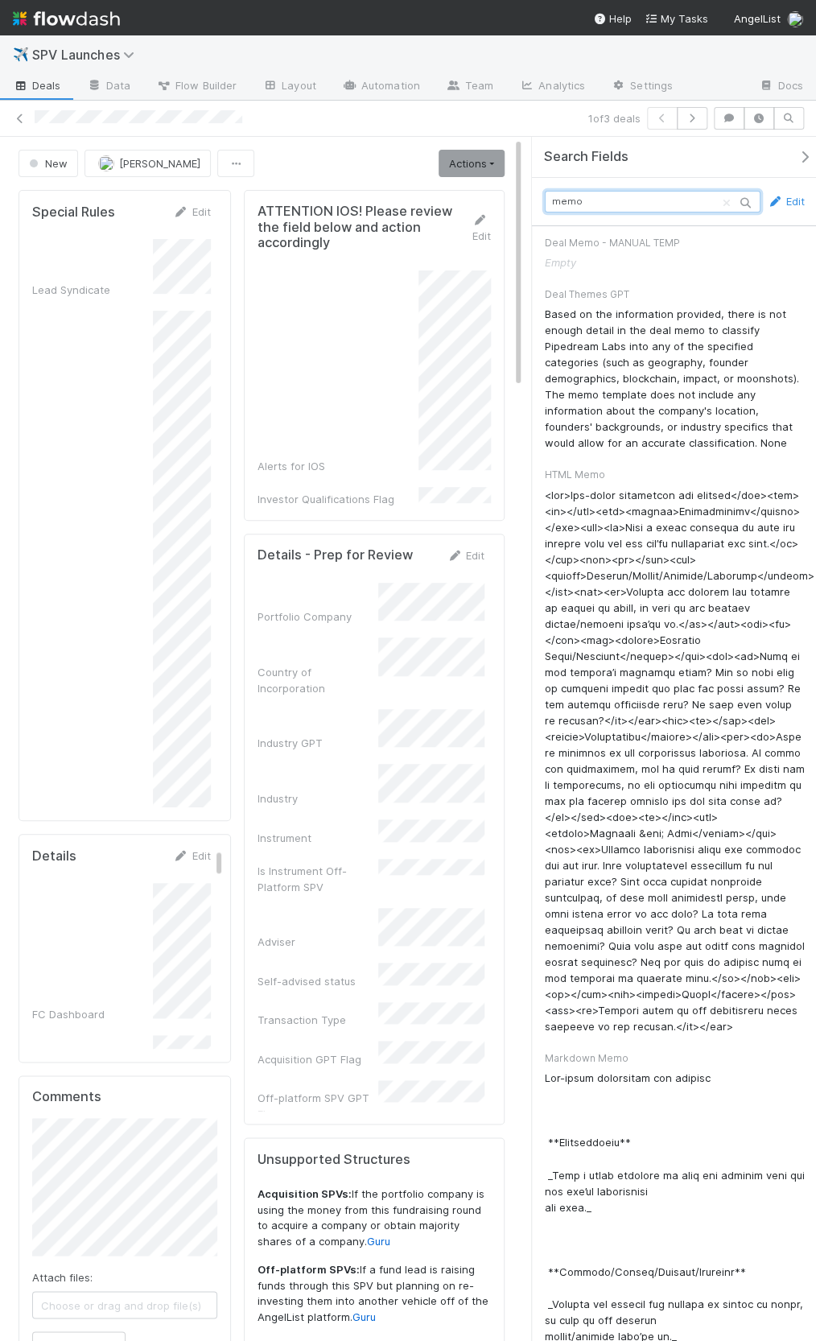
type input "memo"
click at [646, 247] on div "Deal Memo - MANUAL TEMP" at bounding box center [675, 243] width 260 height 14
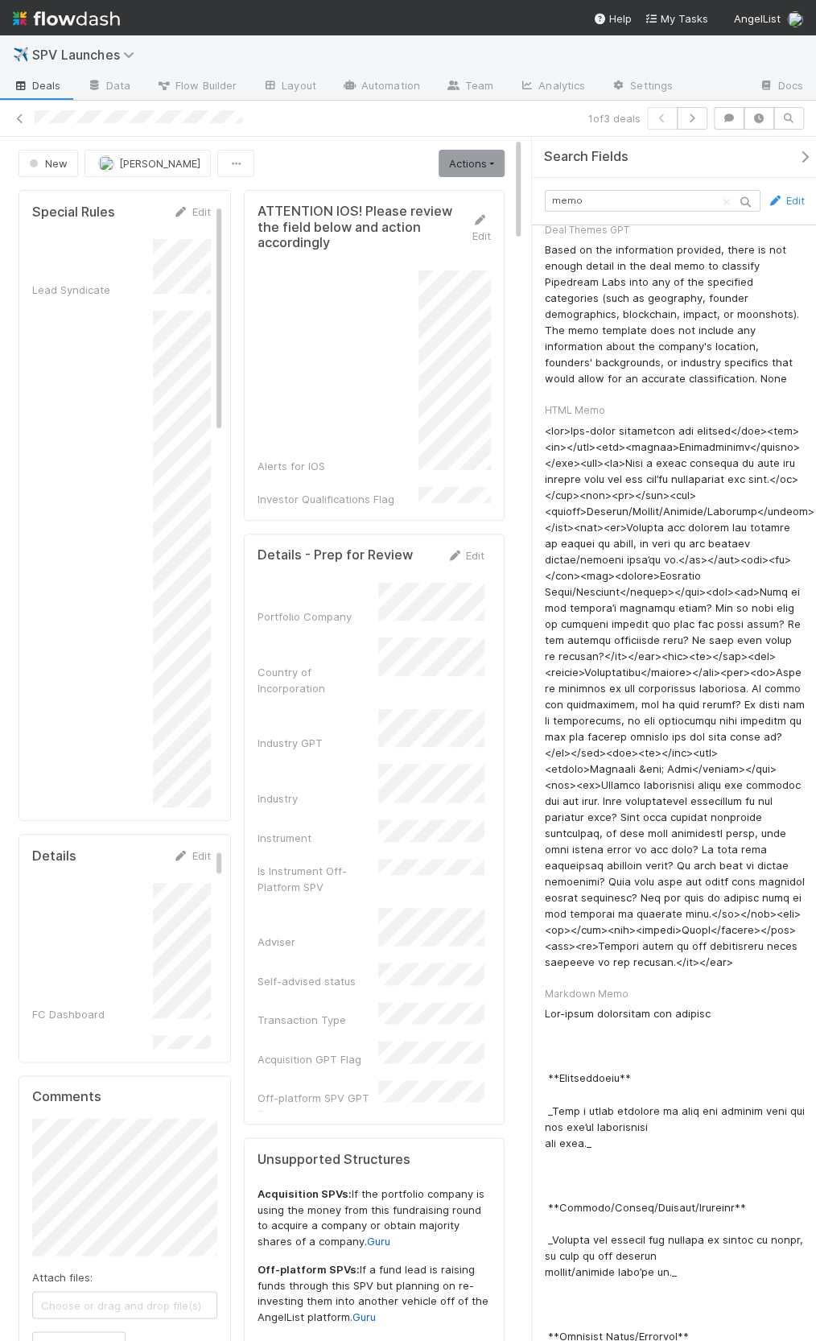
scroll to position [68, 0]
drag, startPoint x: 801, startPoint y: 153, endPoint x: 776, endPoint y: 196, distance: 50.5
click at [801, 153] on icon "button" at bounding box center [805, 156] width 16 height 13
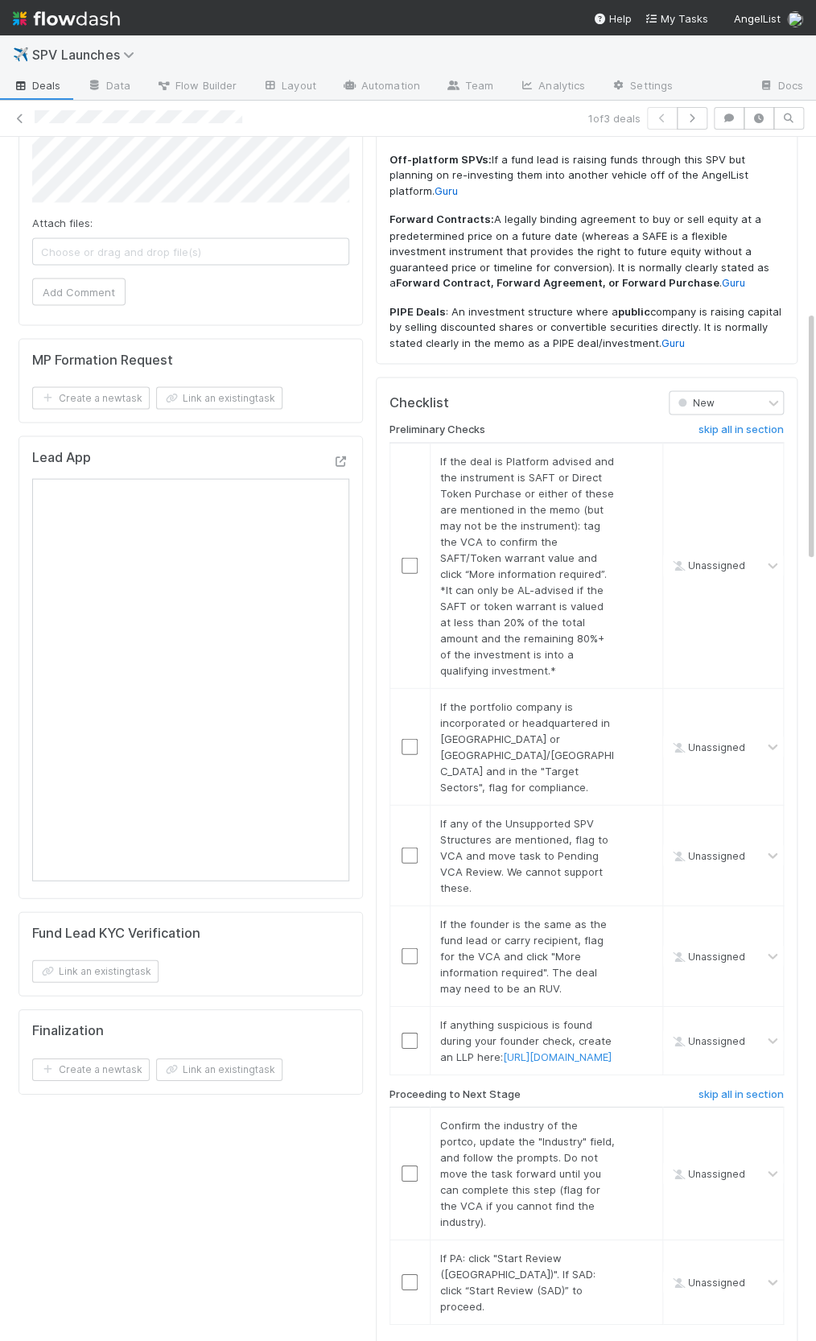
scroll to position [833, 0]
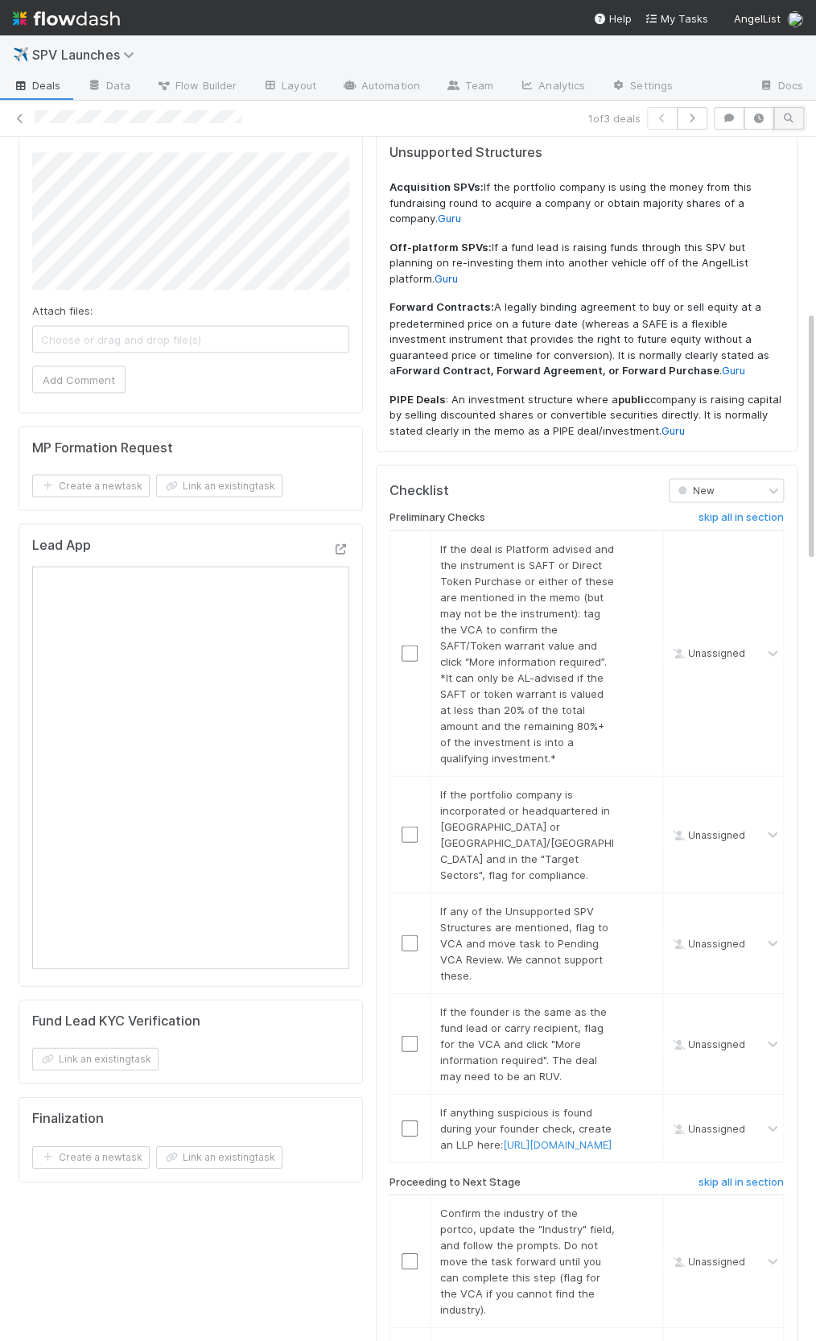
click at [781, 121] on icon "button" at bounding box center [789, 118] width 16 height 10
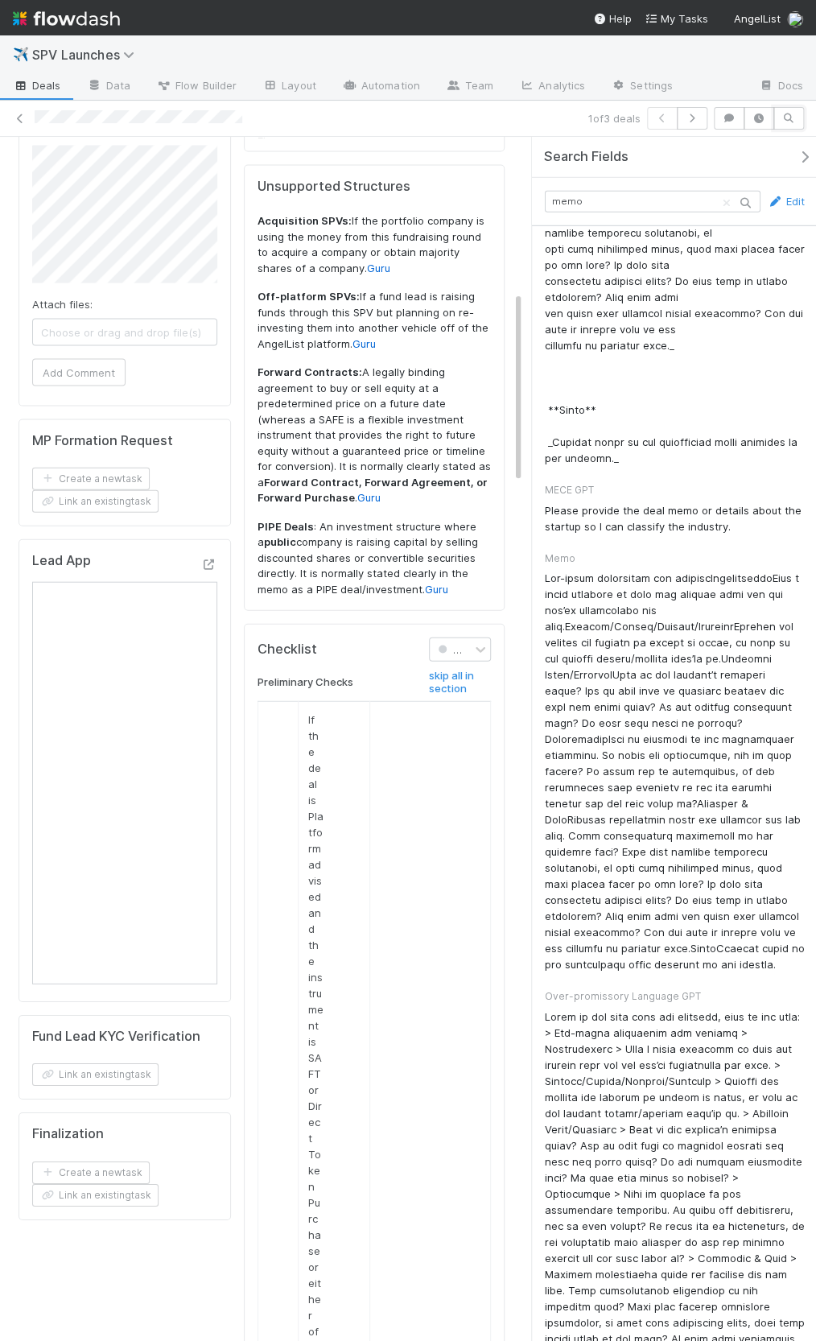
scroll to position [1603, 0]
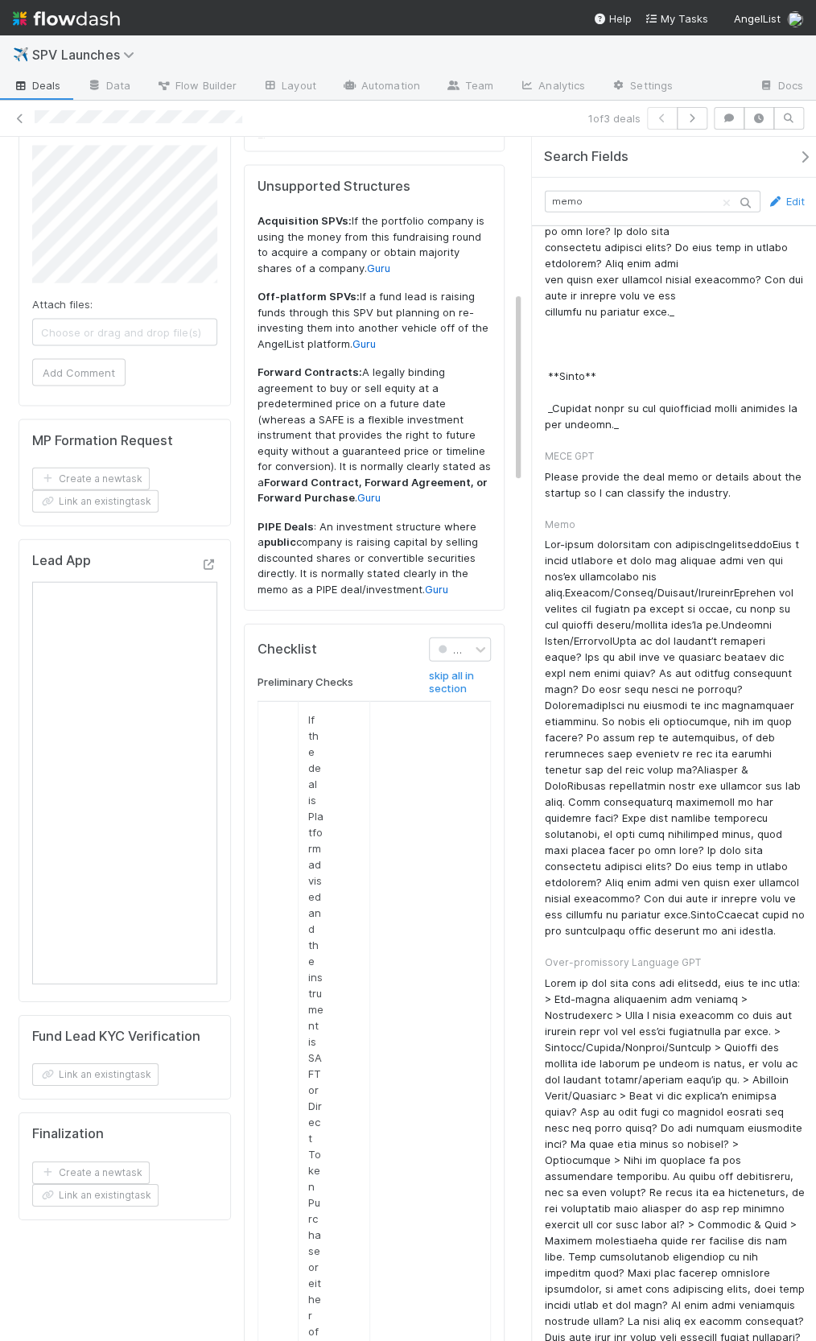
click at [567, 442] on div "MECE GPT Please provide the deal memo or details about the startup so I can cla…" at bounding box center [675, 473] width 286 height 68
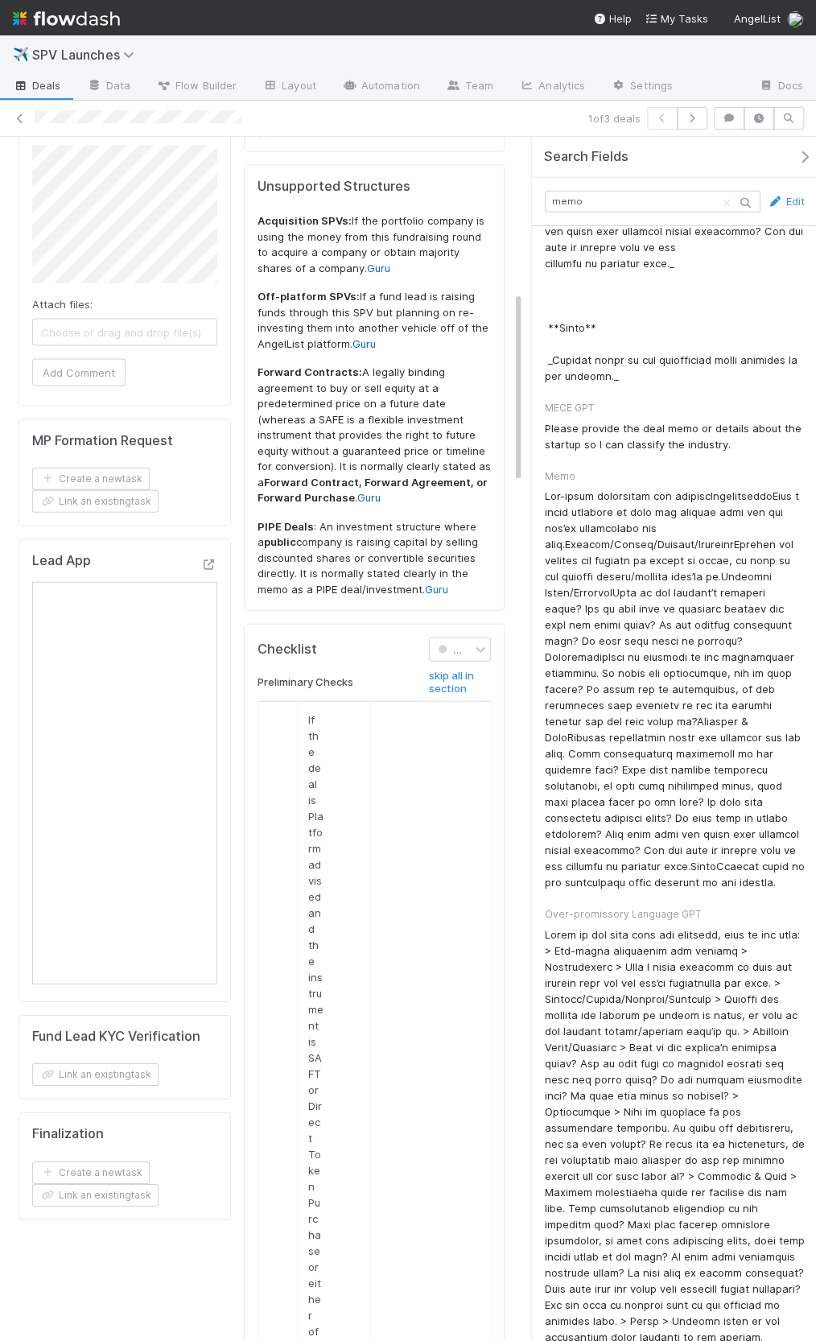
scroll to position [1654, 0]
click at [791, 204] on link "Edit" at bounding box center [786, 201] width 38 height 16
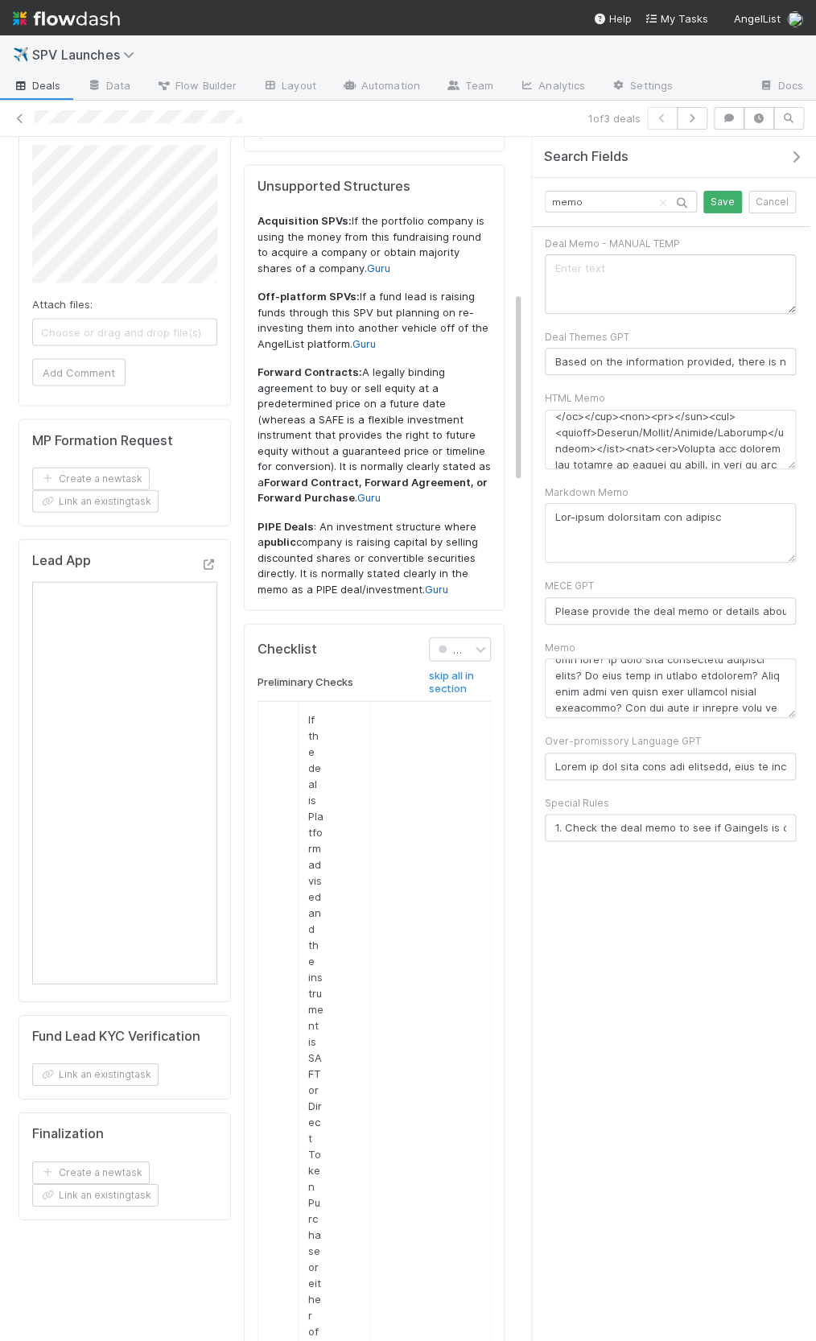
scroll to position [402, 0]
click at [655, 676] on textarea at bounding box center [670, 688] width 251 height 60
type input "Based on the information provided, there is not enough detail in the deal memo …"
type input "Lorem ip dol sita cons adi elitsedd, eius te inc utla:> Etd-magna aliquaenim ad…"
type input "1. Check the deal memo to see if Gaingels is co-syndicating. If Gaingels is men…"
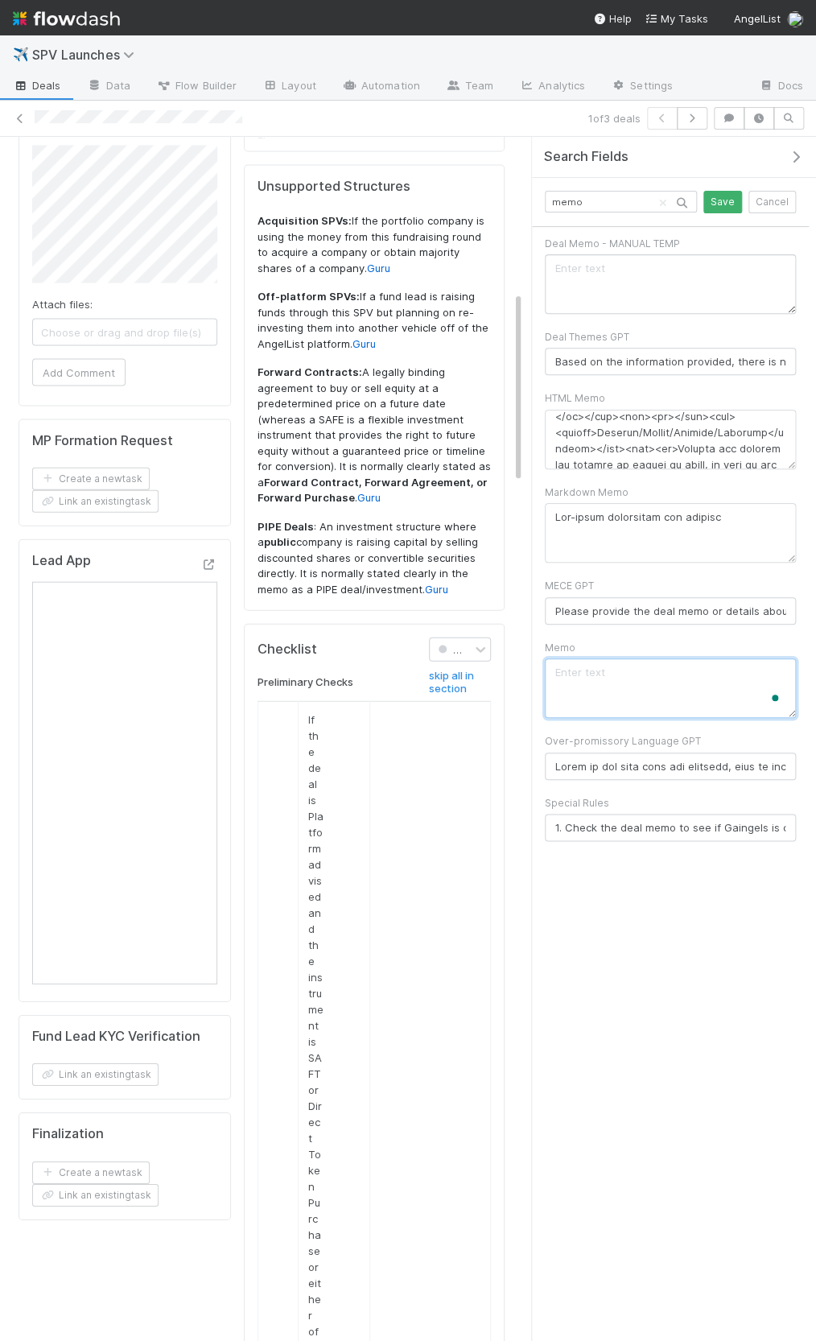
scroll to position [0, 0]
paste textarea "**LORE IP DOL SI AME CONS ADIPISCINGEL SEDDO – EIU TE INC UTLAB ET DOLOREM: Al …"
type input "Based on the information provided, there is not enough detail in the deal memo …"
type textarea "**LORE IP DOL SI AME CONS ADIPISCINGEL SEDDO – EIU TE INC UTLAB ET DOLOREM: Al …"
type input "Lorem ip dol sita cons adi elitsedd, eius te inc utla:> Etd-magna aliquaenim ad…"
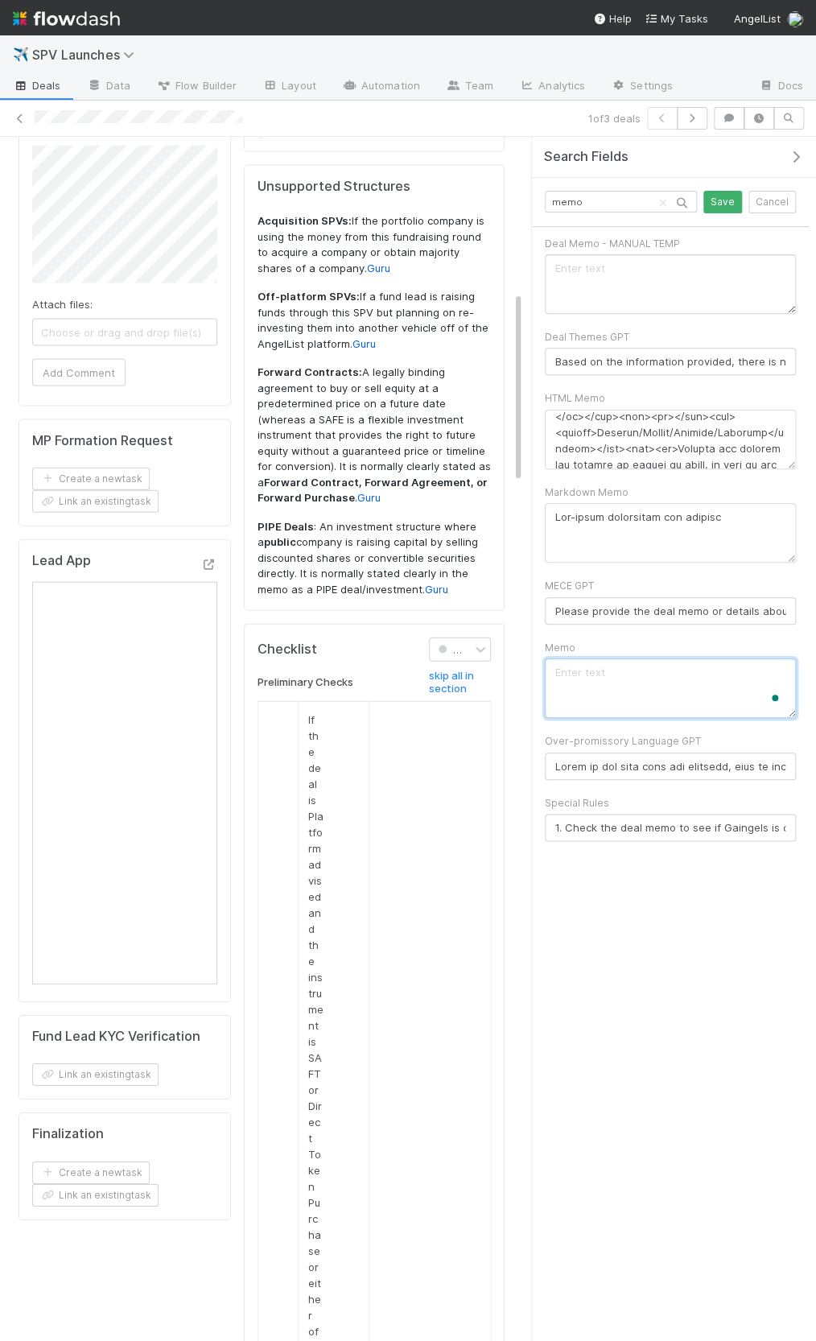
type input "1. Check the deal memo to see if Gaingels is co-syndicating. If Gaingels is men…"
type textarea "**LORE IP DOL SI AME CONS ADIPISCINGEL SEDDO – EIU TE INC UTLAB ET DOLOREM: Al …"
type input "Based on the information provided, there is not enough detail in the deal memo …"
type input "Lorem ip dol sita cons adi elitsedd, eius te inc utla:> Etd-magna aliquaenim ad…"
type input "1. Check the deal memo to see if Gaingels is co-syndicating. If Gaingels is men…"
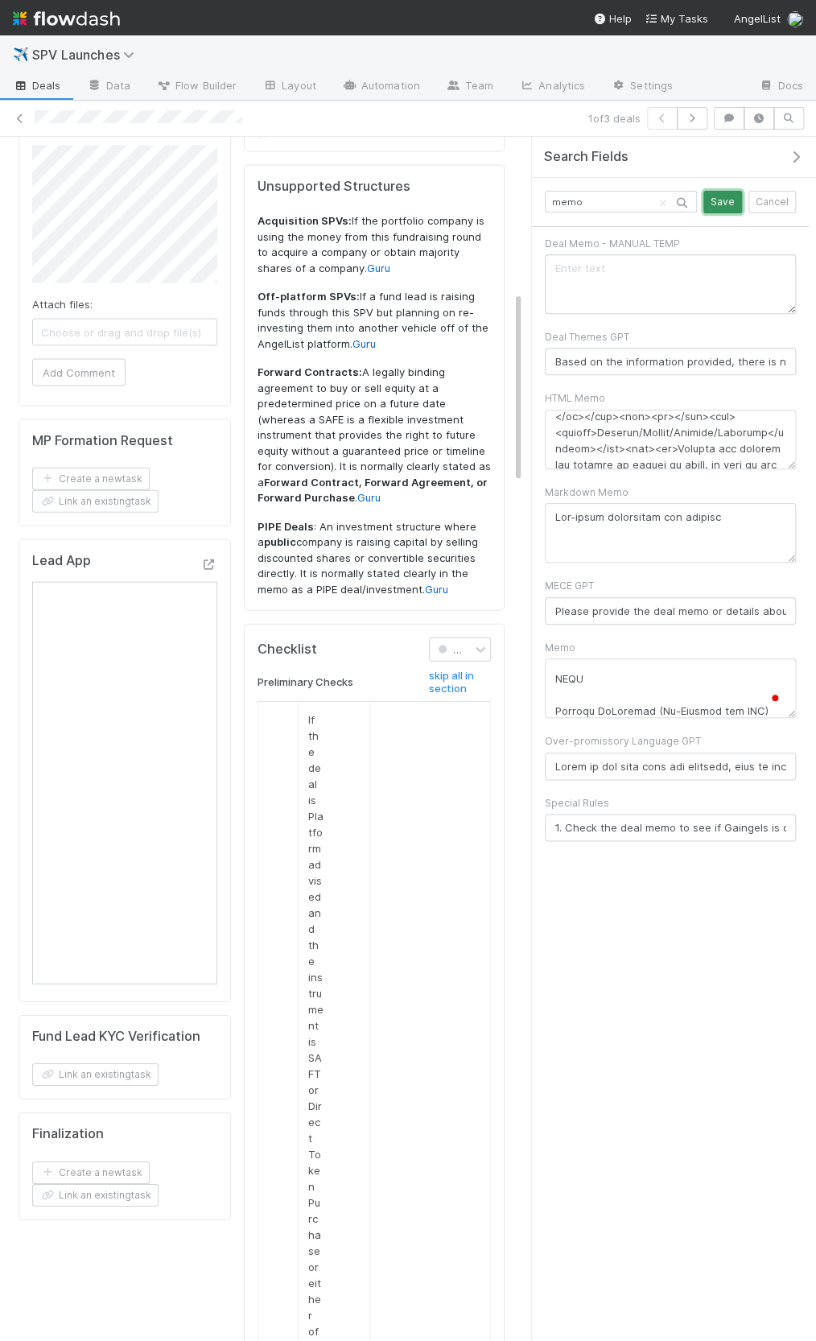
click at [734, 209] on button "Save" at bounding box center [722, 202] width 39 height 23
type input "Based on the information provided, there is not enough detail in the deal memo …"
type input "Lorem ip dol sita cons adi elitsedd, eius te inc utla:> Etd-magna aliquaenim ad…"
type input "1. Check the deal memo to see if Gaingels is co-syndicating. If Gaingels is men…"
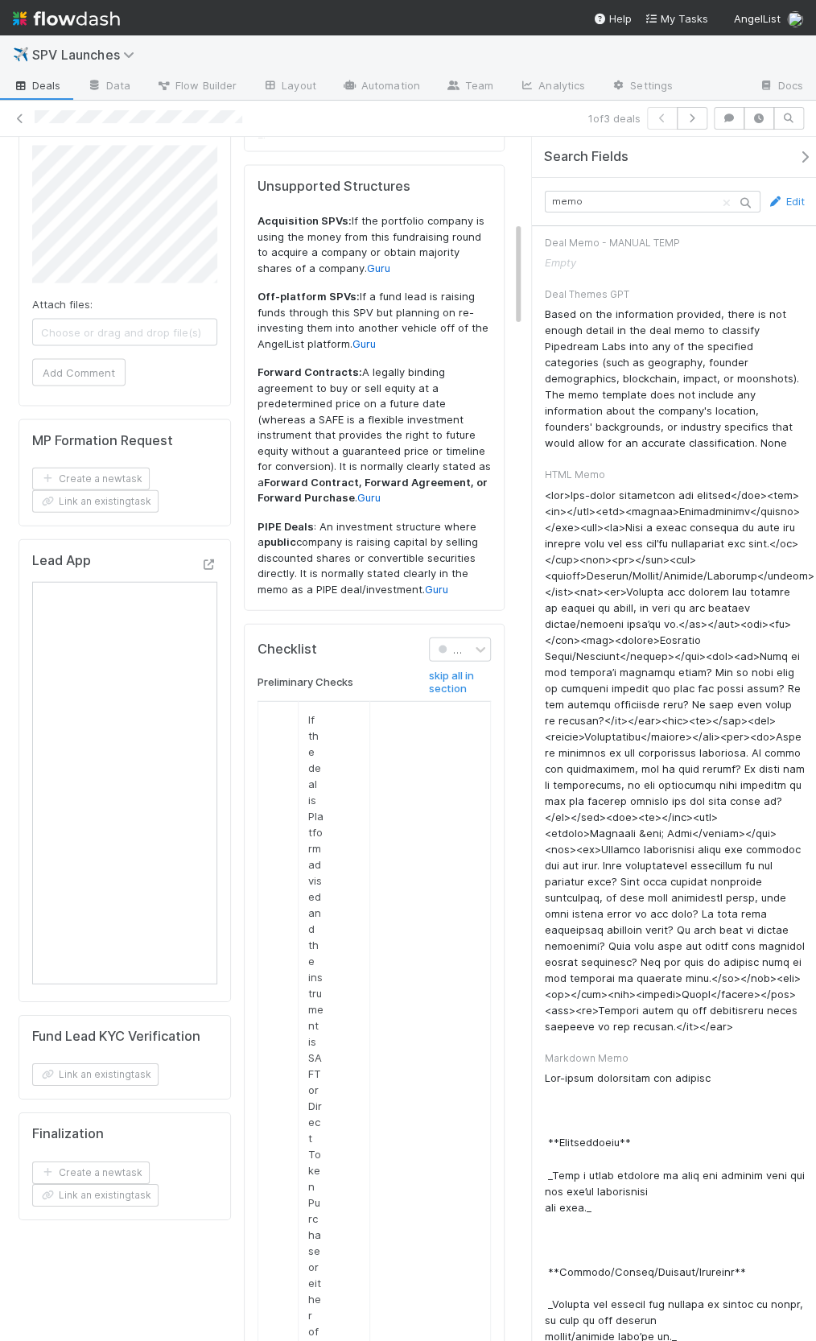
click at [799, 158] on icon "button" at bounding box center [805, 156] width 16 height 13
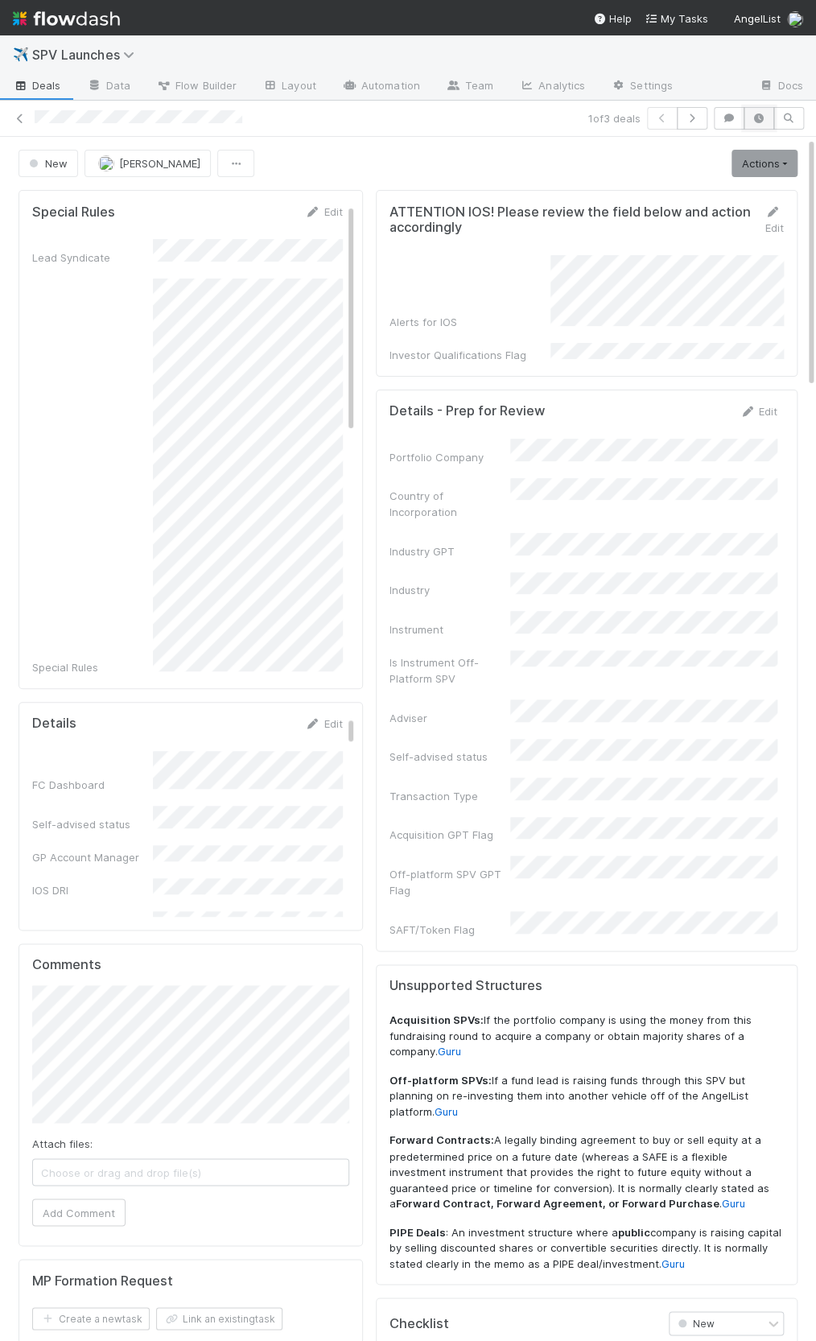
click at [752, 116] on icon "button" at bounding box center [759, 118] width 16 height 10
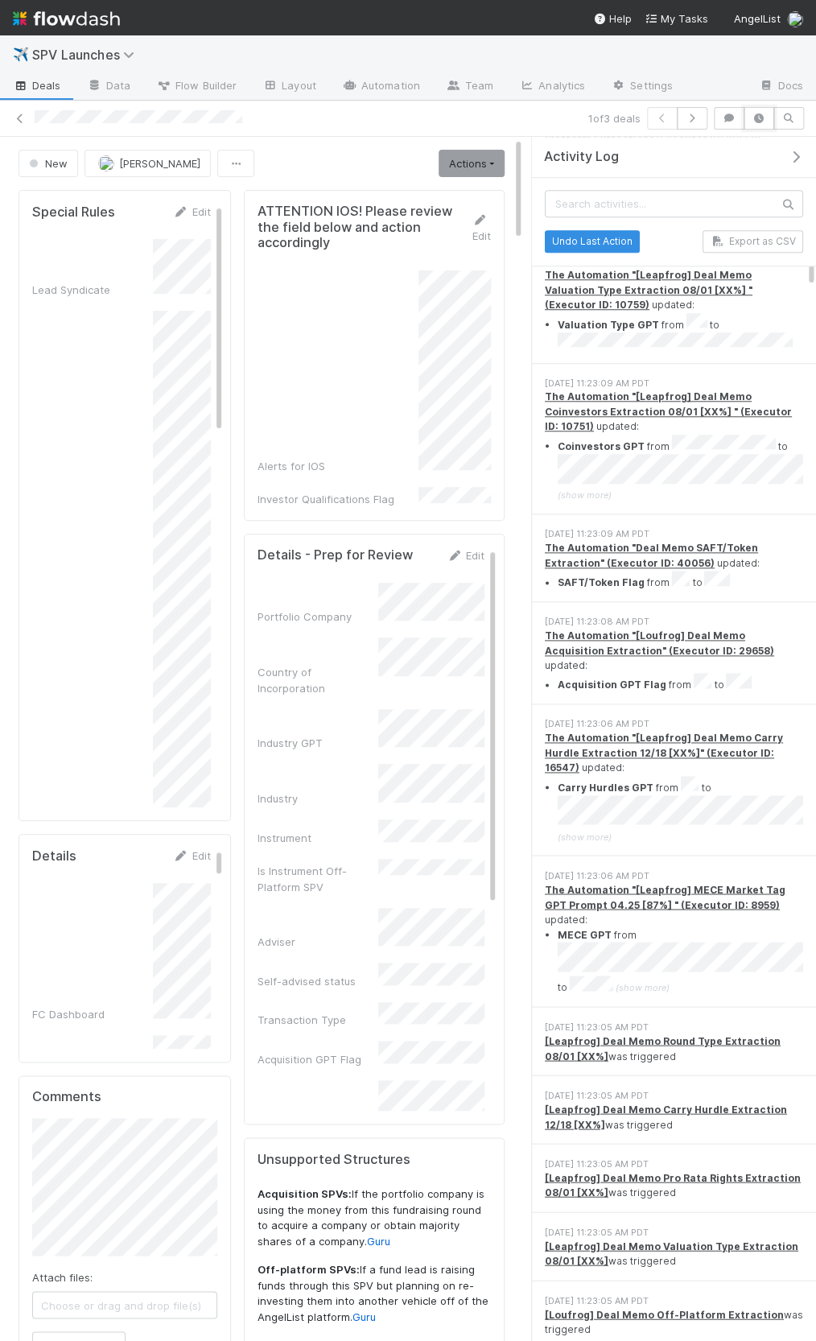
scroll to position [357, 0]
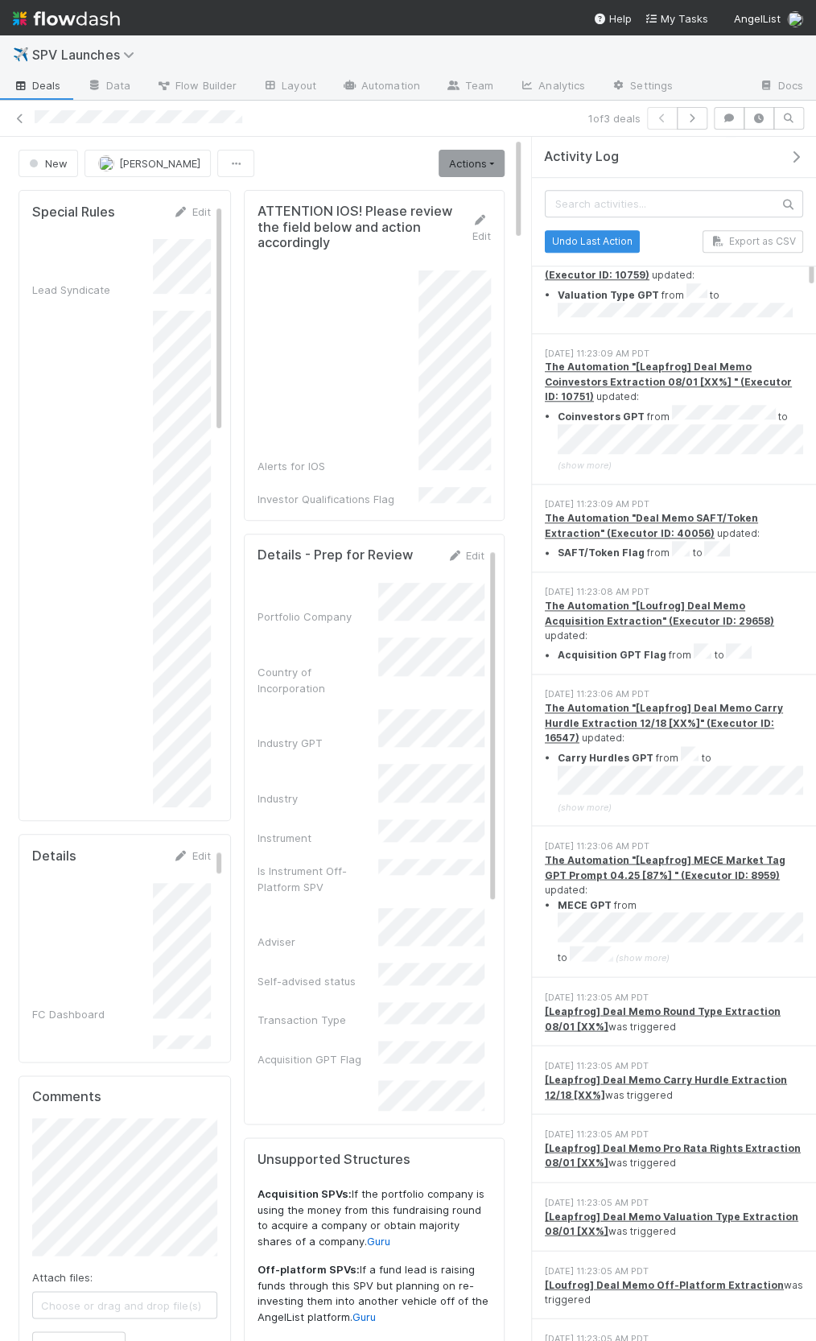
click at [799, 159] on icon "button" at bounding box center [796, 156] width 16 height 13
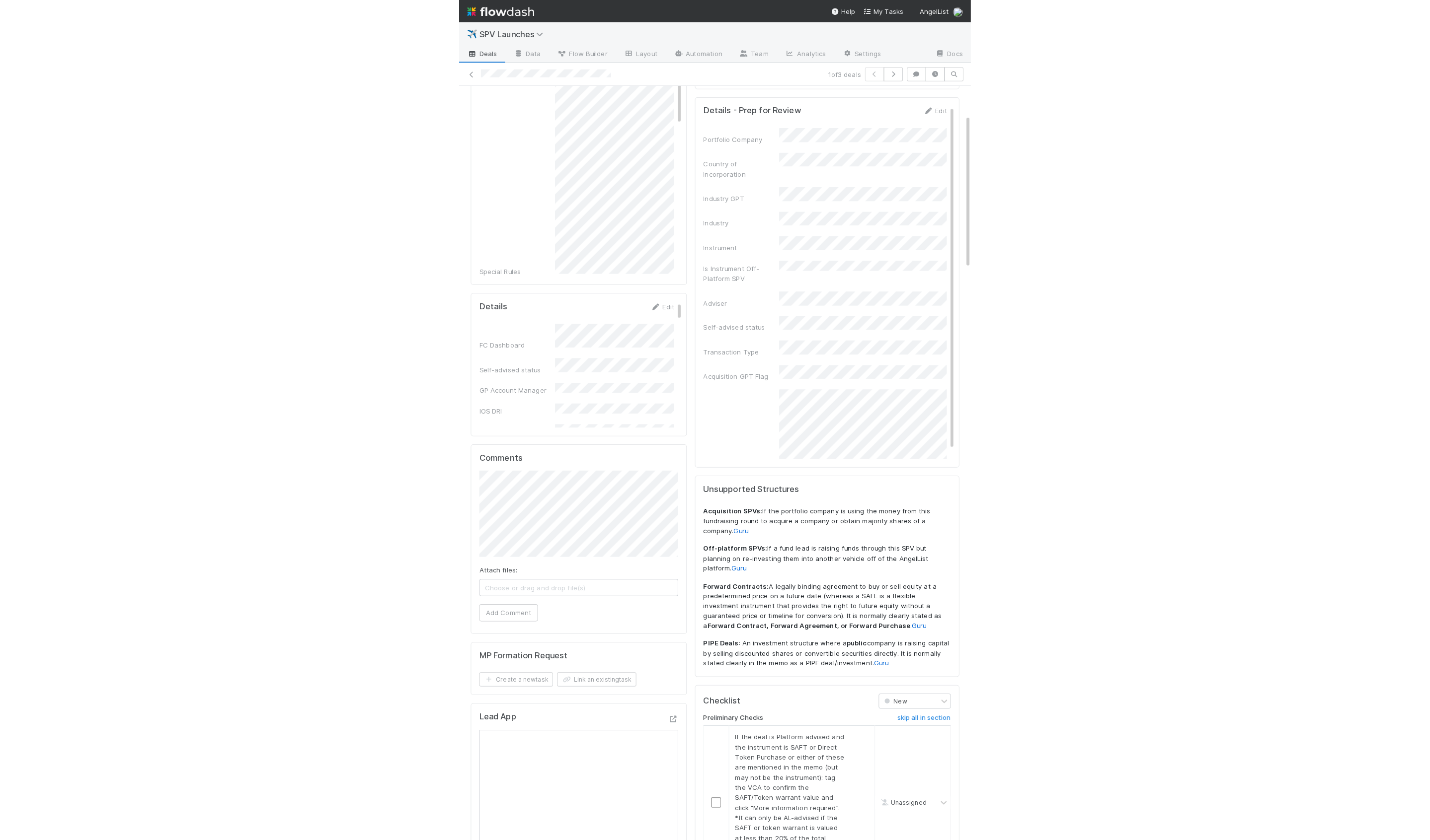
scroll to position [121, 0]
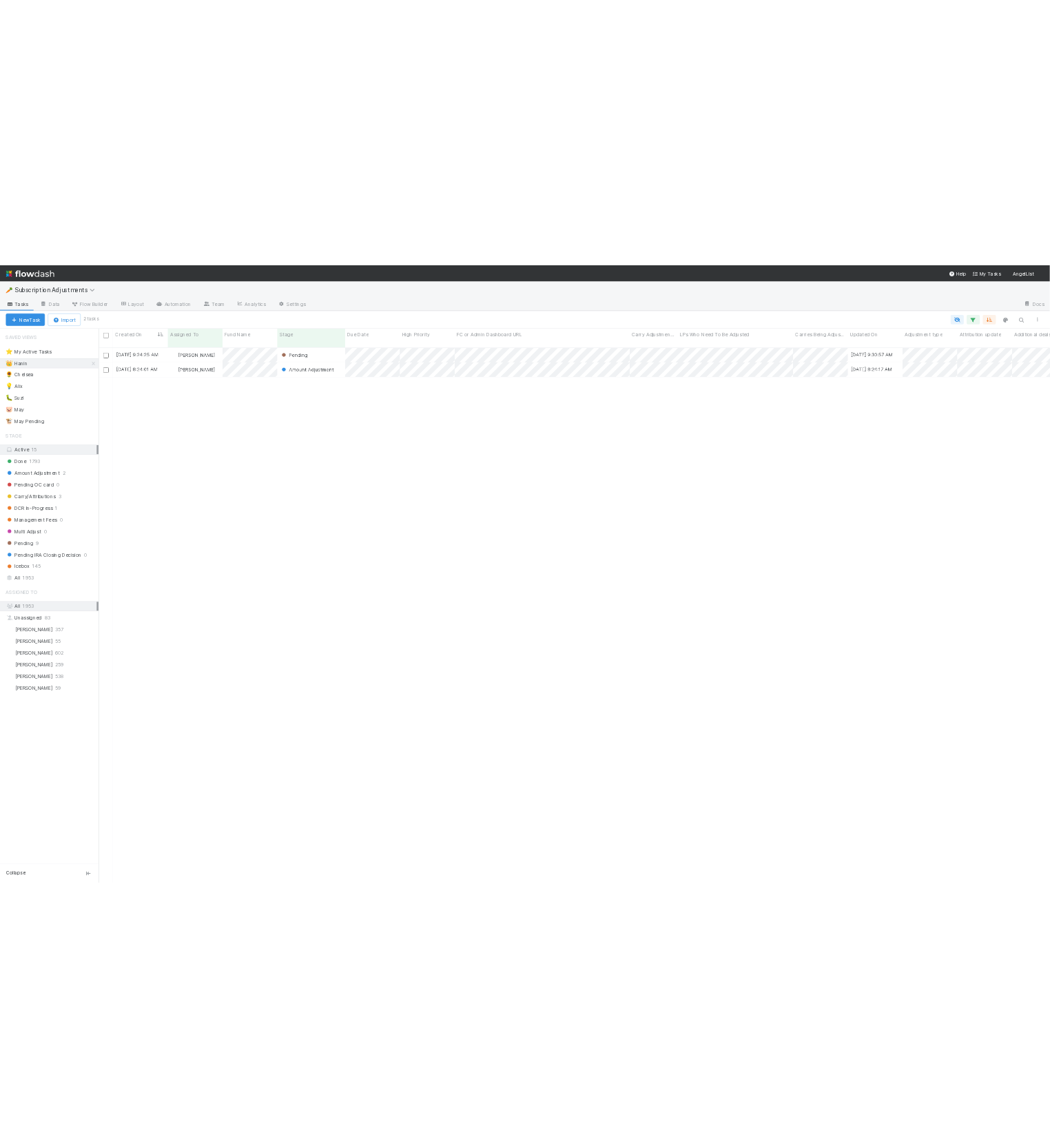
scroll to position [1022, 1798]
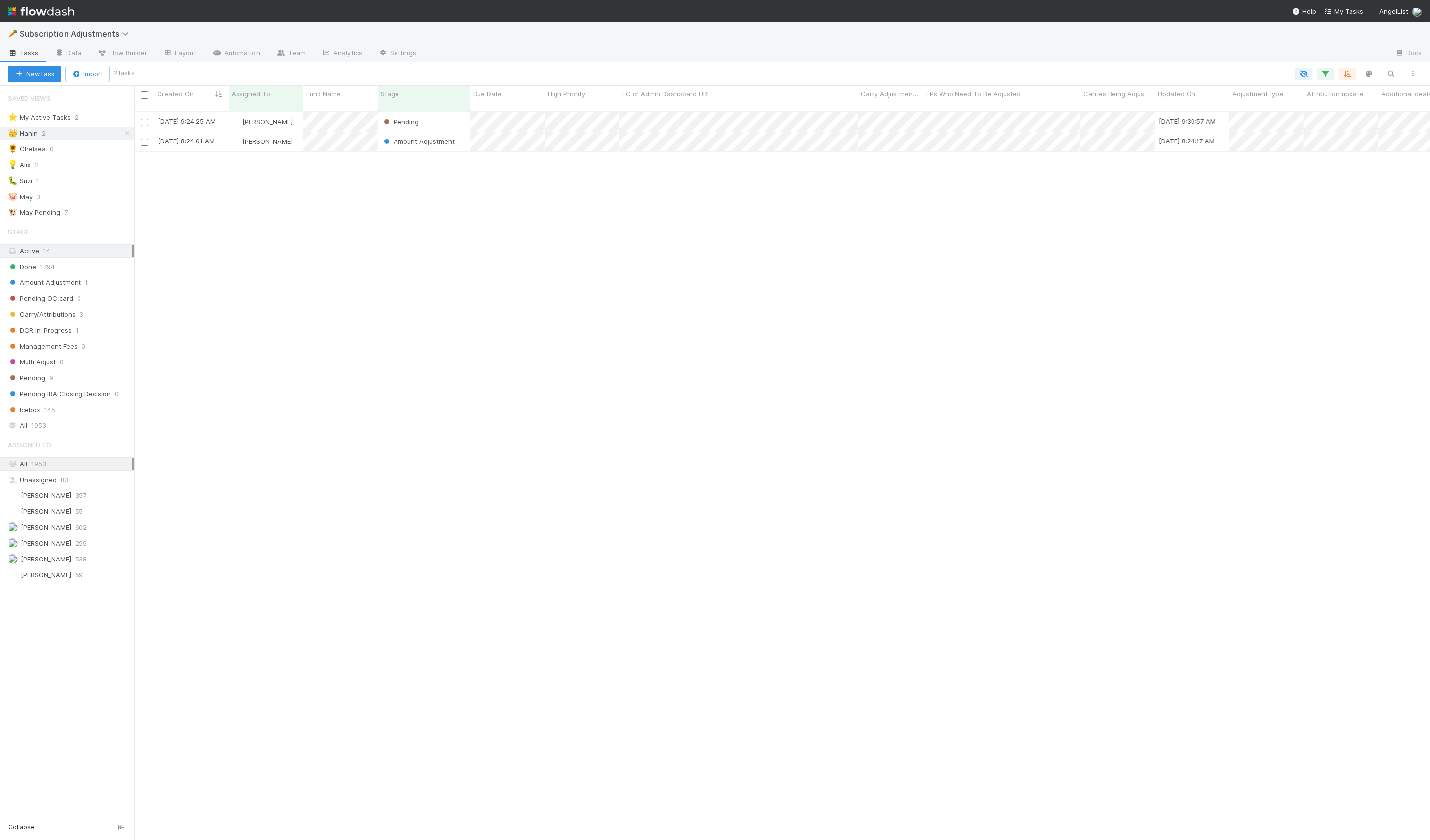
click at [362, 256] on div "[DATE] 9:24:25 AM [PERSON_NAME] Pending [DATE] 9:30:57 AM 1 0 0 [DATE] 8:24:01 …" at bounding box center [782, 480] width 1296 height 736
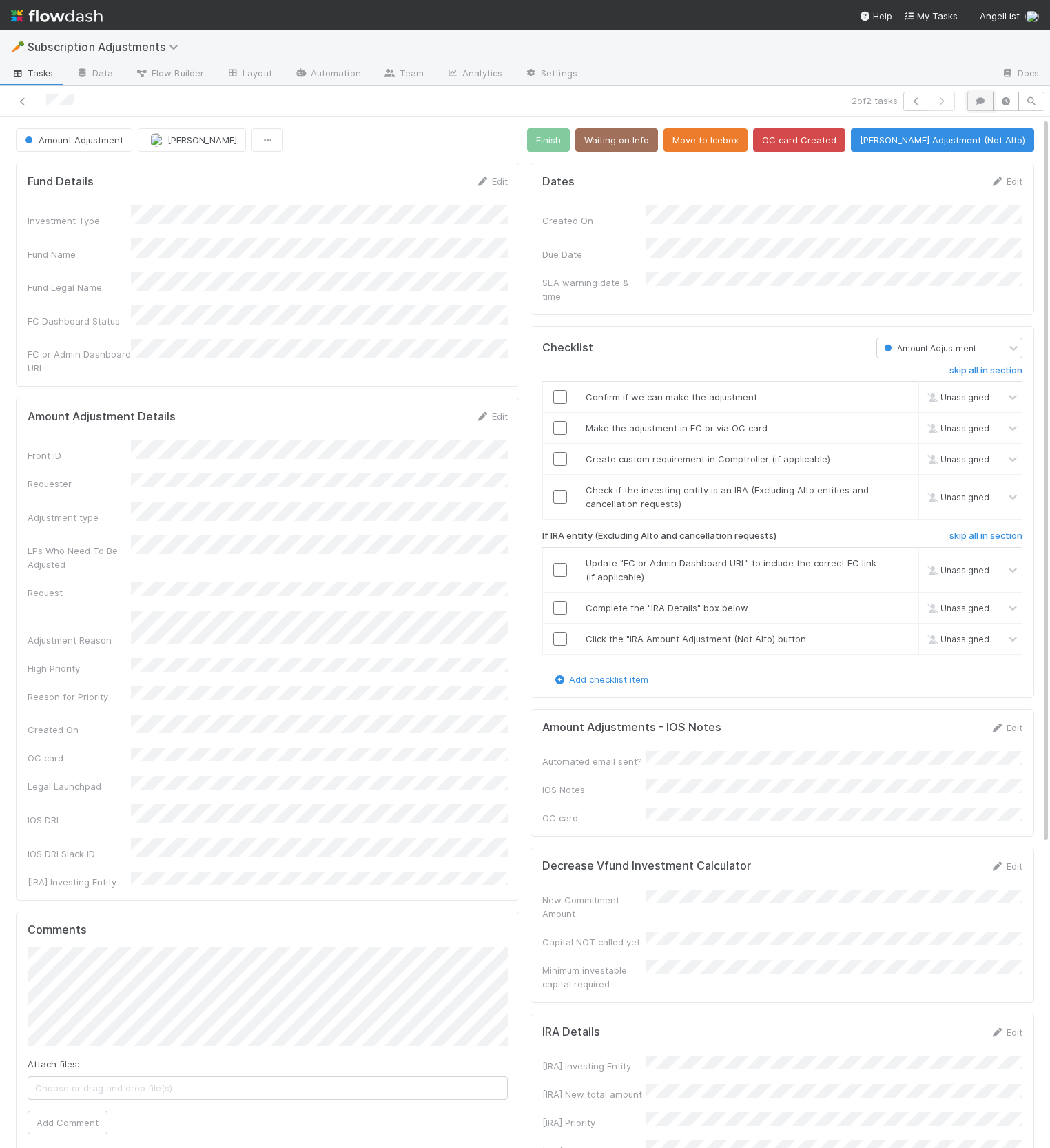
click at [976, 94] on button "button" at bounding box center [981, 101] width 27 height 20
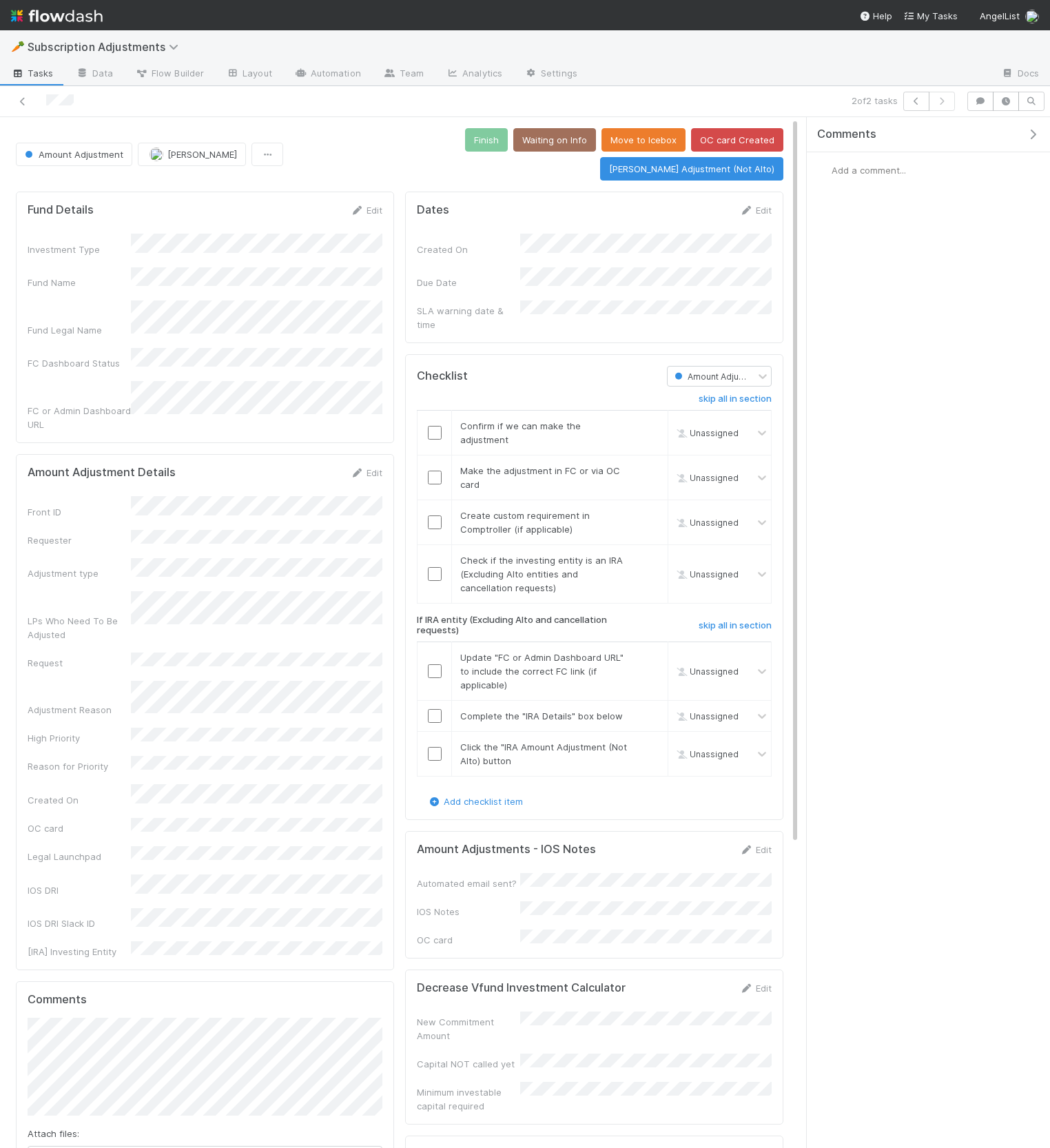
click at [862, 164] on span "Add a comment..." at bounding box center [868, 170] width 75 height 11
click at [937, 412] on div "Add a comment... Attach files: Choose or drag and drop file(s) Add Comment" at bounding box center [928, 284] width 243 height 264
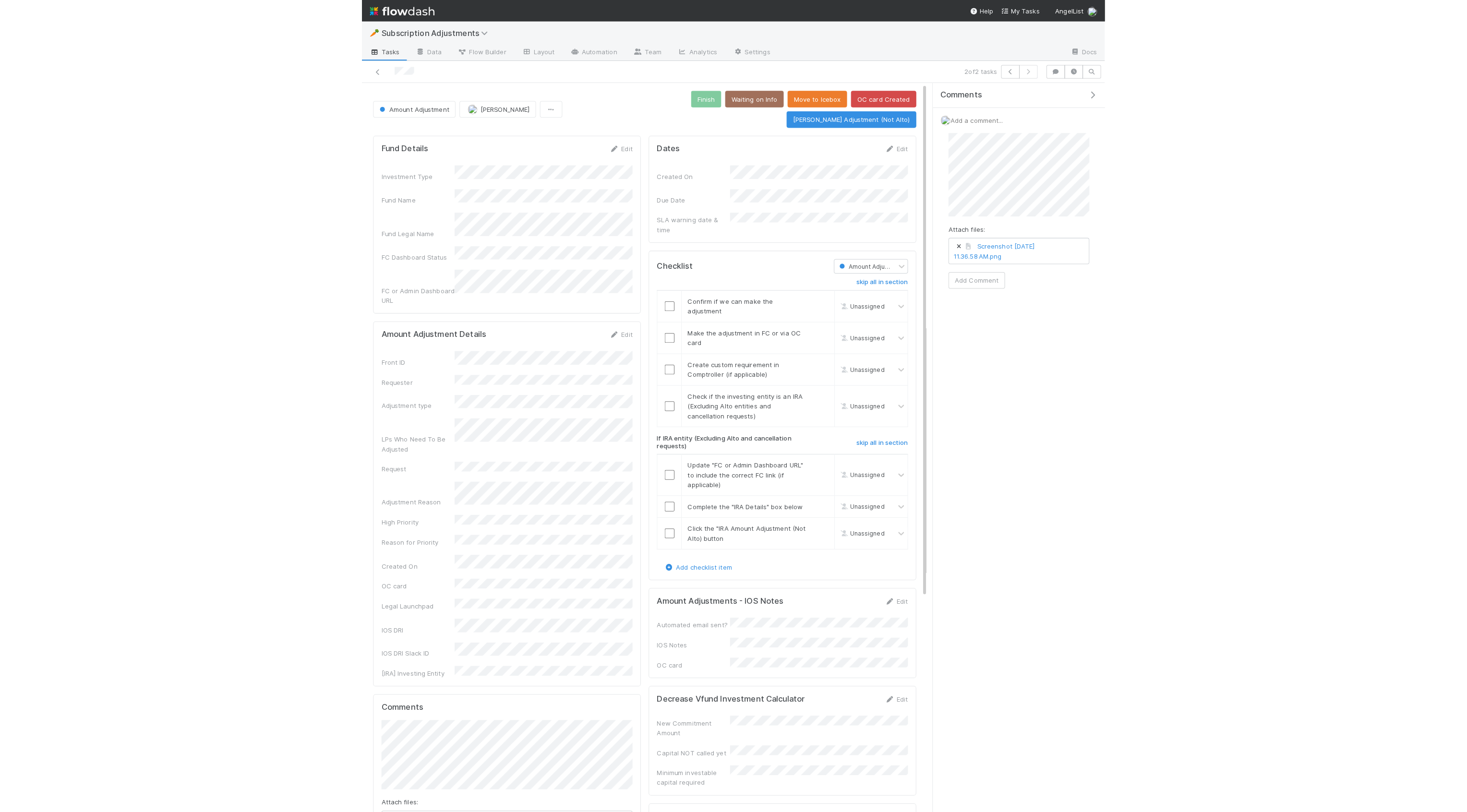
scroll to position [282, 0]
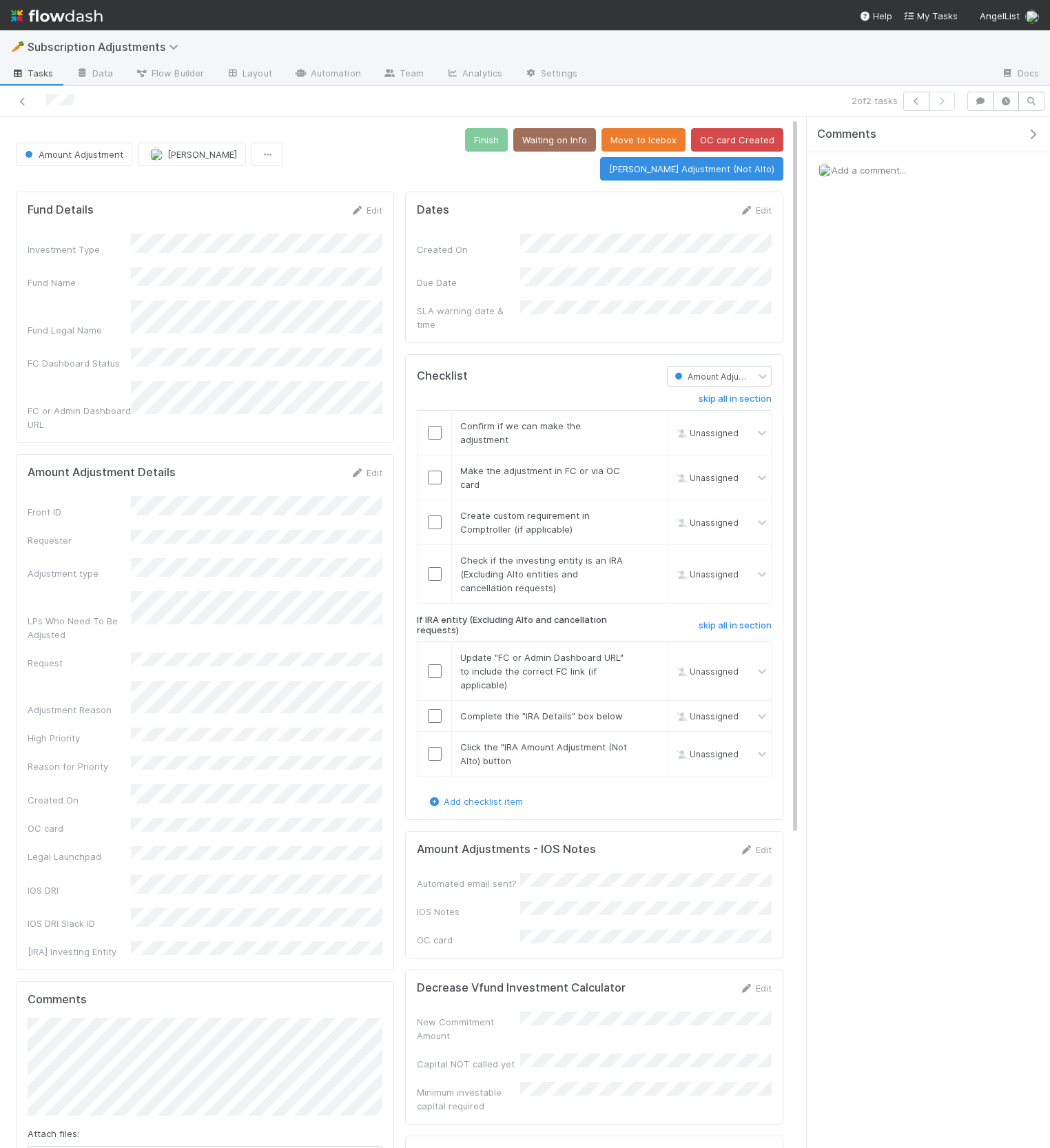
click at [877, 173] on span "Add a comment..." at bounding box center [868, 170] width 75 height 11
click at [884, 402] on button "Add Comment" at bounding box center [868, 396] width 80 height 23
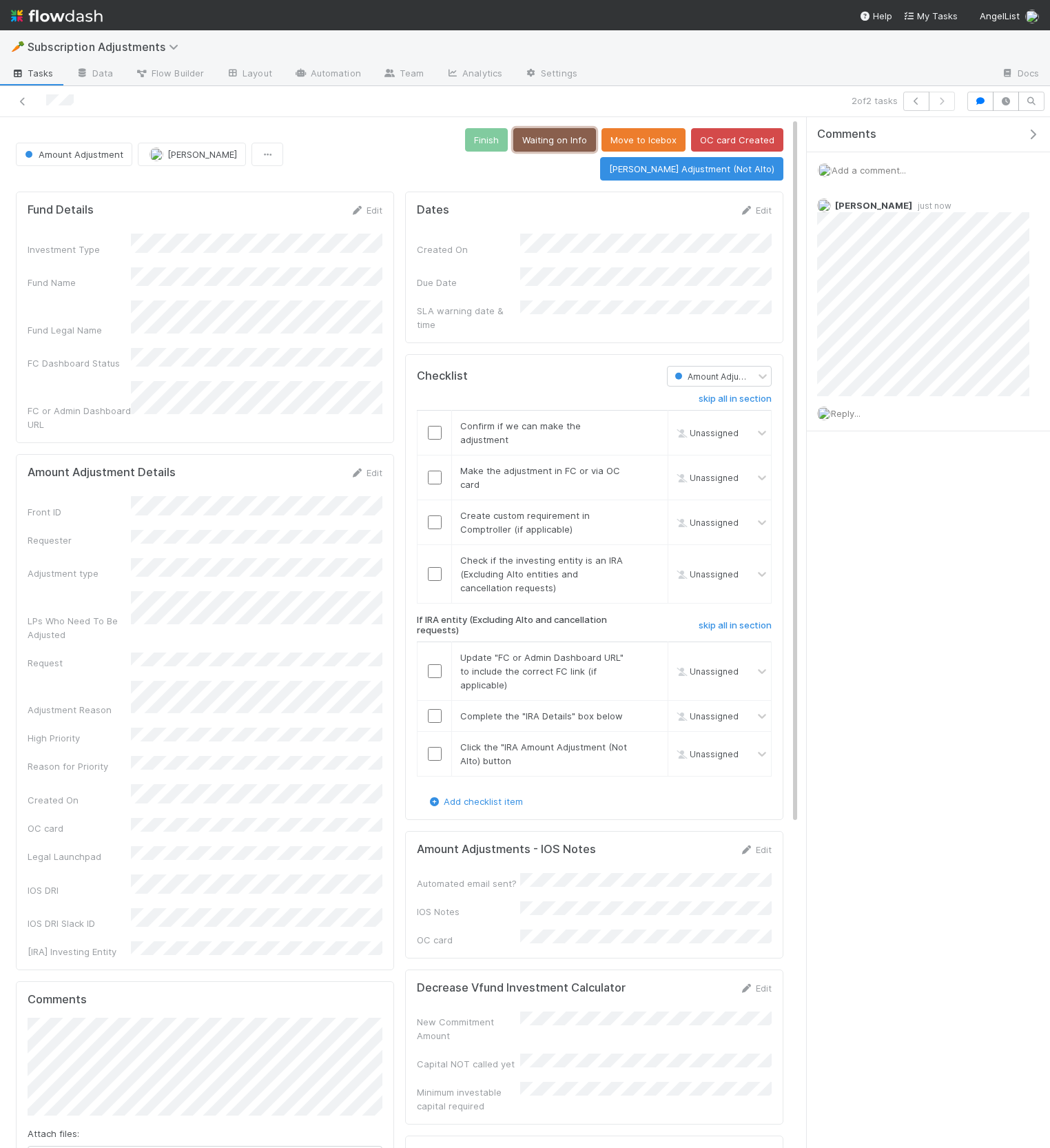
click at [513, 140] on button "Waiting on Info" at bounding box center [554, 140] width 83 height 23
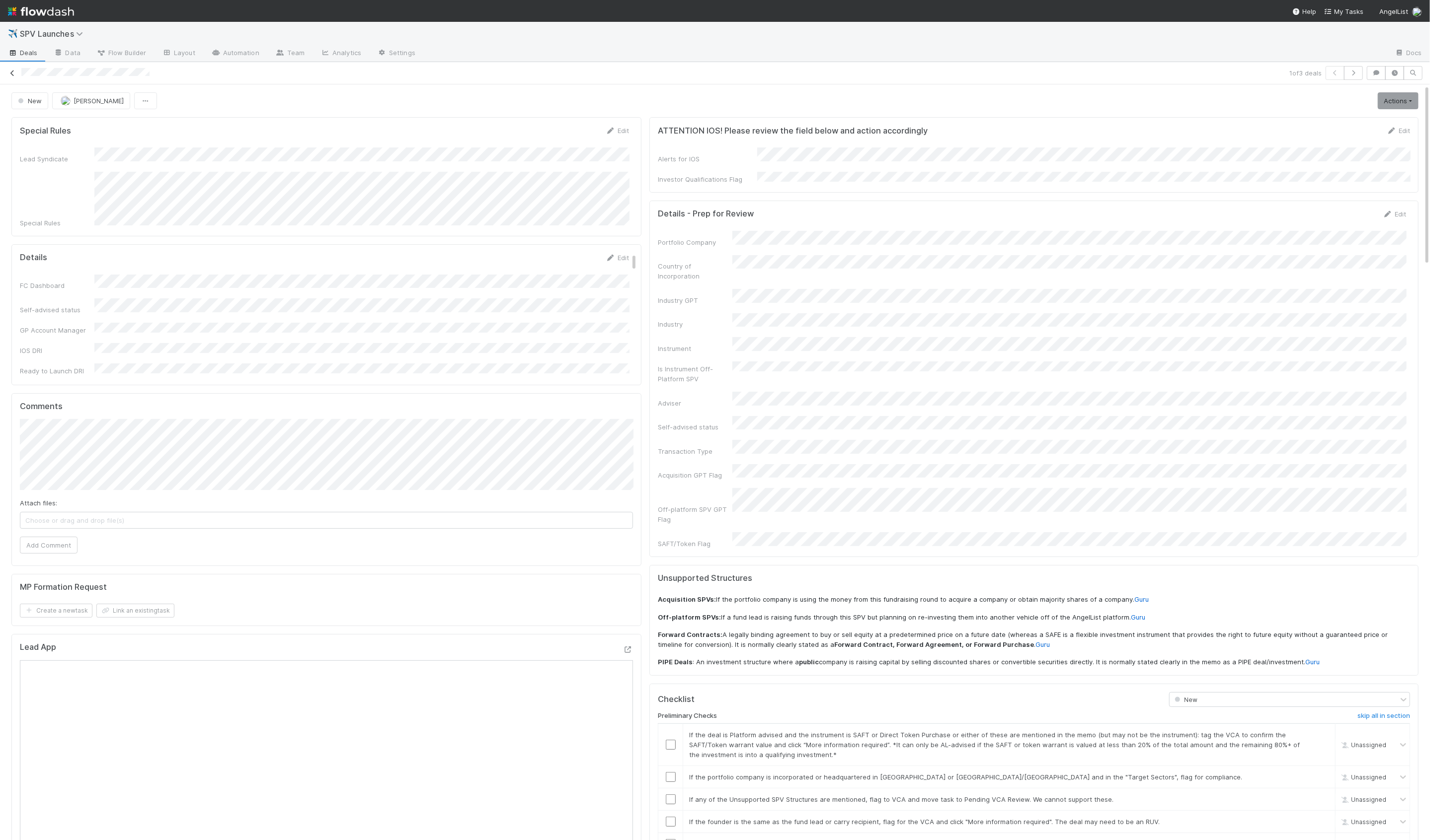
click at [13, 73] on icon at bounding box center [12, 73] width 10 height 6
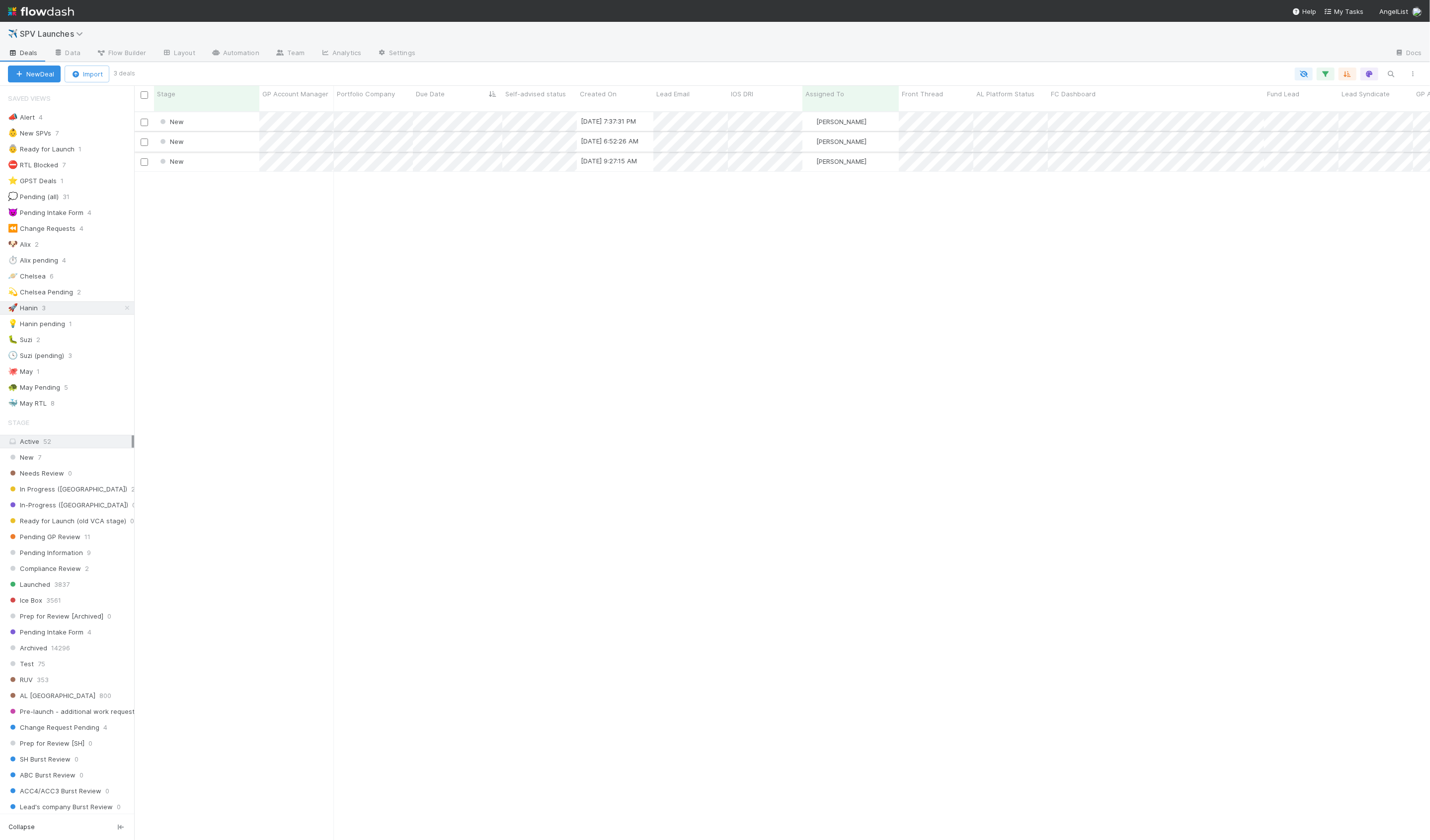
click at [244, 137] on div "New" at bounding box center [206, 141] width 106 height 19
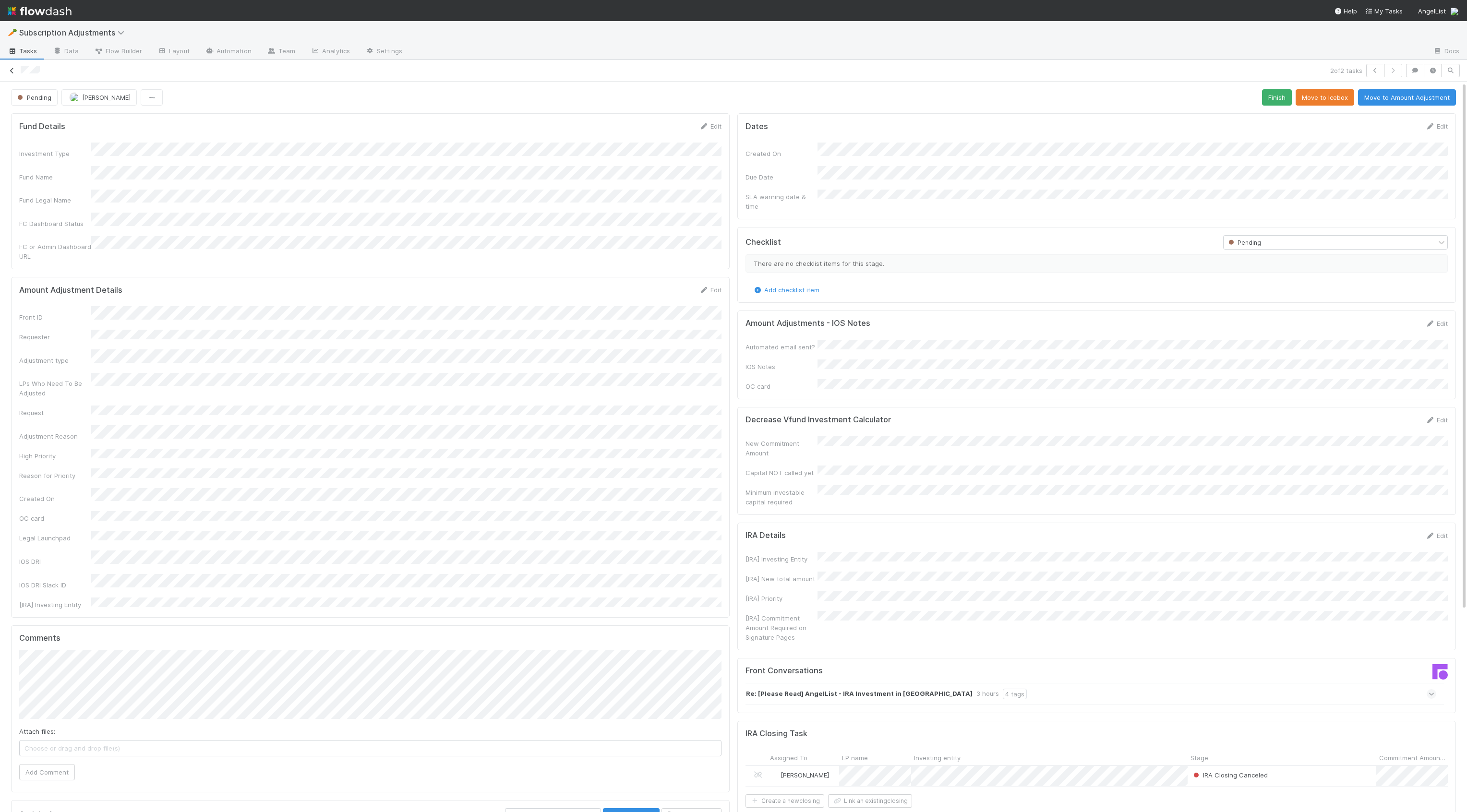
click at [15, 72] on icon at bounding box center [12, 70] width 10 height 6
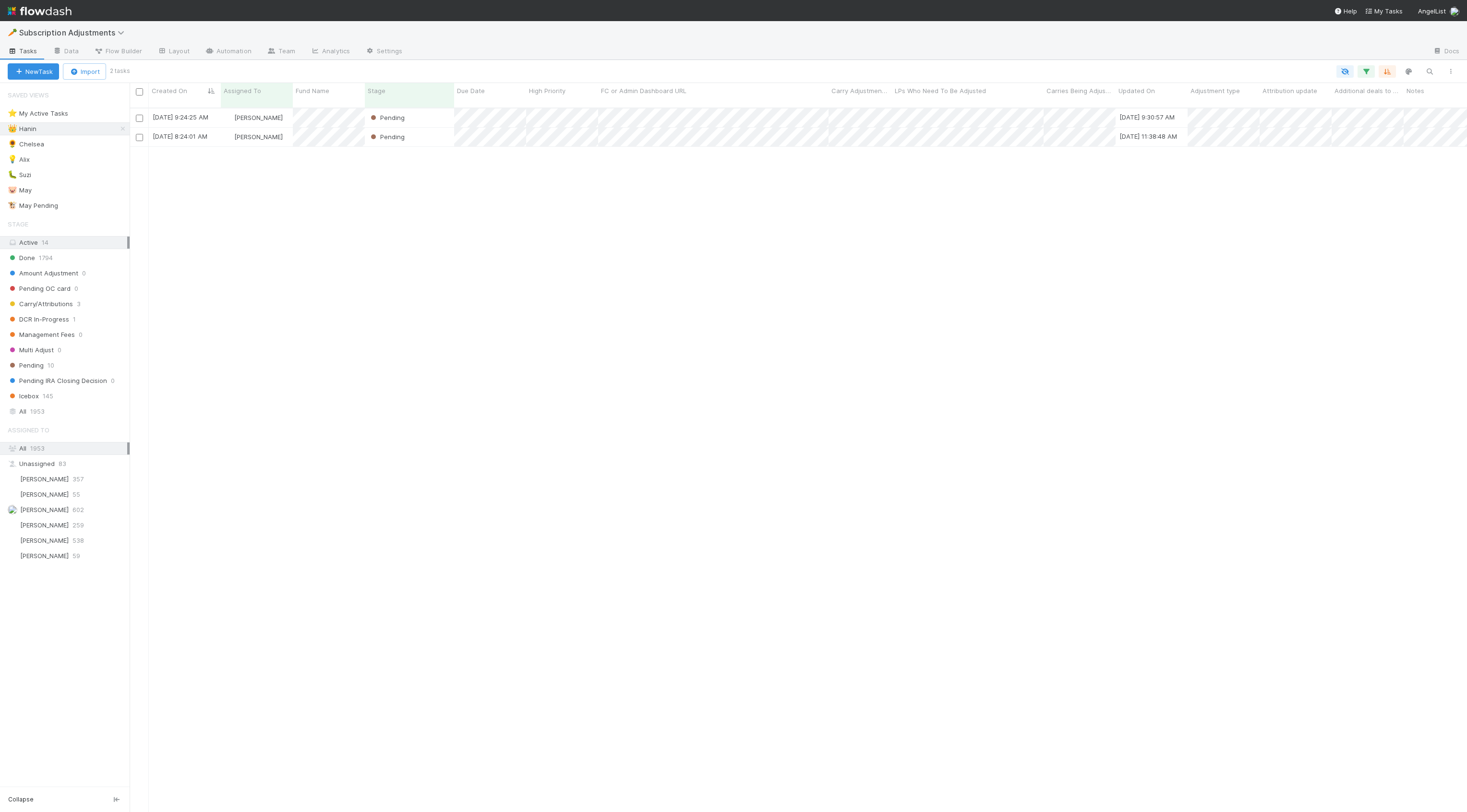
scroll to position [712, 1337]
click at [365, 117] on div "Pending" at bounding box center [410, 118] width 89 height 18
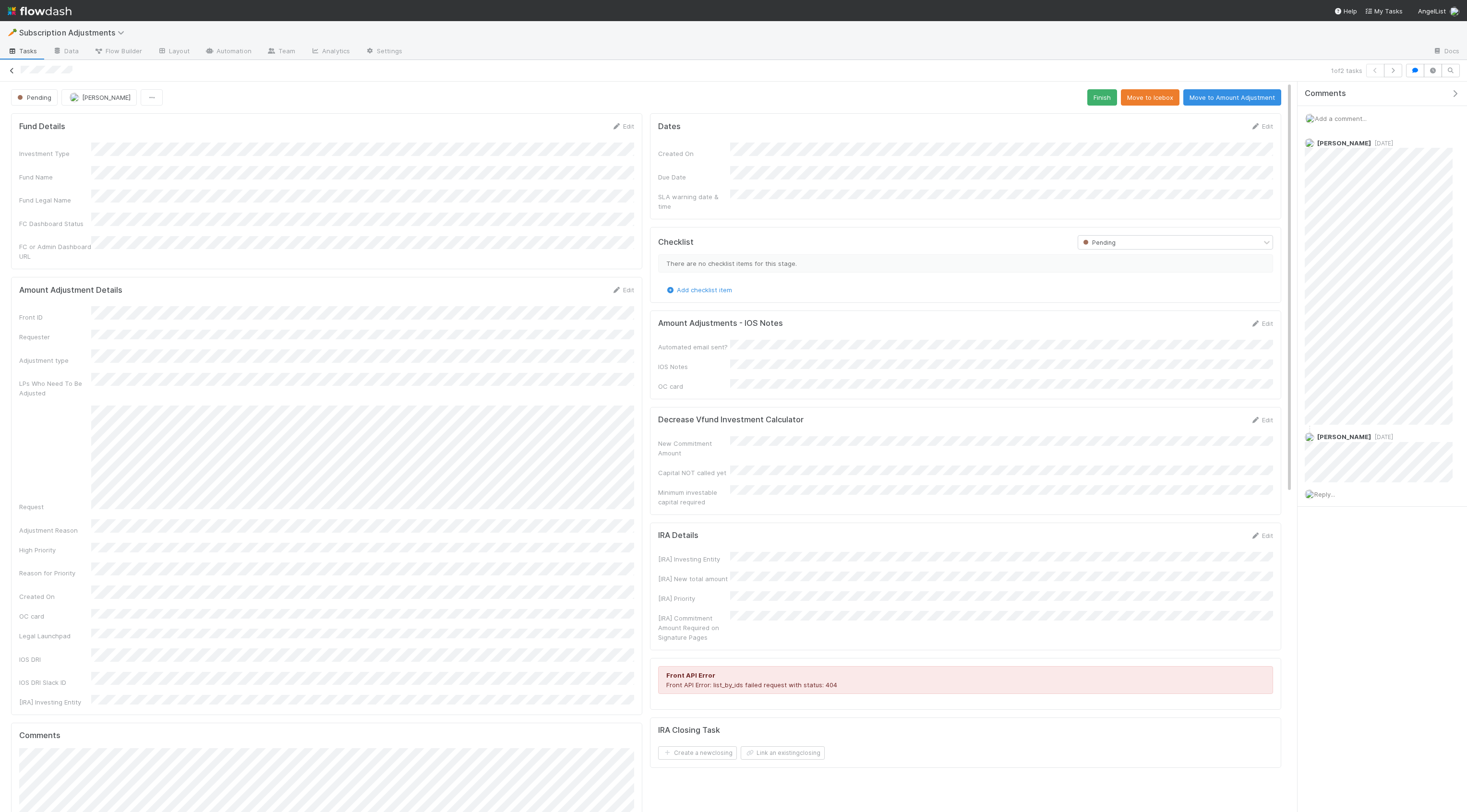
click at [12, 69] on icon at bounding box center [12, 70] width 10 height 6
